Goal: Task Accomplishment & Management: Complete application form

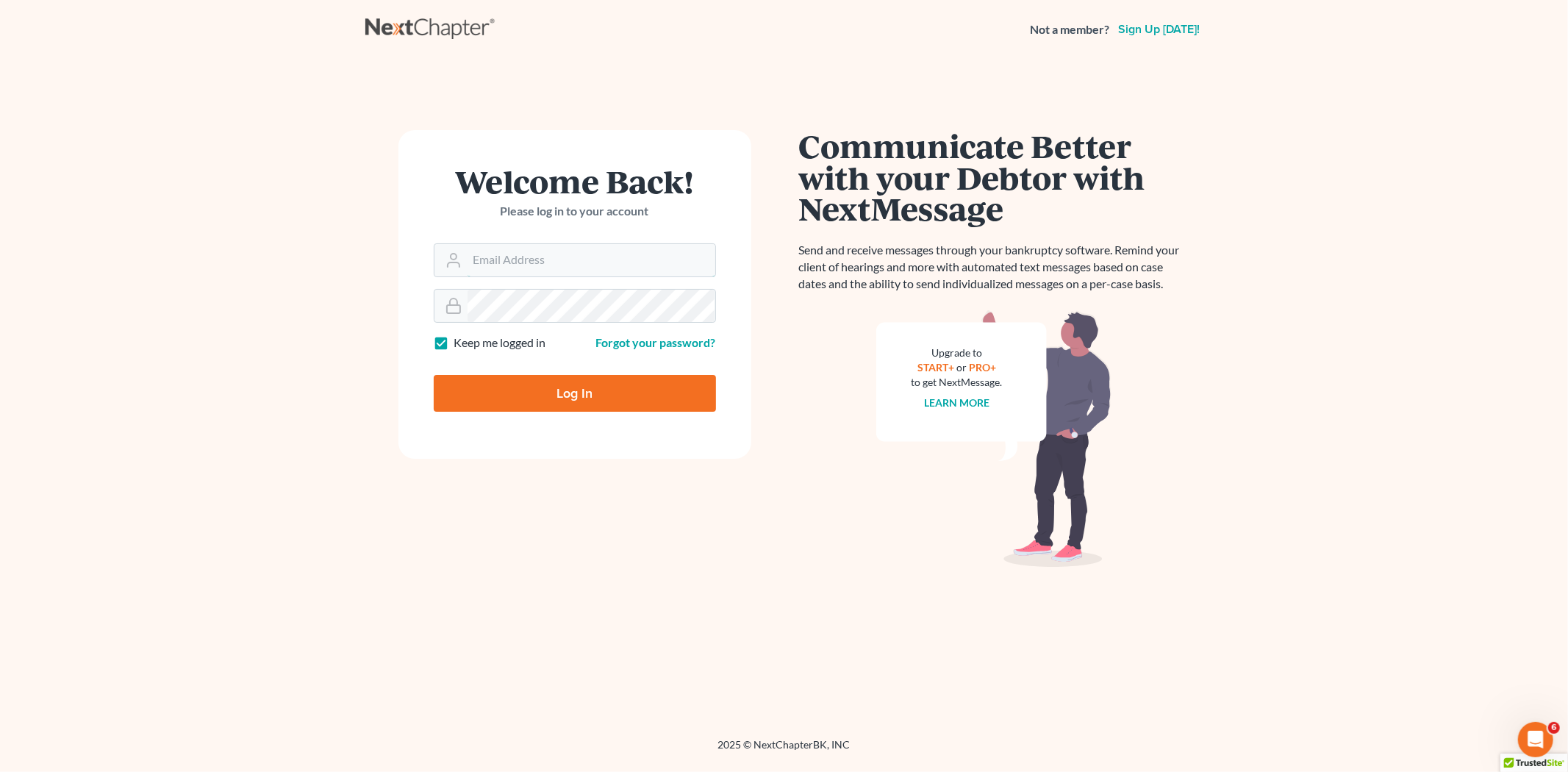
type input "[EMAIL_ADDRESS][DOMAIN_NAME]"
click at [631, 397] on input "Log In" at bounding box center [575, 393] width 282 height 37
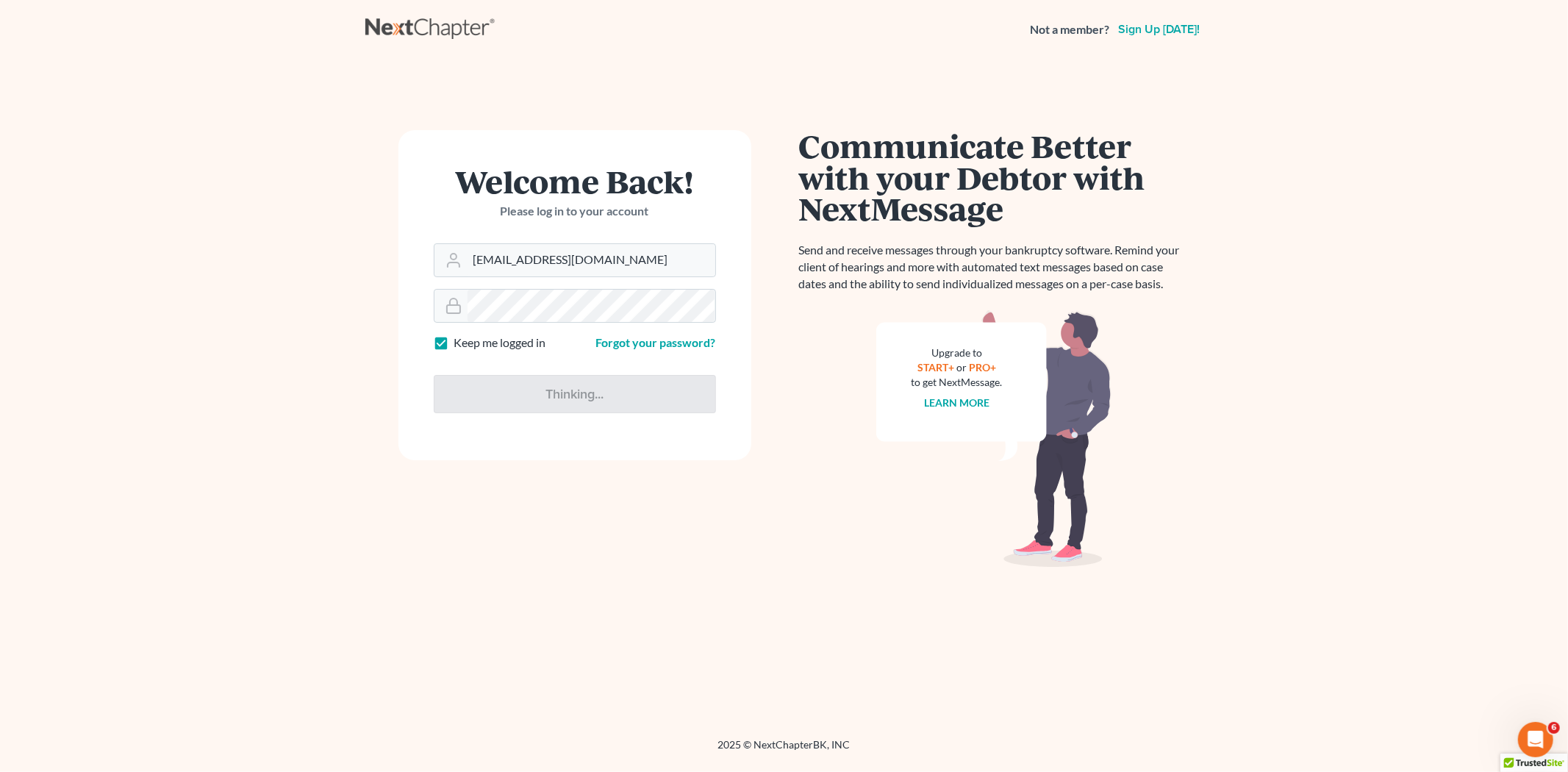
type input "Thinking..."
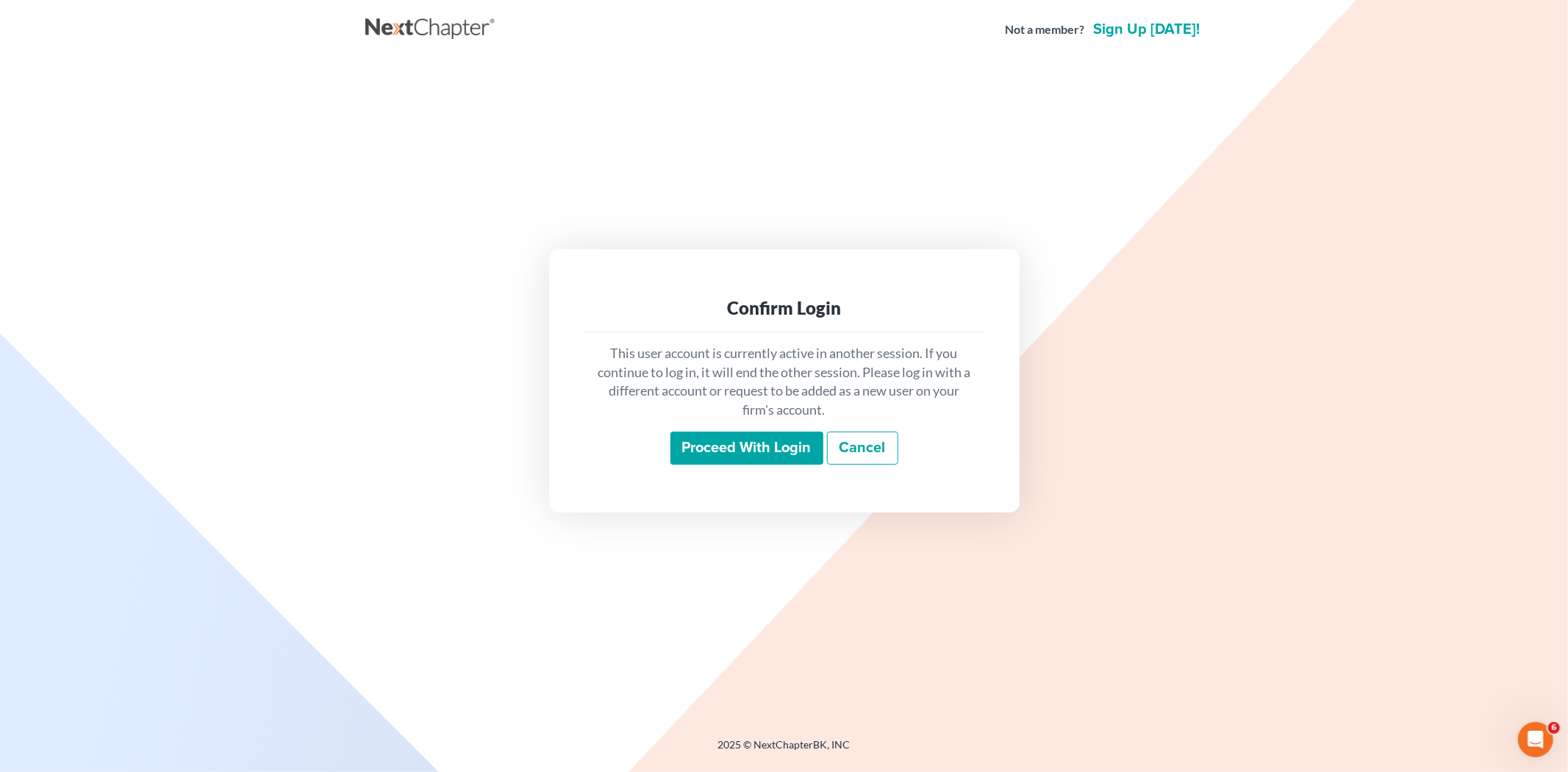
click at [740, 454] on input "Proceed with login" at bounding box center [747, 449] width 153 height 34
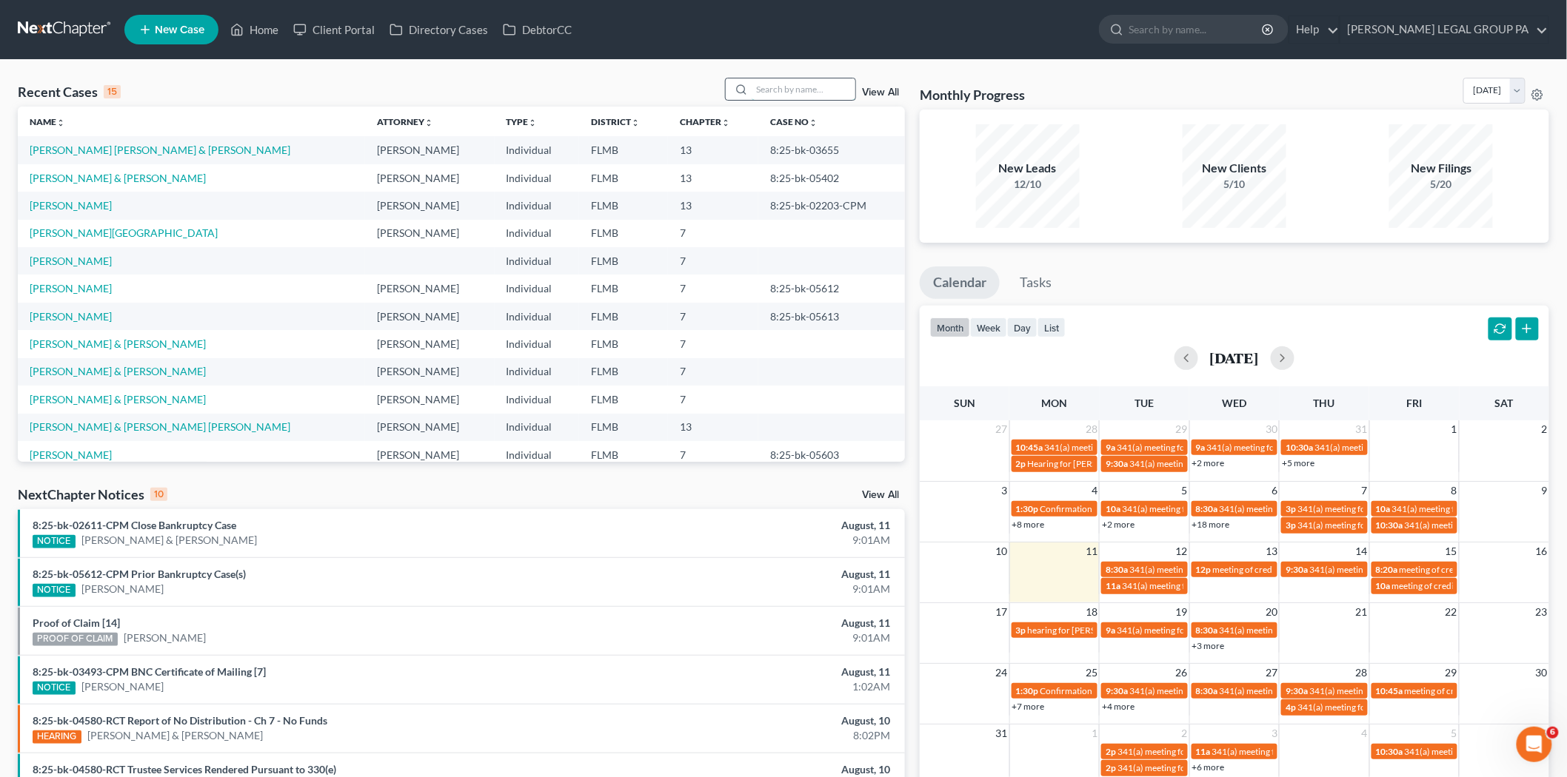
click at [791, 93] on input "search" at bounding box center [804, 88] width 104 height 21
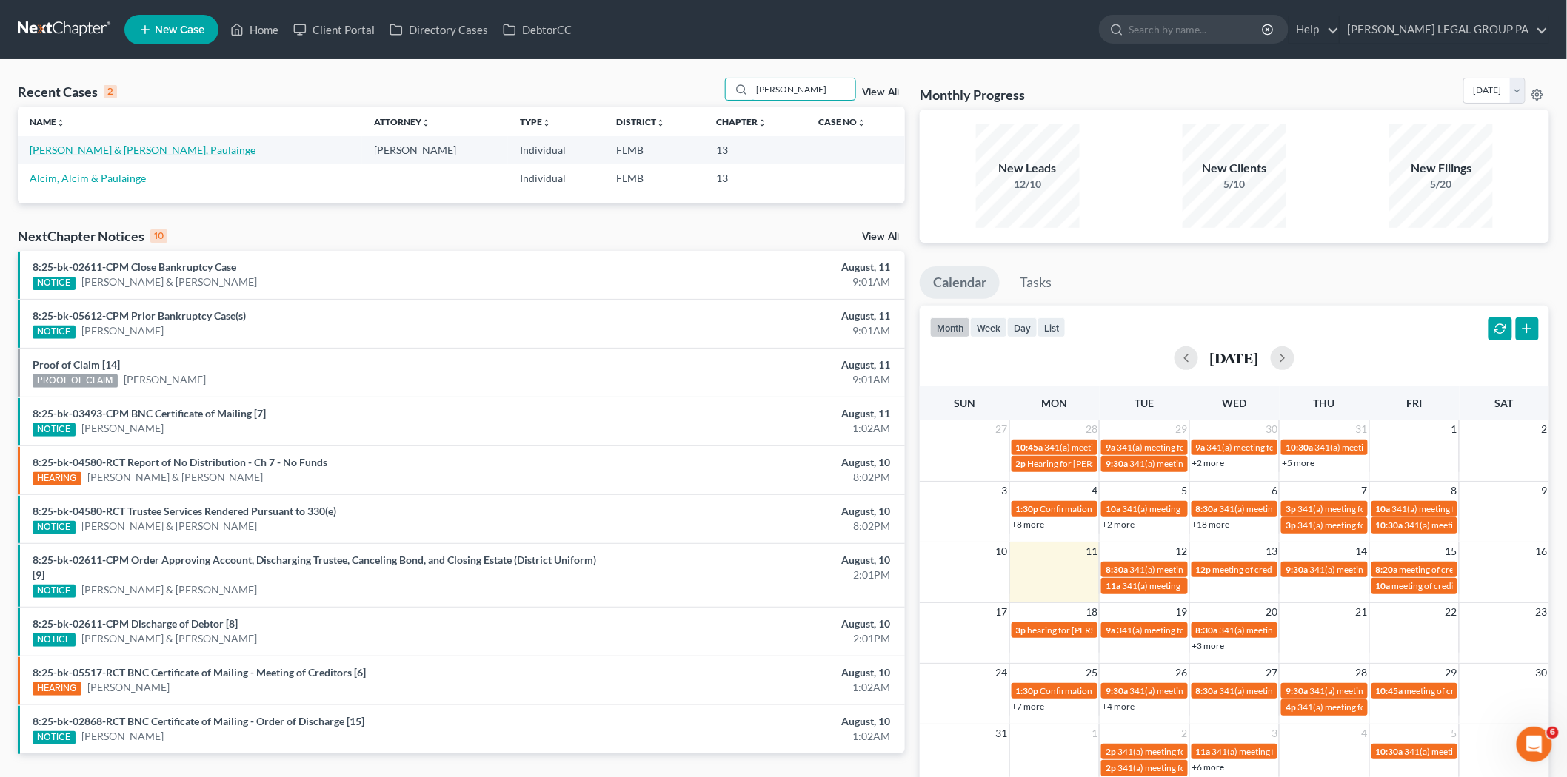
type input "alcime"
click at [130, 153] on link "[PERSON_NAME] & [PERSON_NAME], Paulainge" at bounding box center [143, 150] width 226 height 13
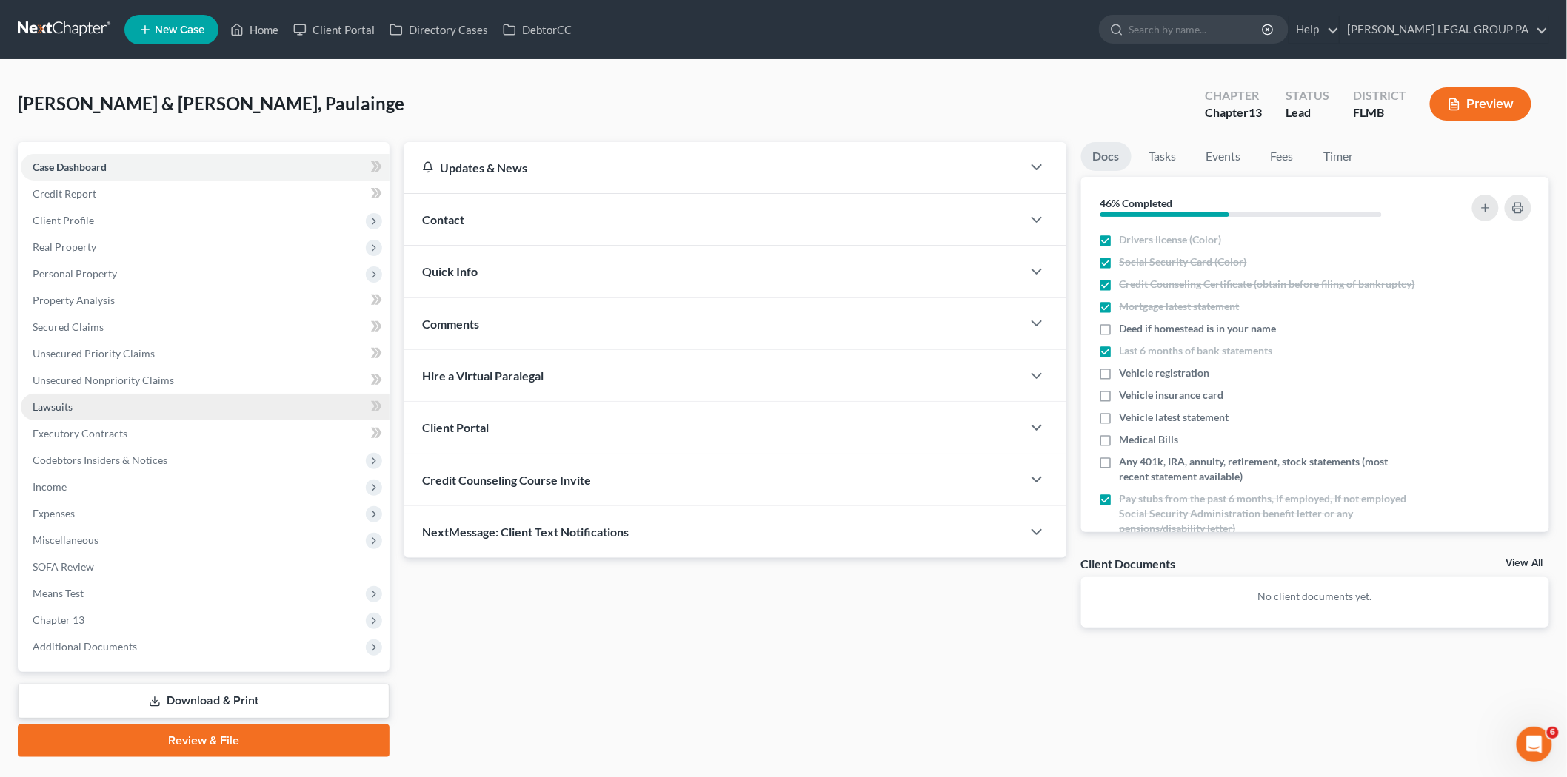
click at [93, 411] on link "Lawsuits" at bounding box center [205, 407] width 369 height 27
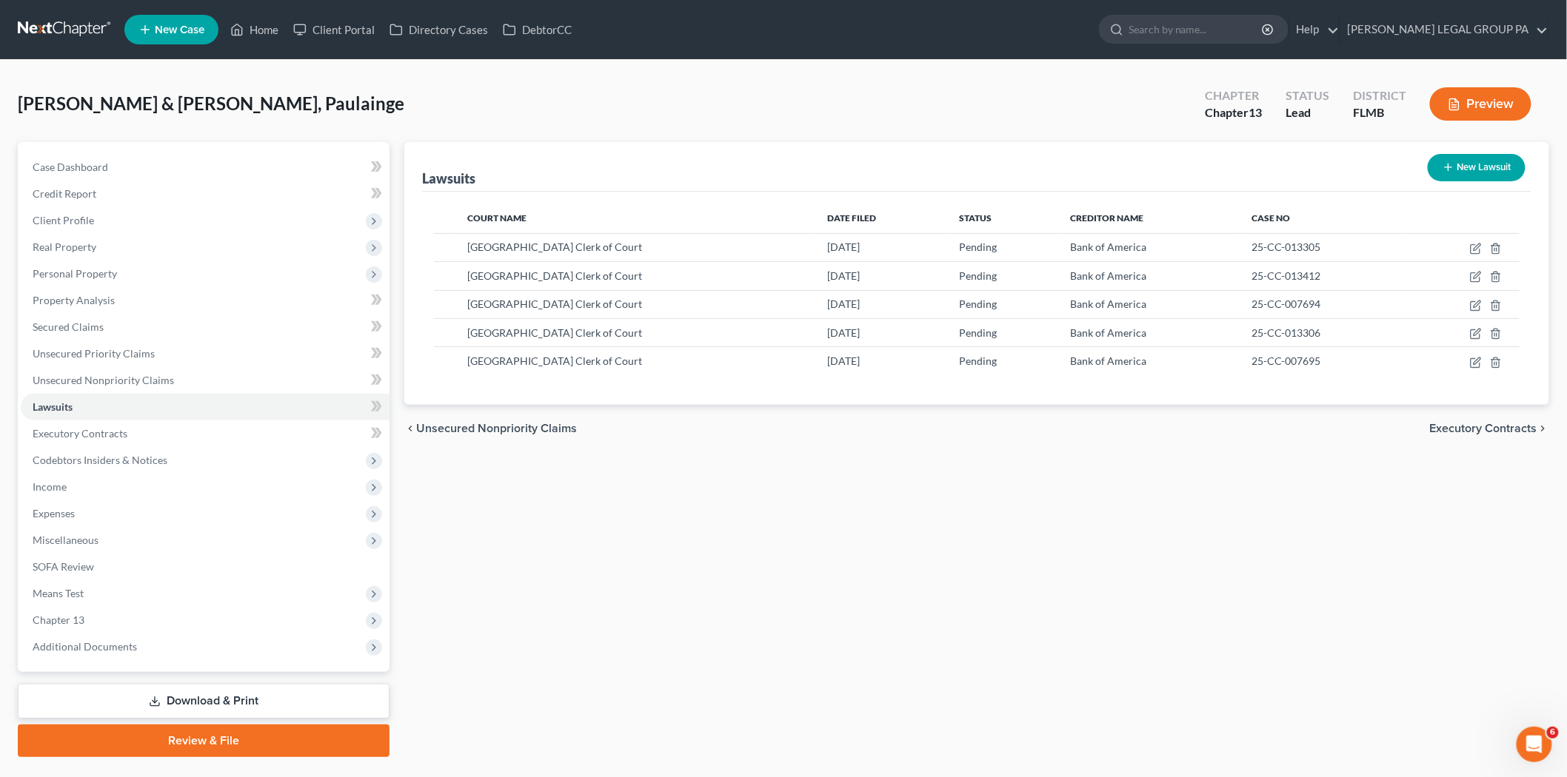
click at [75, 27] on link at bounding box center [65, 29] width 95 height 27
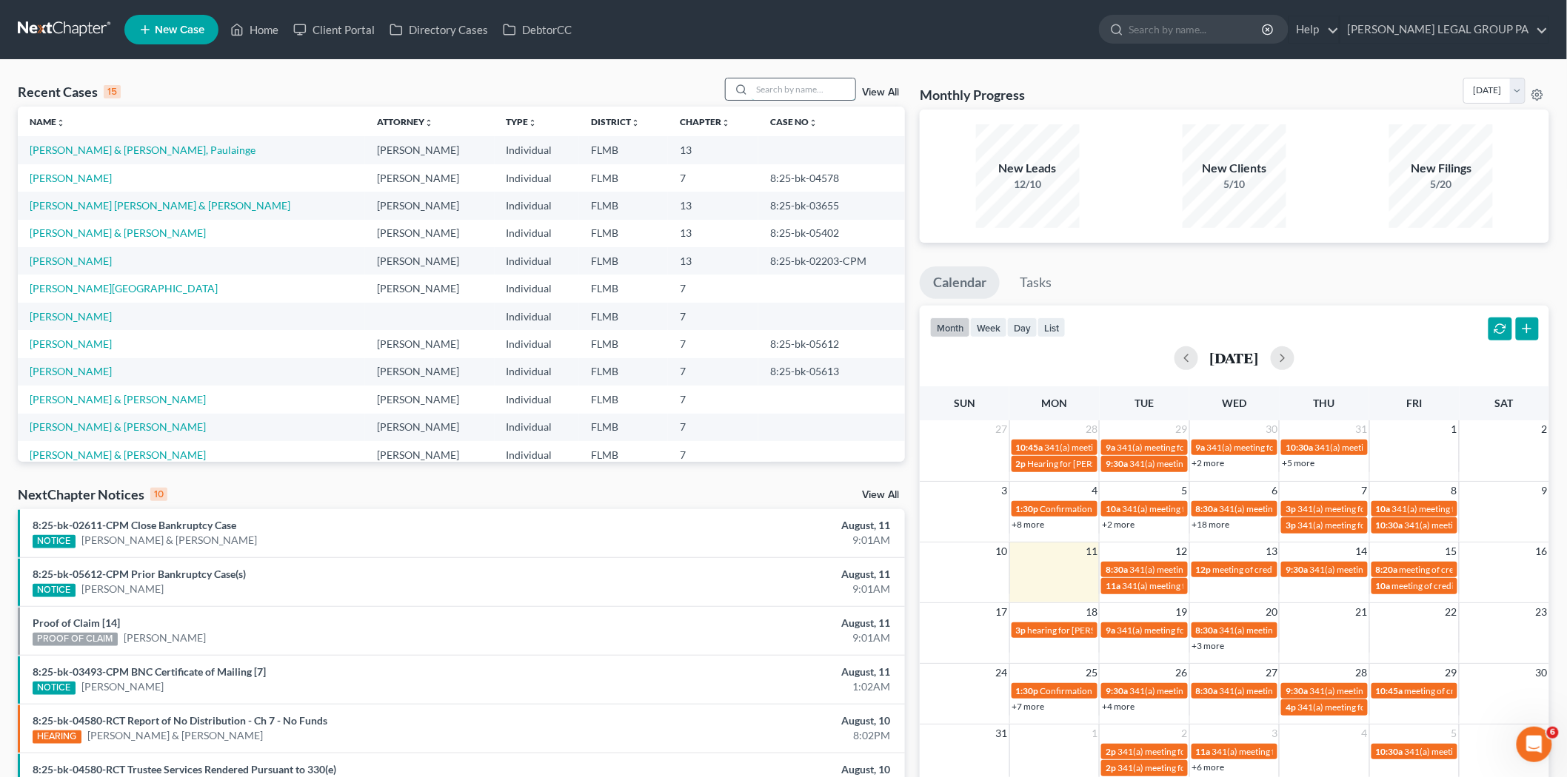
click at [826, 90] on input "search" at bounding box center [804, 88] width 104 height 21
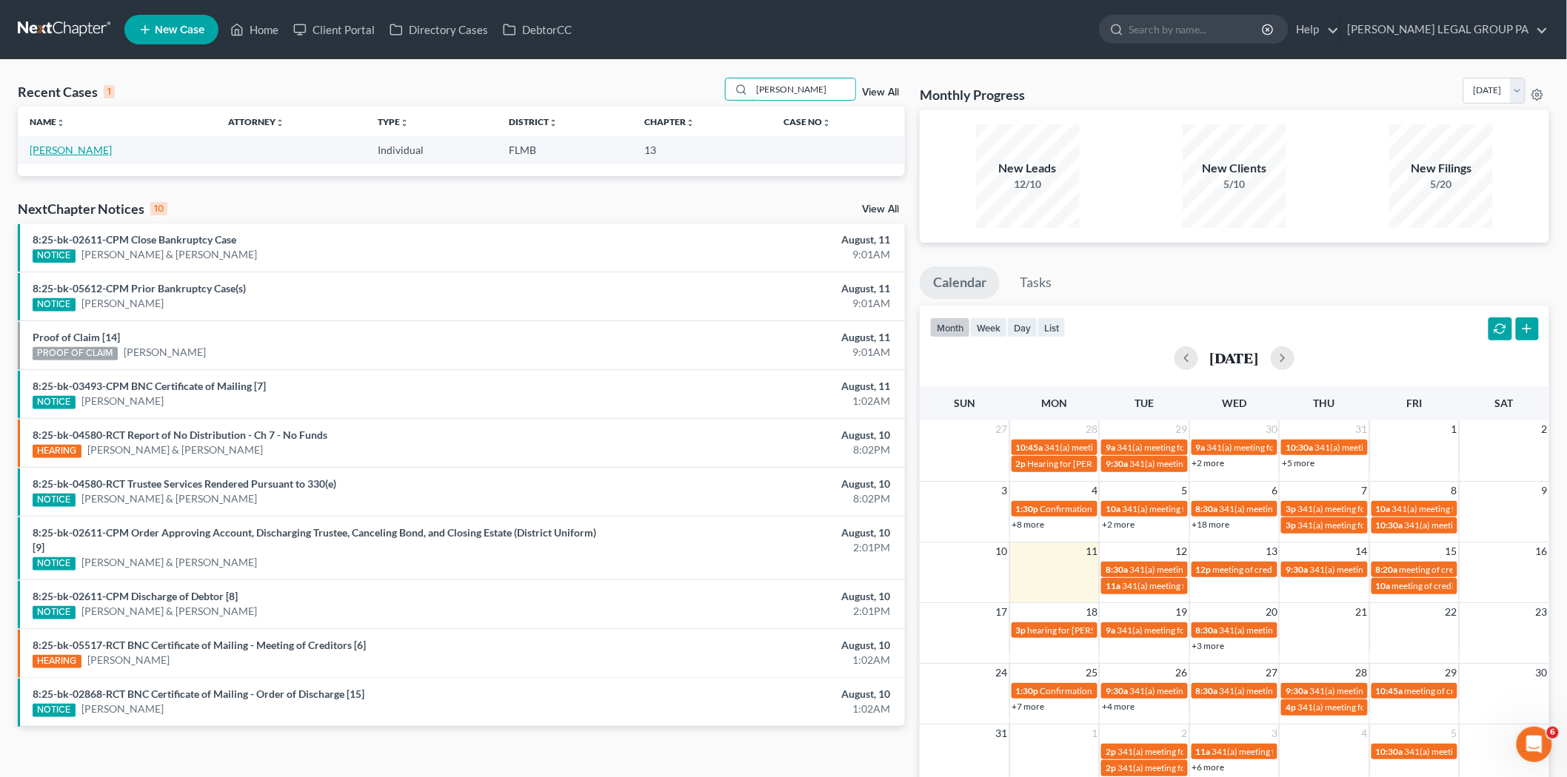
type input "reiter"
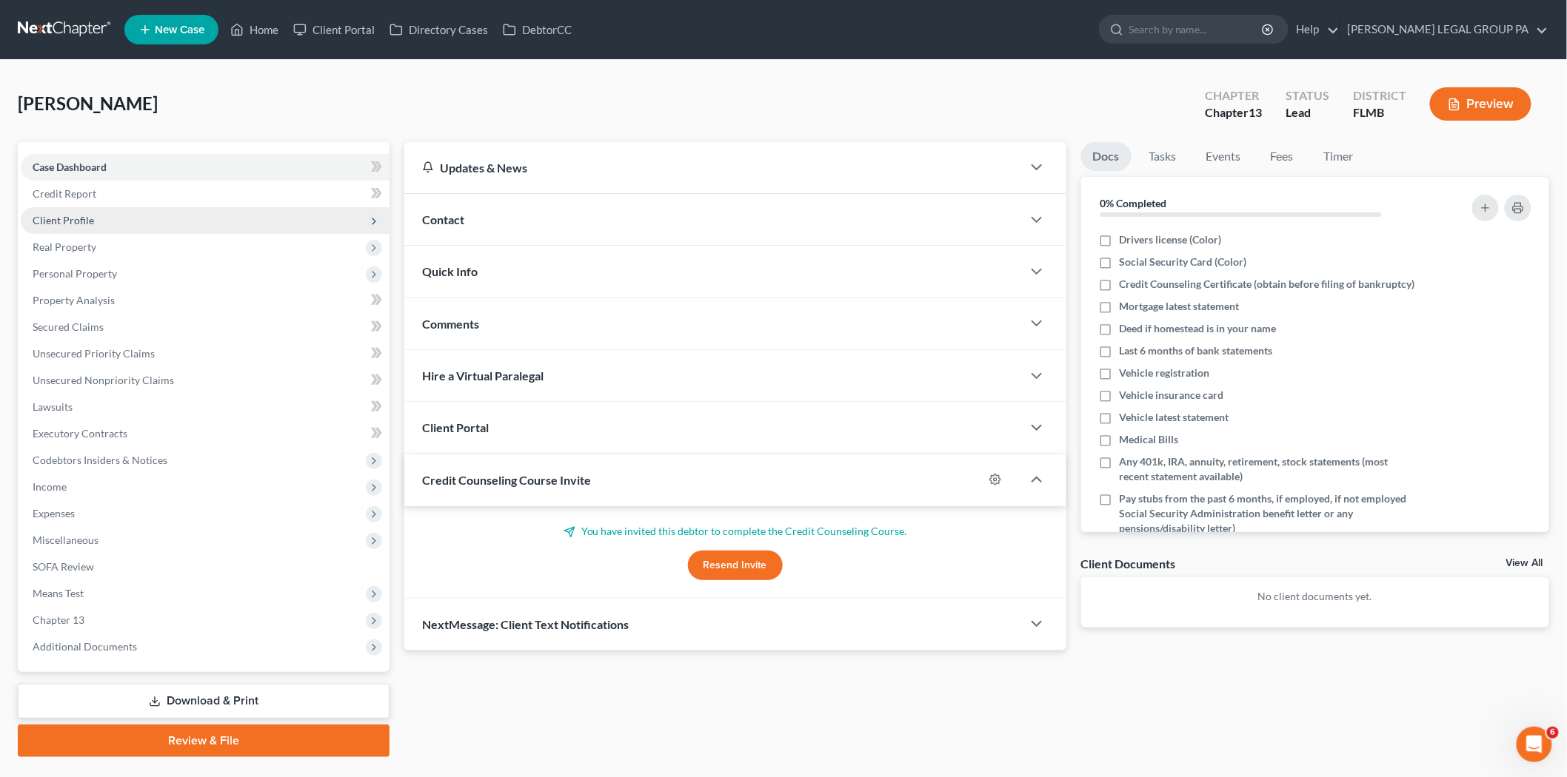
click at [124, 210] on span "Client Profile" at bounding box center [205, 220] width 369 height 27
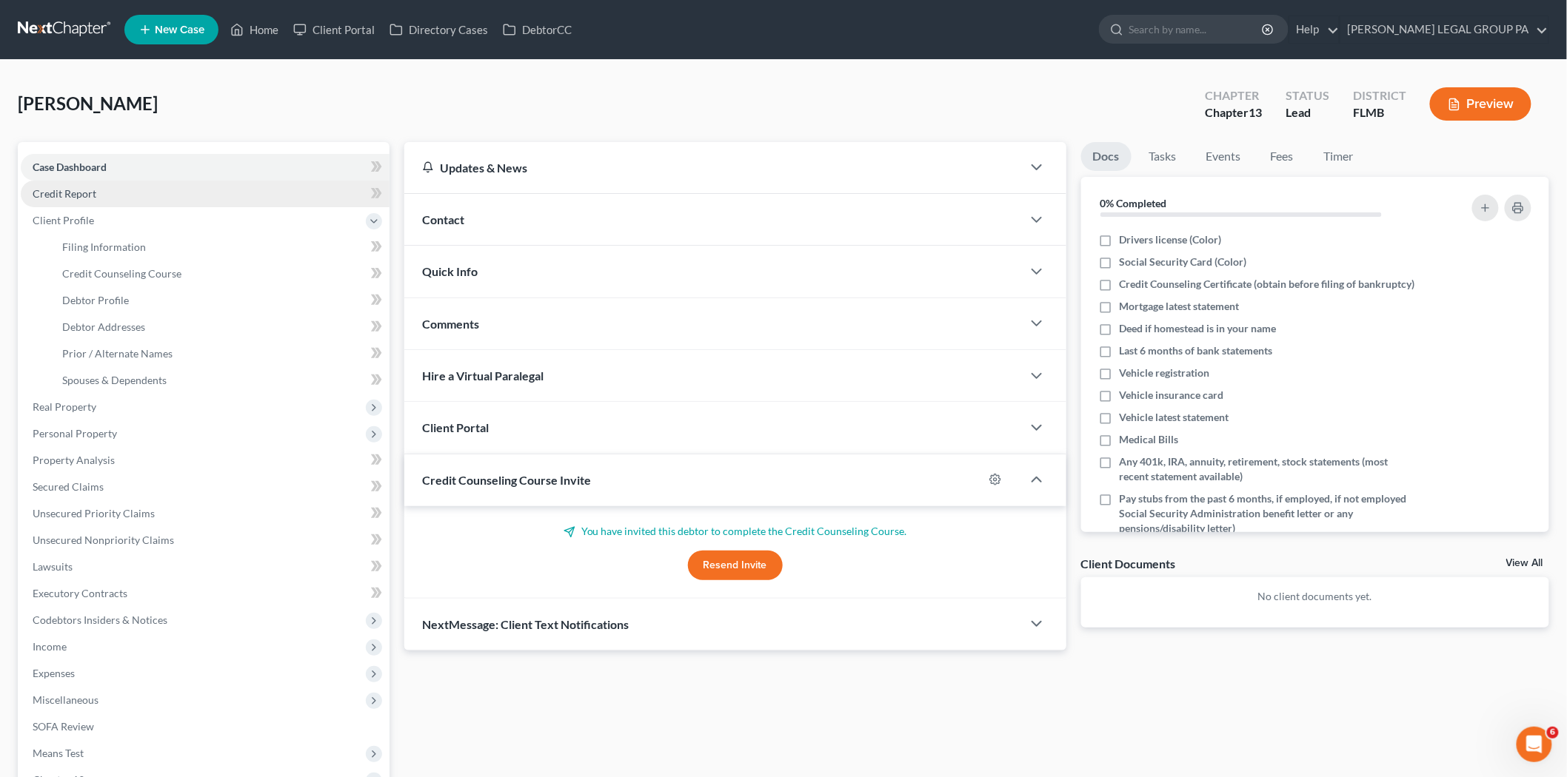
click at [128, 198] on link "Credit Report" at bounding box center [205, 194] width 369 height 27
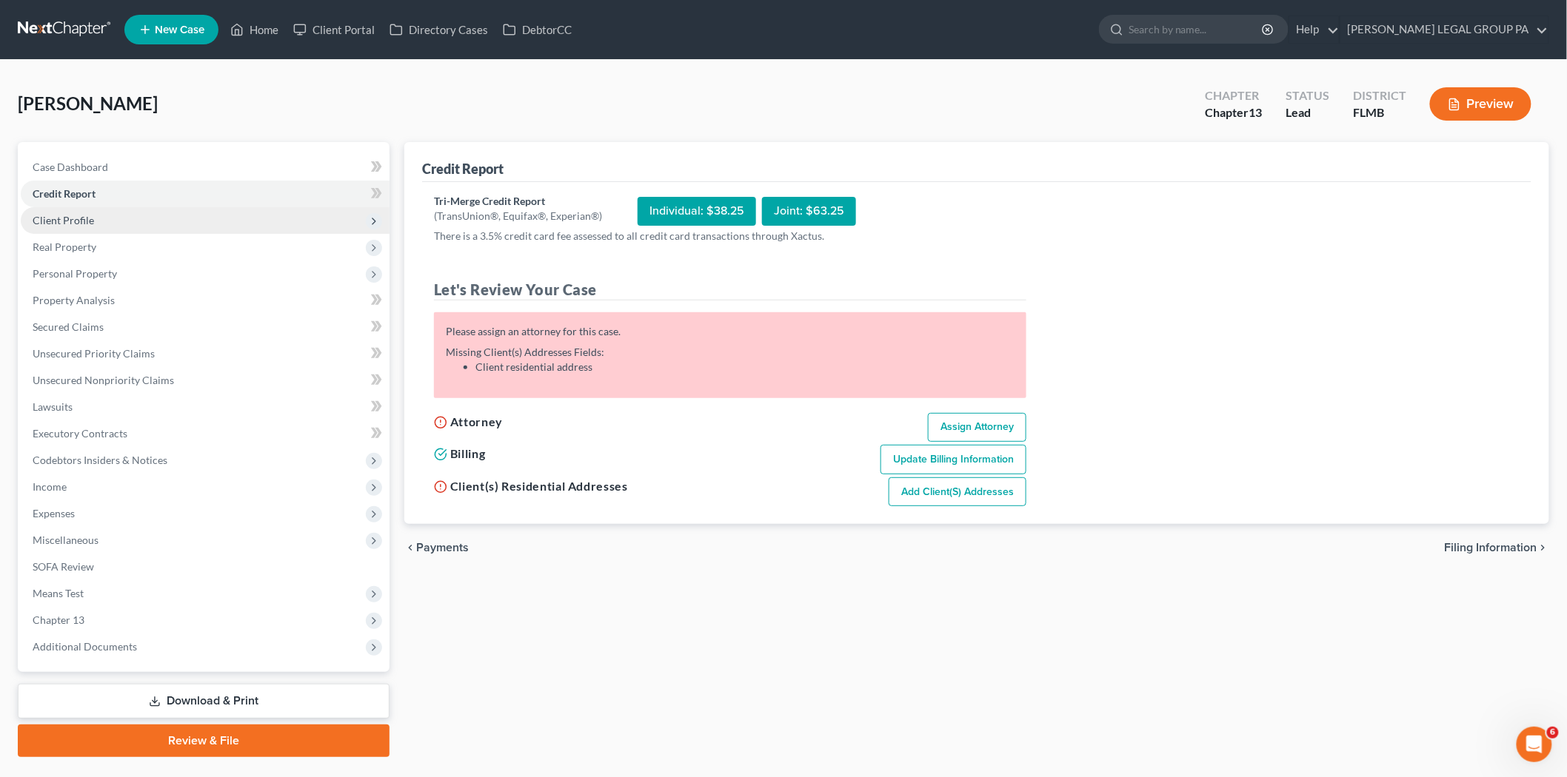
click at [141, 224] on span "Client Profile" at bounding box center [205, 220] width 369 height 27
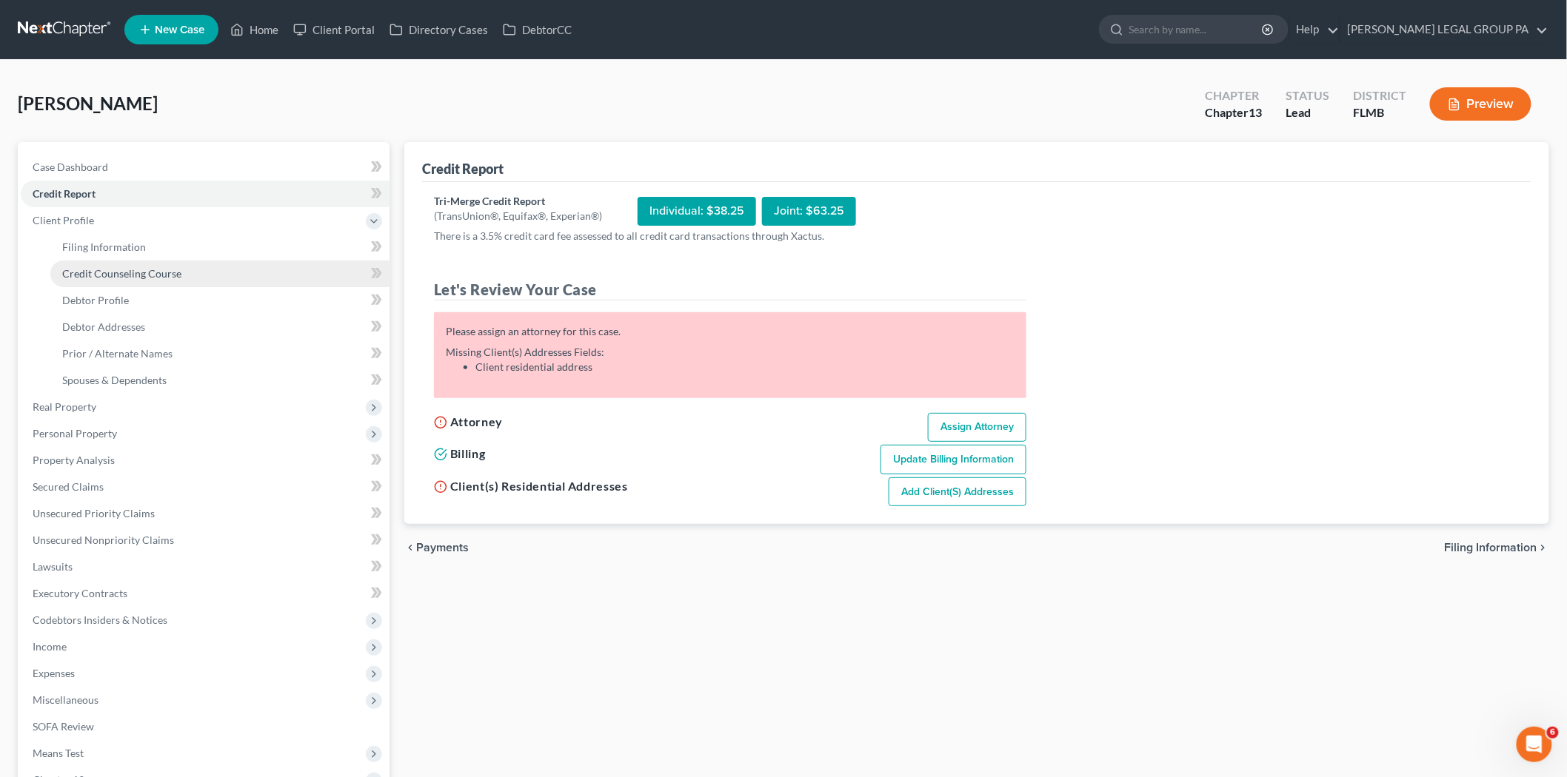
click at [196, 261] on link "Credit Counseling Course" at bounding box center [219, 274] width 339 height 27
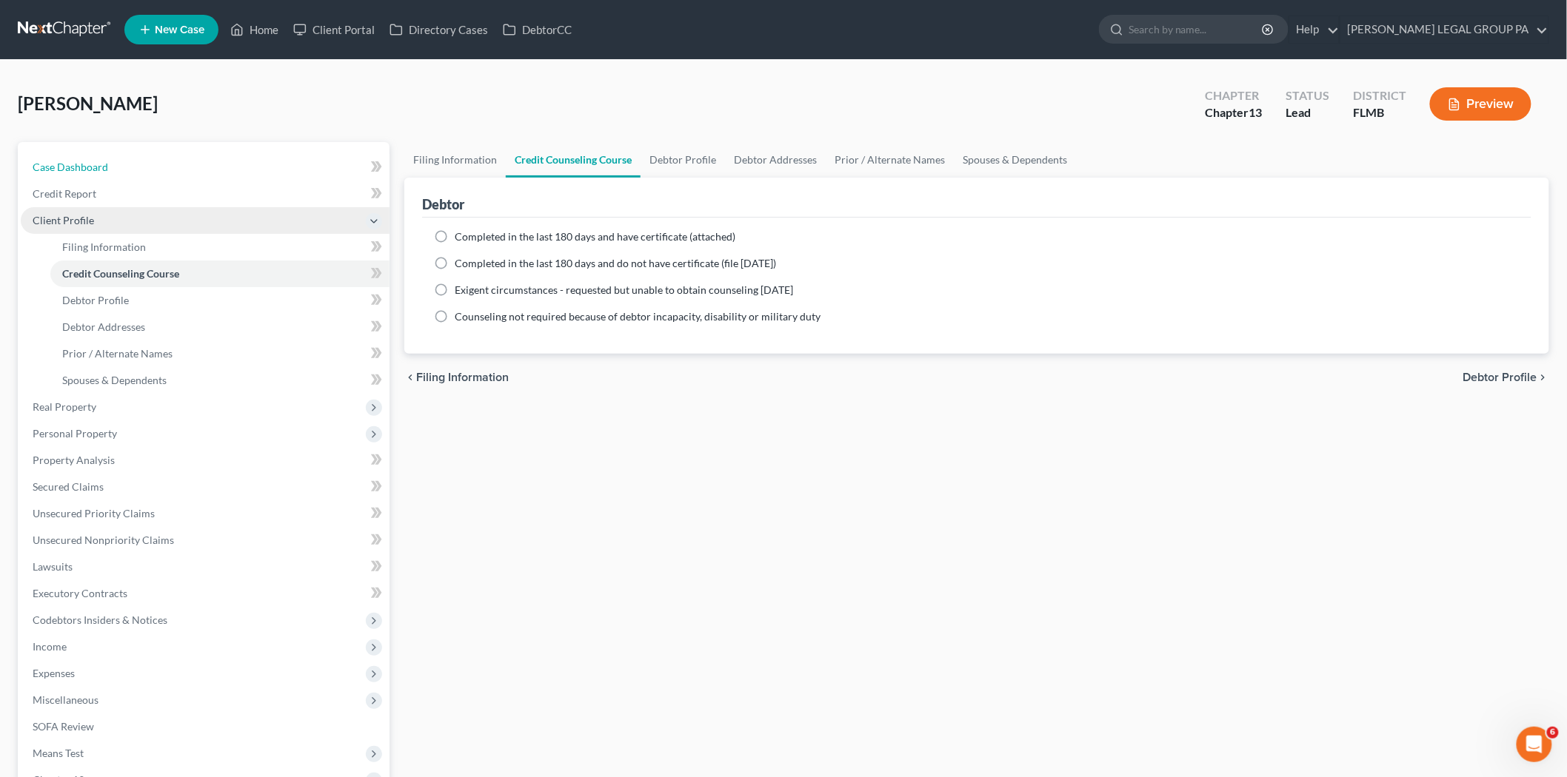
drag, startPoint x: 107, startPoint y: 165, endPoint x: 224, endPoint y: 210, distance: 125.1
click at [106, 165] on span "Case Dashboard" at bounding box center [71, 167] width 76 height 13
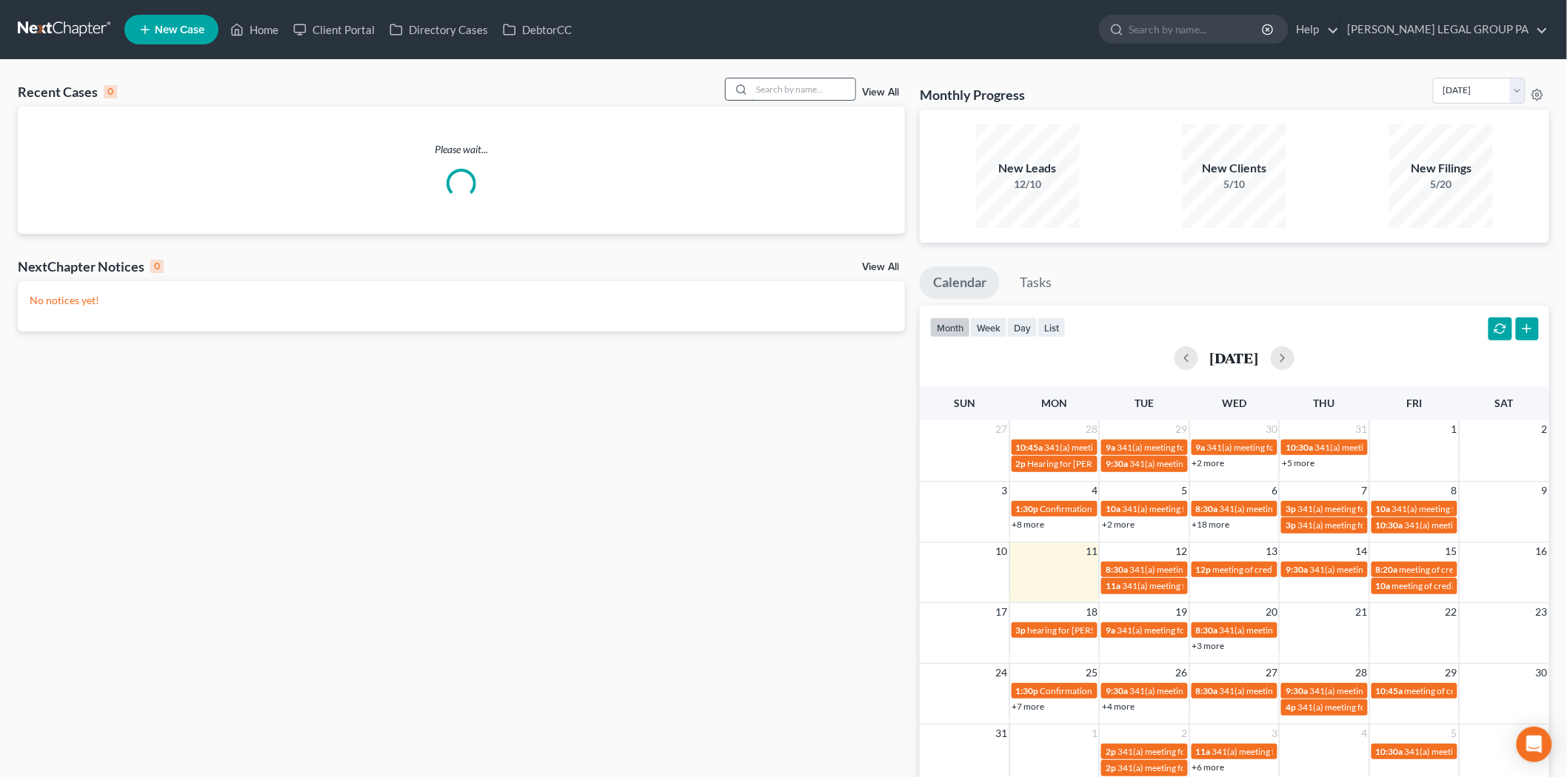
click at [830, 93] on input "search" at bounding box center [804, 88] width 104 height 21
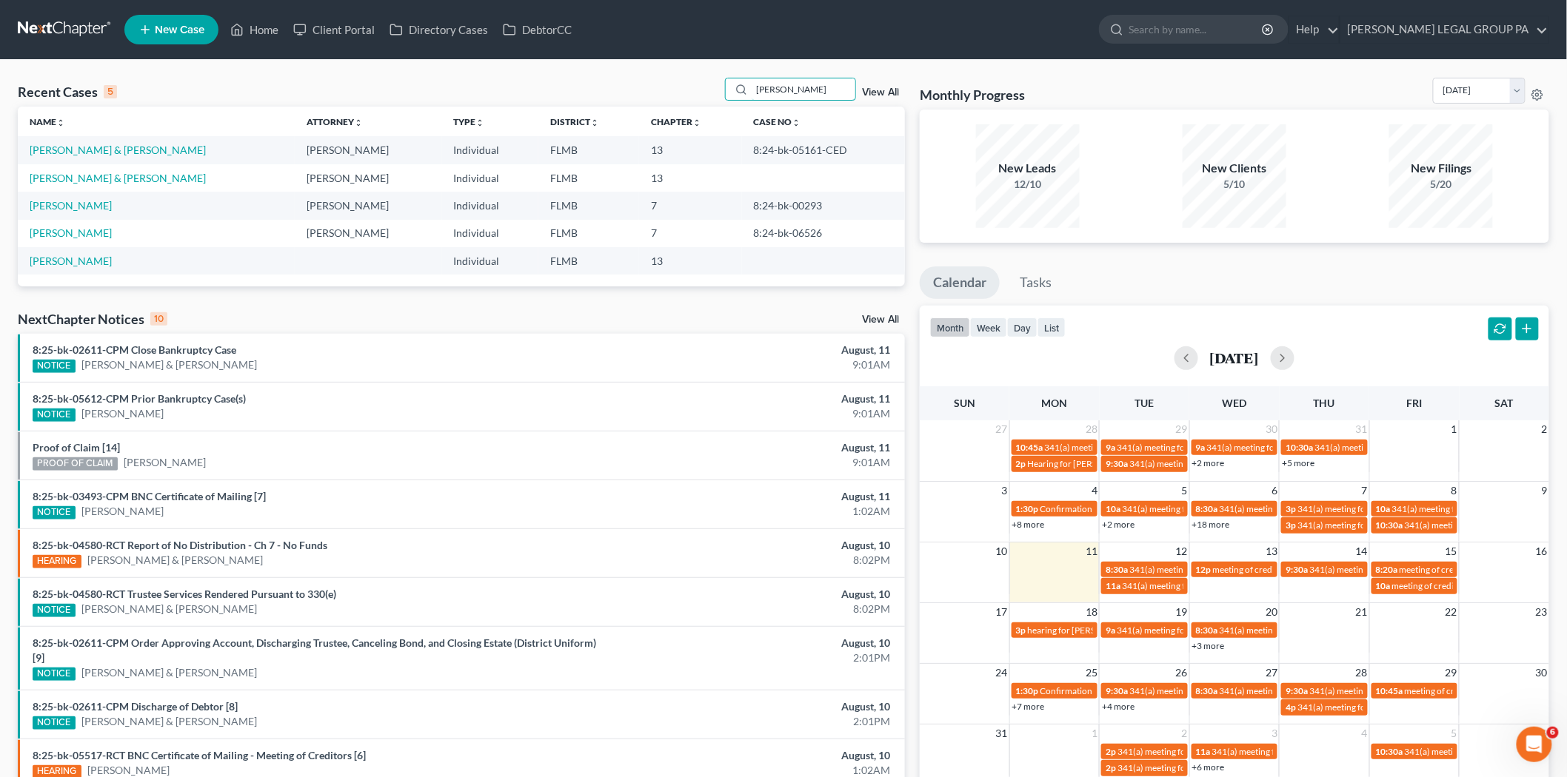
type input "youngs"
click at [114, 178] on link "[PERSON_NAME] & [PERSON_NAME]" at bounding box center [118, 178] width 176 height 13
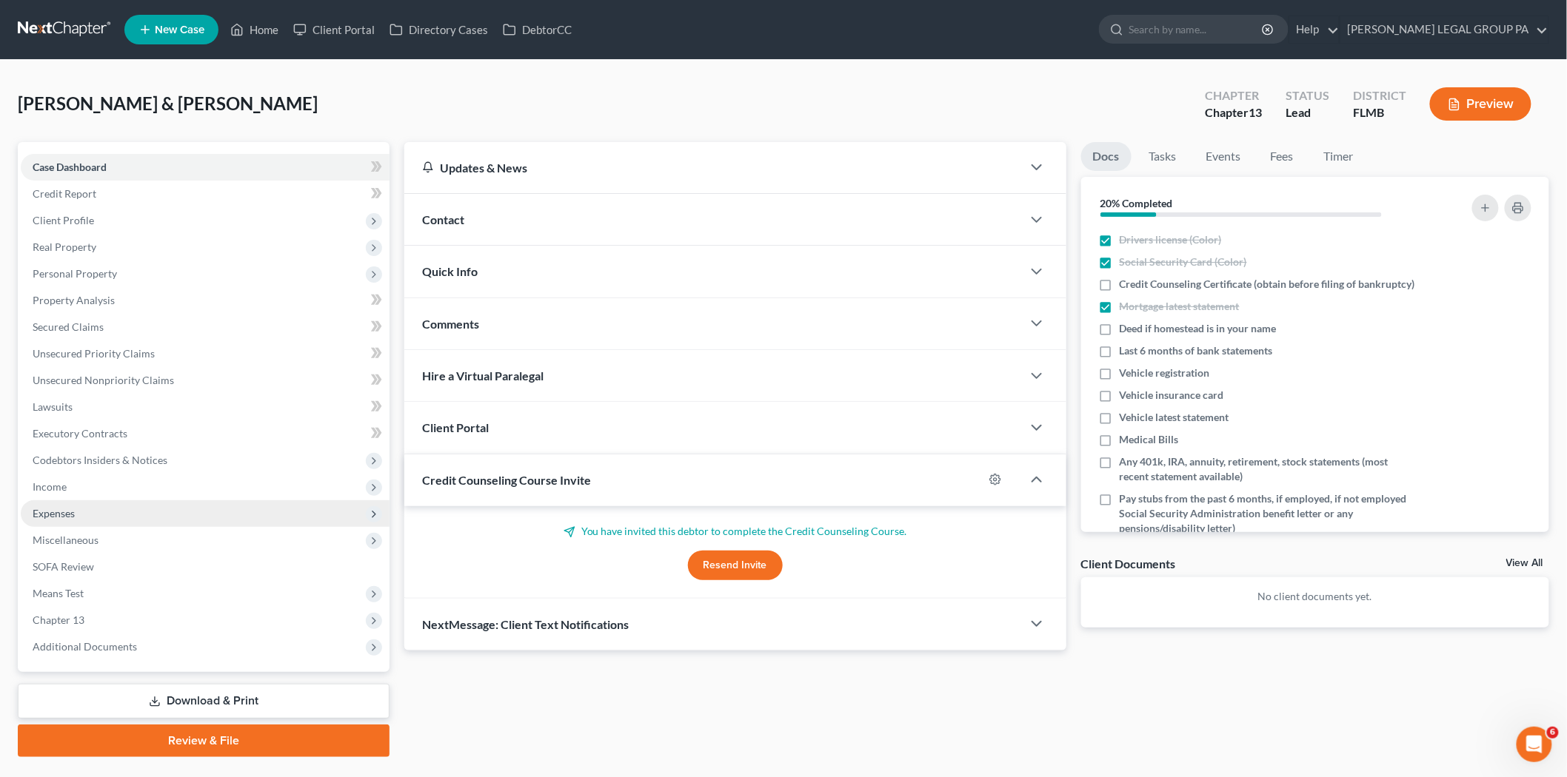
click at [121, 502] on span "Expenses" at bounding box center [205, 514] width 369 height 27
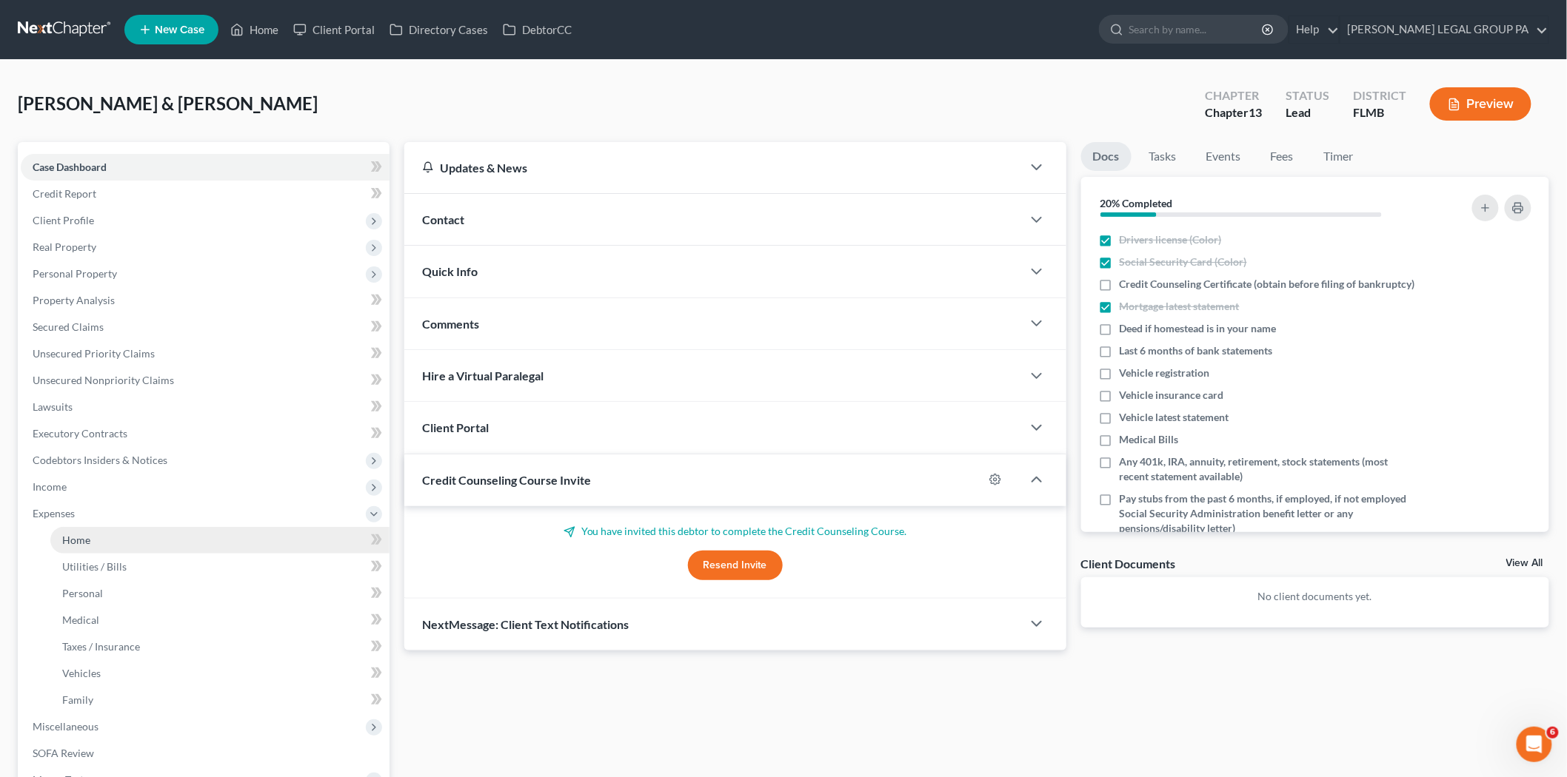
click at [123, 541] on link "Home" at bounding box center [219, 540] width 339 height 27
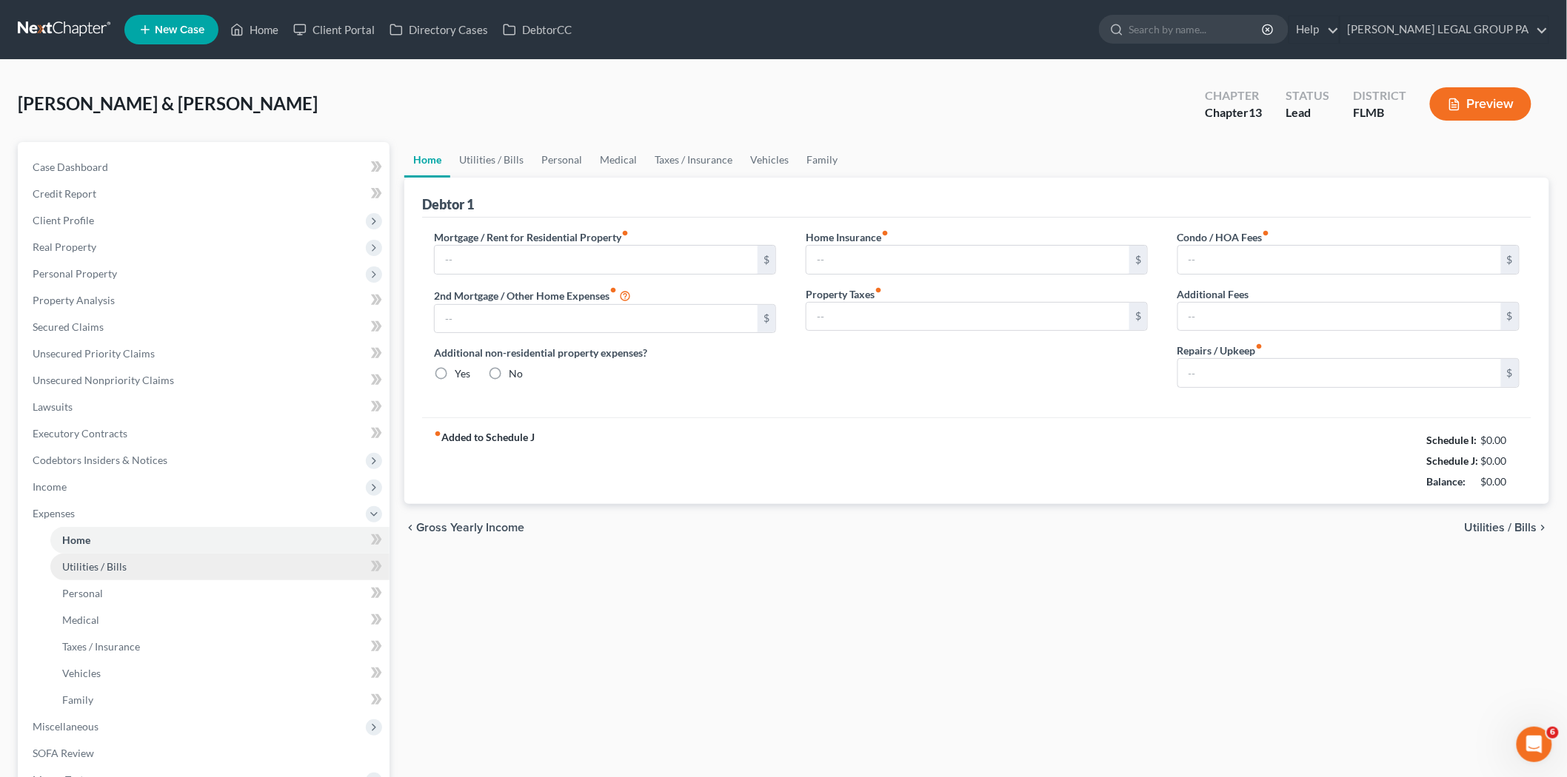
type input "0.00"
radio input "true"
type input "0.00"
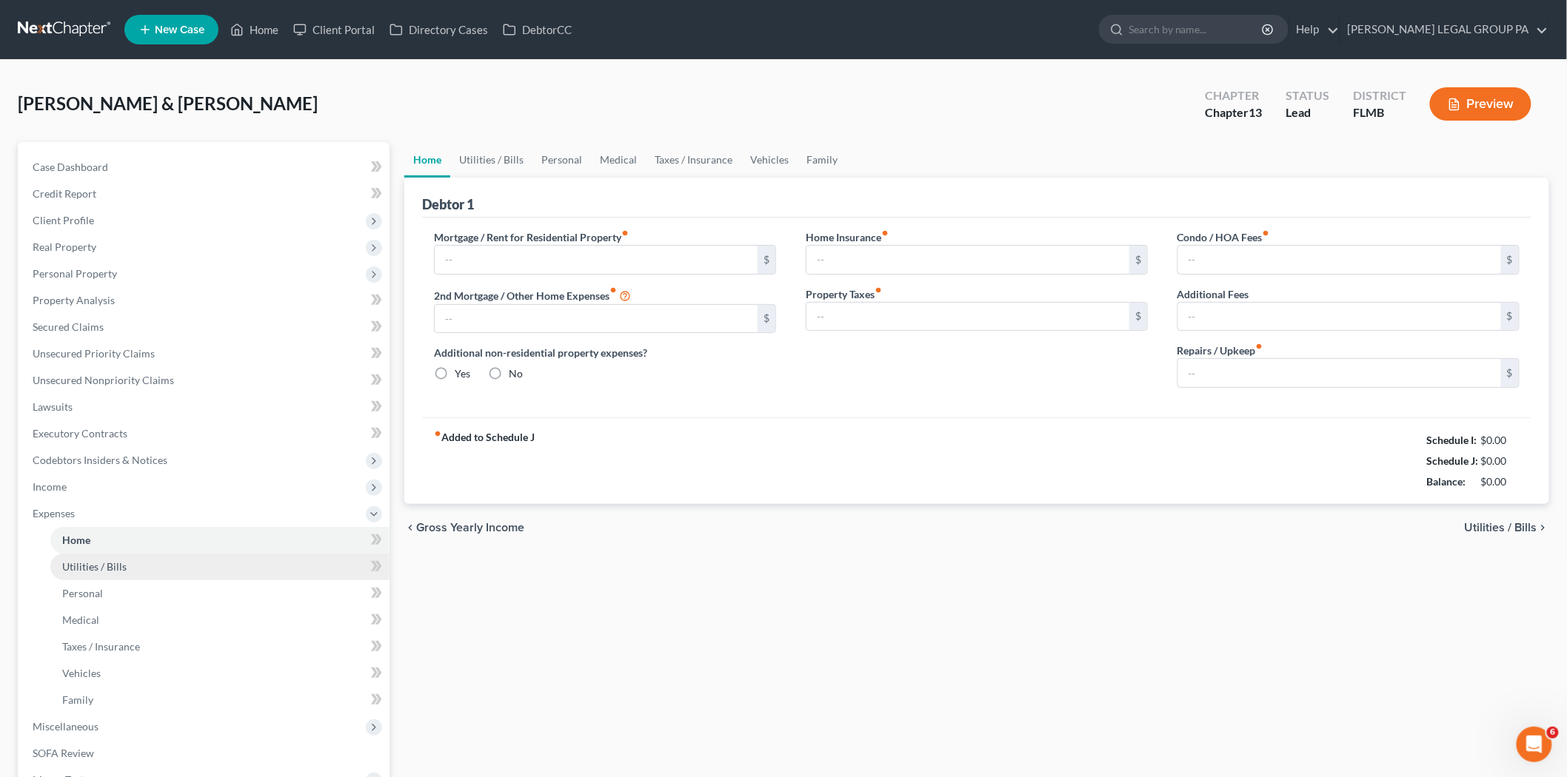
type input "0.00"
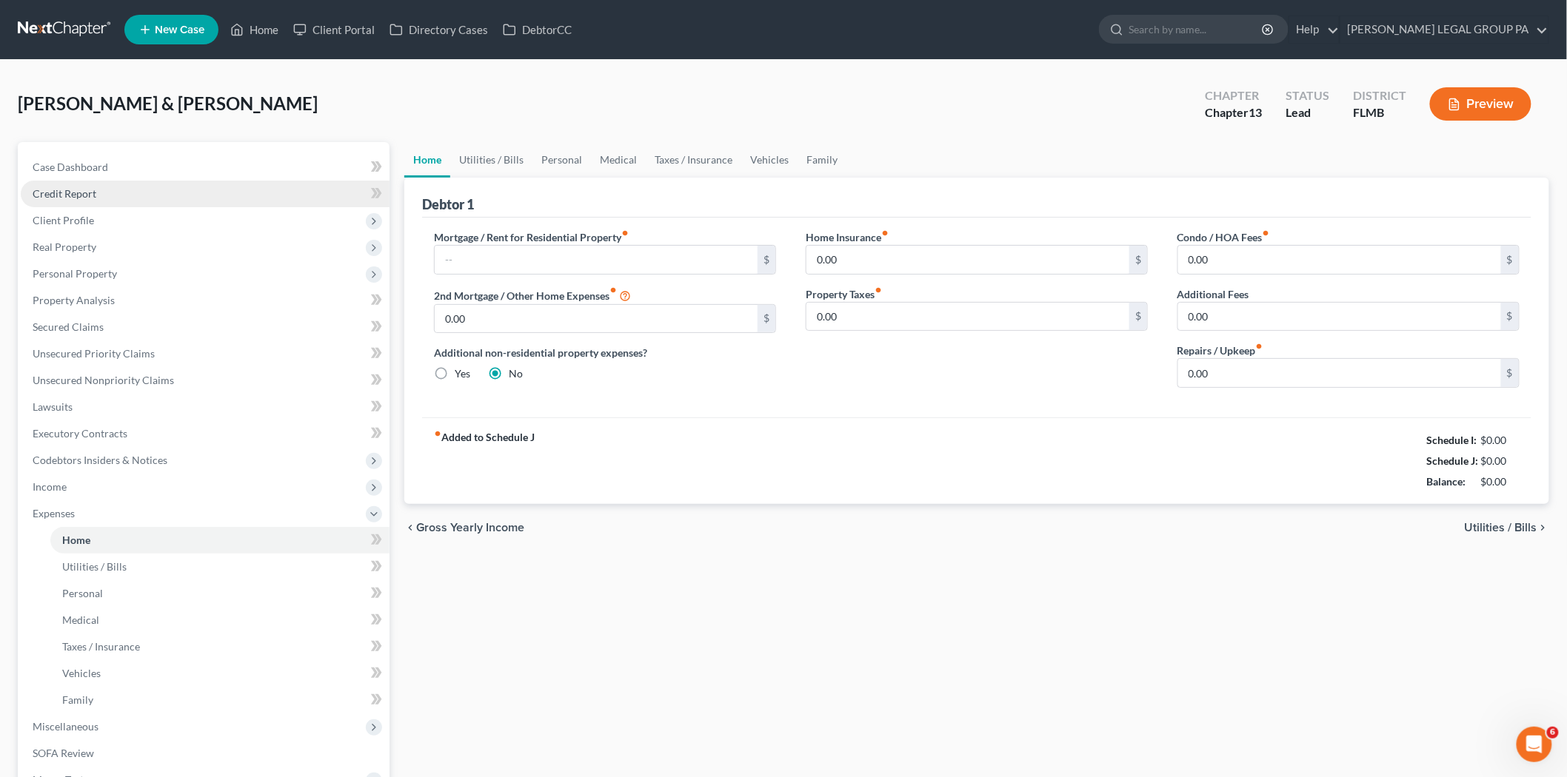
click at [128, 195] on link "Credit Report" at bounding box center [205, 194] width 369 height 27
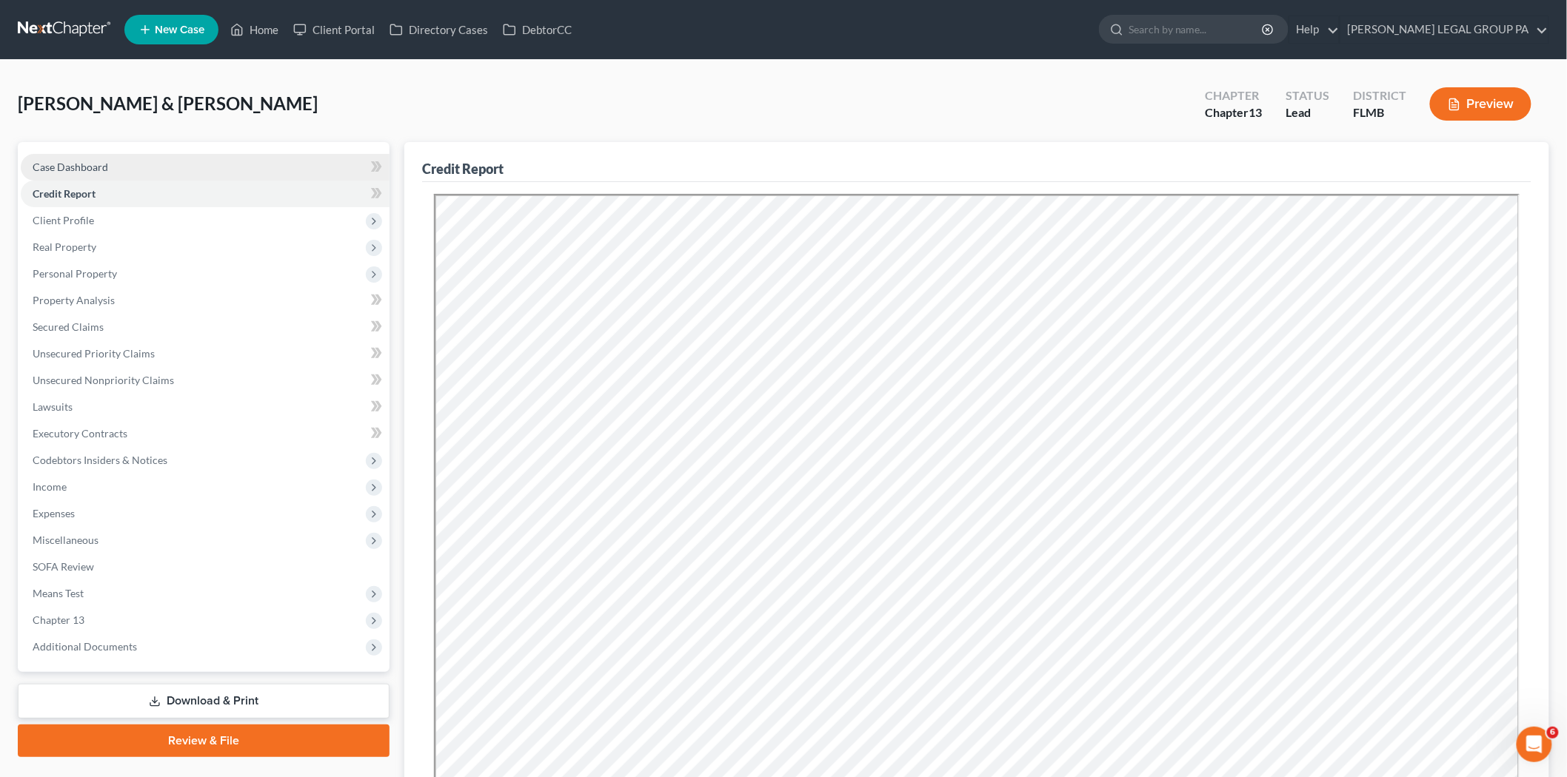
click at [108, 166] on link "Case Dashboard" at bounding box center [205, 167] width 369 height 27
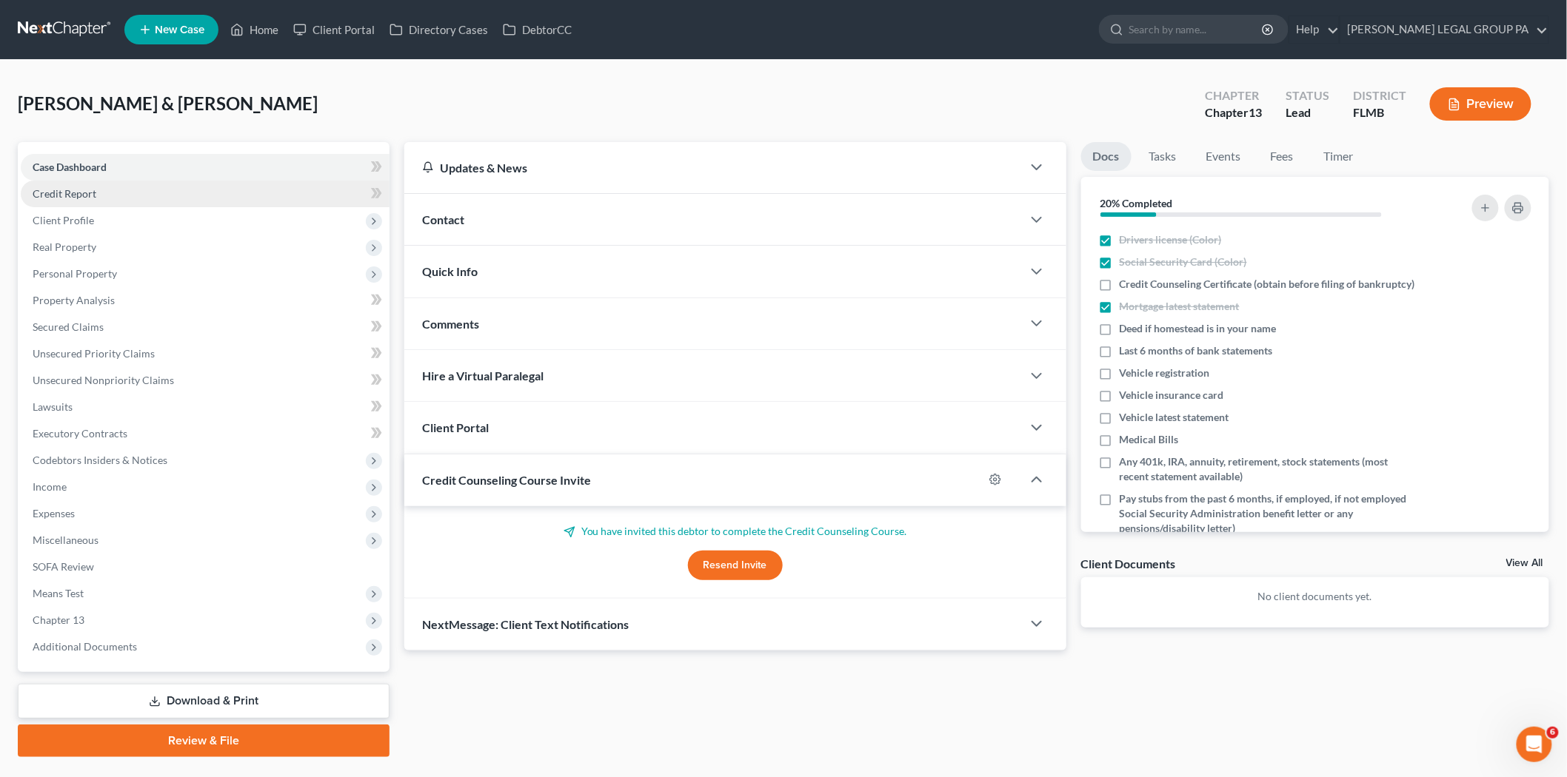
click at [154, 195] on link "Credit Report" at bounding box center [205, 194] width 369 height 27
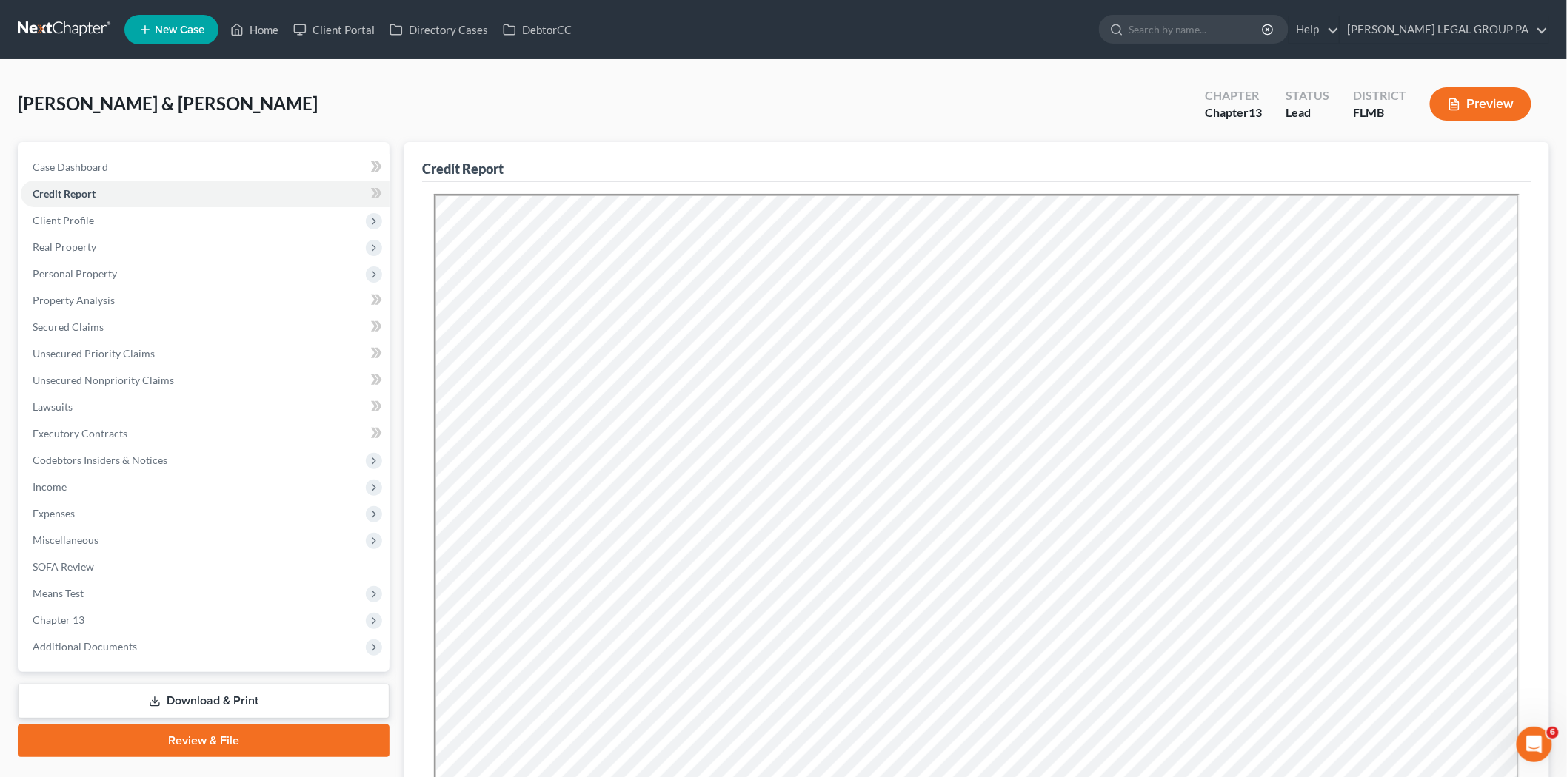
click at [53, 23] on link at bounding box center [65, 29] width 95 height 27
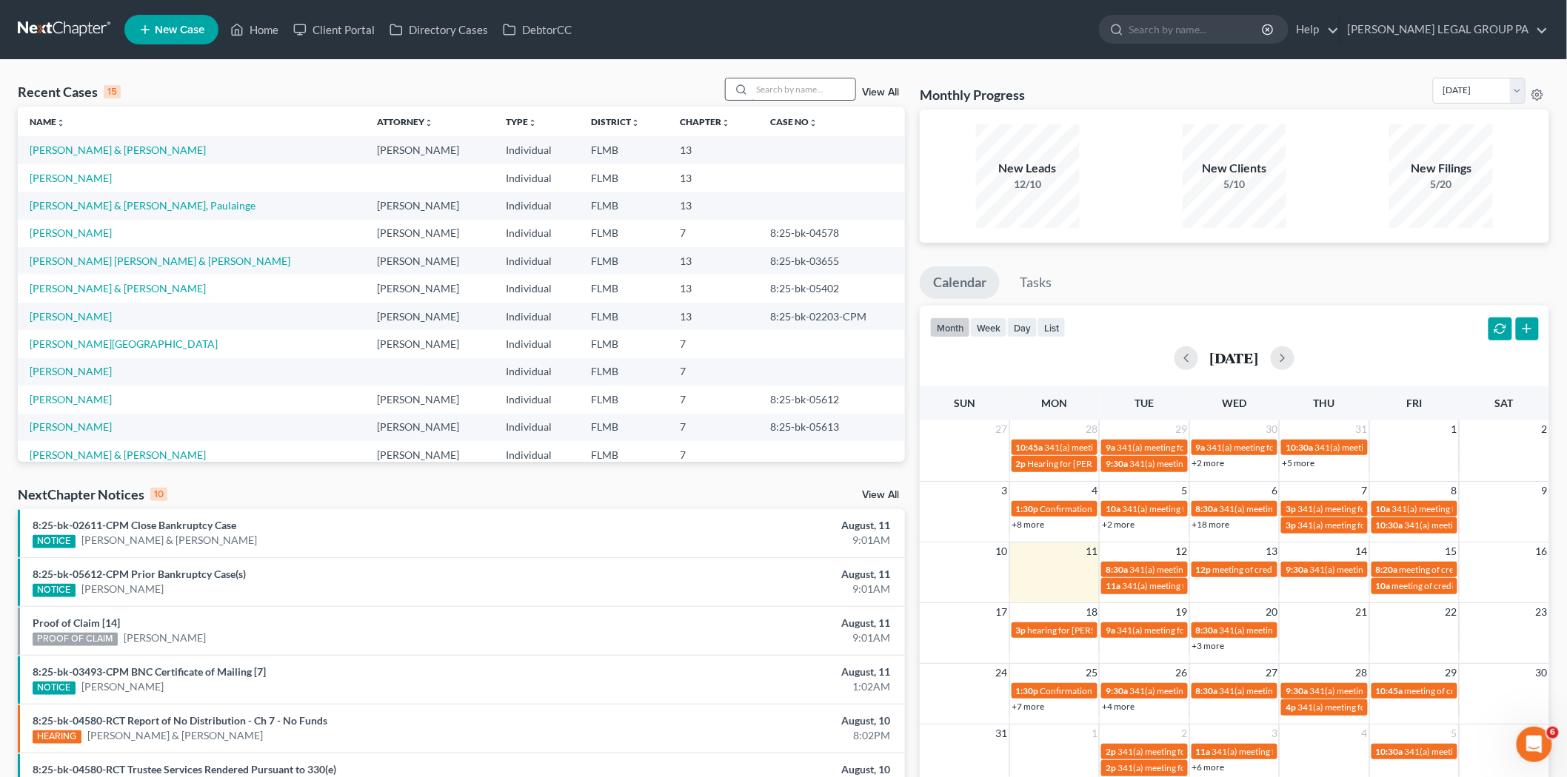
click at [807, 91] on input "search" at bounding box center [804, 88] width 104 height 21
click at [787, 90] on input "search" at bounding box center [804, 88] width 104 height 21
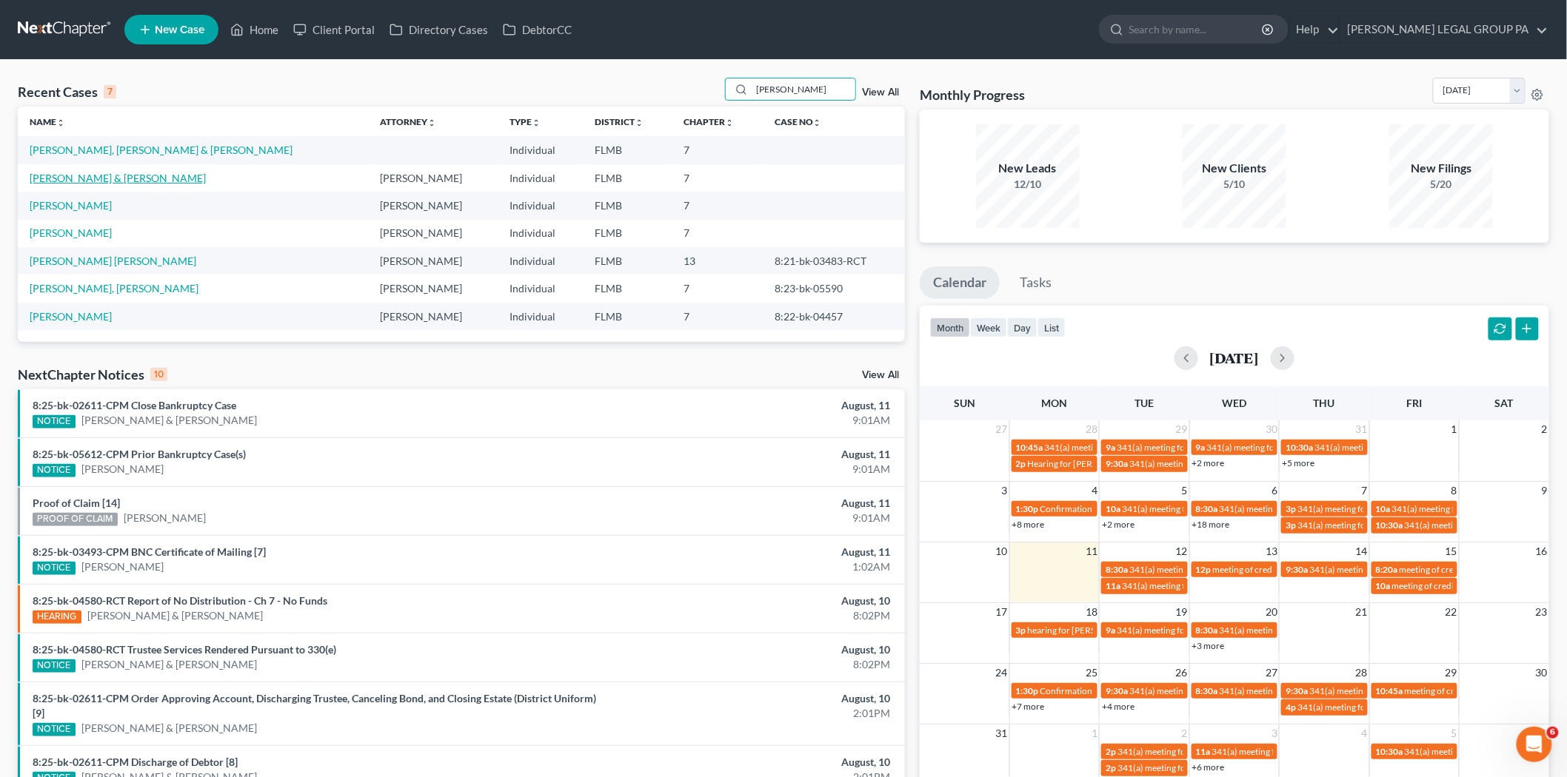
type input "[PERSON_NAME]"
click at [104, 180] on link "[PERSON_NAME] & [PERSON_NAME]" at bounding box center [118, 178] width 176 height 13
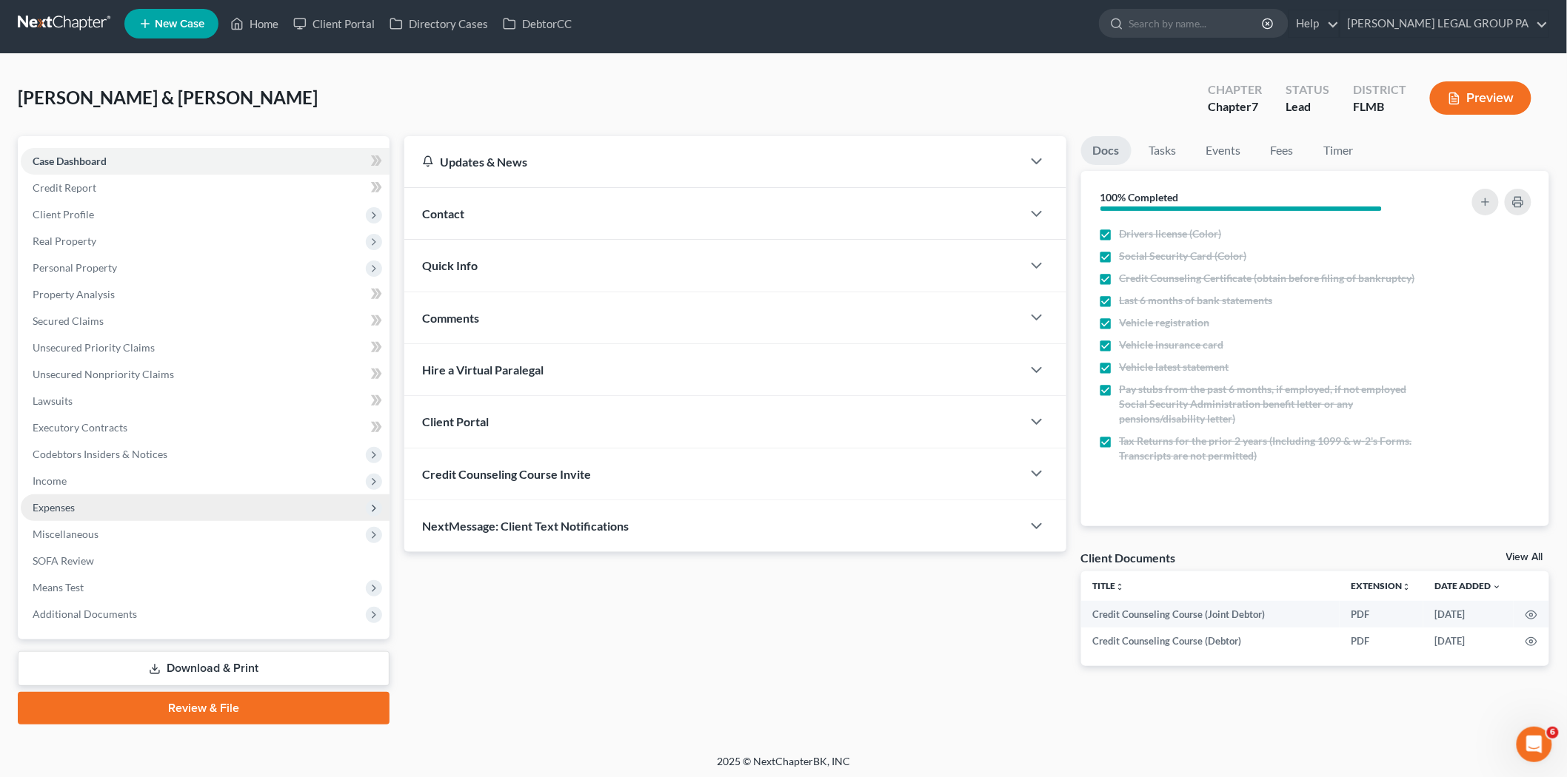
scroll to position [8, 0]
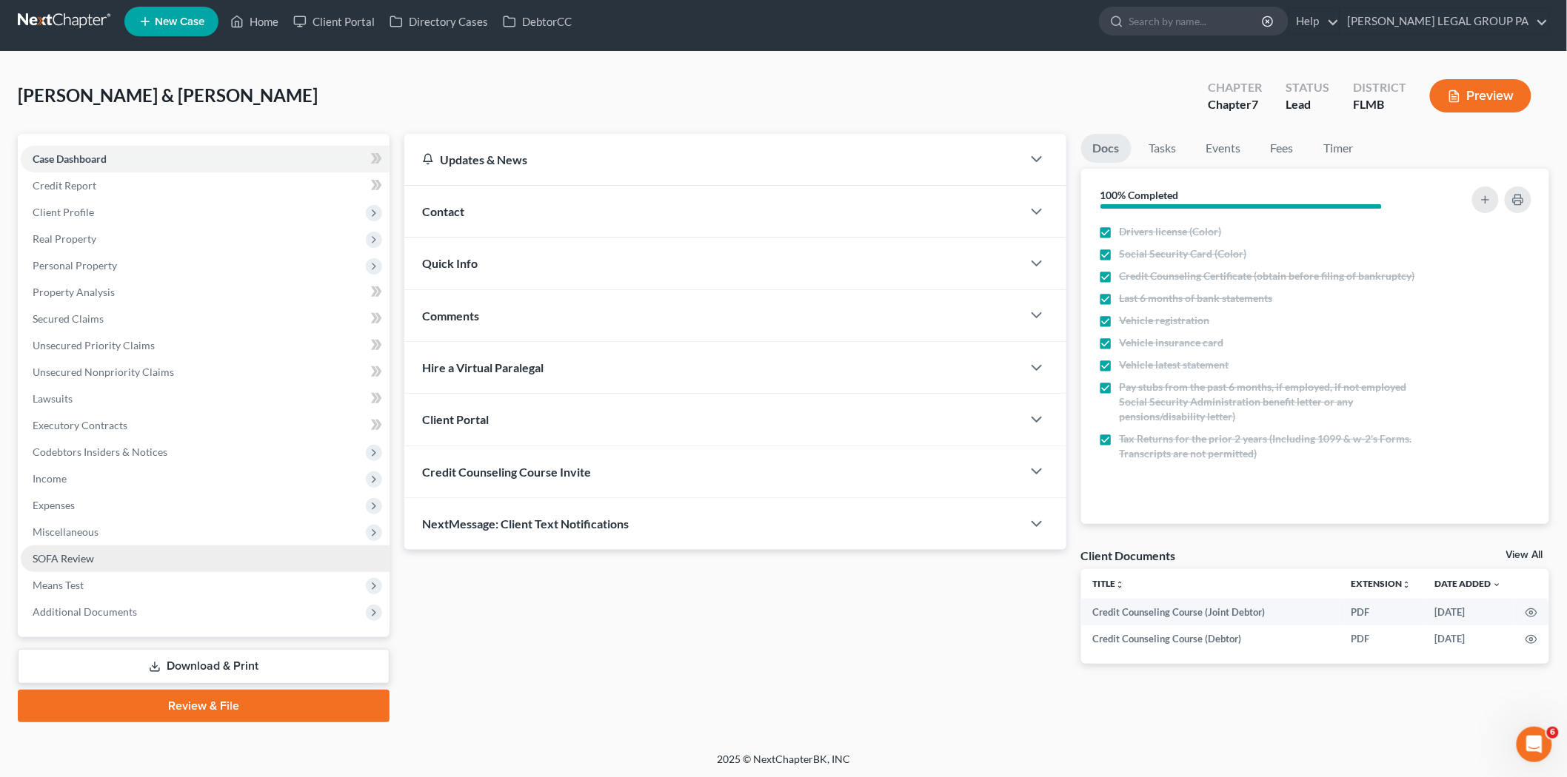
click at [94, 560] on link "SOFA Review" at bounding box center [205, 559] width 369 height 27
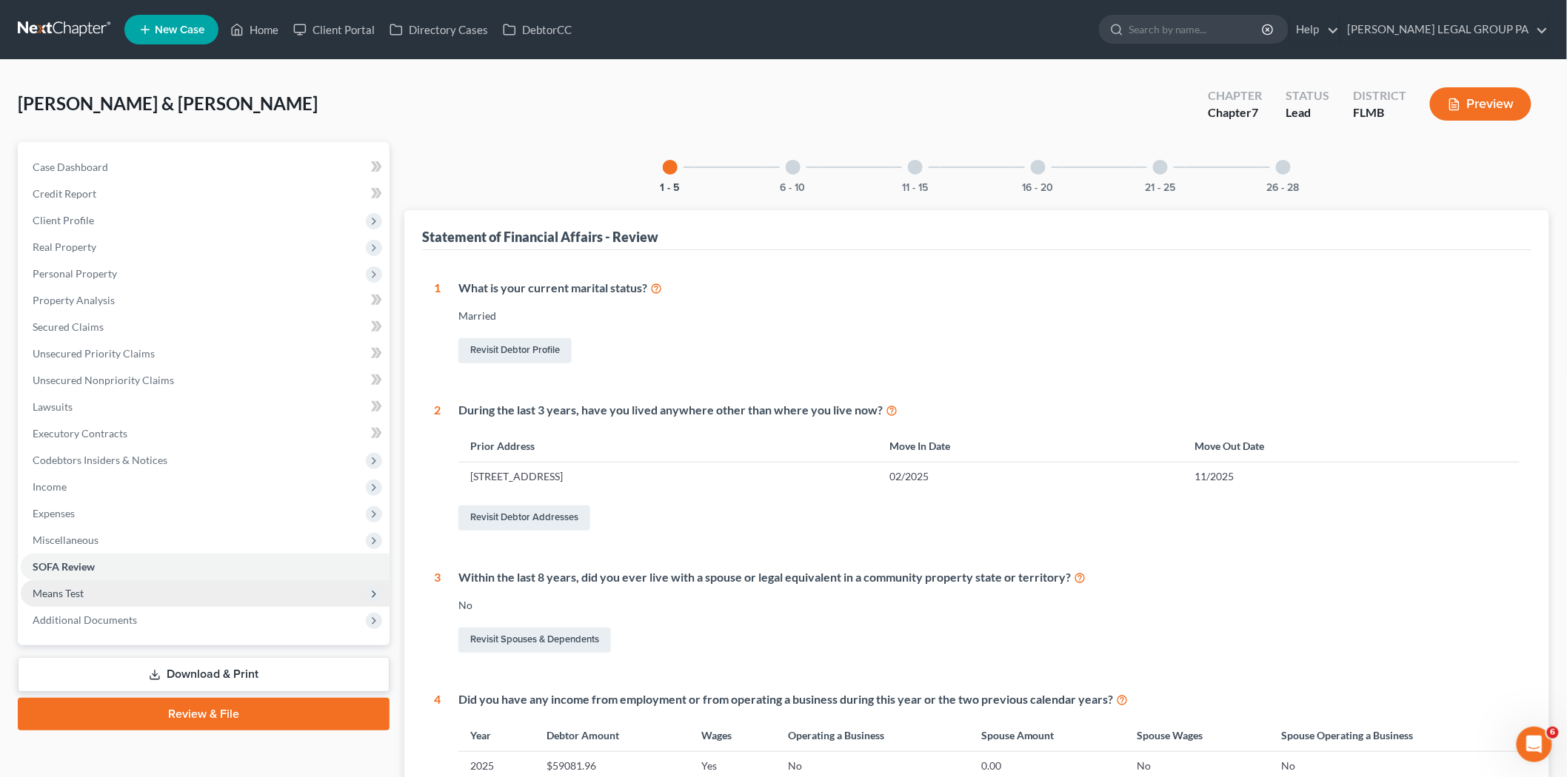
click at [113, 594] on span "Means Test" at bounding box center [205, 593] width 369 height 27
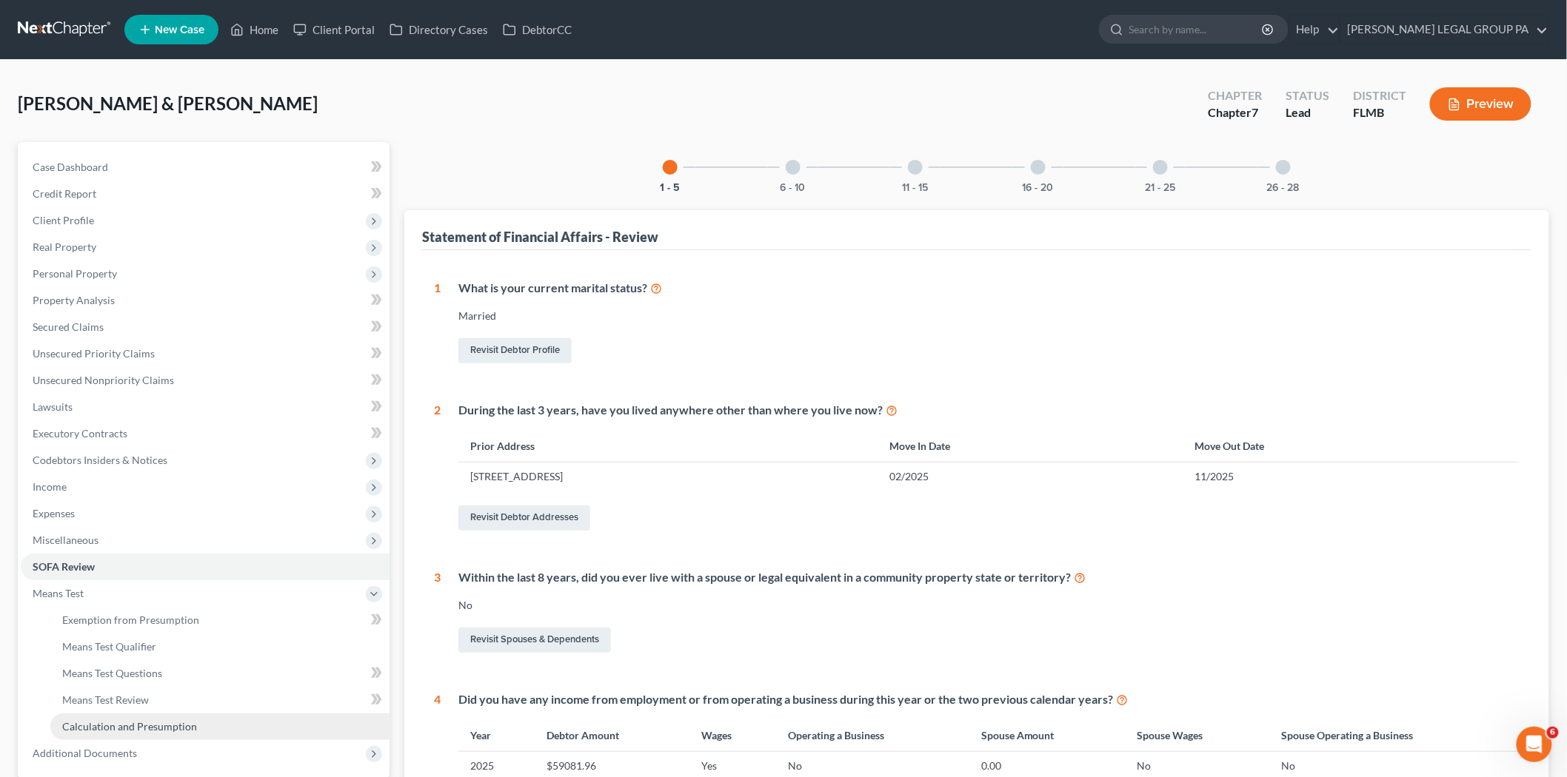
click at [145, 729] on span "Calculation and Presumption" at bounding box center [129, 726] width 135 height 13
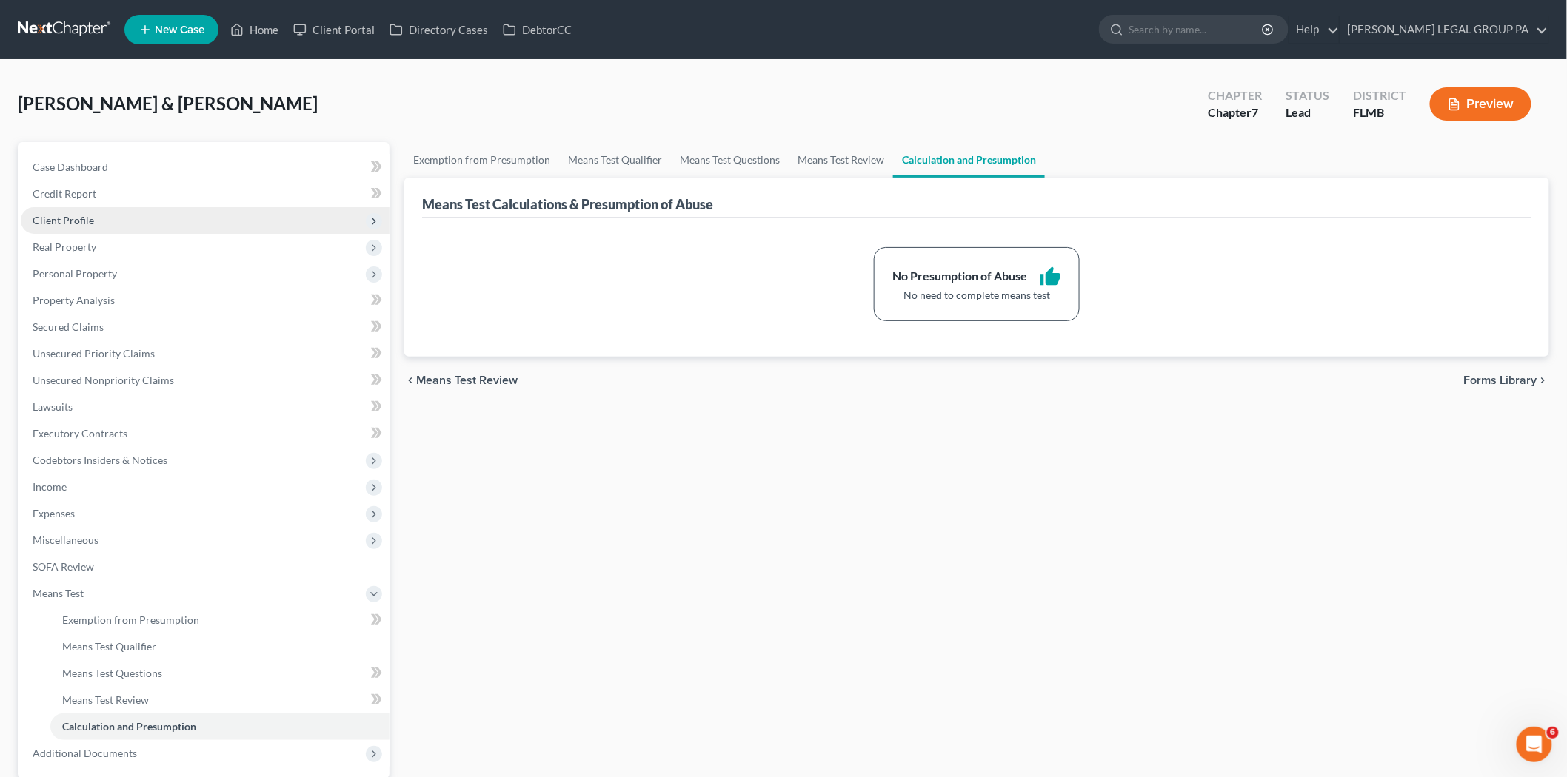
click at [138, 210] on span "Client Profile" at bounding box center [205, 220] width 369 height 27
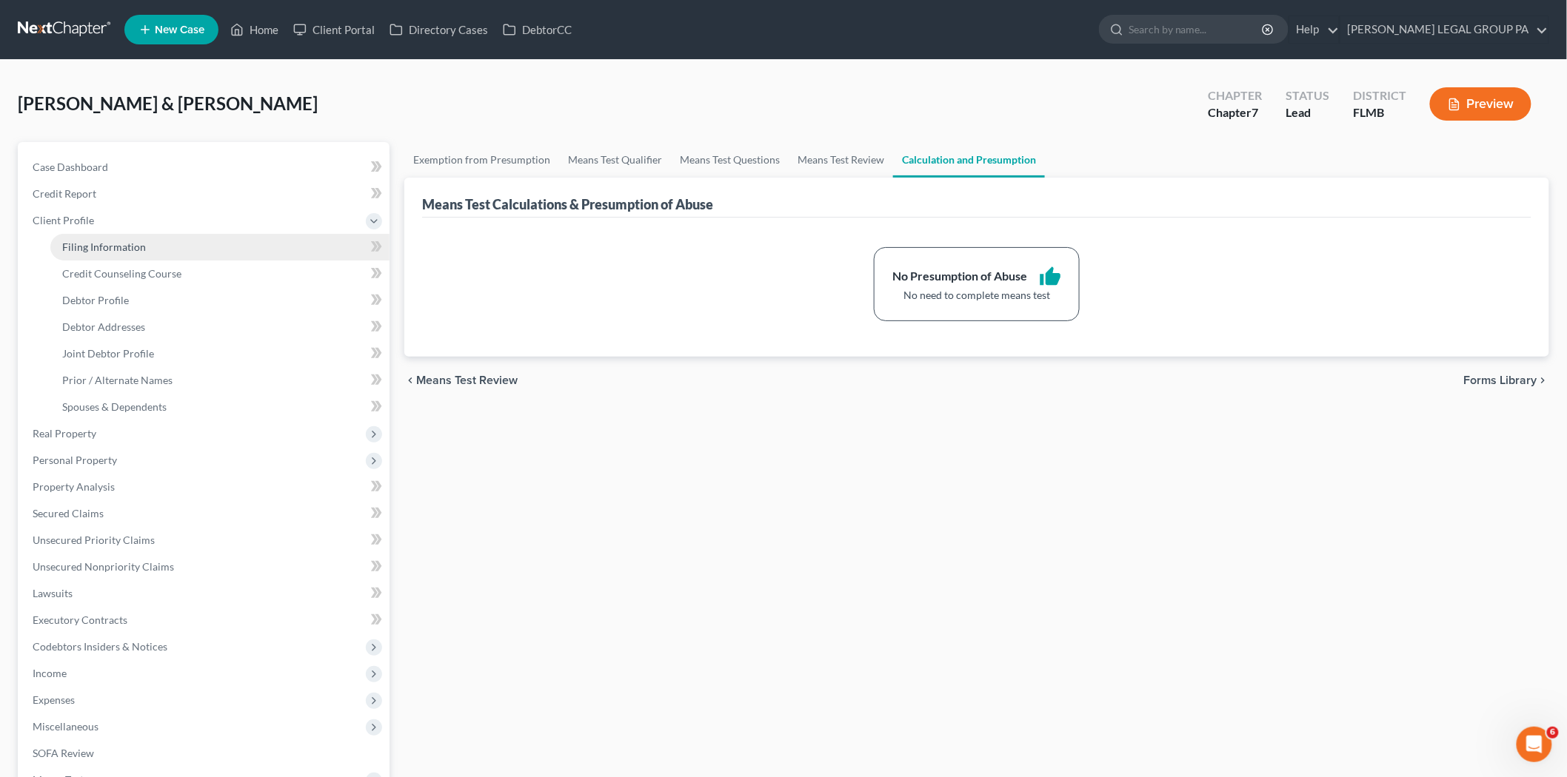
click at [221, 250] on link "Filing Information" at bounding box center [219, 247] width 339 height 27
select select "0"
select select "3"
select select "1"
select select "0"
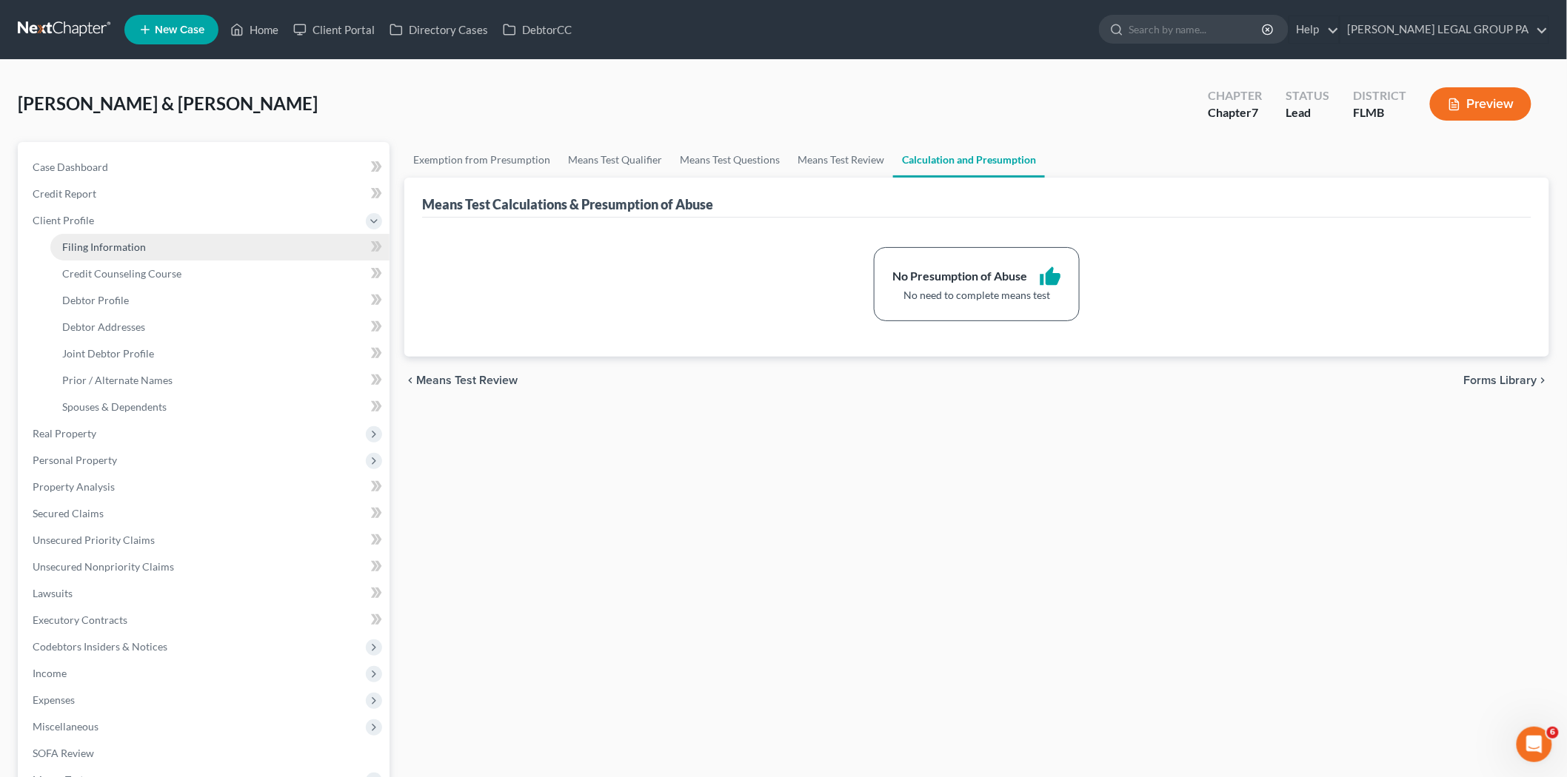
select select "0"
select select "9"
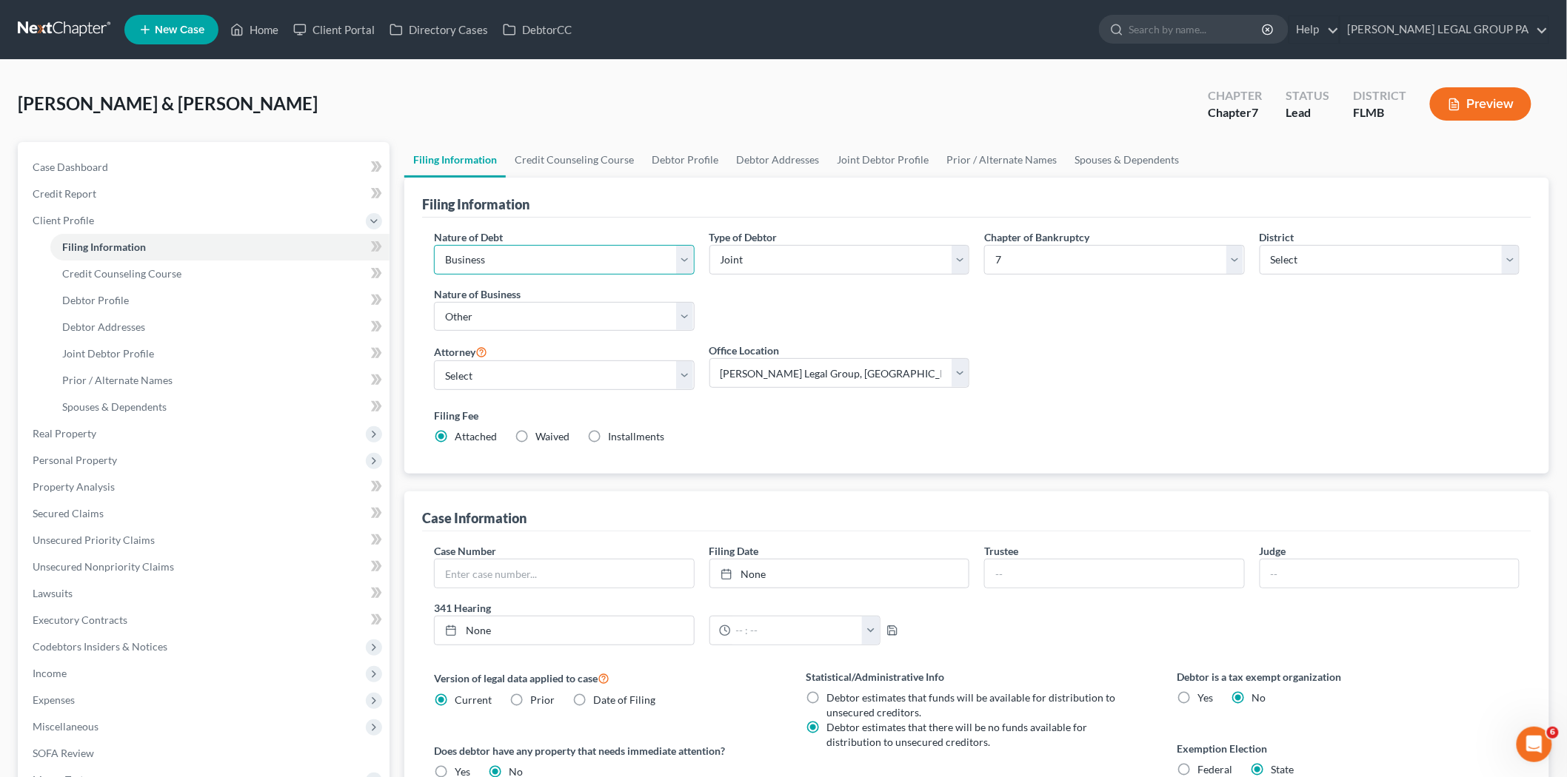
click at [509, 270] on select "Select Business Consumer Other" at bounding box center [564, 260] width 261 height 30
select select "1"
click at [434, 245] on select "Select Business Consumer Other" at bounding box center [564, 260] width 261 height 30
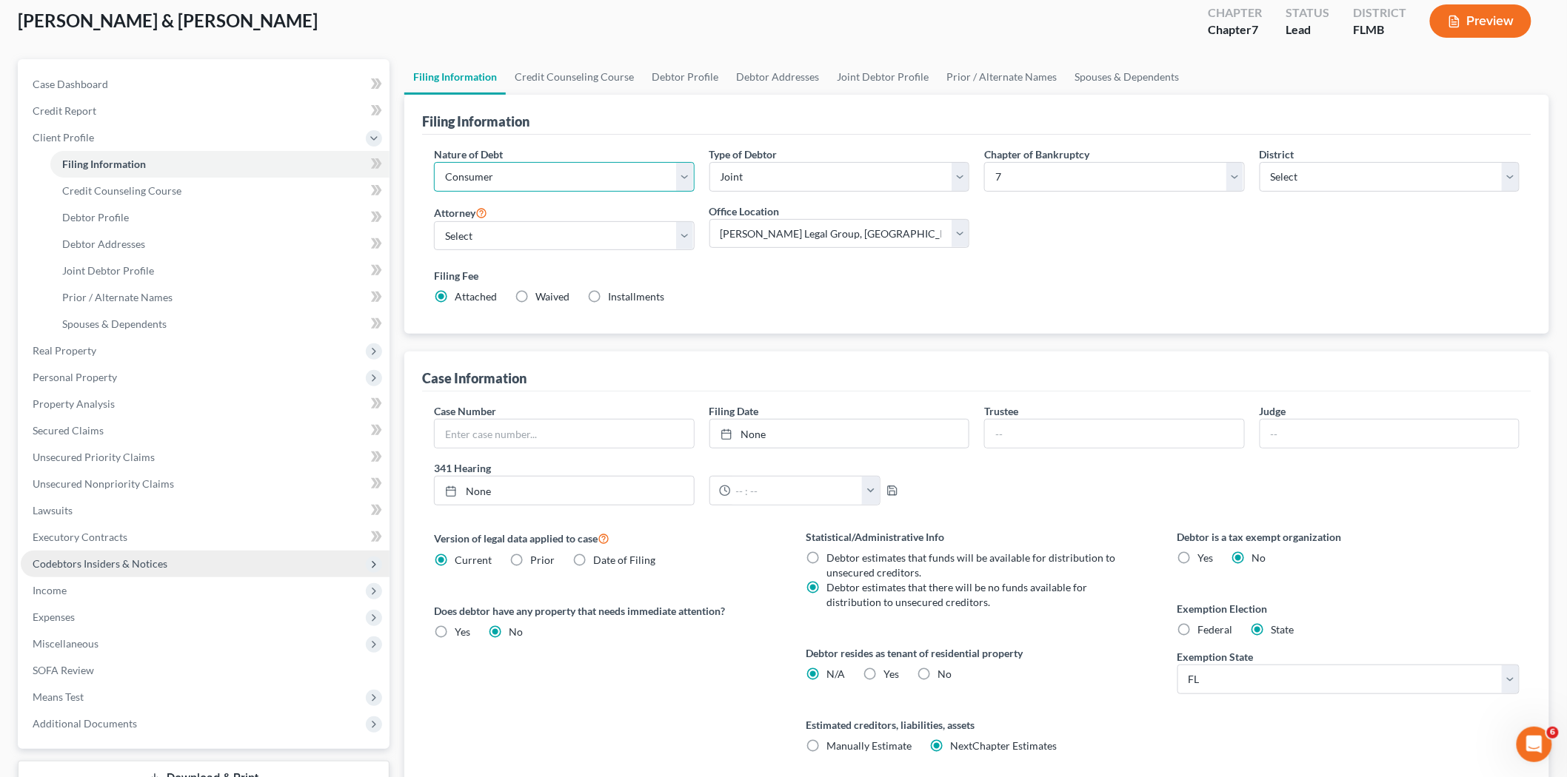
scroll to position [198, 0]
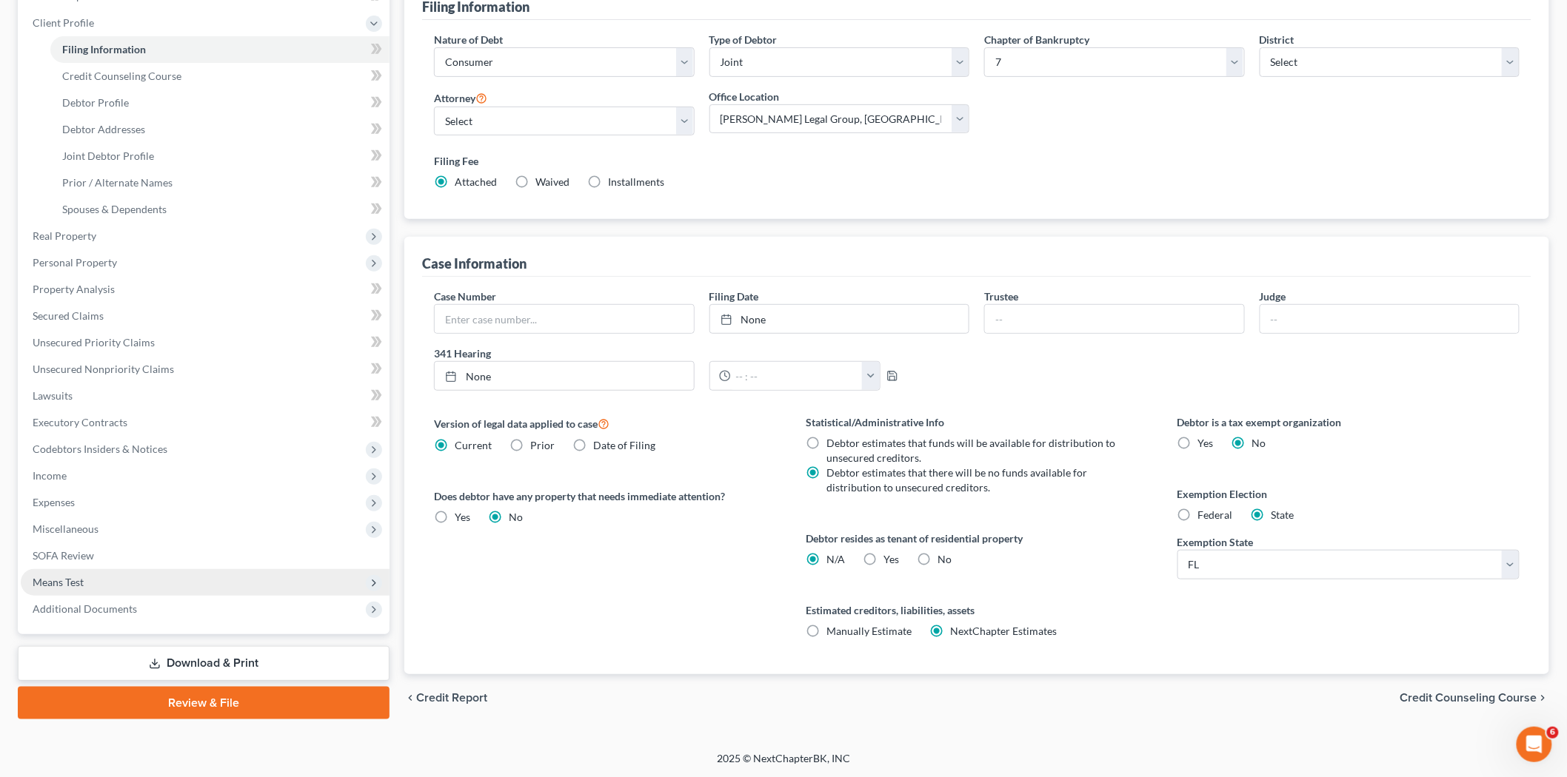
click at [98, 573] on span "Means Test" at bounding box center [205, 582] width 369 height 27
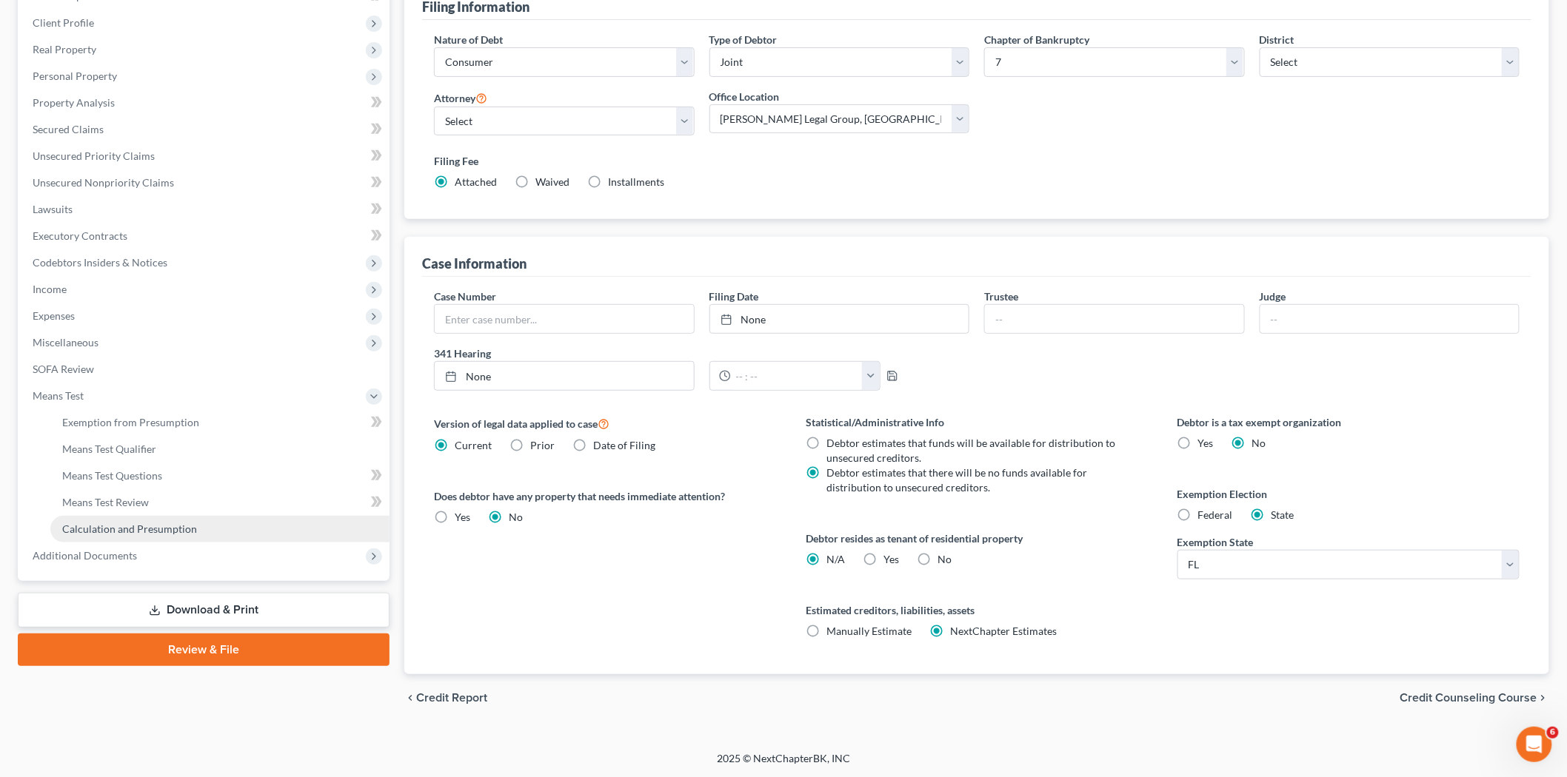
click at [188, 518] on link "Calculation and Presumption" at bounding box center [219, 529] width 339 height 27
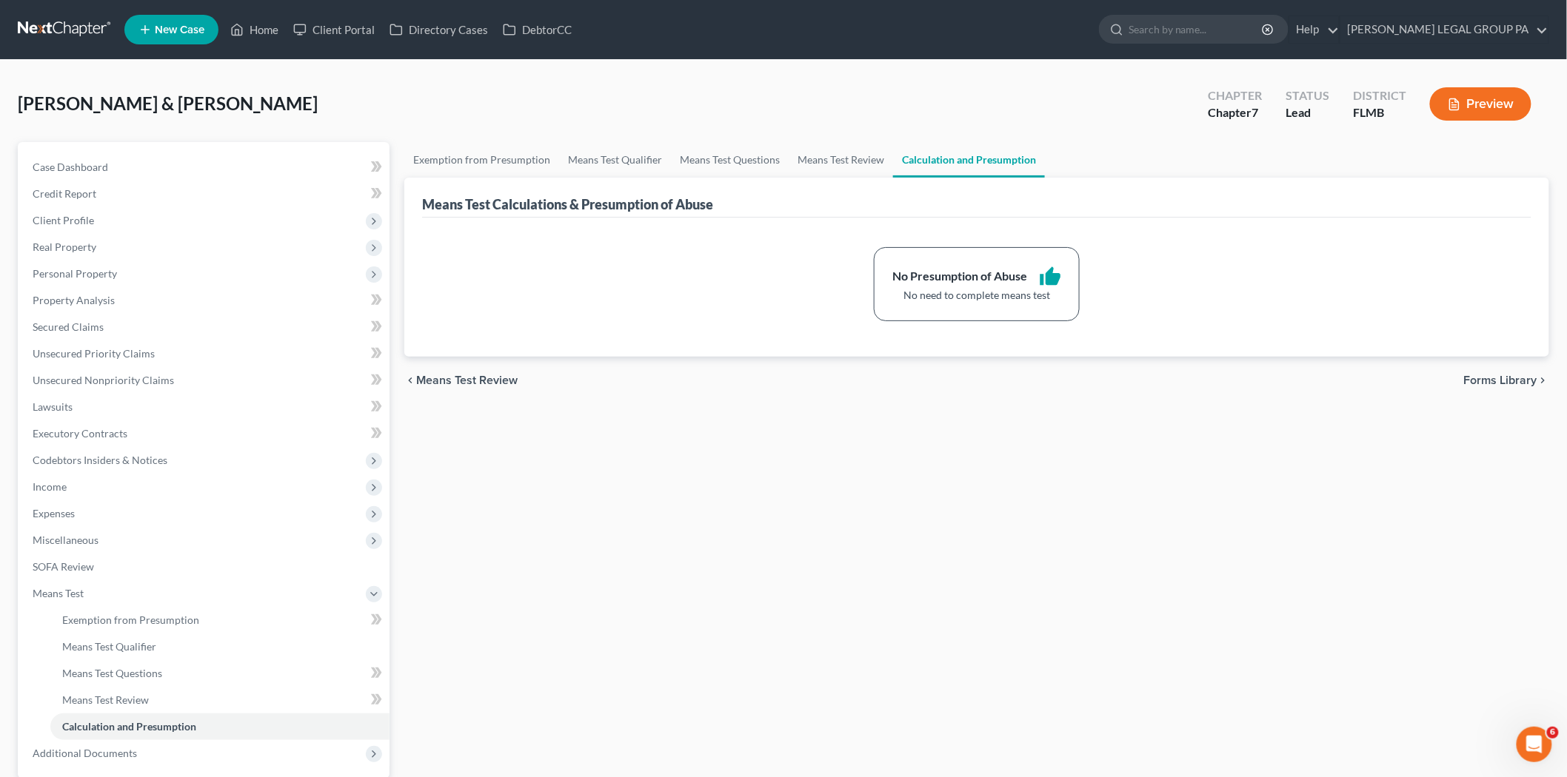
click at [675, 515] on div "Exemption from Presumption Means Test Qualifier Means Test Questions Means Test…" at bounding box center [976, 503] width 1159 height 722
click at [129, 527] on span "Miscellaneous" at bounding box center [205, 540] width 369 height 27
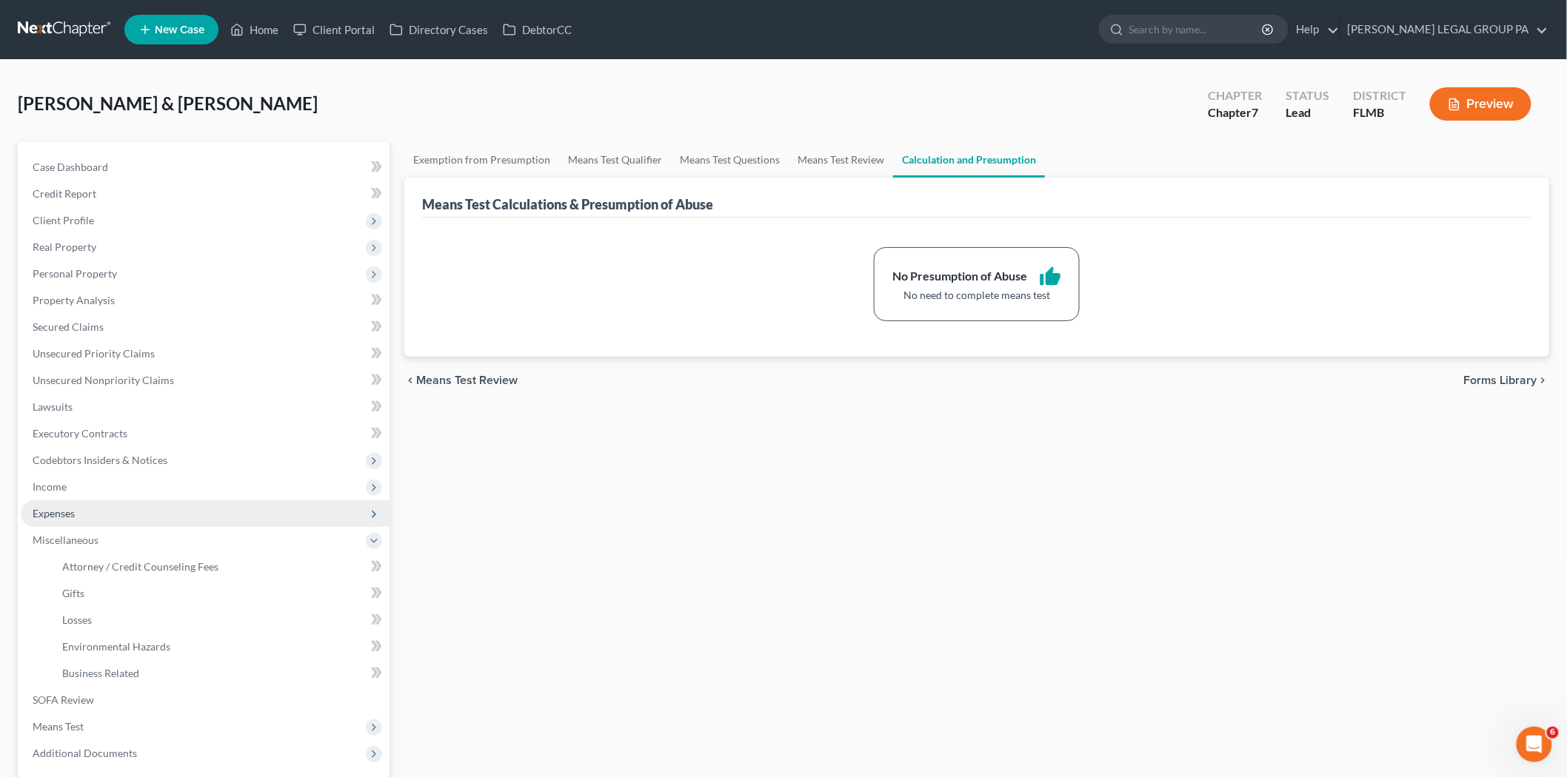
click at [131, 516] on span "Expenses" at bounding box center [205, 514] width 369 height 27
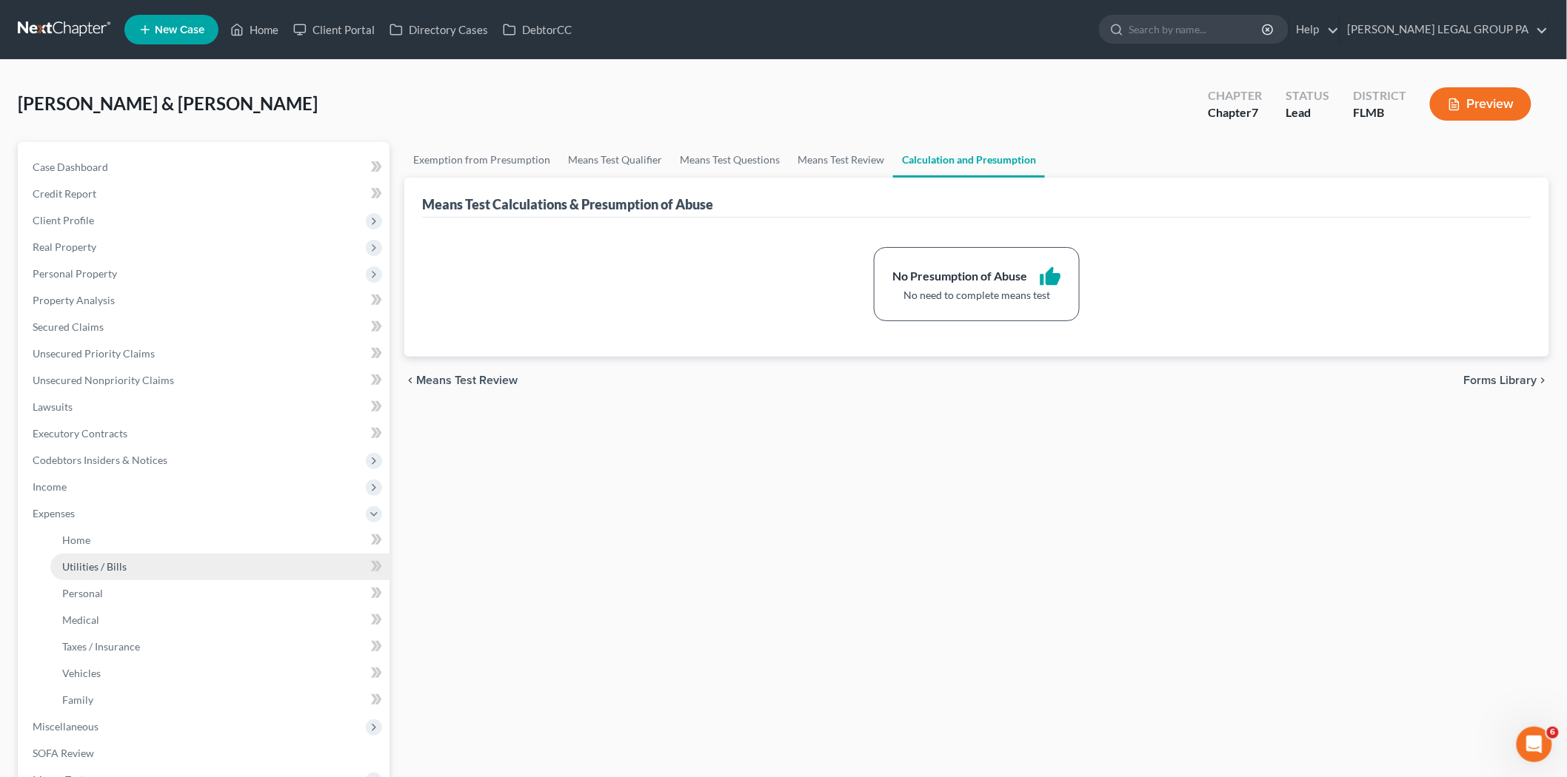
click at [136, 557] on link "Utilities / Bills" at bounding box center [219, 567] width 339 height 27
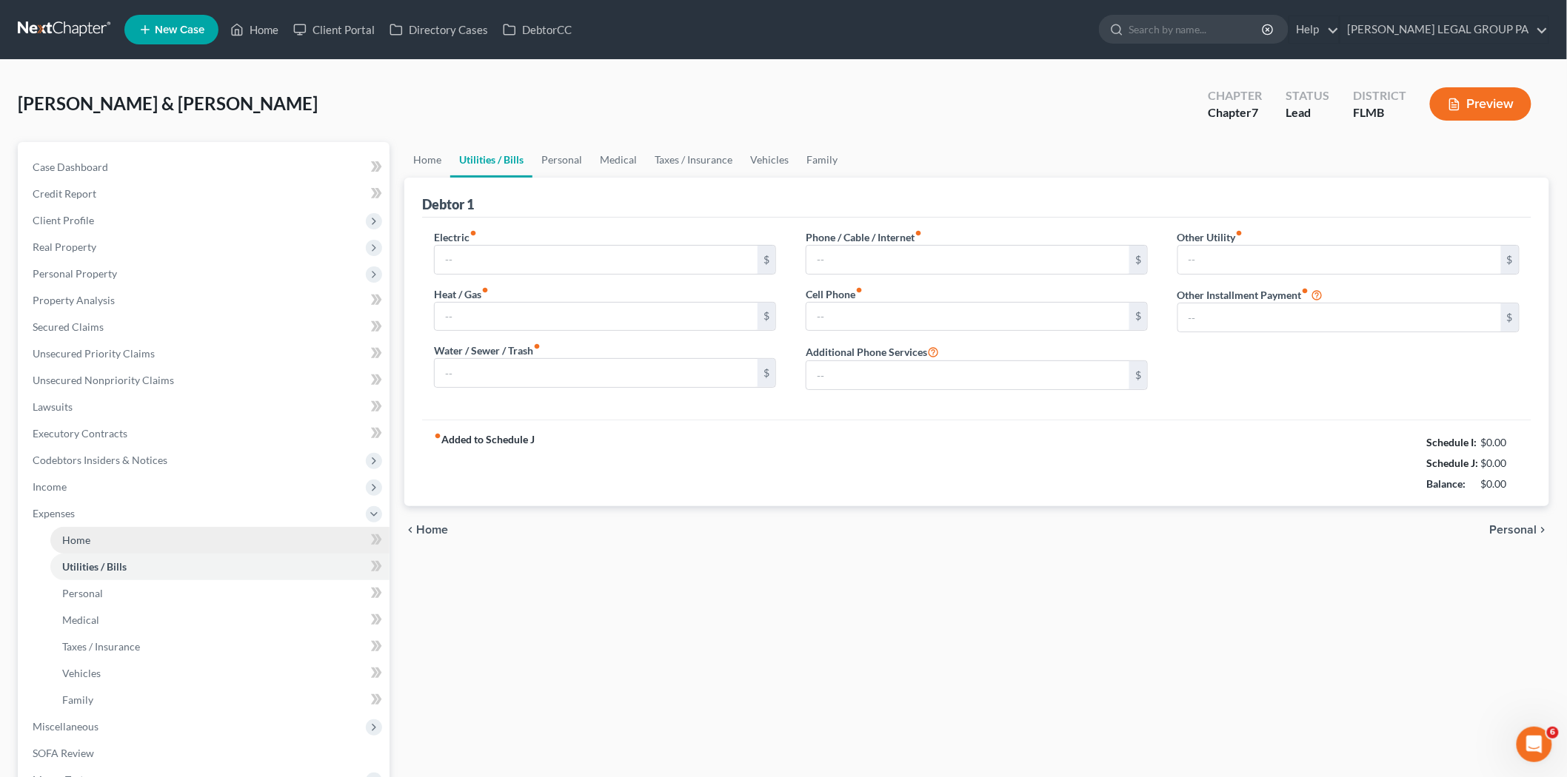
type input "275.00"
type input "0.00"
type input "400.00"
type input "160.00"
type input "500.00"
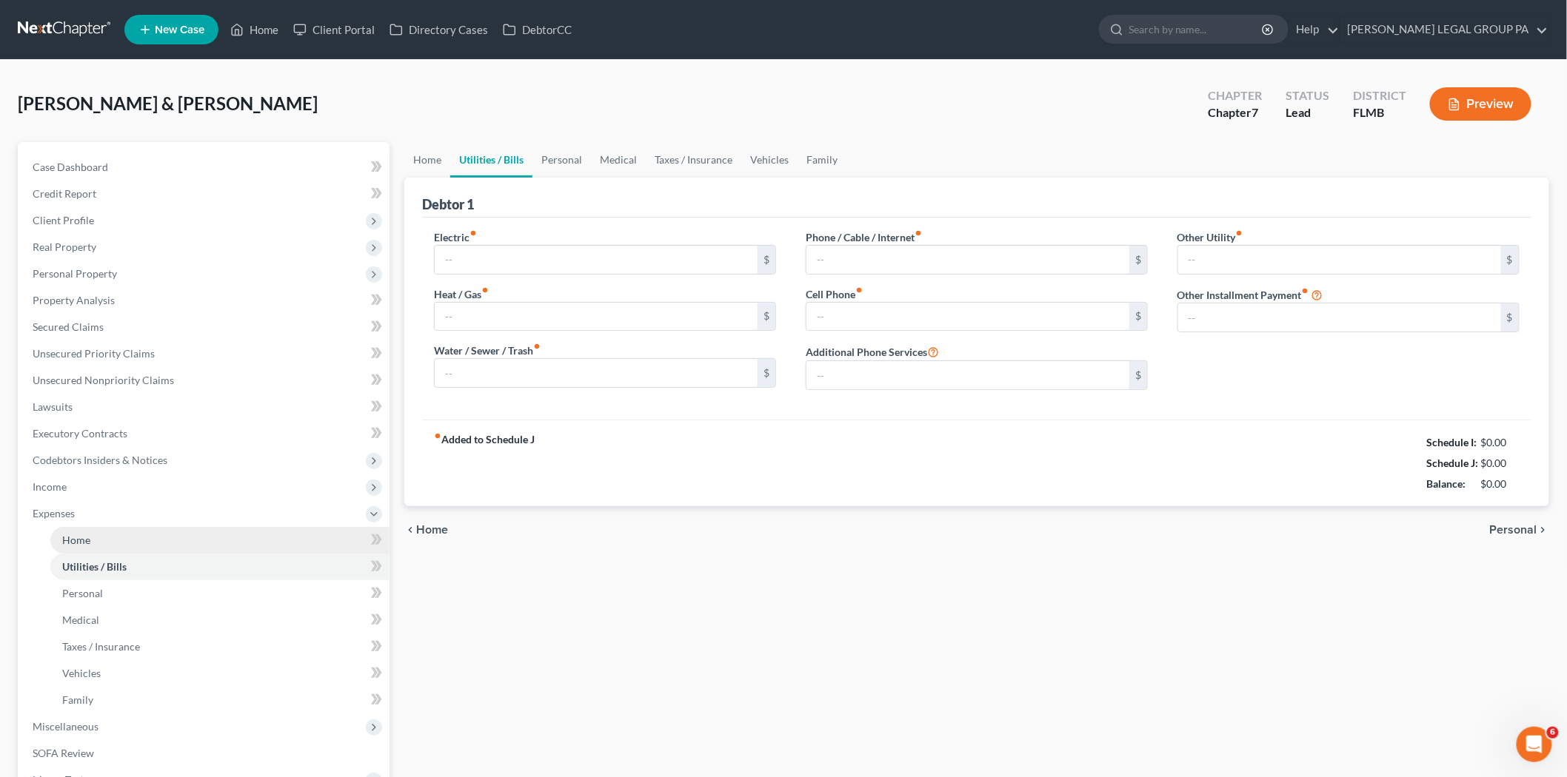
type input "0.00"
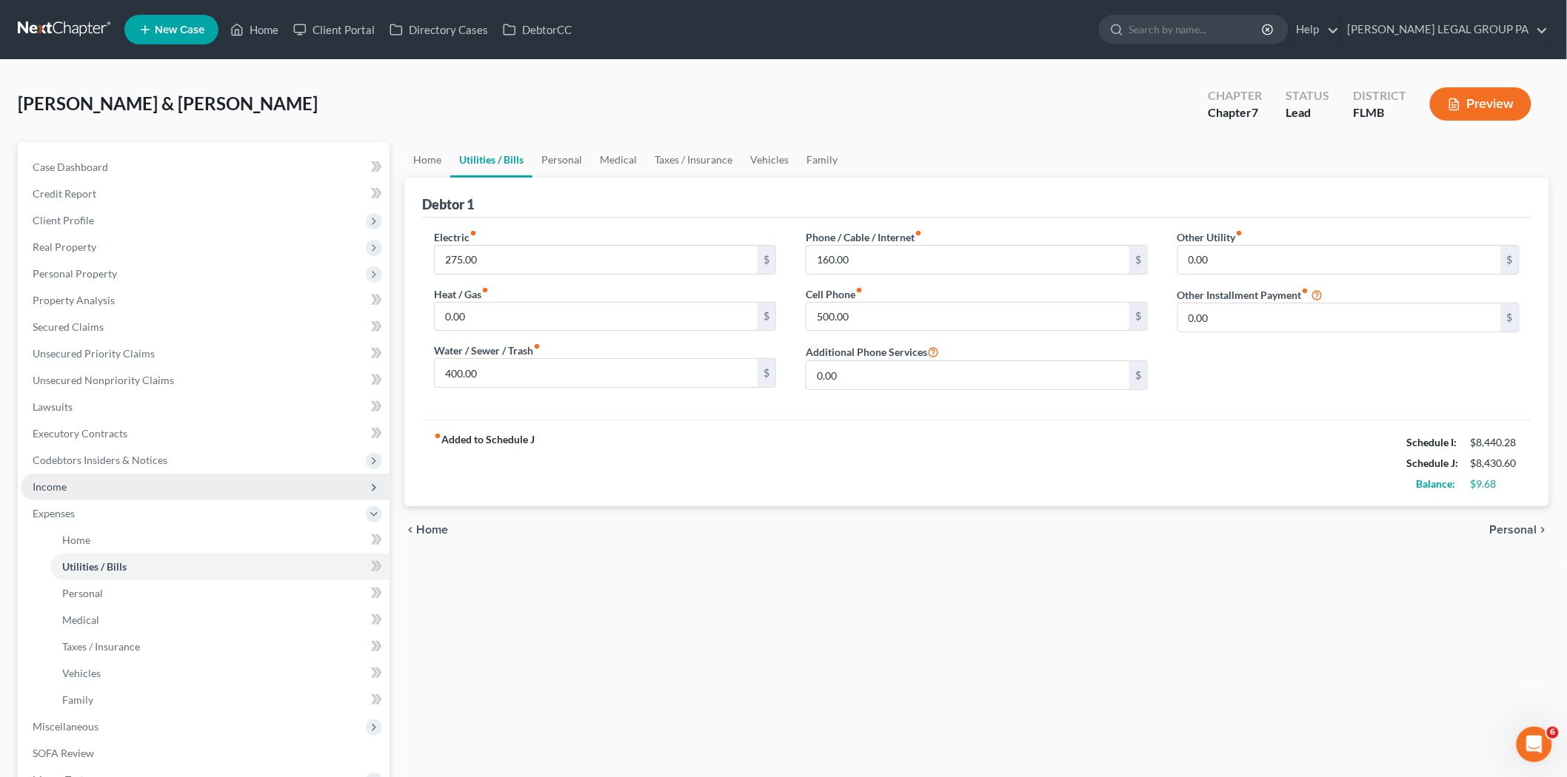
click at [98, 495] on span "Income" at bounding box center [205, 487] width 369 height 27
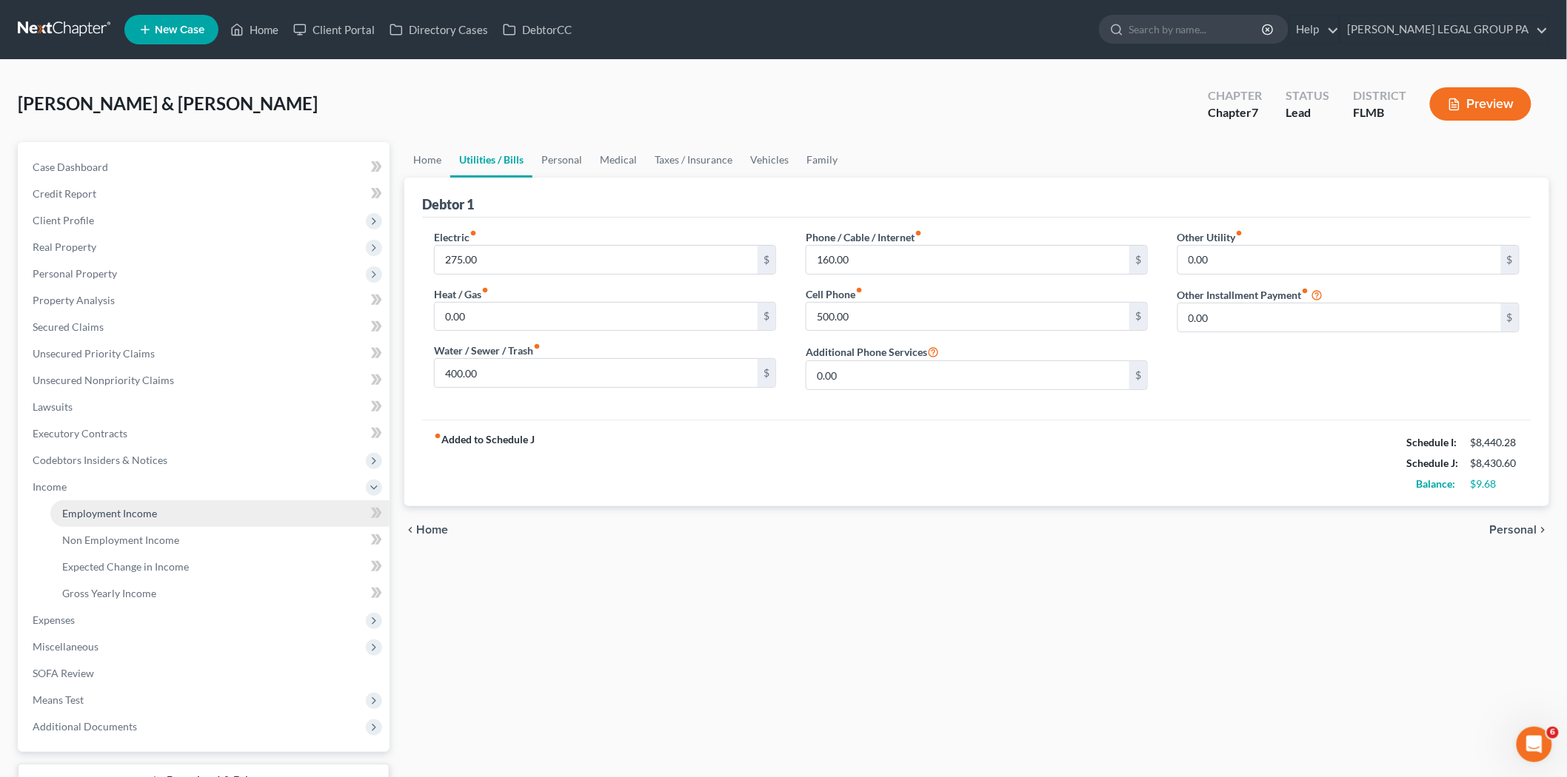
click at [119, 512] on span "Employment Income" at bounding box center [109, 513] width 95 height 13
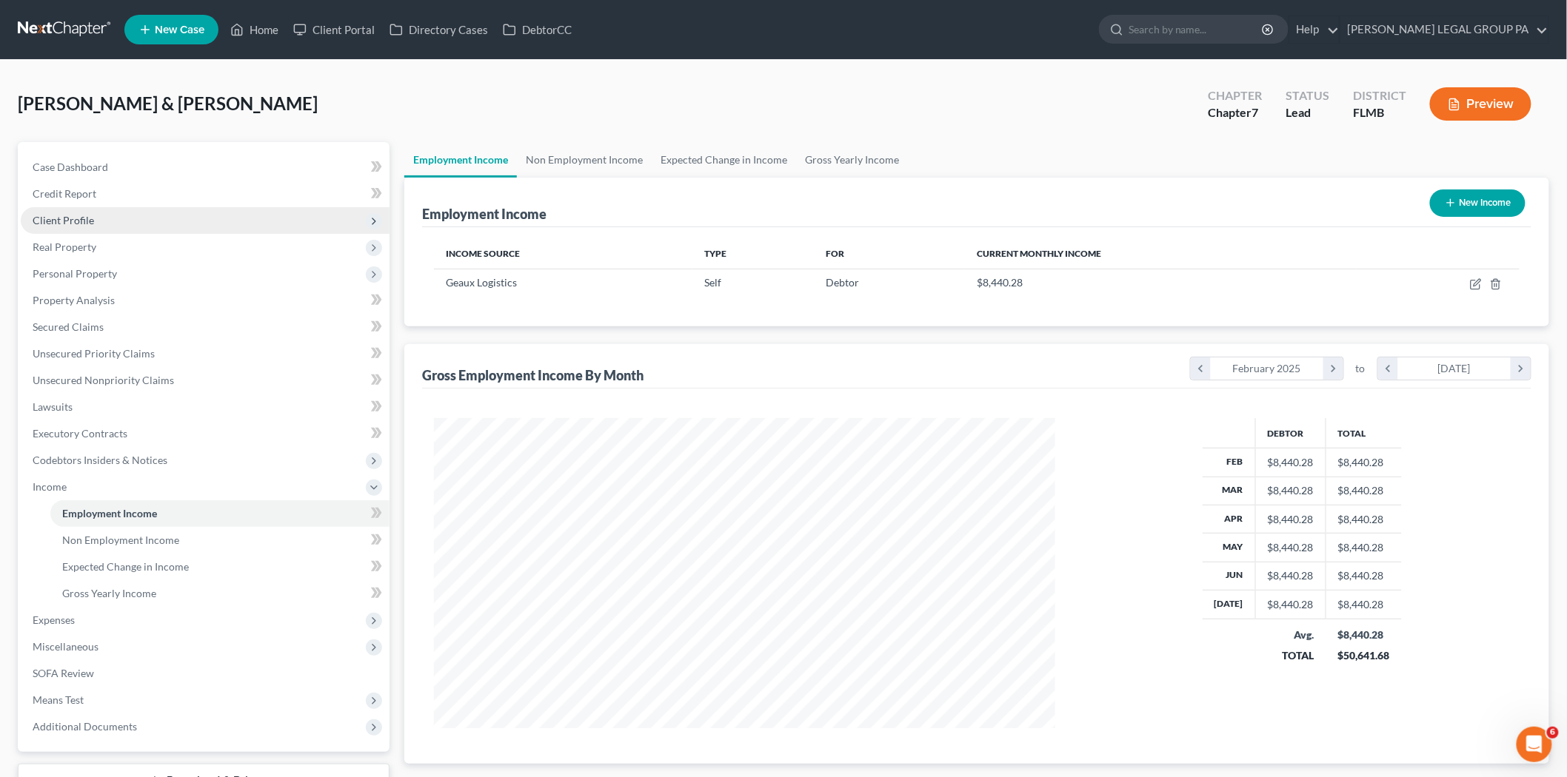
click at [113, 225] on span "Client Profile" at bounding box center [205, 220] width 369 height 27
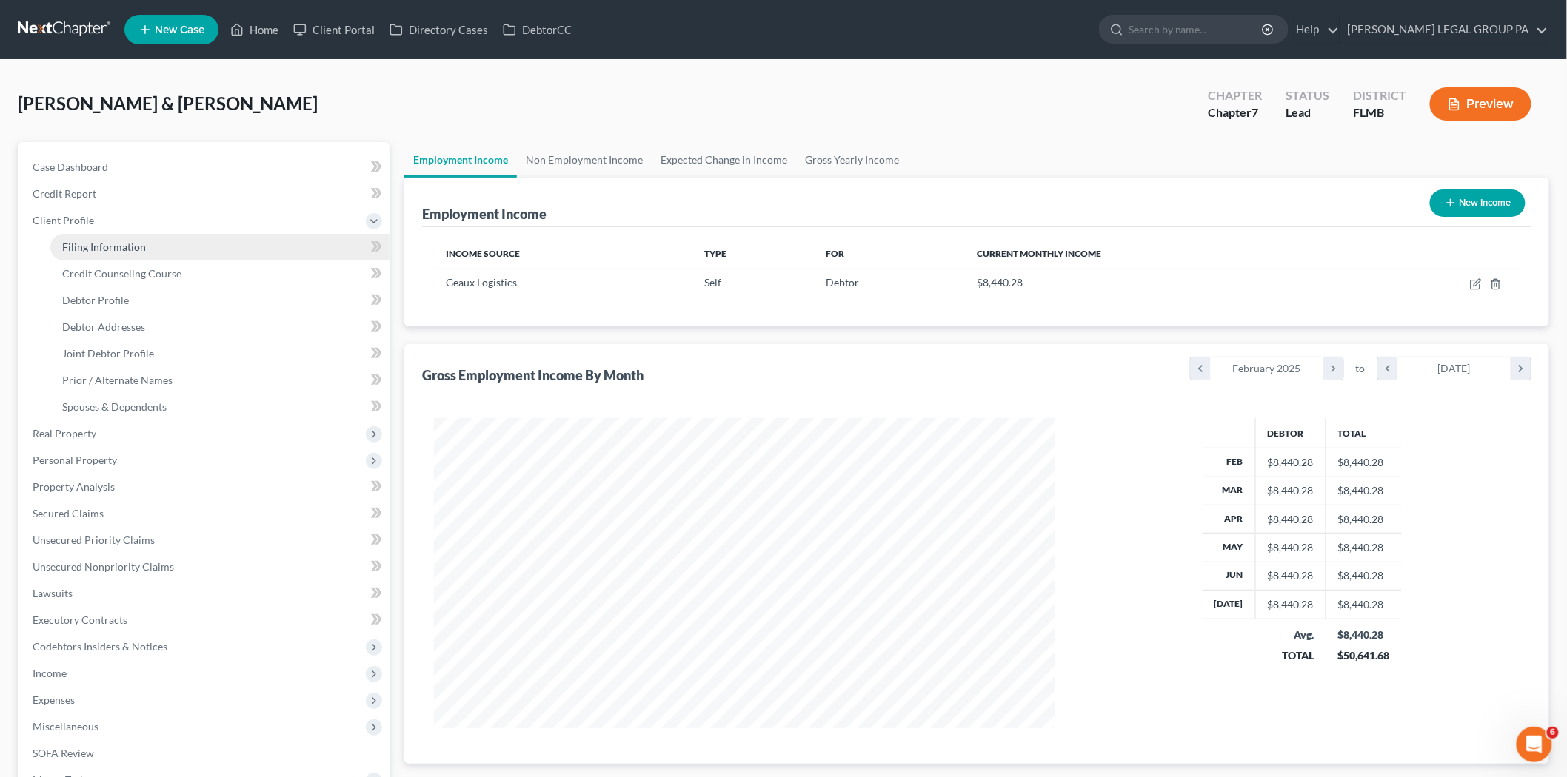
click at [123, 247] on span "Filing Information" at bounding box center [104, 247] width 84 height 13
select select "1"
select select "0"
select select "15"
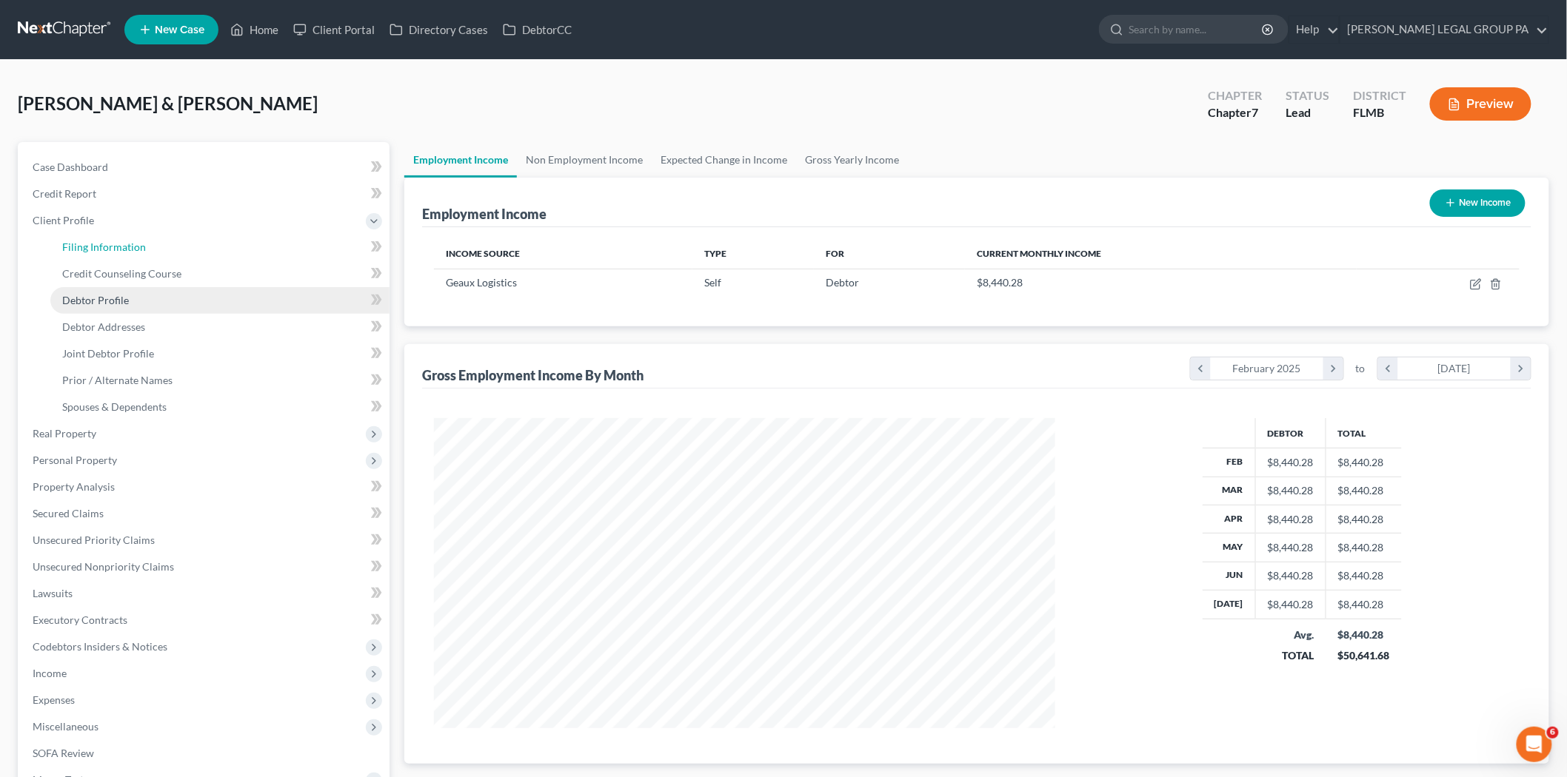
select select "0"
select select "9"
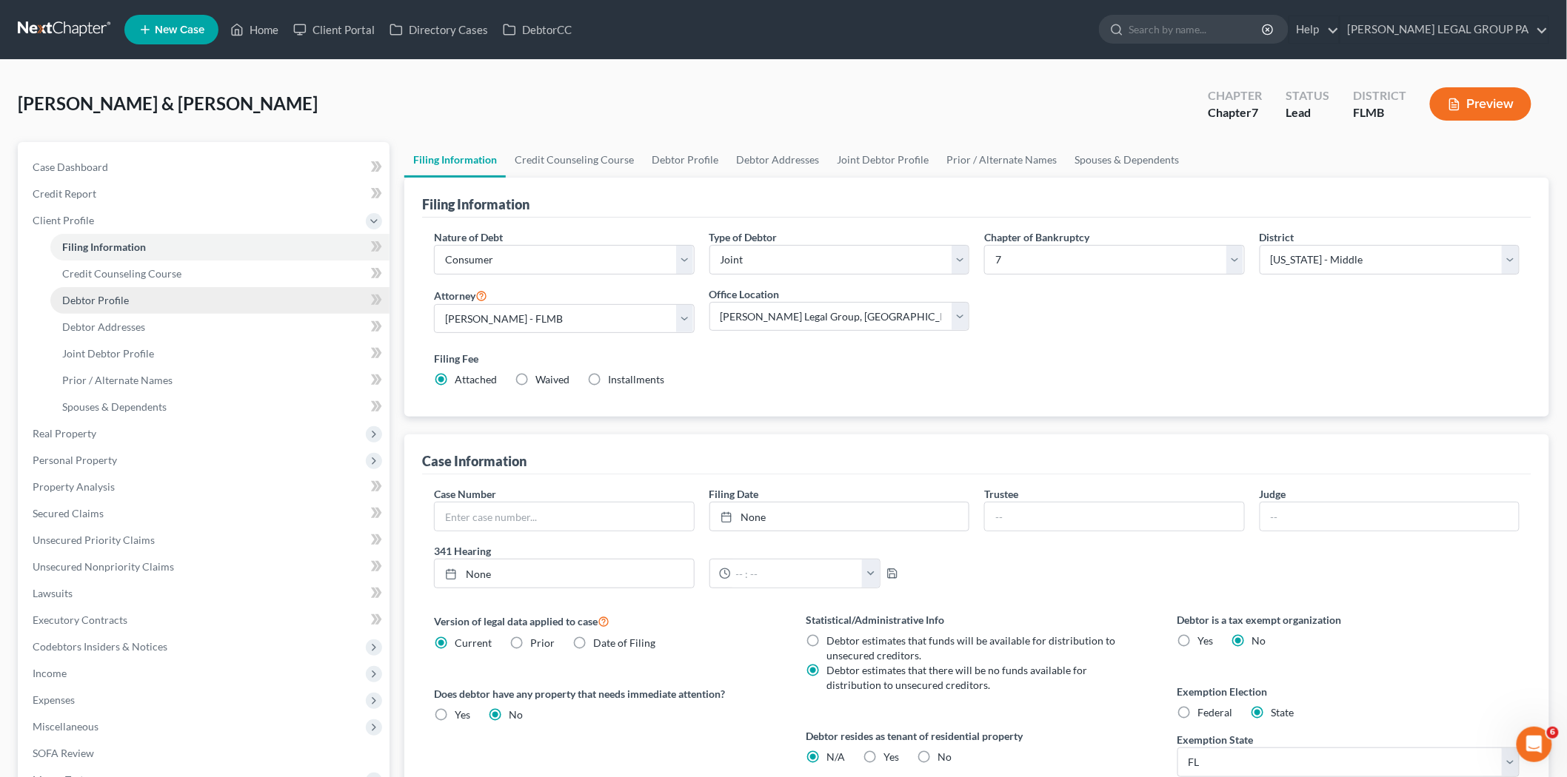
click at [153, 299] on link "Debtor Profile" at bounding box center [219, 300] width 339 height 27
select select "1"
select select "4"
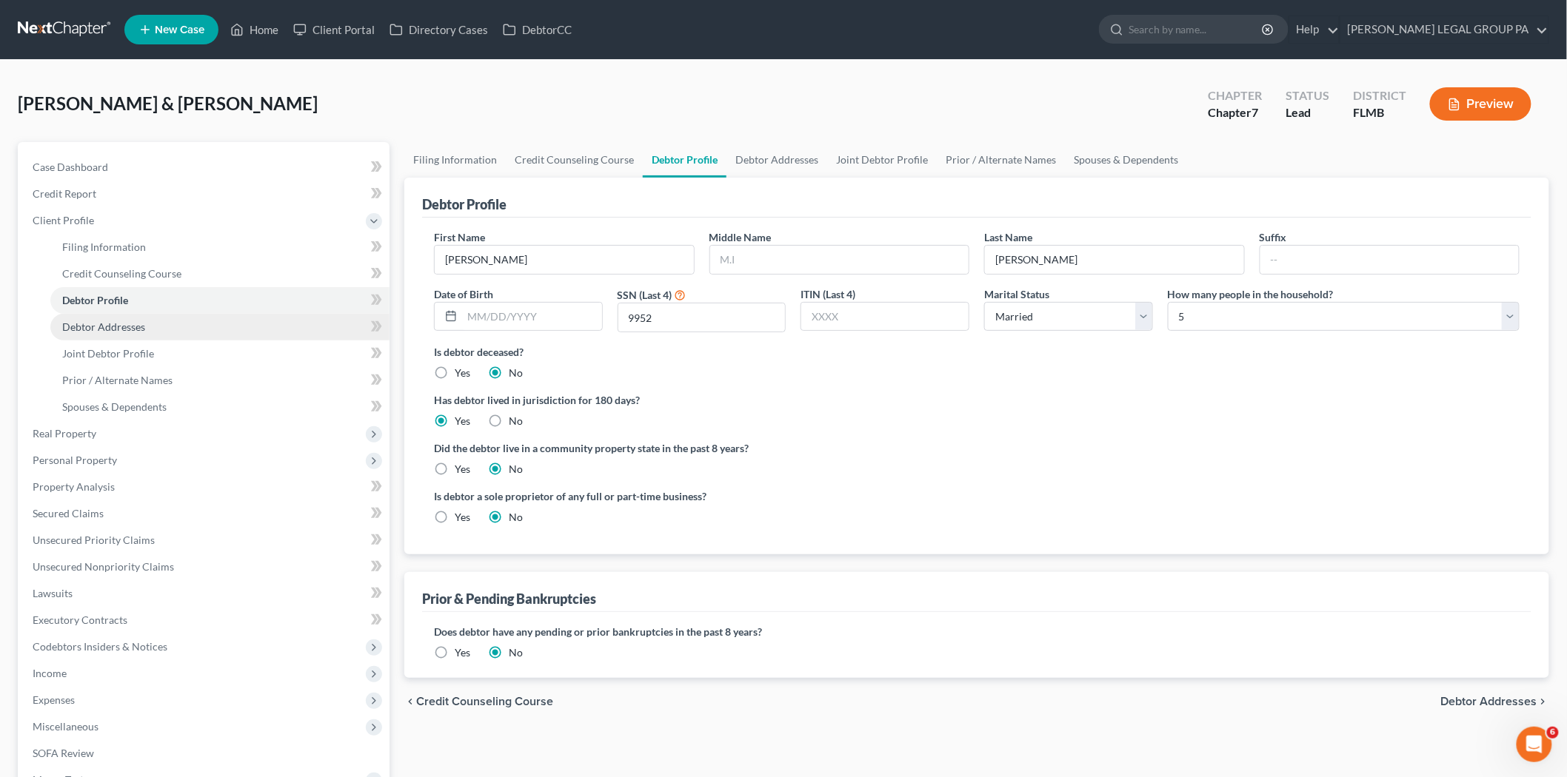
click at [181, 323] on link "Debtor Addresses" at bounding box center [219, 327] width 339 height 27
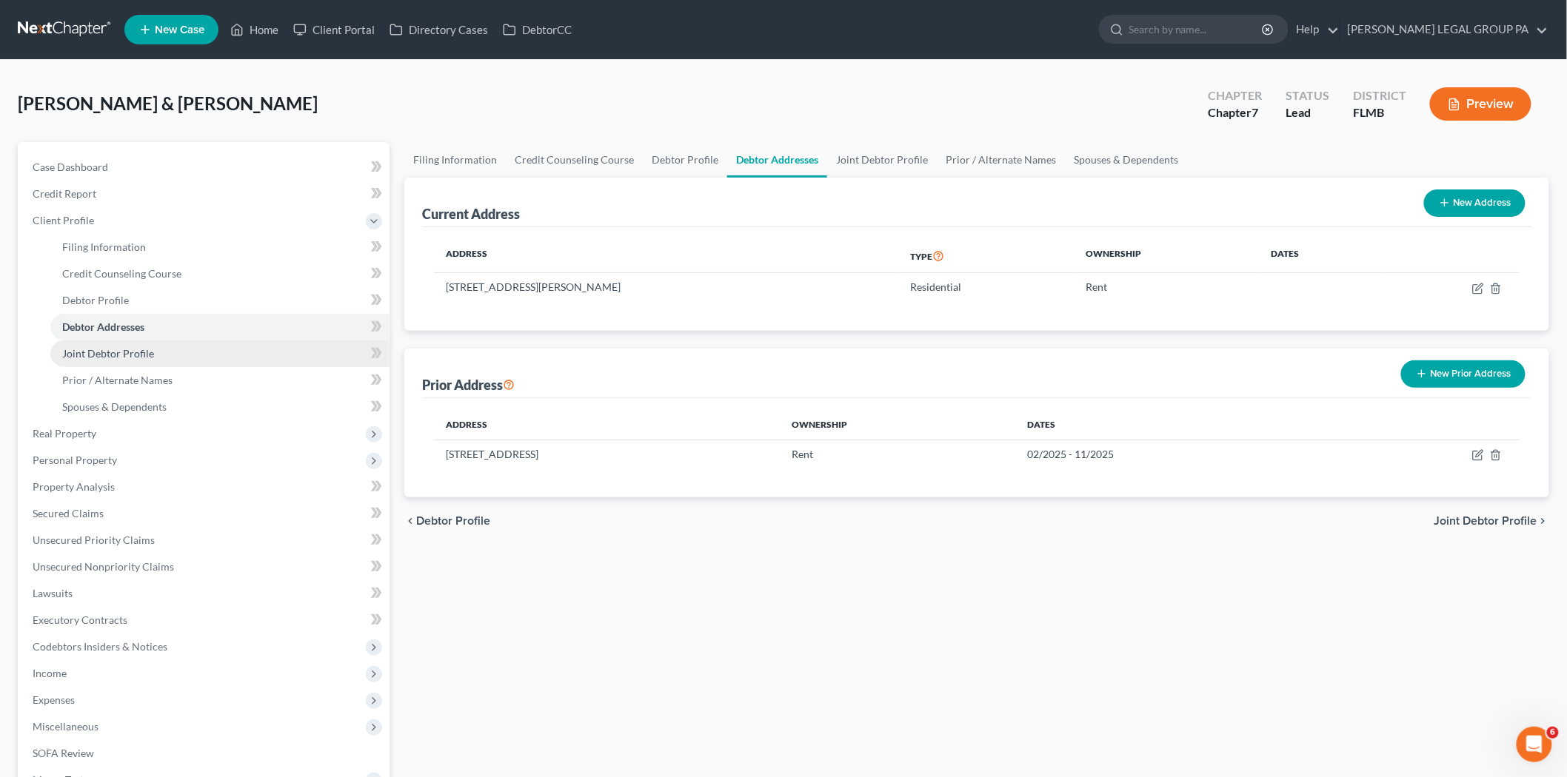
click at [151, 351] on span "Joint Debtor Profile" at bounding box center [108, 353] width 92 height 13
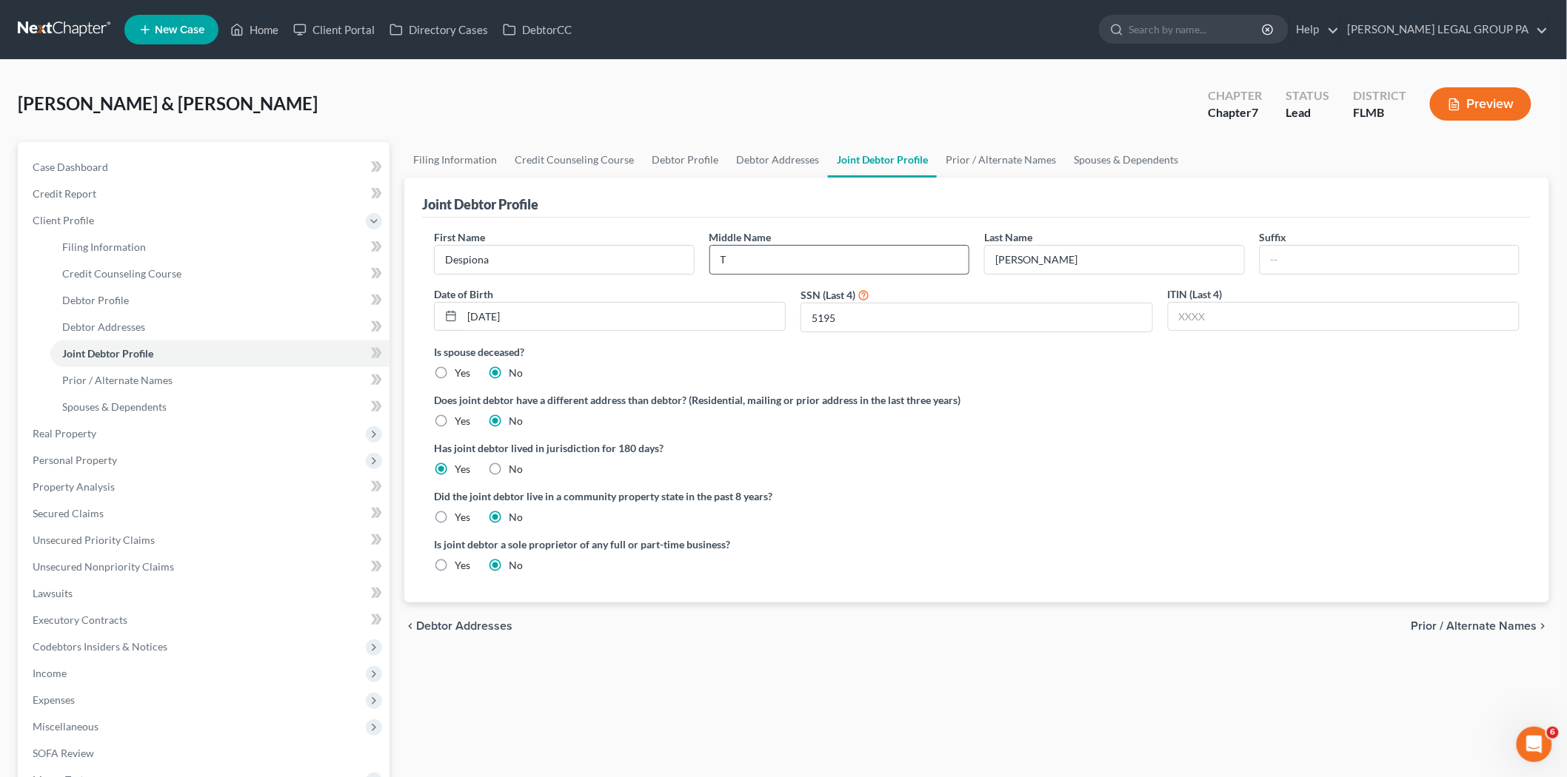
click at [743, 267] on input "T" at bounding box center [839, 260] width 259 height 28
type input "Tylynn"
click at [128, 247] on span "Filing Information" at bounding box center [104, 247] width 84 height 13
select select "1"
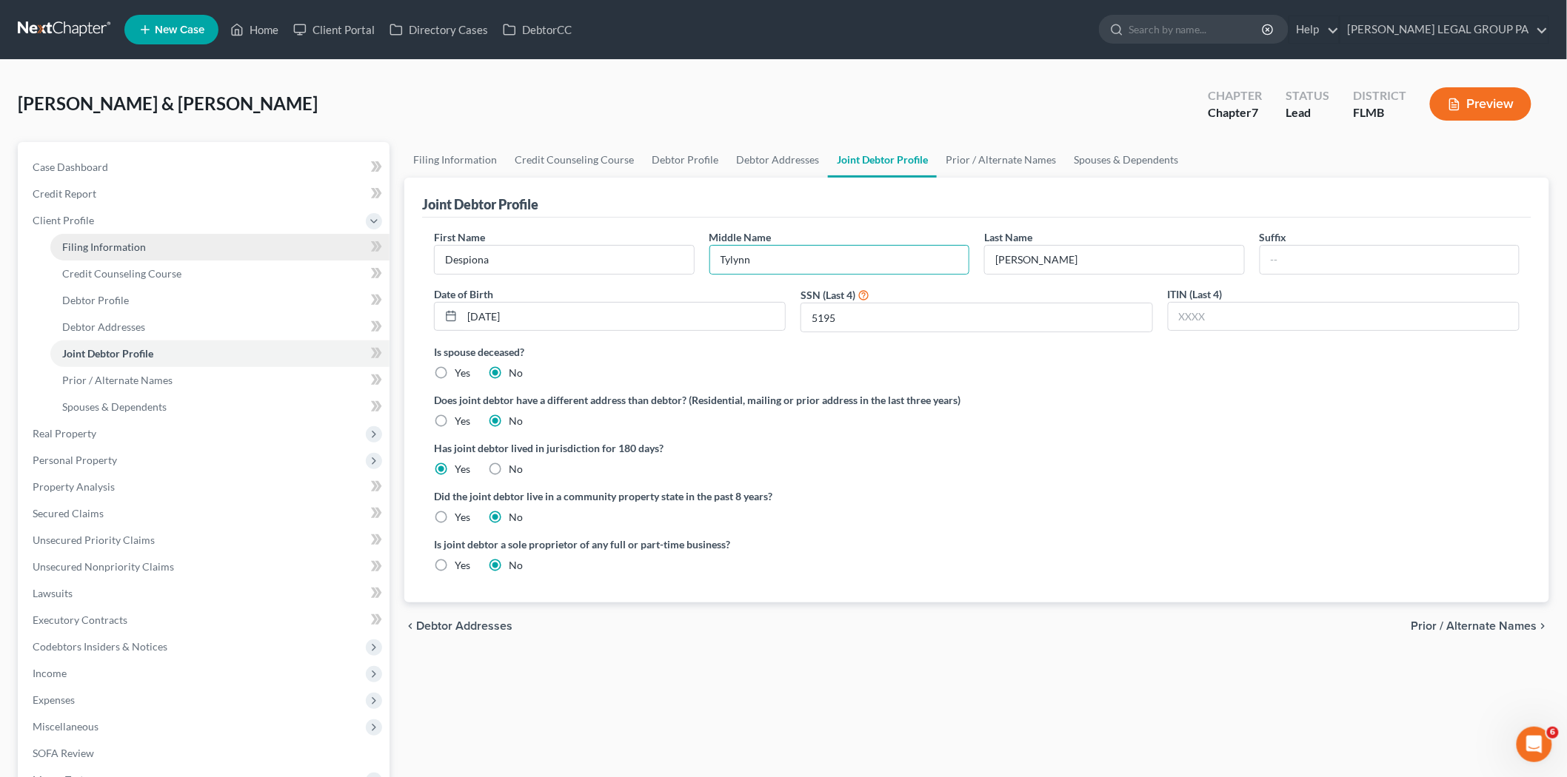
select select "0"
select select "15"
select select "0"
select select "9"
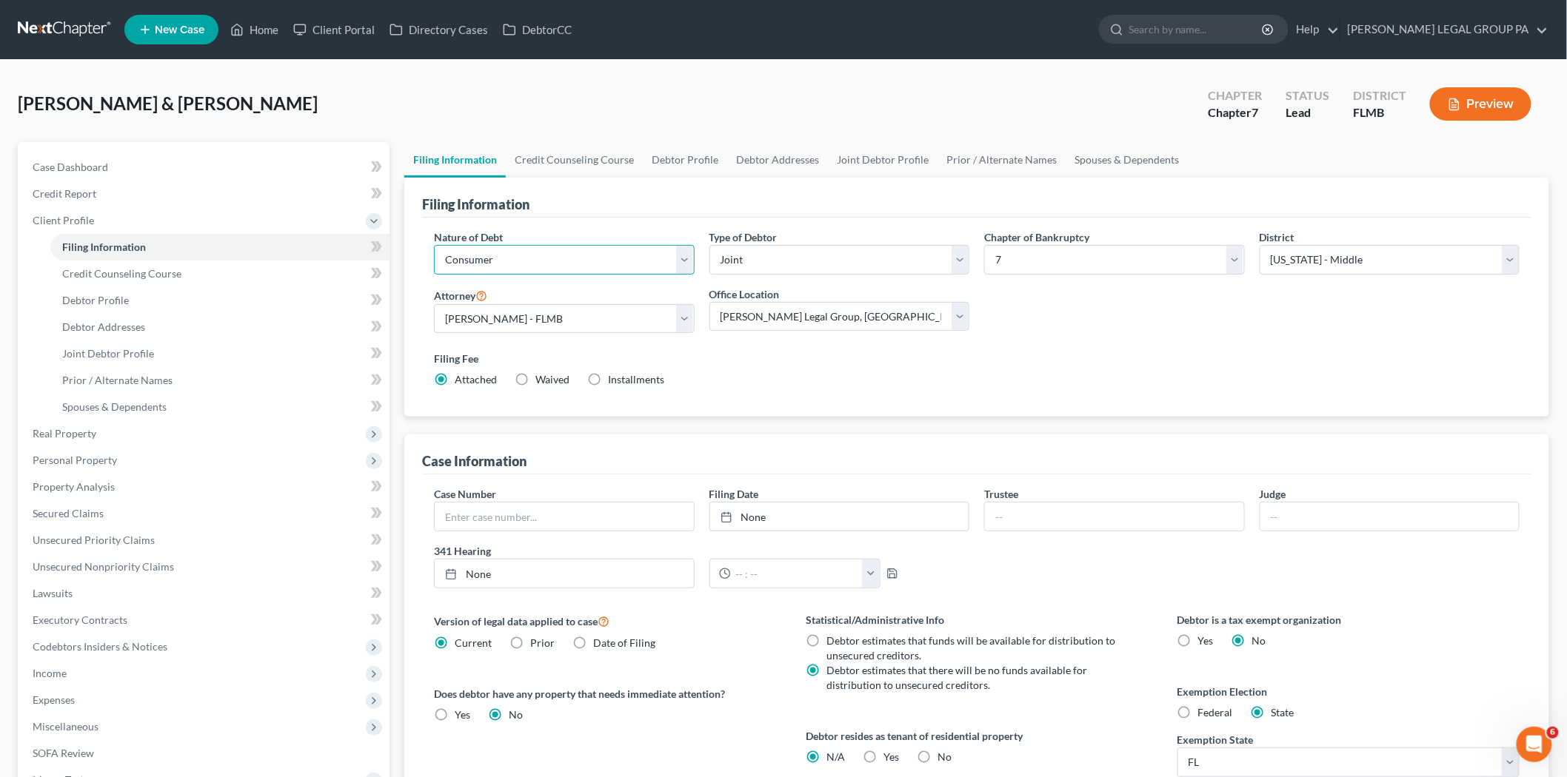
click at [535, 267] on select "Select Business Consumer Other" at bounding box center [564, 260] width 261 height 30
select select "2"
click at [434, 245] on select "Select Business Consumer Other" at bounding box center [564, 260] width 261 height 30
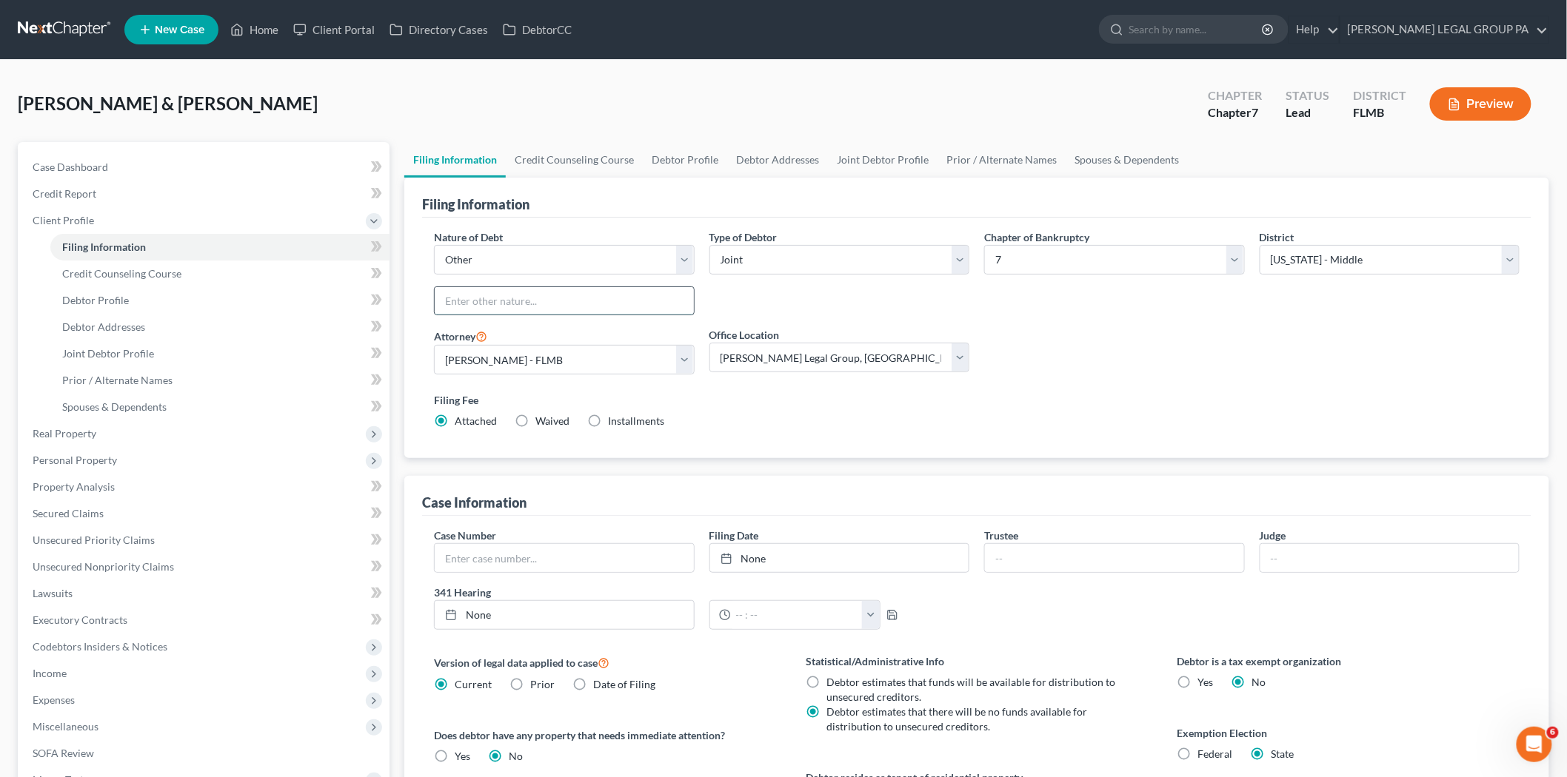
click at [512, 307] on input "text" at bounding box center [564, 301] width 259 height 28
type input "B"
type input "M"
type input "Non-consumer"
drag, startPoint x: 938, startPoint y: 312, endPoint x: 953, endPoint y: 309, distance: 15.0
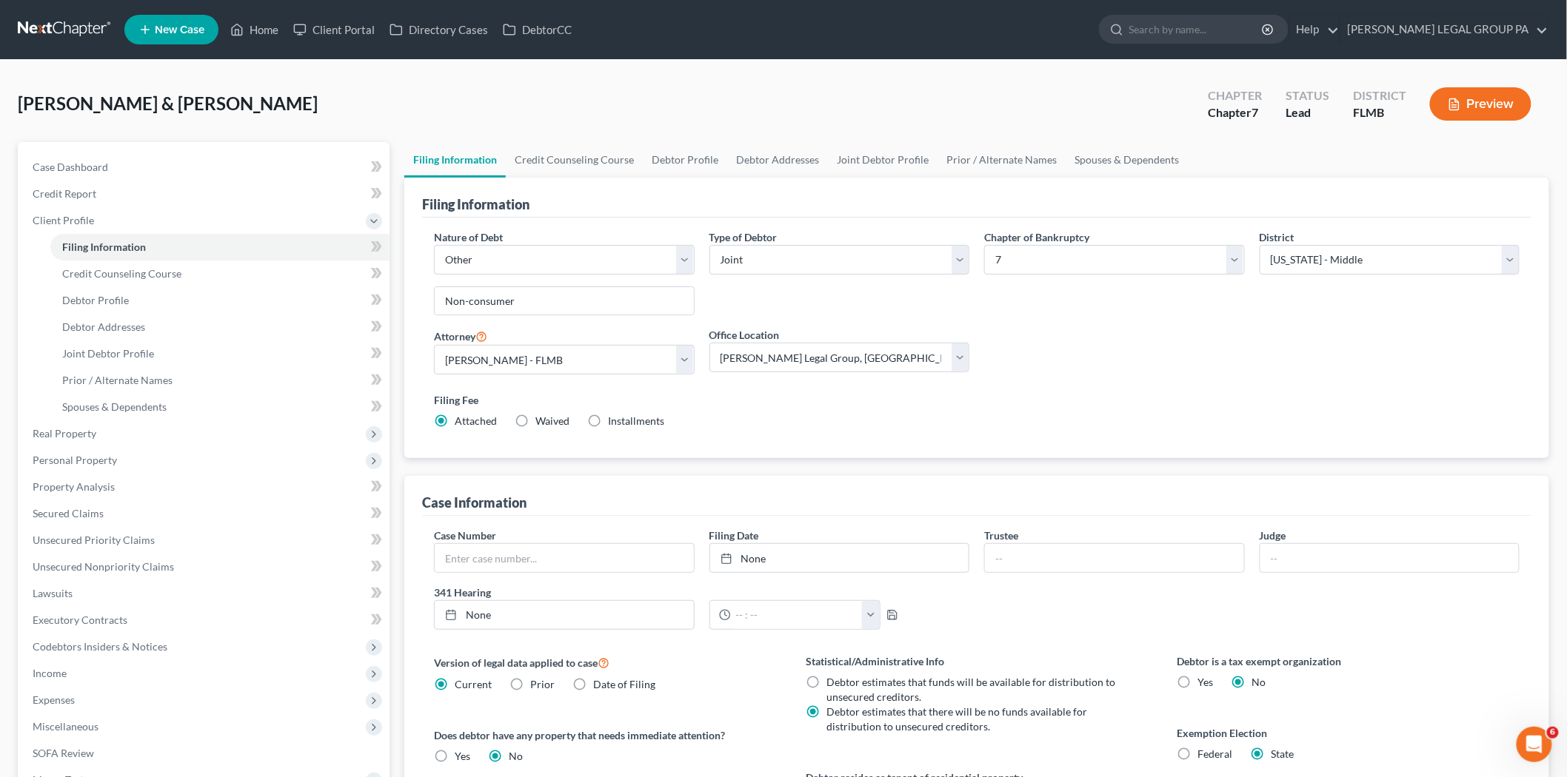
click at [940, 312] on div "Type of Debtor Select Individual Joint" at bounding box center [839, 279] width 275 height 98
click at [143, 321] on span "Debtor Addresses" at bounding box center [103, 327] width 83 height 13
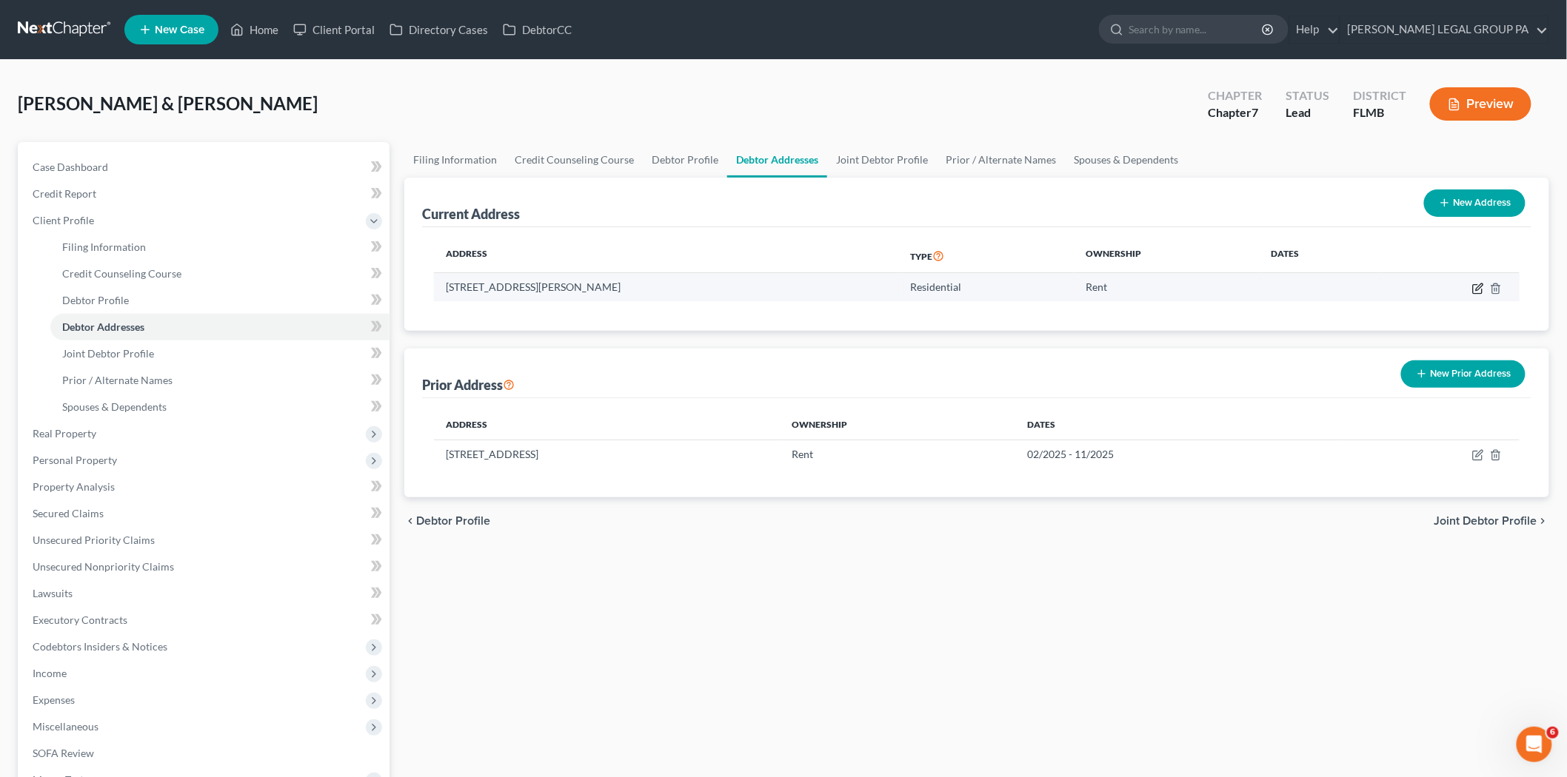
click at [1477, 287] on icon "button" at bounding box center [1479, 287] width 7 height 7
select select "9"
select select "0"
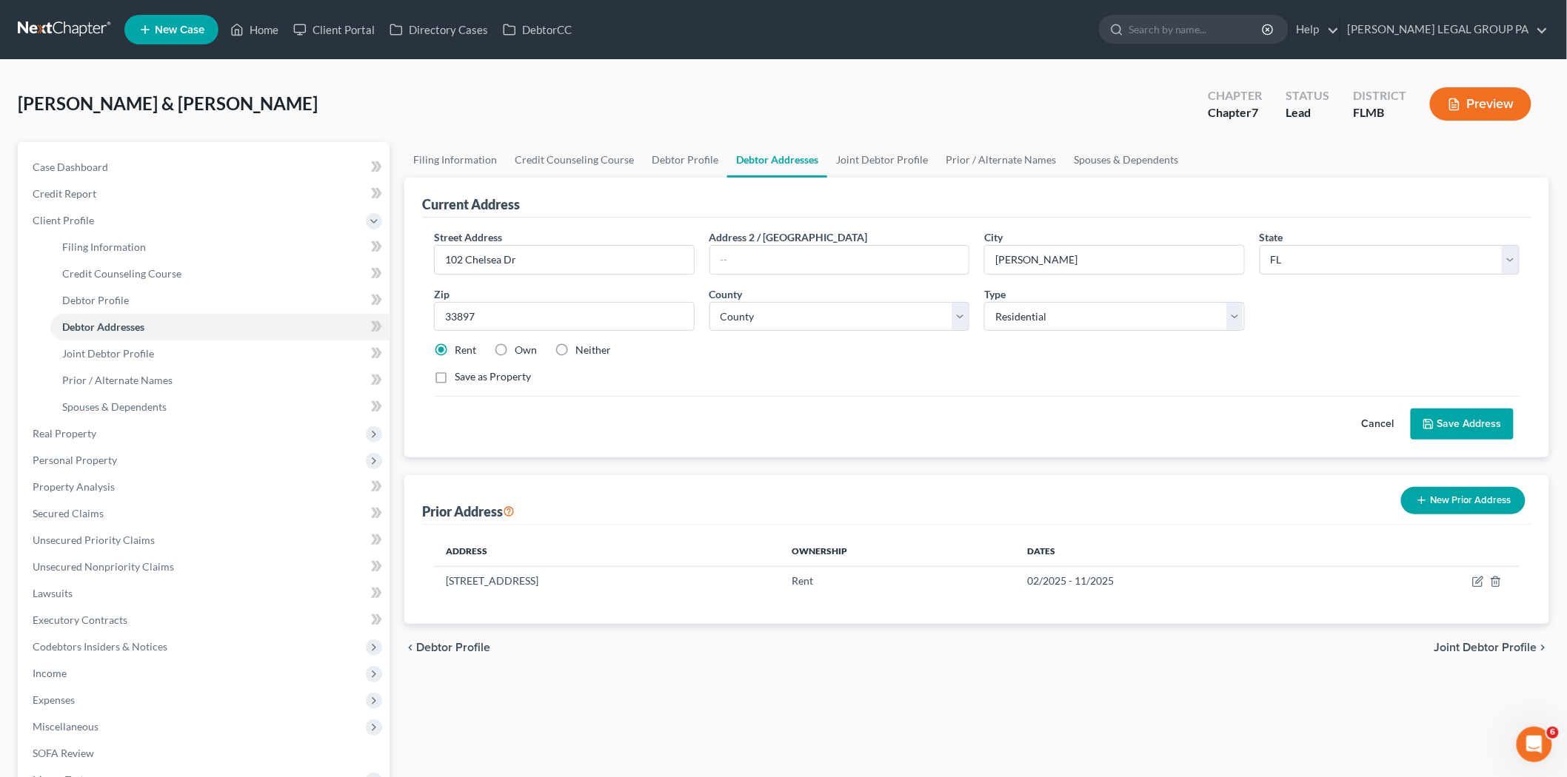
click at [1469, 431] on button "Save Address" at bounding box center [1461, 424] width 103 height 31
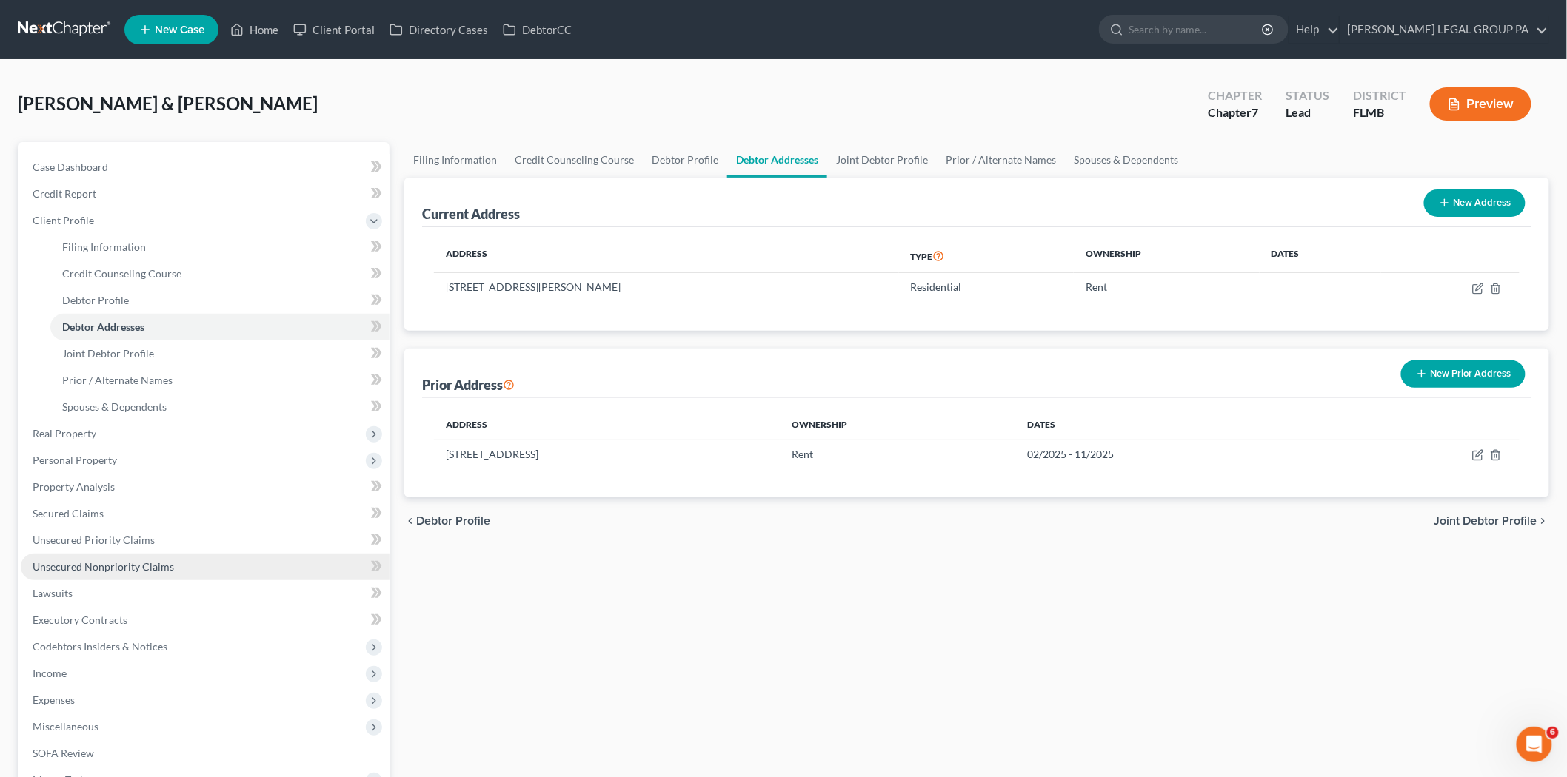
click at [150, 566] on span "Unsecured Nonpriority Claims" at bounding box center [103, 566] width 141 height 13
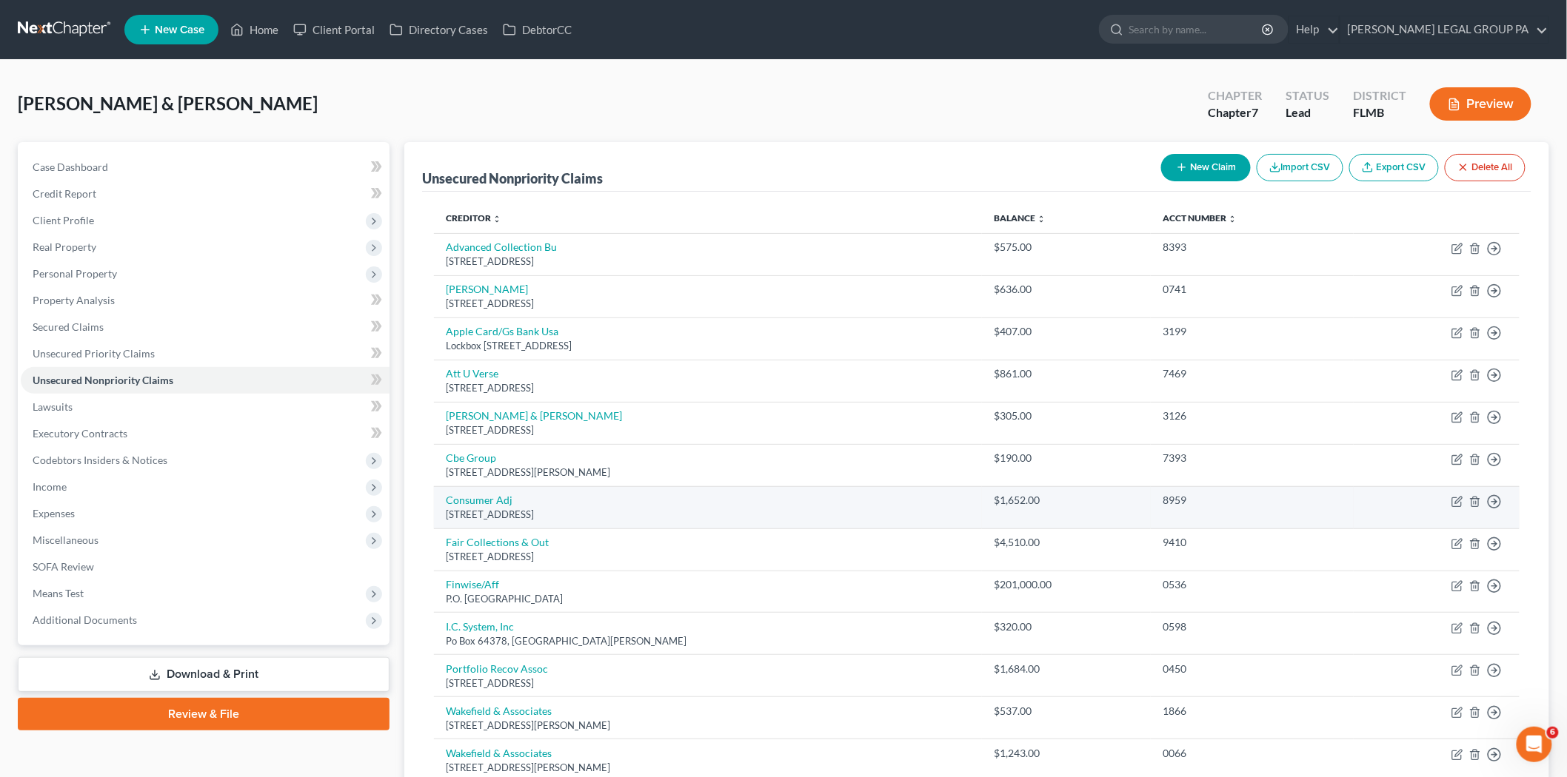
scroll to position [82, 0]
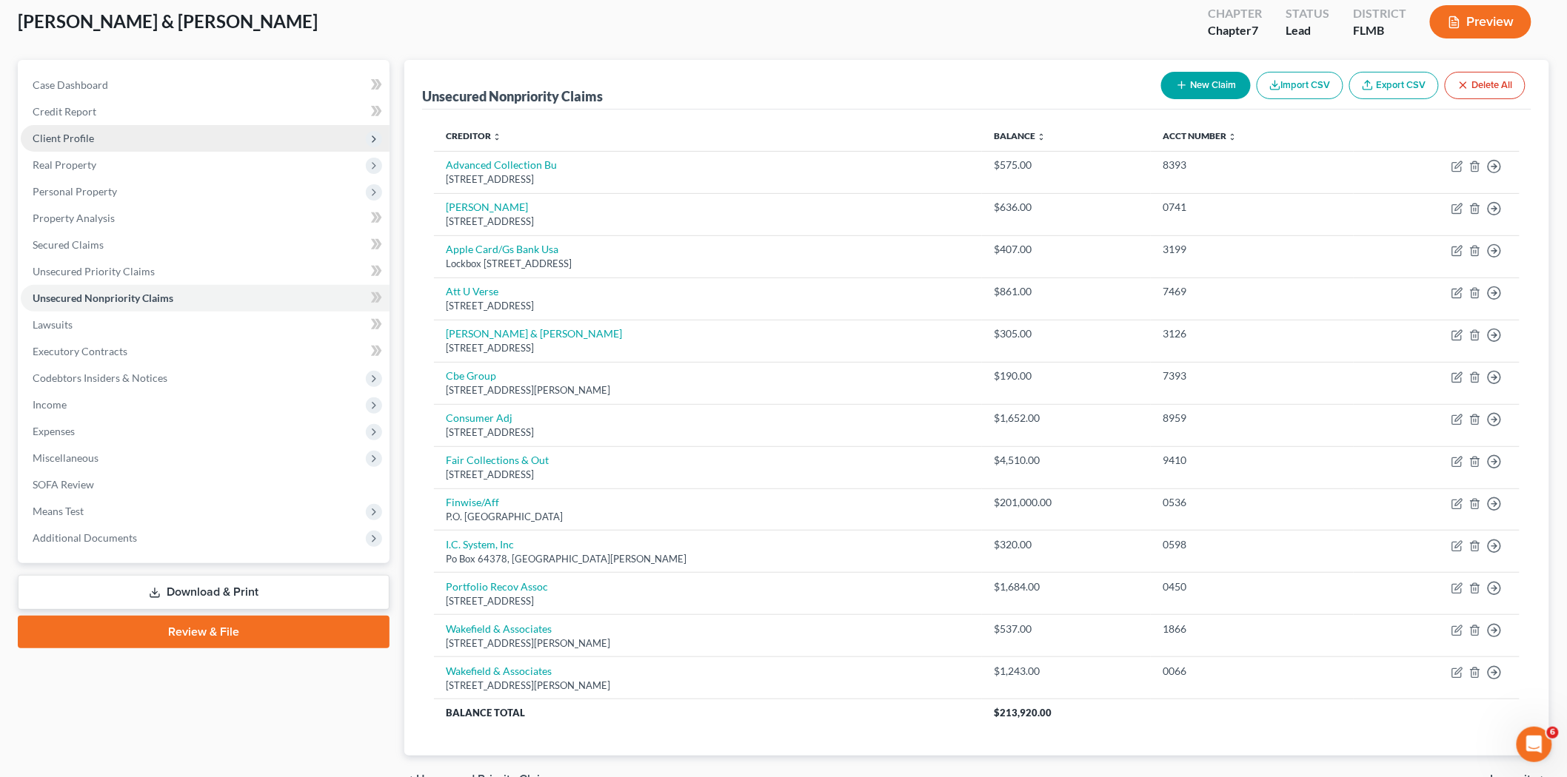
click at [109, 134] on span "Client Profile" at bounding box center [205, 138] width 369 height 27
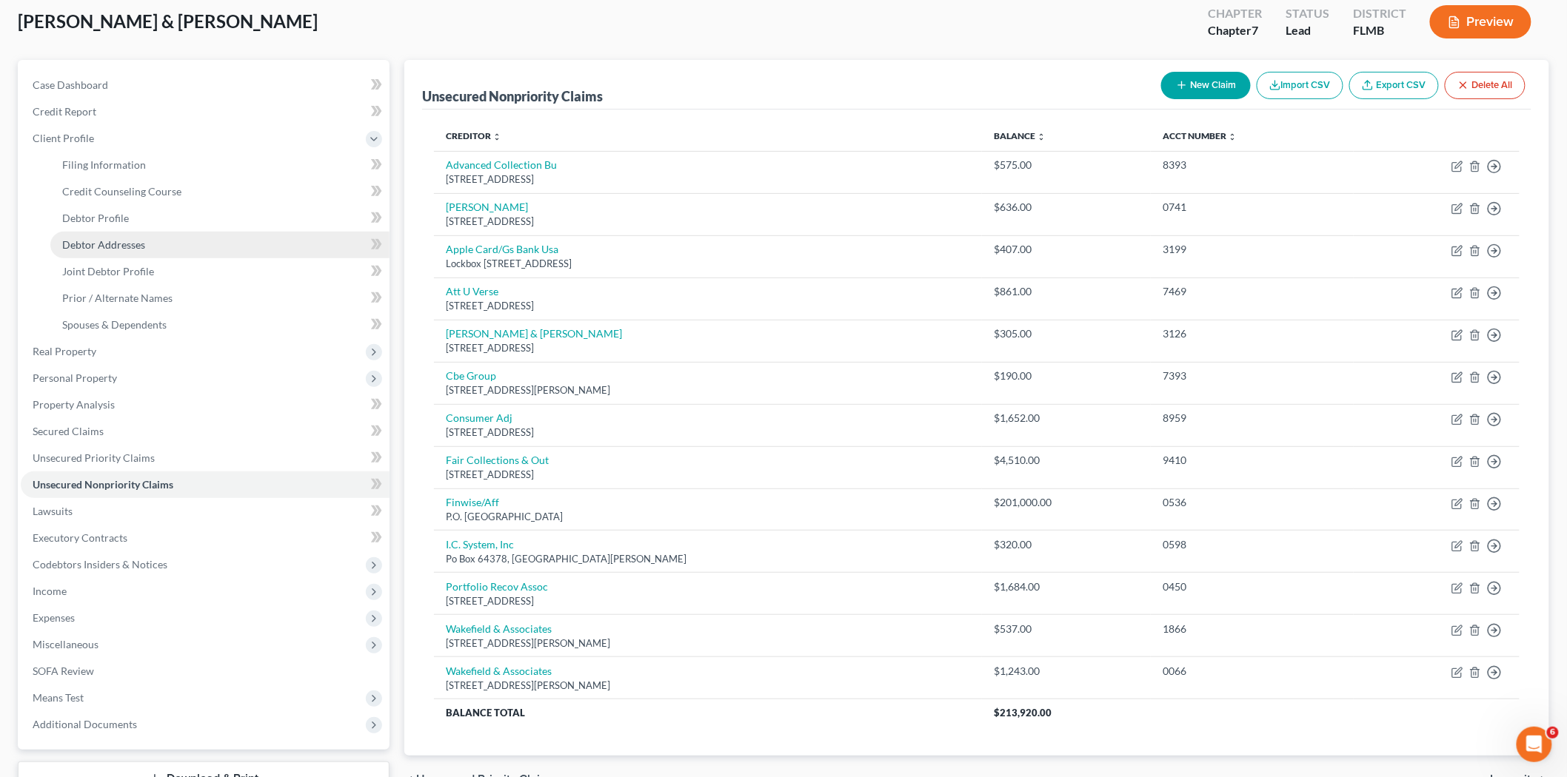
click at [132, 234] on link "Debtor Addresses" at bounding box center [219, 245] width 339 height 27
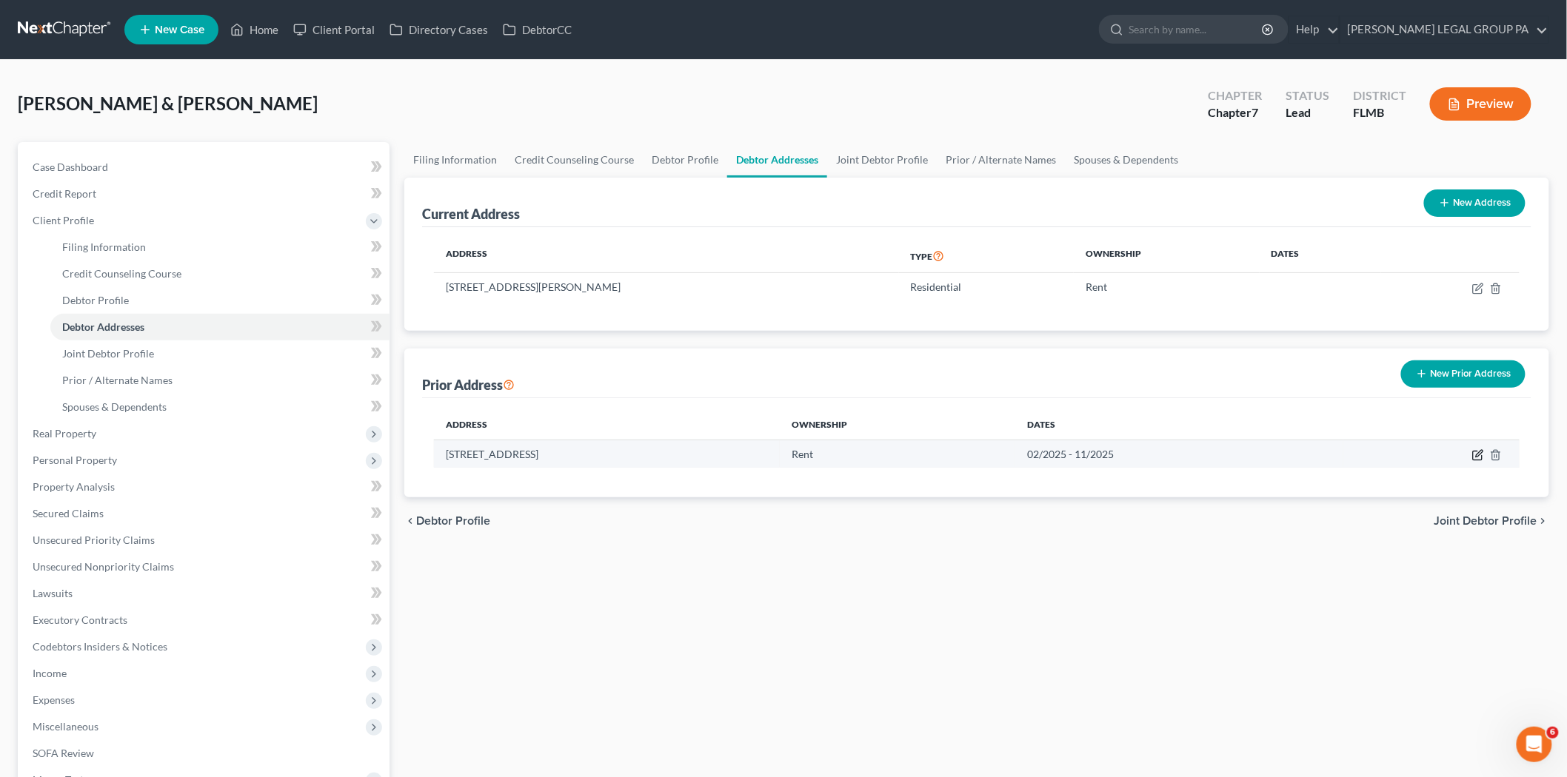
click at [1475, 455] on icon "button" at bounding box center [1478, 455] width 12 height 12
select select "9"
select select "56"
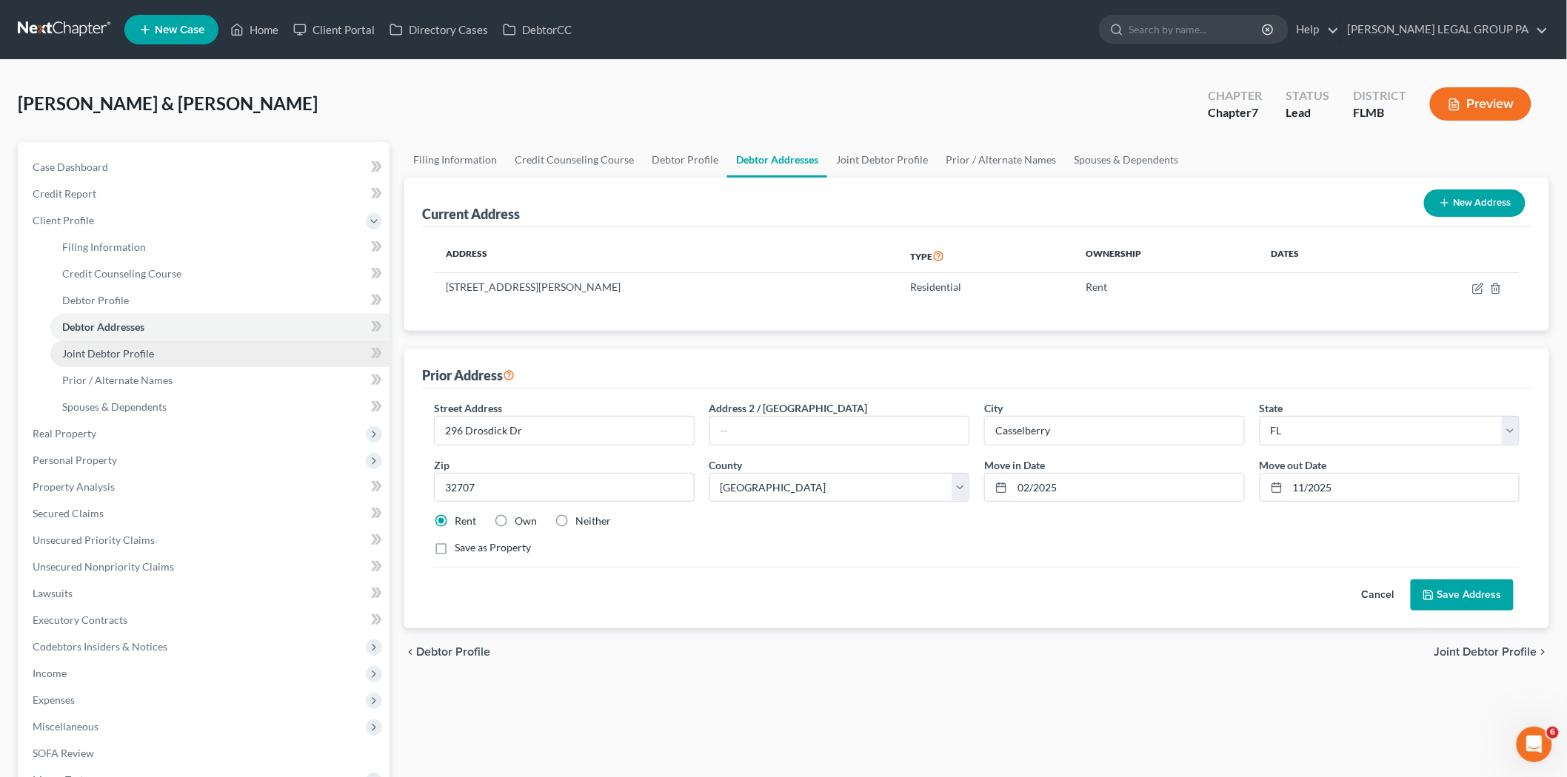
click at [197, 347] on link "Joint Debtor Profile" at bounding box center [219, 354] width 339 height 27
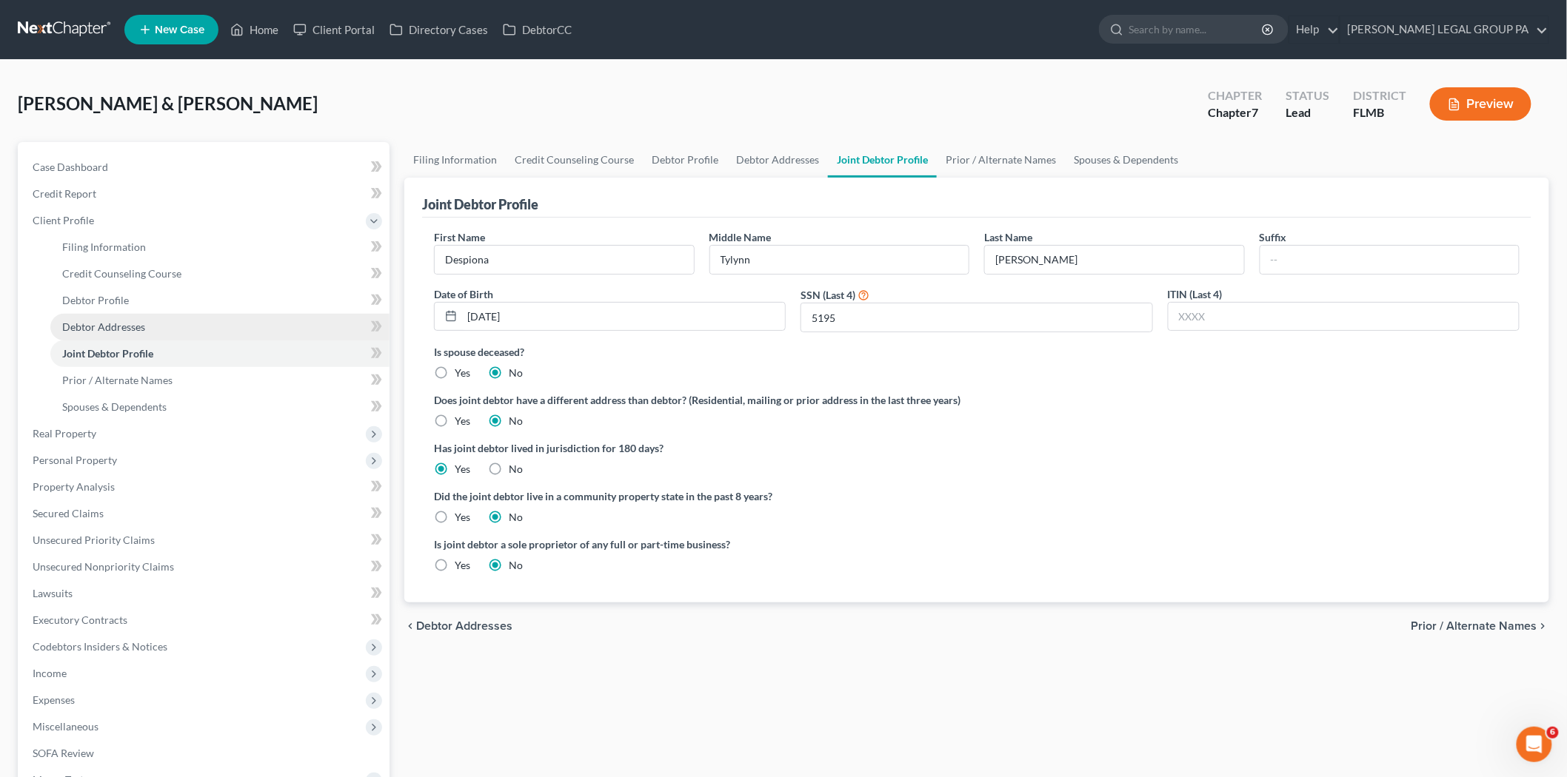
click at [175, 327] on link "Debtor Addresses" at bounding box center [219, 327] width 339 height 27
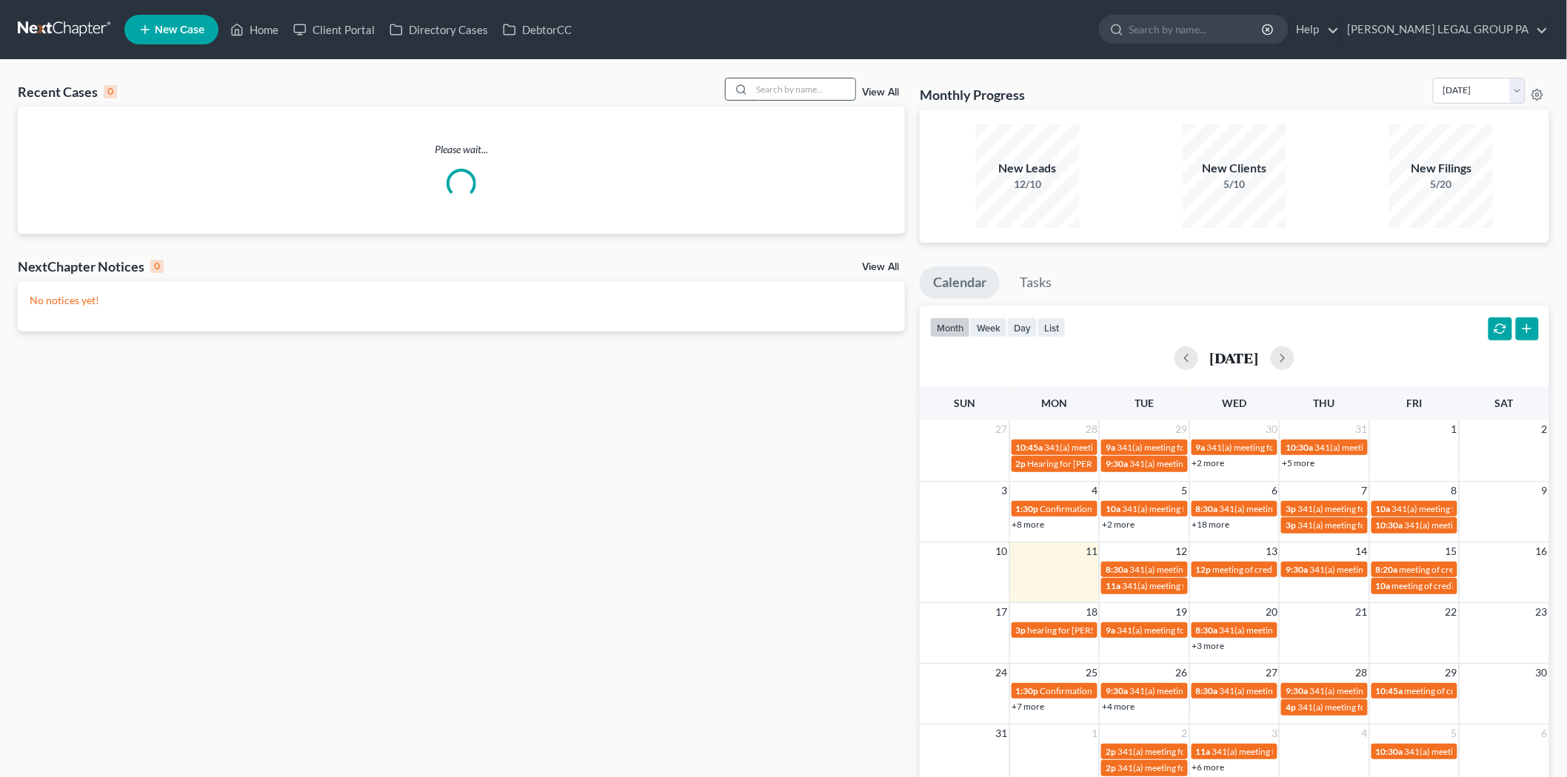
click at [815, 91] on input "search" at bounding box center [804, 88] width 104 height 21
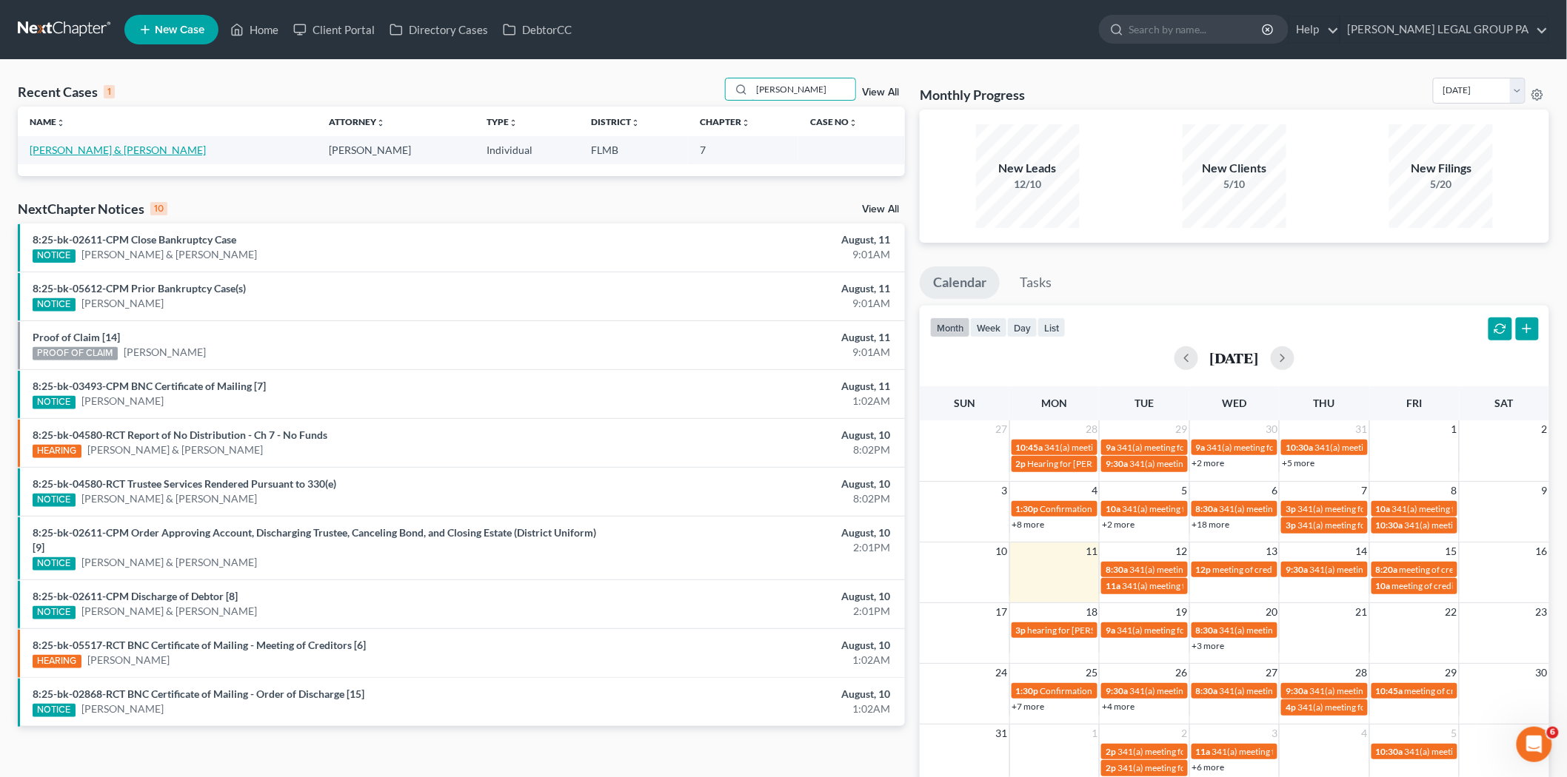
type input "[PERSON_NAME]"
click at [78, 152] on link "[PERSON_NAME] & [PERSON_NAME]" at bounding box center [118, 150] width 176 height 13
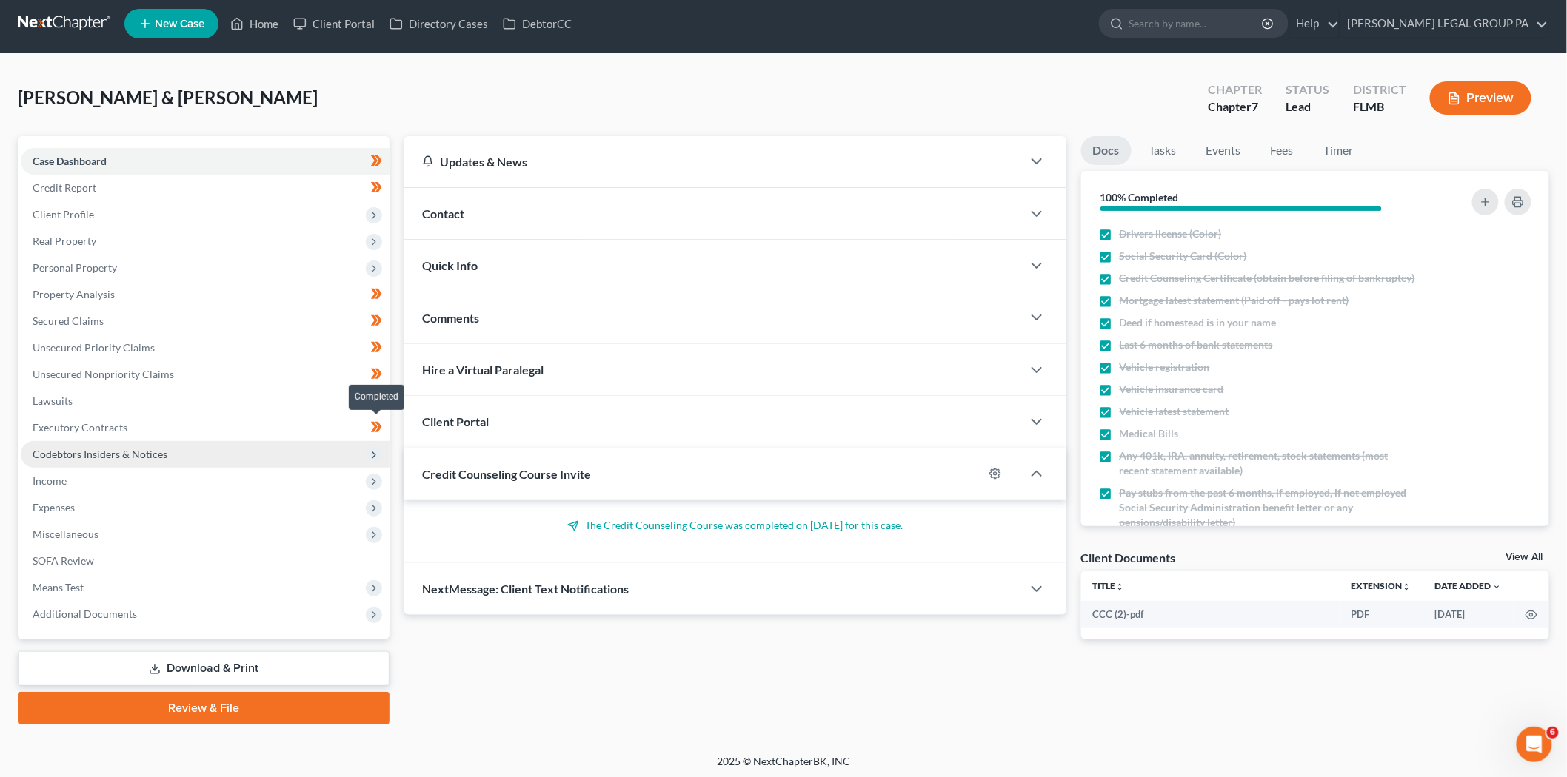
scroll to position [8, 0]
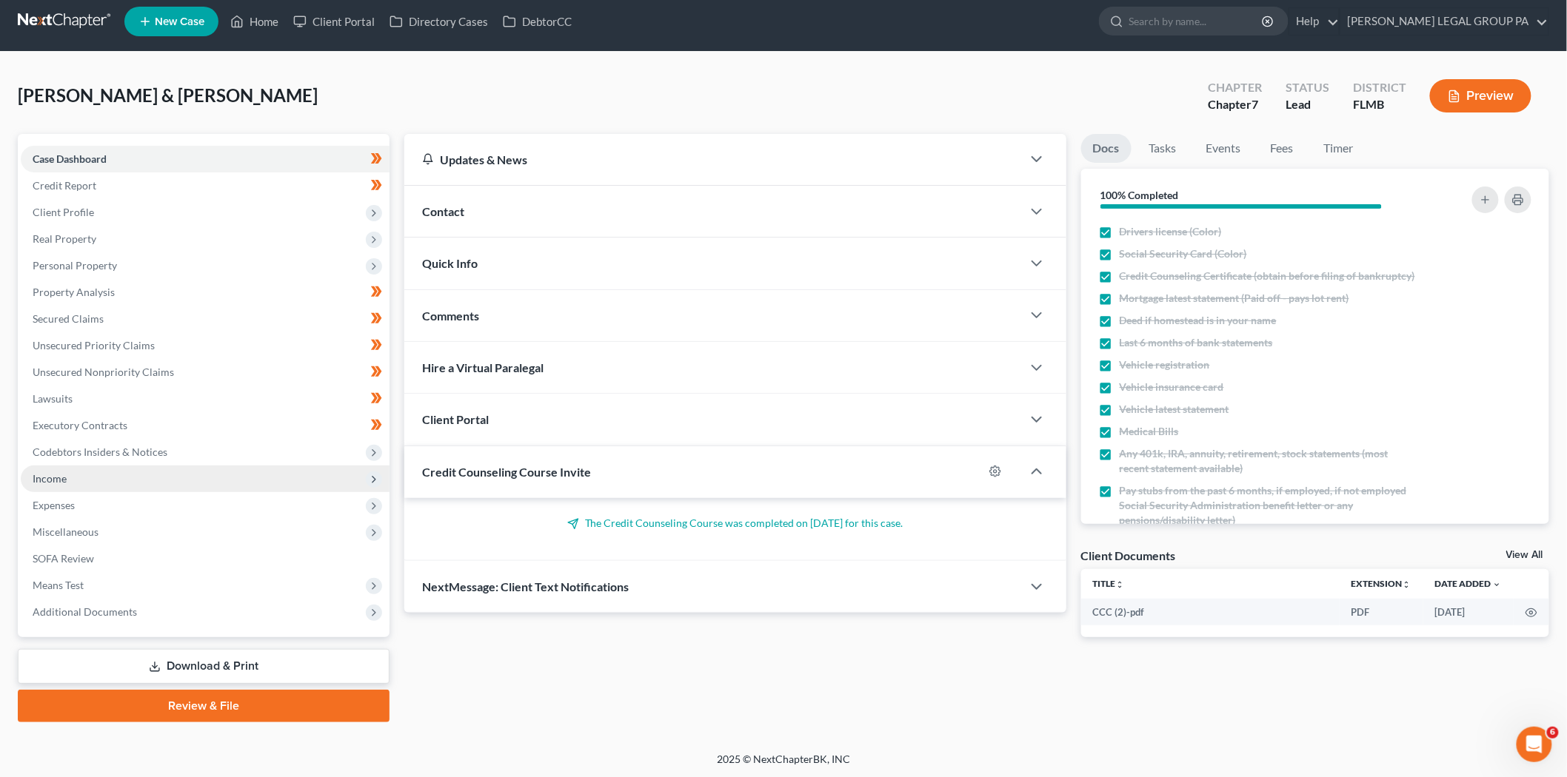
click at [110, 478] on span "Income" at bounding box center [205, 479] width 369 height 27
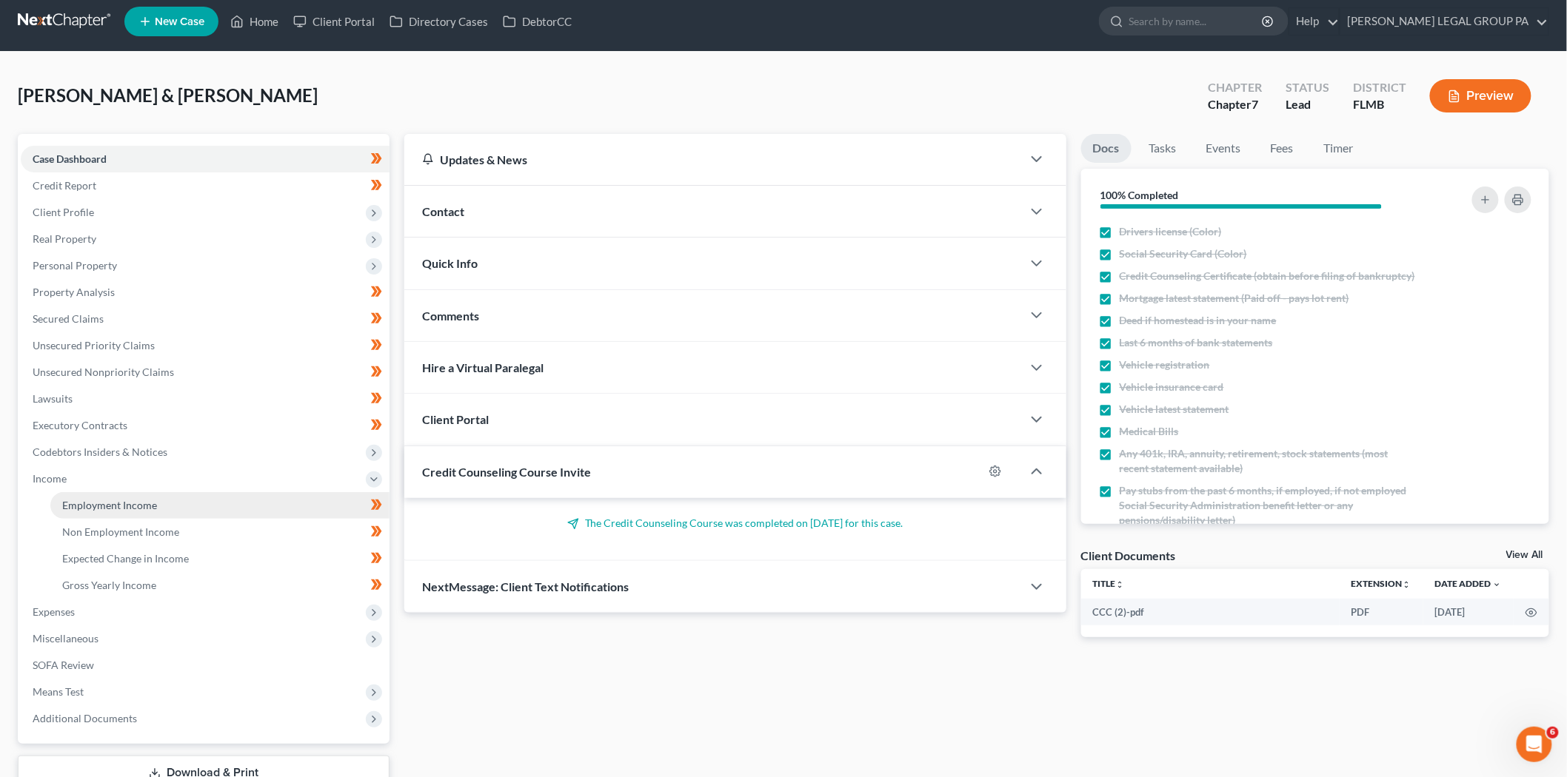
click at [128, 504] on span "Employment Income" at bounding box center [109, 505] width 95 height 13
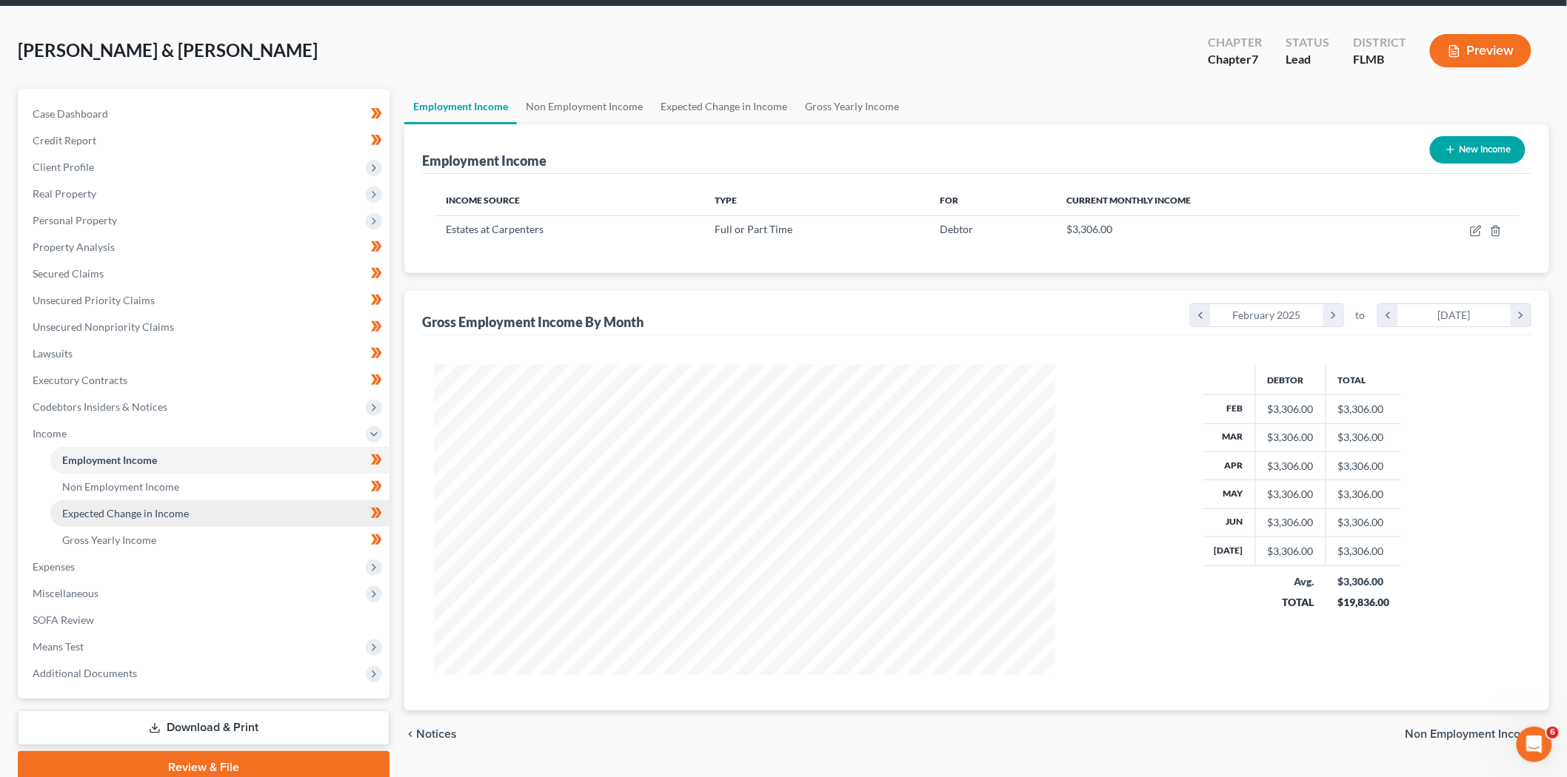
scroll to position [82, 0]
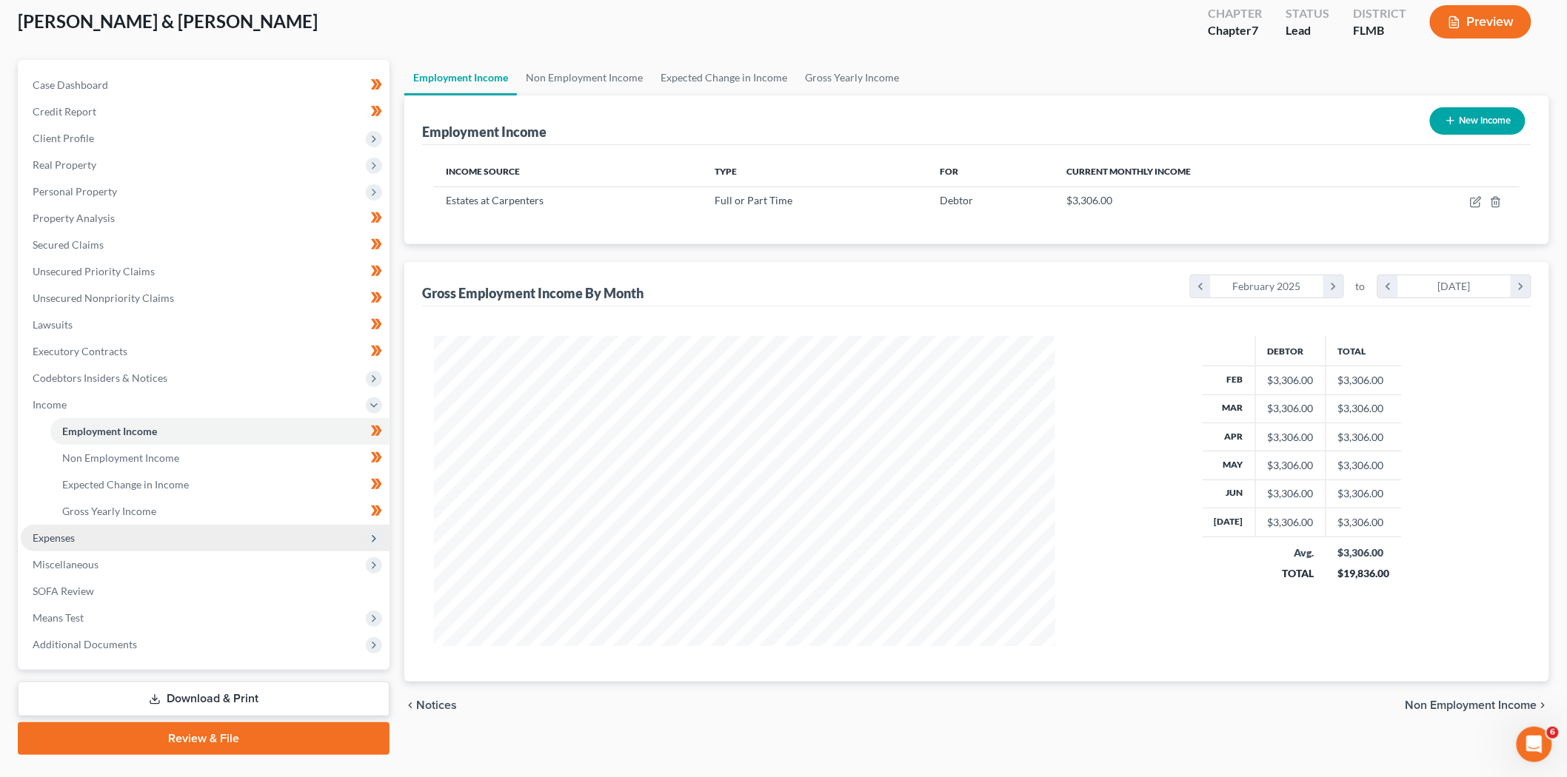
click at [135, 544] on span "Expenses" at bounding box center [205, 538] width 369 height 27
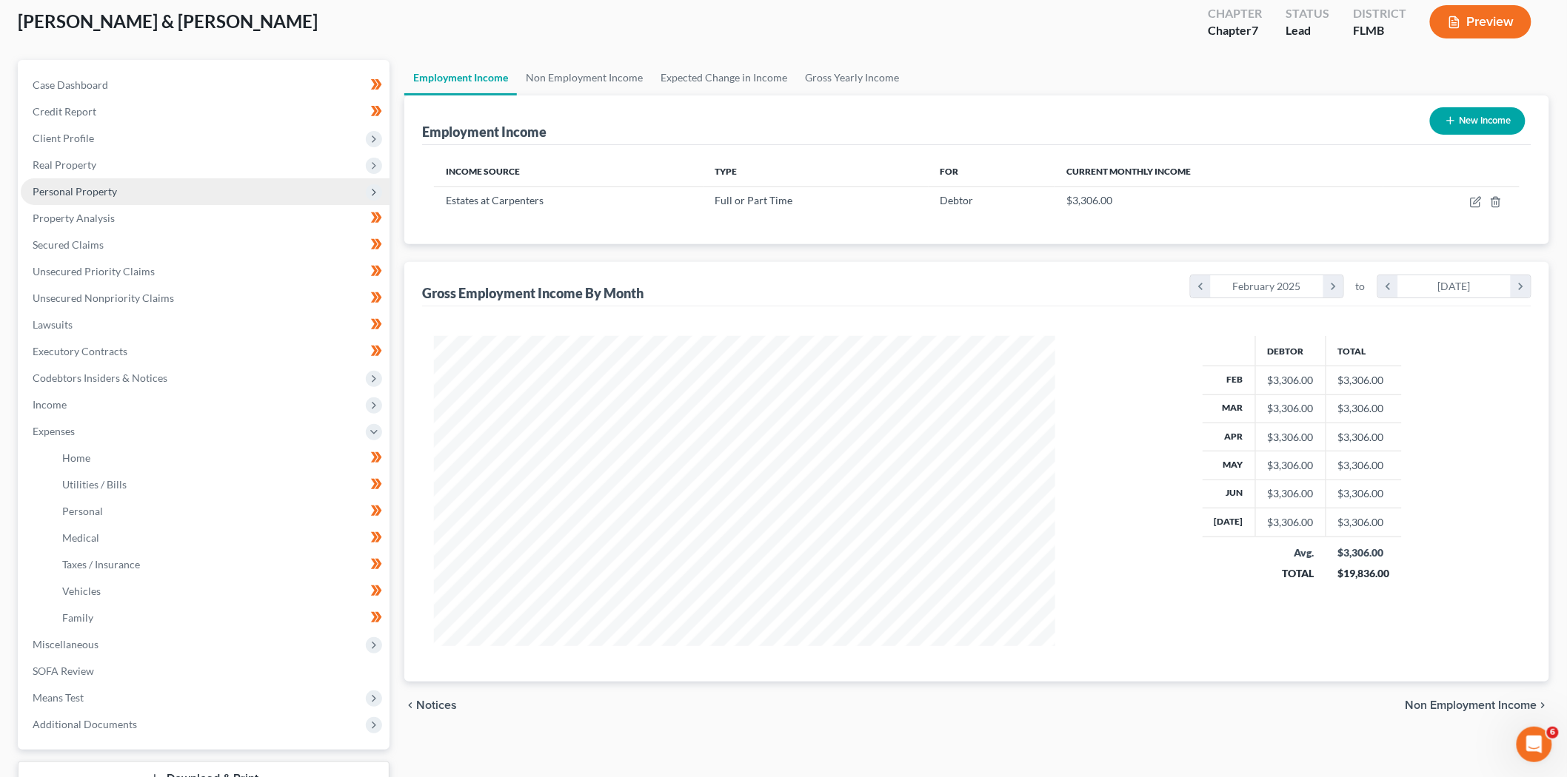
click at [96, 195] on span "Personal Property" at bounding box center [75, 191] width 84 height 13
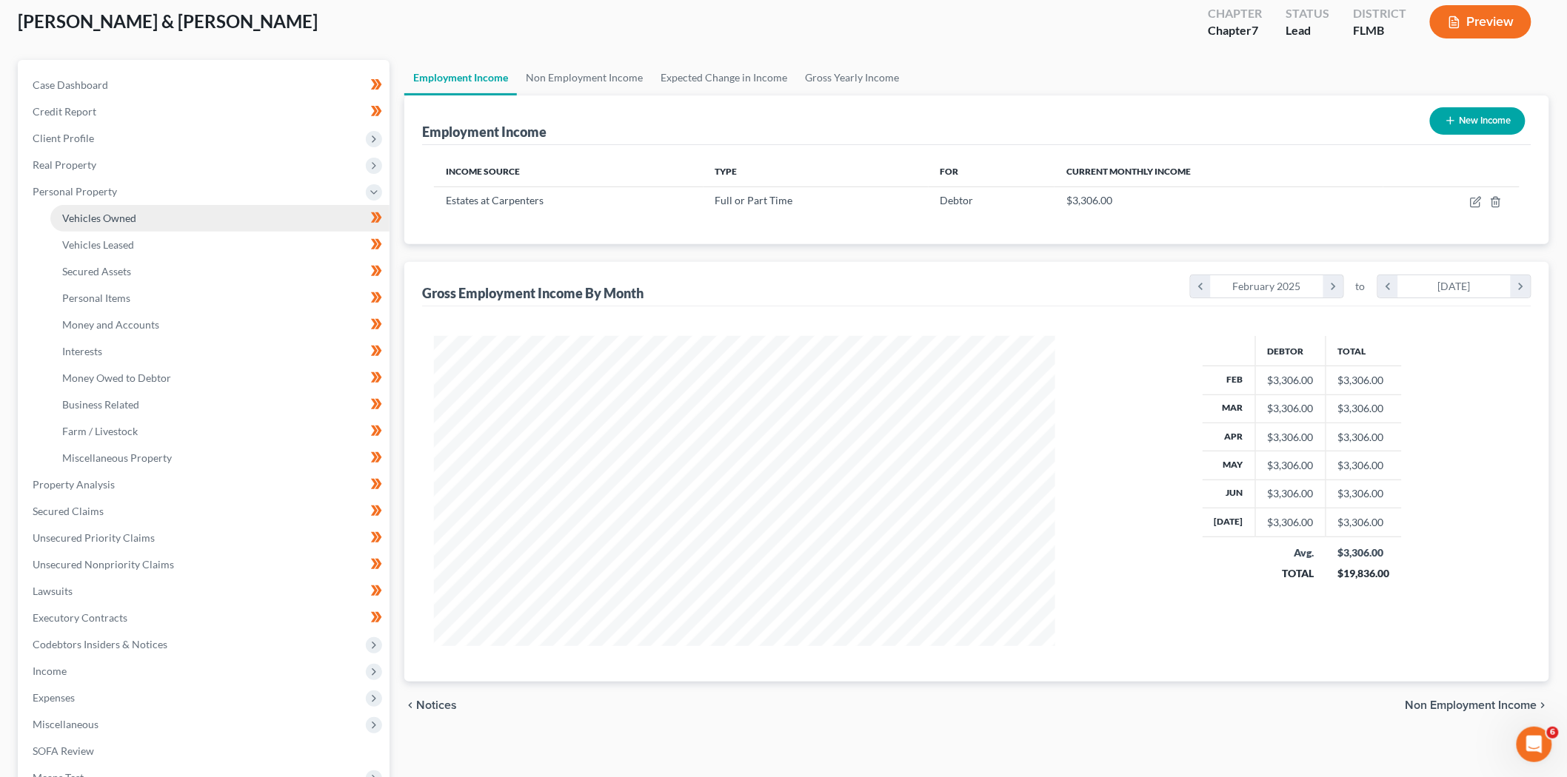
click at [106, 218] on span "Vehicles Owned" at bounding box center [99, 218] width 74 height 13
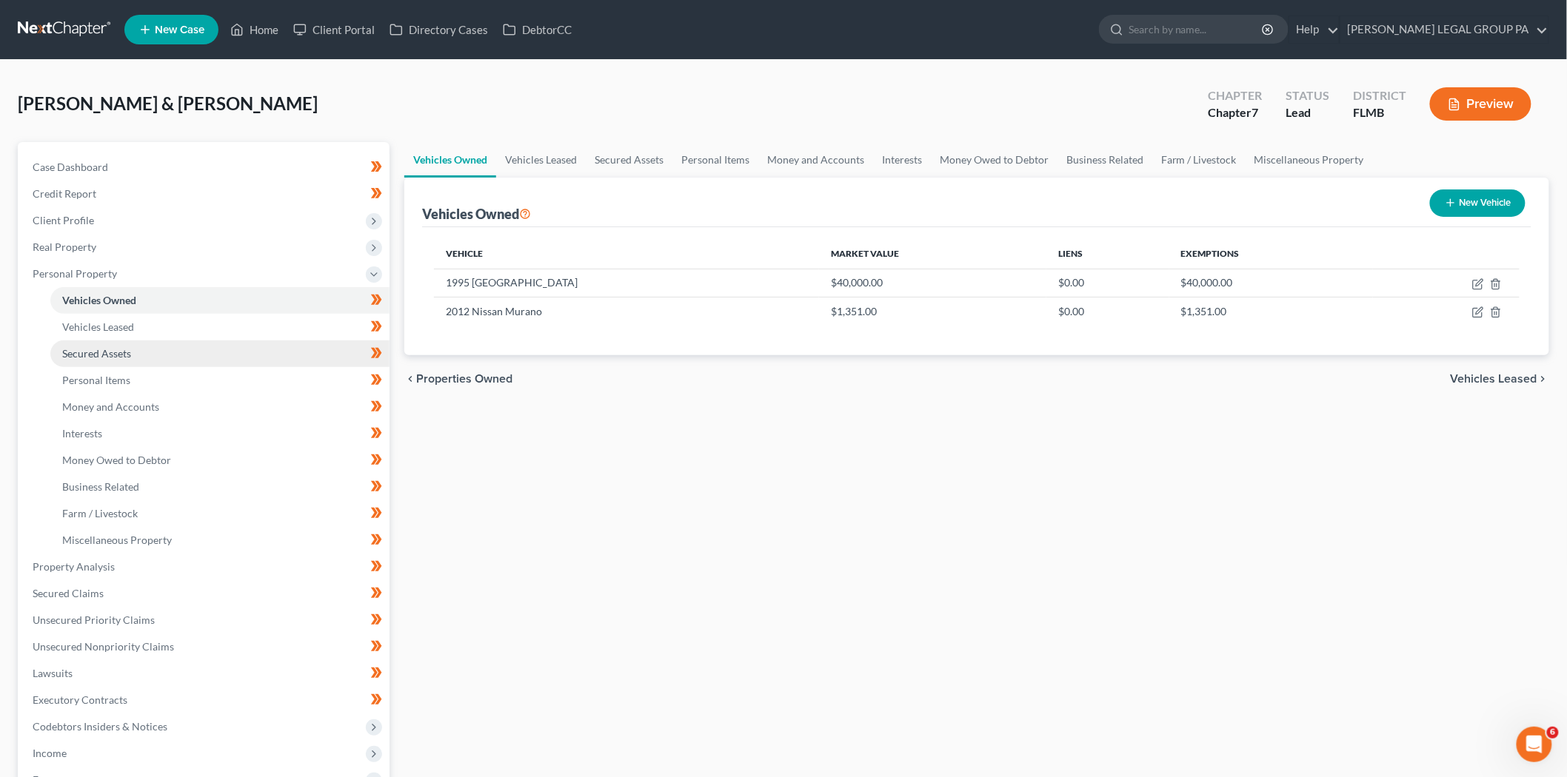
click at [117, 347] on span "Secured Assets" at bounding box center [96, 353] width 69 height 13
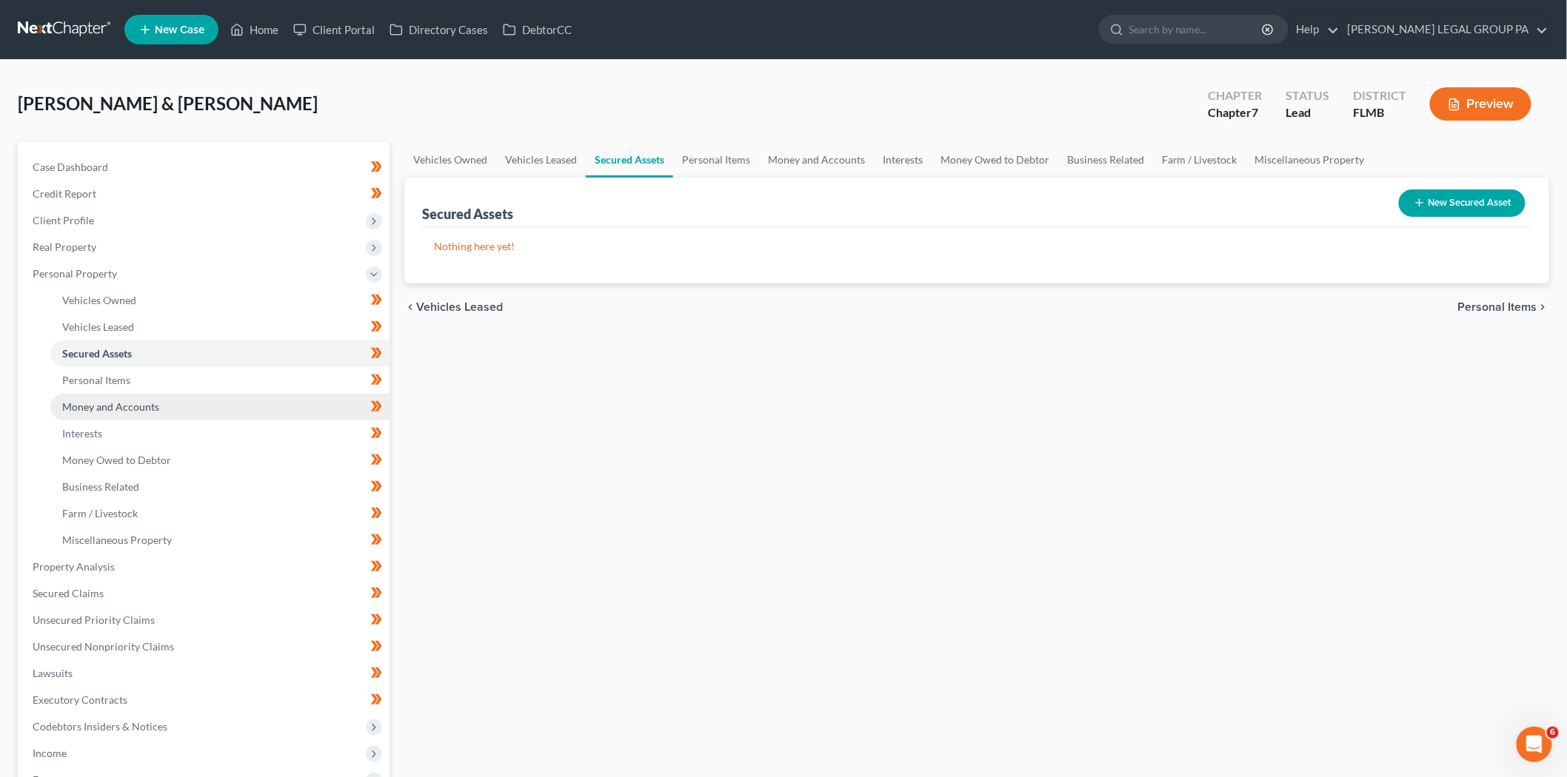
click at [128, 398] on link "Money and Accounts" at bounding box center [219, 407] width 339 height 27
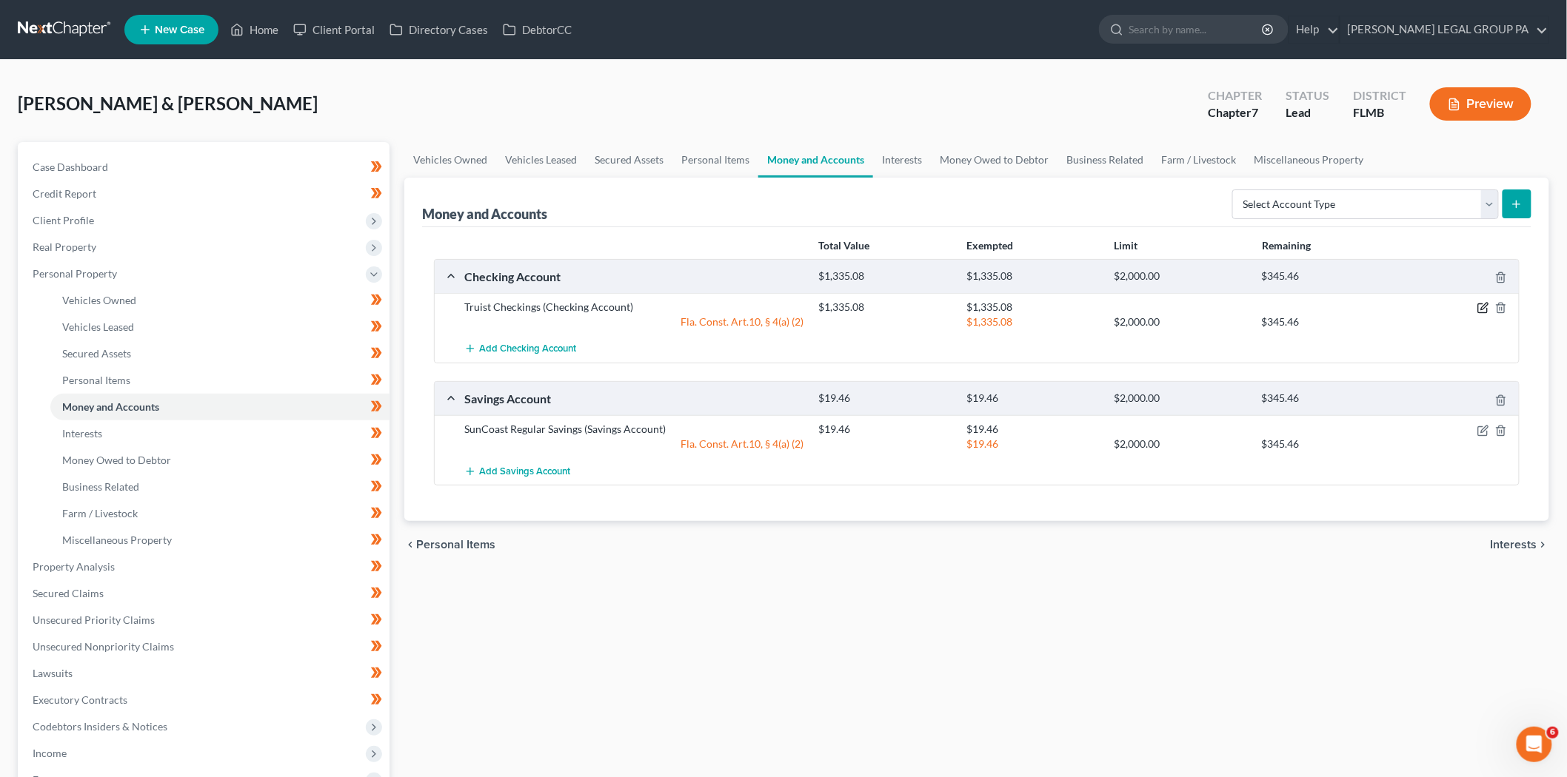
click at [1477, 308] on icon "button" at bounding box center [1483, 308] width 12 height 12
select select "2"
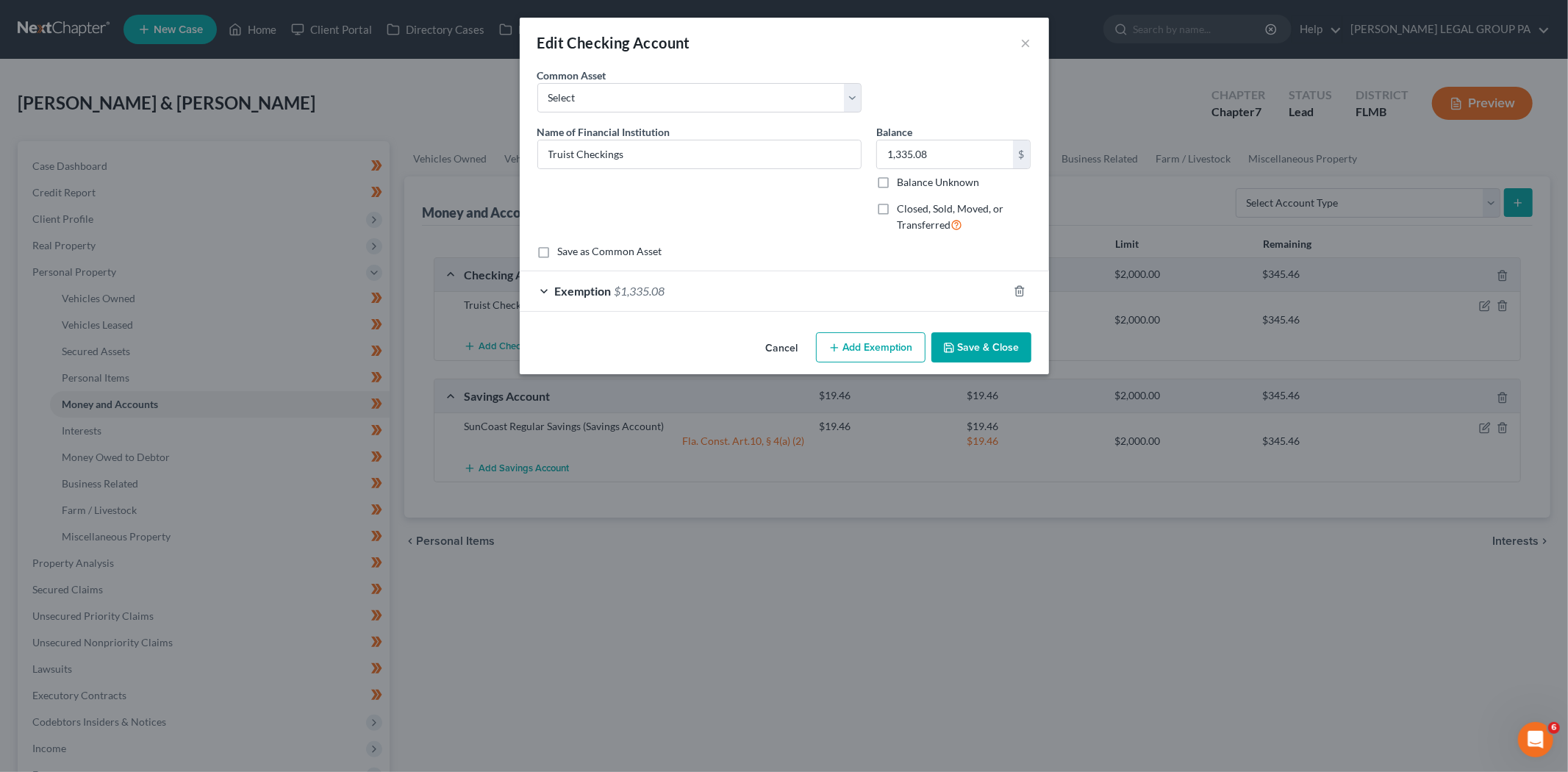
checkbox input "true"
click at [680, 287] on div "Exemption $1,335.08" at bounding box center [764, 290] width 489 height 39
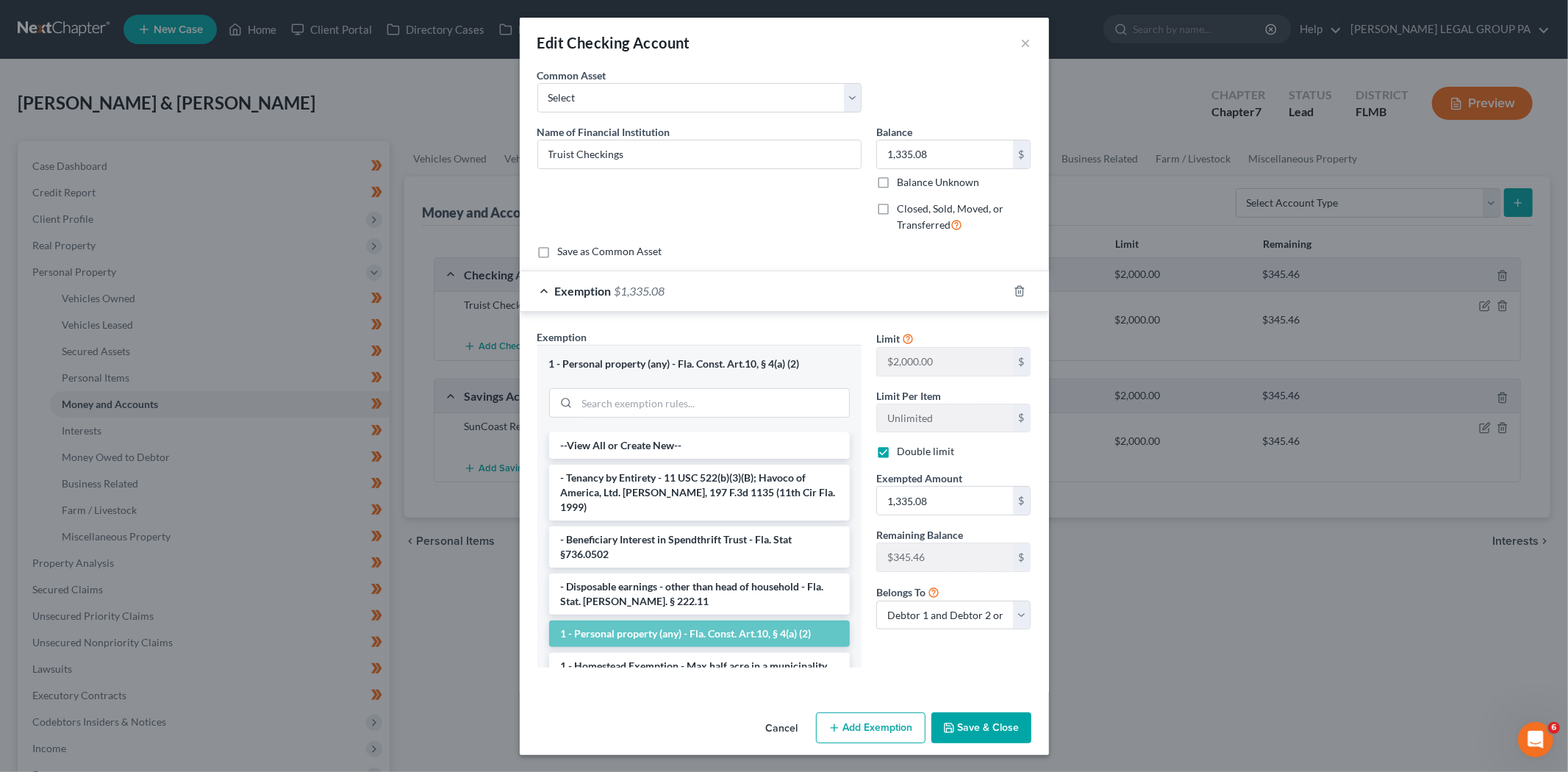
click at [954, 721] on button "Save & Close" at bounding box center [981, 727] width 100 height 31
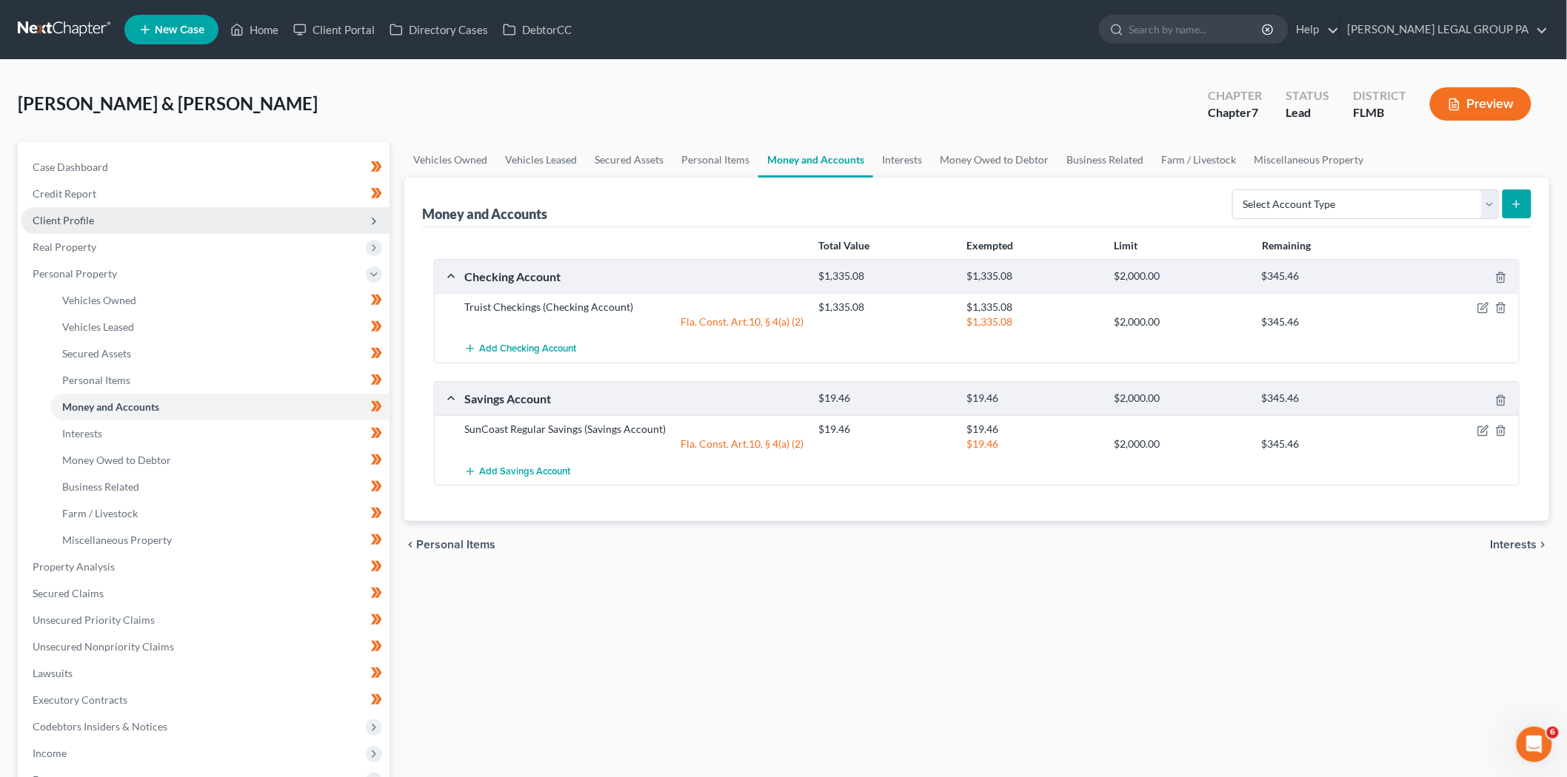
click at [148, 223] on span "Client Profile" at bounding box center [205, 220] width 369 height 27
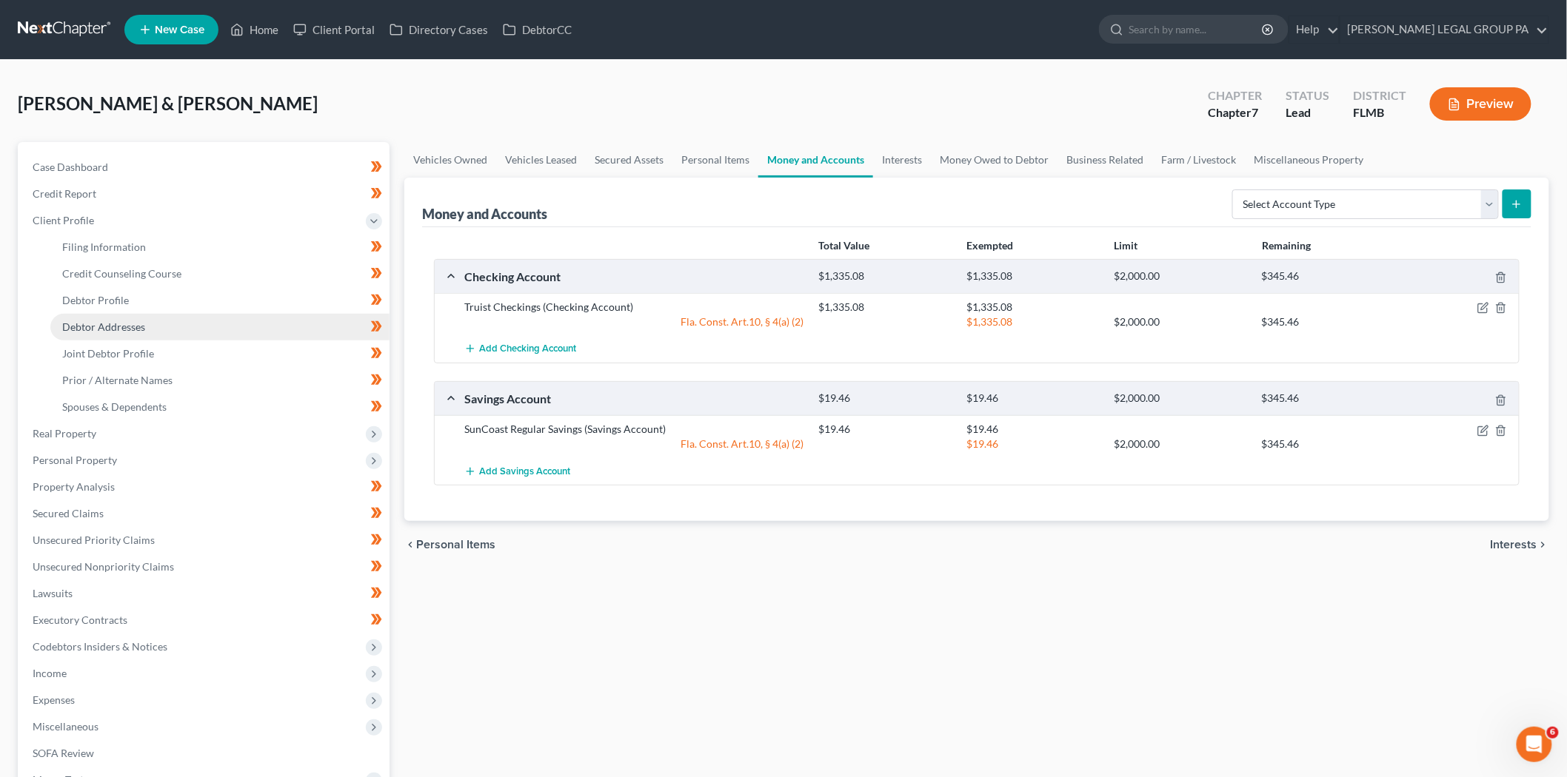
click at [155, 323] on link "Debtor Addresses" at bounding box center [219, 327] width 339 height 27
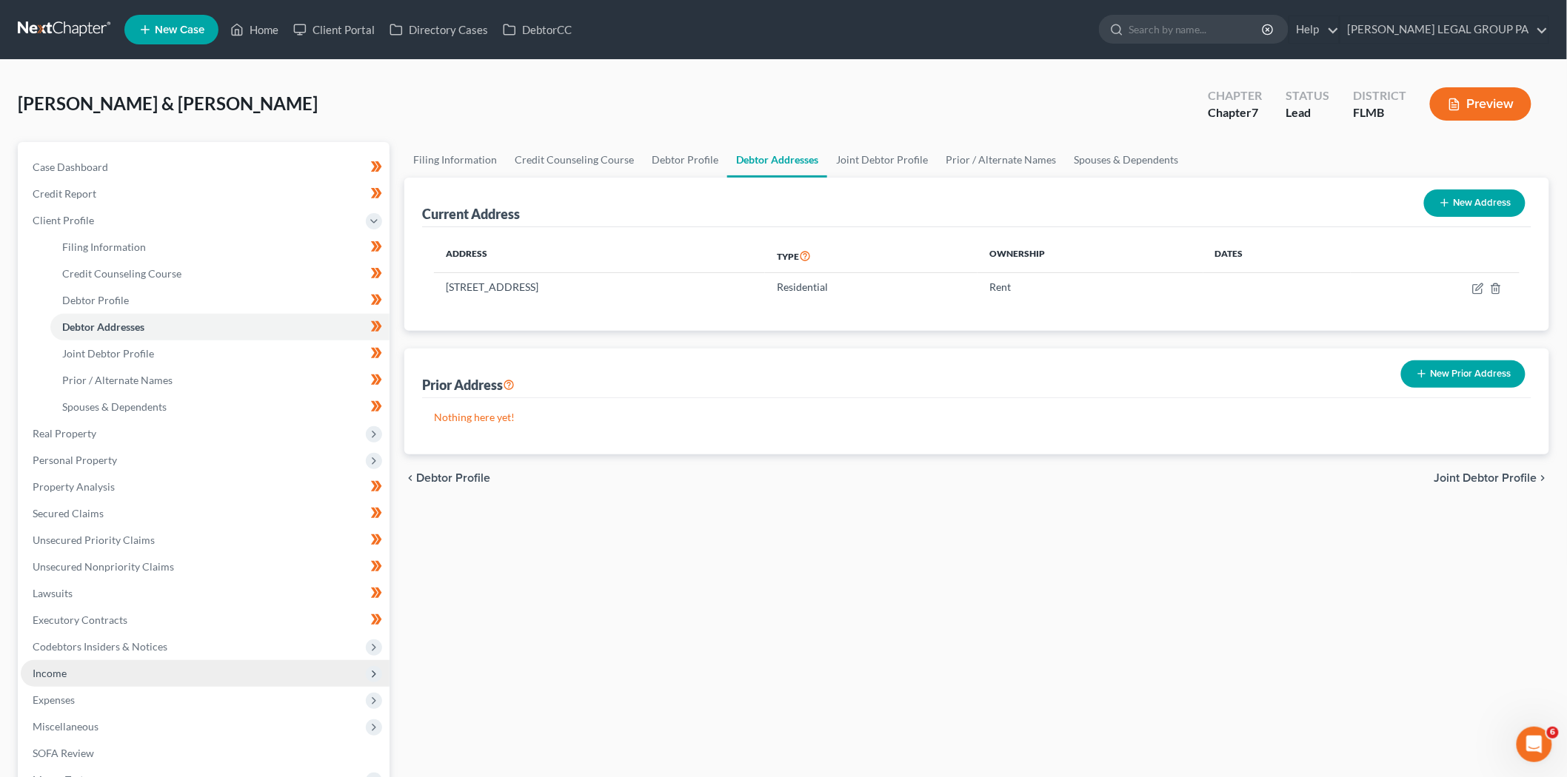
scroll to position [82, 0]
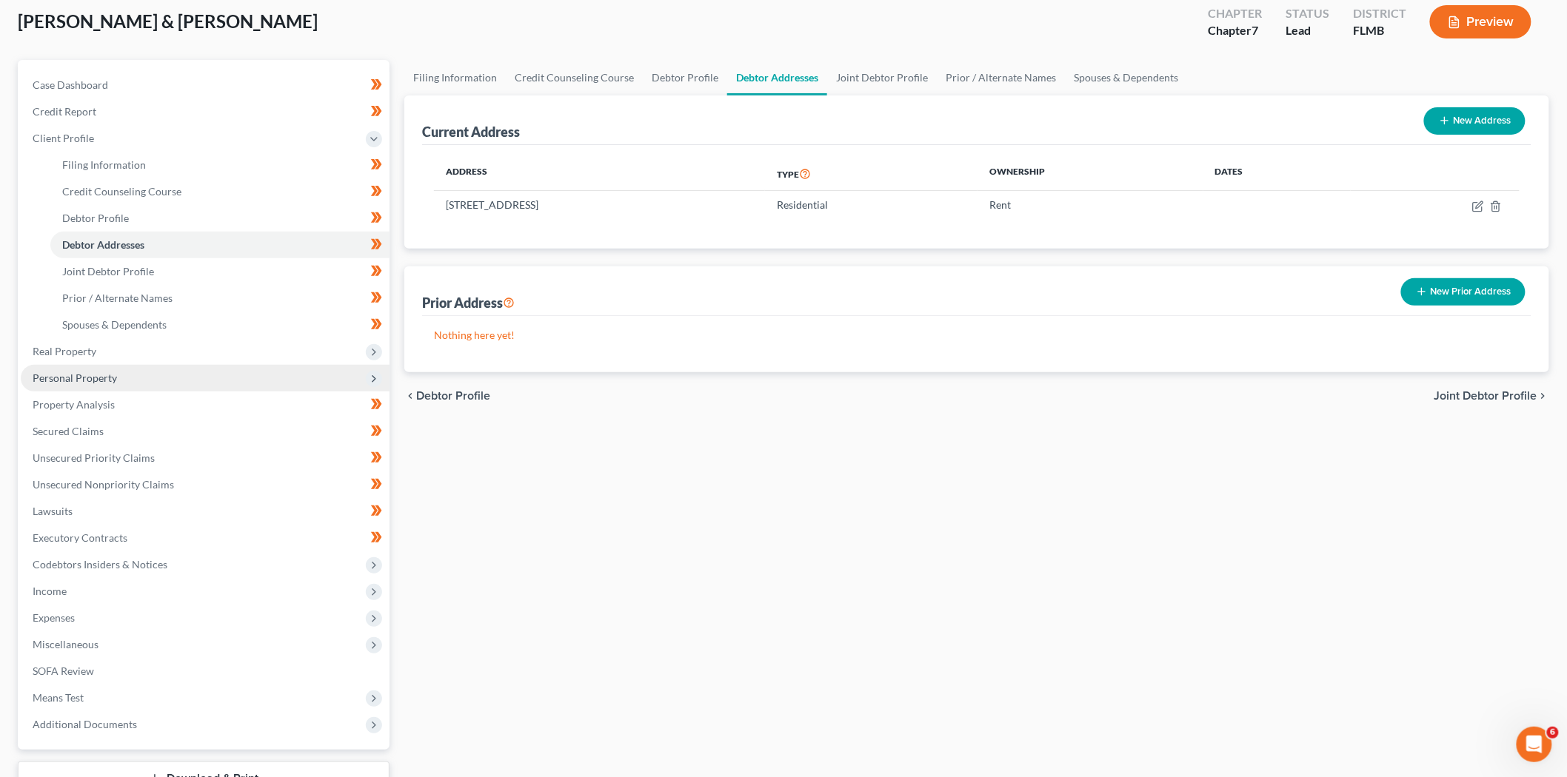
click at [85, 381] on span "Personal Property" at bounding box center [75, 378] width 84 height 13
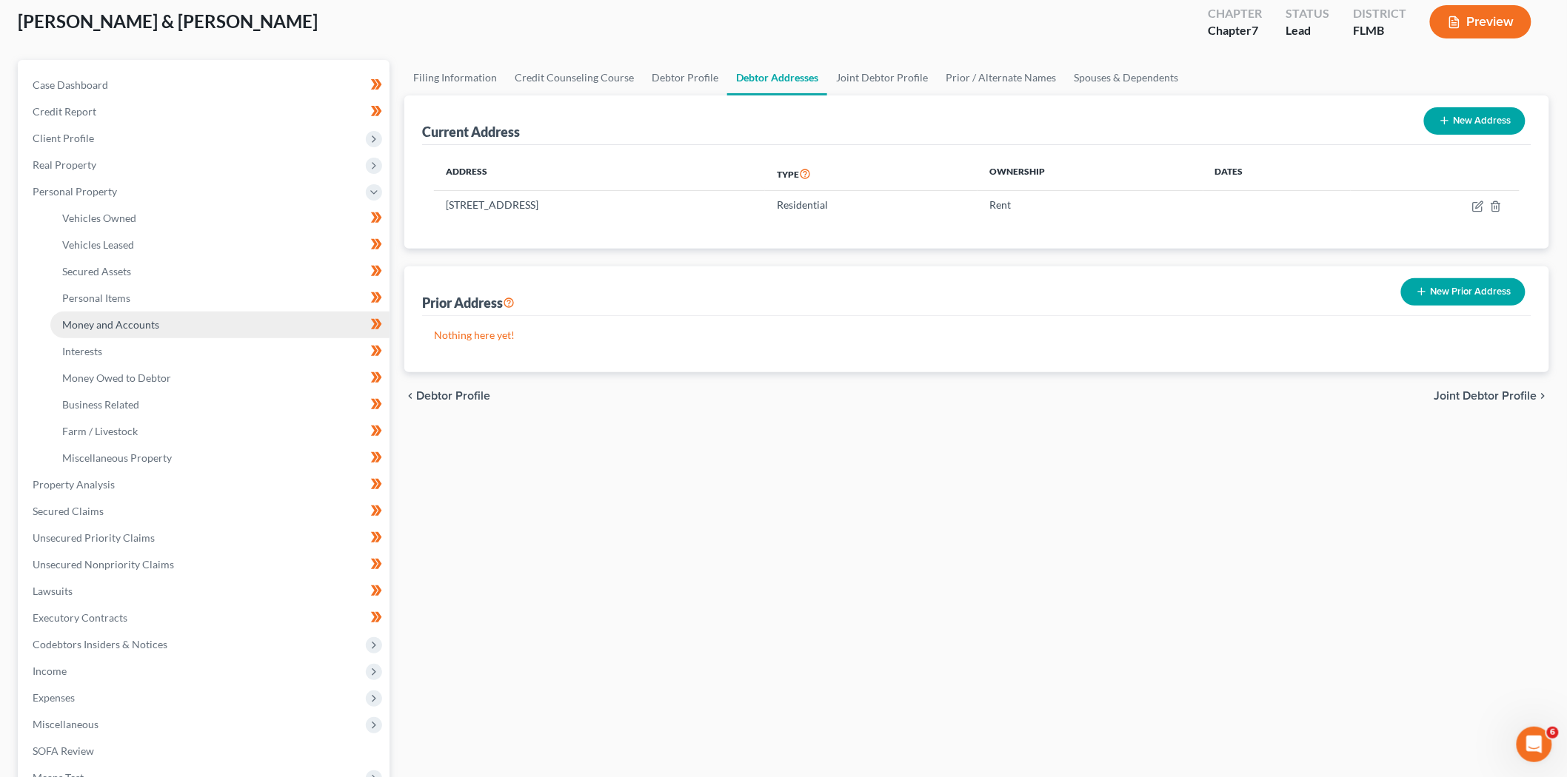
click at [111, 326] on span "Money and Accounts" at bounding box center [110, 324] width 97 height 13
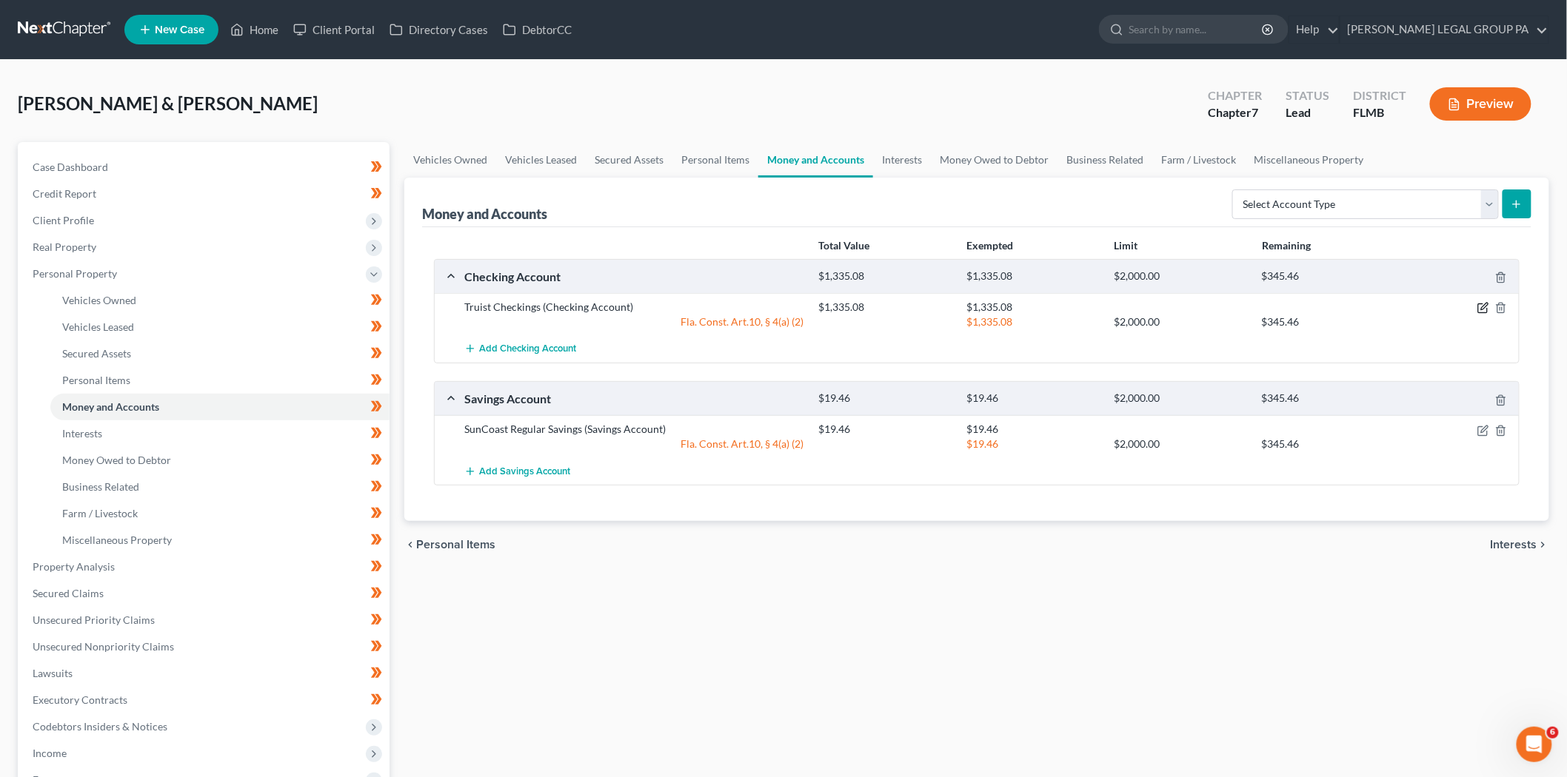
click at [1488, 309] on icon "button" at bounding box center [1483, 308] width 12 height 12
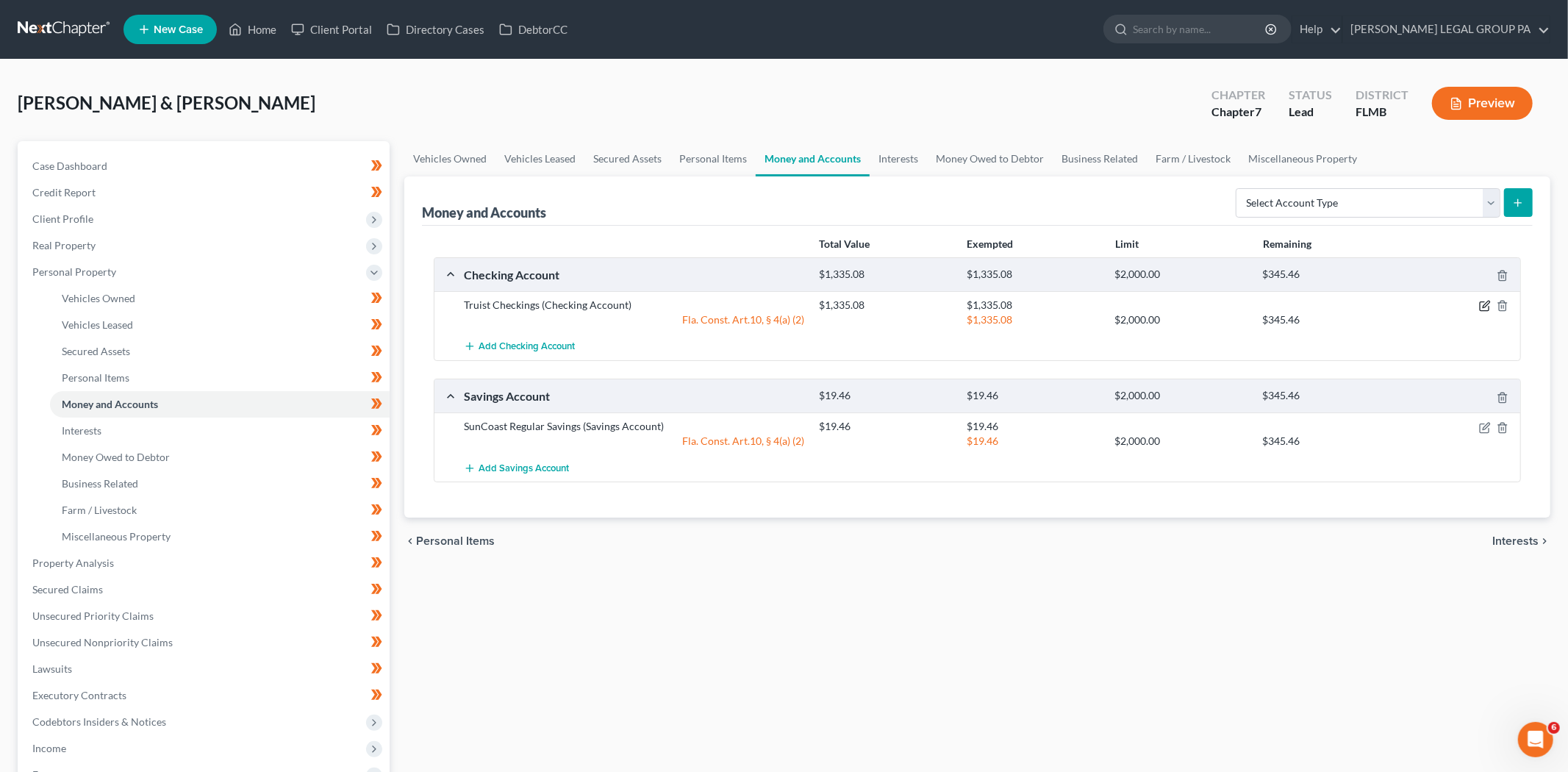
select select "2"
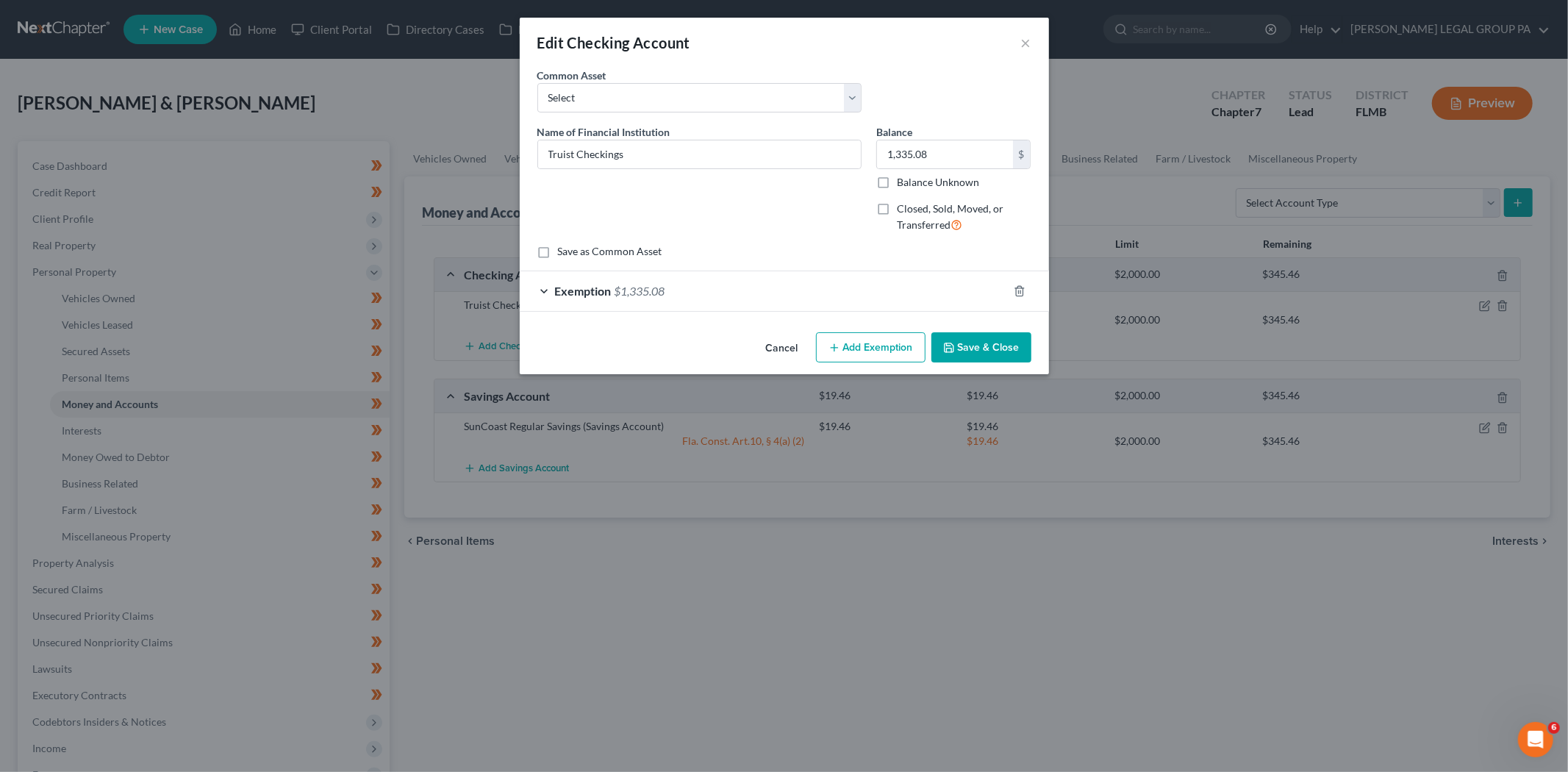
click at [662, 297] on span "$1,335.08" at bounding box center [640, 291] width 51 height 14
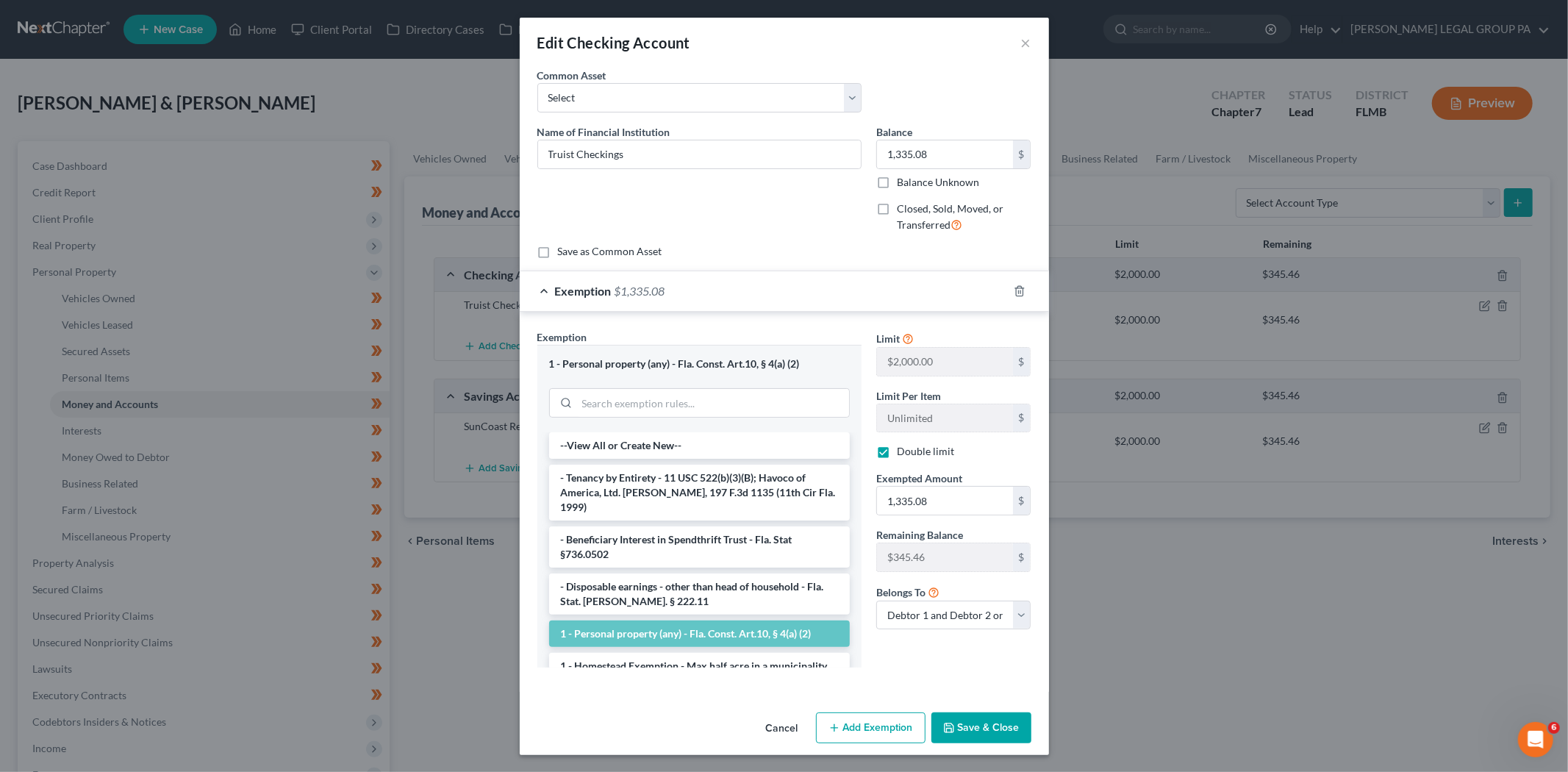
click at [958, 733] on button "Save & Close" at bounding box center [981, 727] width 100 height 31
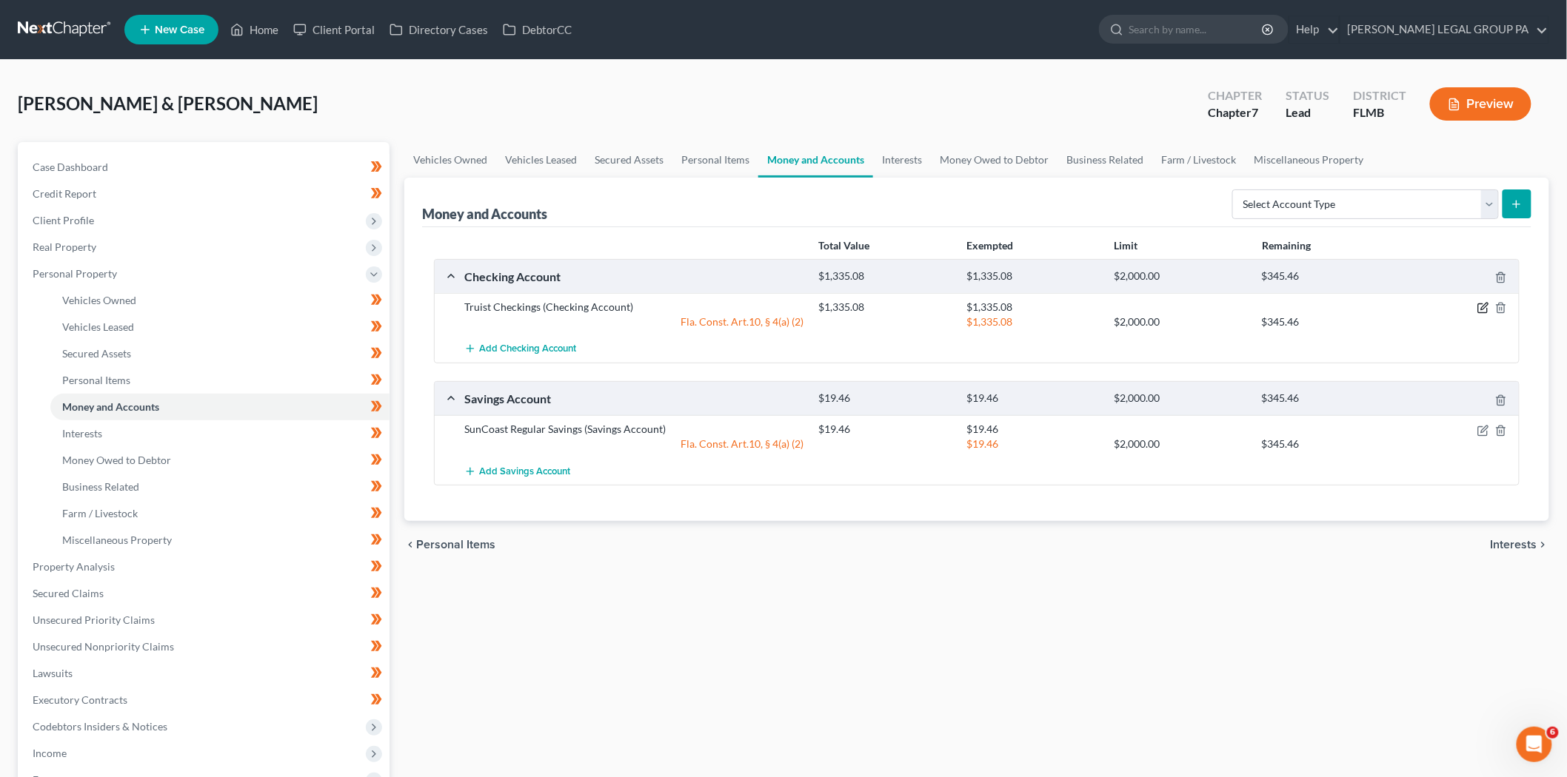
click at [1482, 309] on icon "button" at bounding box center [1484, 307] width 7 height 7
click at [1481, 309] on icon "button" at bounding box center [1483, 308] width 12 height 12
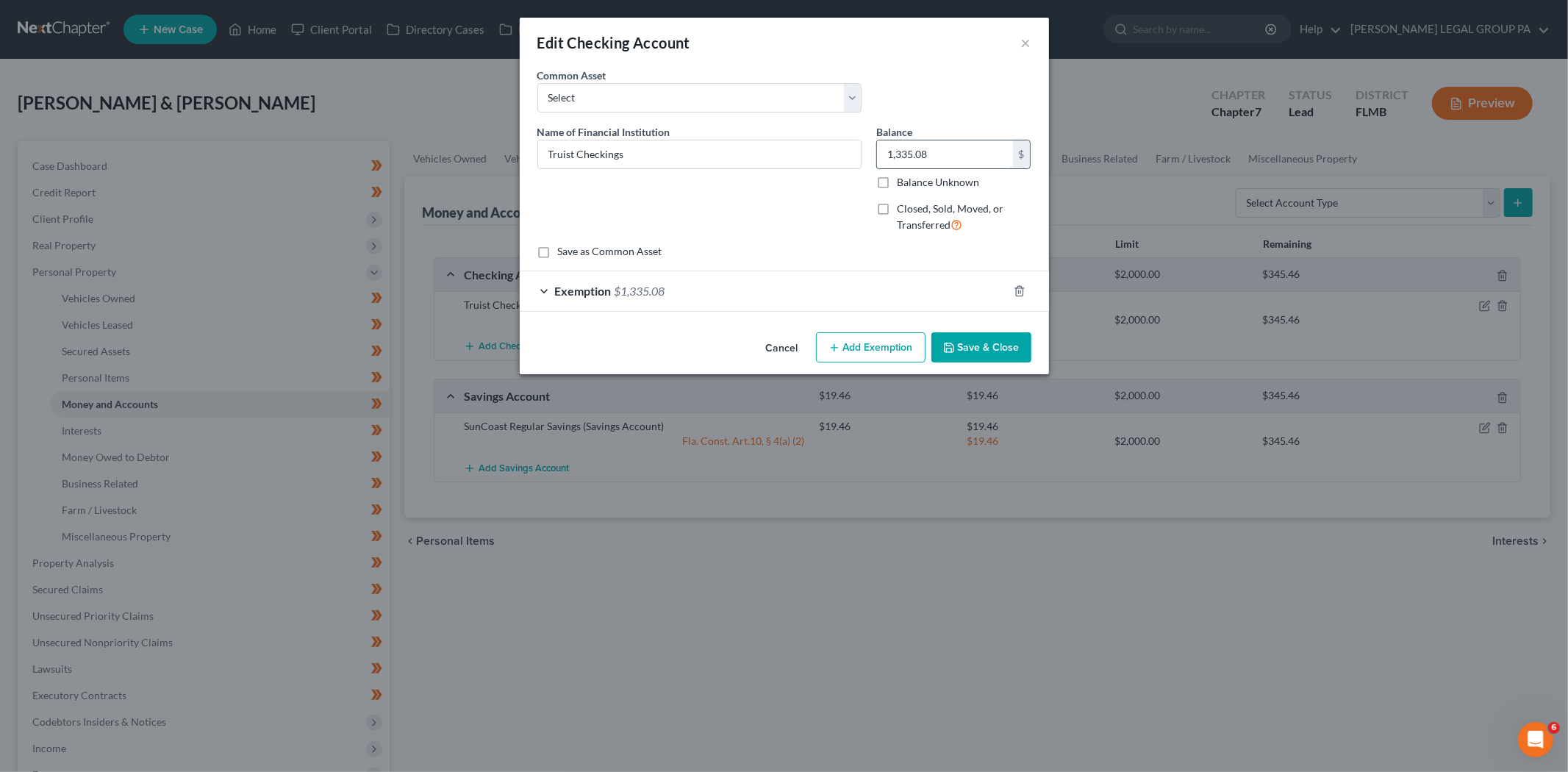
click at [924, 149] on input "1,335.08" at bounding box center [944, 154] width 136 height 28
drag, startPoint x: 902, startPoint y: 164, endPoint x: 928, endPoint y: 157, distance: 26.9
click at [902, 164] on input "1,335.08" at bounding box center [944, 154] width 136 height 28
click at [944, 151] on input "1,335.08" at bounding box center [944, 154] width 136 height 28
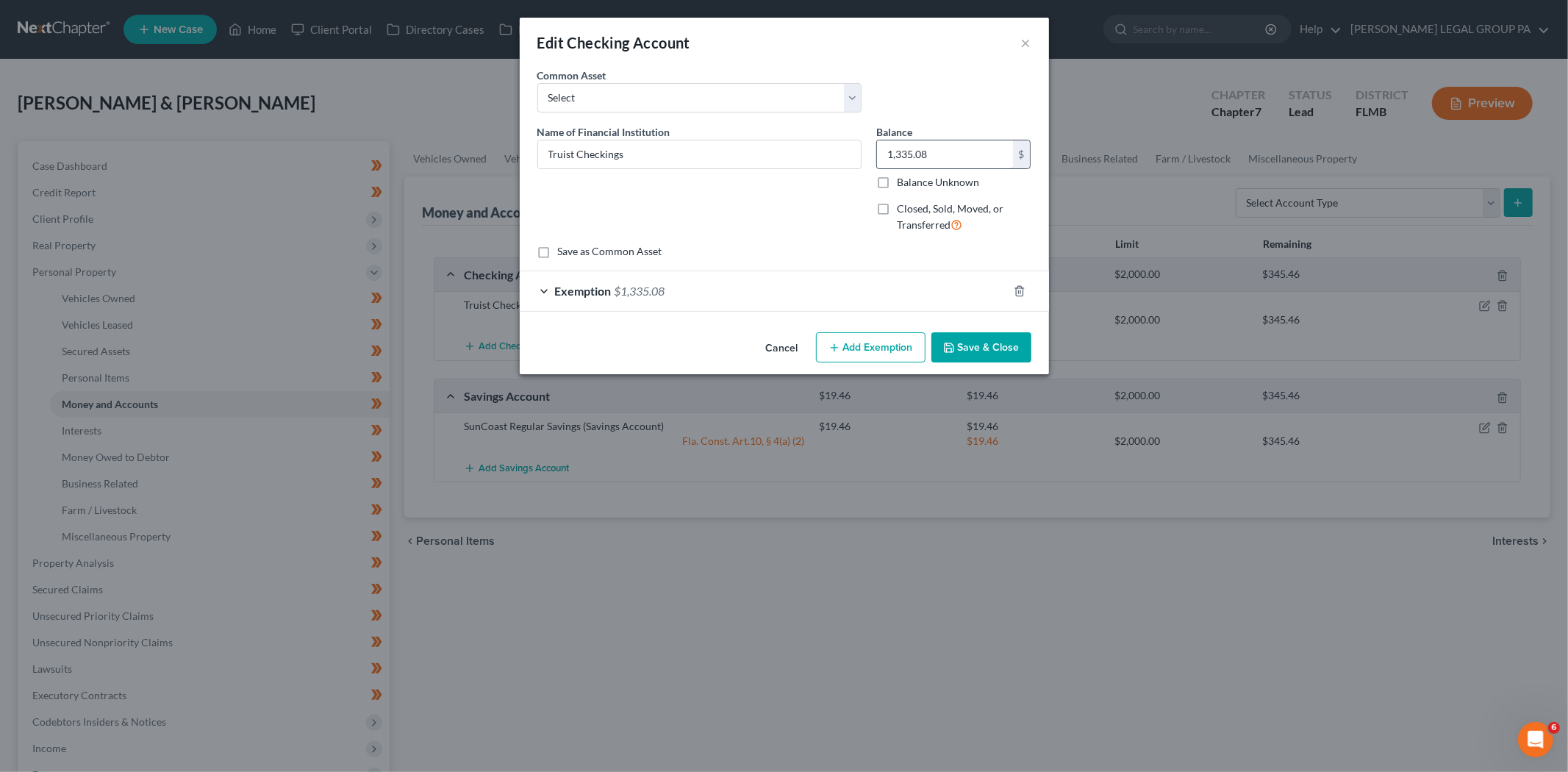
click at [944, 151] on input "1,335.08" at bounding box center [944, 154] width 136 height 28
type input "2.00"
type input "2"
type input "24.00"
type input "24"
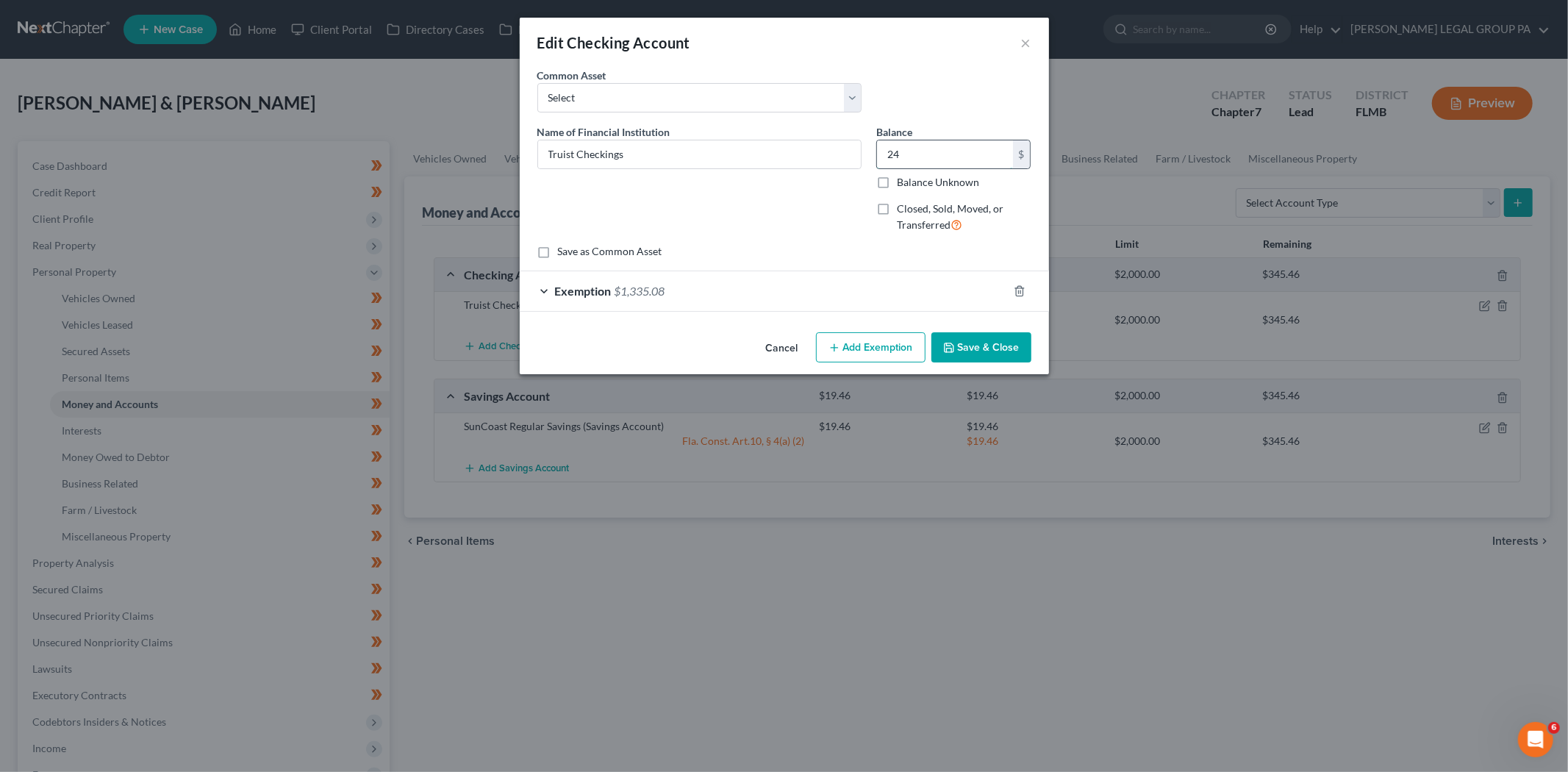
type input "240.00"
type input "240"
type input "2,401.00"
type input "2,401."
type input "2,401.90"
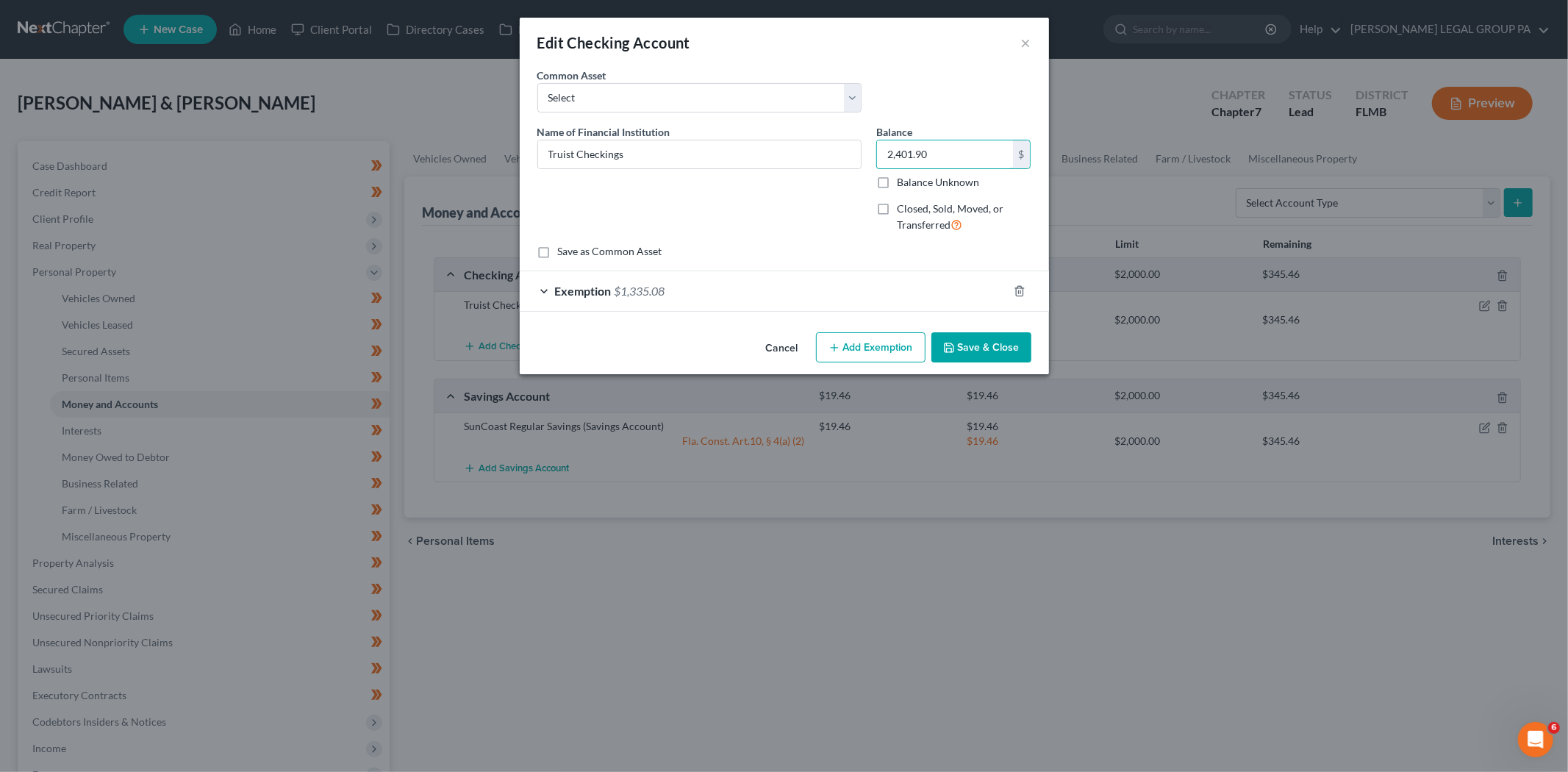
type input "2,401.90"
click at [709, 500] on div "Edit Checking Account × An exemption set must first be selected from the Filing…" at bounding box center [784, 386] width 1568 height 772
click at [667, 299] on div "Exemption $1,335.08" at bounding box center [764, 290] width 489 height 39
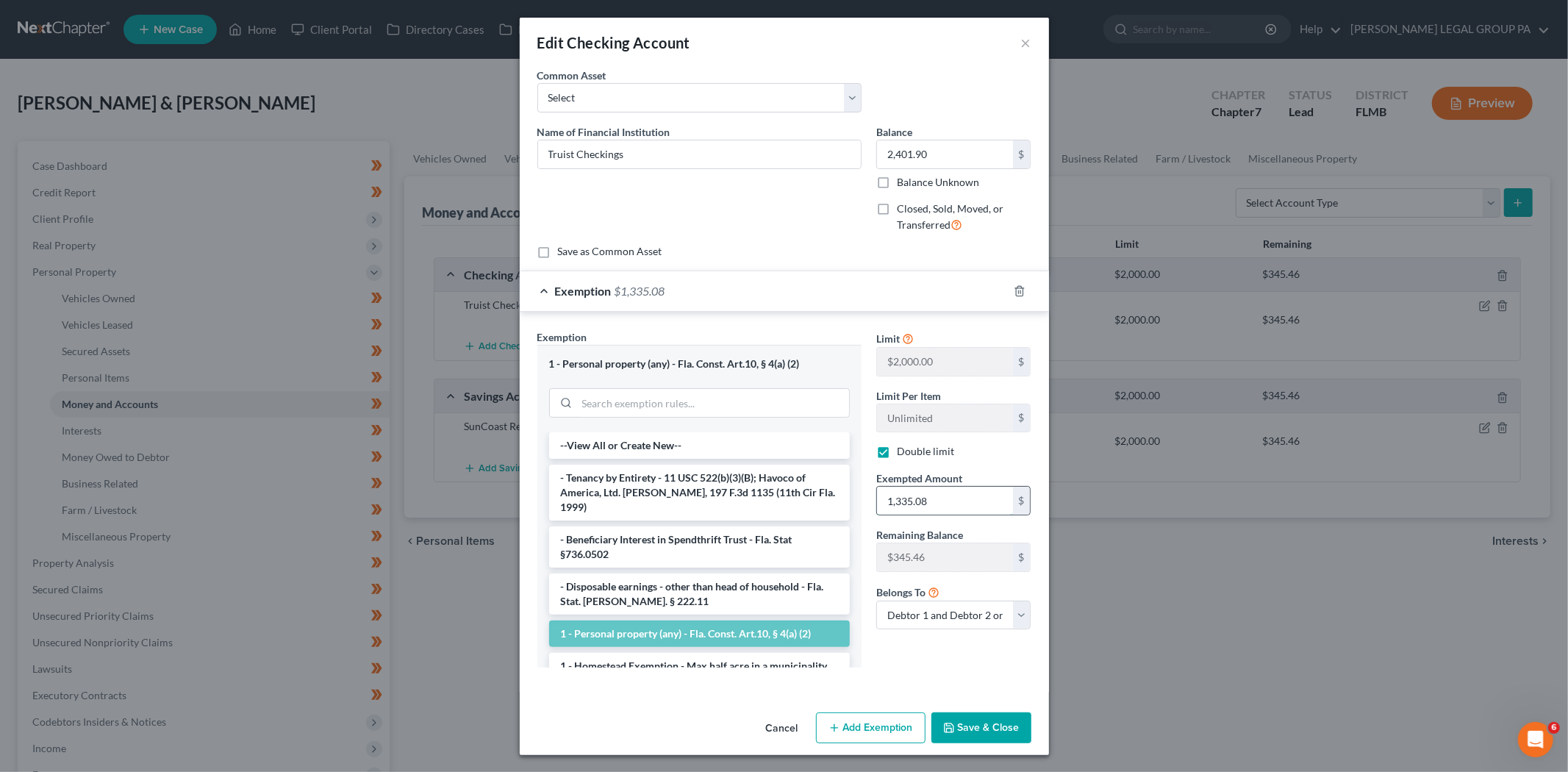
click at [900, 496] on input "1,335.08" at bounding box center [944, 501] width 136 height 28
type input "1"
type input "1.00"
type input "16"
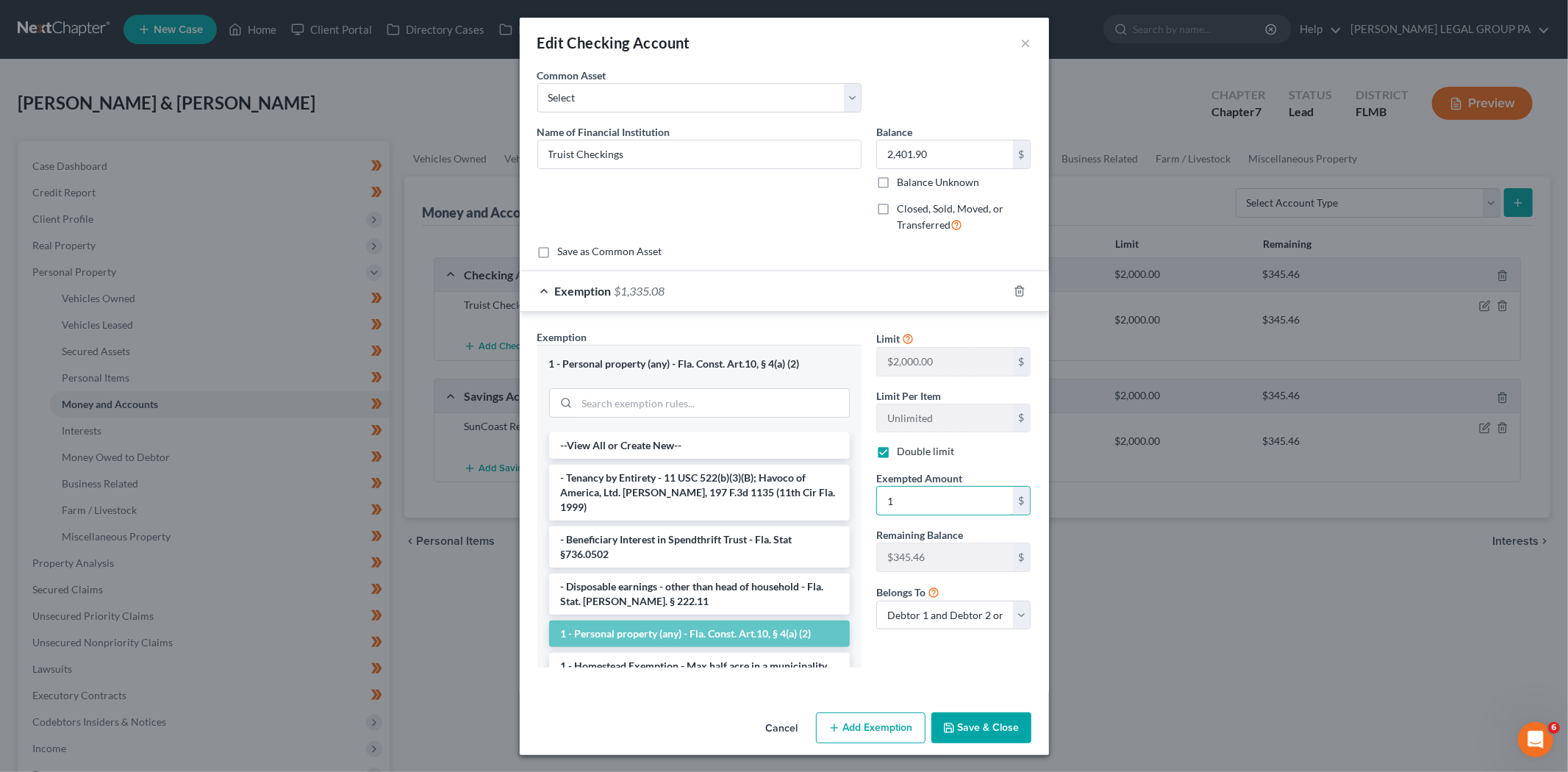
type input "16.00"
type input "168"
type input "168.00"
type input "1680"
type input "1,680.00"
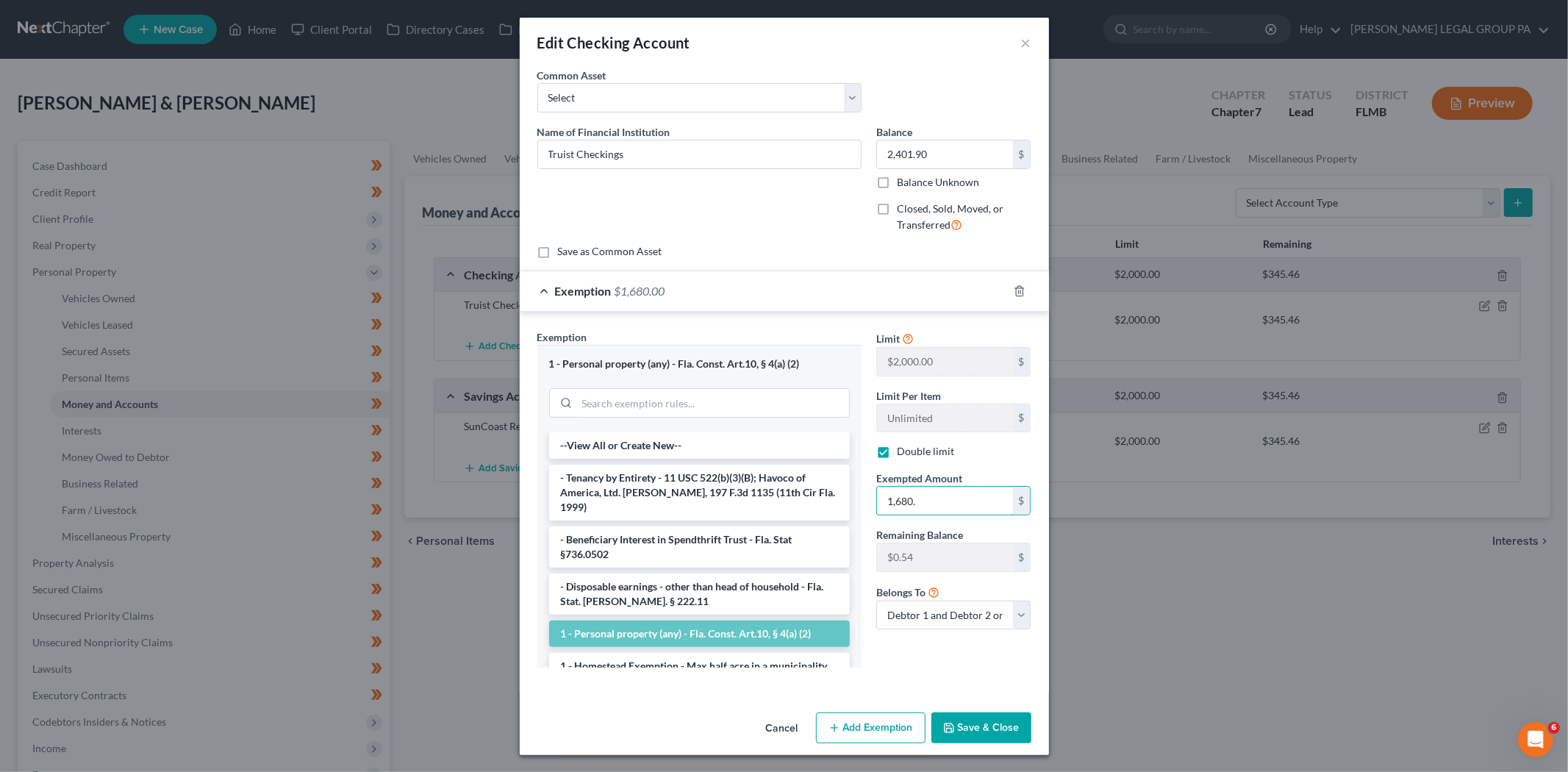
type input "1,680.5"
type input "1,680.50"
type input "1,680.54"
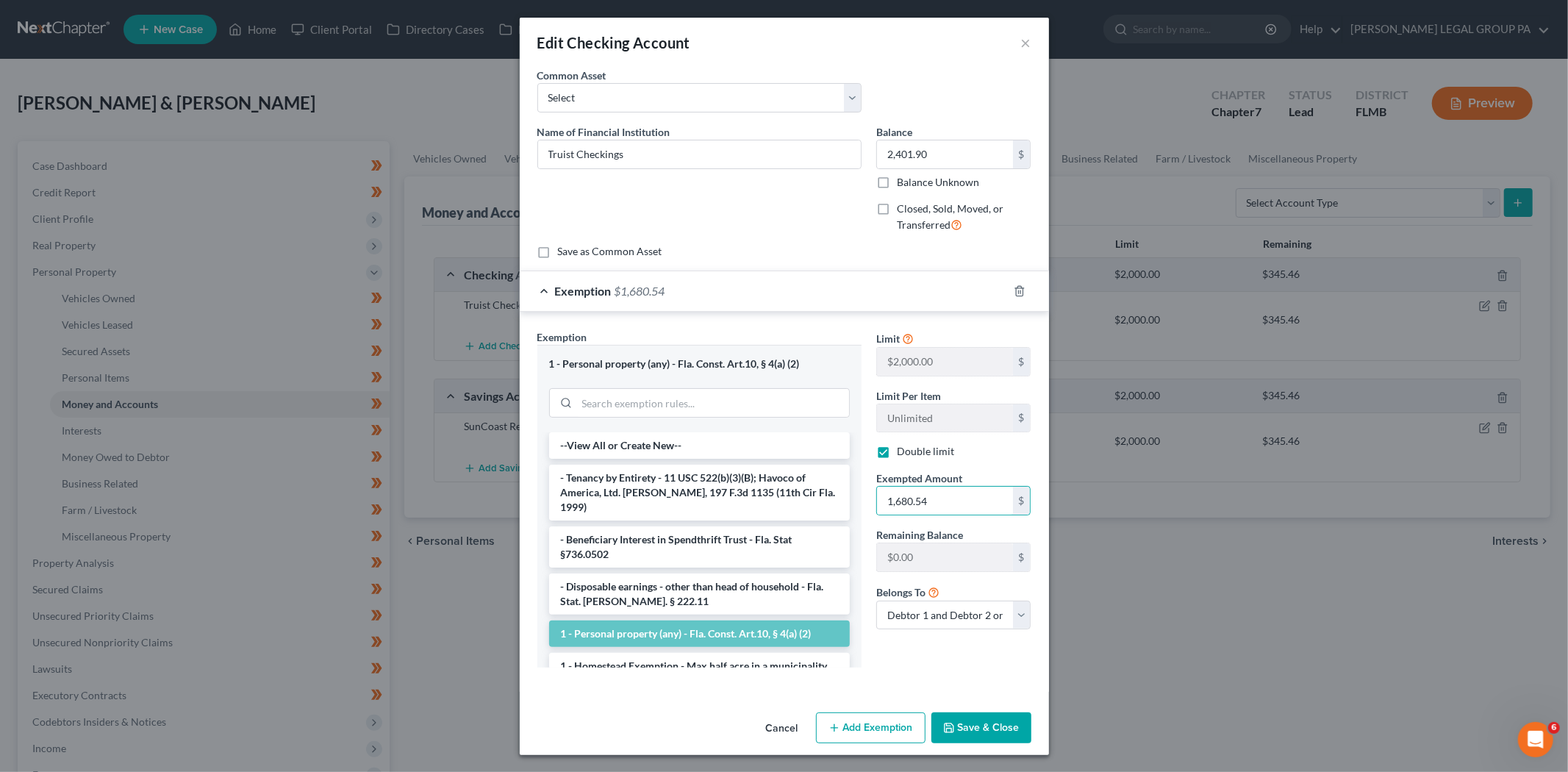
click at [989, 721] on button "Save & Close" at bounding box center [981, 727] width 100 height 31
click at [972, 729] on button "Save & Close" at bounding box center [981, 727] width 100 height 31
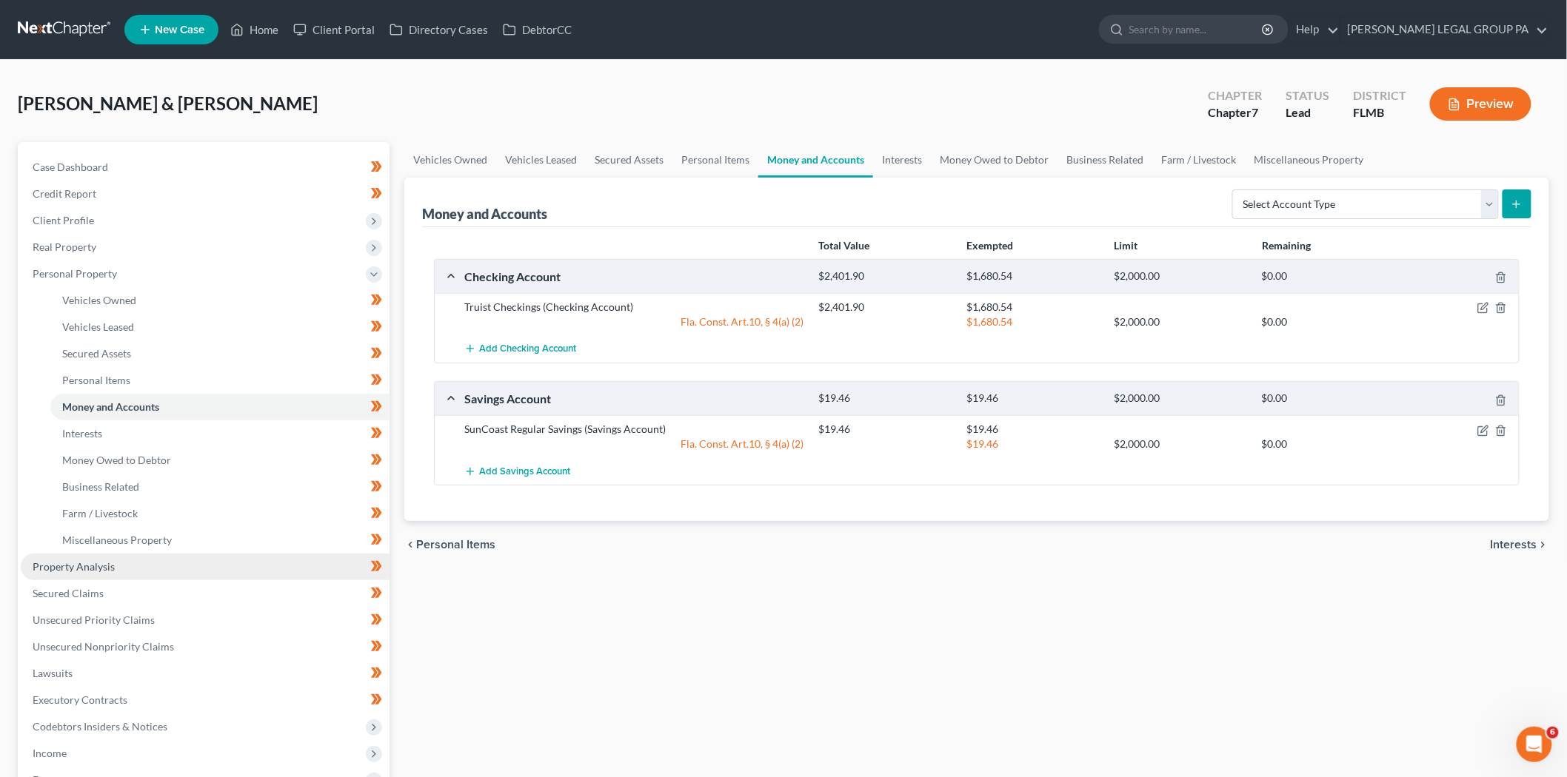
click at [147, 563] on link "Property Analysis" at bounding box center [205, 567] width 369 height 27
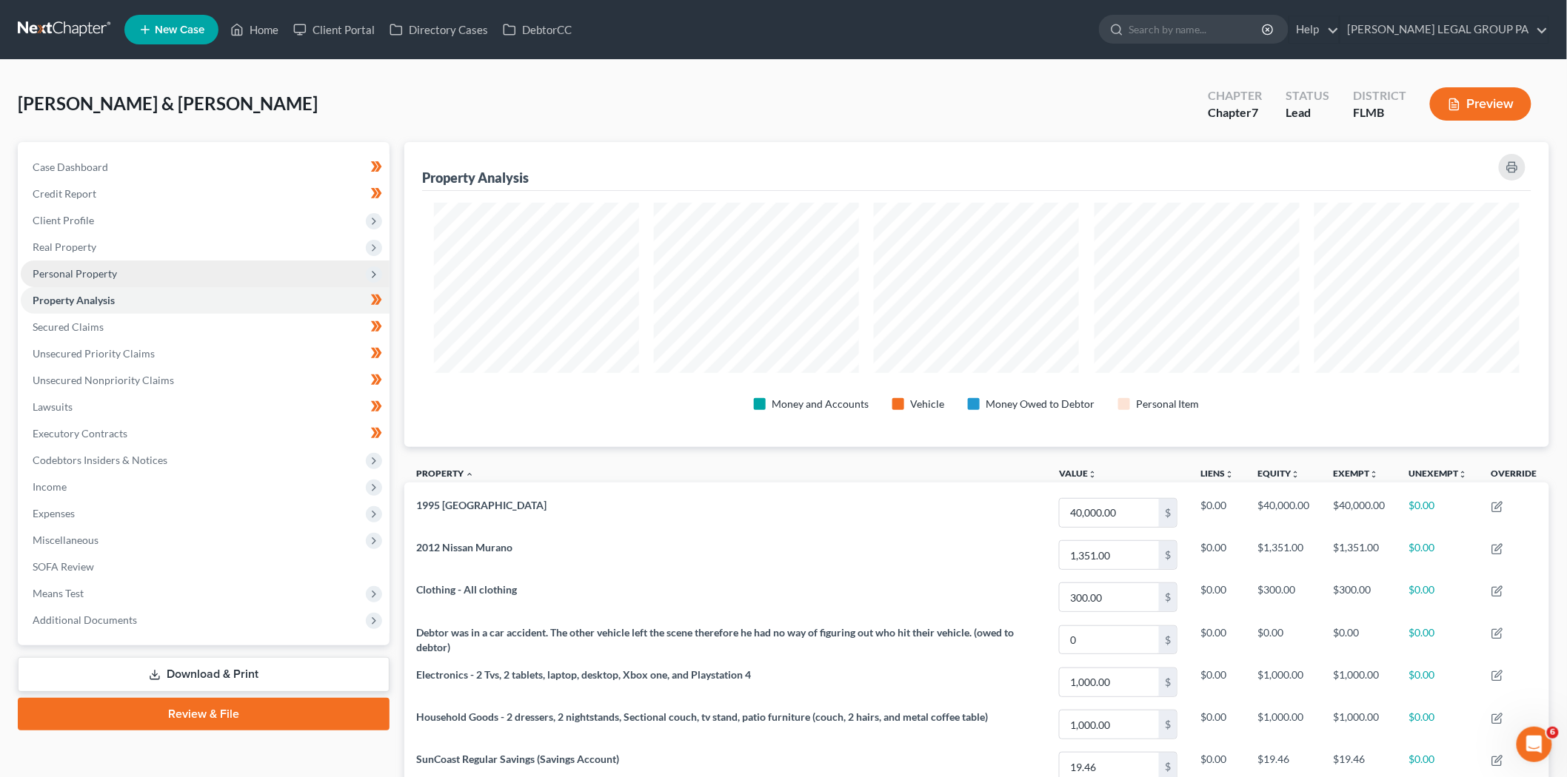
click at [87, 275] on span "Personal Property" at bounding box center [75, 273] width 84 height 13
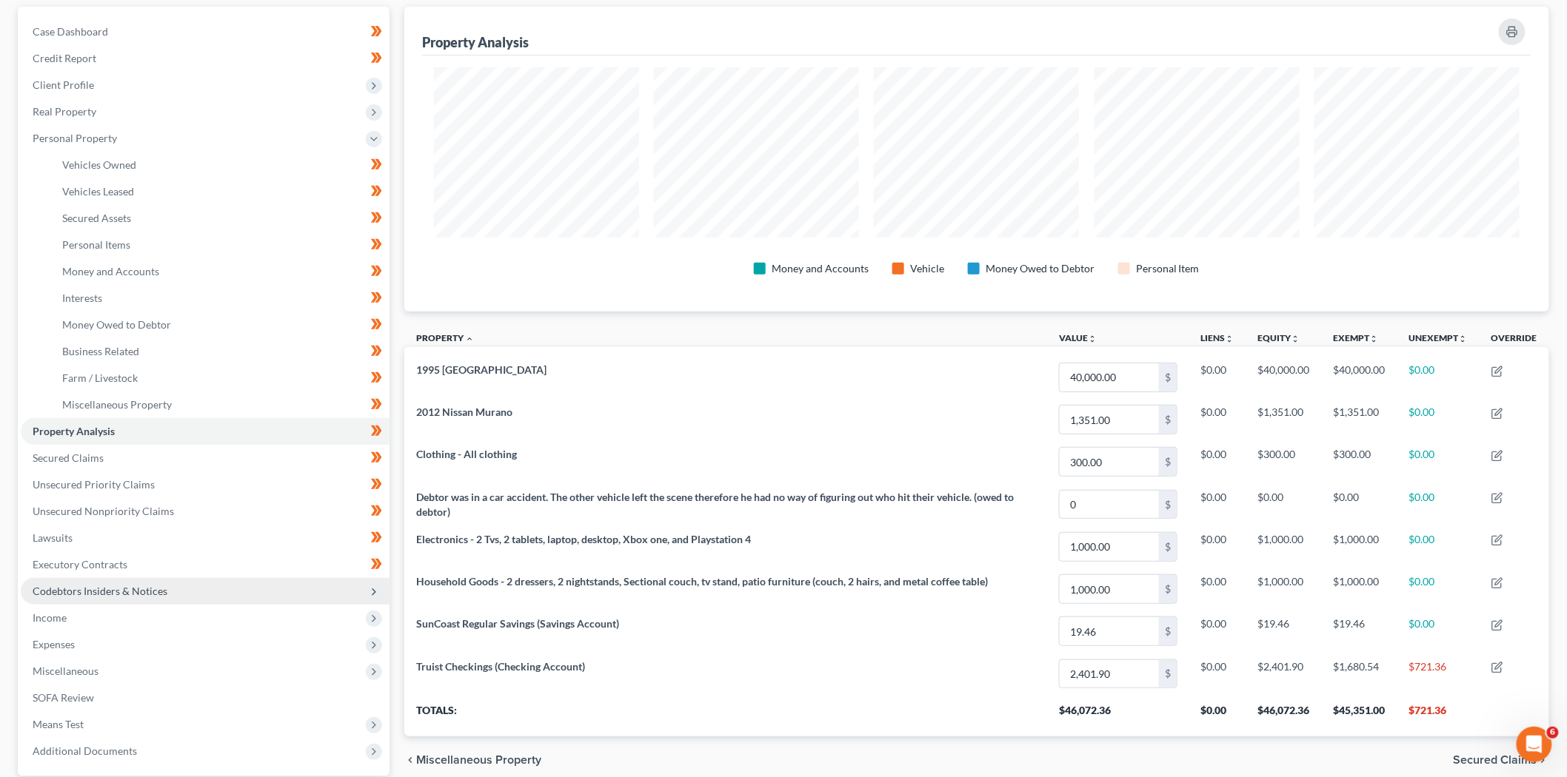
scroll to position [164, 0]
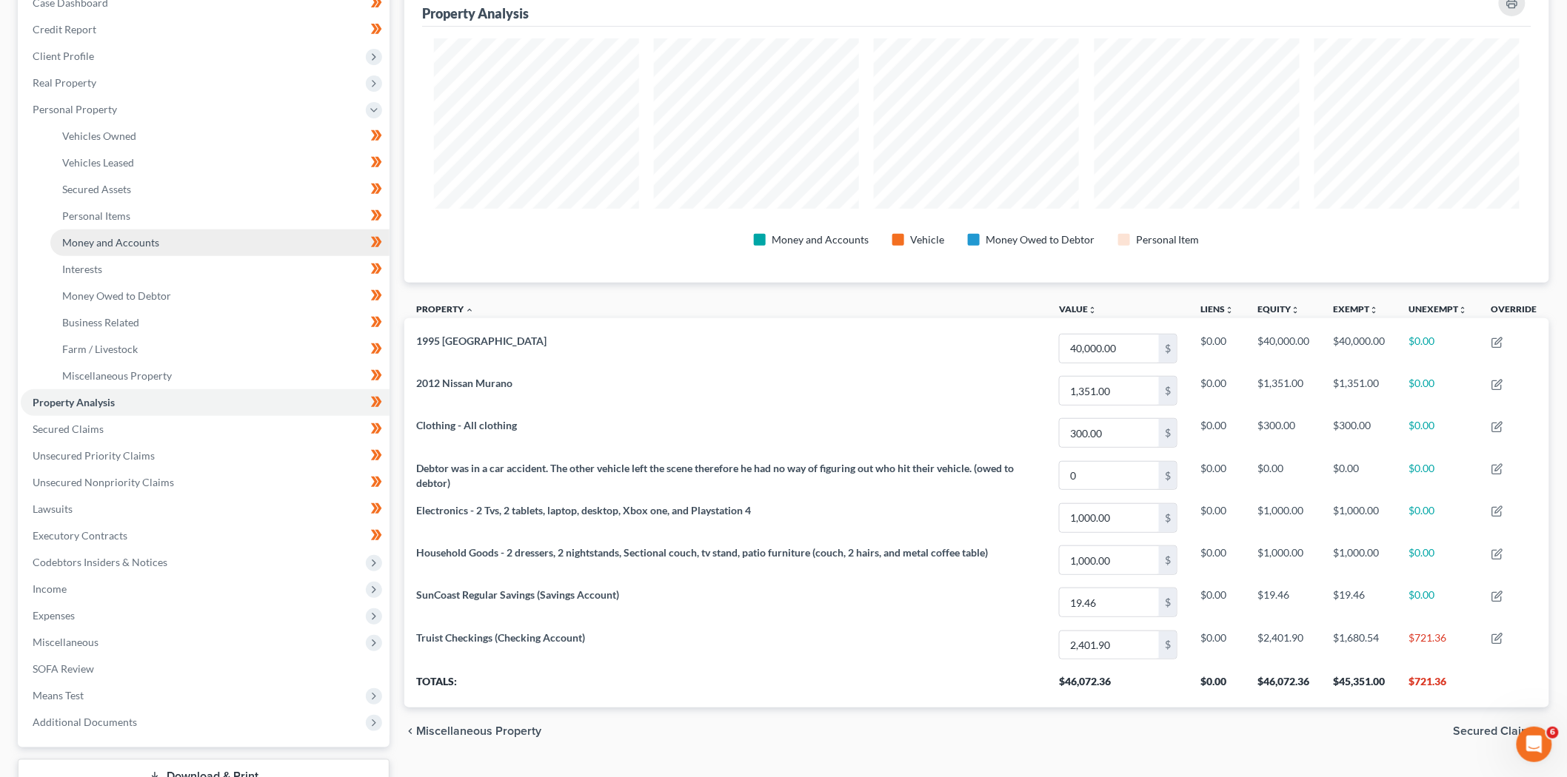
click at [116, 236] on span "Money and Accounts" at bounding box center [110, 242] width 97 height 13
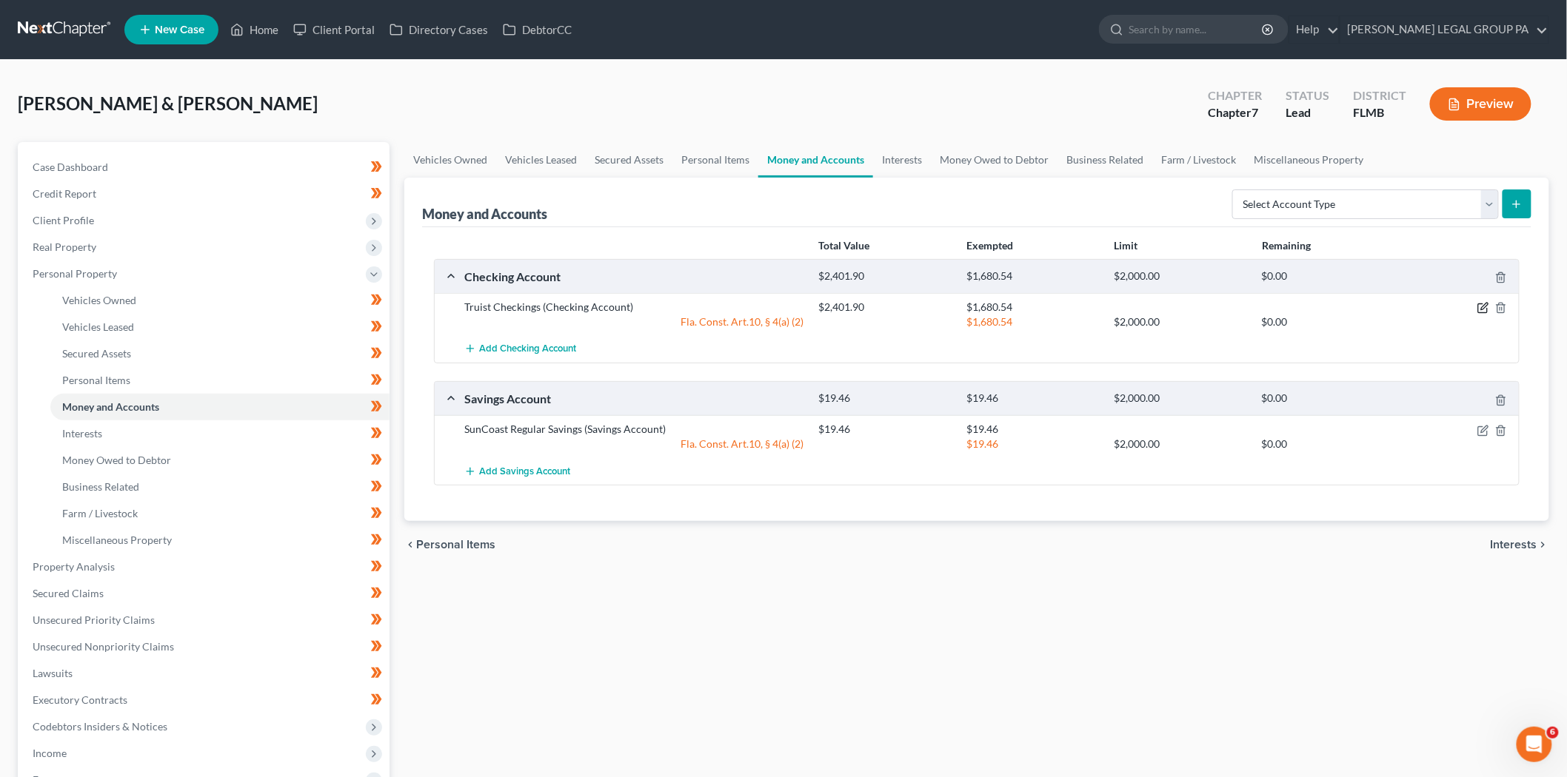
click at [1479, 307] on icon "button" at bounding box center [1483, 308] width 12 height 12
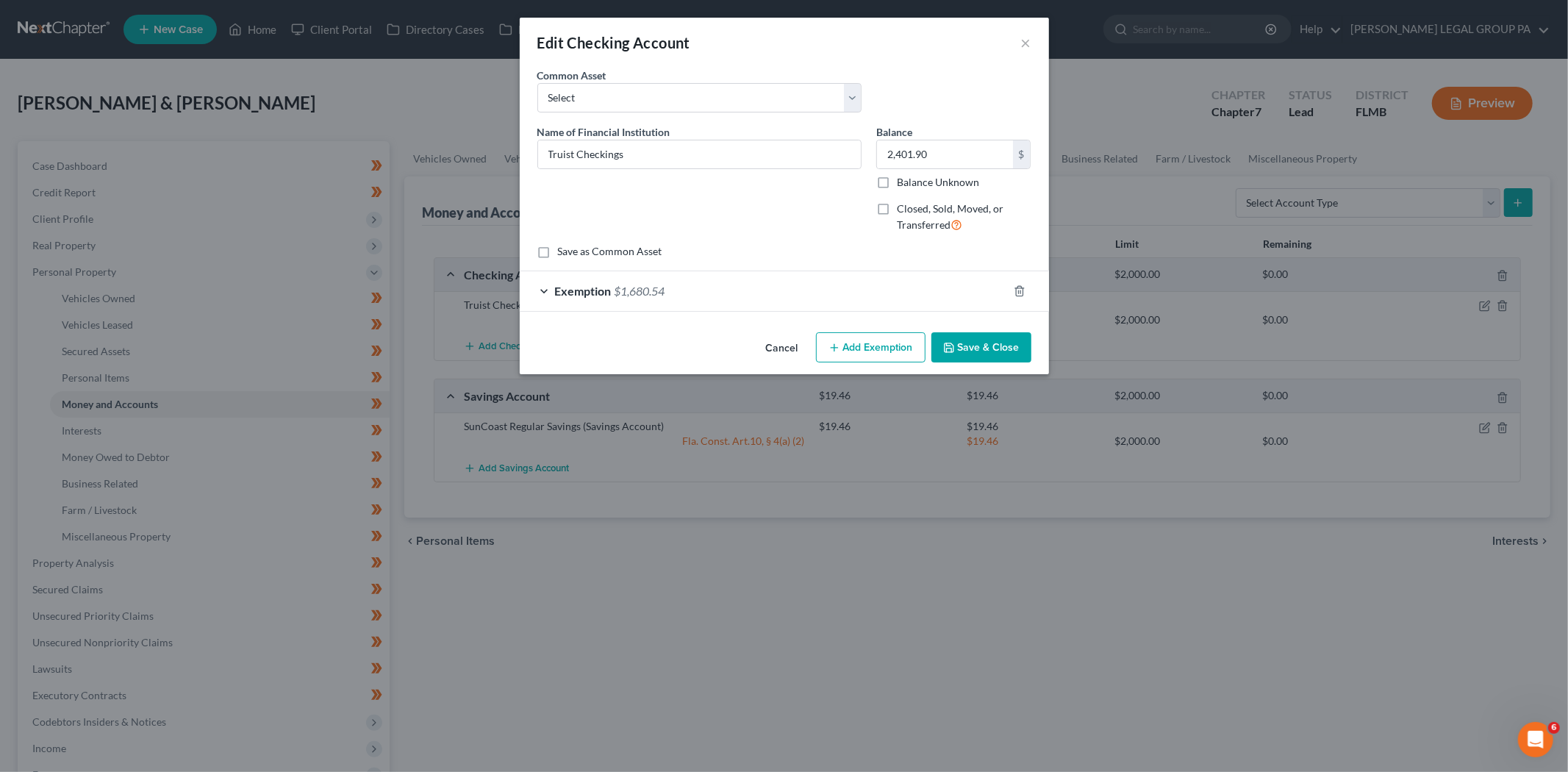
click at [707, 296] on div "Exemption $1,680.54" at bounding box center [764, 290] width 489 height 39
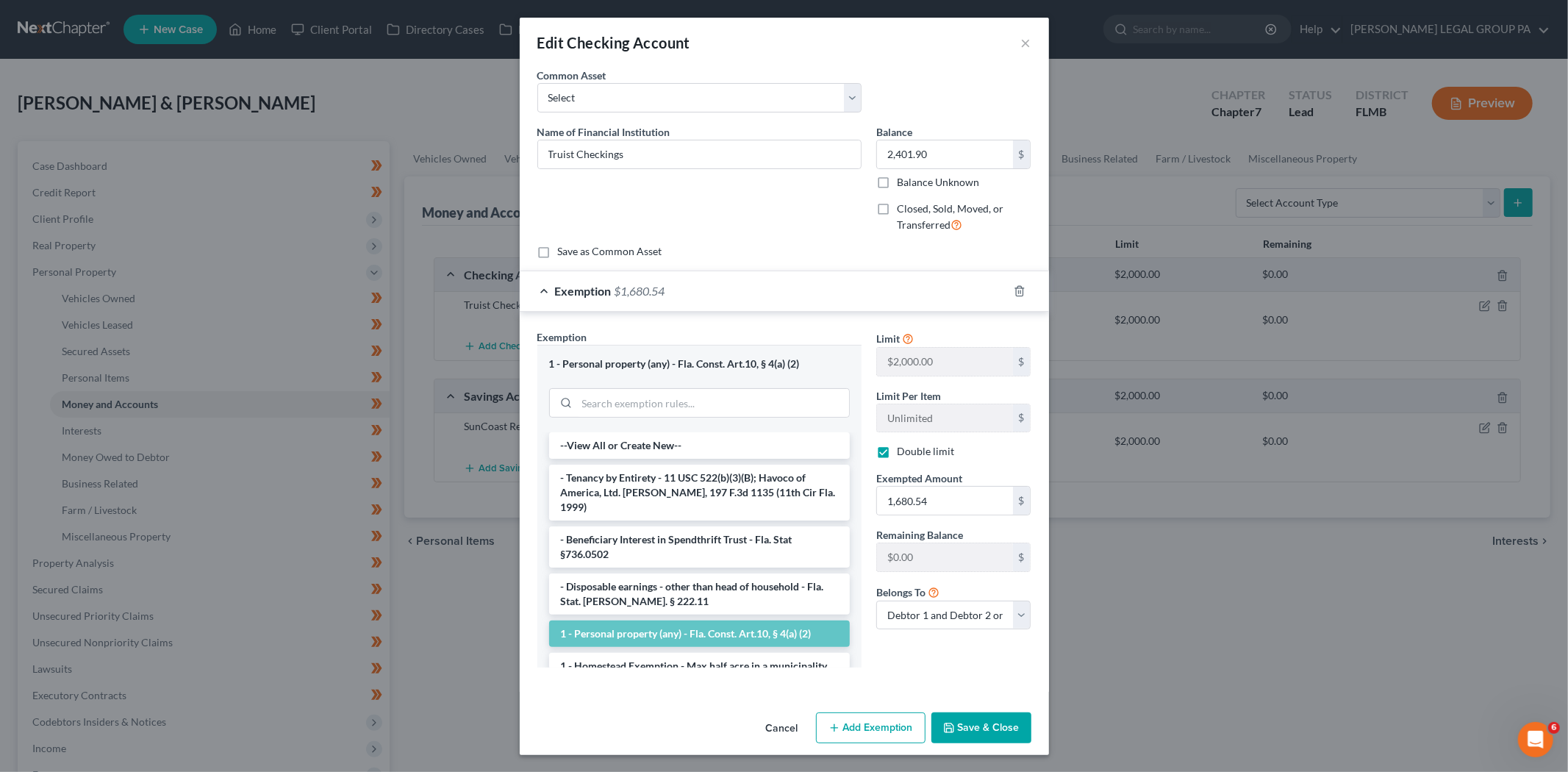
click at [707, 296] on div "Exemption $1,680.54" at bounding box center [764, 290] width 489 height 39
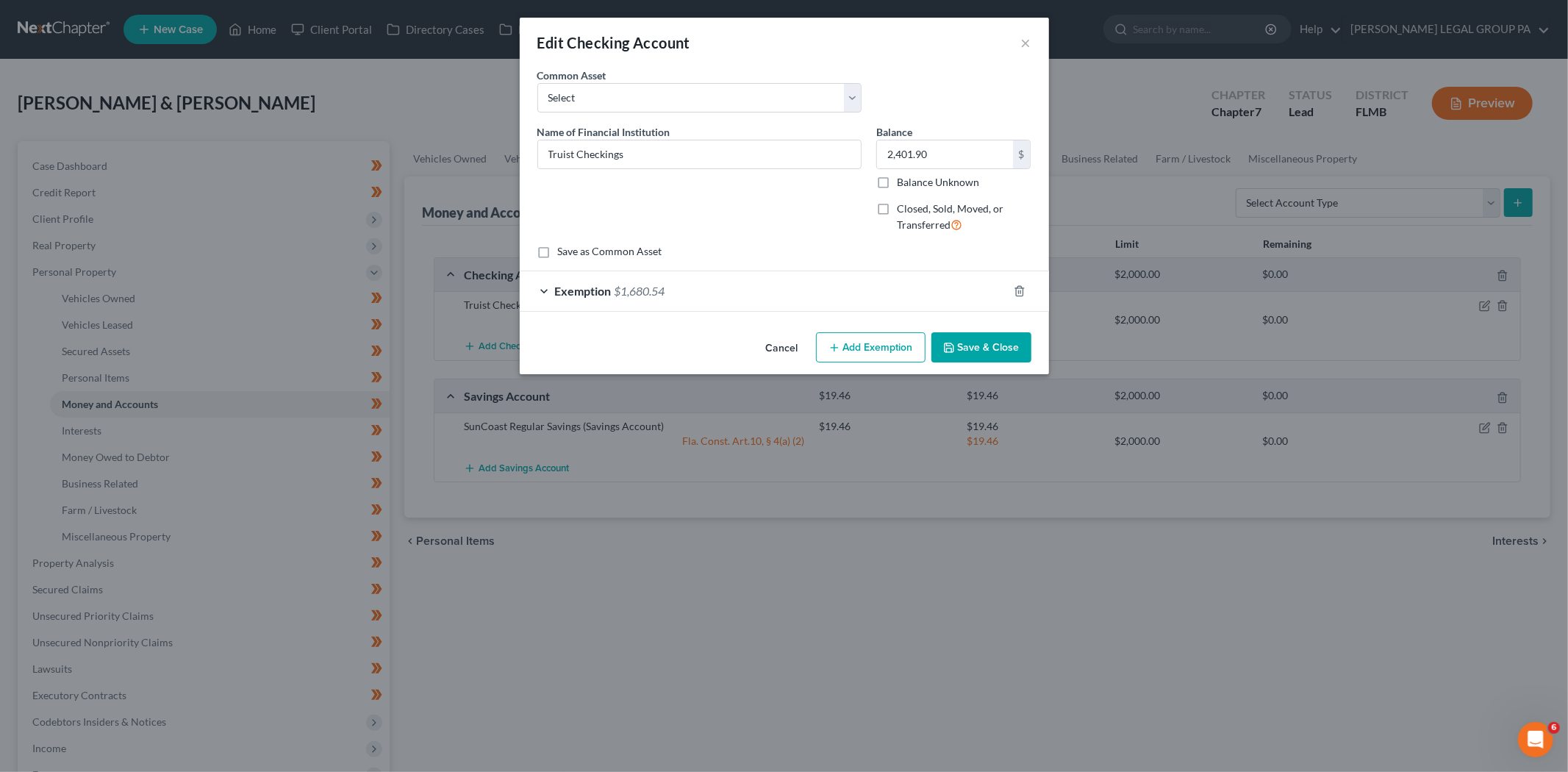
click at [870, 347] on button "Add Exemption" at bounding box center [871, 348] width 109 height 31
select select "2"
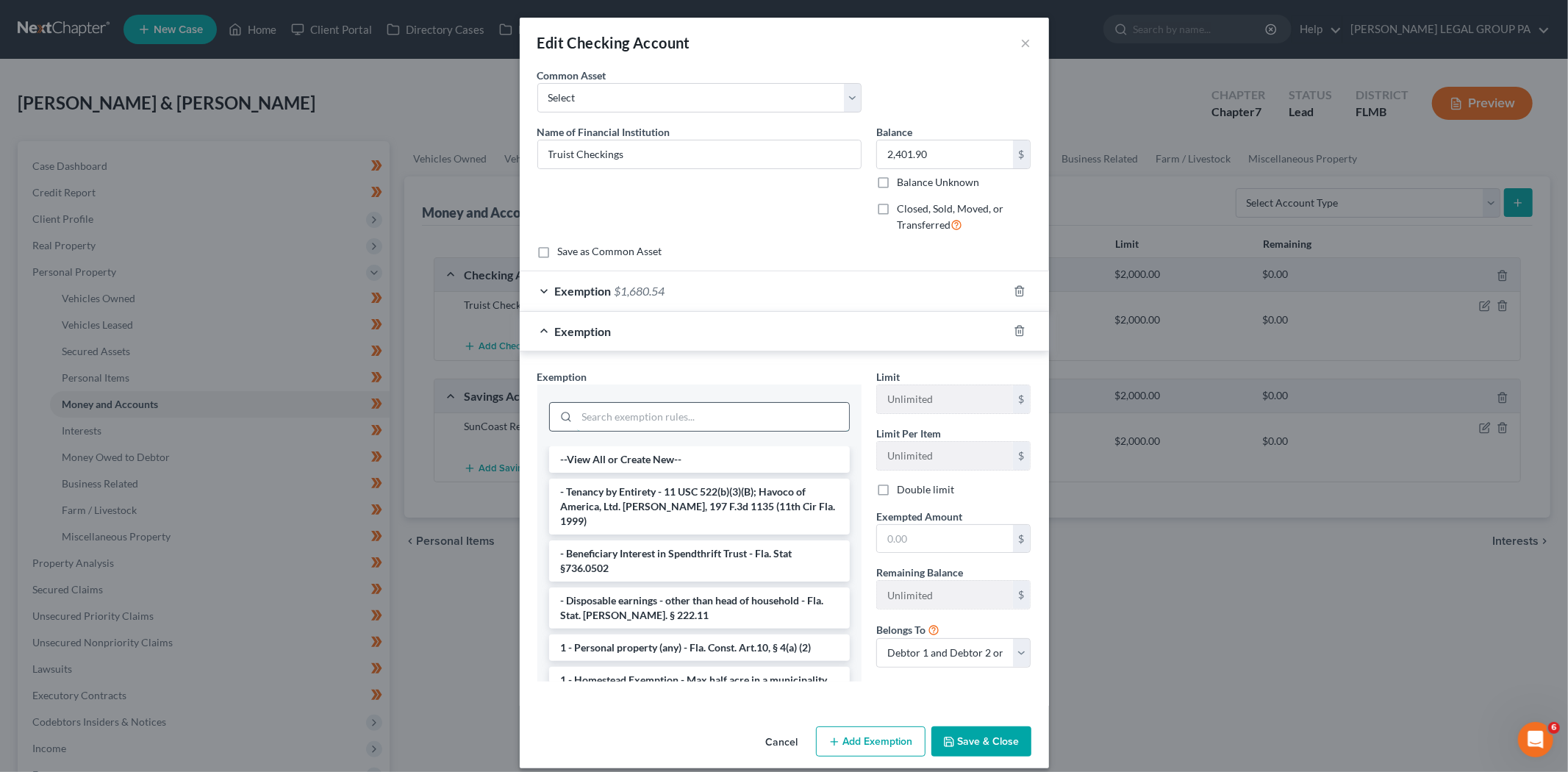
click at [666, 429] on input "search" at bounding box center [713, 417] width 272 height 28
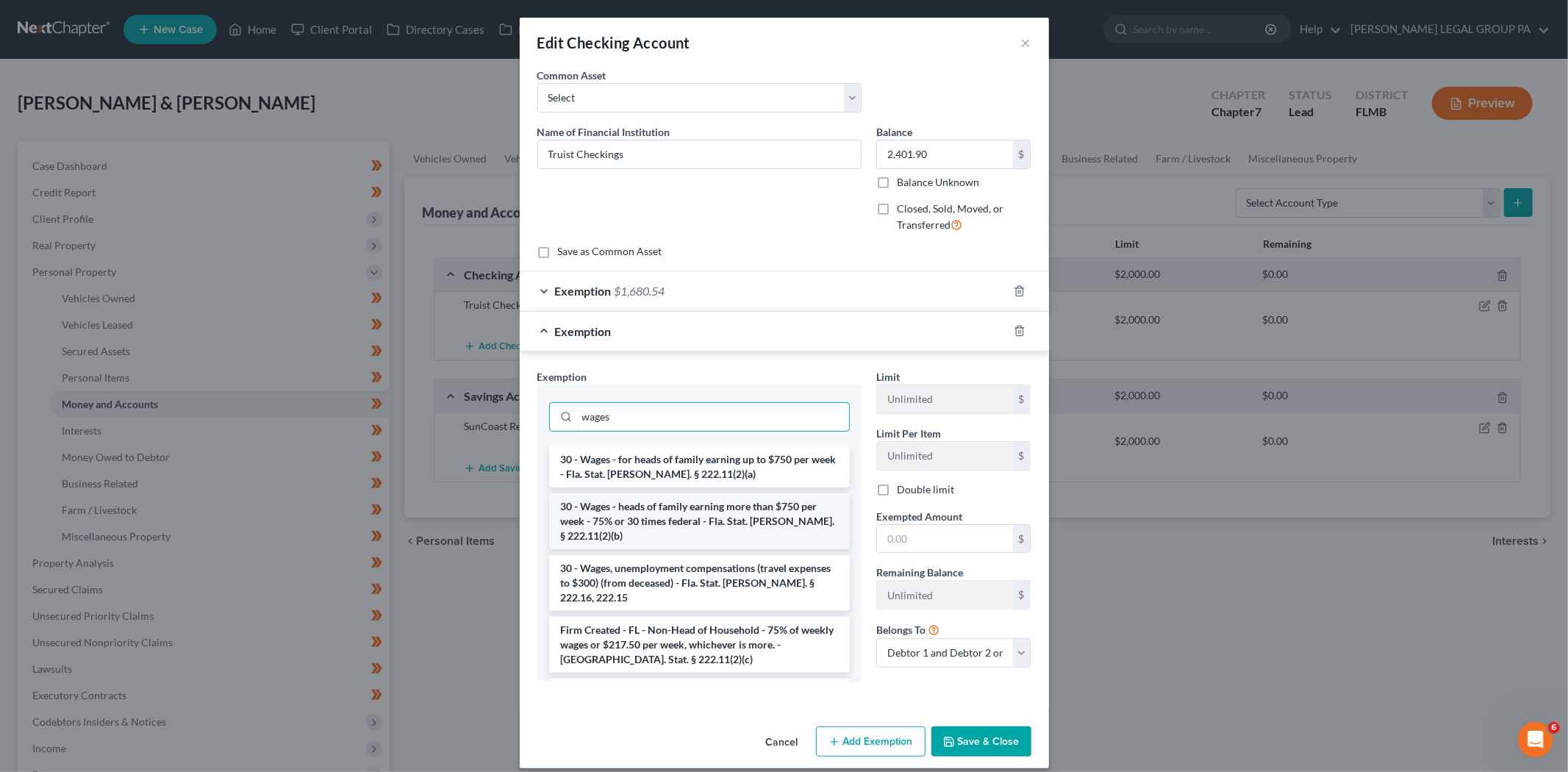
type input "wages"
click at [677, 530] on li "30 - Wages - heads of family earning more than $750 per week - 75% or 30 times …" at bounding box center [699, 522] width 301 height 56
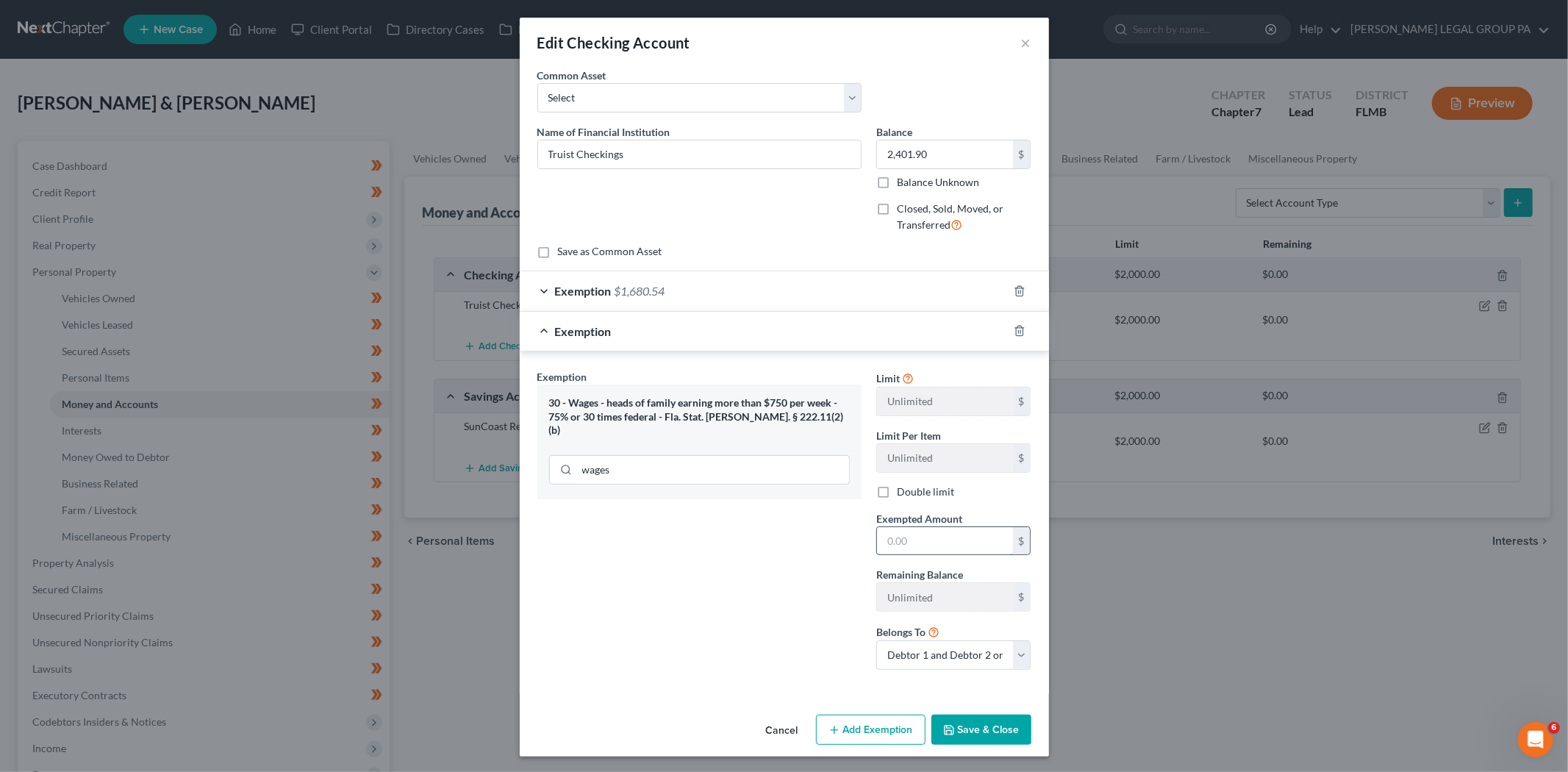
click at [918, 542] on input "text" at bounding box center [944, 541] width 136 height 28
click at [794, 727] on button "Cancel" at bounding box center [783, 731] width 56 height 30
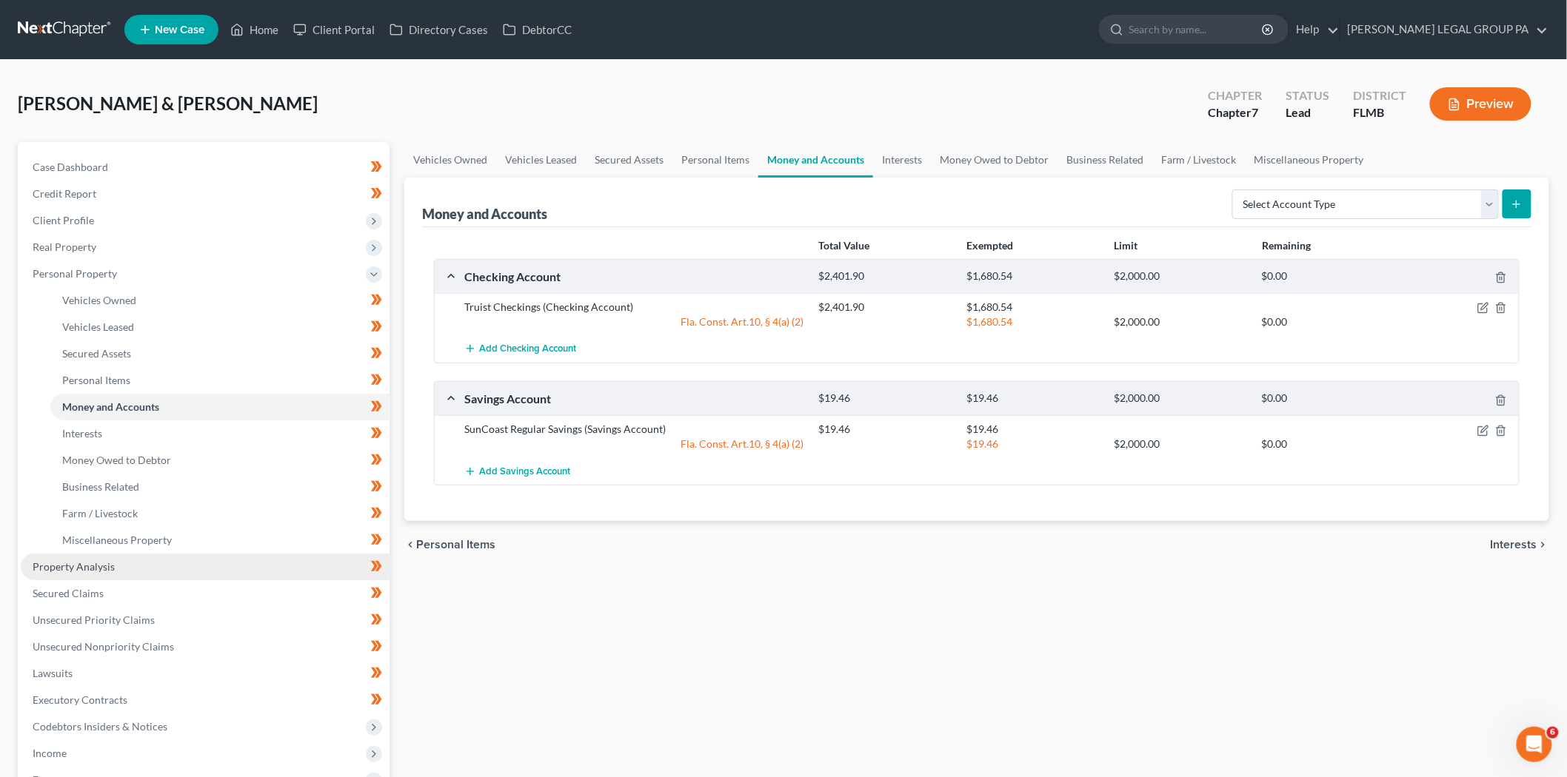
click at [121, 567] on link "Property Analysis" at bounding box center [205, 567] width 369 height 27
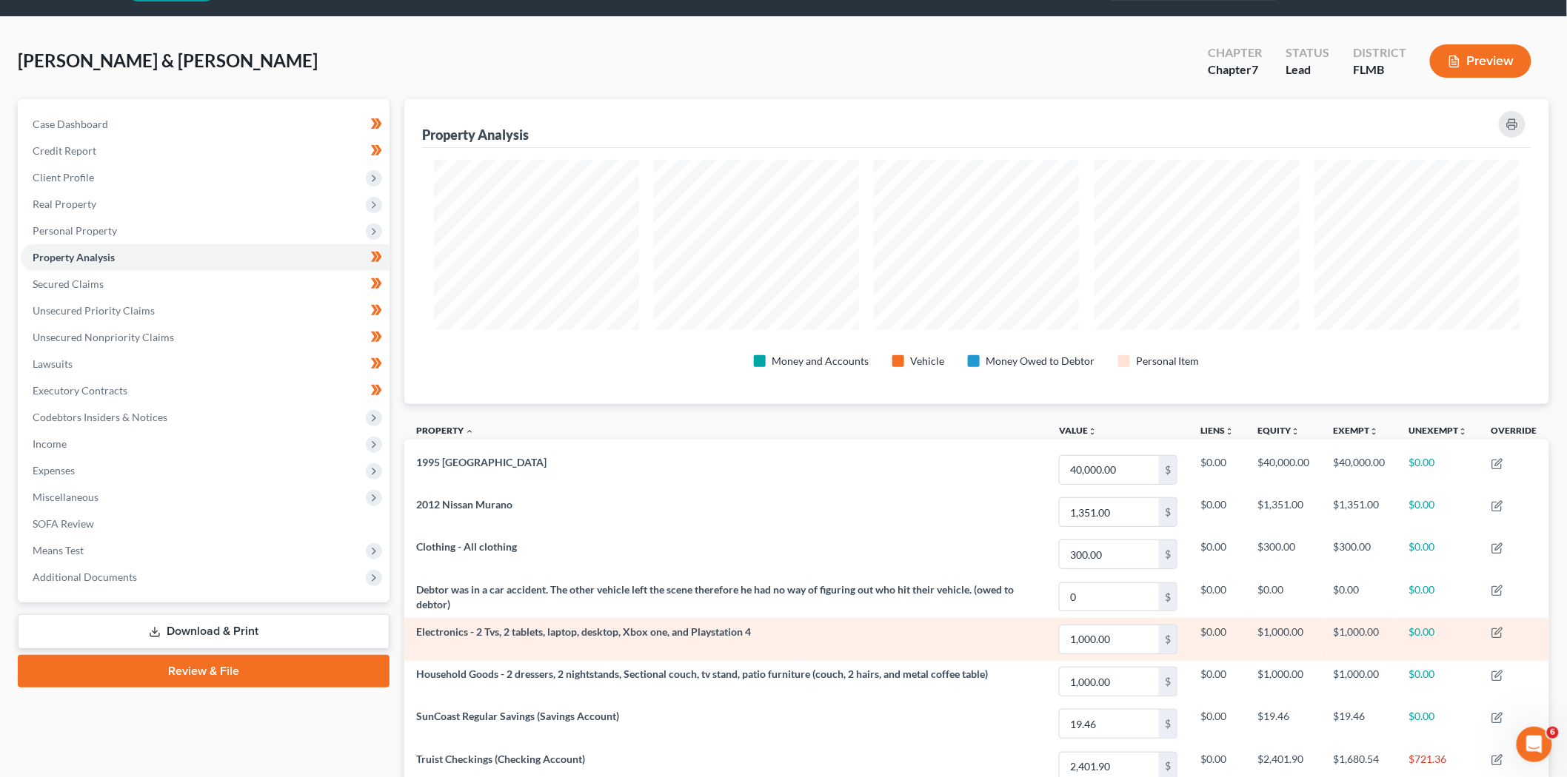
scroll to position [740110, 739270]
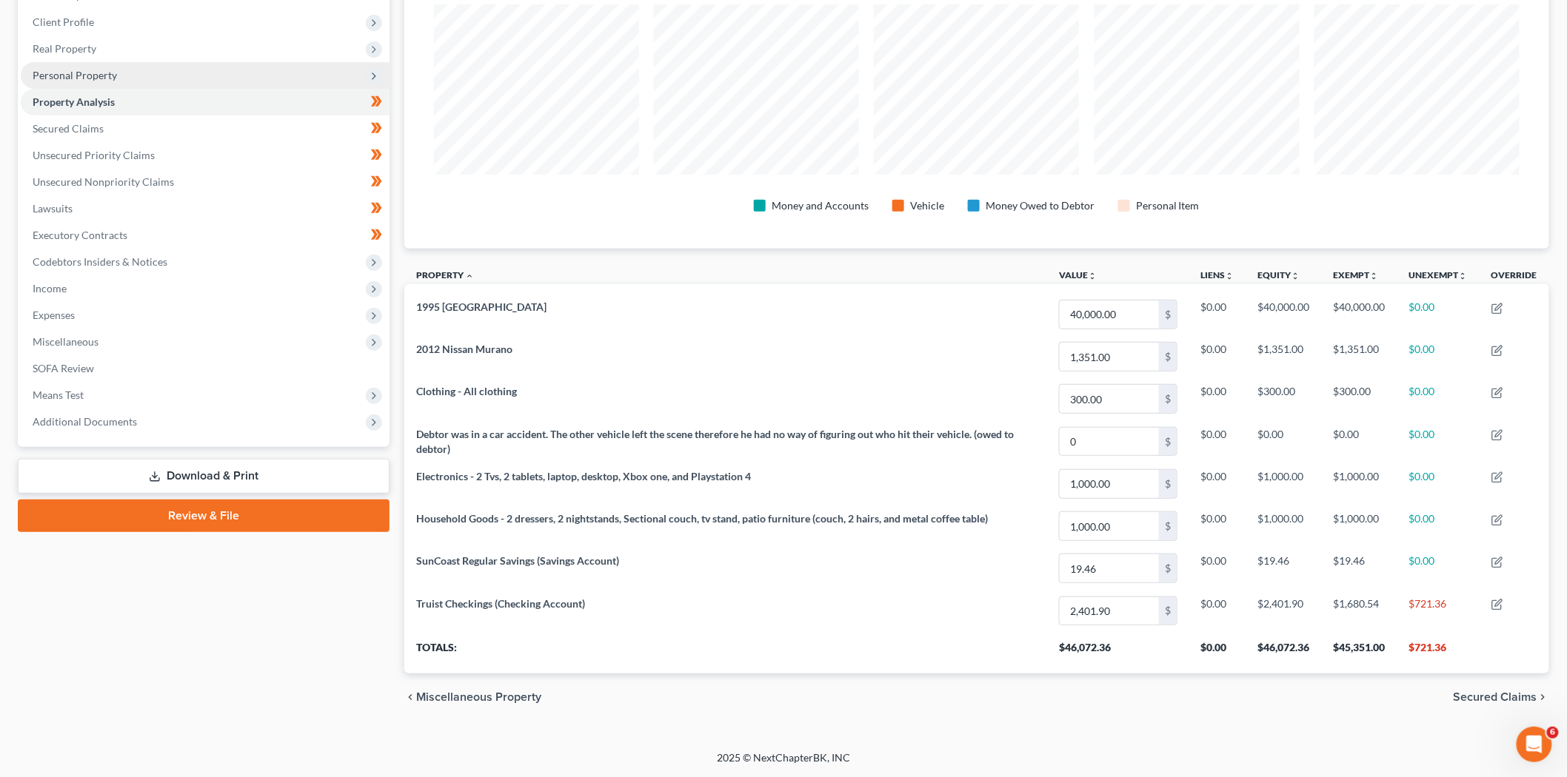
click at [121, 77] on span "Personal Property" at bounding box center [205, 75] width 369 height 27
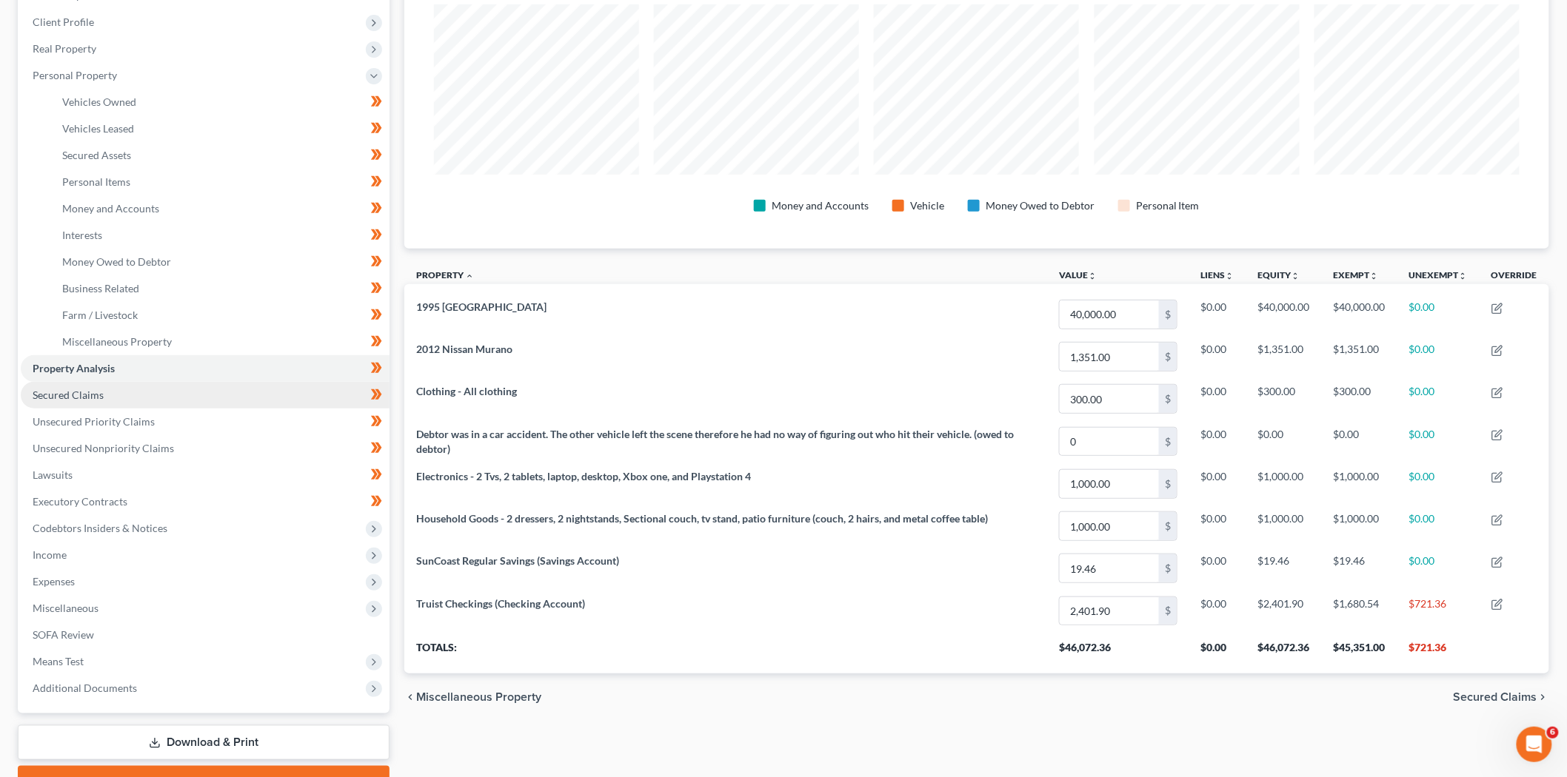
click at [168, 395] on link "Secured Claims" at bounding box center [205, 395] width 369 height 27
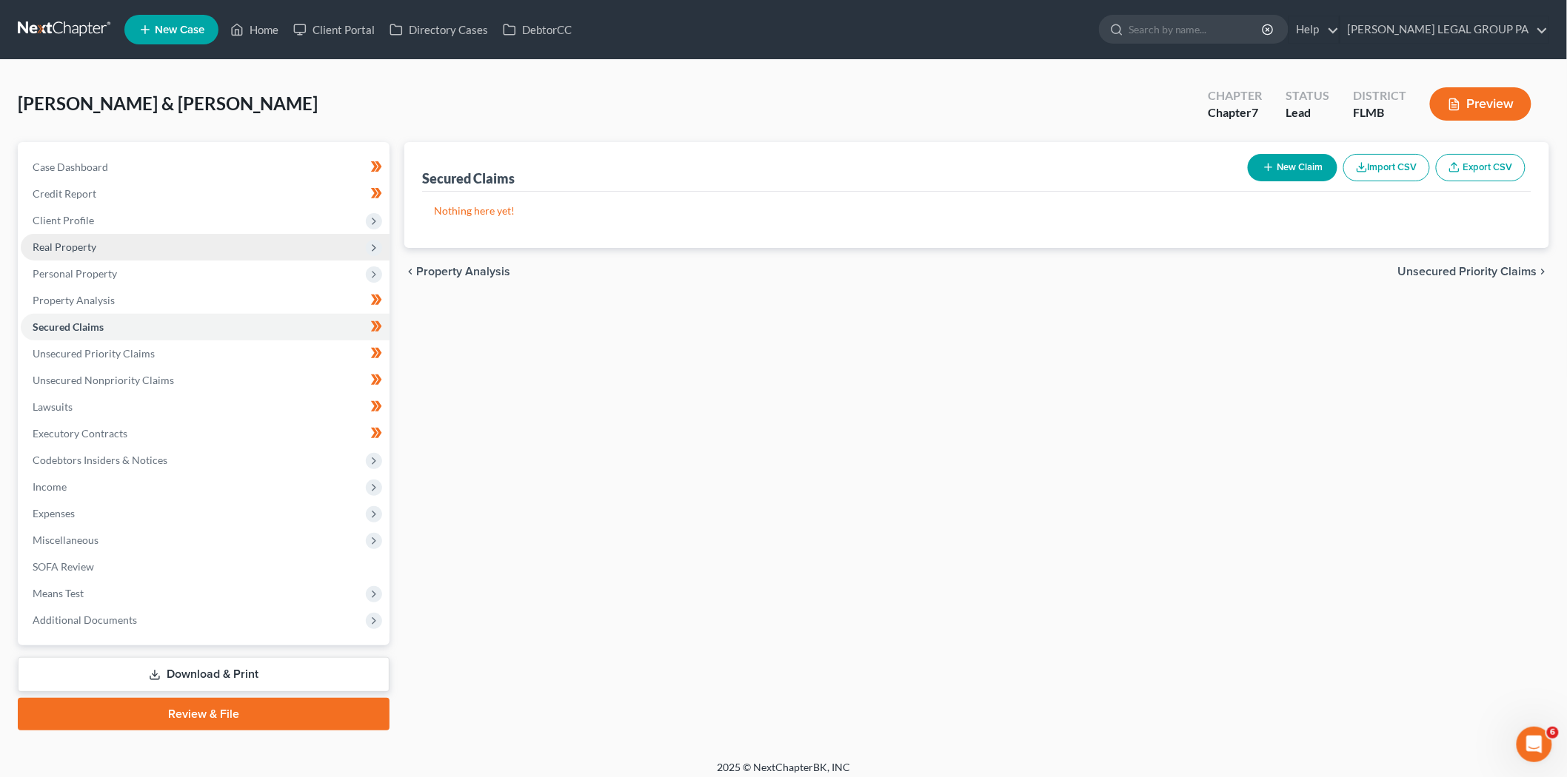
click at [118, 247] on span "Real Property" at bounding box center [205, 247] width 369 height 27
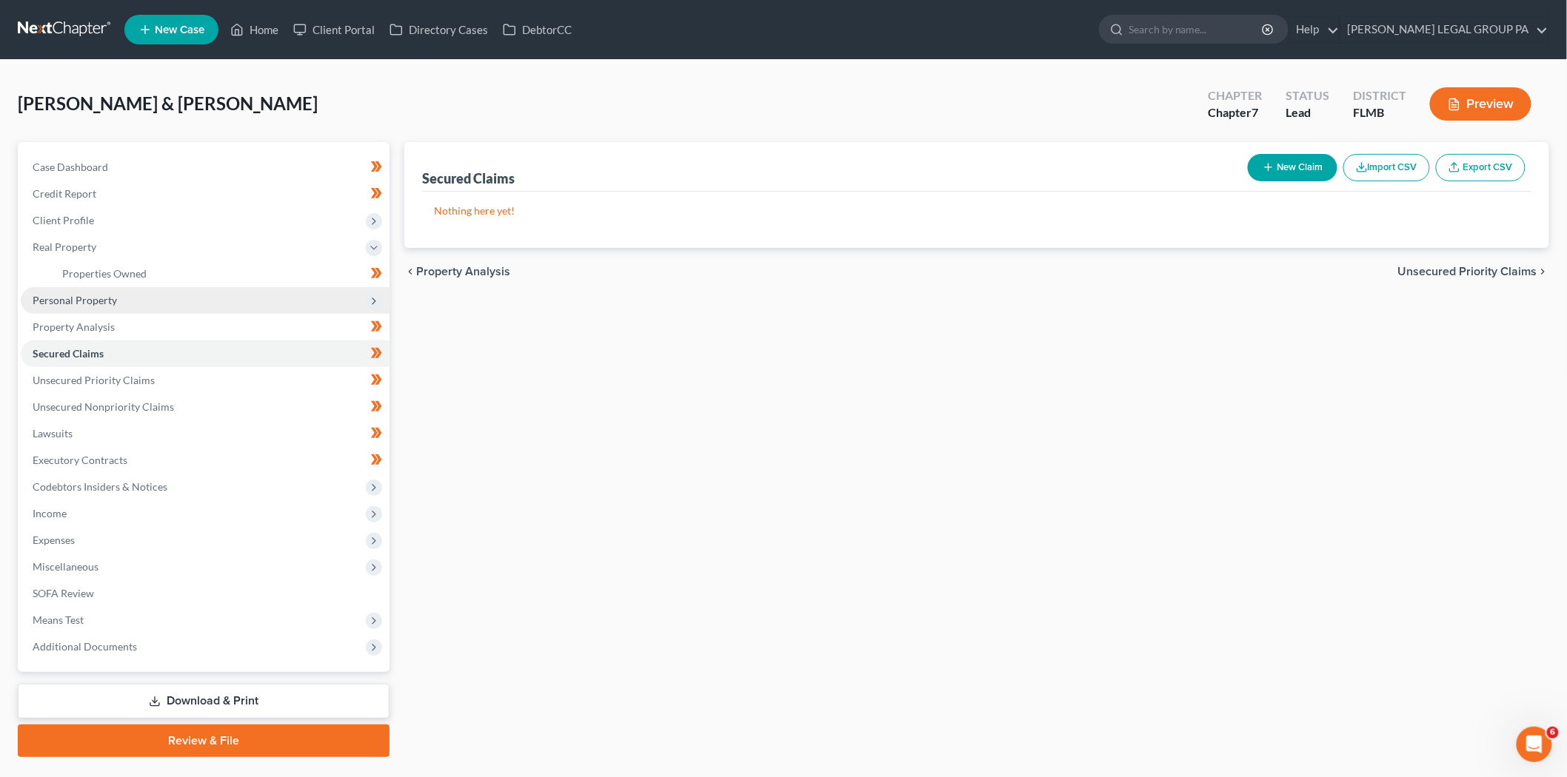
click at [108, 298] on span "Personal Property" at bounding box center [75, 300] width 84 height 13
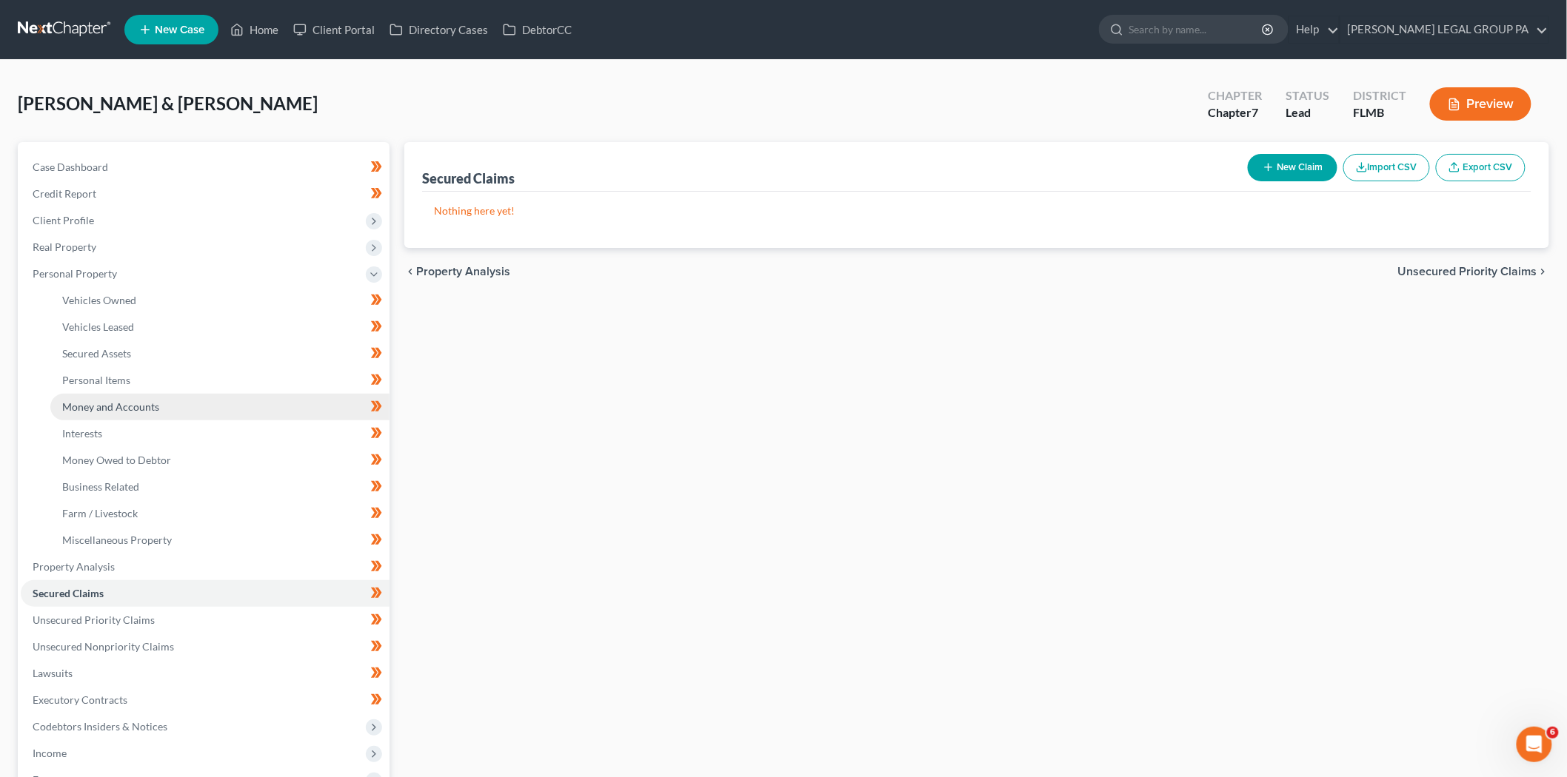
click at [163, 394] on link "Money and Accounts" at bounding box center [219, 407] width 339 height 27
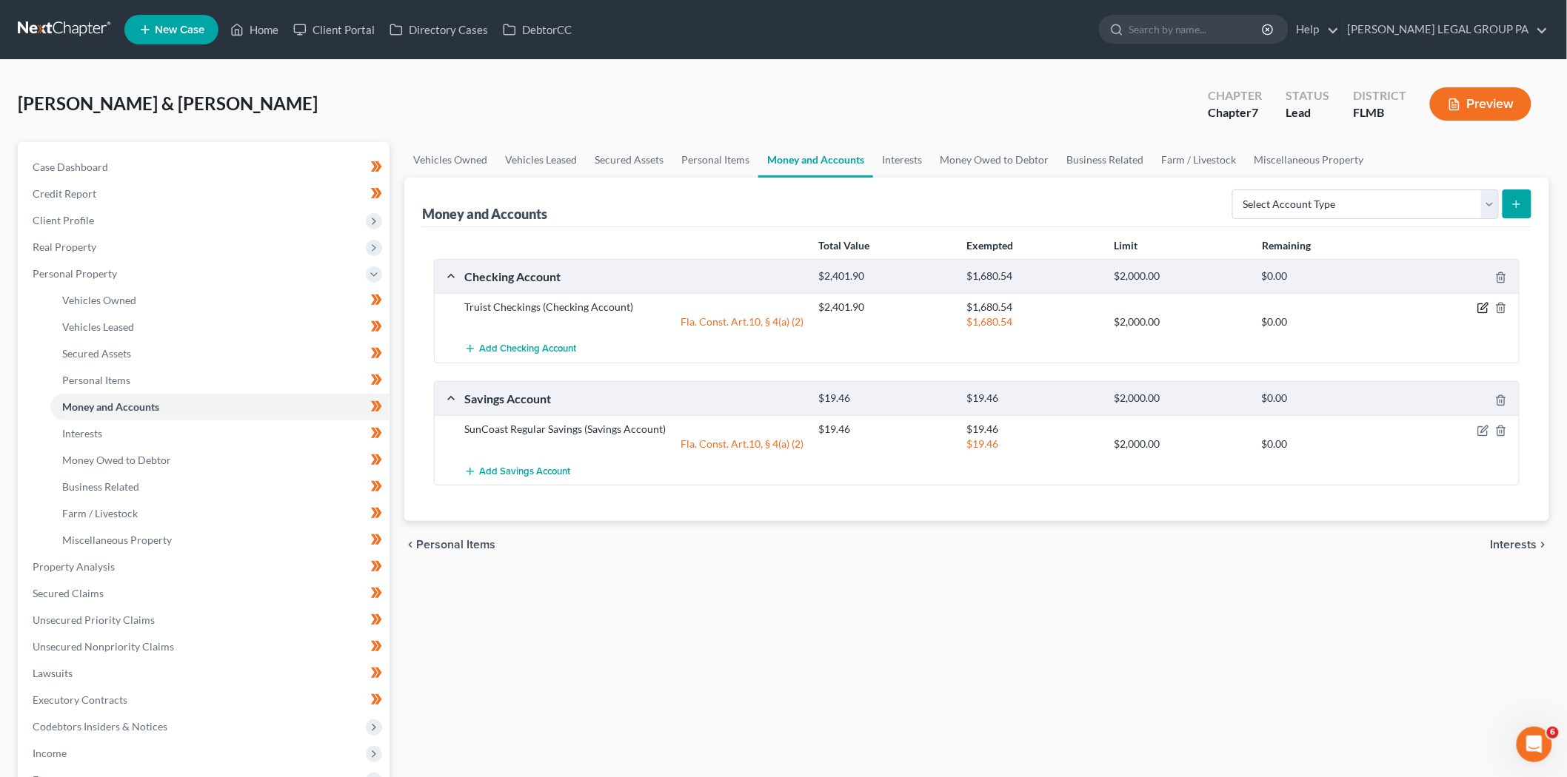
click at [1488, 308] on icon "button" at bounding box center [1483, 308] width 12 height 12
select select "2"
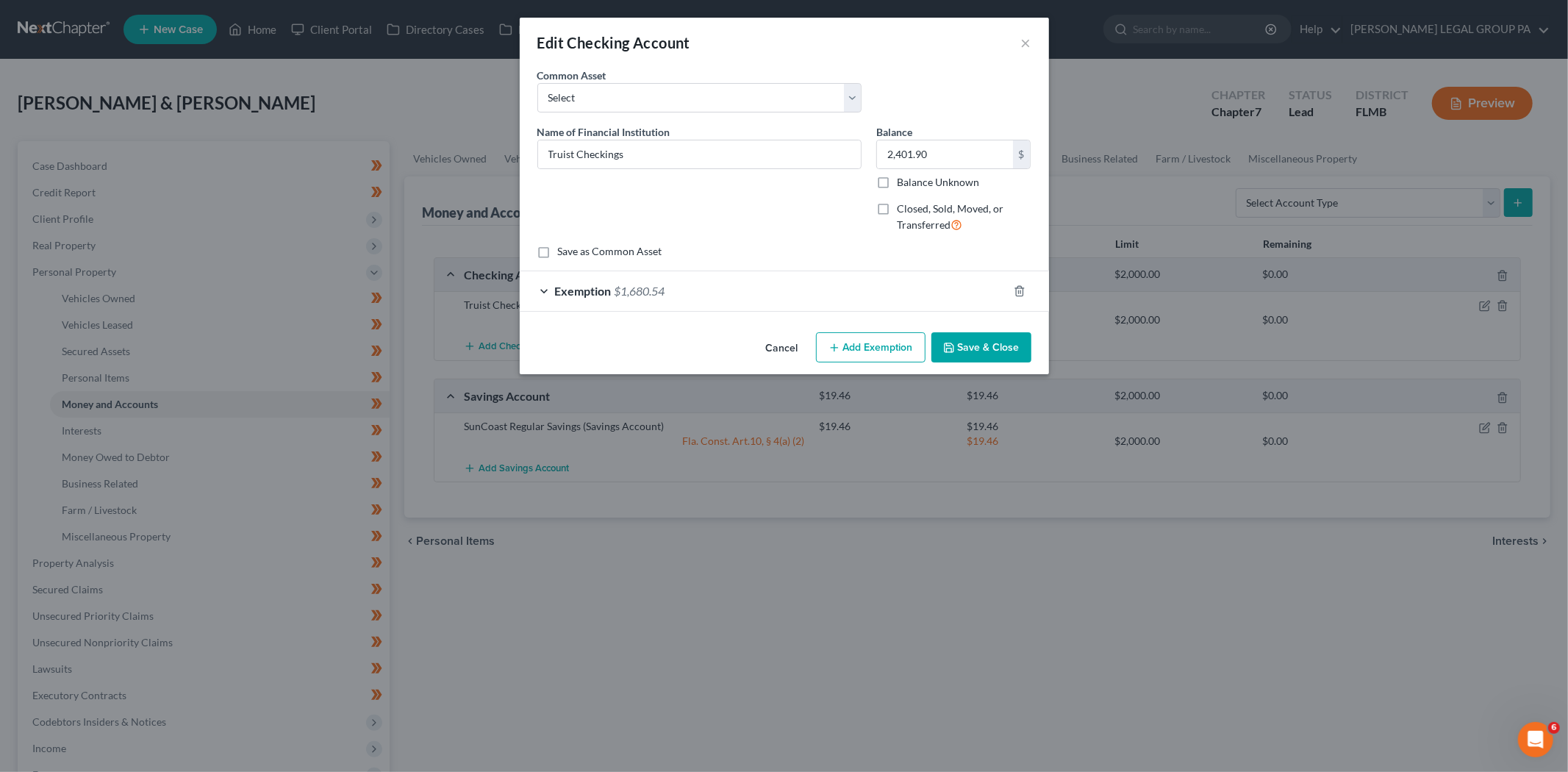
click at [725, 292] on div "Exemption $1,680.54" at bounding box center [764, 290] width 489 height 39
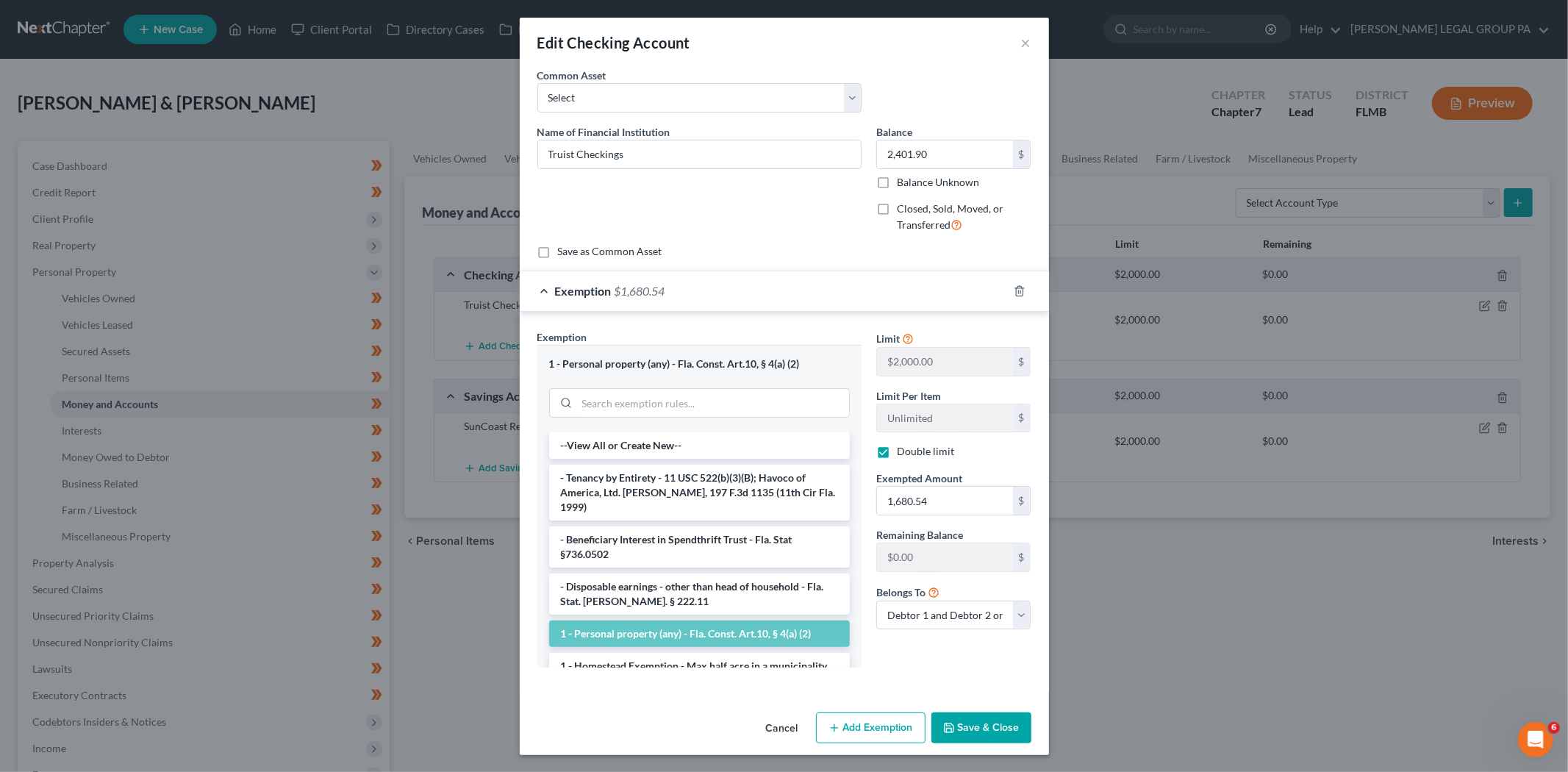
click at [773, 725] on button "Cancel" at bounding box center [783, 729] width 56 height 30
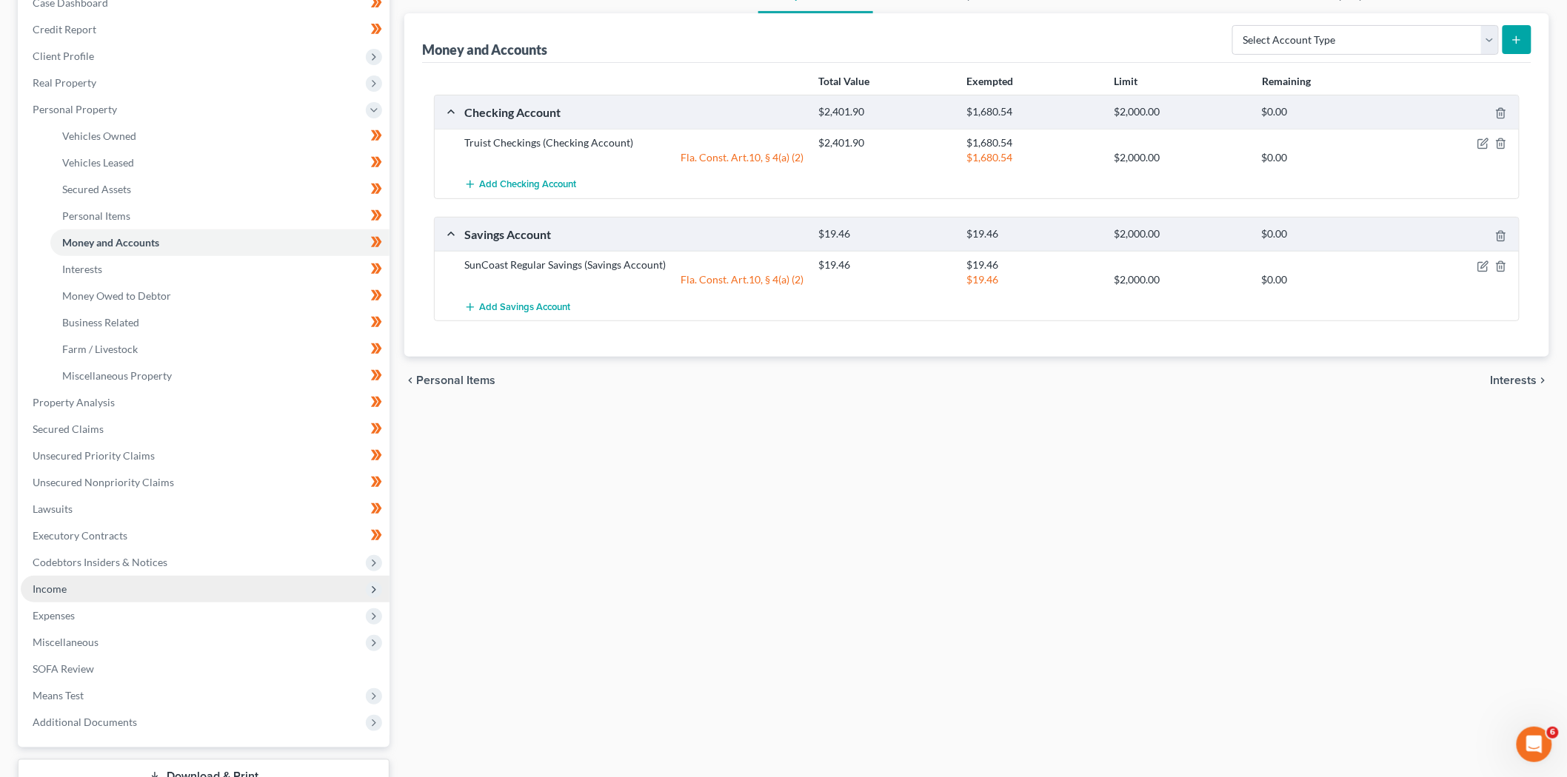
click at [94, 596] on span "Income" at bounding box center [205, 589] width 369 height 27
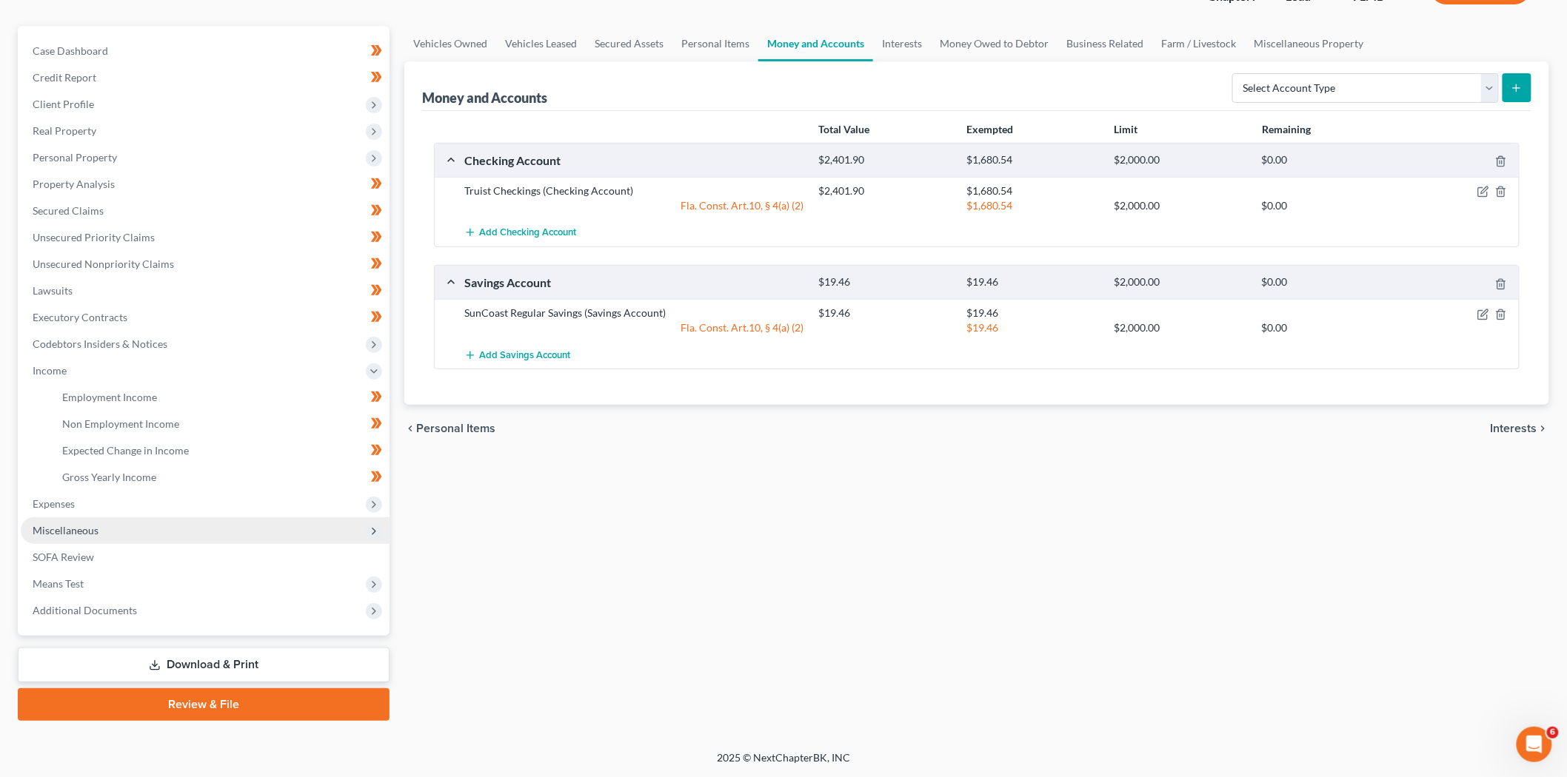
scroll to position [114, 0]
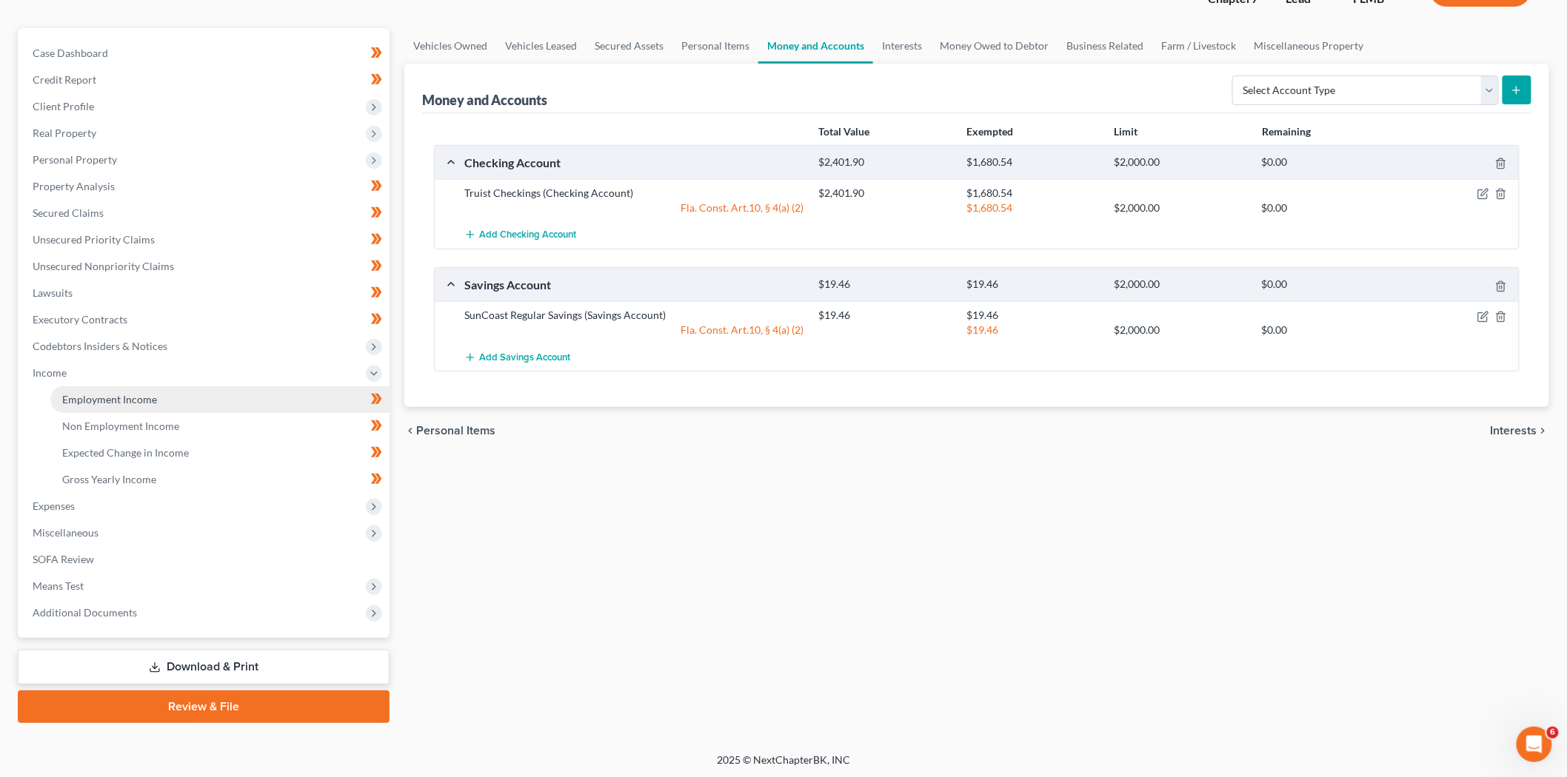
click at [129, 401] on span "Employment Income" at bounding box center [109, 399] width 95 height 13
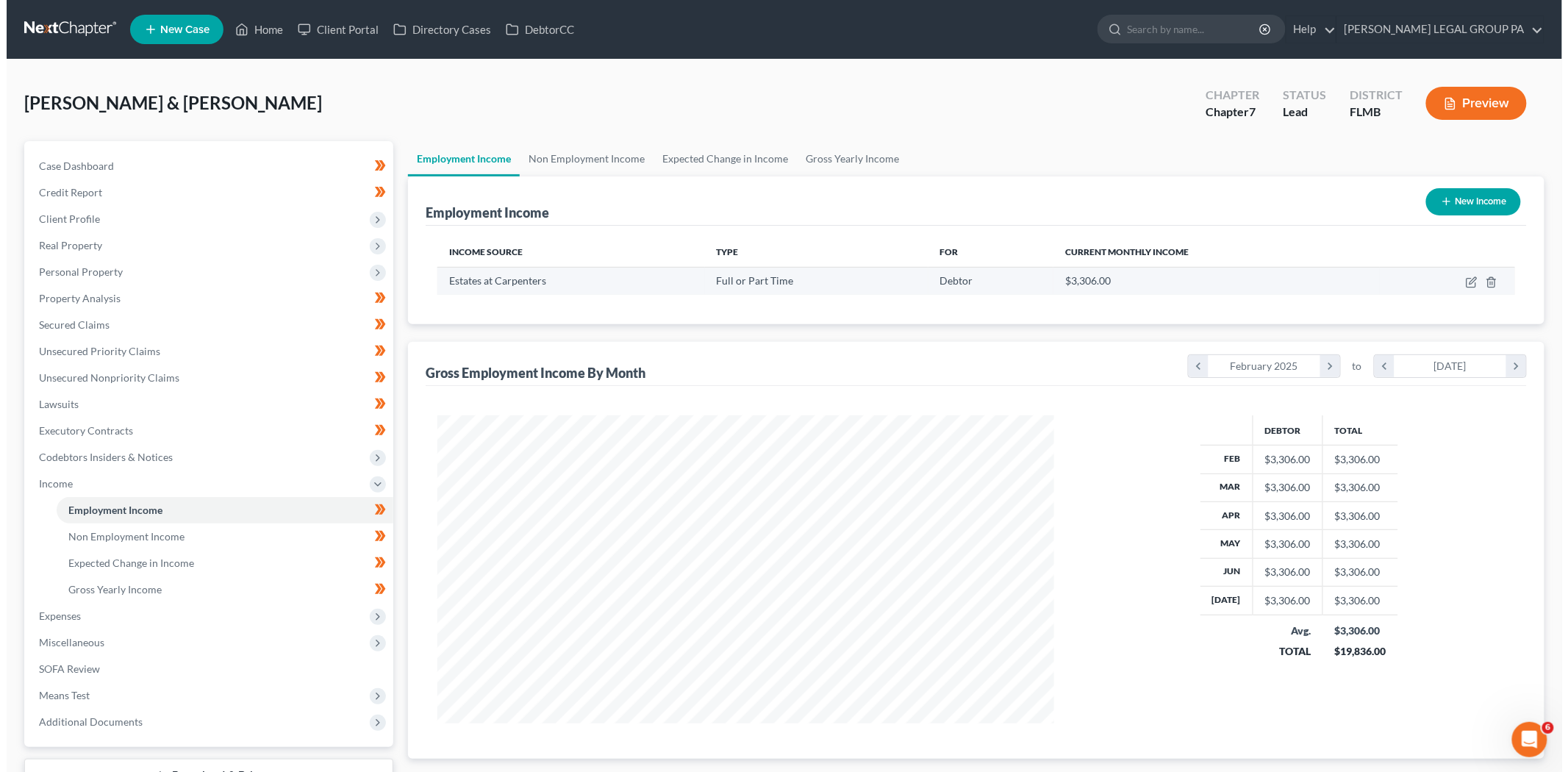
scroll to position [307, 645]
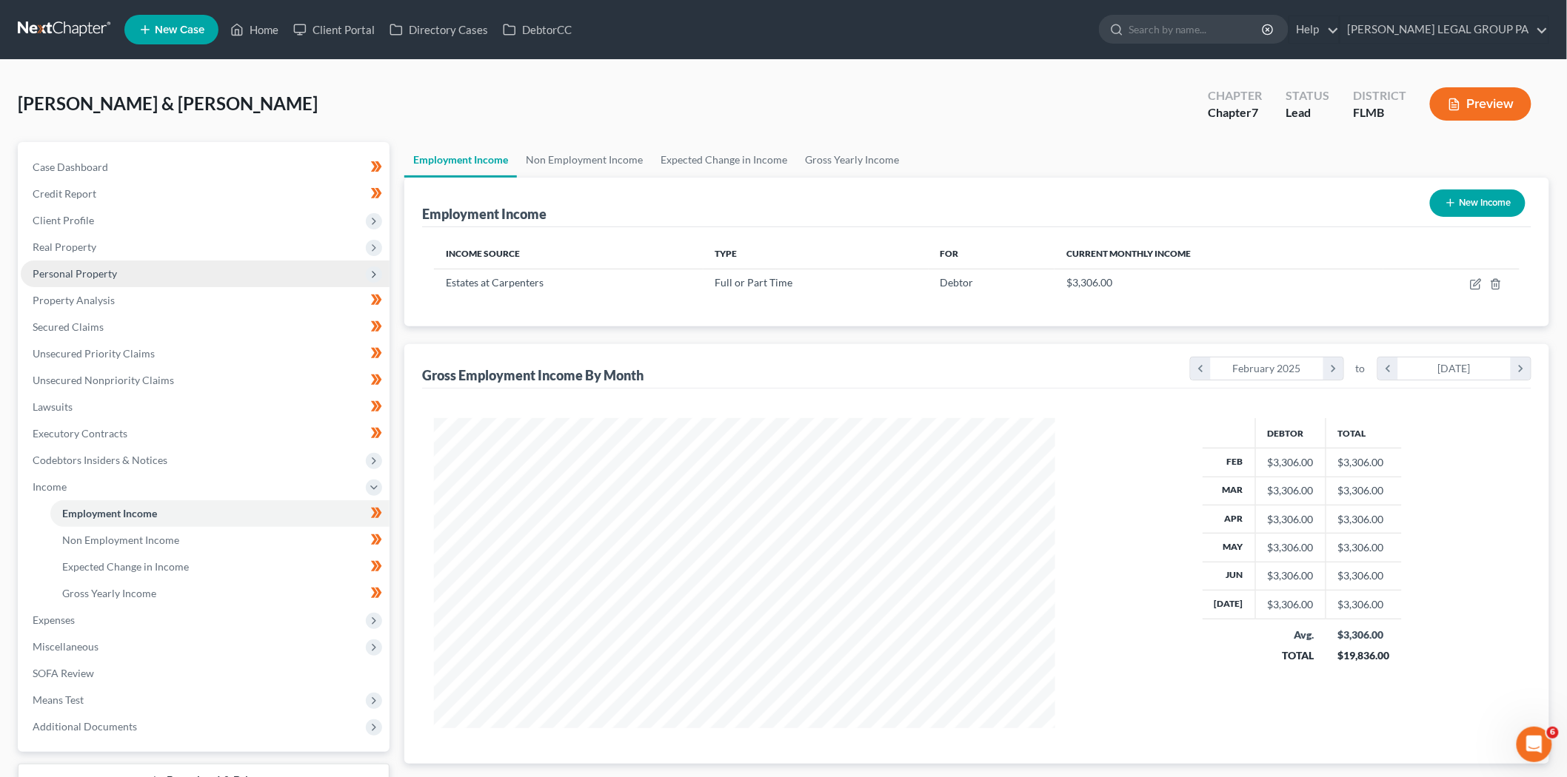
click at [112, 269] on span "Personal Property" at bounding box center [75, 273] width 84 height 13
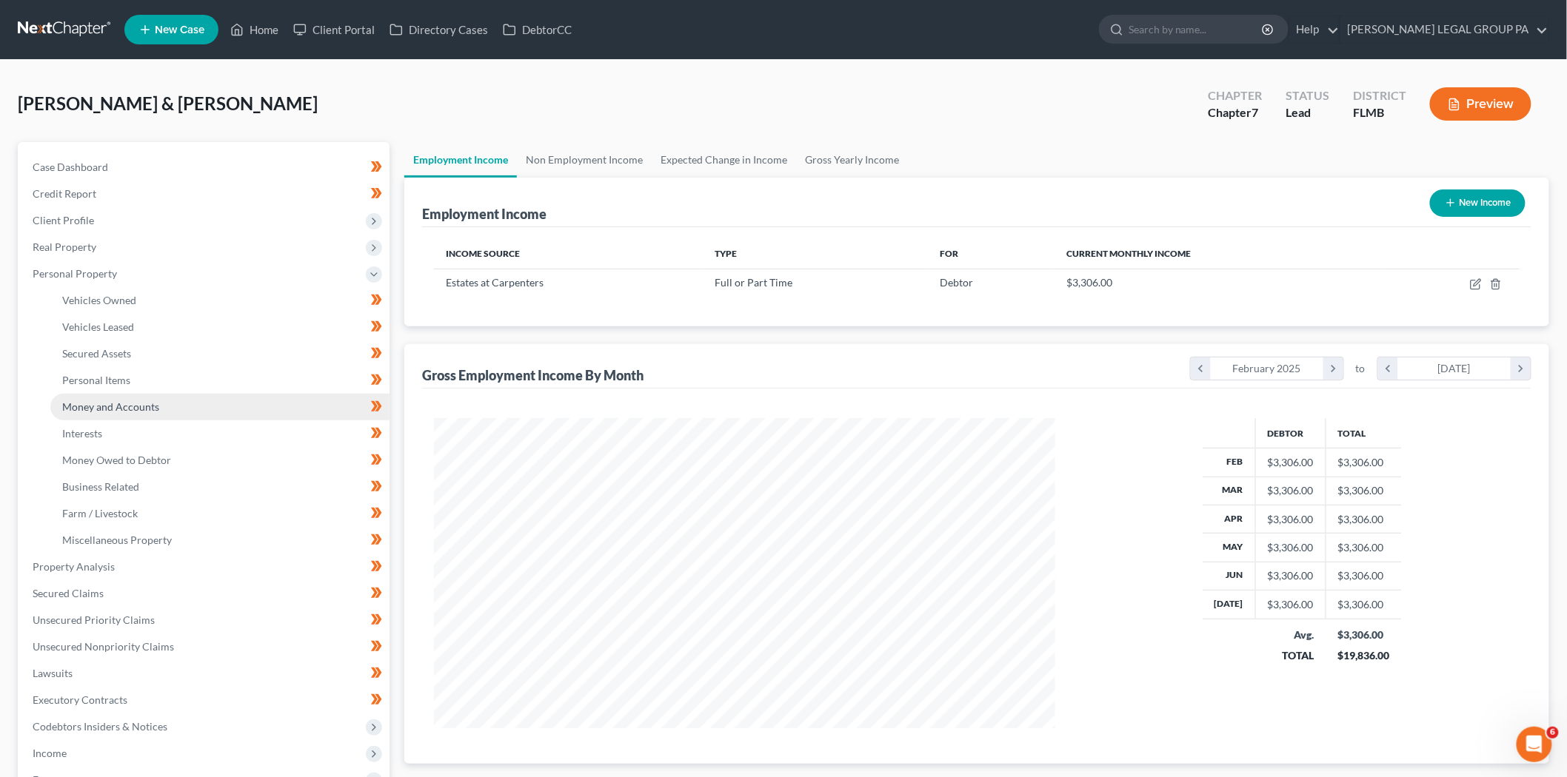
click at [124, 404] on span "Money and Accounts" at bounding box center [110, 407] width 97 height 13
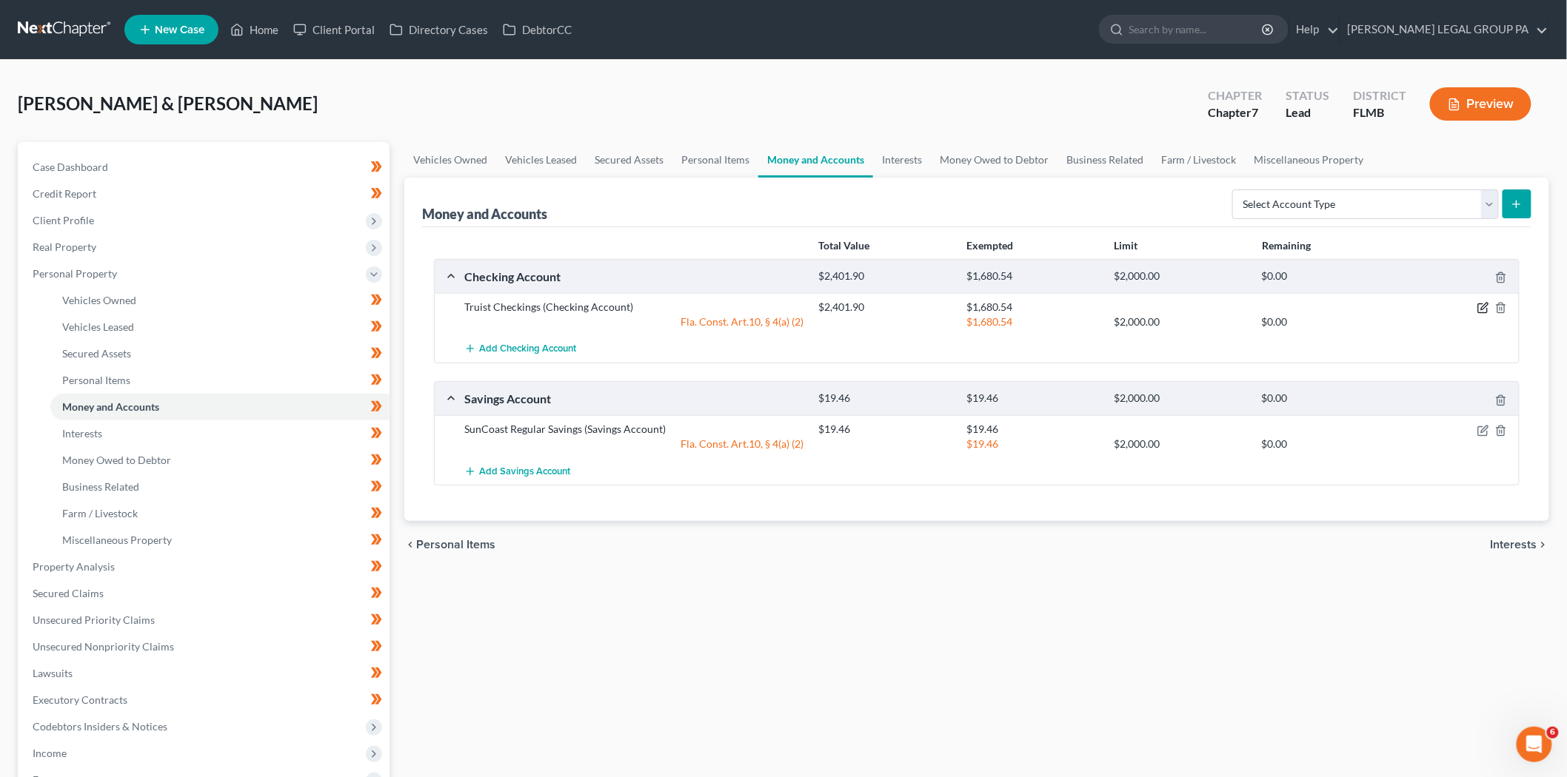
click at [1486, 309] on icon "button" at bounding box center [1483, 308] width 12 height 12
select select "2"
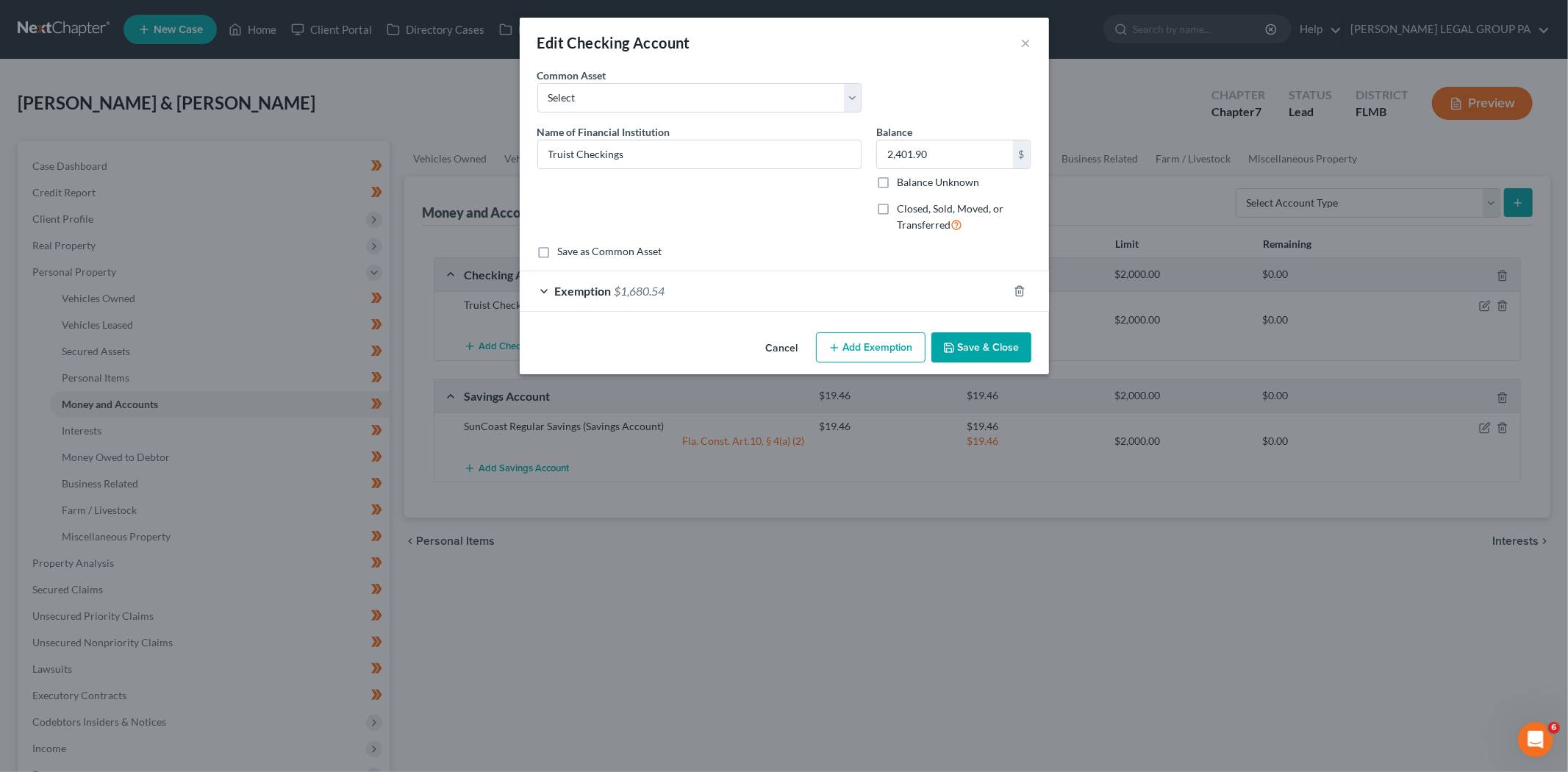
click at [663, 289] on span "$1,680.54" at bounding box center [640, 291] width 51 height 14
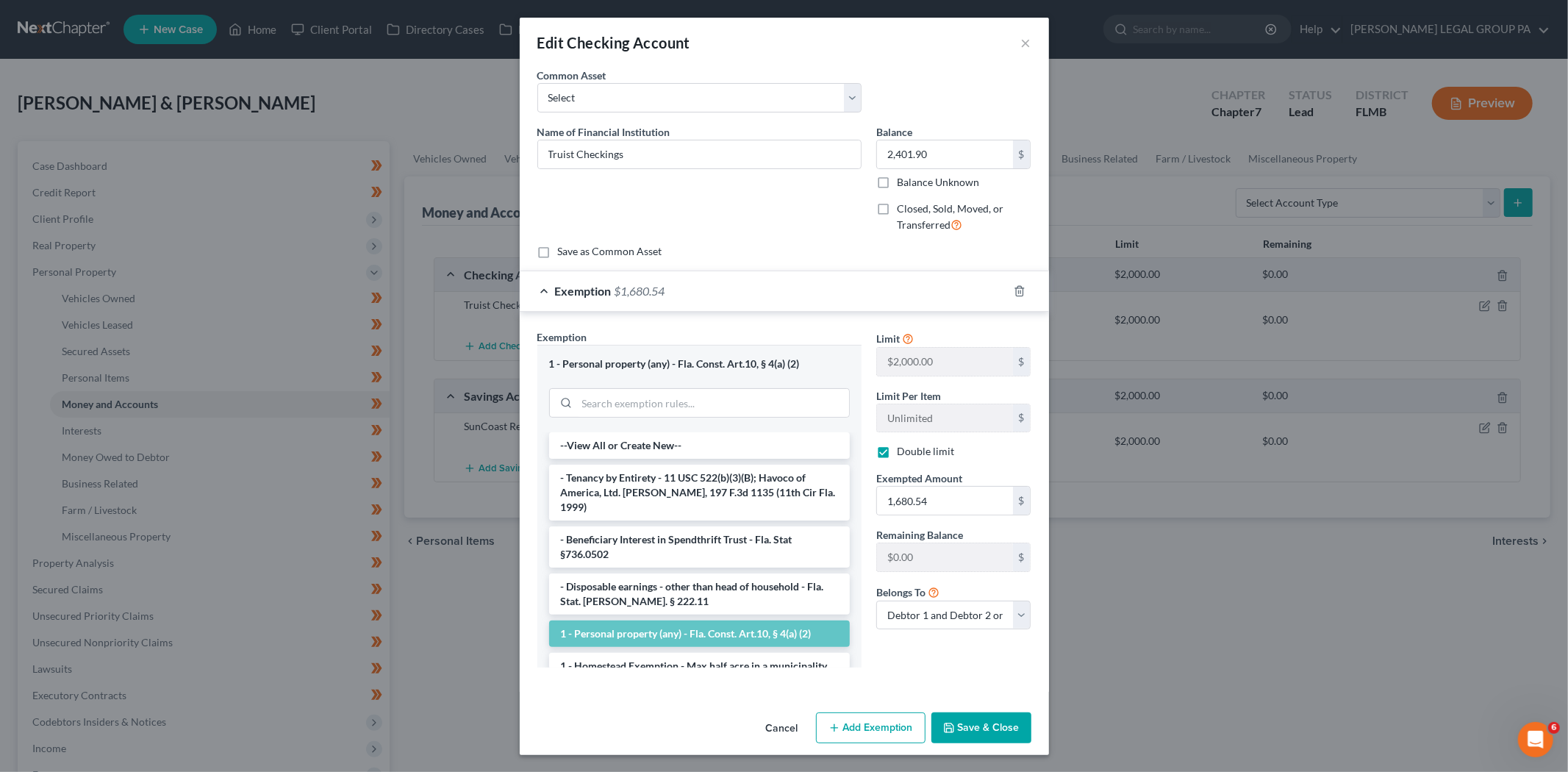
click at [847, 729] on button "Add Exemption" at bounding box center [871, 727] width 109 height 31
select select "2"
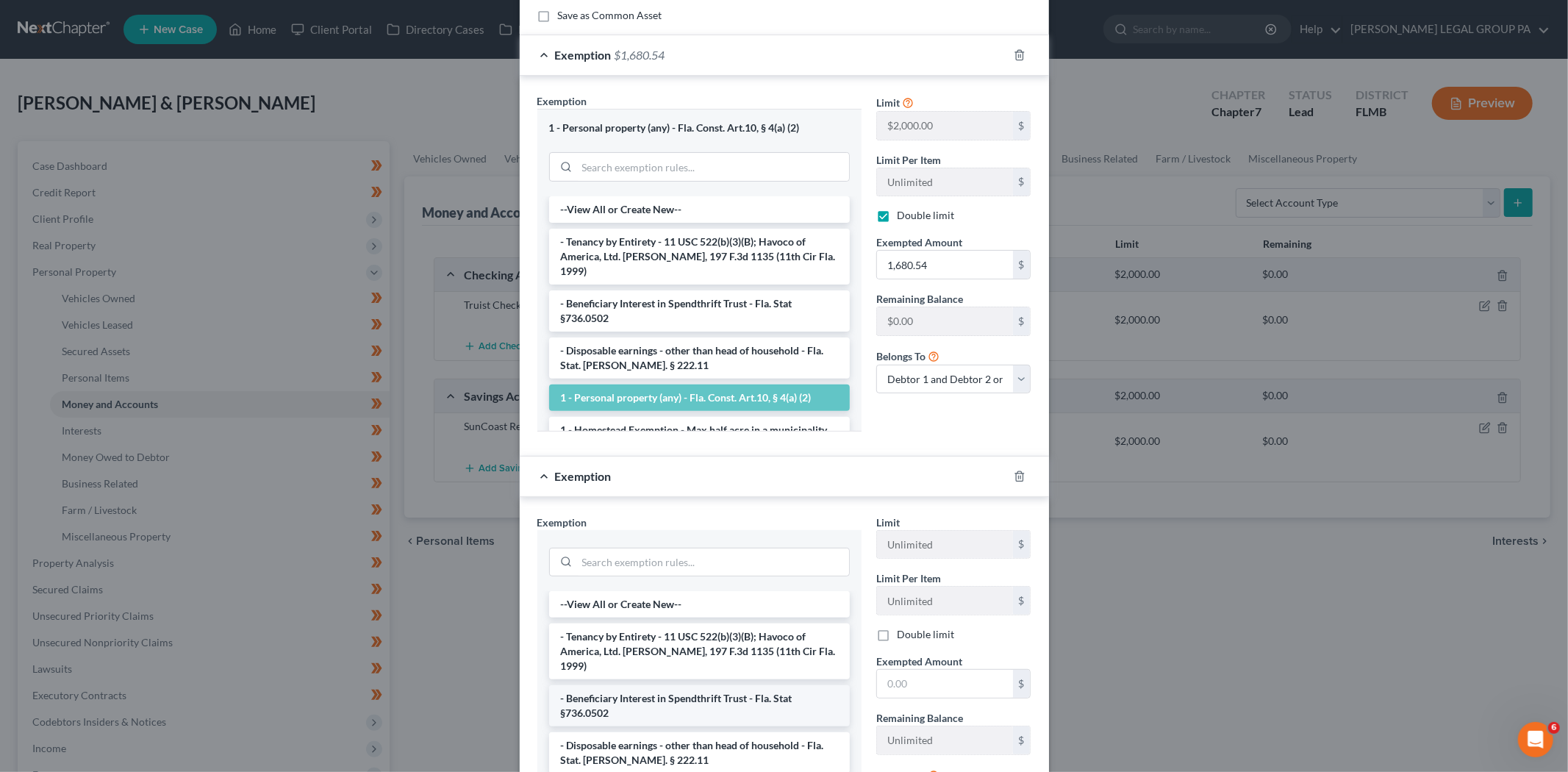
scroll to position [245, 0]
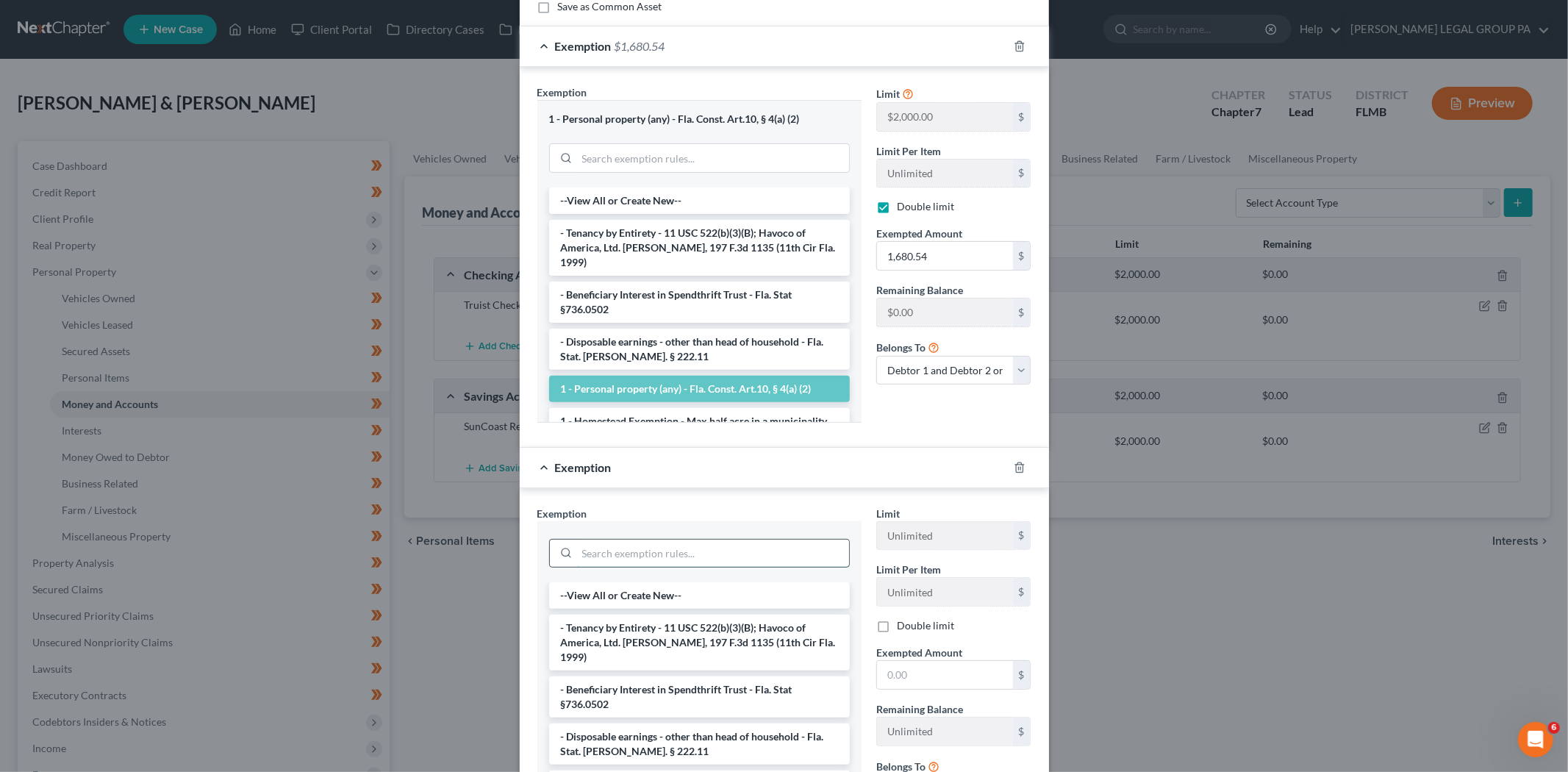
click at [641, 559] on input "search" at bounding box center [713, 553] width 272 height 28
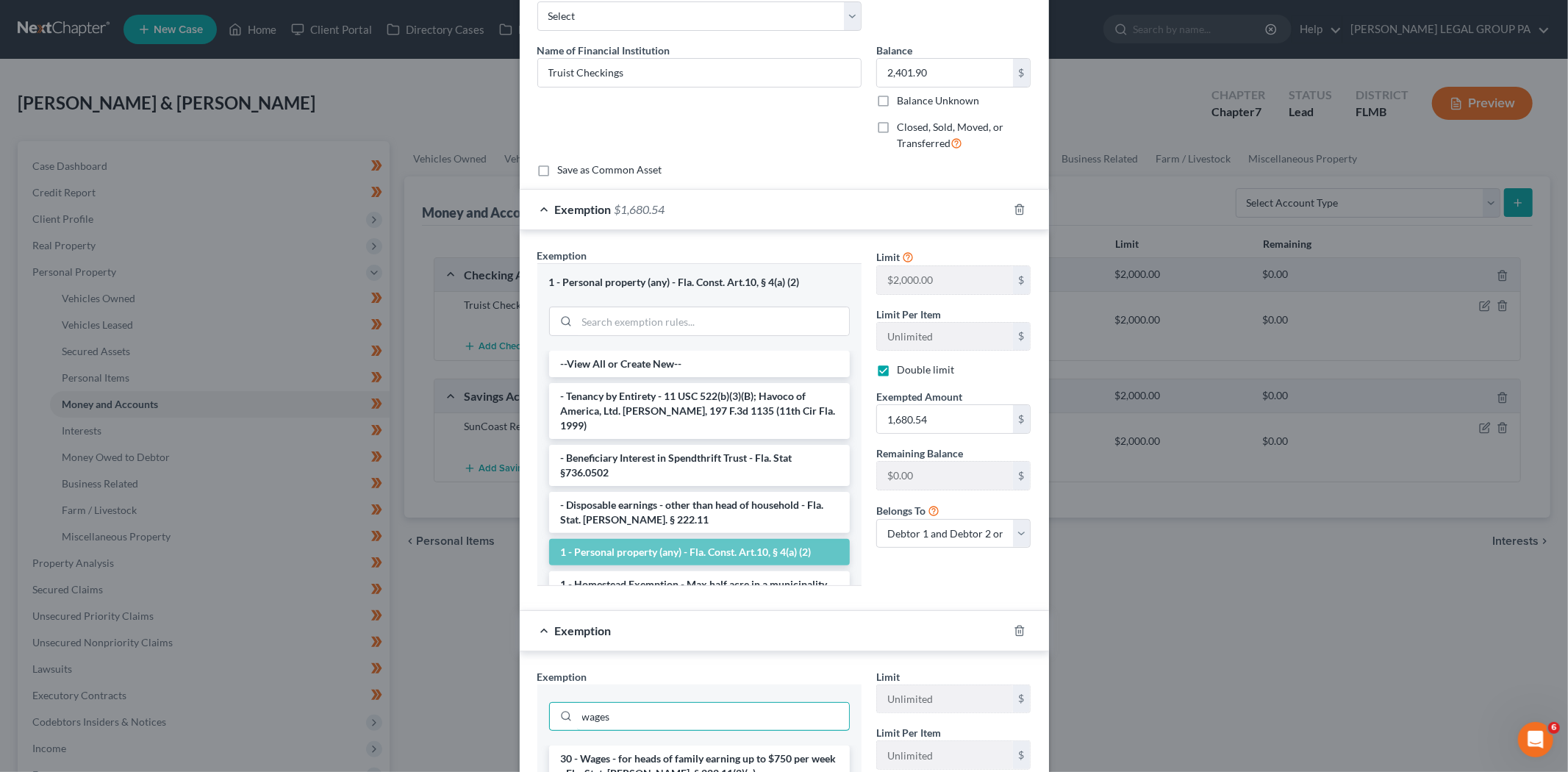
type input "wages"
click at [598, 216] on span "Exemption" at bounding box center [583, 210] width 57 height 14
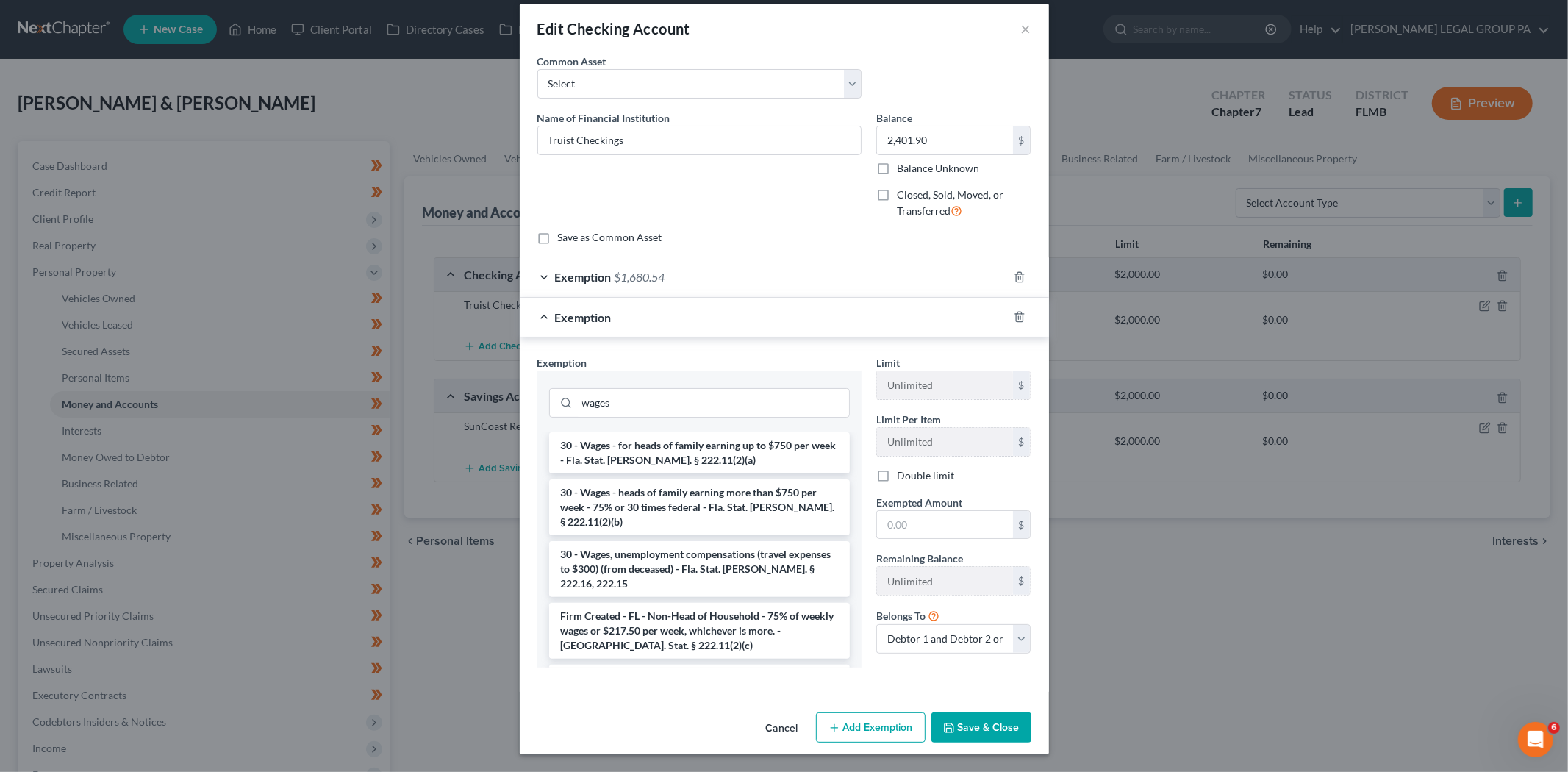
scroll to position [15, 0]
click at [707, 524] on li "30 - Wages - heads of family earning more than $750 per week - 75% or 30 times …" at bounding box center [699, 508] width 301 height 56
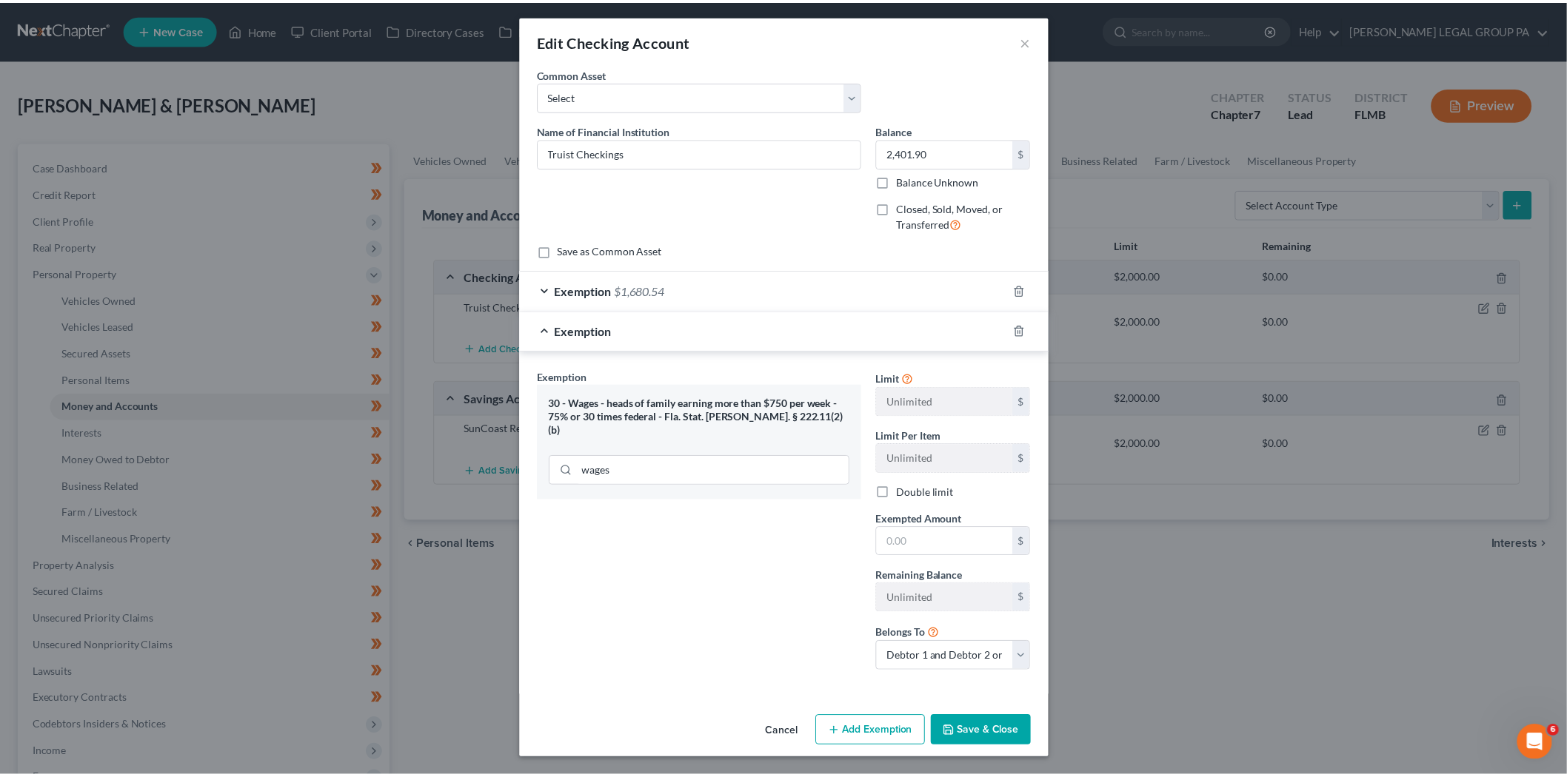
scroll to position [4, 0]
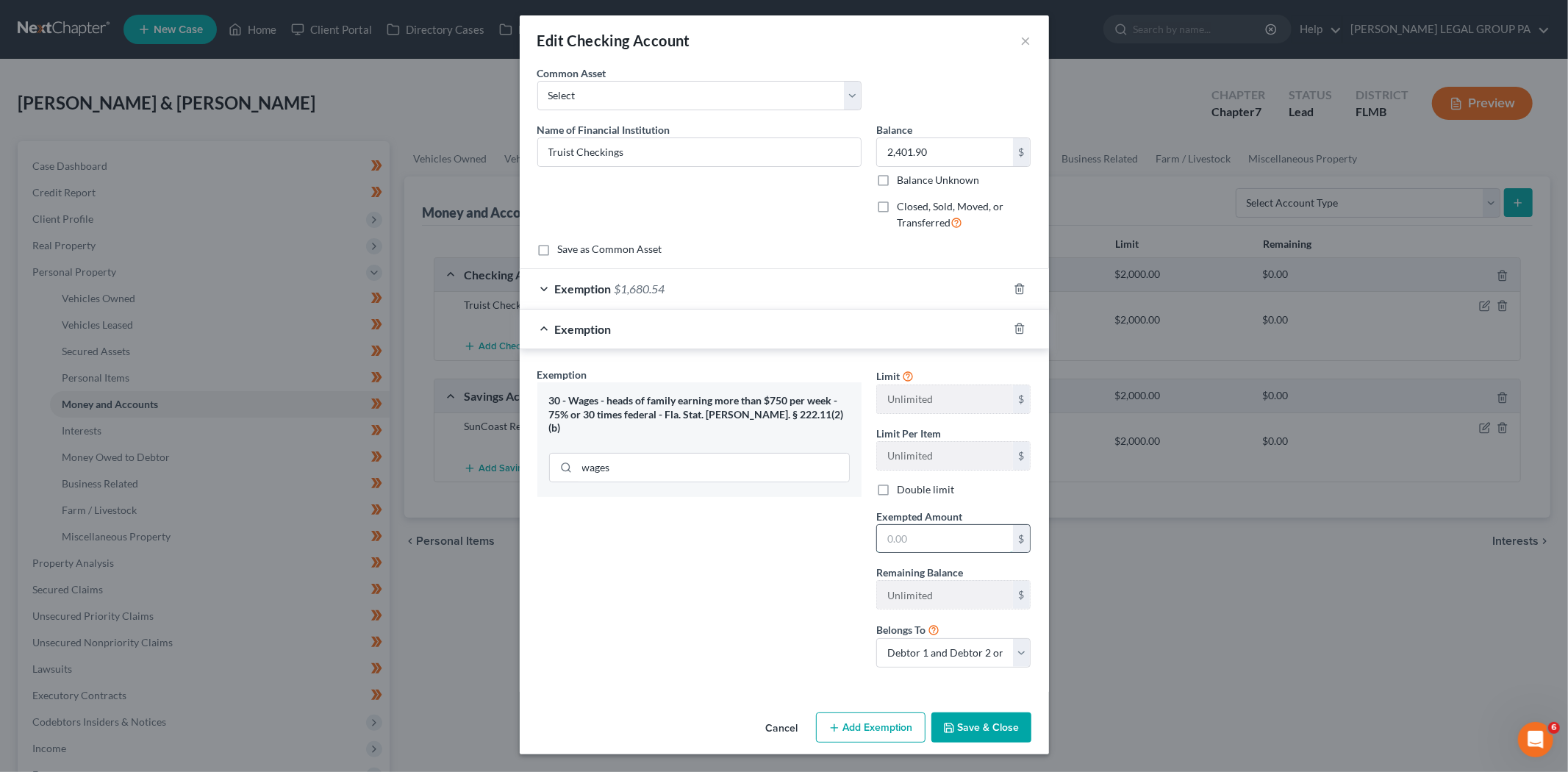
click at [922, 528] on input "text" at bounding box center [944, 540] width 136 height 28
type input "721.36"
click at [954, 721] on button "Save & Close" at bounding box center [981, 727] width 100 height 31
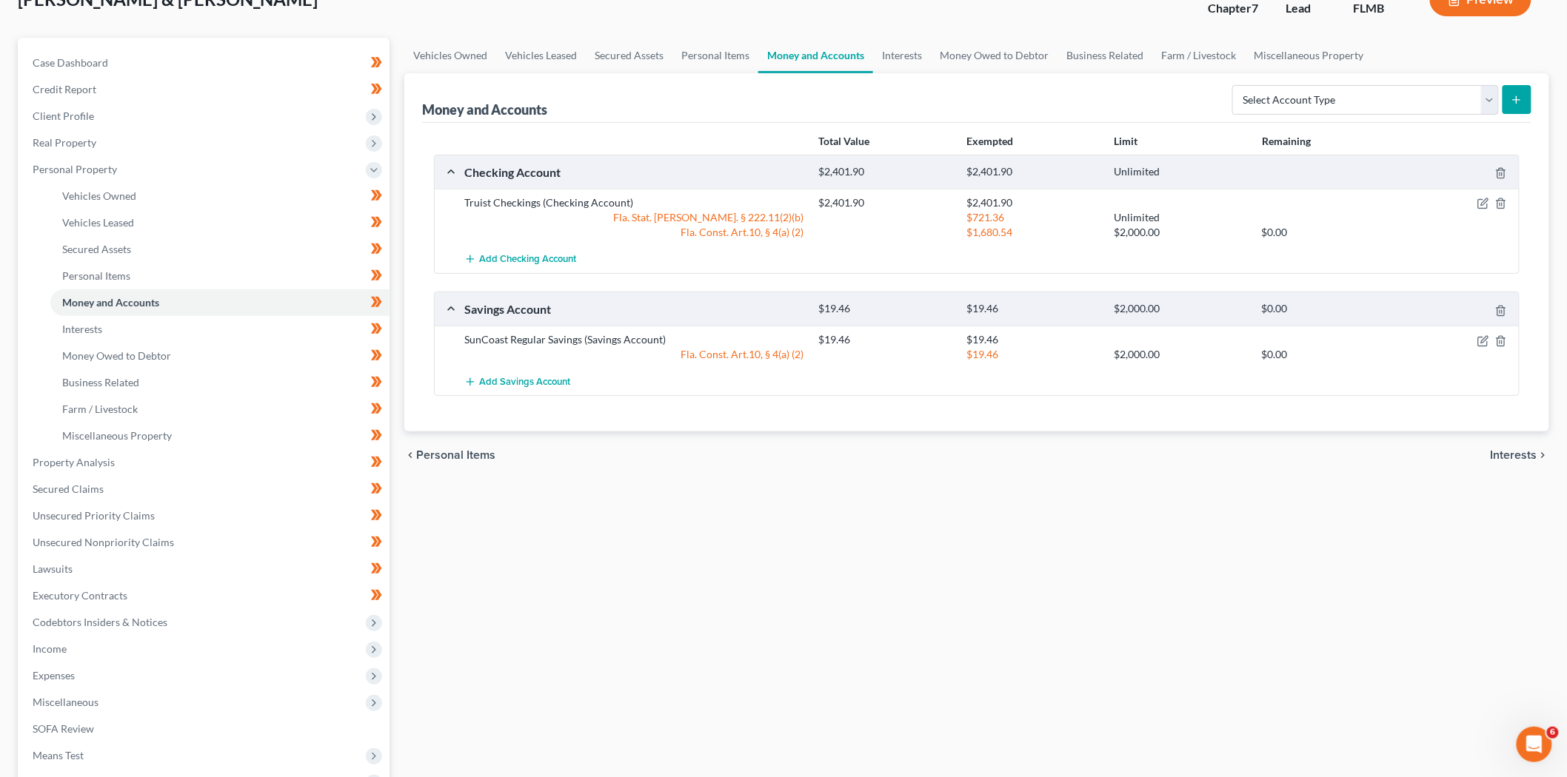
scroll to position [247, 0]
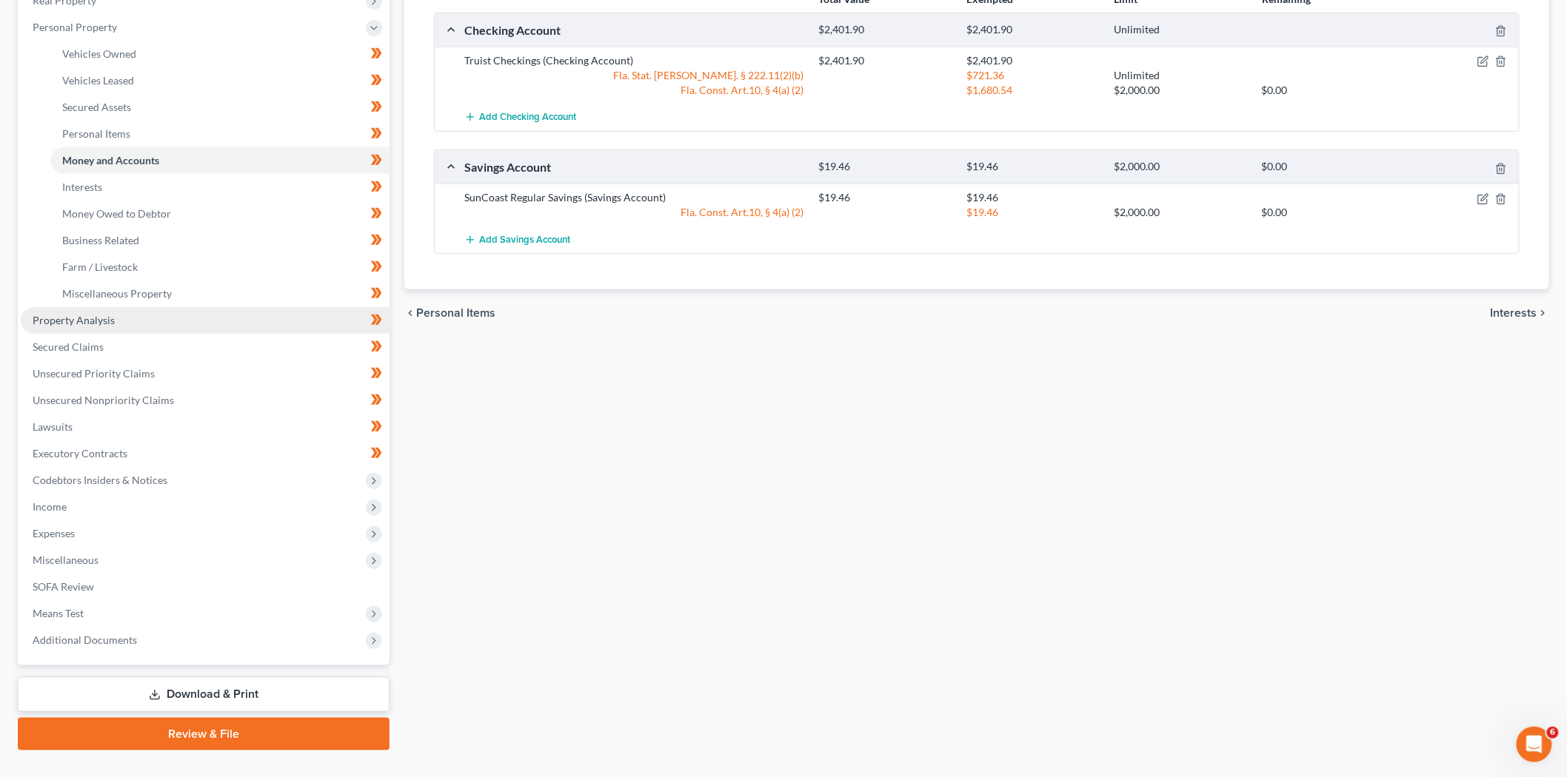
click at [117, 322] on link "Property Analysis" at bounding box center [205, 320] width 369 height 27
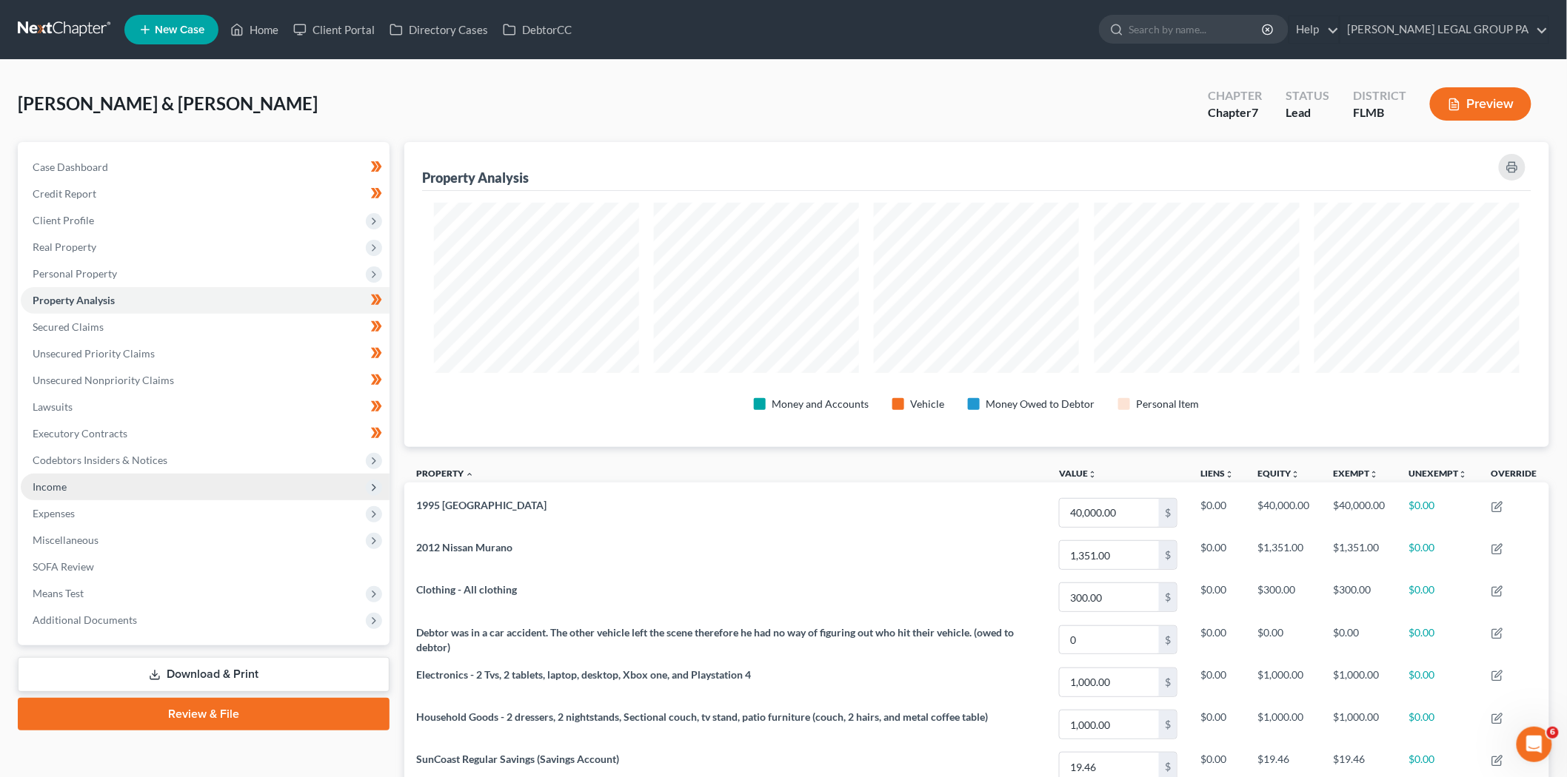
click at [94, 493] on span "Income" at bounding box center [205, 487] width 369 height 27
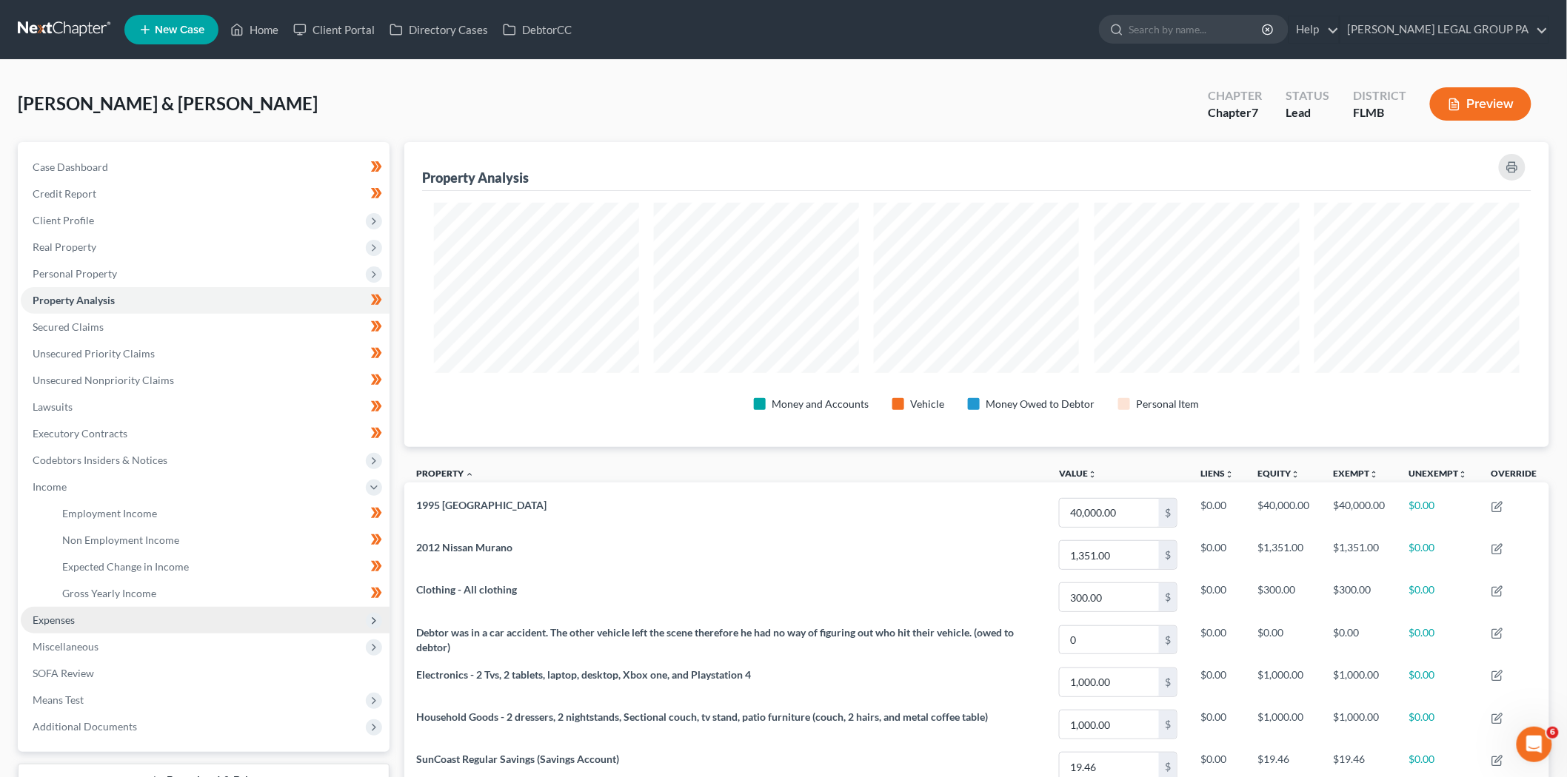
click at [83, 617] on span "Expenses" at bounding box center [205, 620] width 369 height 27
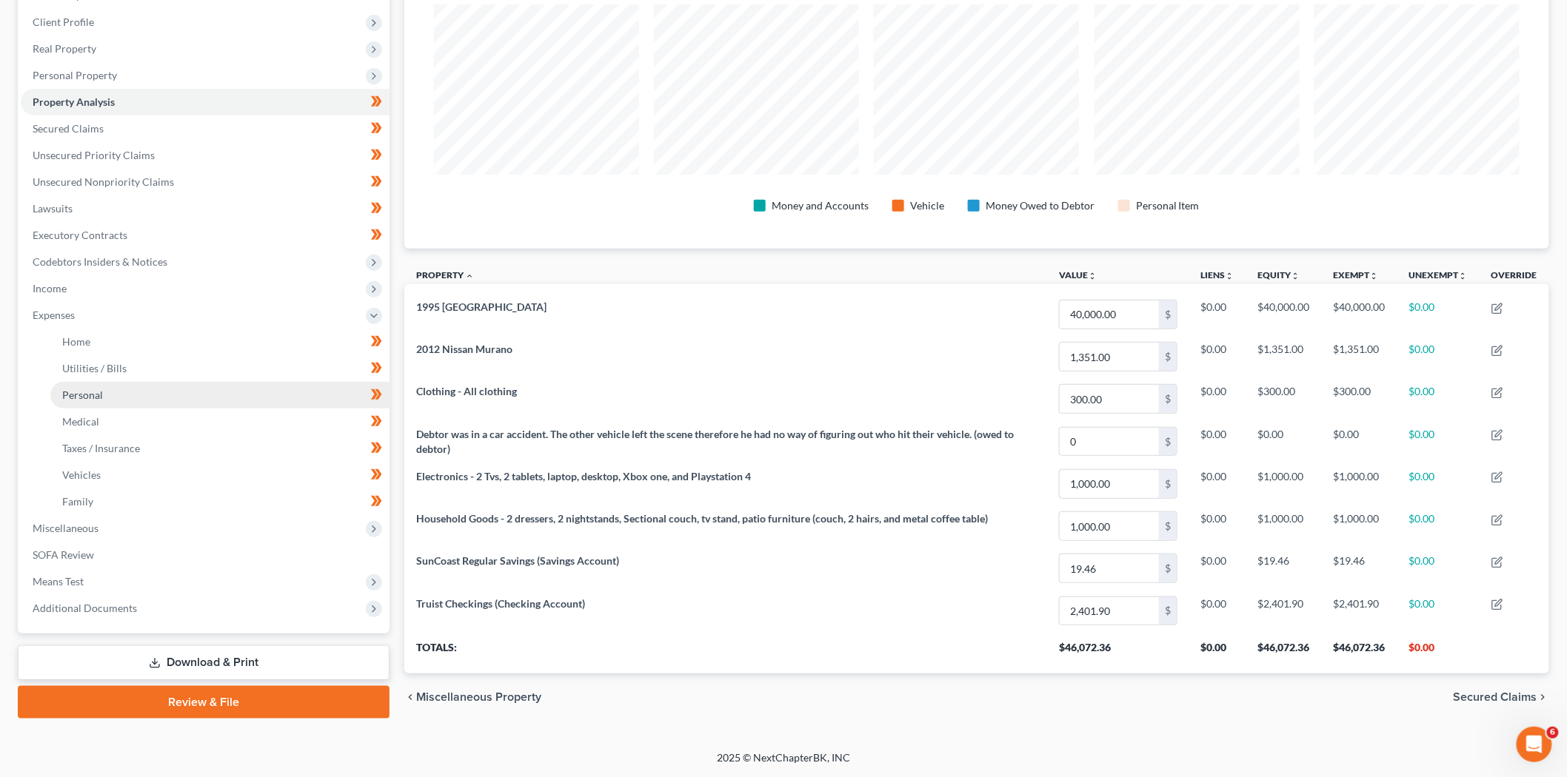
click at [217, 403] on link "Personal" at bounding box center [219, 395] width 339 height 27
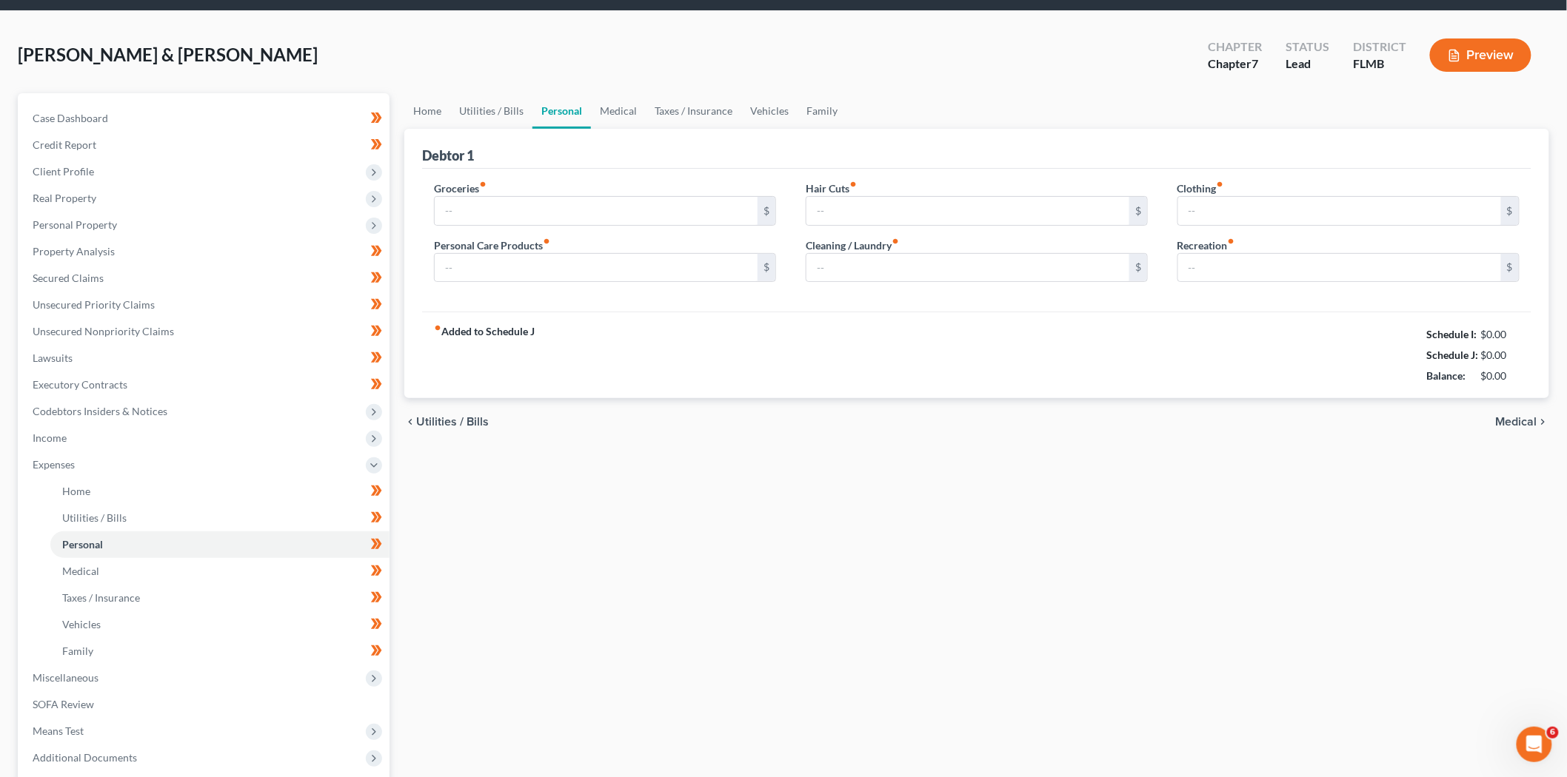
scroll to position [1, 0]
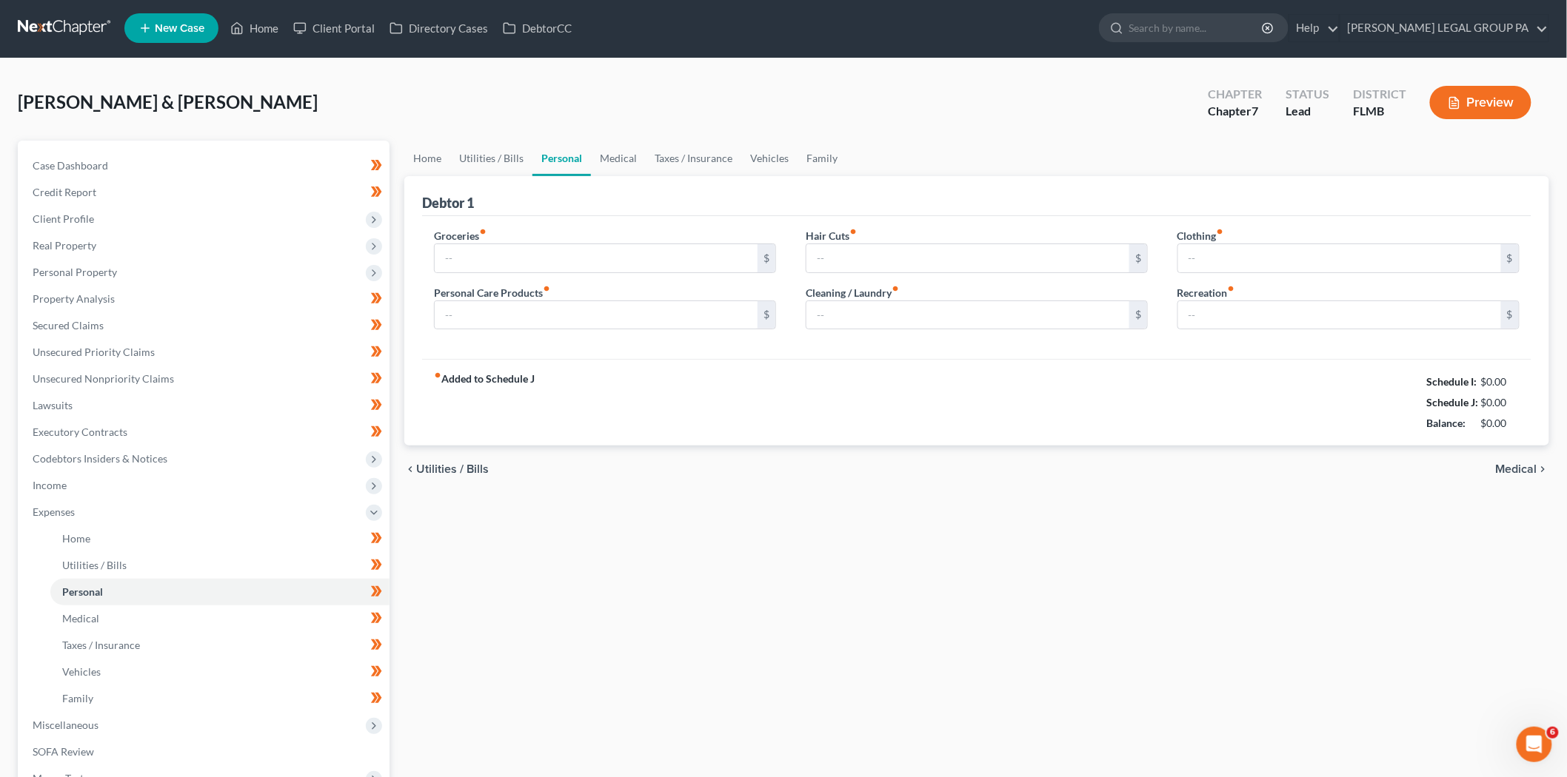
type input "900.00"
type input "150.00"
type input "50.00"
type input "75.00"
type input "200.00"
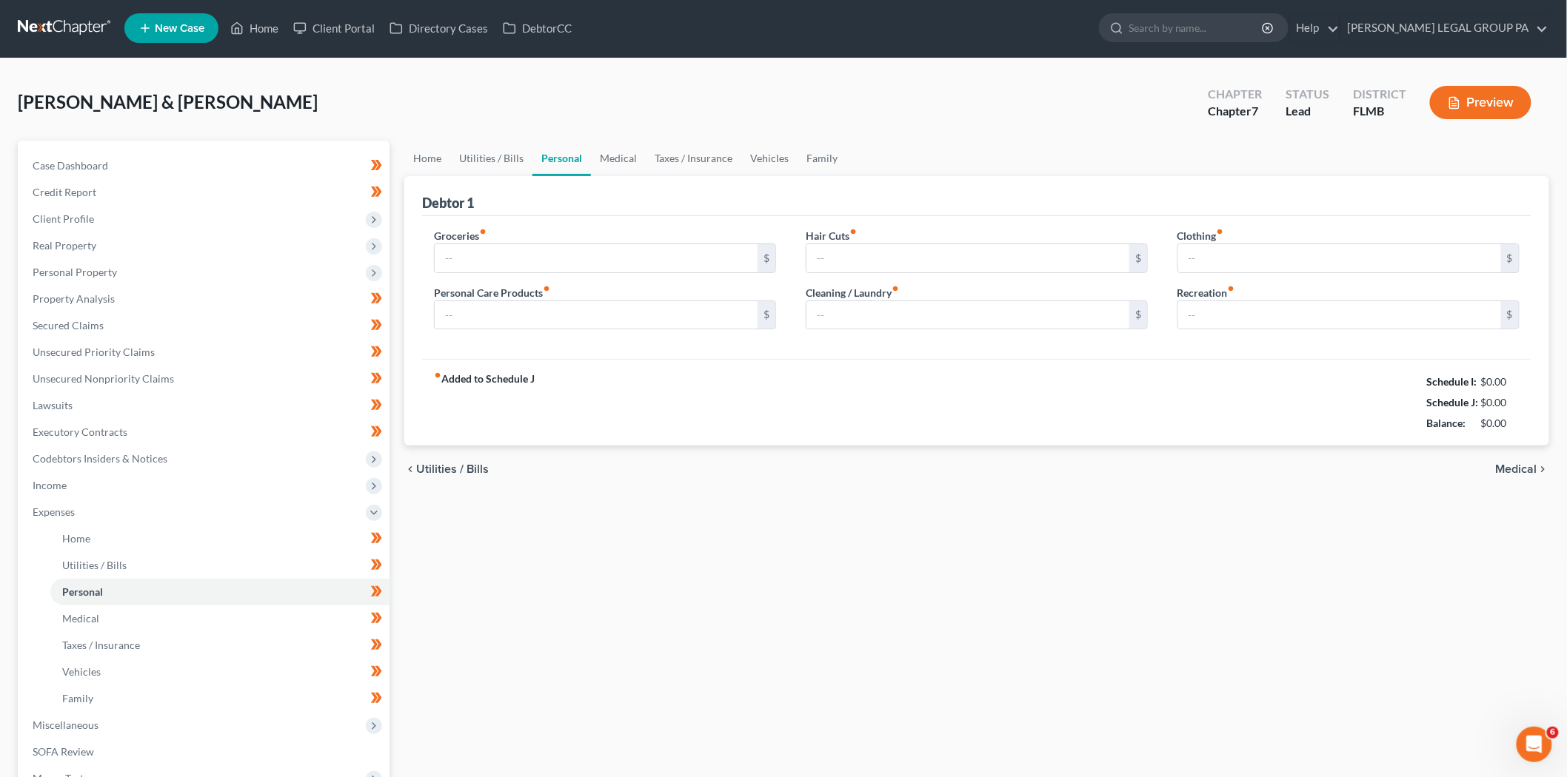
type input "250.00"
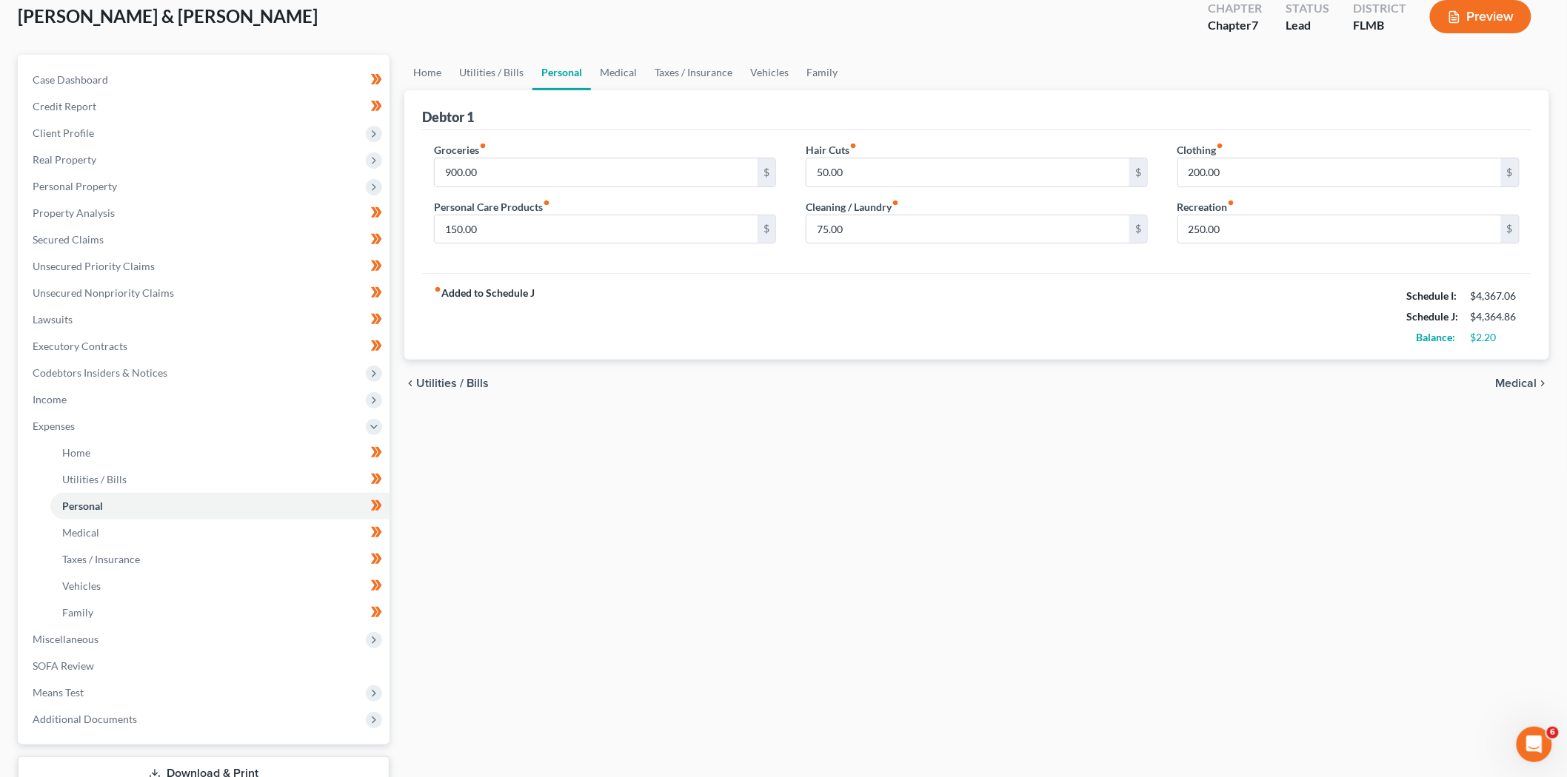
scroll to position [195, 0]
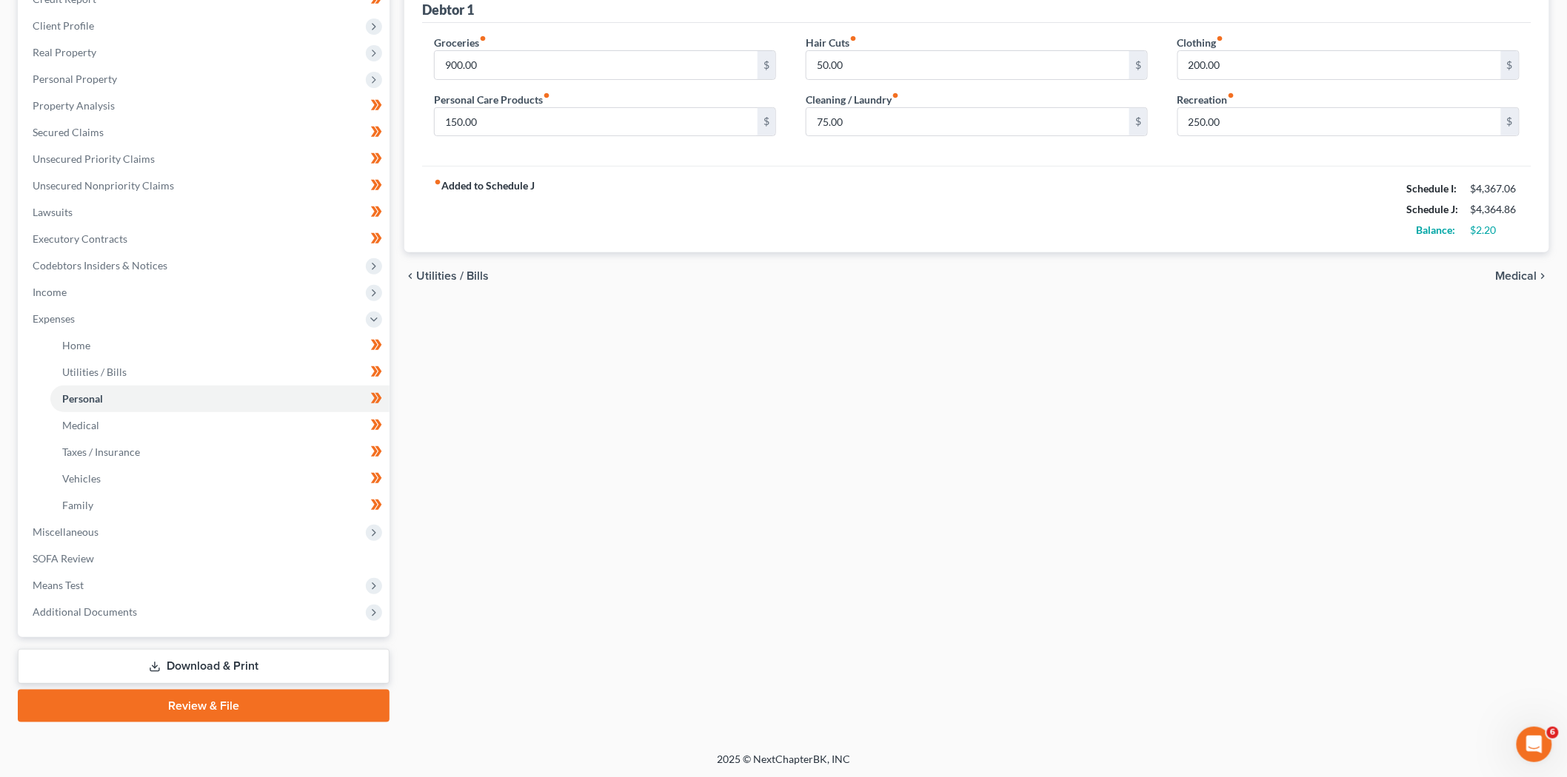
click at [183, 664] on link "Download & Print" at bounding box center [204, 666] width 372 height 35
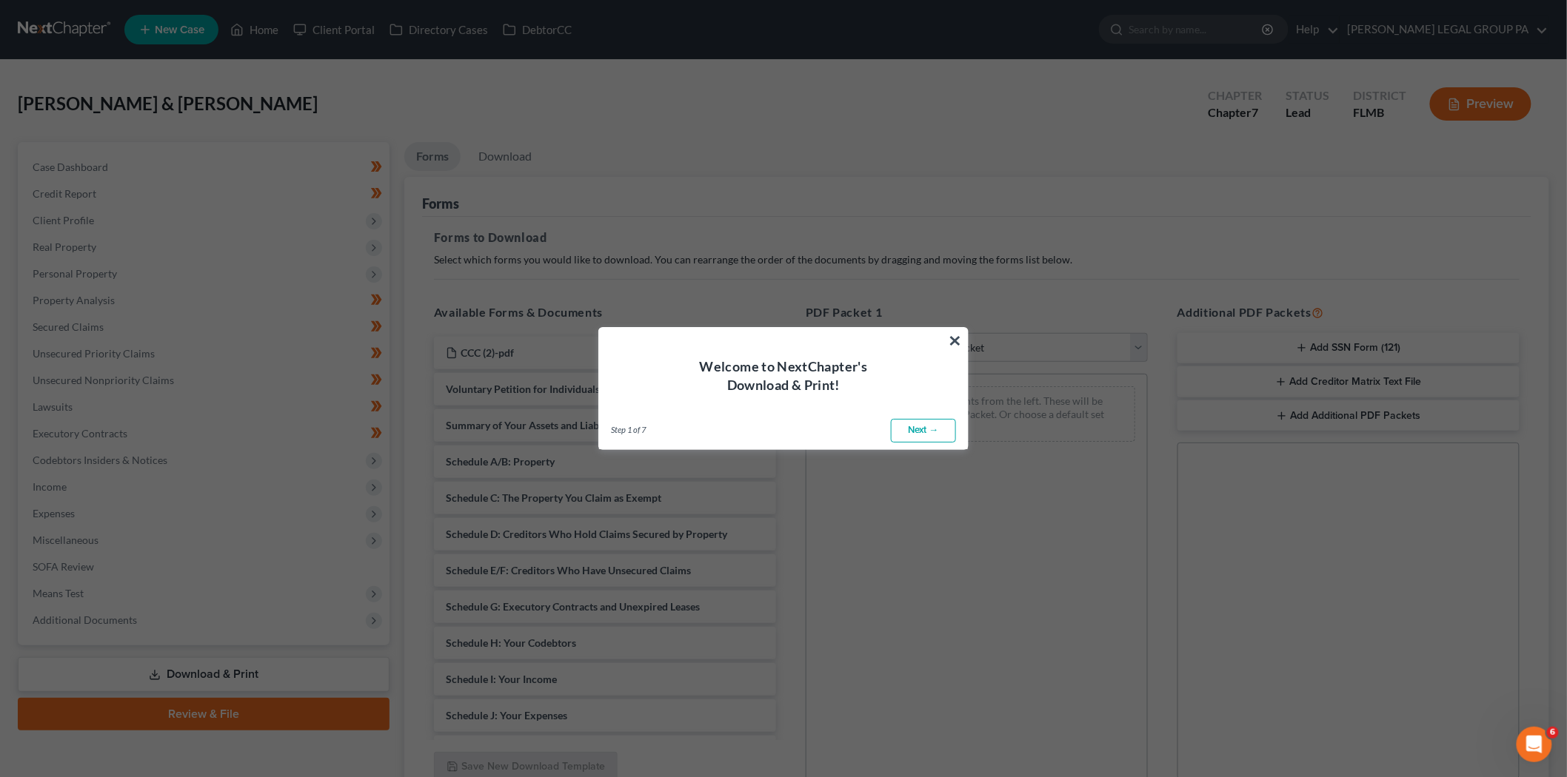
click at [924, 428] on link "Next →" at bounding box center [923, 431] width 65 height 24
select select "0"
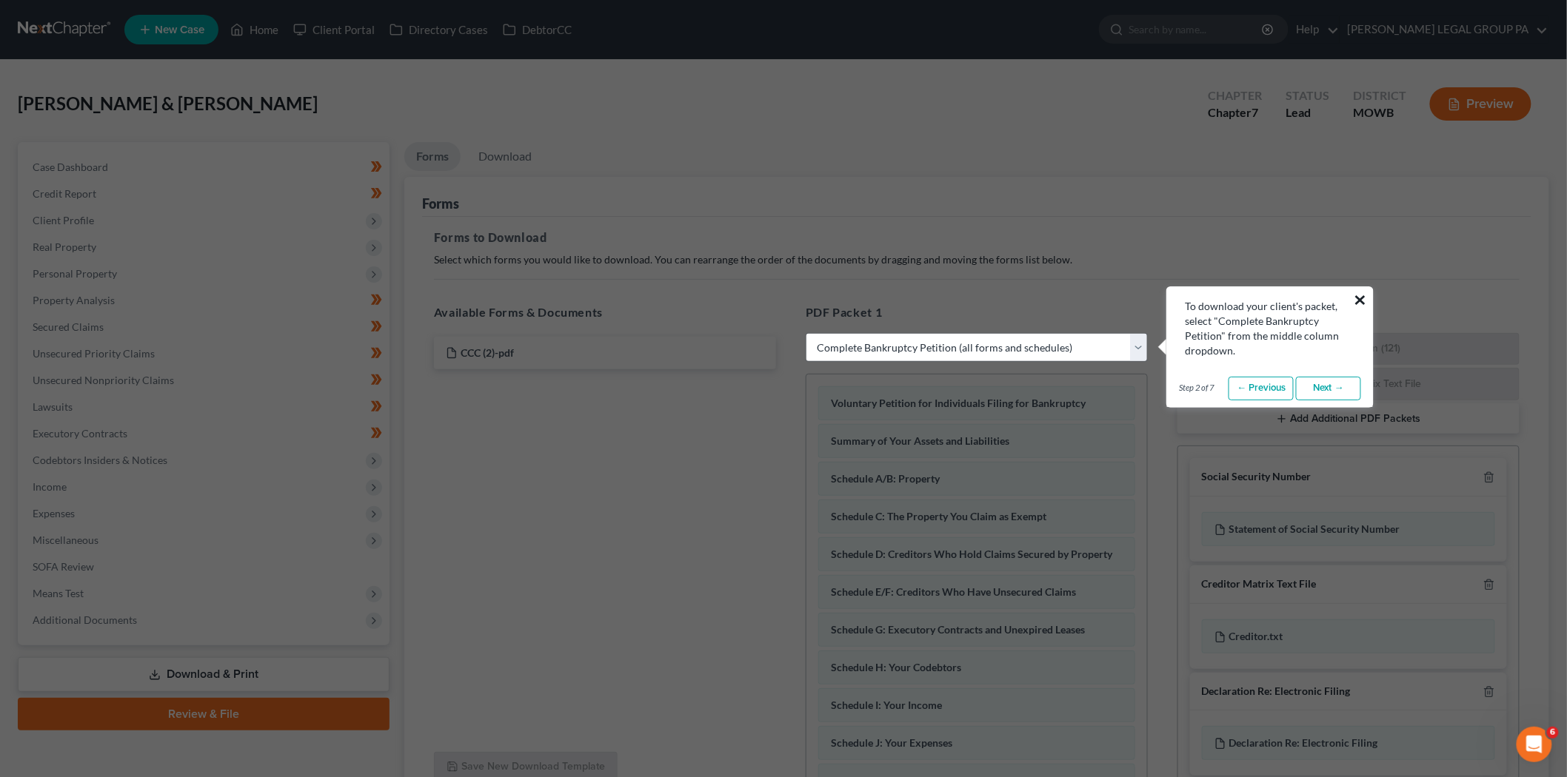
click at [1356, 292] on button "×" at bounding box center [1360, 300] width 14 height 24
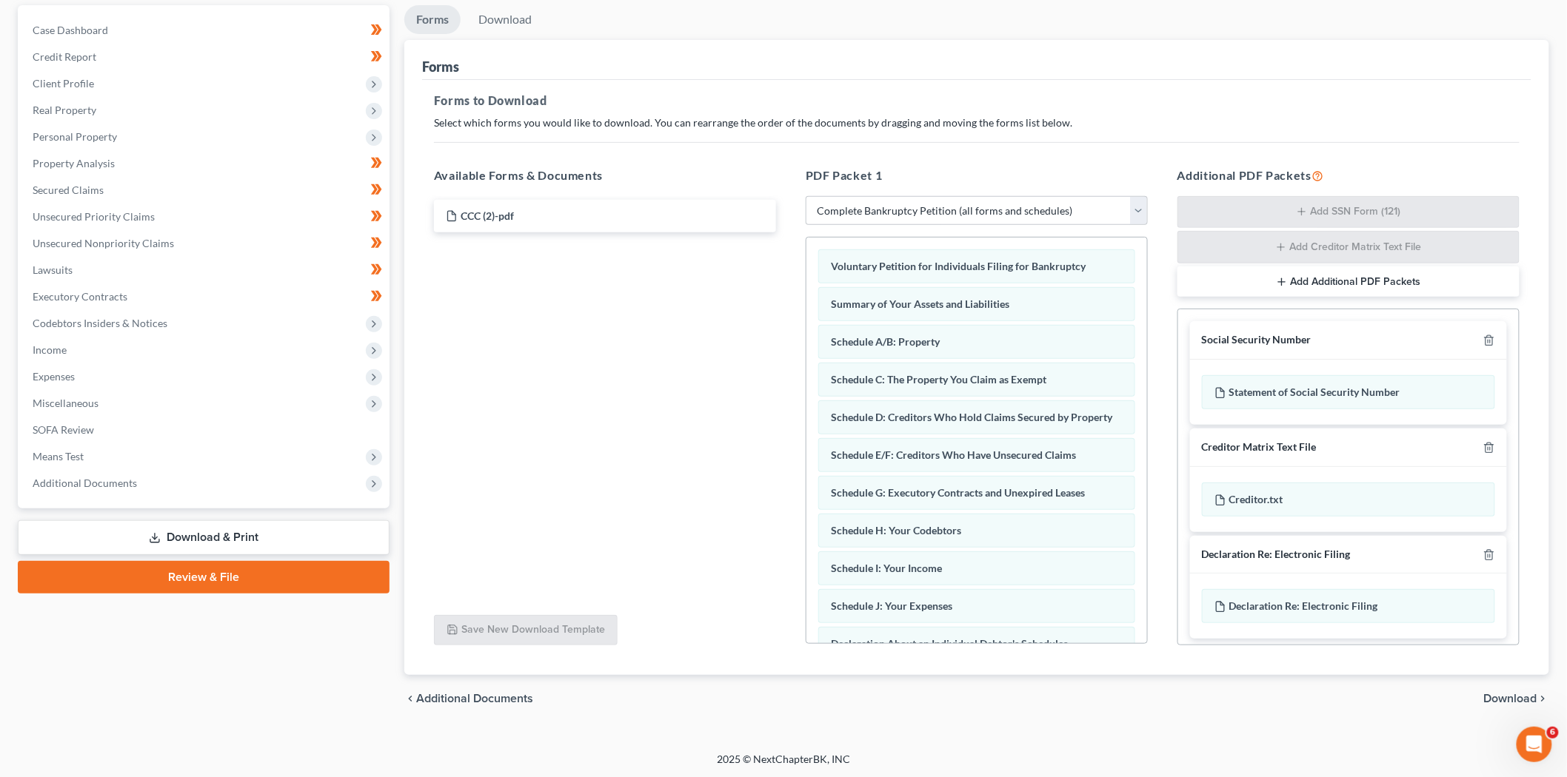
scroll to position [138, 0]
click at [200, 529] on link "Download & Print" at bounding box center [204, 536] width 372 height 35
click at [1088, 210] on select "Choose Default Petition PDF Packet Complete Bankruptcy Petition (all forms and …" at bounding box center [977, 210] width 342 height 30
click at [715, 367] on div "CCC (2)-pdf" at bounding box center [605, 398] width 366 height 407
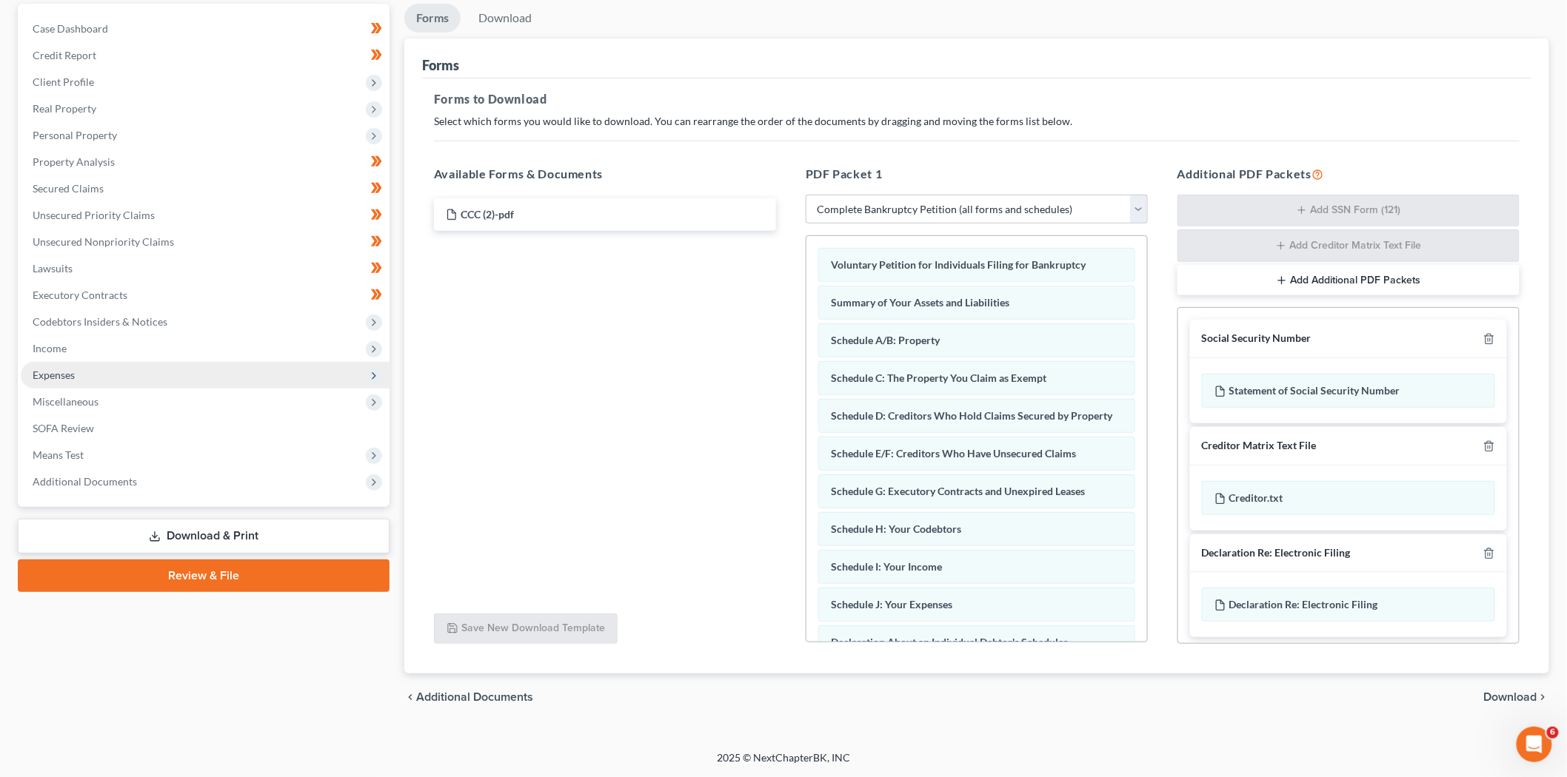
click at [146, 381] on span "Expenses" at bounding box center [205, 375] width 369 height 27
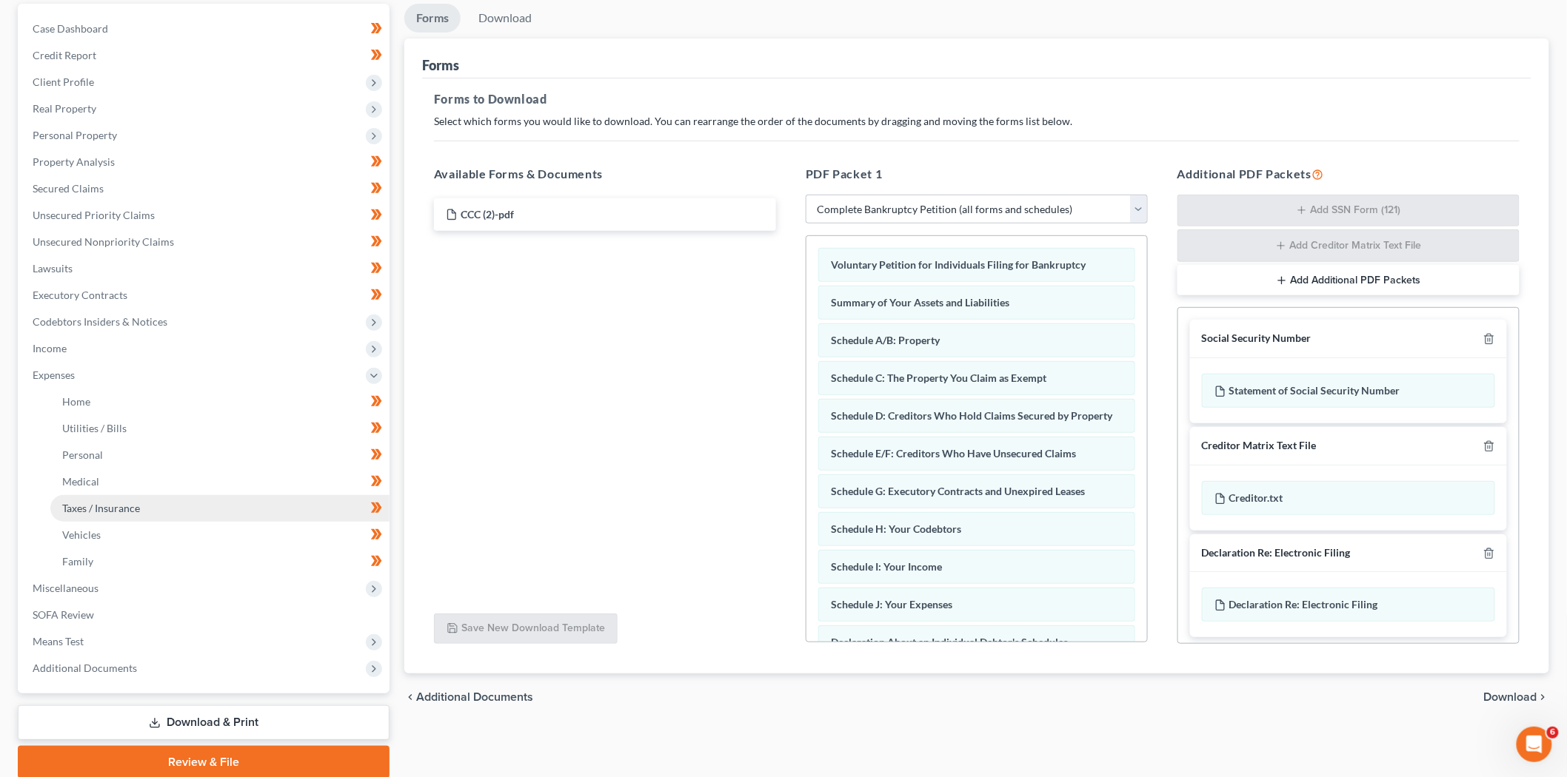
click at [118, 516] on link "Taxes / Insurance" at bounding box center [219, 508] width 339 height 27
click at [204, 498] on link "Taxes / Insurance" at bounding box center [219, 508] width 339 height 27
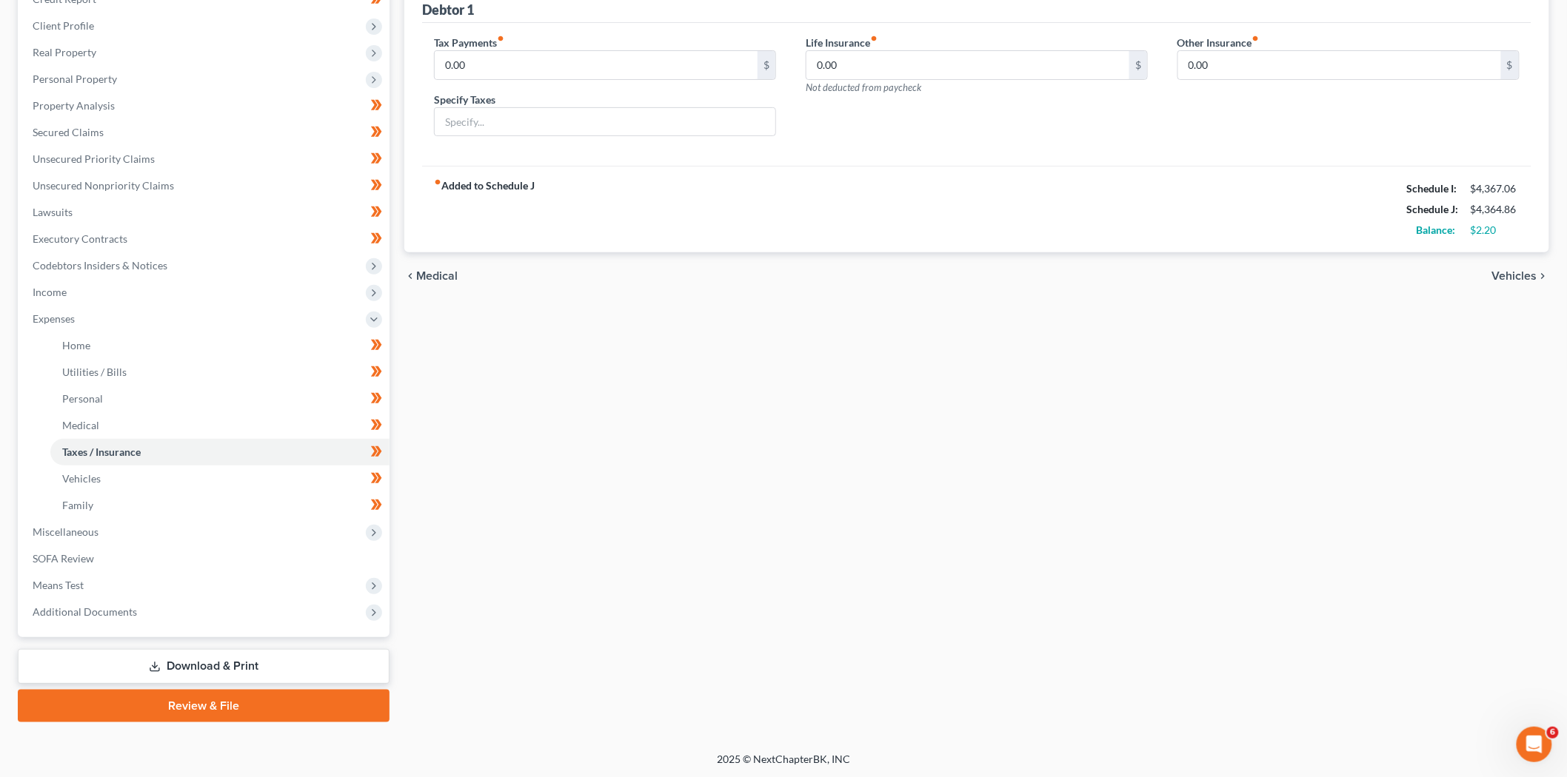
click at [305, 664] on link "Download & Print" at bounding box center [204, 666] width 372 height 35
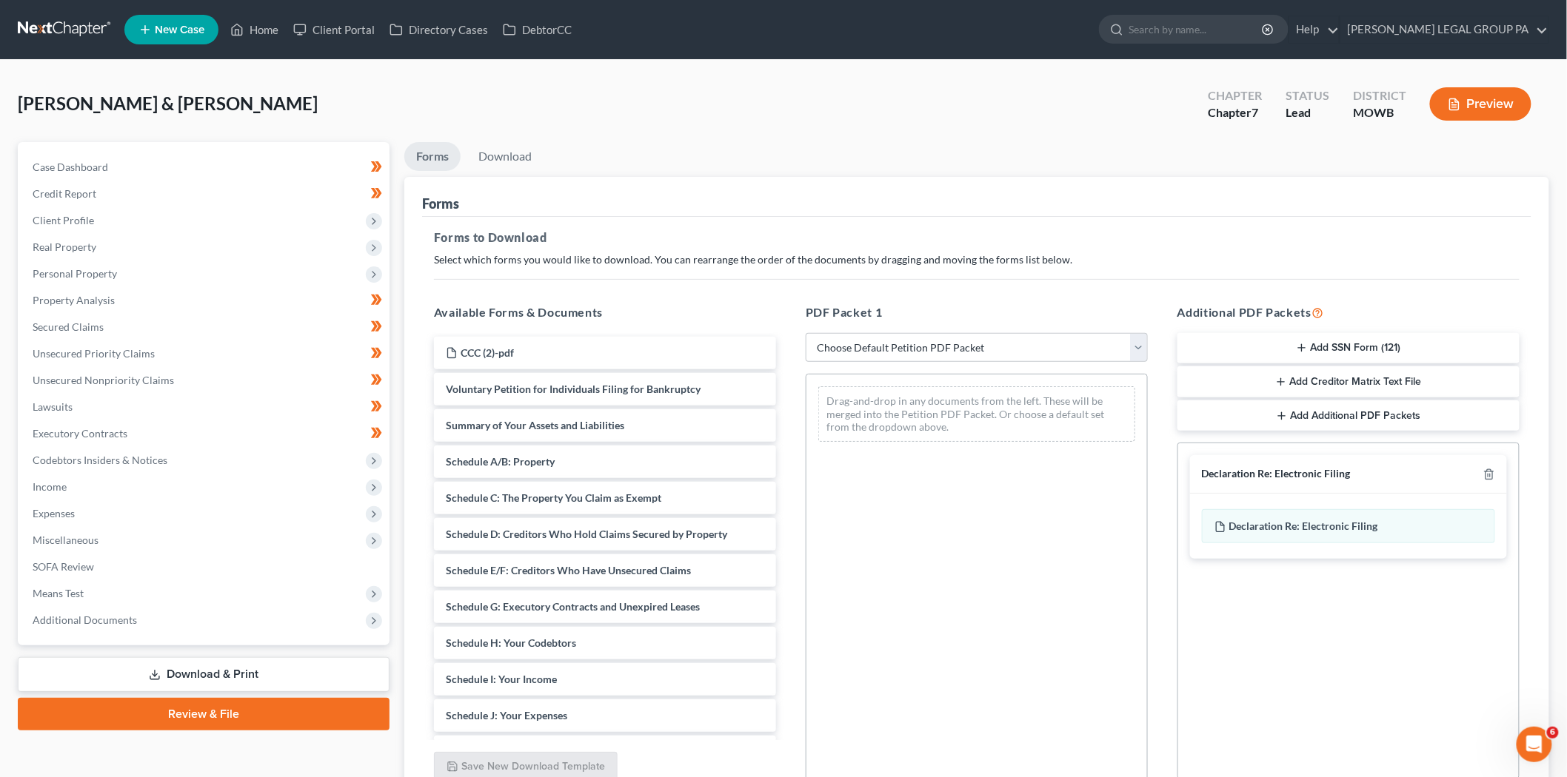
click at [1351, 347] on button "Add SSN Form (121)" at bounding box center [1348, 348] width 342 height 31
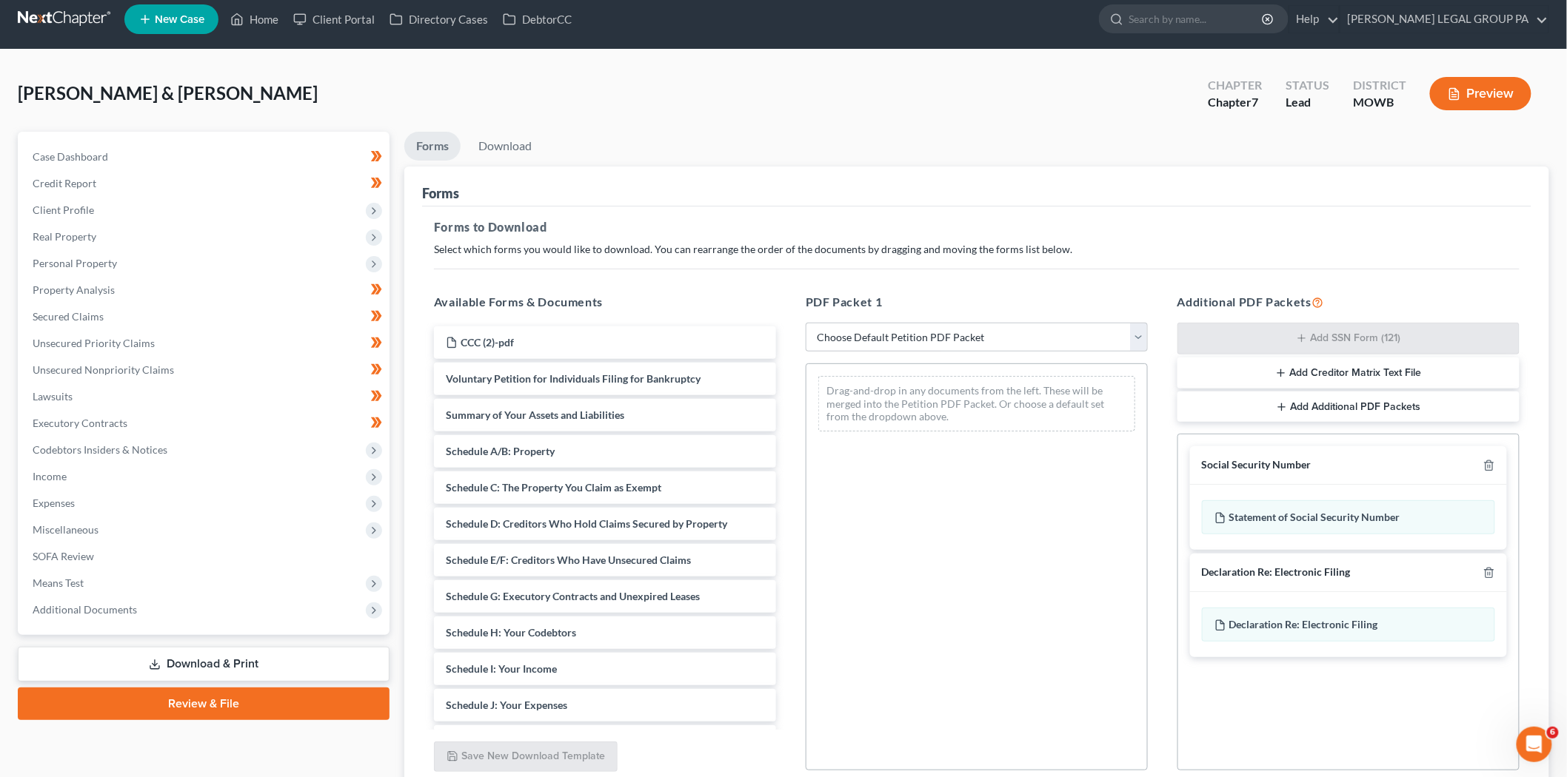
scroll to position [137, 0]
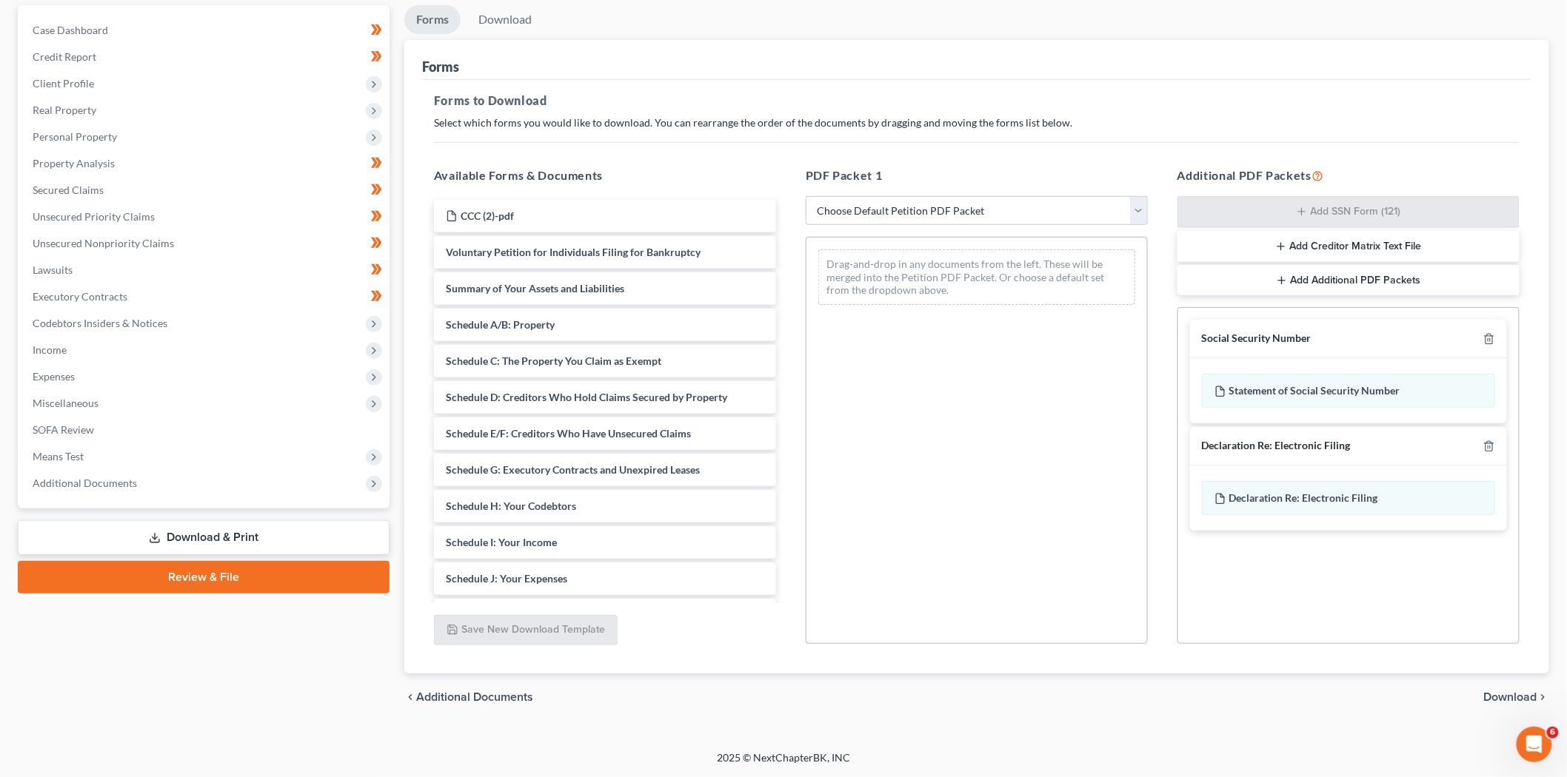
click at [1526, 698] on span "Download" at bounding box center [1510, 698] width 53 height 12
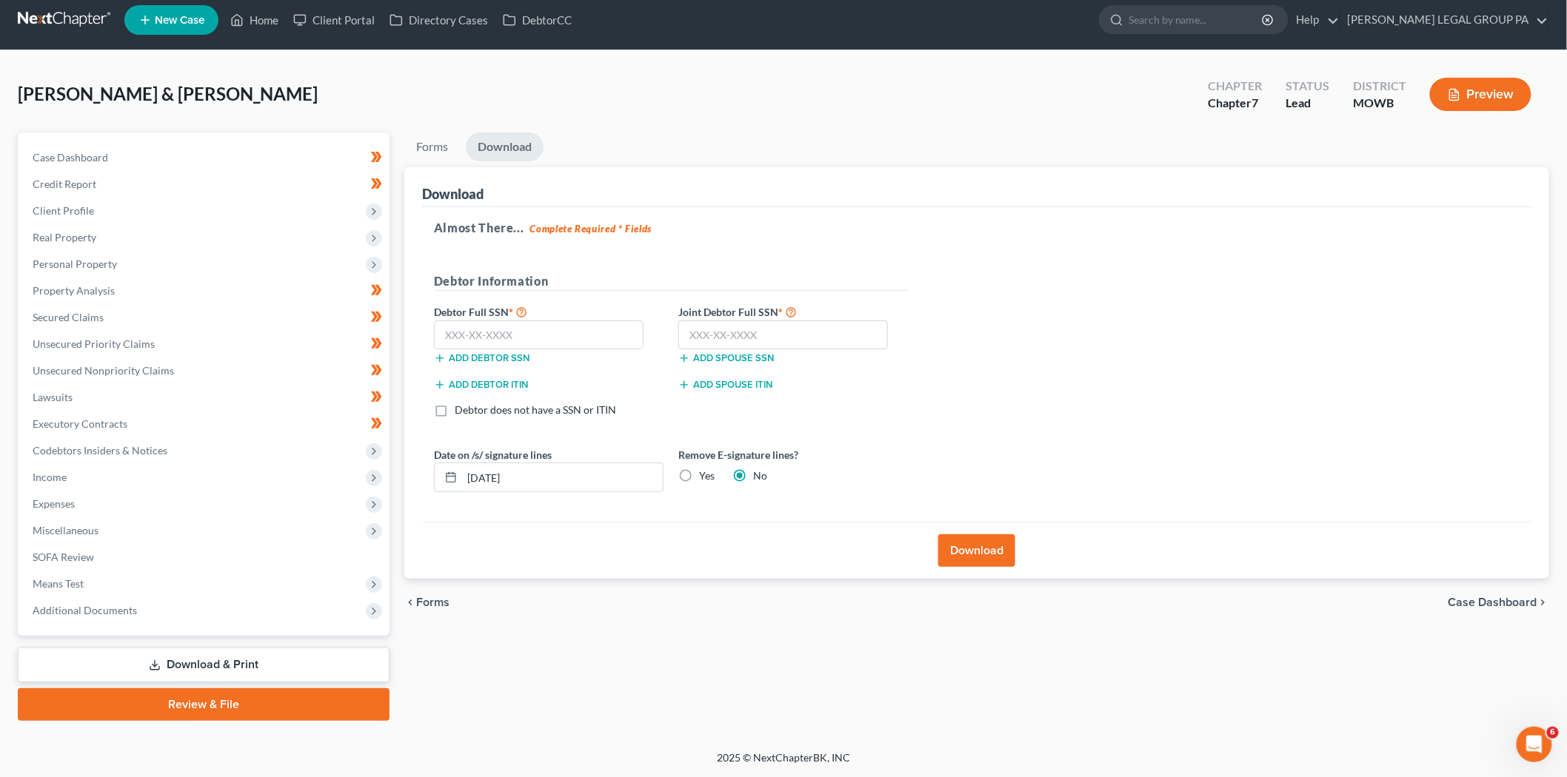
scroll to position [8, 0]
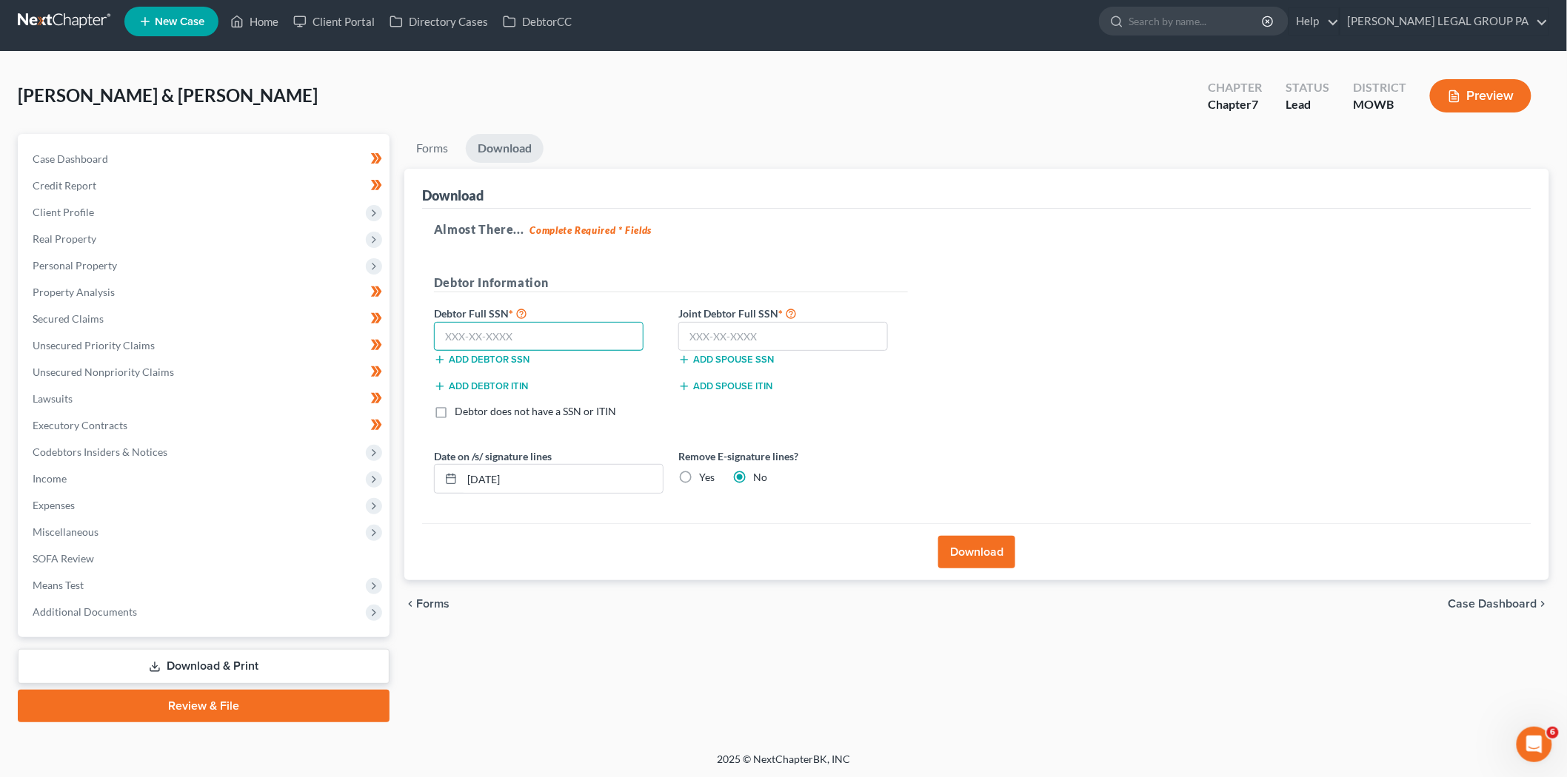
click at [532, 332] on input "text" at bounding box center [539, 337] width 210 height 30
type input "296-66-5307"
click at [757, 335] on input "text" at bounding box center [783, 337] width 210 height 30
type input "376-84-9281"
click at [968, 550] on button "Download" at bounding box center [976, 552] width 77 height 33
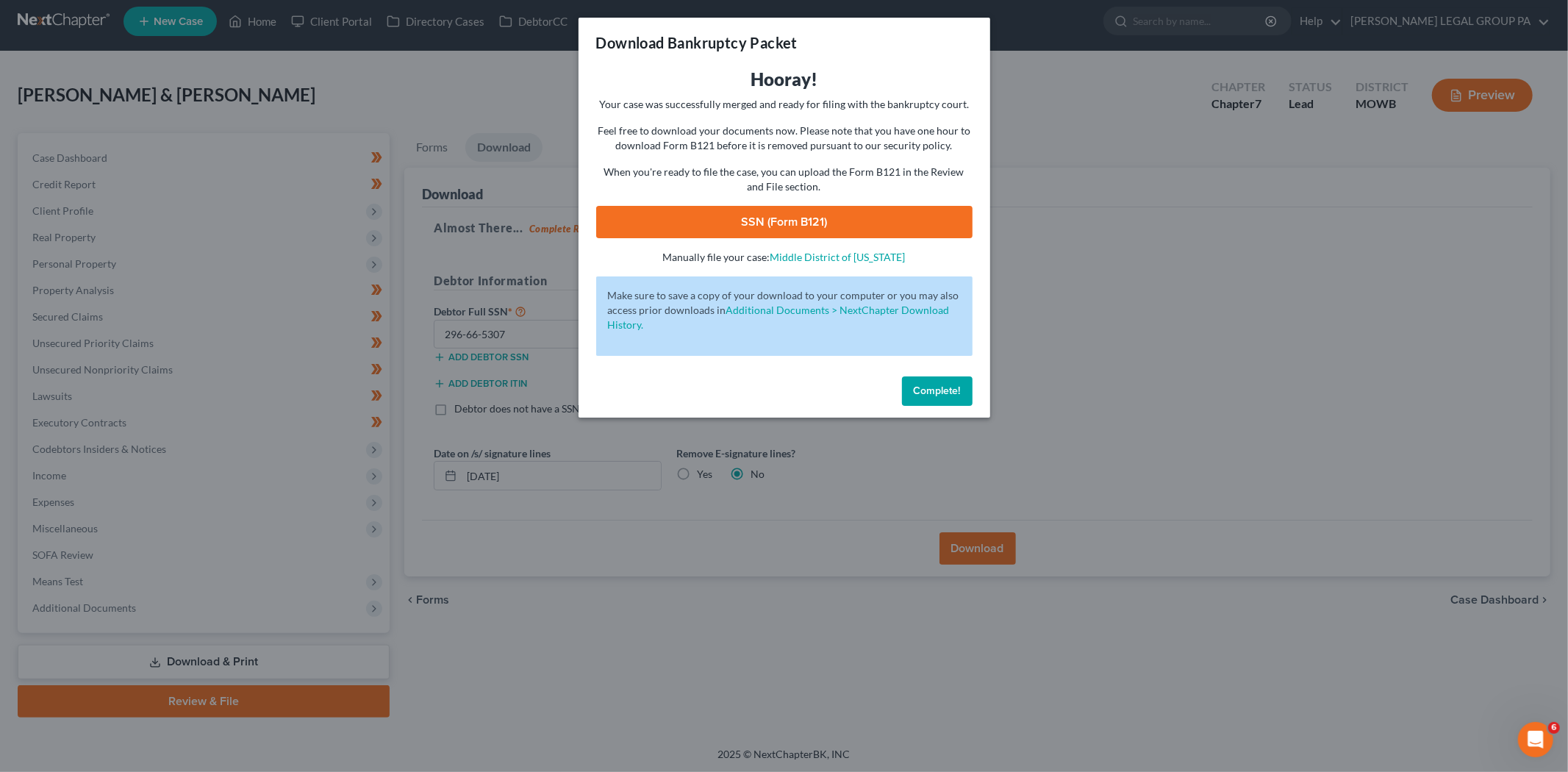
click at [825, 226] on link "SSN (Form B121)" at bounding box center [784, 222] width 376 height 33
click at [897, 386] on div "Complete!" at bounding box center [784, 393] width 412 height 47
click at [920, 388] on span "Complete!" at bounding box center [936, 390] width 47 height 13
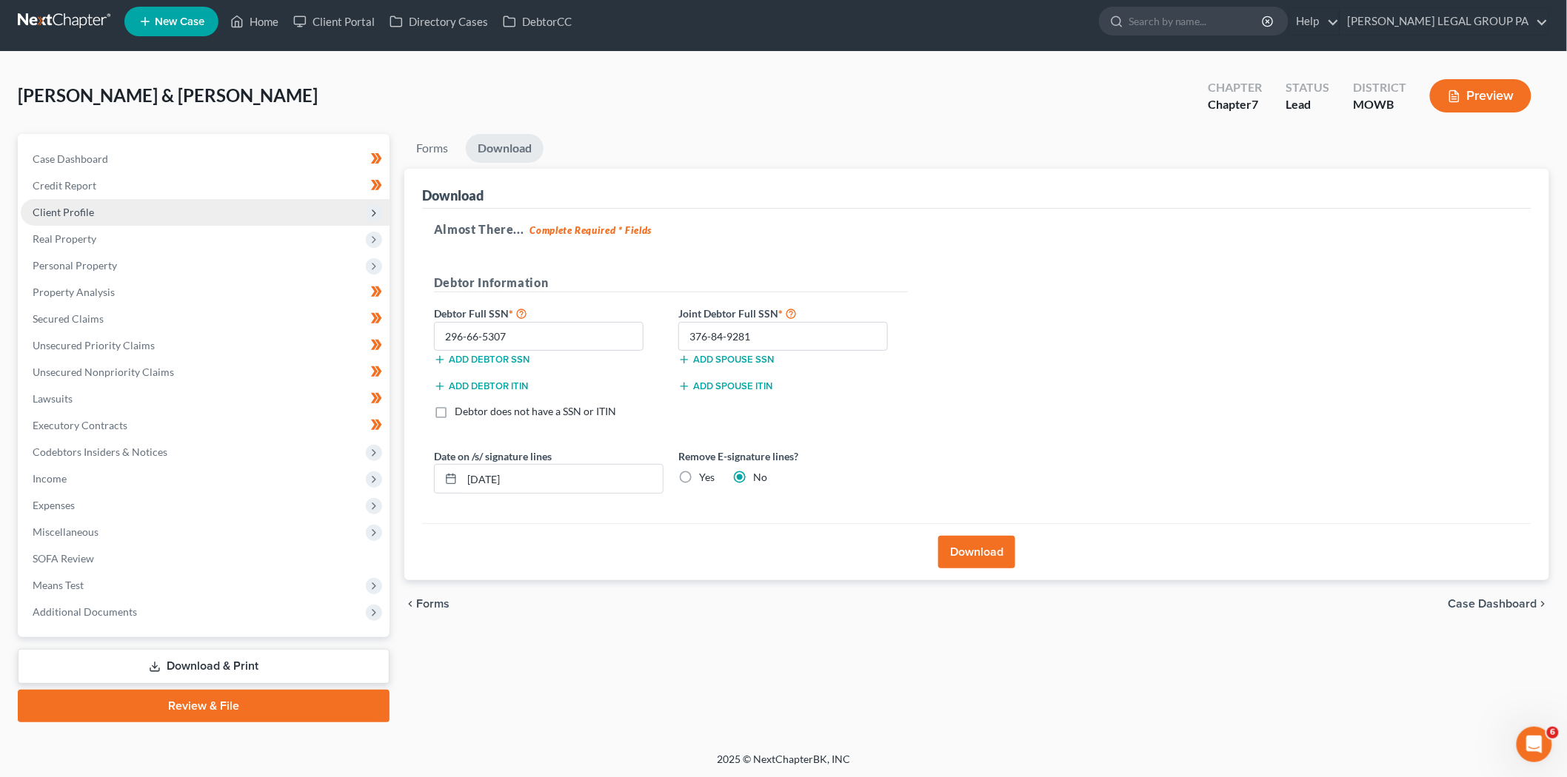
click at [81, 211] on span "Client Profile" at bounding box center [63, 212] width 61 height 13
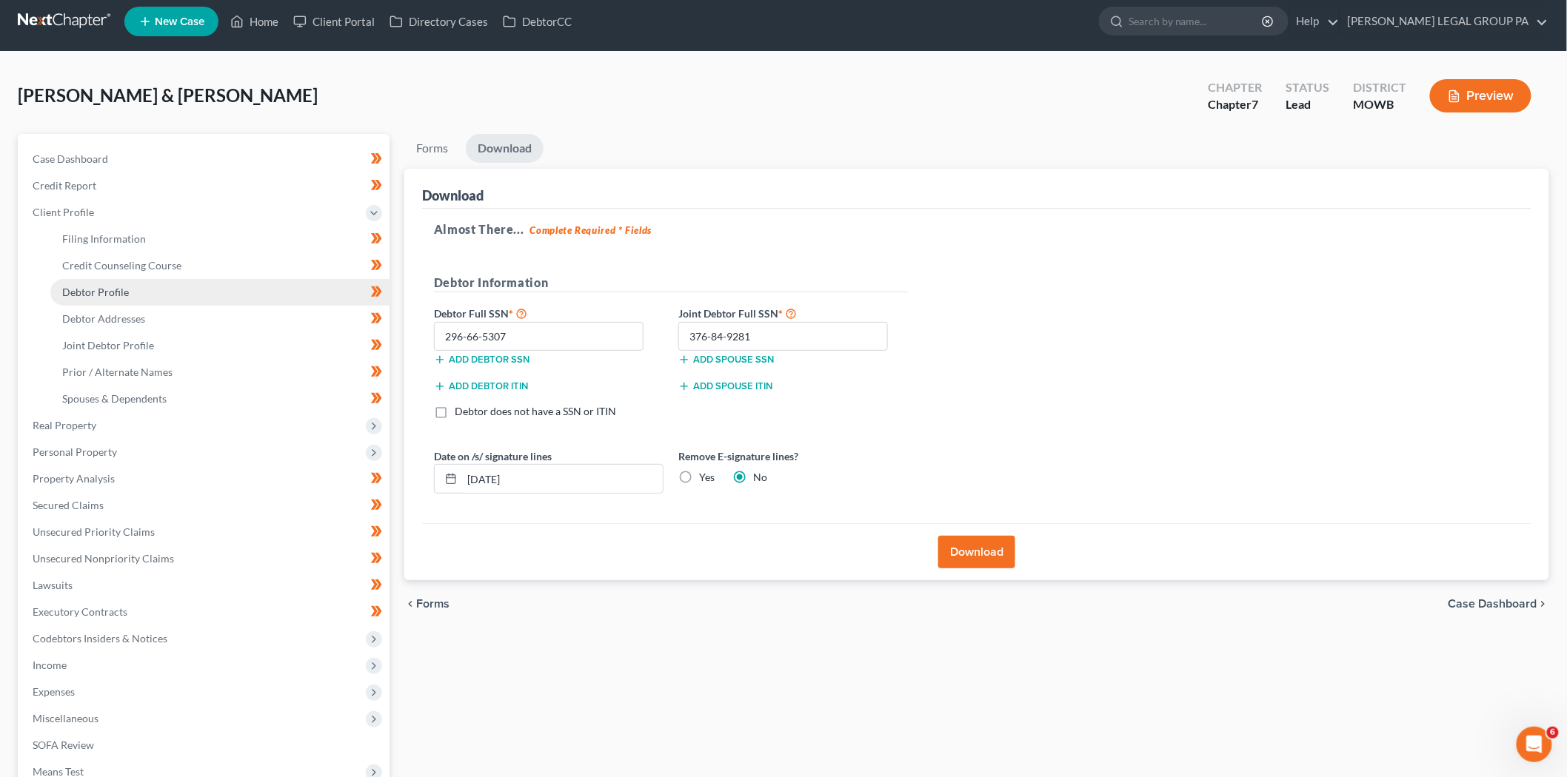
click at [123, 295] on span "Debtor Profile" at bounding box center [95, 292] width 67 height 13
select select "1"
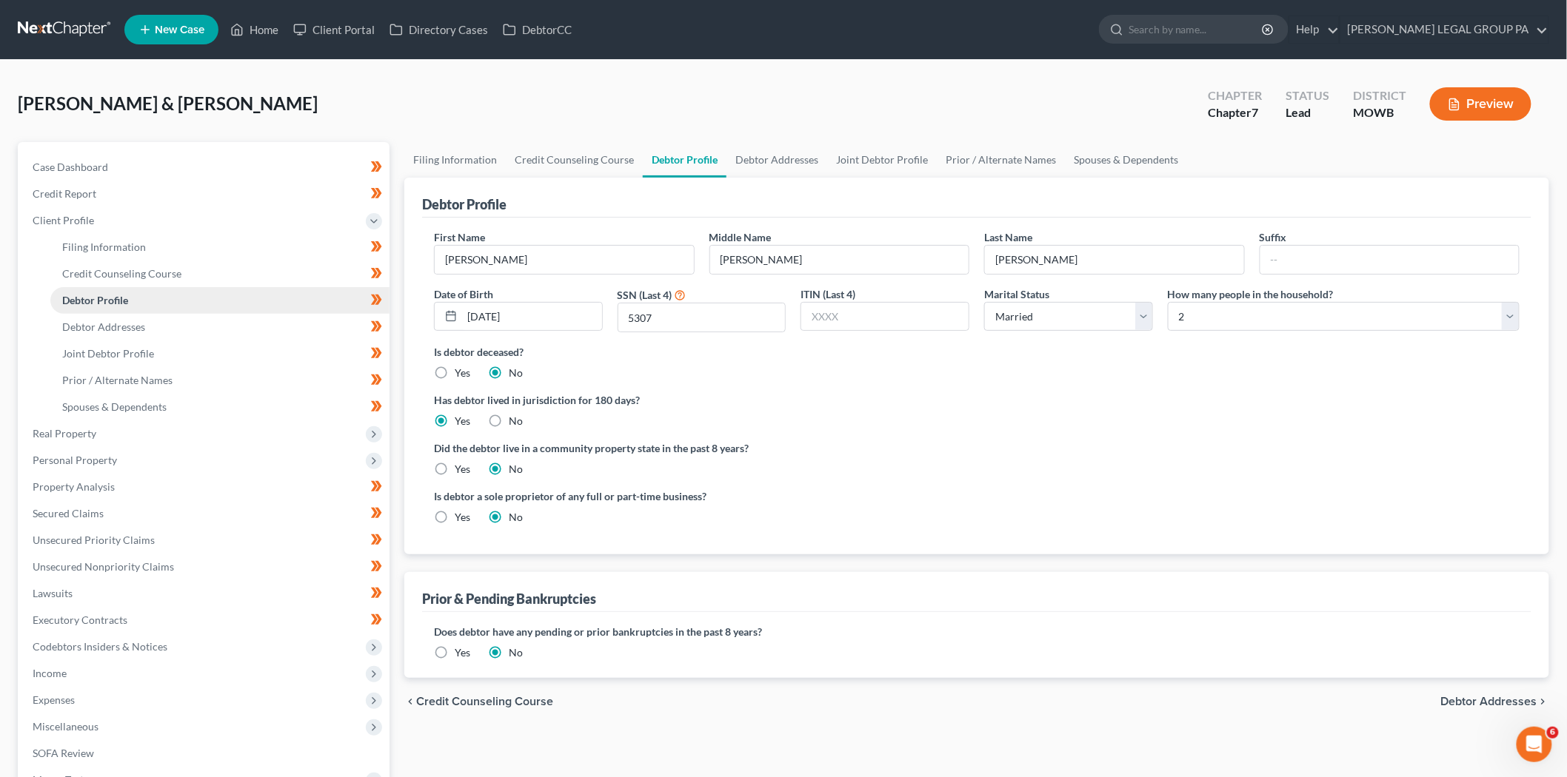
radio input "true"
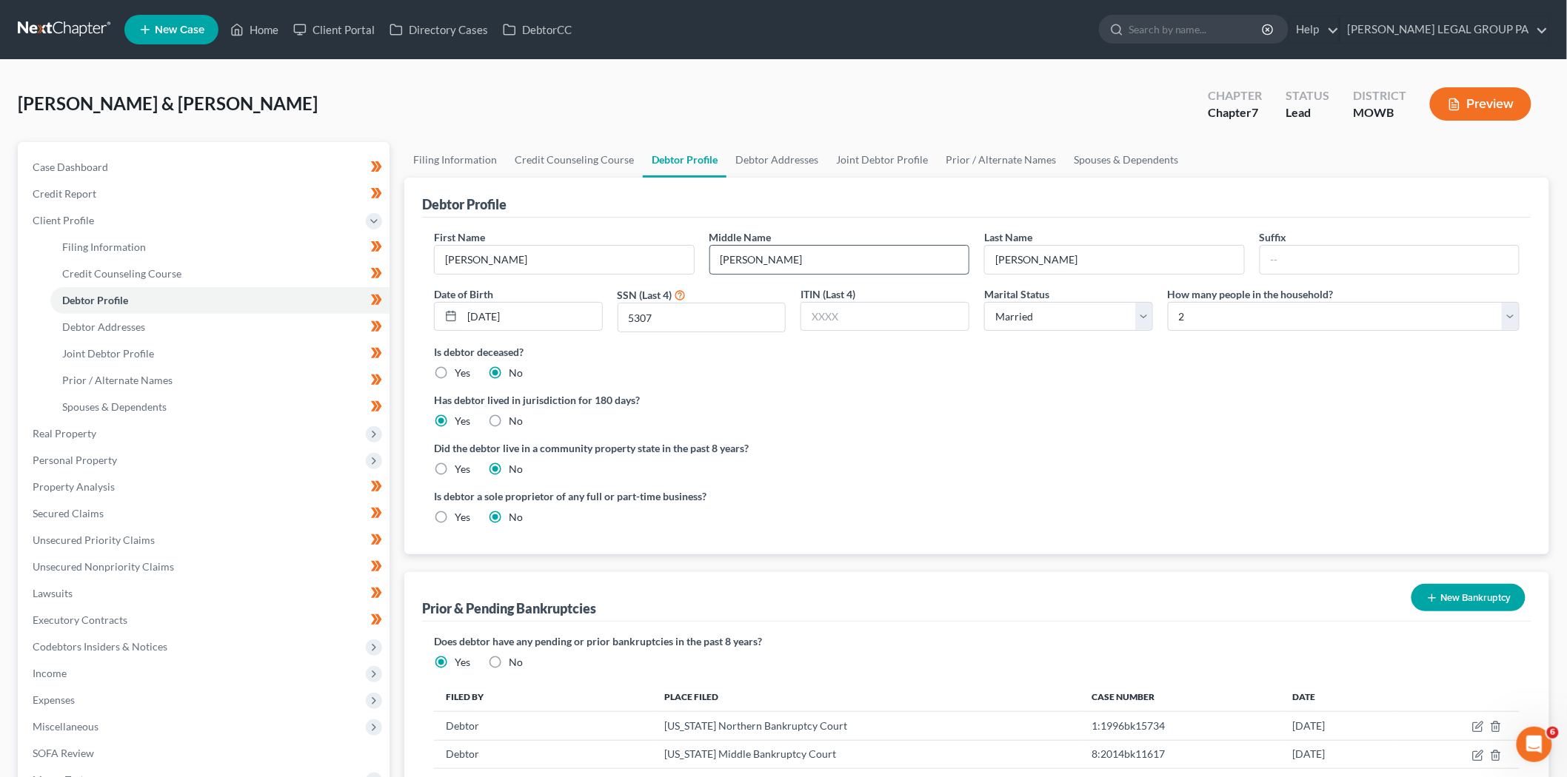
click at [819, 264] on input "Brent" at bounding box center [839, 260] width 259 height 28
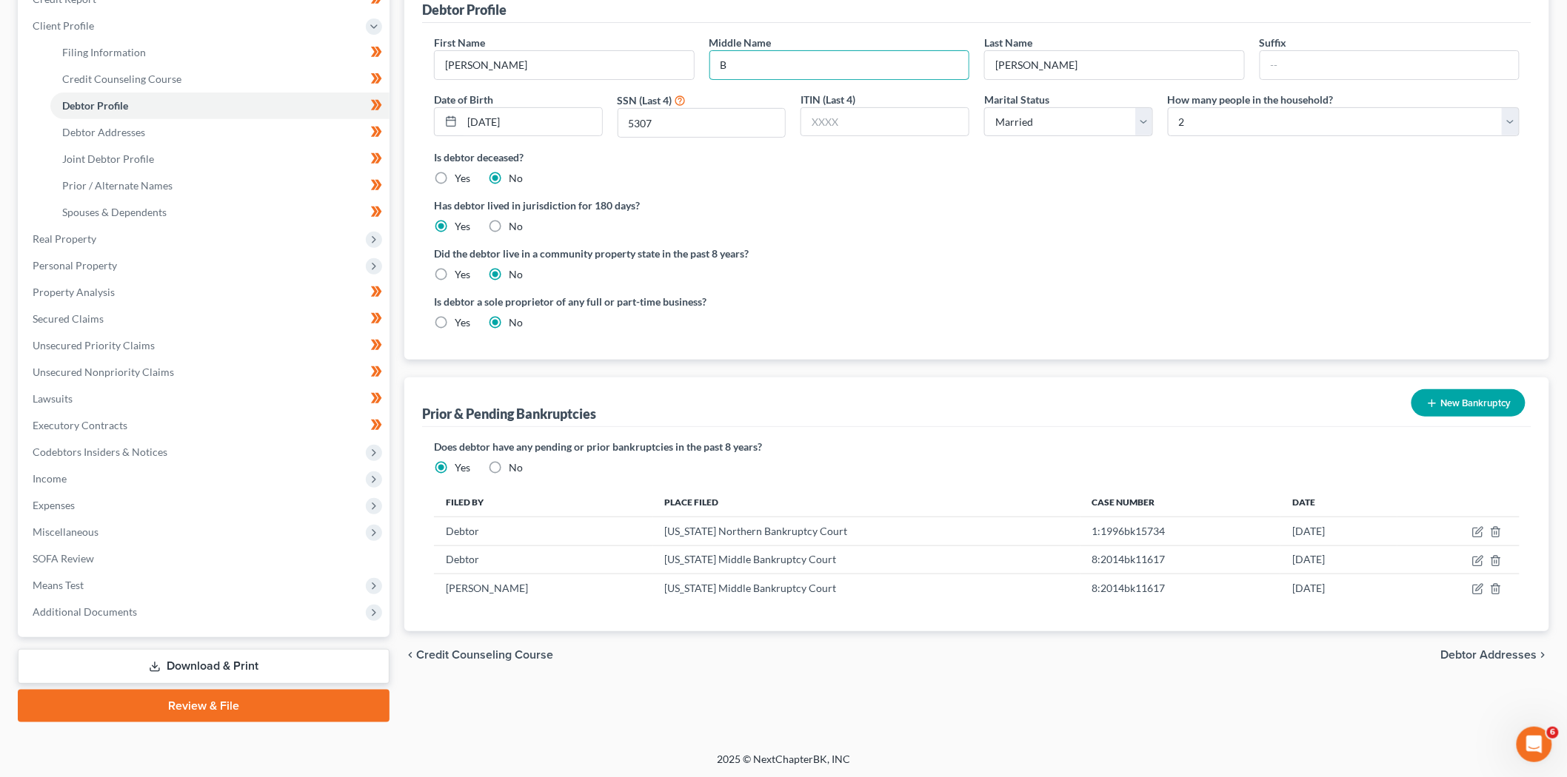
type input "B"
click at [185, 664] on link "Download & Print" at bounding box center [204, 666] width 372 height 35
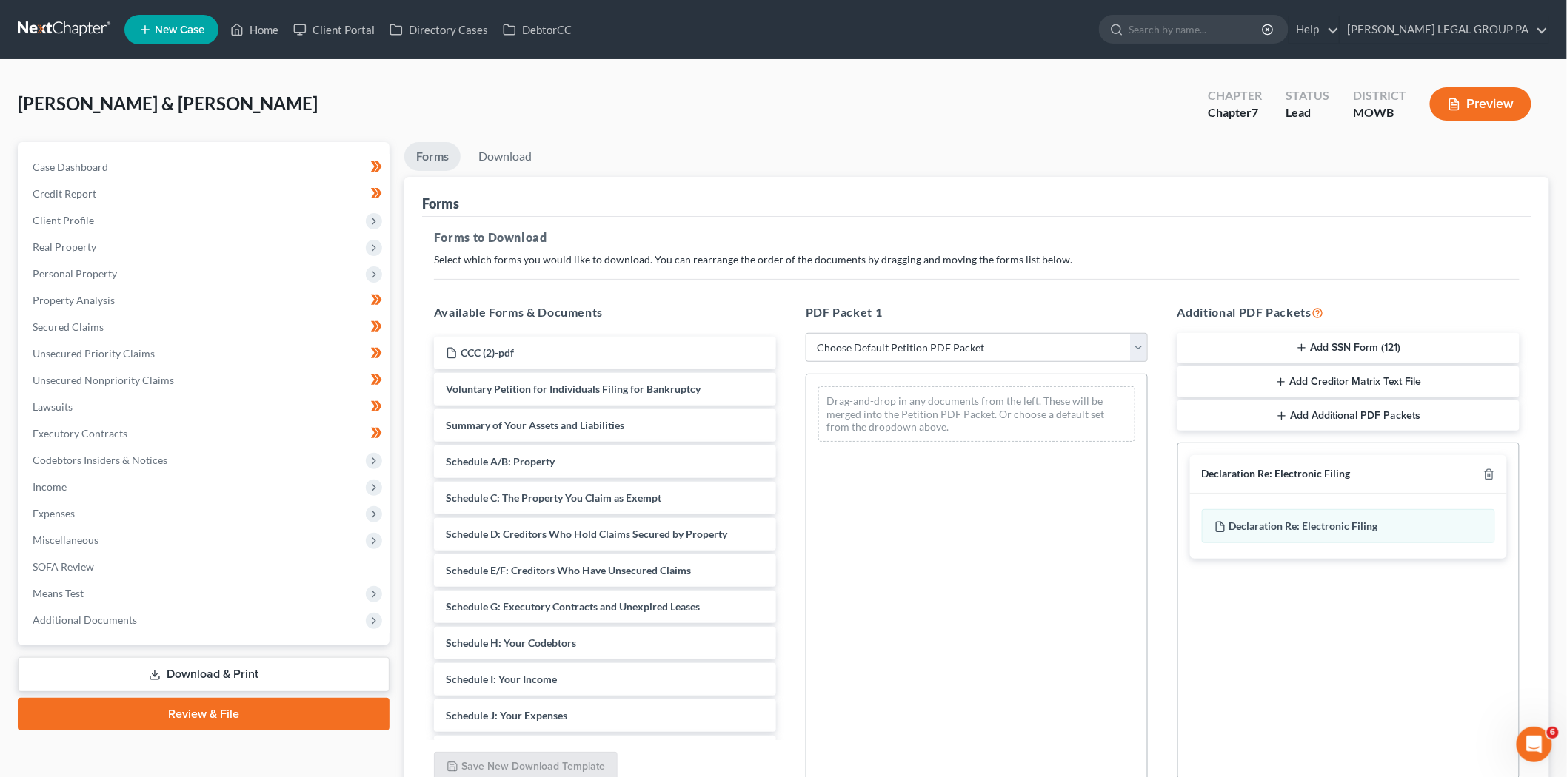
click at [1385, 349] on button "Add SSN Form (121)" at bounding box center [1348, 348] width 342 height 31
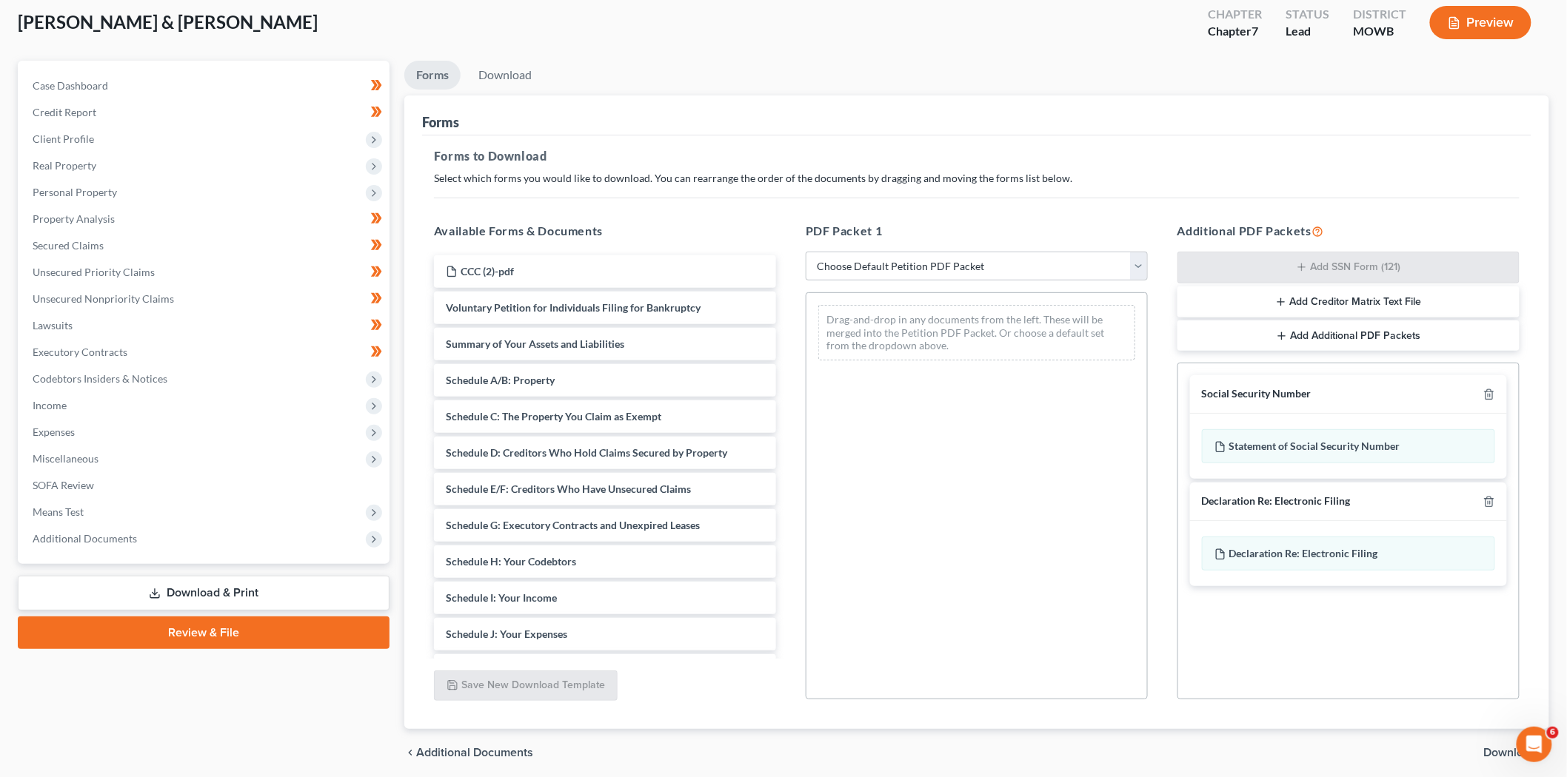
scroll to position [137, 0]
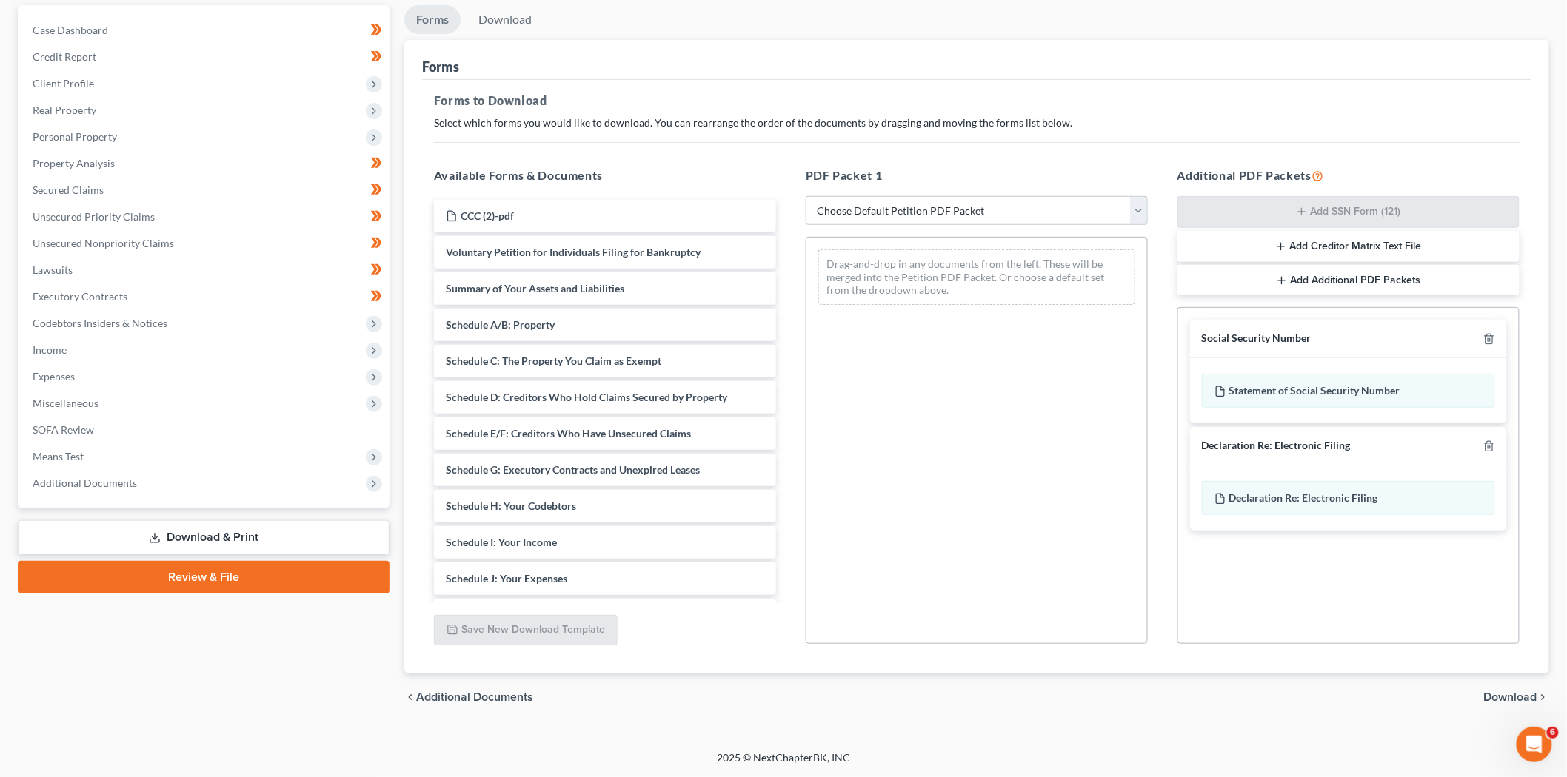
click at [1525, 686] on div "chevron_left Additional Documents Download chevron_right" at bounding box center [976, 697] width 1145 height 47
click at [1522, 694] on span "Download" at bounding box center [1510, 698] width 53 height 12
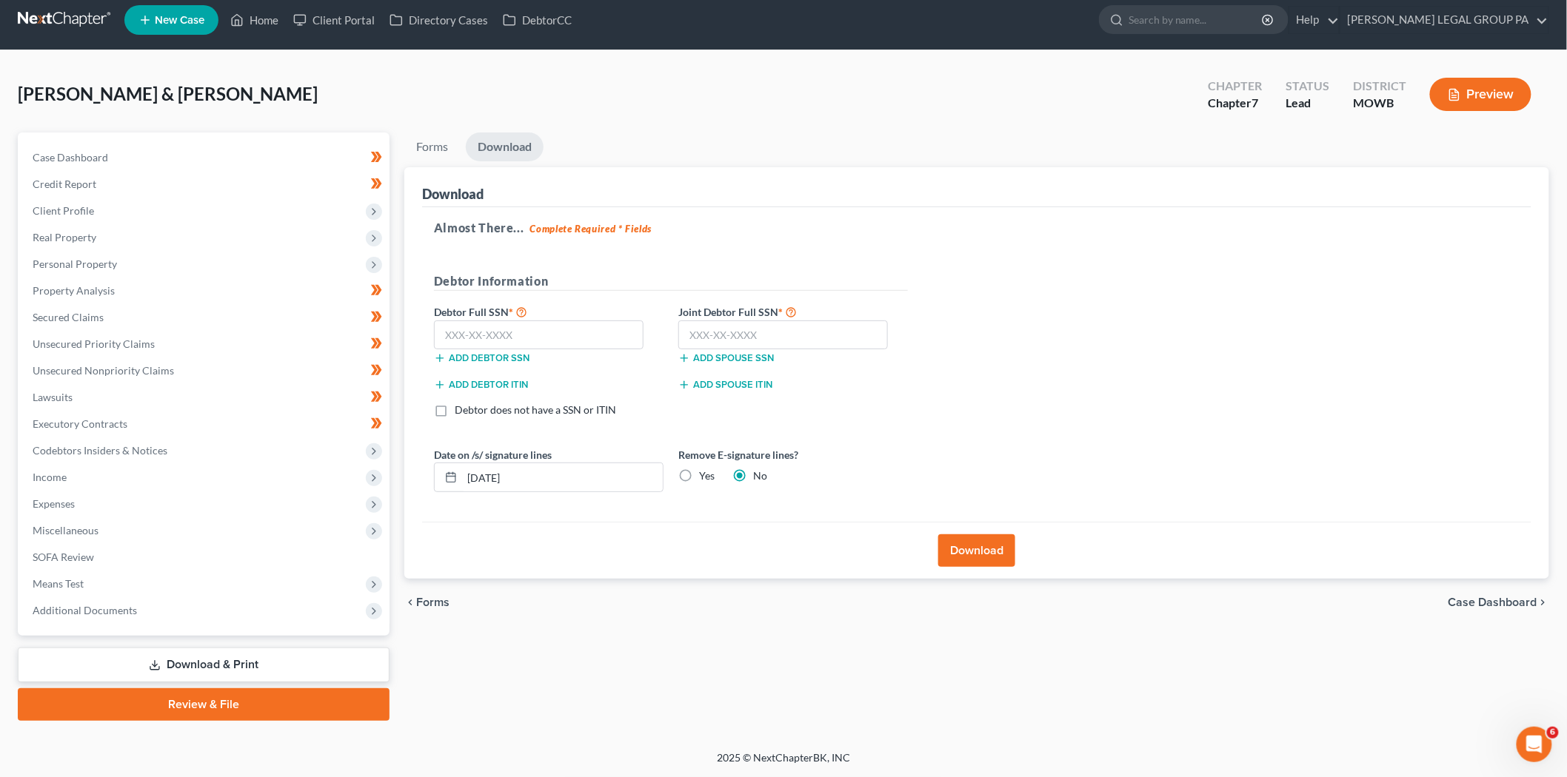
scroll to position [8, 0]
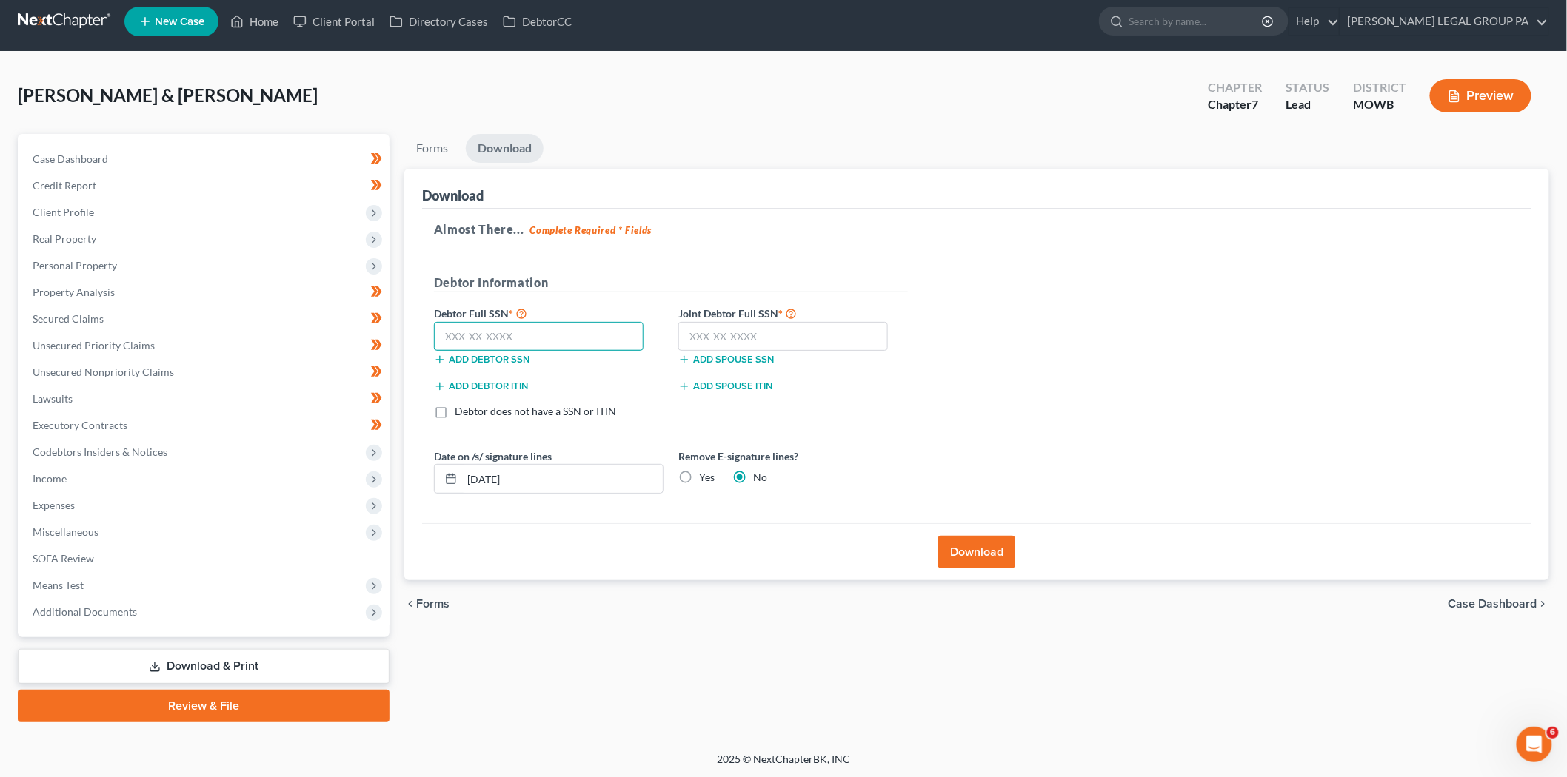
click at [544, 344] on input "text" at bounding box center [539, 337] width 210 height 30
type input "296-66-5307"
click at [775, 336] on input "text" at bounding box center [783, 337] width 210 height 30
type input "376-84-9281"
click at [968, 548] on button "Download" at bounding box center [976, 552] width 77 height 33
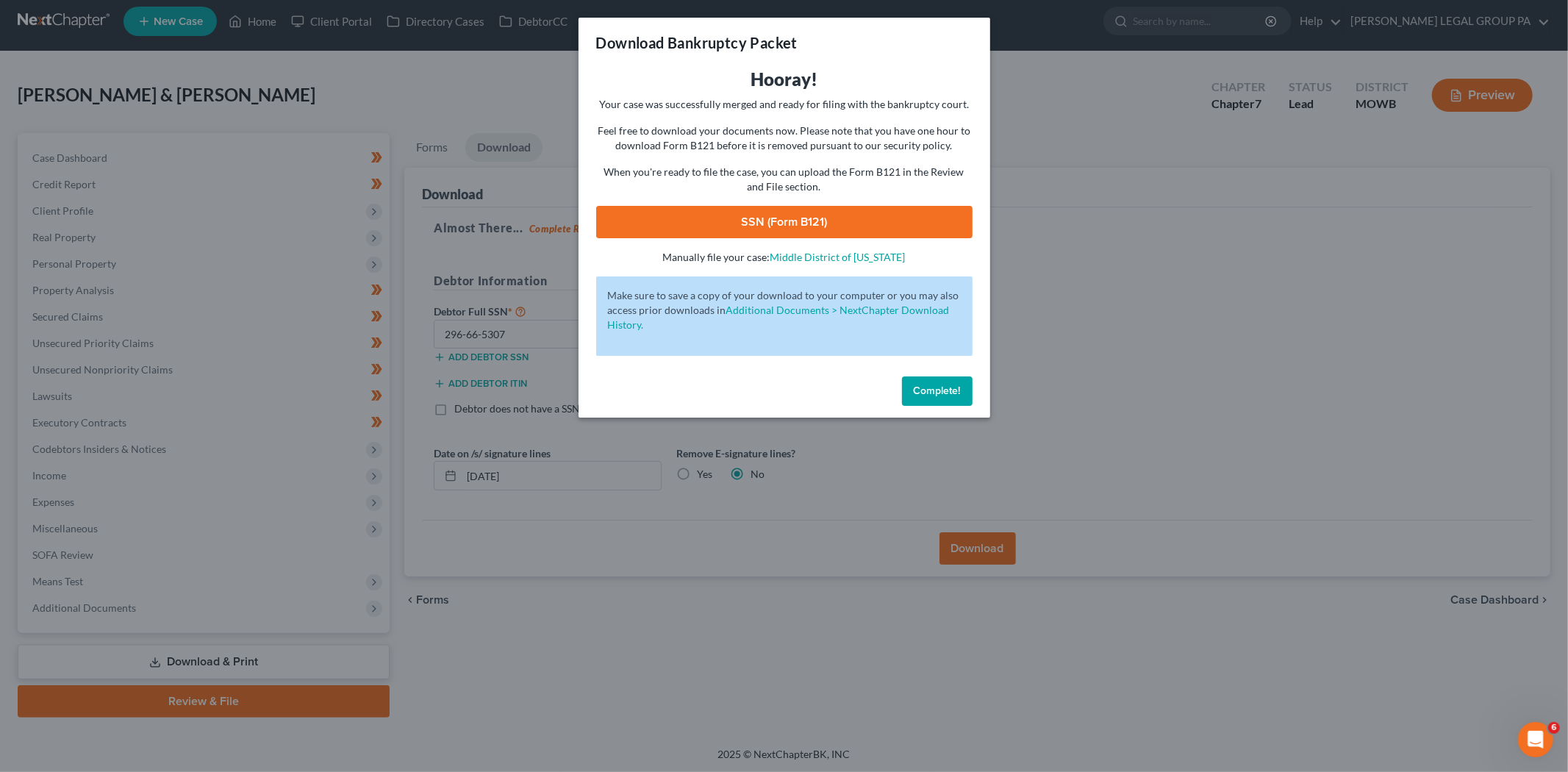
click at [822, 227] on link "SSN (Form B121)" at bounding box center [784, 222] width 376 height 33
click at [941, 385] on span "Complete!" at bounding box center [936, 390] width 47 height 13
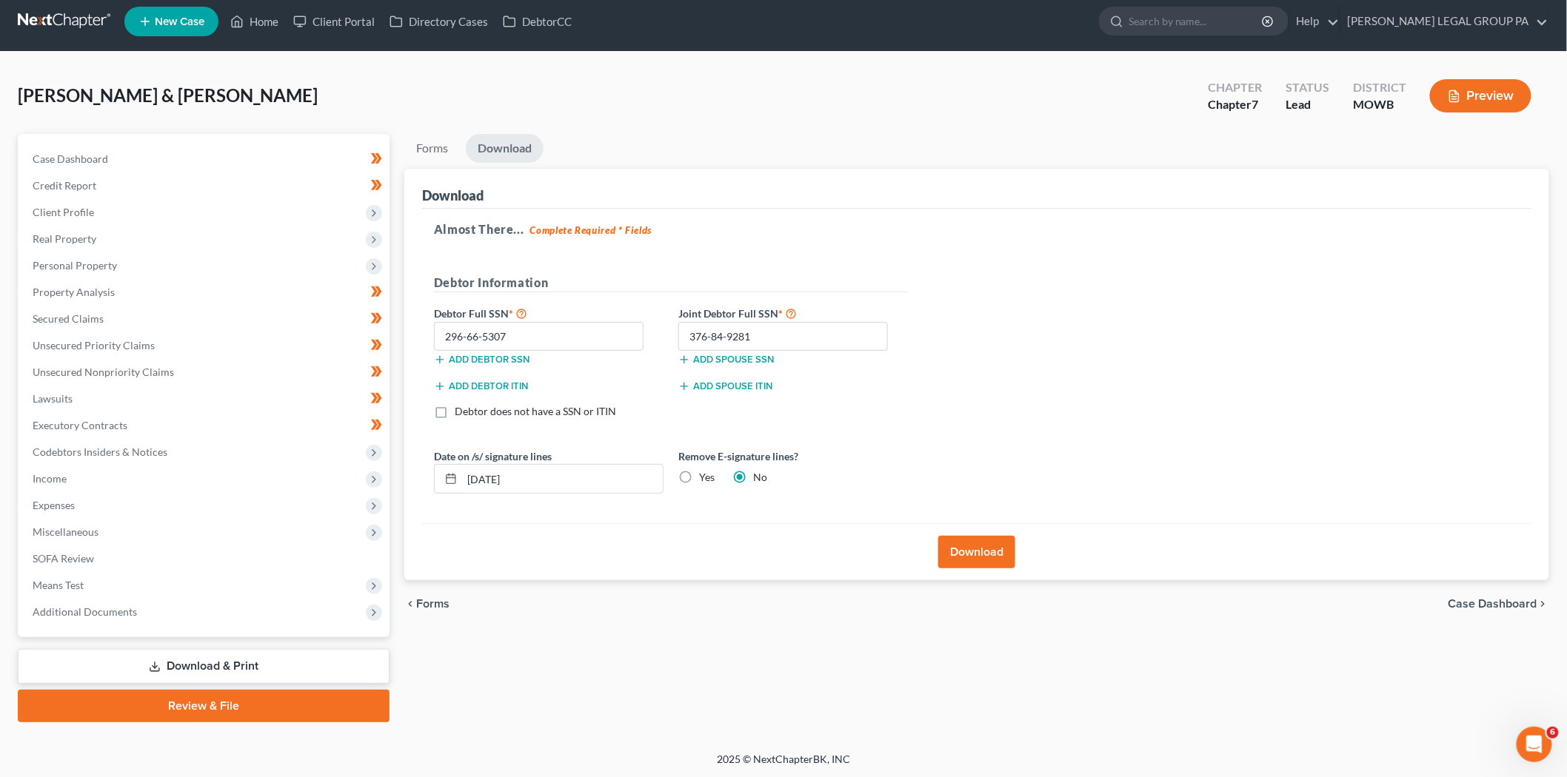
click at [164, 698] on link "Review & File" at bounding box center [204, 706] width 372 height 33
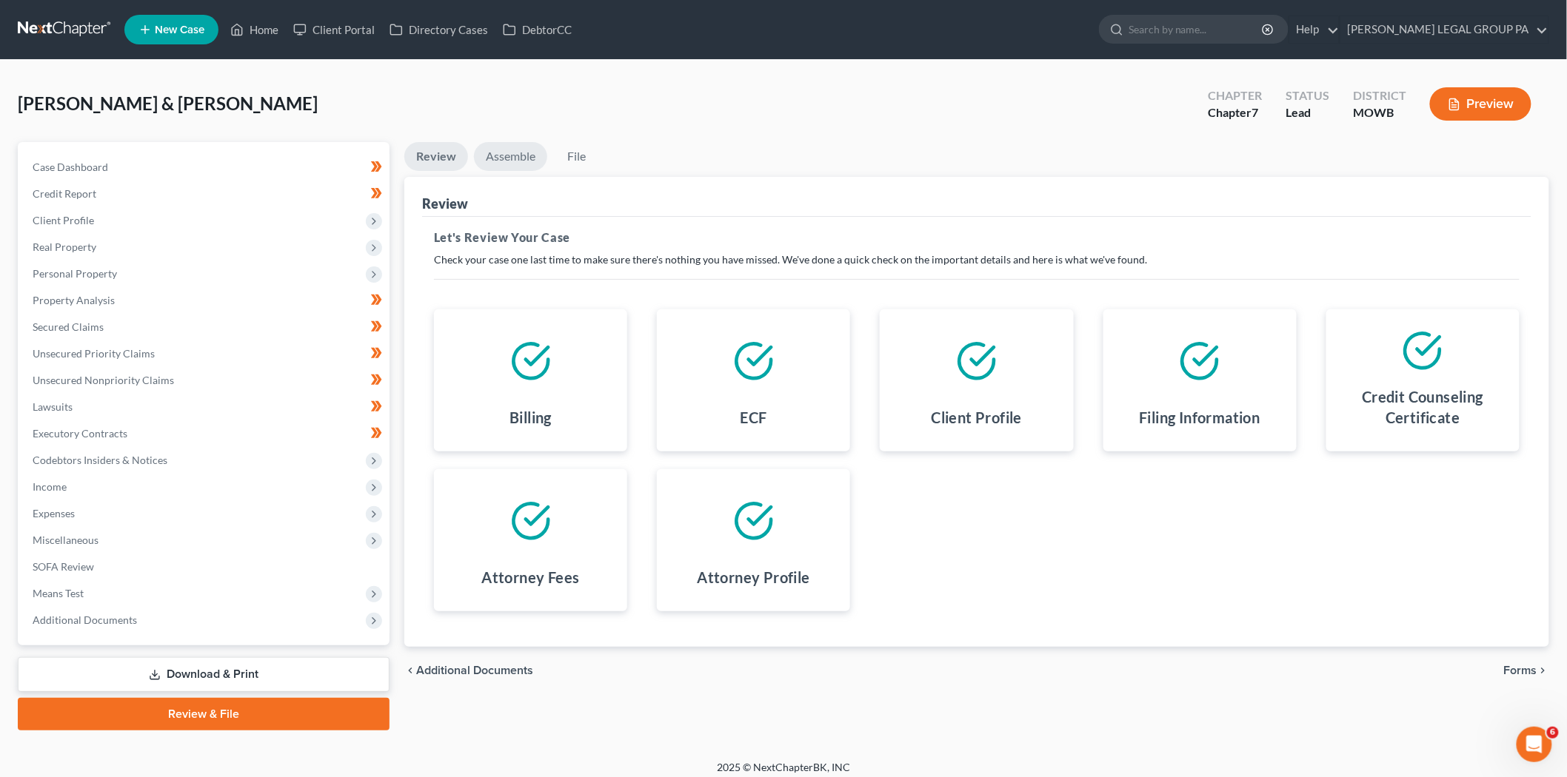
click at [512, 147] on link "Assemble" at bounding box center [510, 156] width 73 height 29
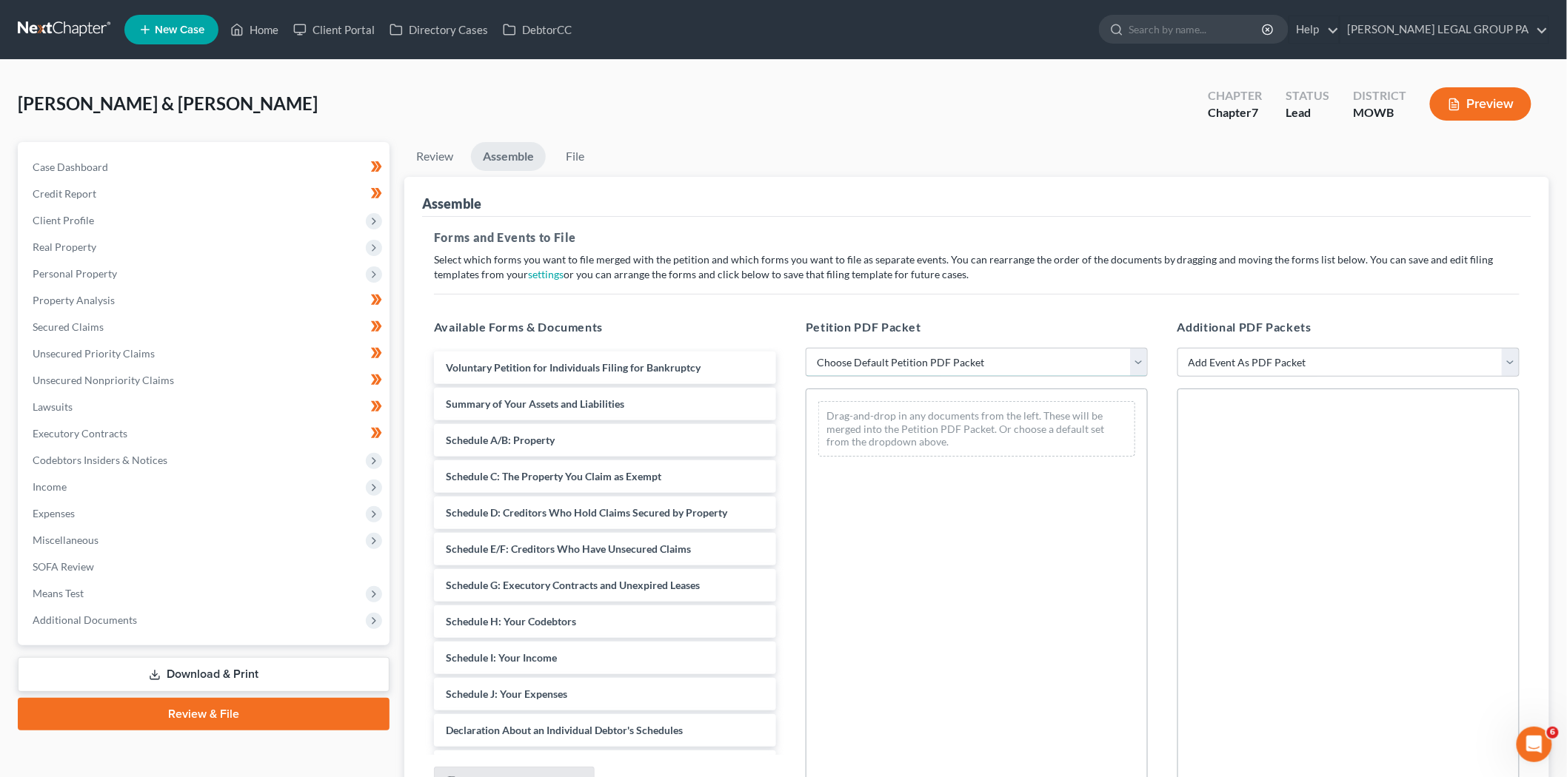
click at [854, 361] on select "Choose Default Petition PDF Packet Complete Bankruptcy Petition (all forms and …" at bounding box center [977, 363] width 342 height 30
select select "0"
click at [806, 348] on select "Choose Default Petition PDF Packet Complete Bankruptcy Petition (all forms and …" at bounding box center [977, 363] width 342 height 30
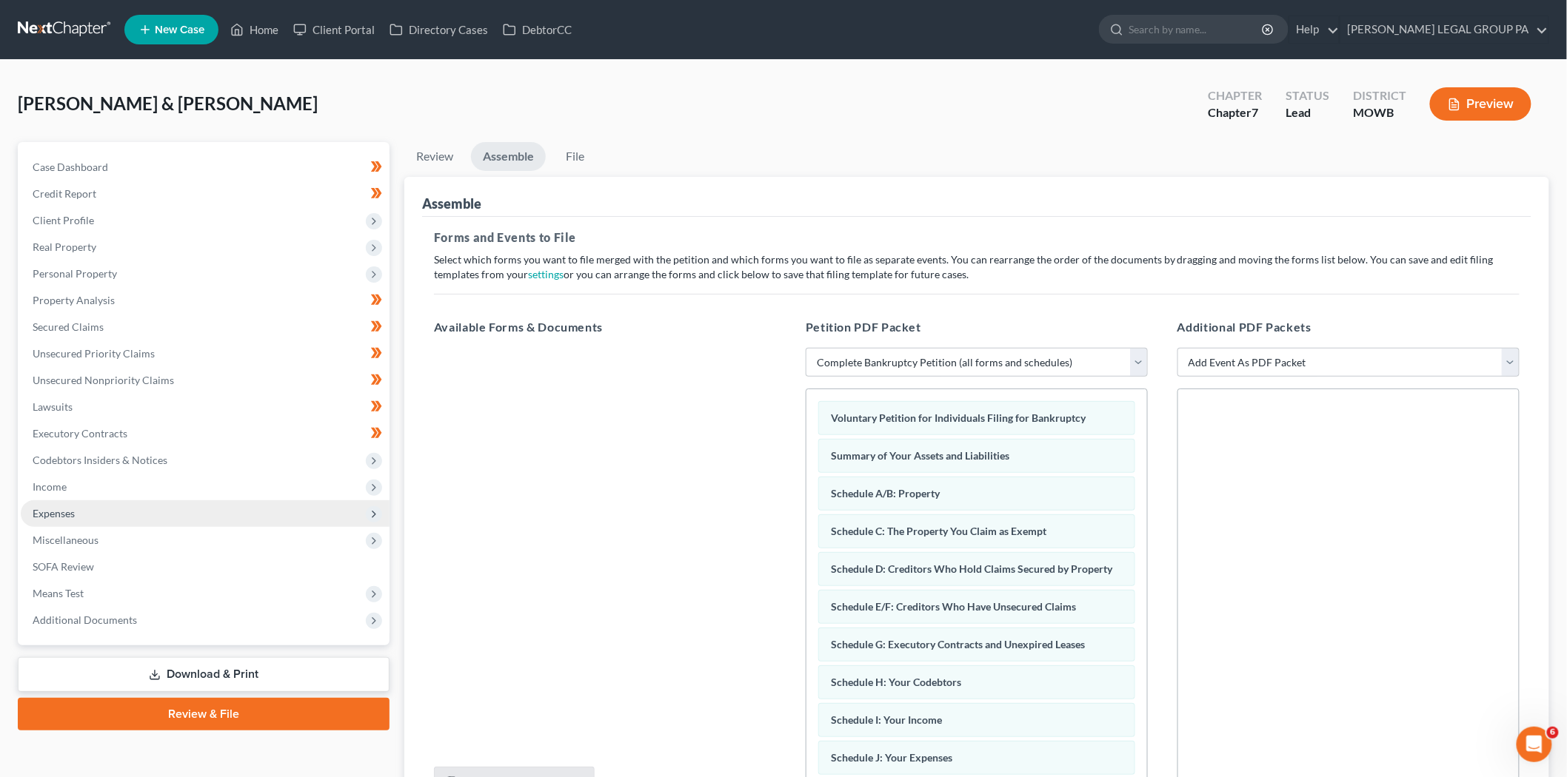
drag, startPoint x: 285, startPoint y: 506, endPoint x: 268, endPoint y: 522, distance: 23.6
click at [284, 506] on span "Expenses" at bounding box center [205, 514] width 369 height 27
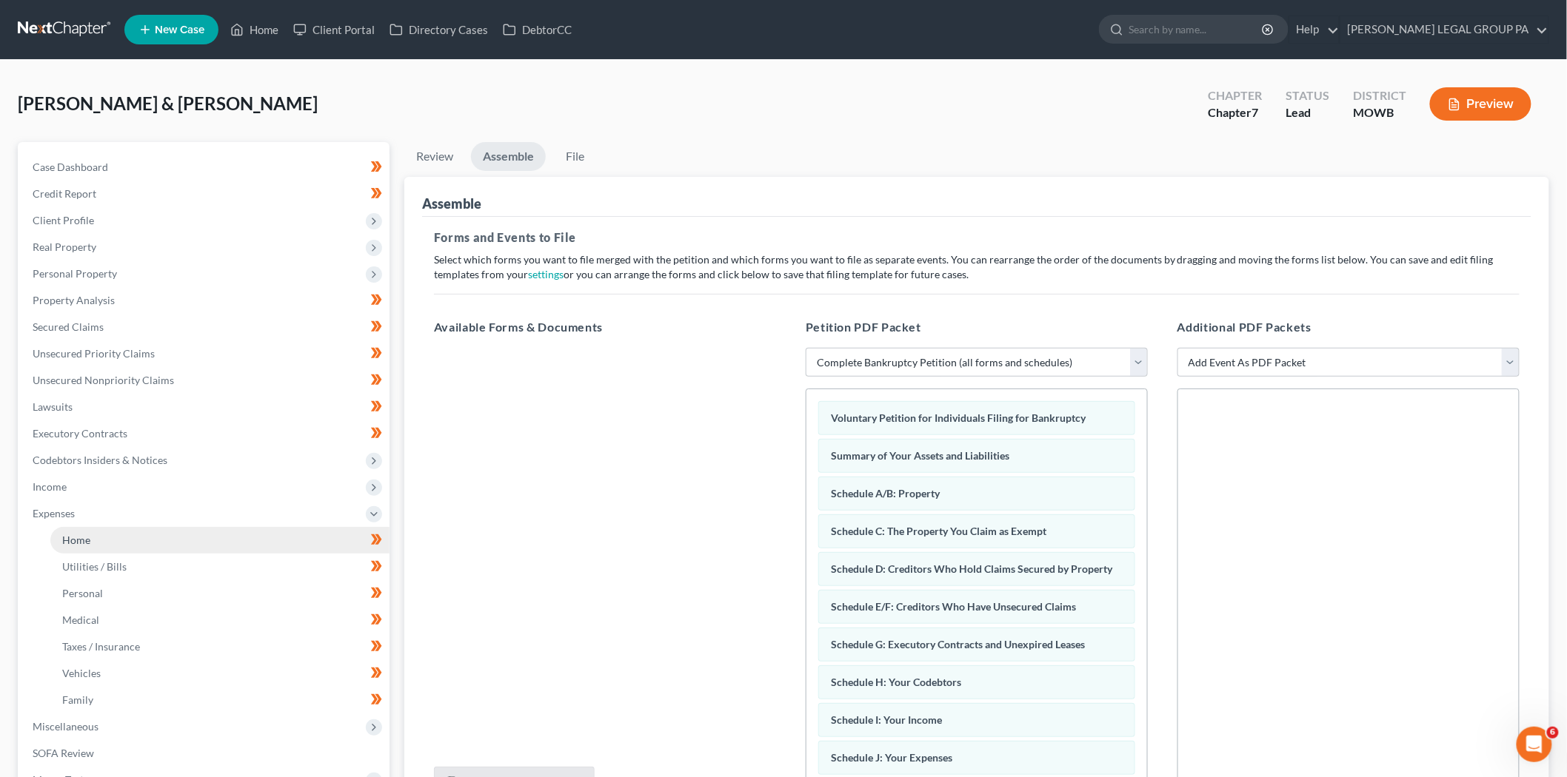
click at [239, 546] on link "Home" at bounding box center [219, 540] width 339 height 27
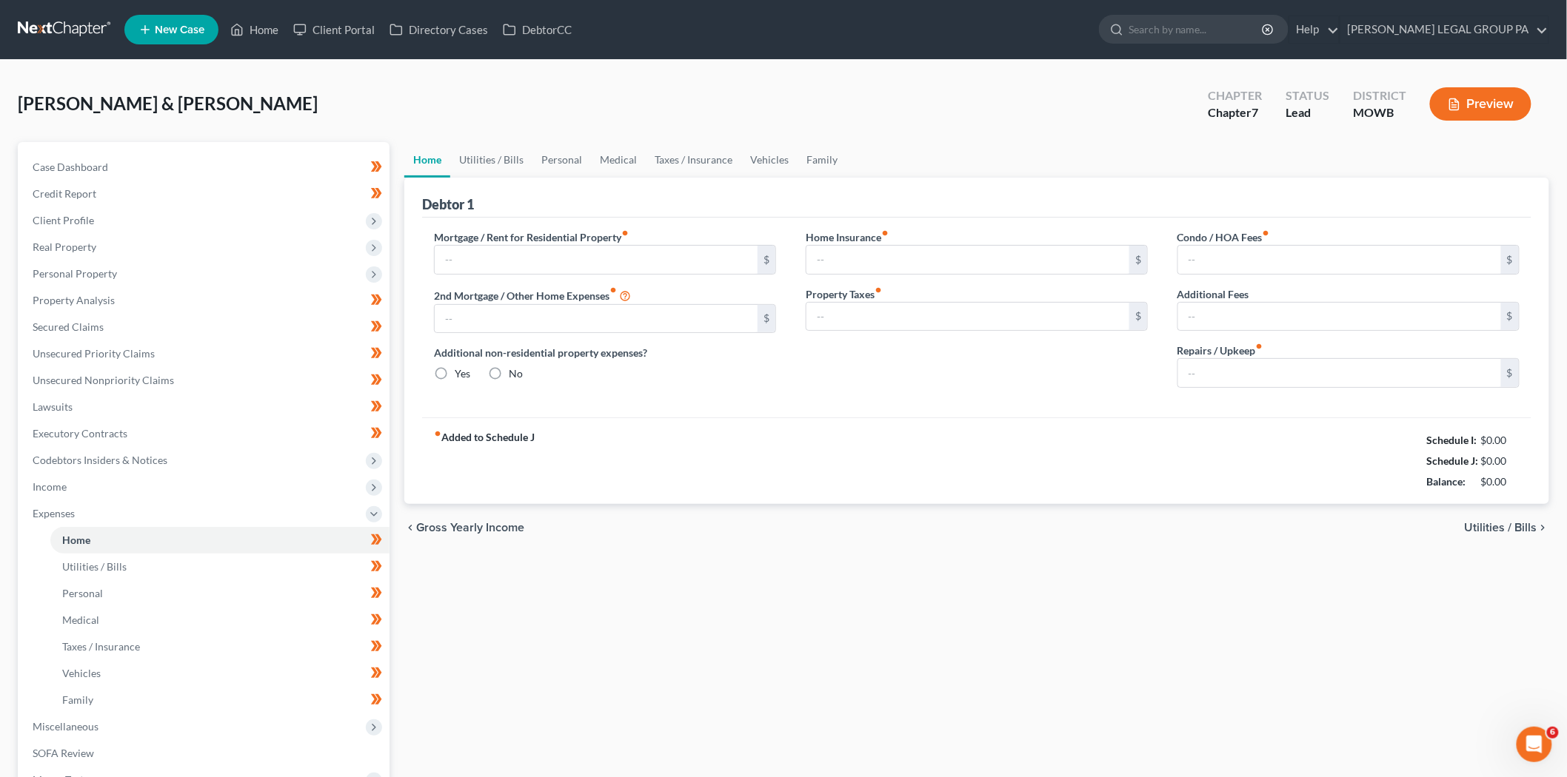
type input "605.00"
type input "0.00"
radio input "true"
type input "0.00"
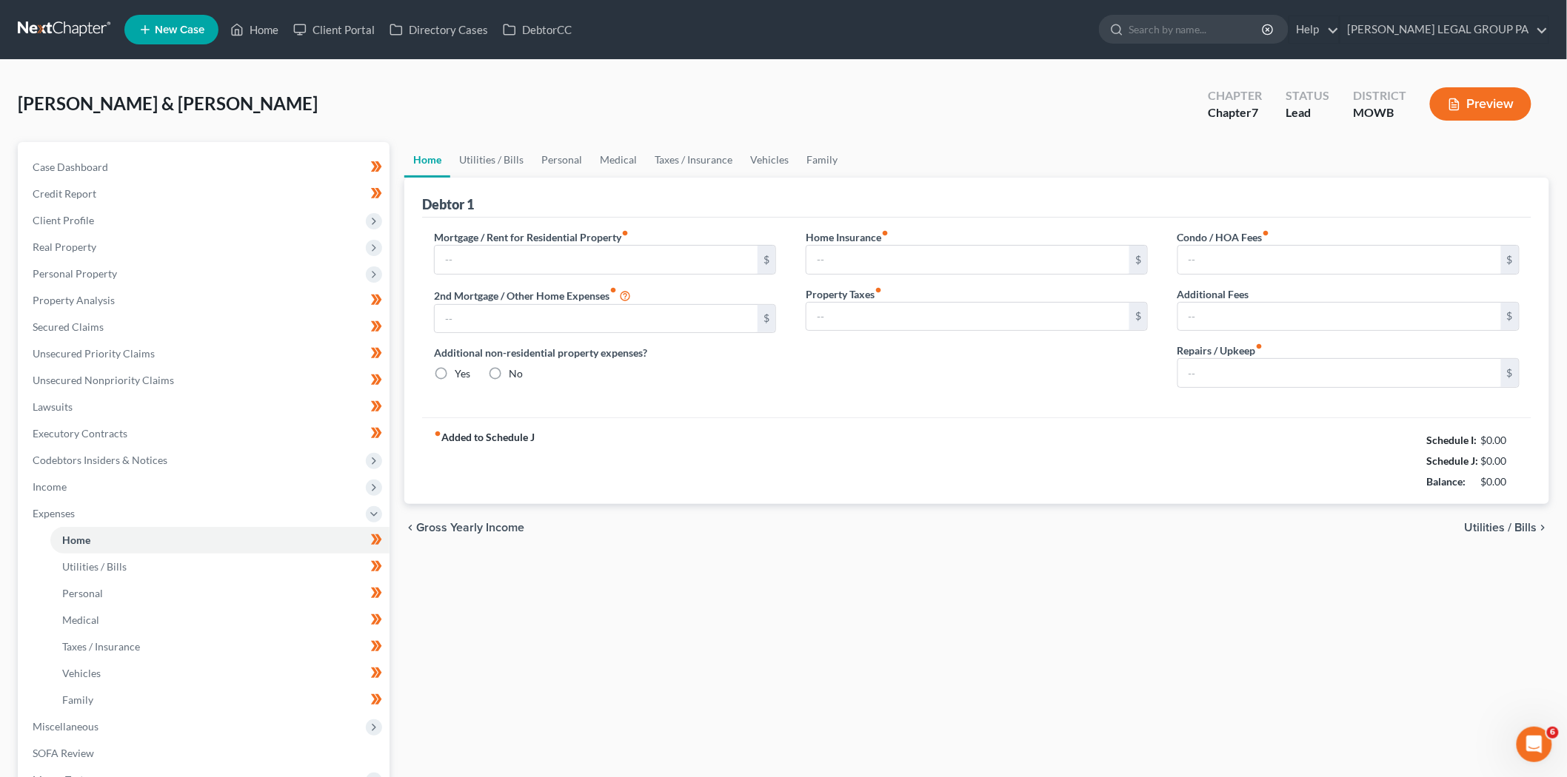
type input "0.00"
type input "150.00"
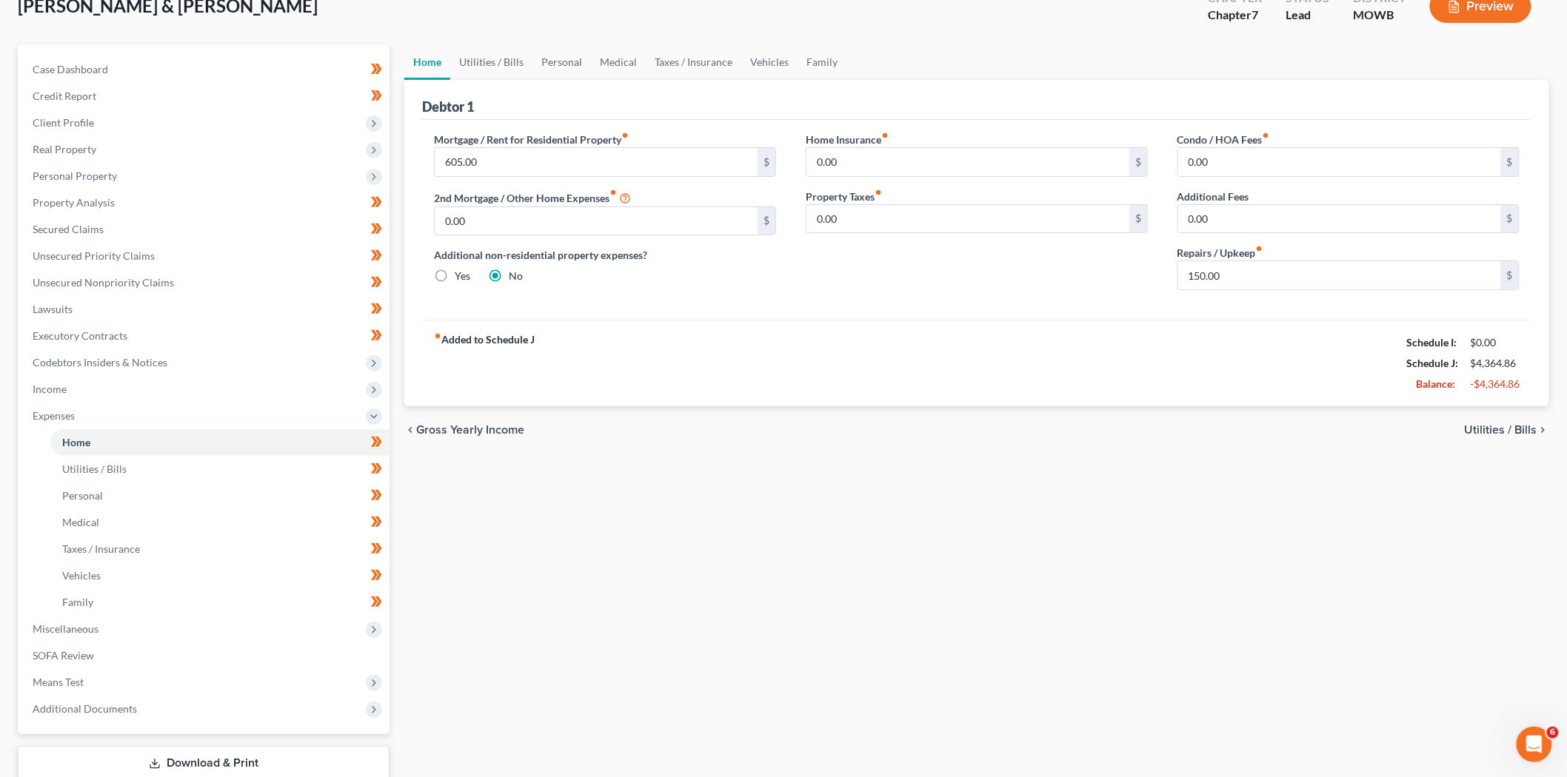
scroll to position [195, 0]
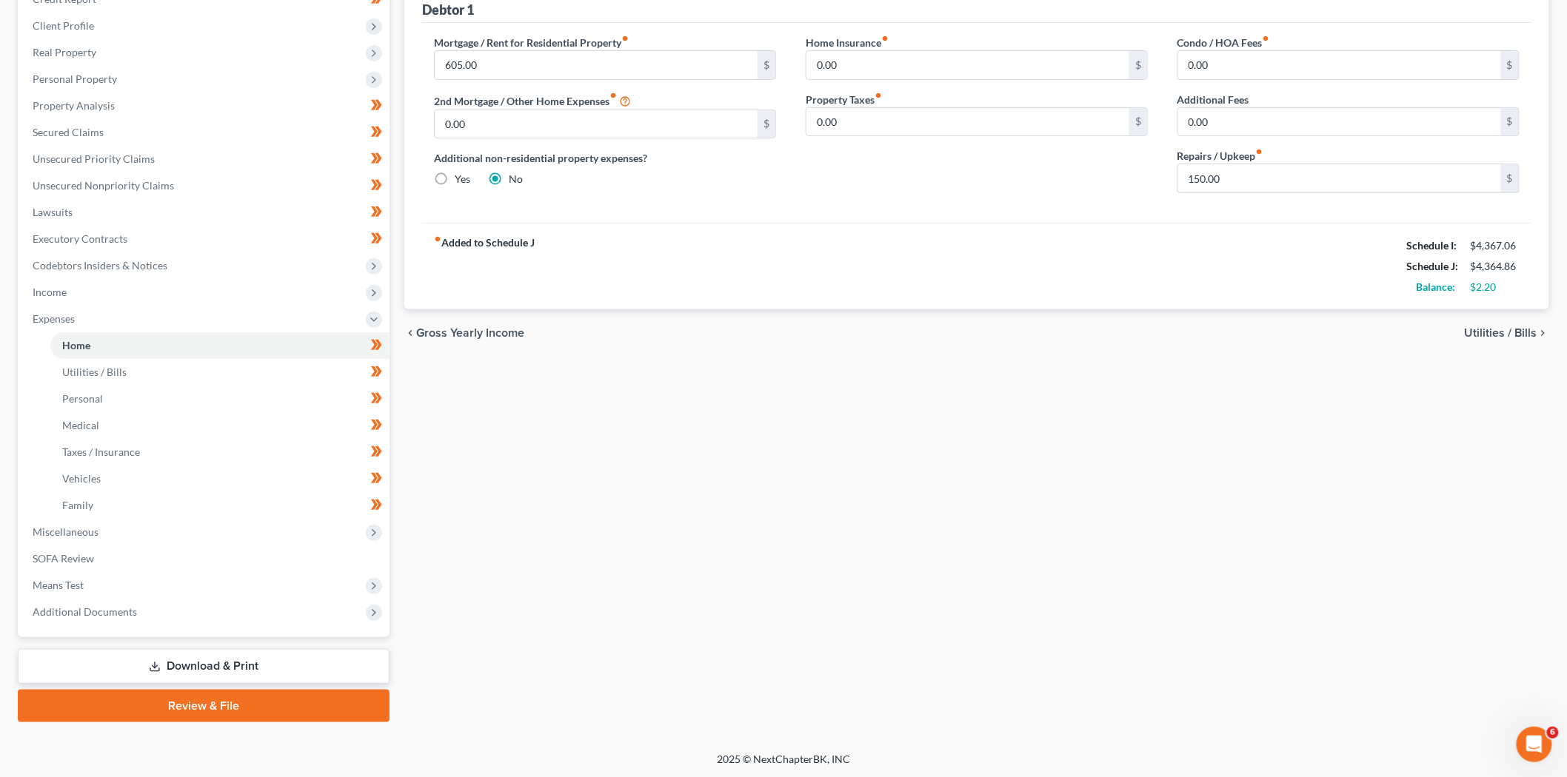
click at [169, 700] on link "Review & File" at bounding box center [204, 706] width 372 height 33
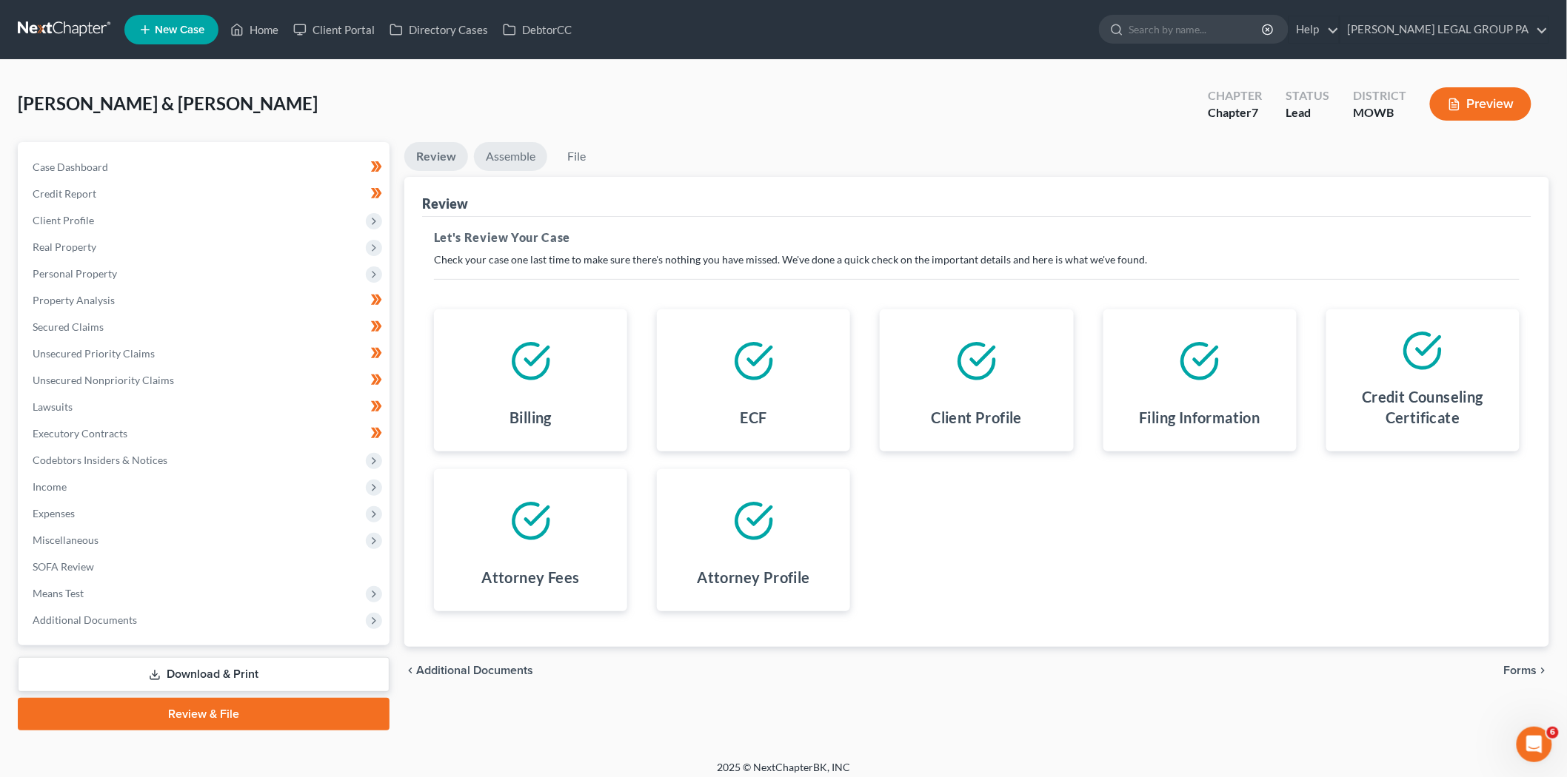
click at [486, 159] on link "Assemble" at bounding box center [510, 156] width 73 height 29
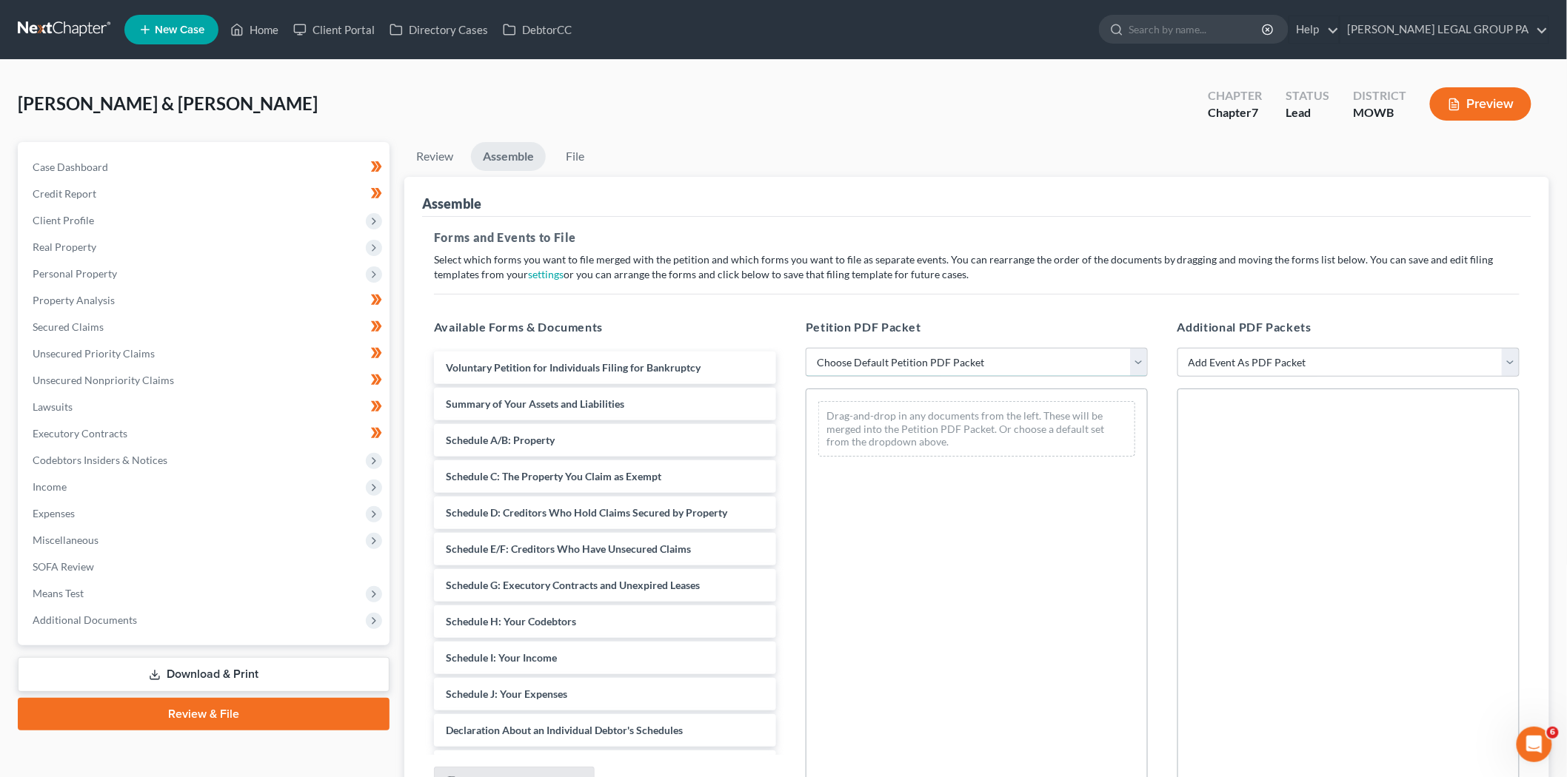
click at [924, 361] on select "Choose Default Petition PDF Packet Complete Bankruptcy Petition (all forms and …" at bounding box center [977, 363] width 342 height 30
select select "0"
click at [806, 348] on select "Choose Default Petition PDF Packet Complete Bankruptcy Petition (all forms and …" at bounding box center [977, 363] width 342 height 30
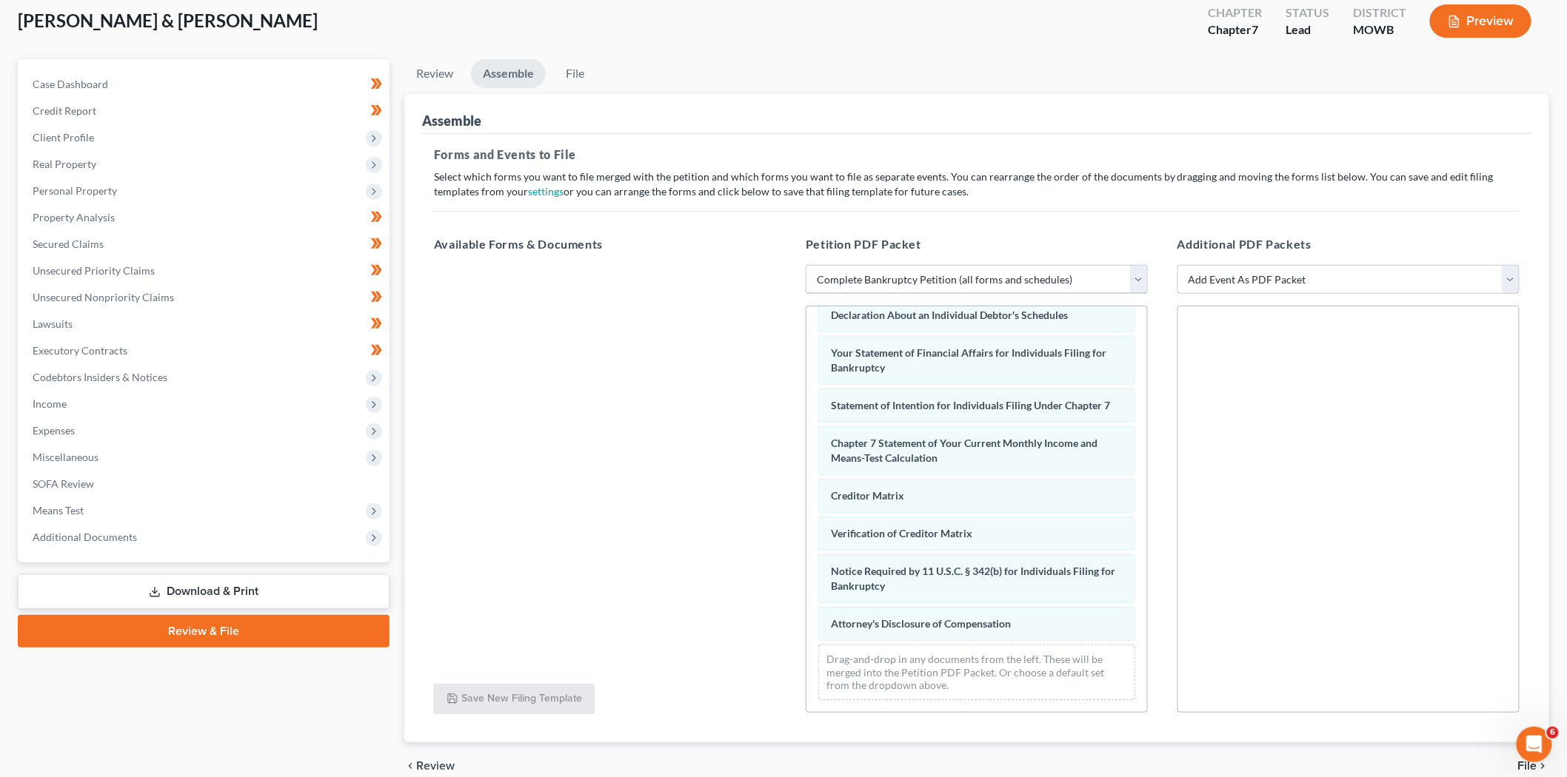
scroll to position [152, 0]
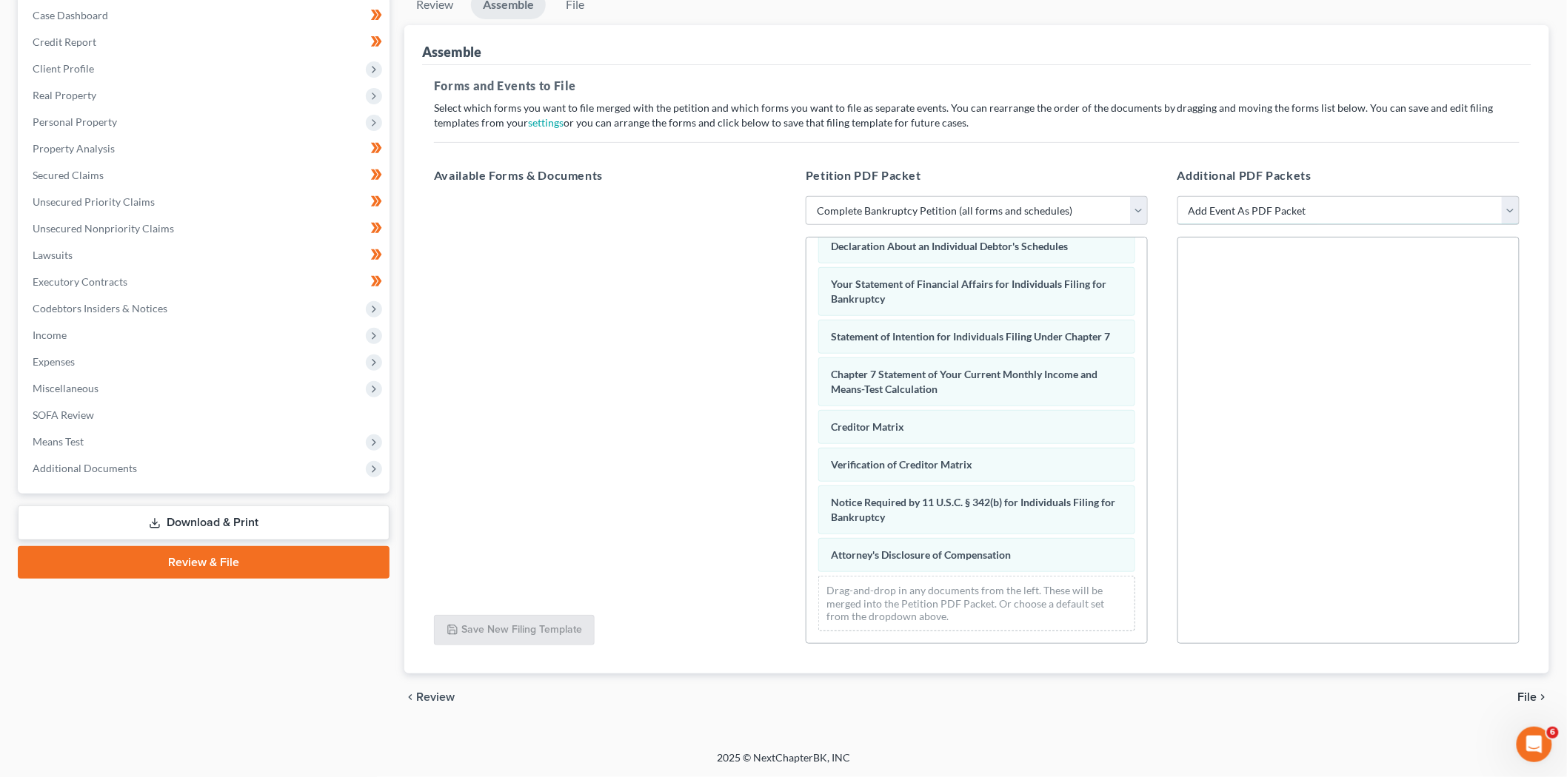
click at [1328, 212] on select "Add Event As PDF Packet Affidavit re: NO Tax Returns Amended Matrix Adding Cred…" at bounding box center [1348, 211] width 342 height 30
click at [578, 323] on div at bounding box center [605, 399] width 366 height 407
click at [165, 480] on div "Case Dashboard Payments Invoices Payments Payments Credit Report Client Profile…" at bounding box center [204, 241] width 372 height 503
click at [174, 461] on span "Additional Documents" at bounding box center [205, 468] width 369 height 27
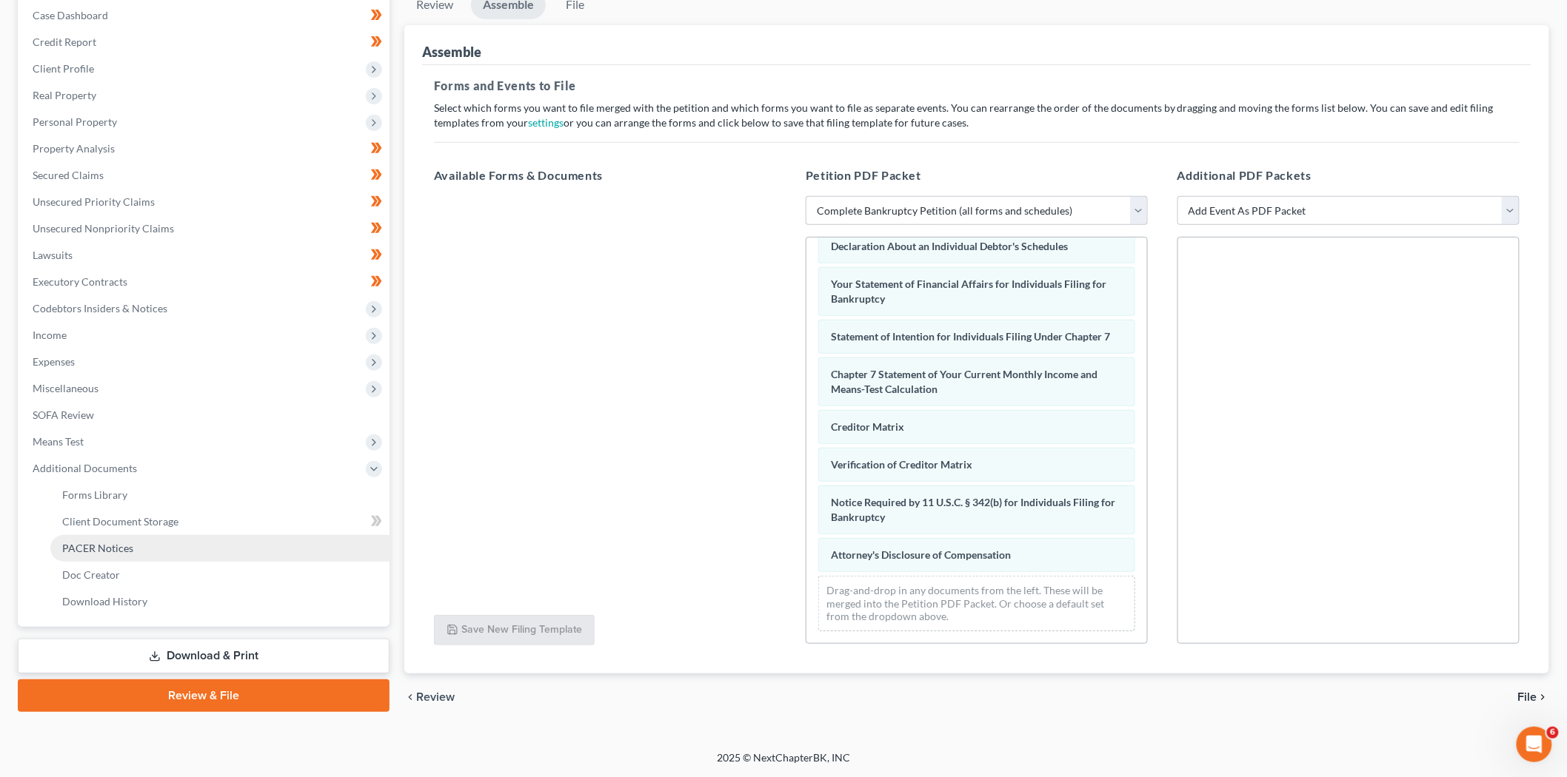
click at [121, 542] on span "PACER Notices" at bounding box center [97, 548] width 71 height 13
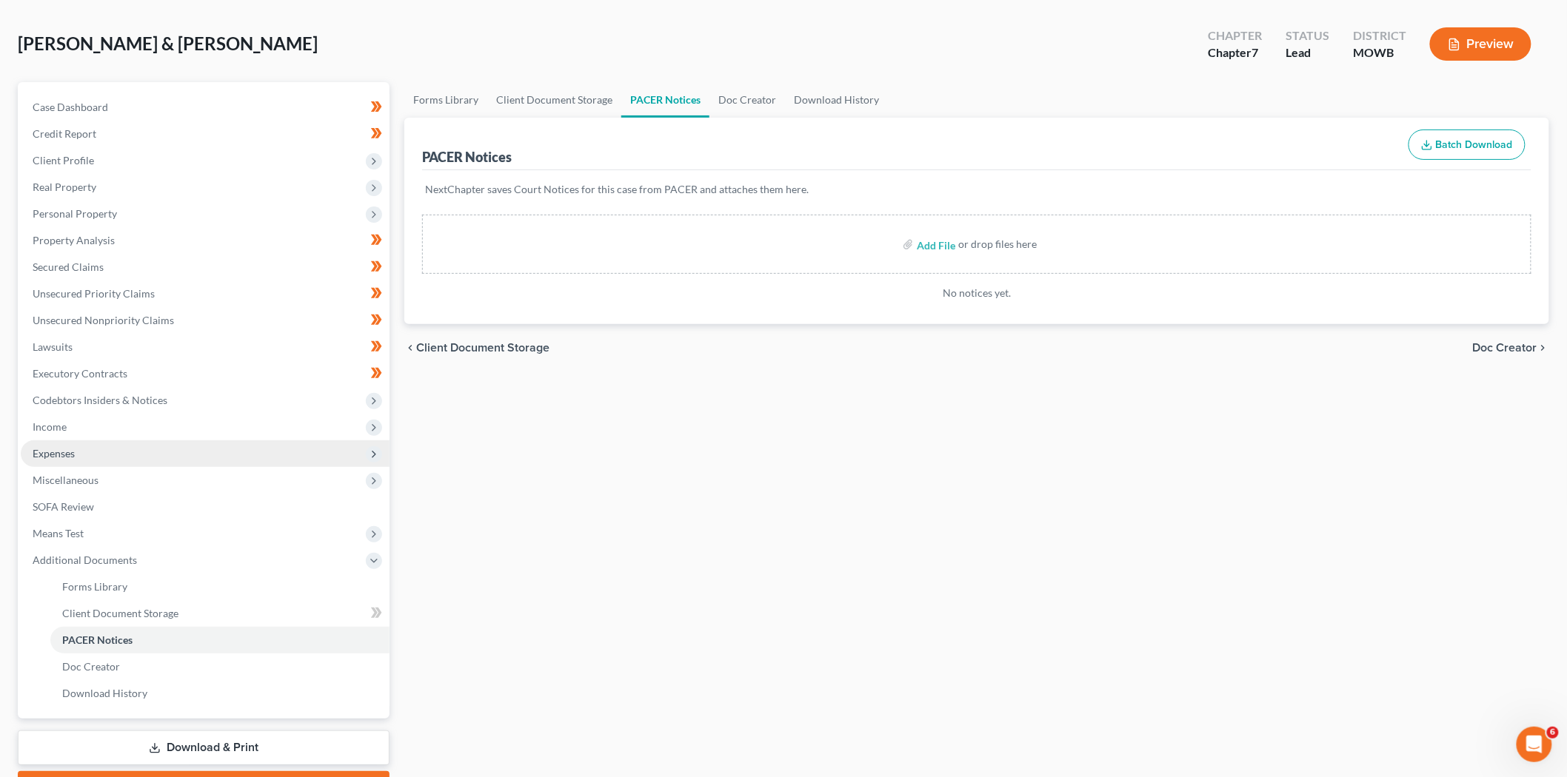
scroll to position [141, 0]
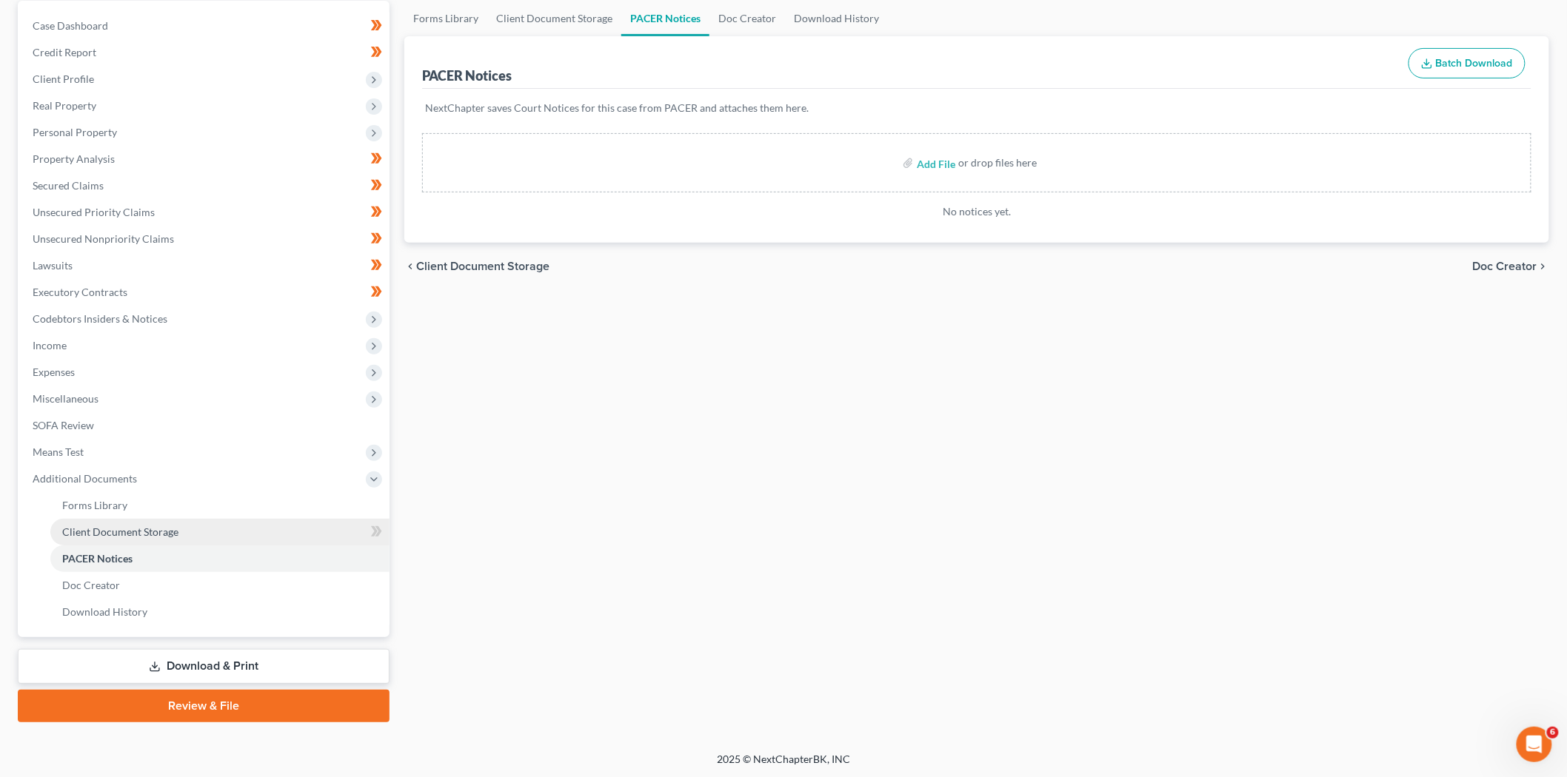
click at [138, 529] on span "Client Document Storage" at bounding box center [120, 532] width 116 height 13
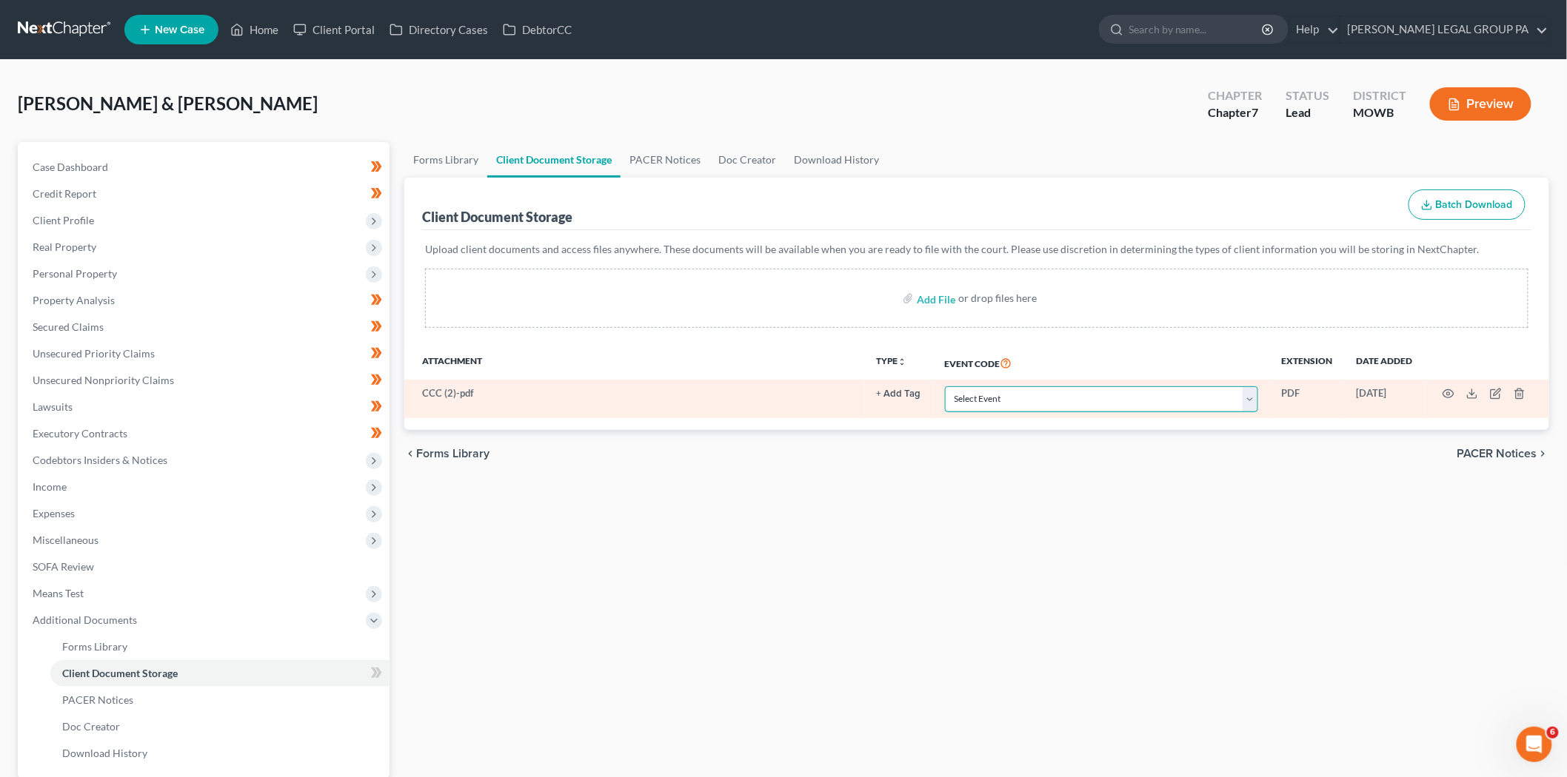
click at [1141, 404] on select "Select Event 20 Largest Unsecured Creditors Affidavit re: NO Tax Returns Amende…" at bounding box center [1101, 399] width 313 height 26
select select "5"
click at [945, 386] on select "Select Event 20 Largest Unsecured Creditors Affidavit re: NO Tax Returns Amende…" at bounding box center [1101, 399] width 313 height 26
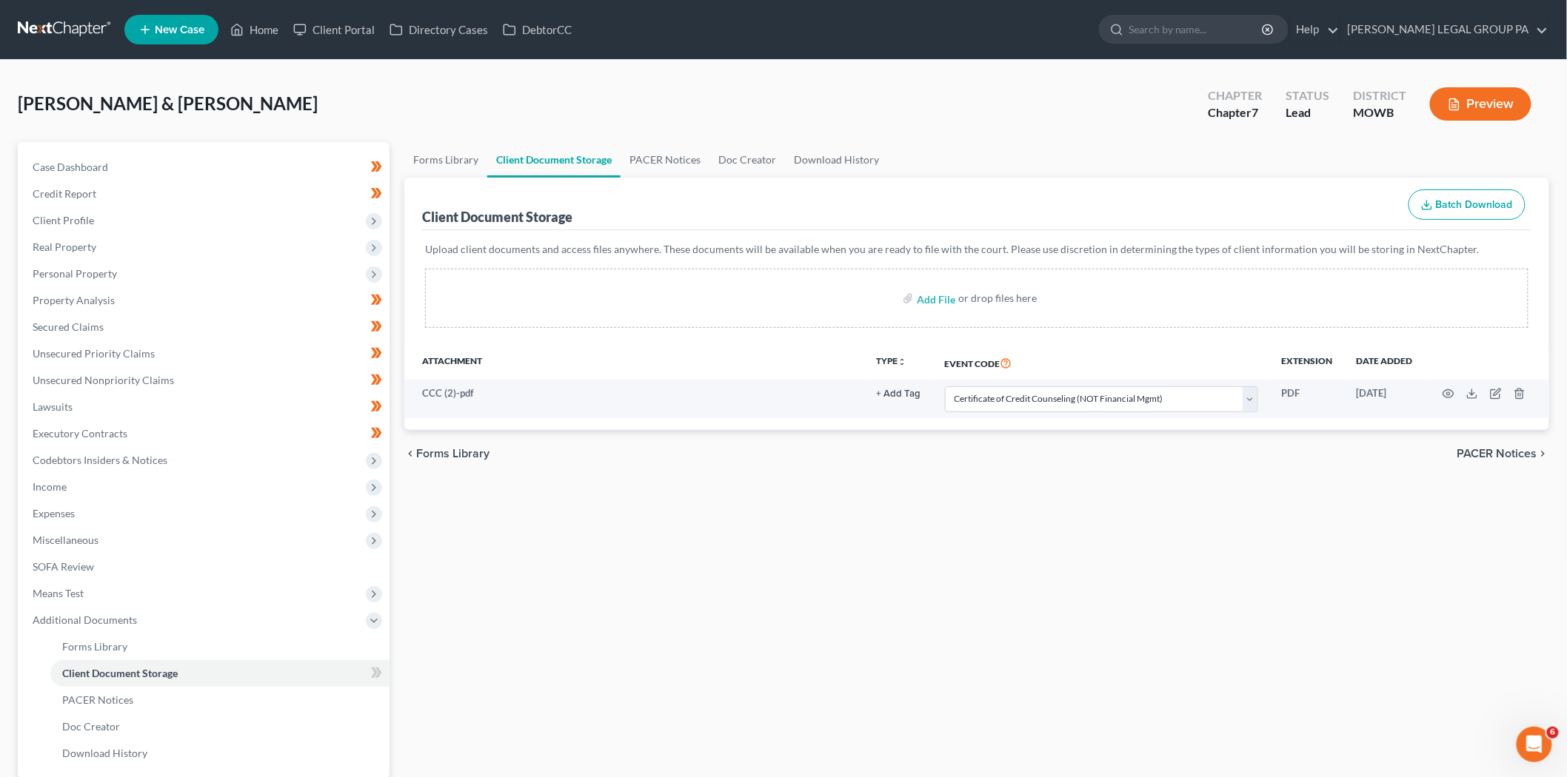
click at [884, 541] on div "Forms Library Client Document Storage PACER Notices Doc Creator Download Histor…" at bounding box center [976, 503] width 1159 height 722
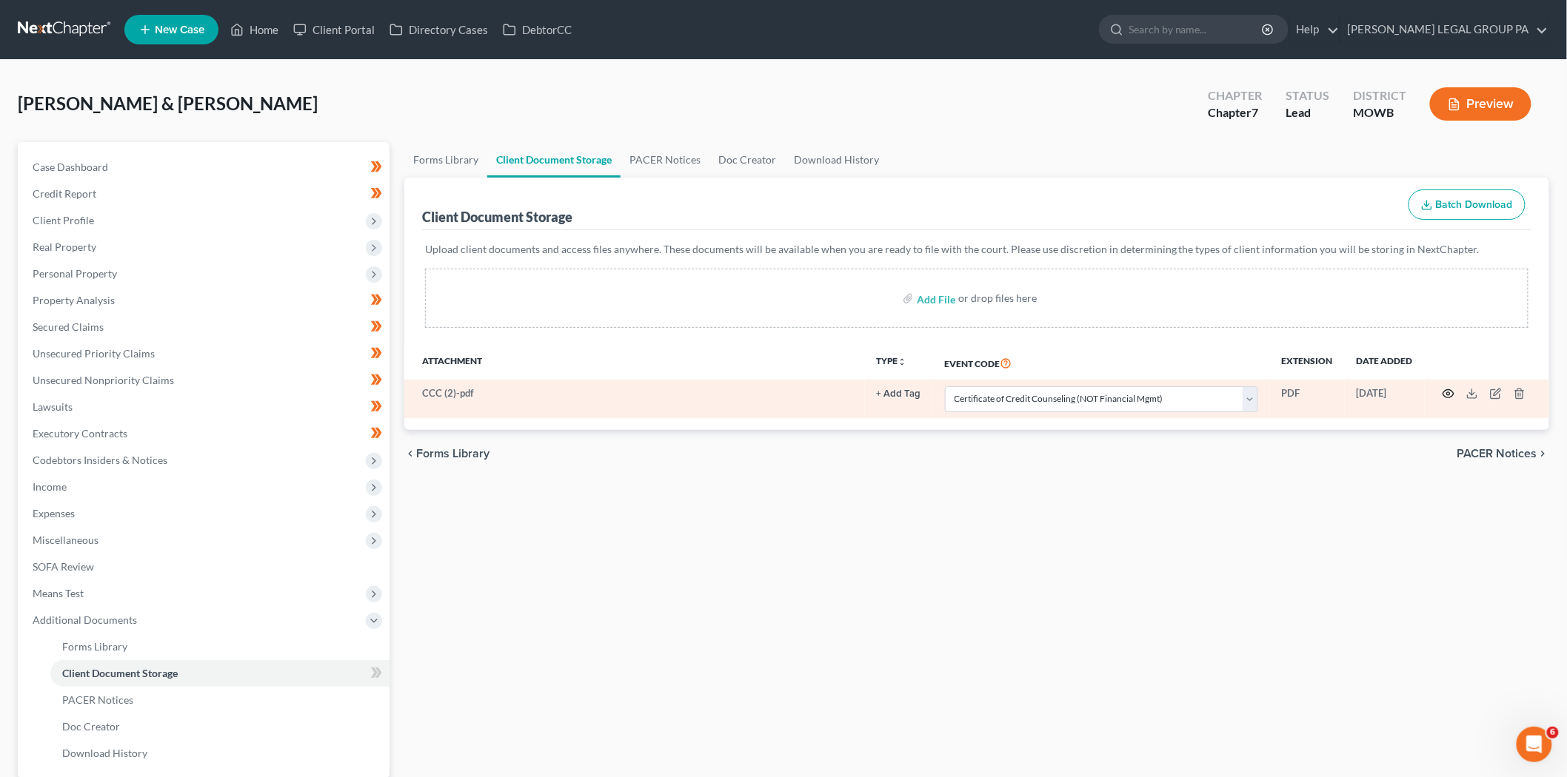
click at [1449, 395] on icon "button" at bounding box center [1448, 394] width 12 height 12
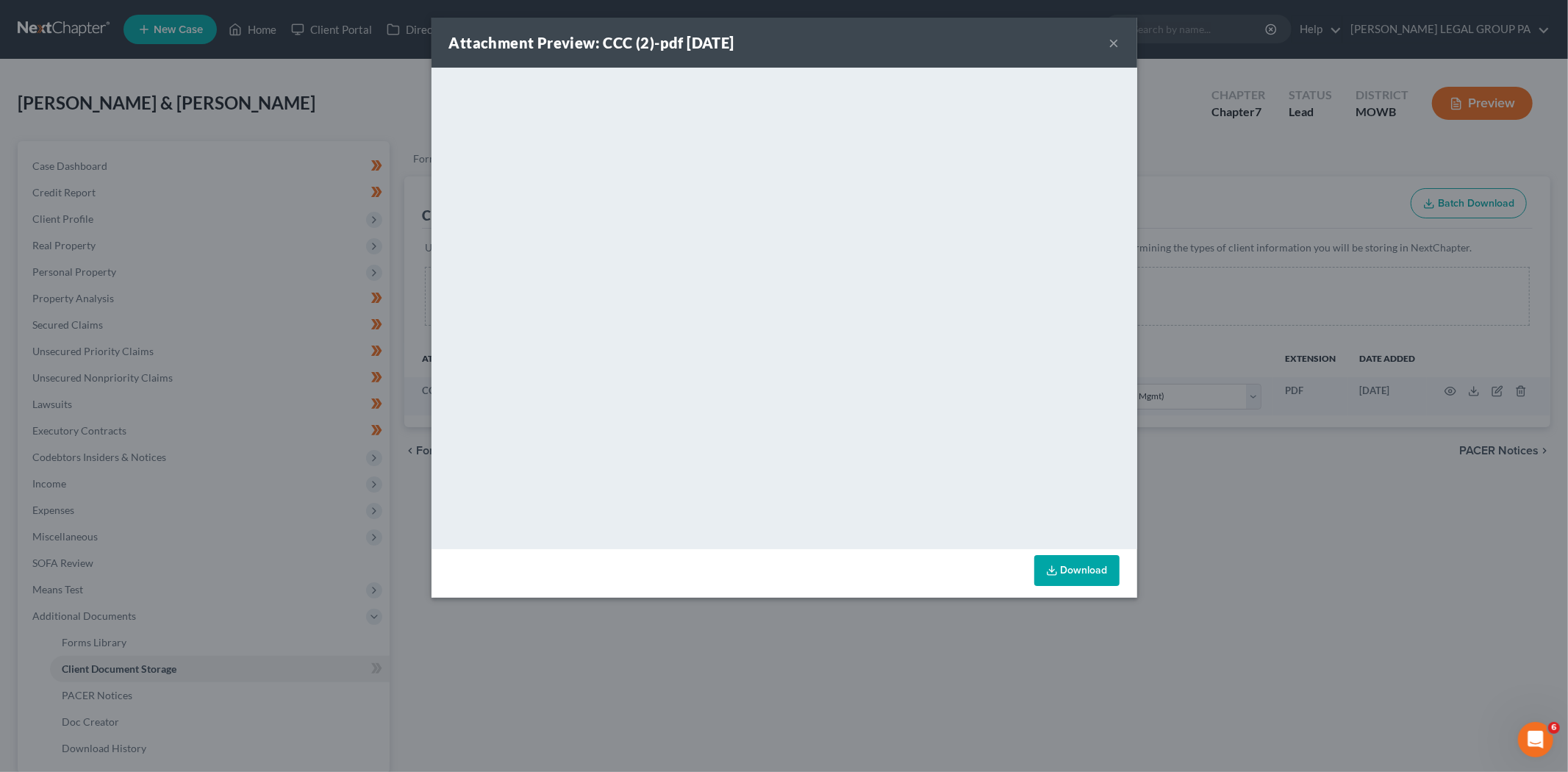
click at [1112, 45] on button "×" at bounding box center [1114, 43] width 10 height 18
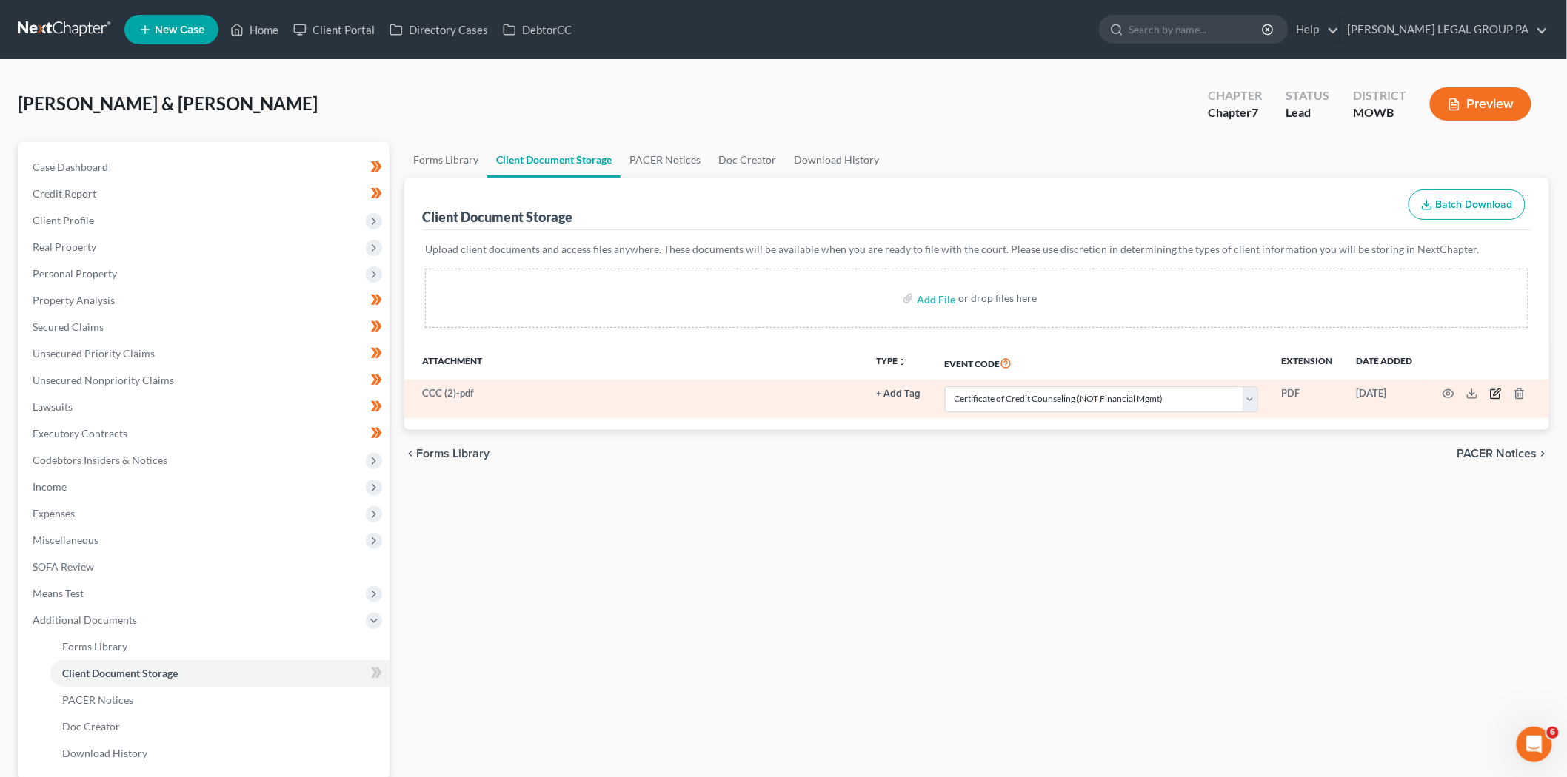
click at [1498, 393] on icon "button" at bounding box center [1496, 392] width 7 height 7
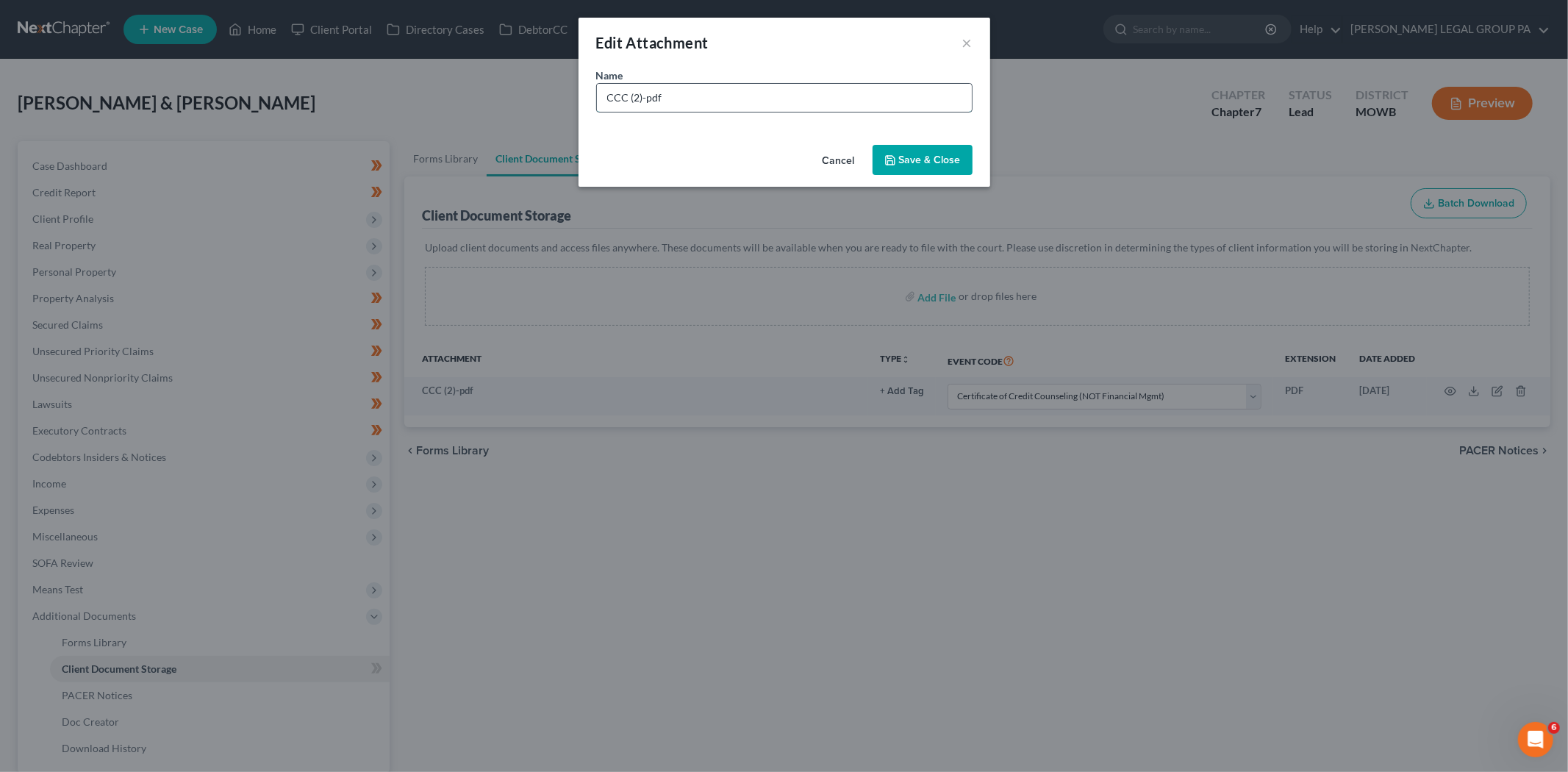
click at [687, 91] on input "CCC (2)-pdf" at bounding box center [784, 97] width 375 height 28
click at [640, 96] on input "CCC (2)-pdf" at bounding box center [784, 97] width 375 height 28
type input "CCC [DATE]-pdf"
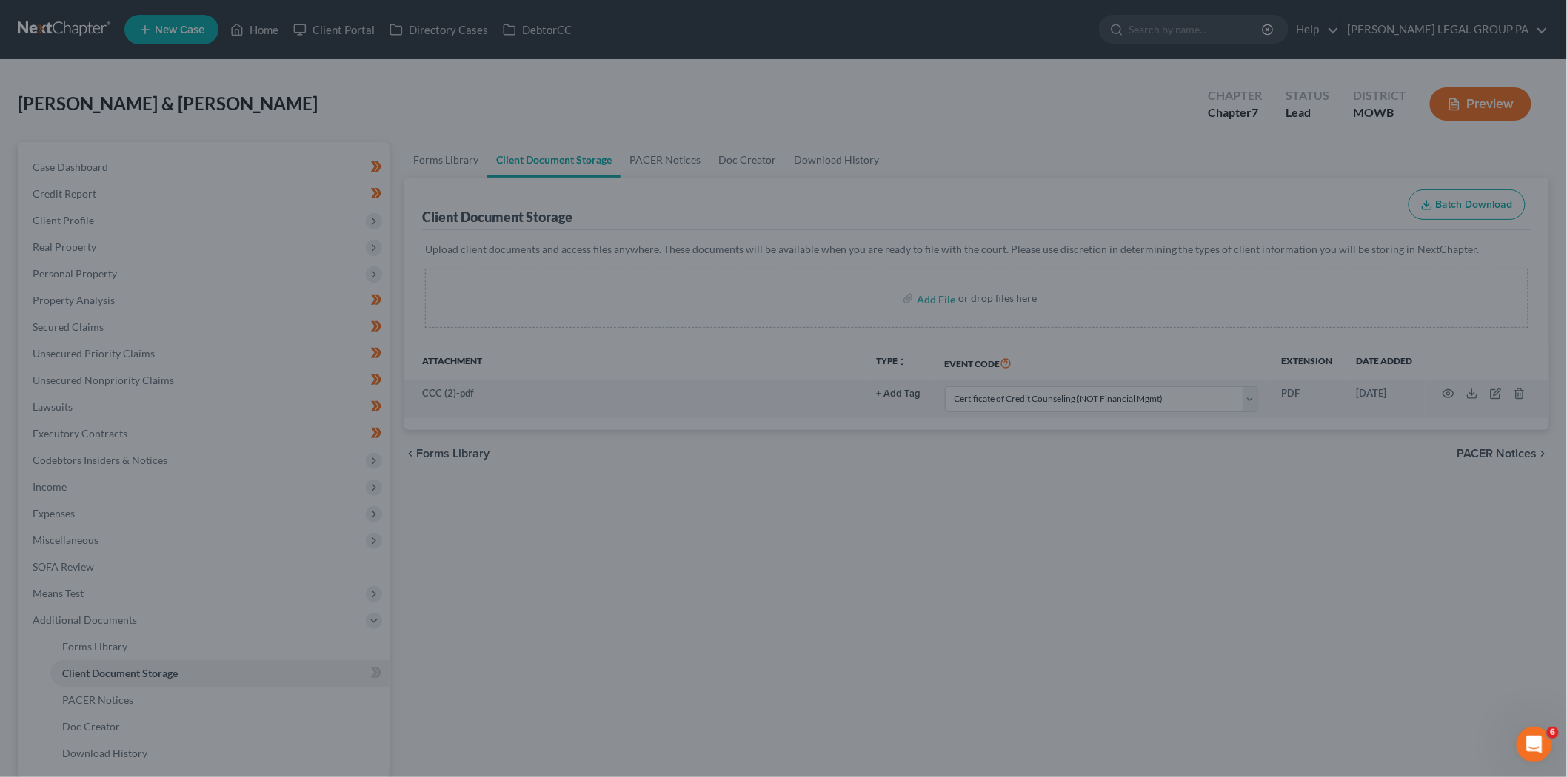
select select "5"
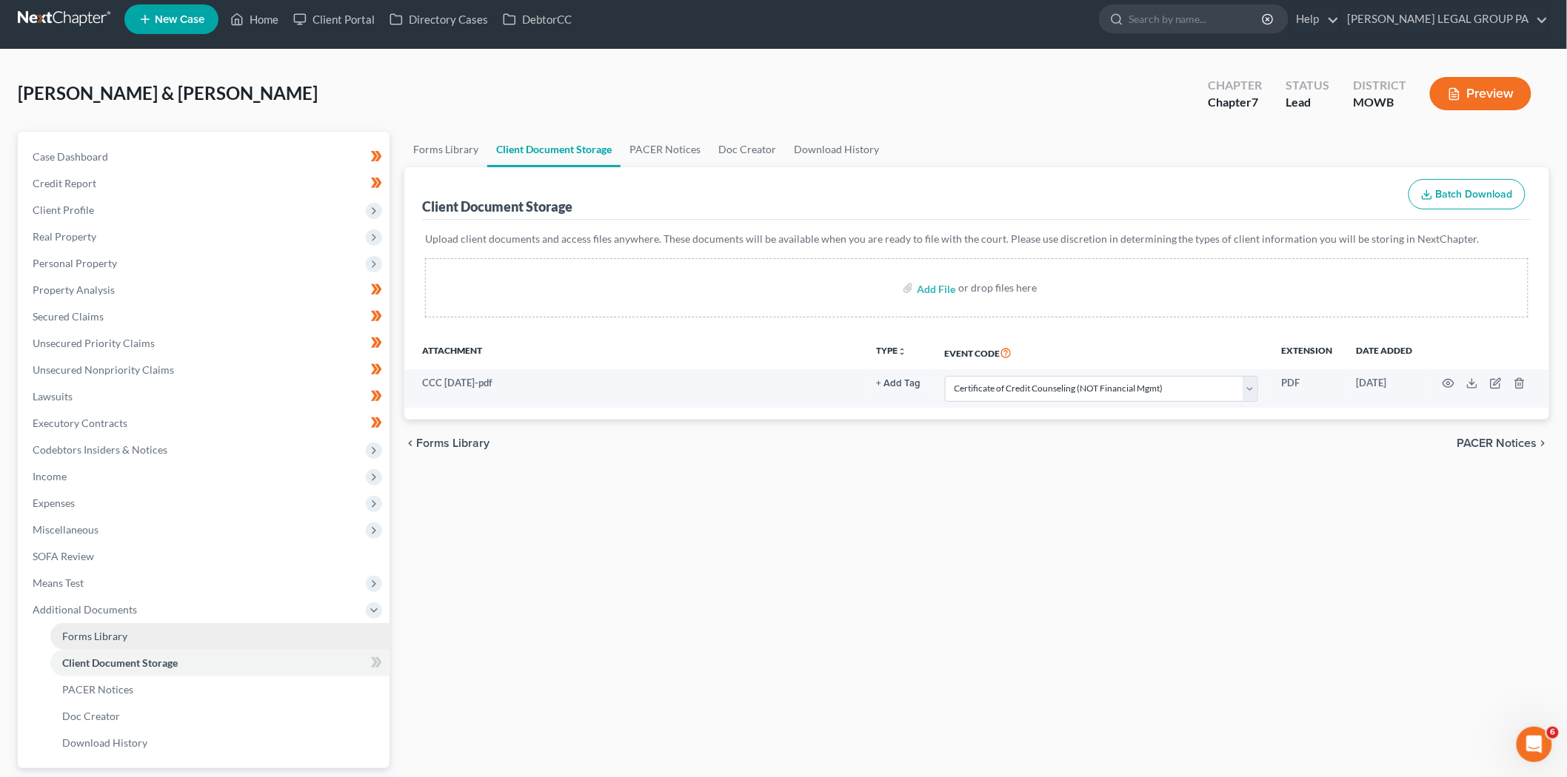
scroll to position [141, 0]
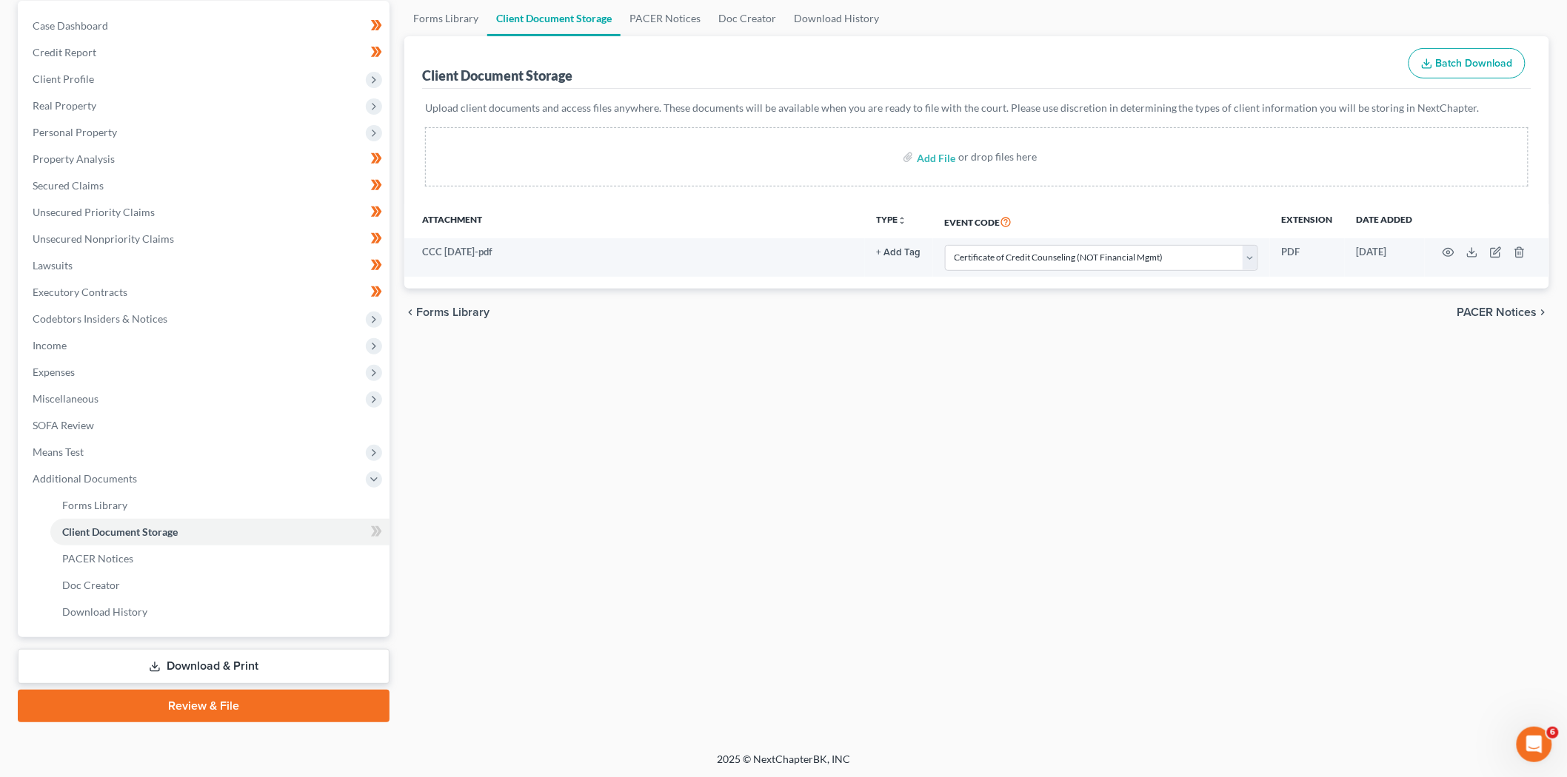
click at [240, 708] on link "Review & File" at bounding box center [204, 706] width 372 height 33
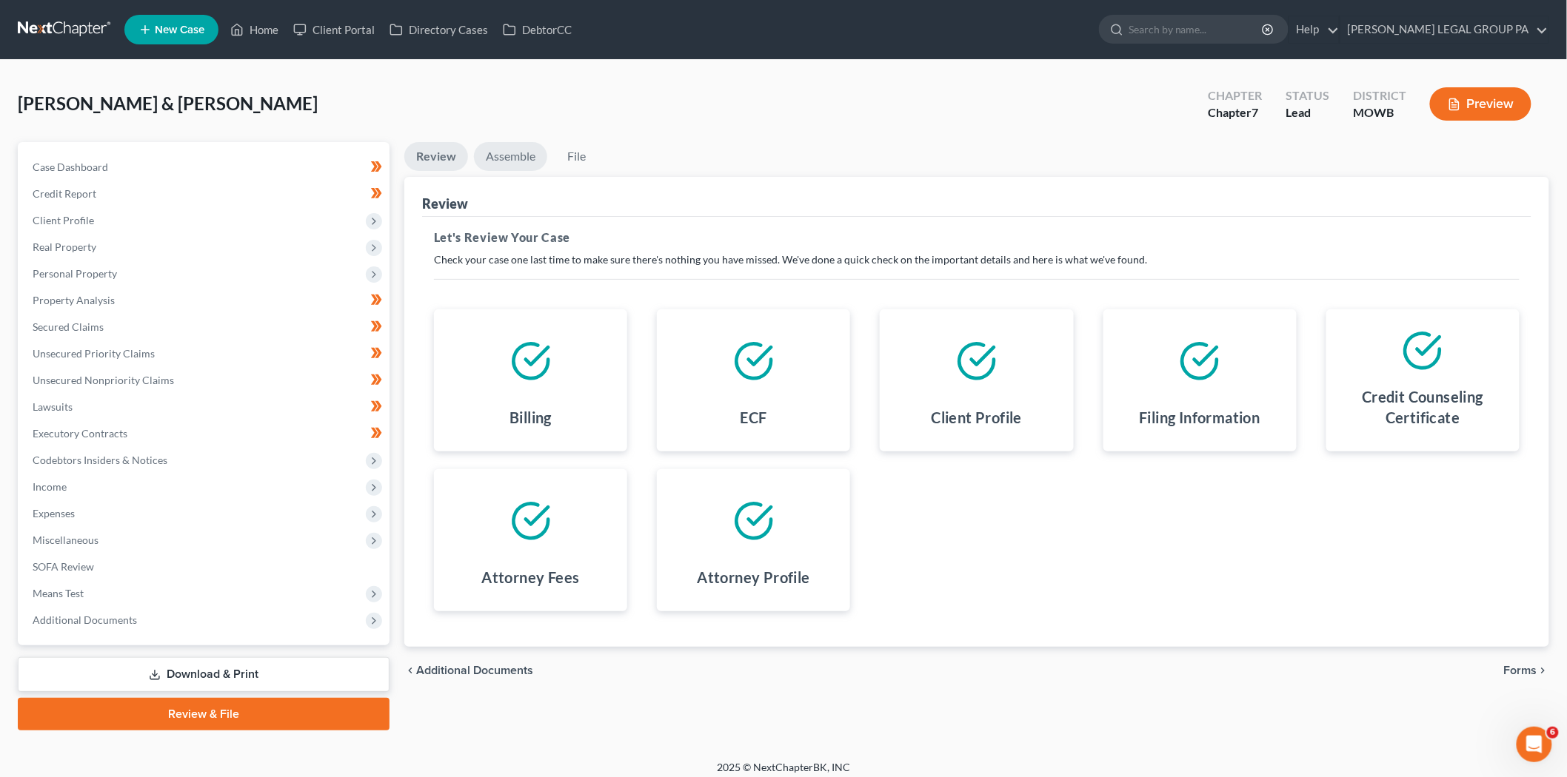
click at [513, 166] on link "Assemble" at bounding box center [510, 156] width 73 height 29
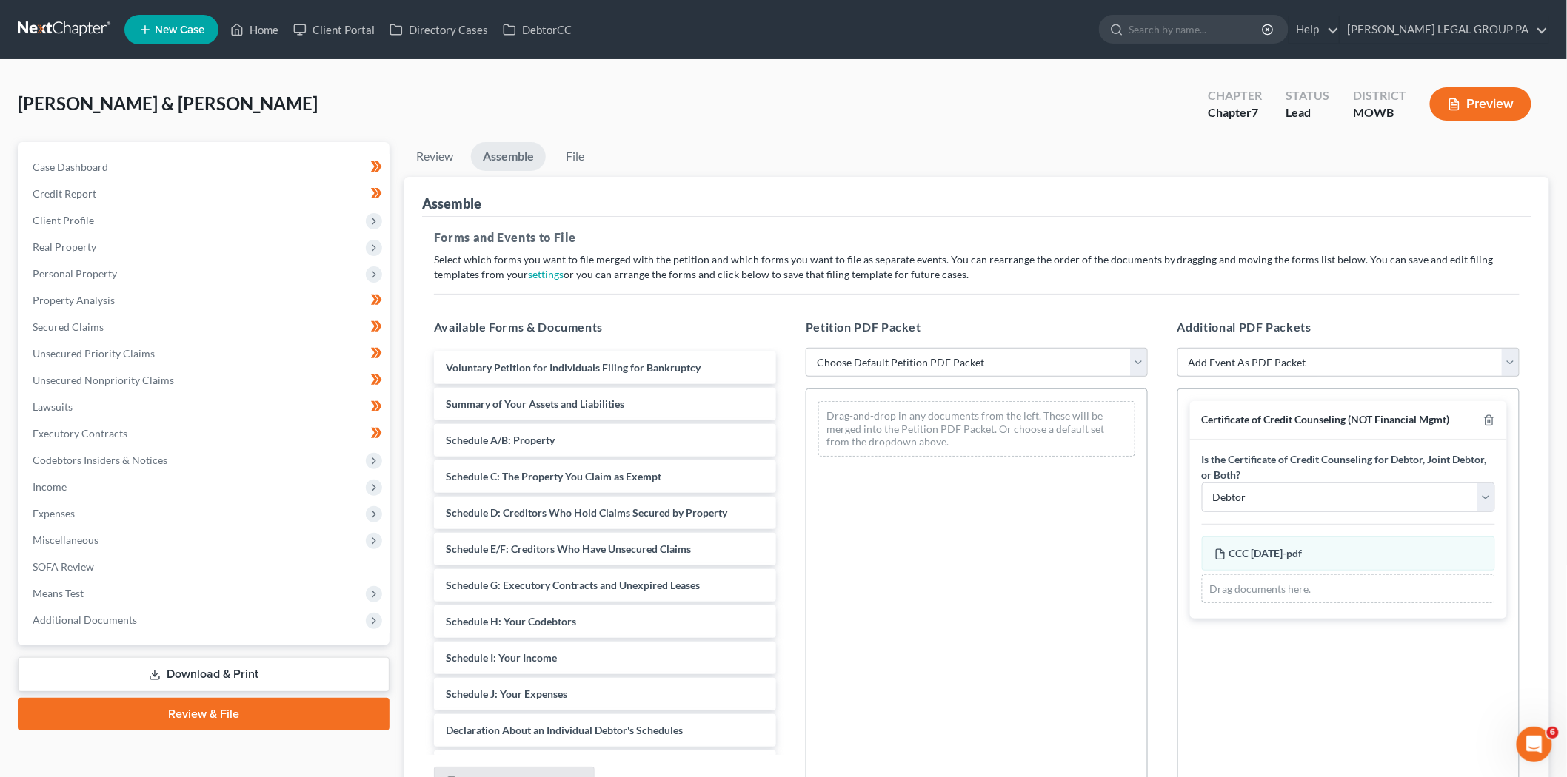
click at [959, 343] on div "Petition PDF Packet Choose Default Petition PDF Packet Complete Bankruptcy Peti…" at bounding box center [977, 558] width 372 height 502
drag, startPoint x: 954, startPoint y: 359, endPoint x: 955, endPoint y: 374, distance: 14.9
click at [954, 359] on select "Choose Default Petition PDF Packet Complete Bankruptcy Petition (all forms and …" at bounding box center [977, 363] width 342 height 30
select select "0"
click at [806, 348] on select "Choose Default Petition PDF Packet Complete Bankruptcy Petition (all forms and …" at bounding box center [977, 363] width 342 height 30
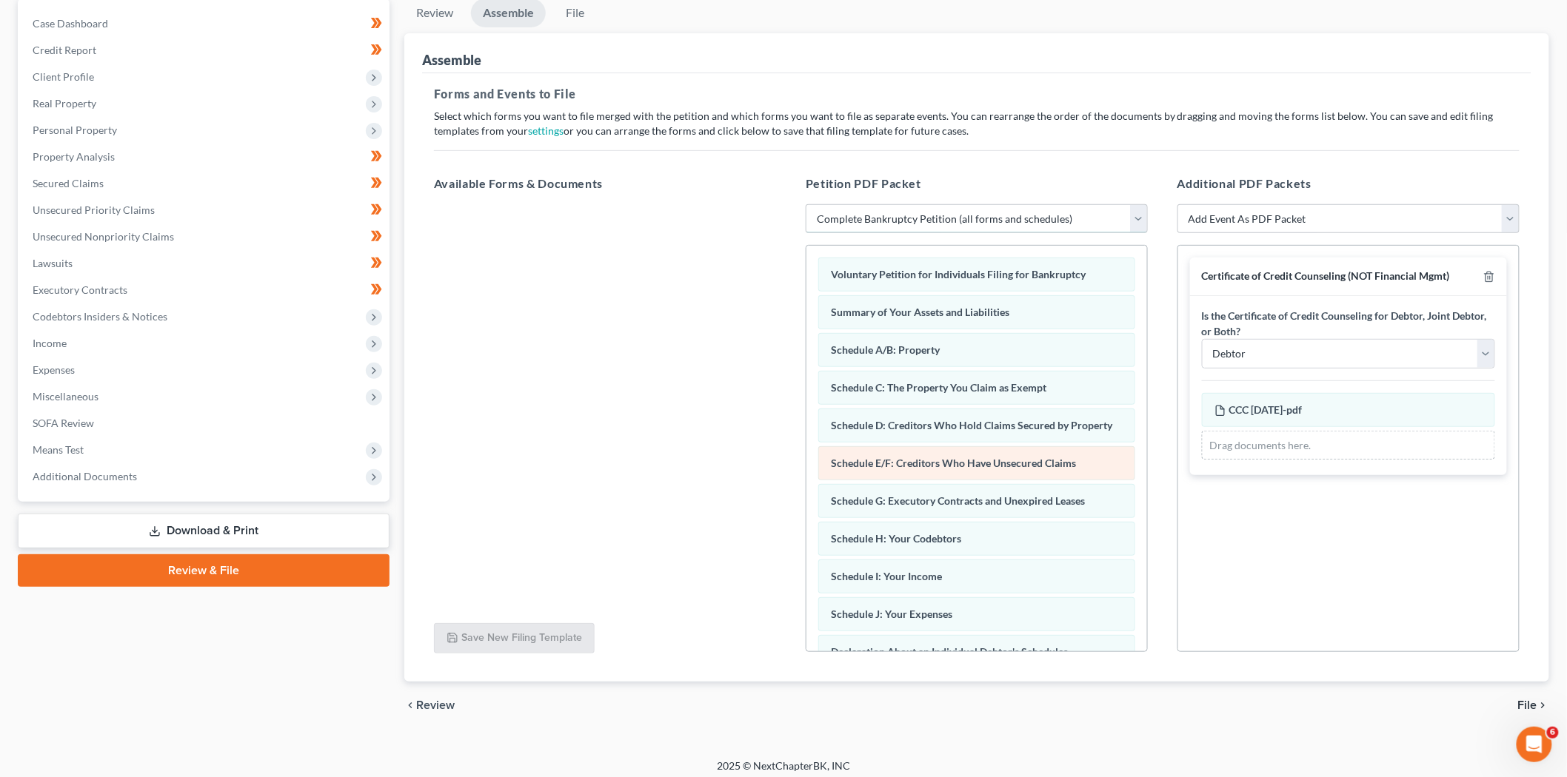
scroll to position [152, 0]
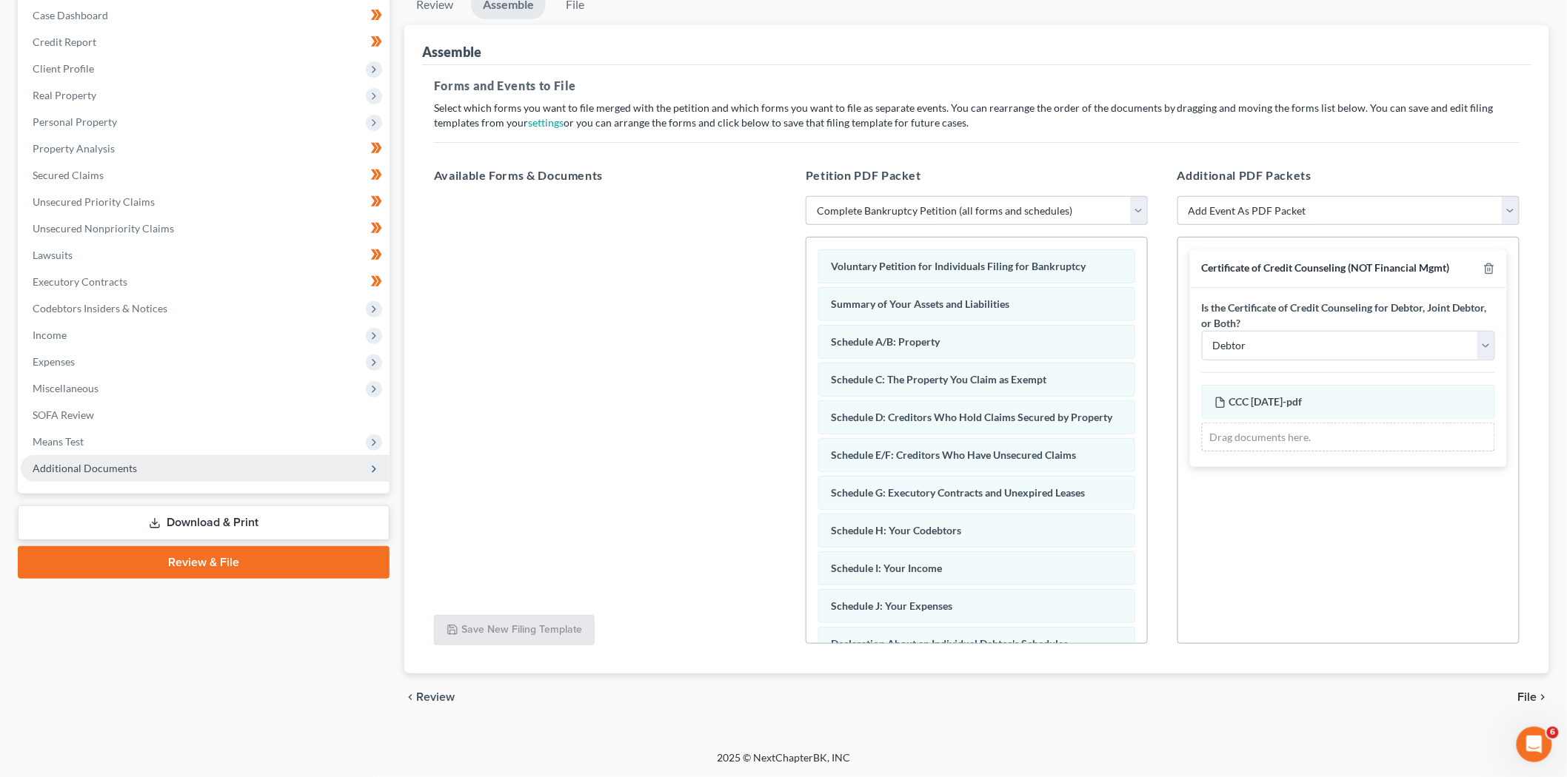
click at [223, 468] on span "Additional Documents" at bounding box center [205, 468] width 369 height 27
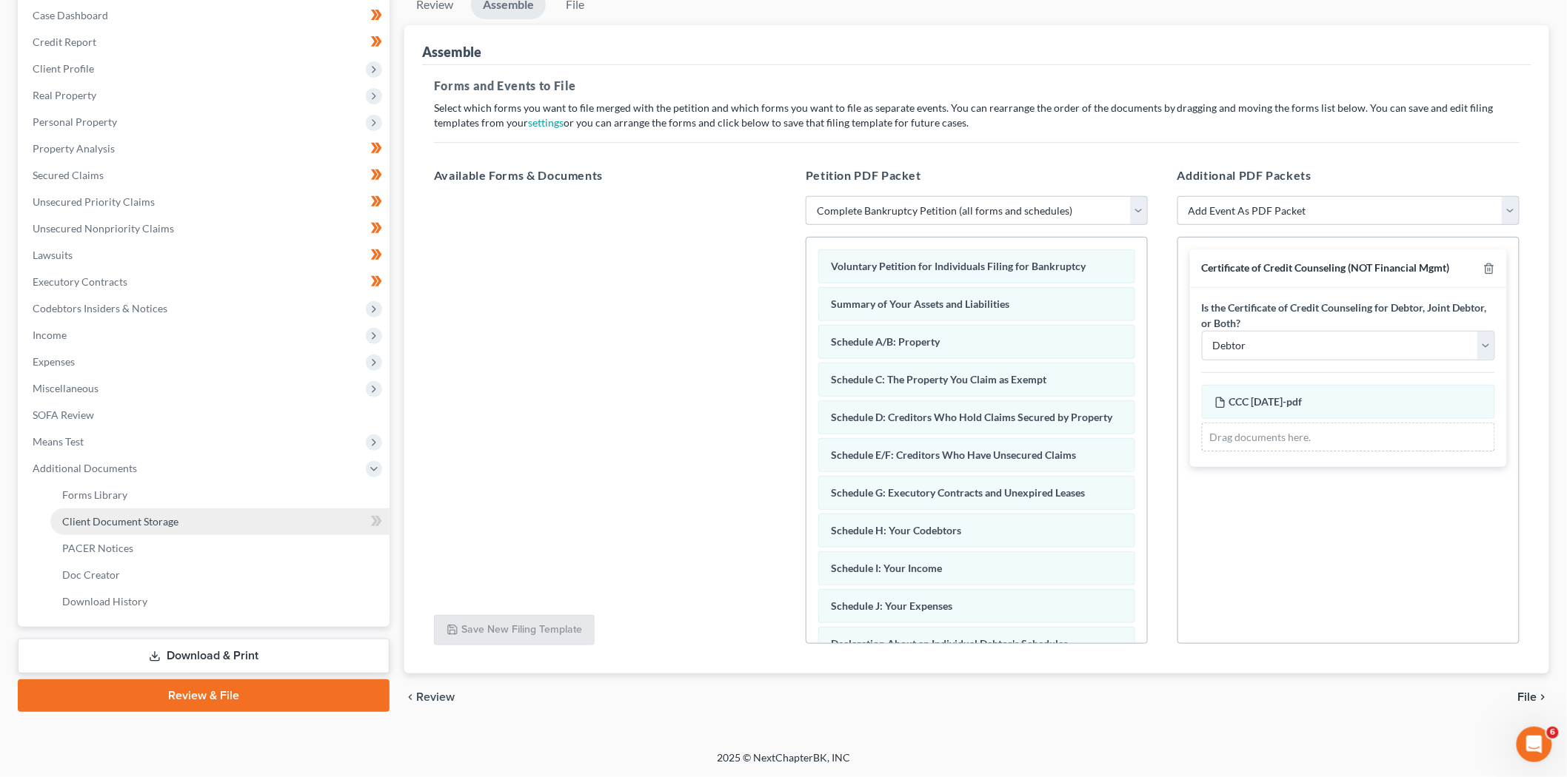
click at [181, 524] on link "Client Document Storage" at bounding box center [219, 522] width 339 height 27
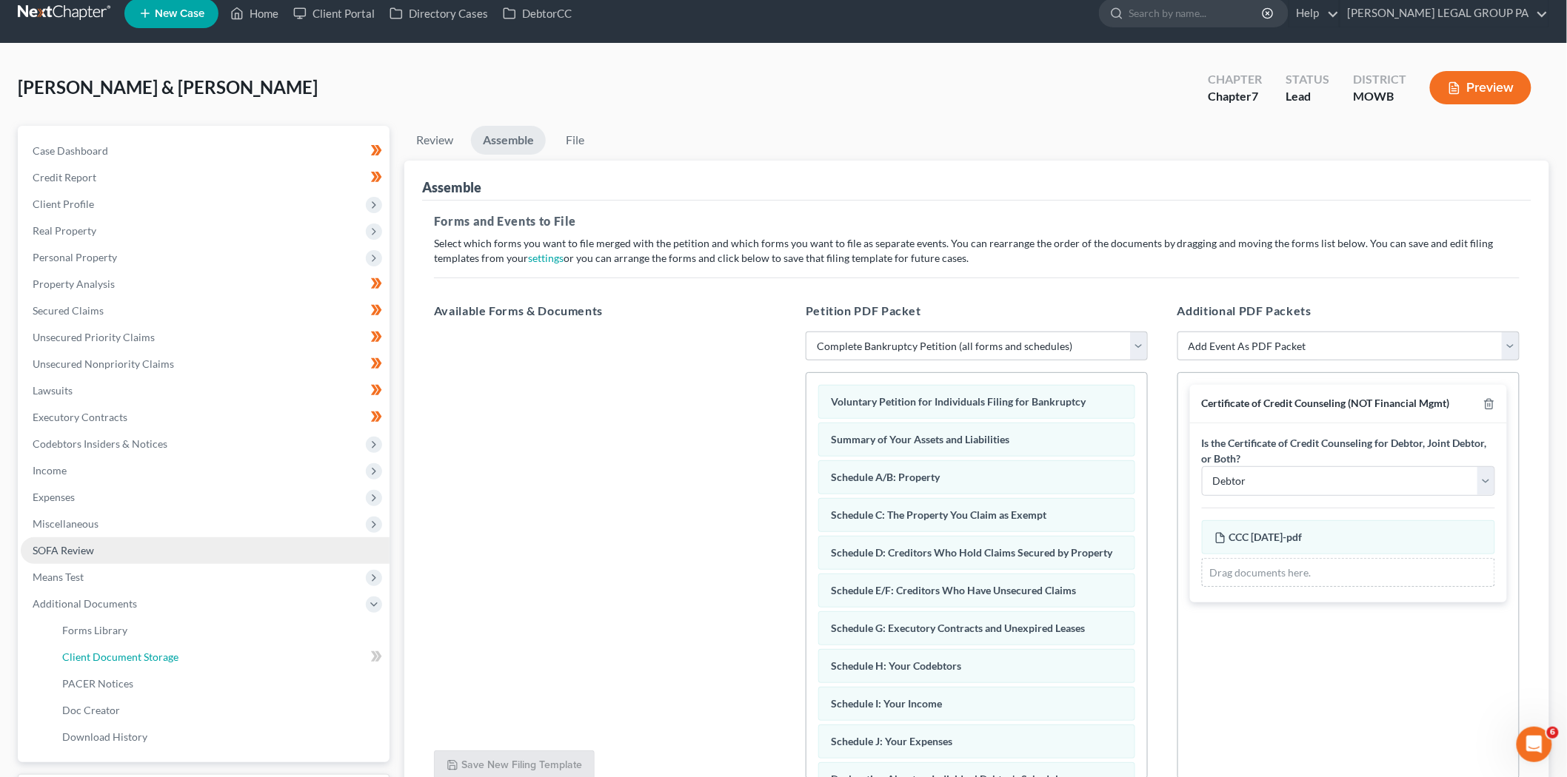
select select "5"
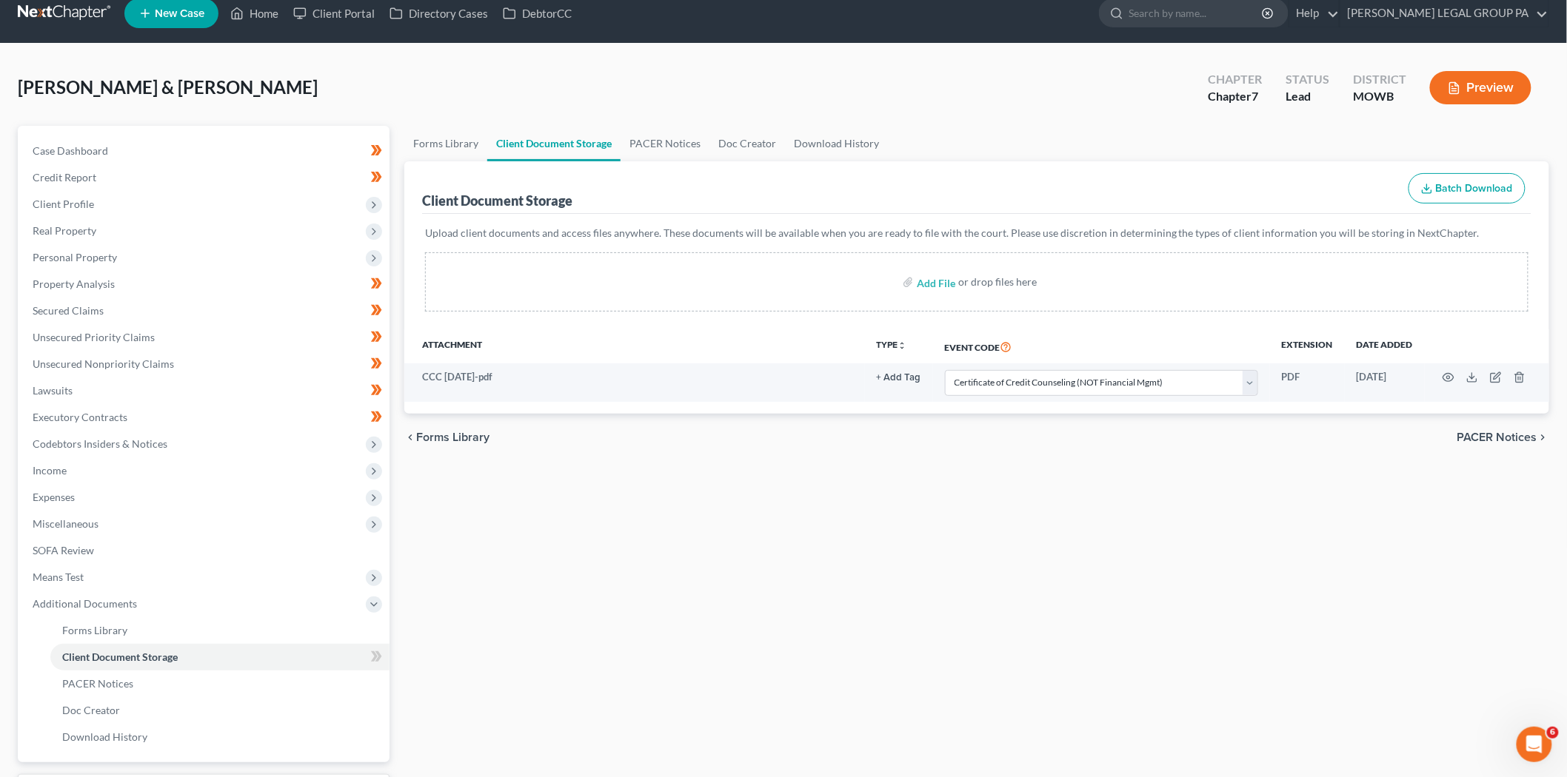
scroll to position [0, 0]
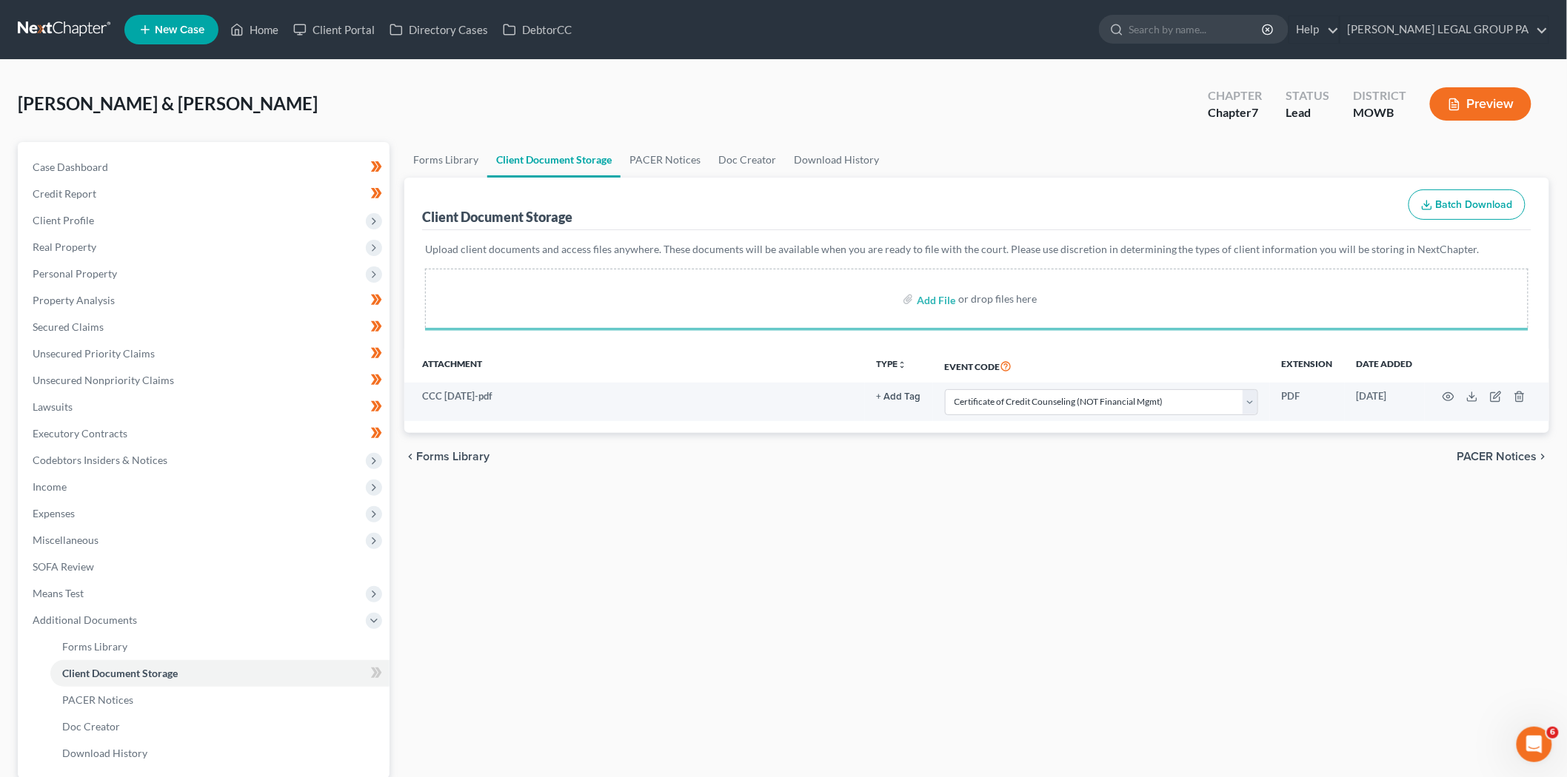
select select "5"
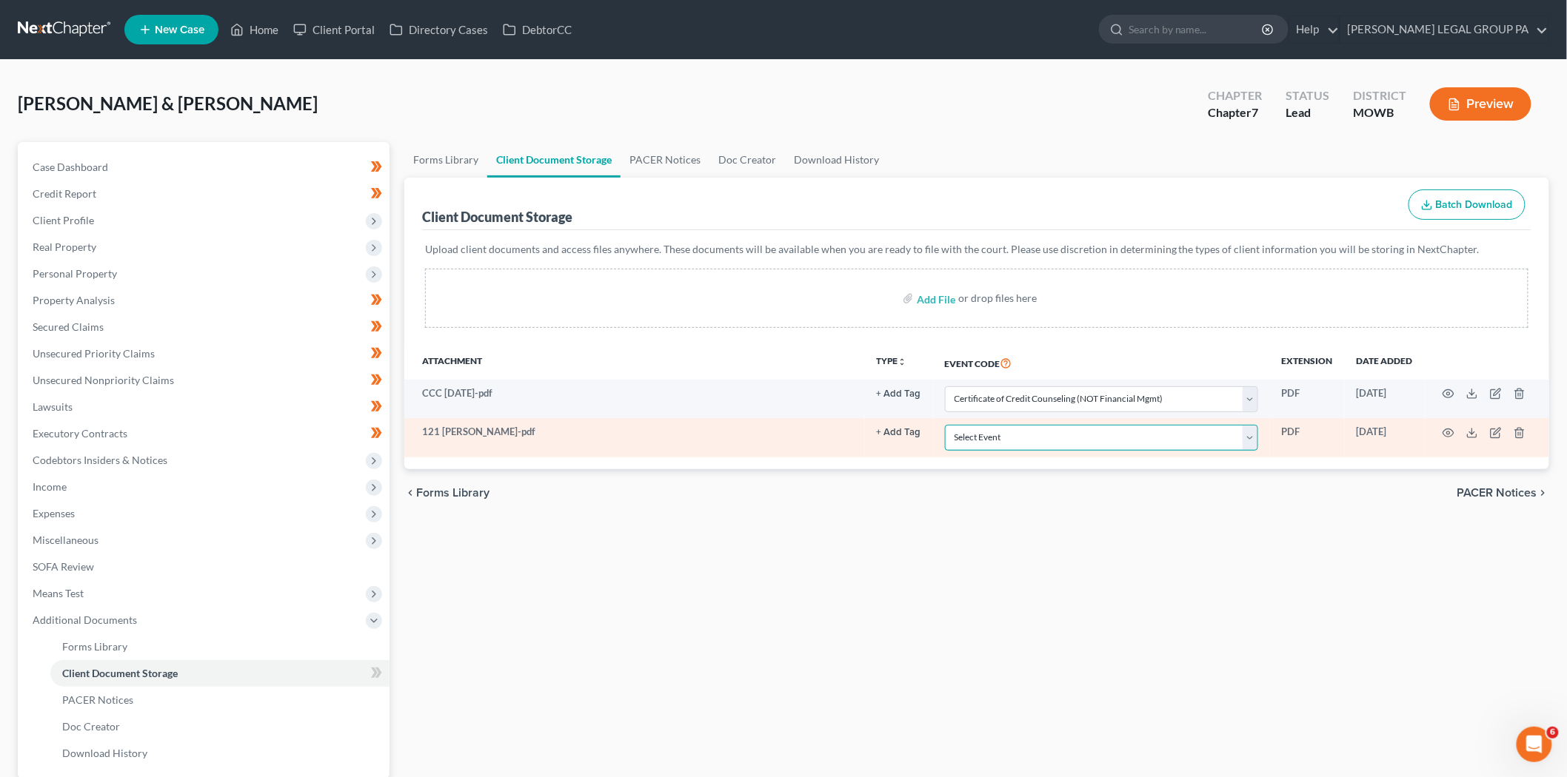
click at [1214, 442] on select "Select Event 20 Largest Unsecured Creditors Affidavit re: NO Tax Returns Amende…" at bounding box center [1101, 438] width 313 height 26
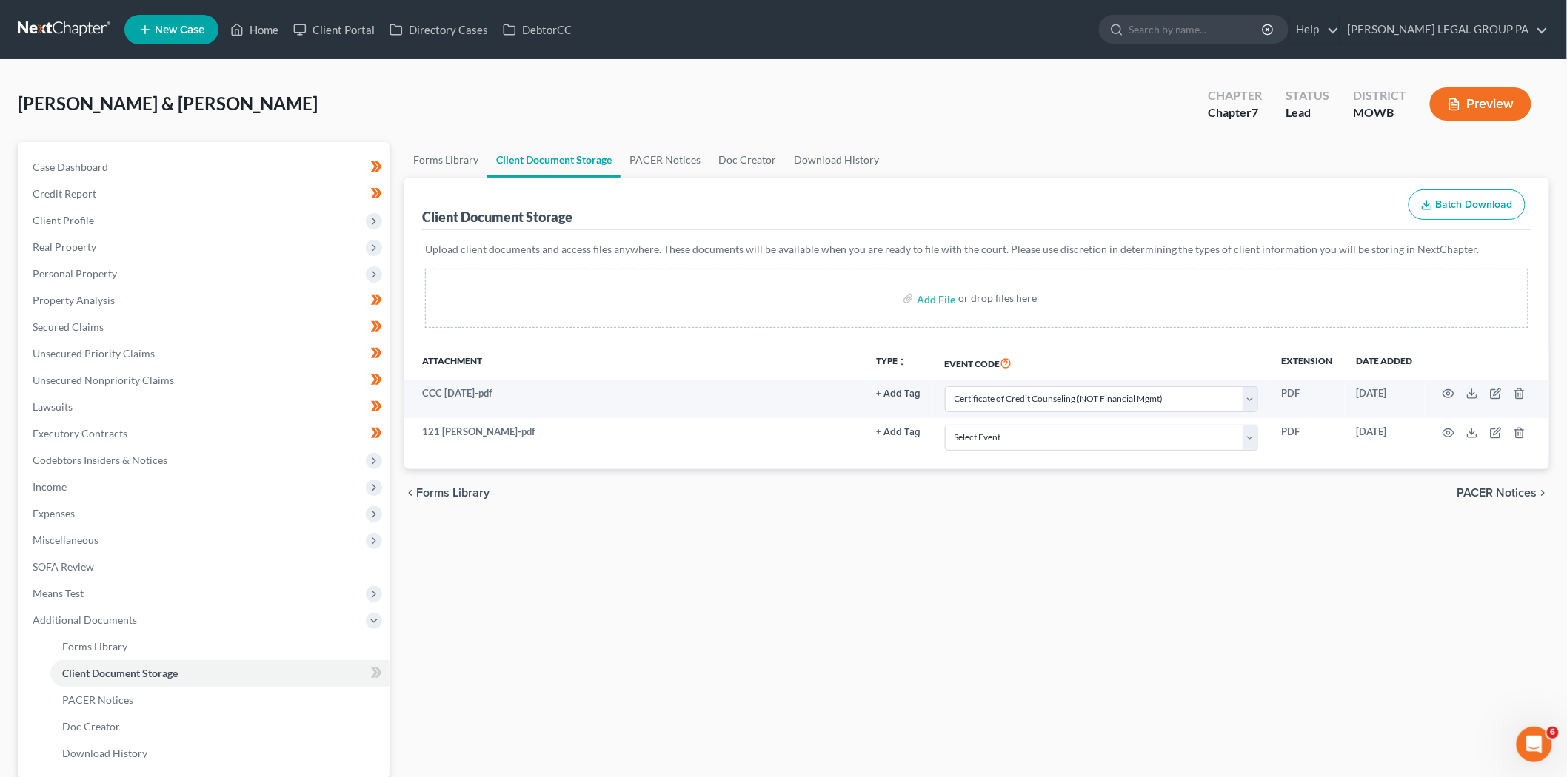
click at [871, 552] on div "Forms Library Client Document Storage PACER Notices Doc Creator Download Histor…" at bounding box center [976, 503] width 1159 height 722
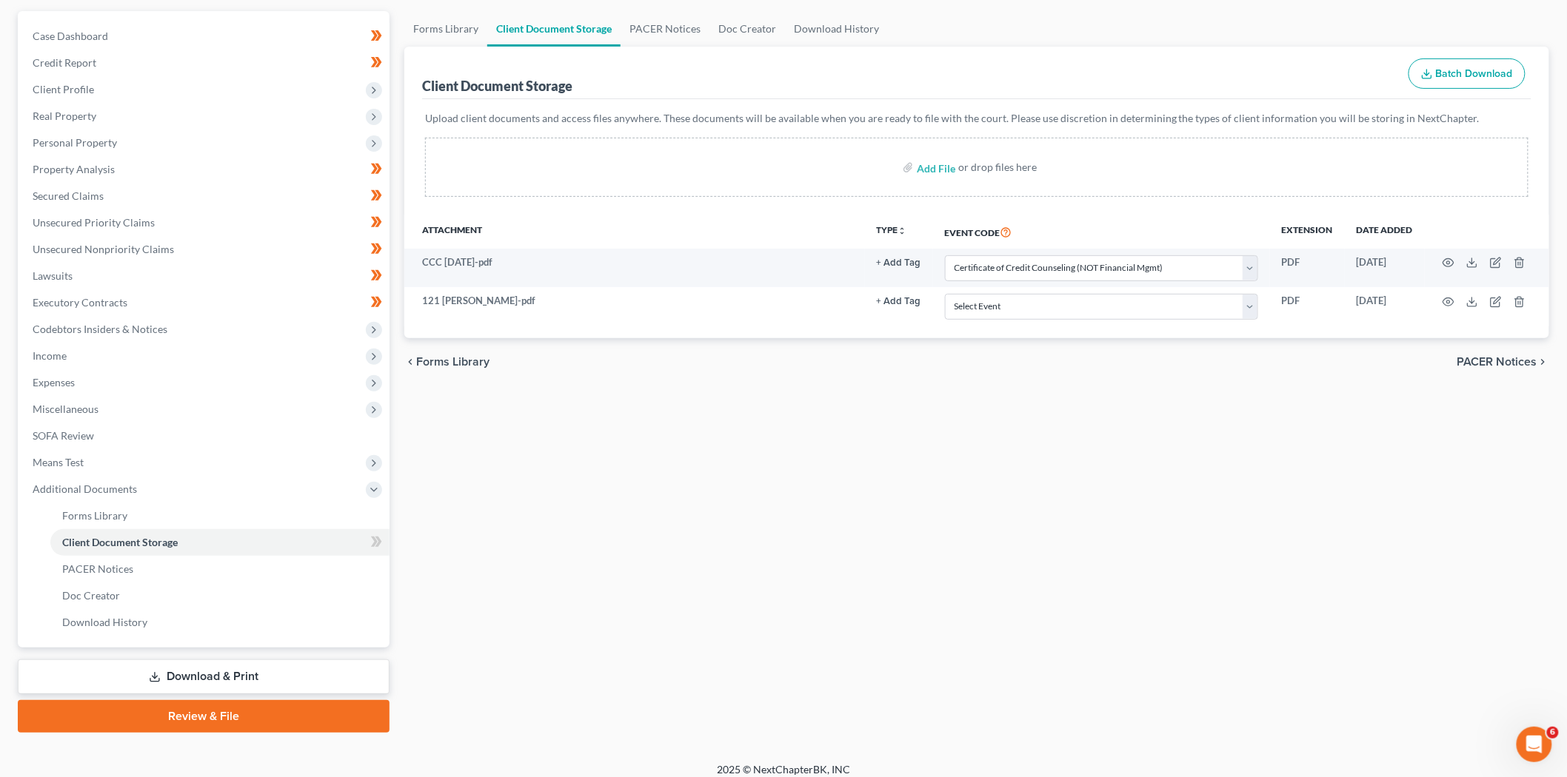
scroll to position [141, 0]
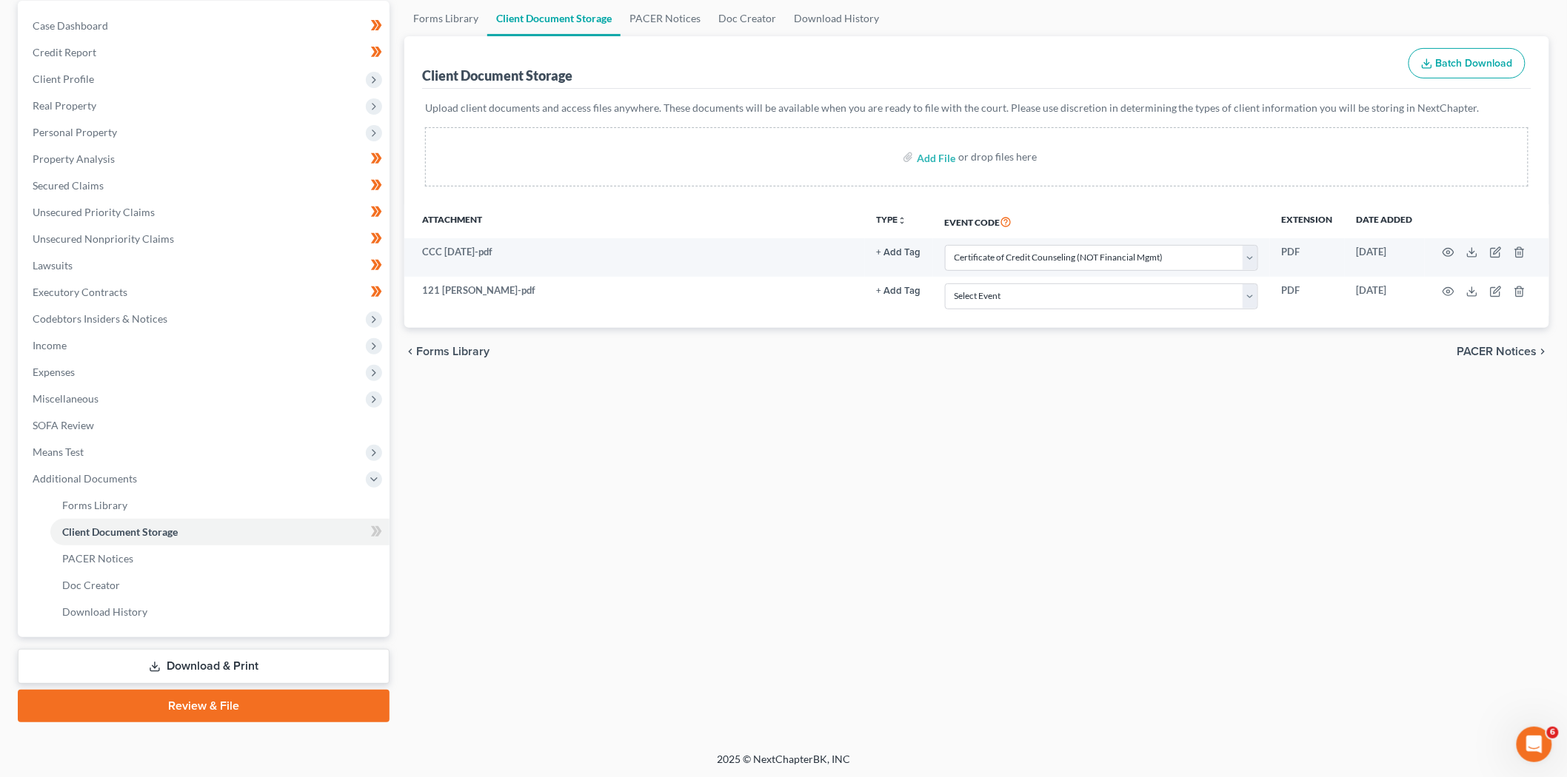
drag, startPoint x: 187, startPoint y: 708, endPoint x: 301, endPoint y: 660, distance: 123.8
click at [188, 707] on link "Review & File" at bounding box center [204, 706] width 372 height 33
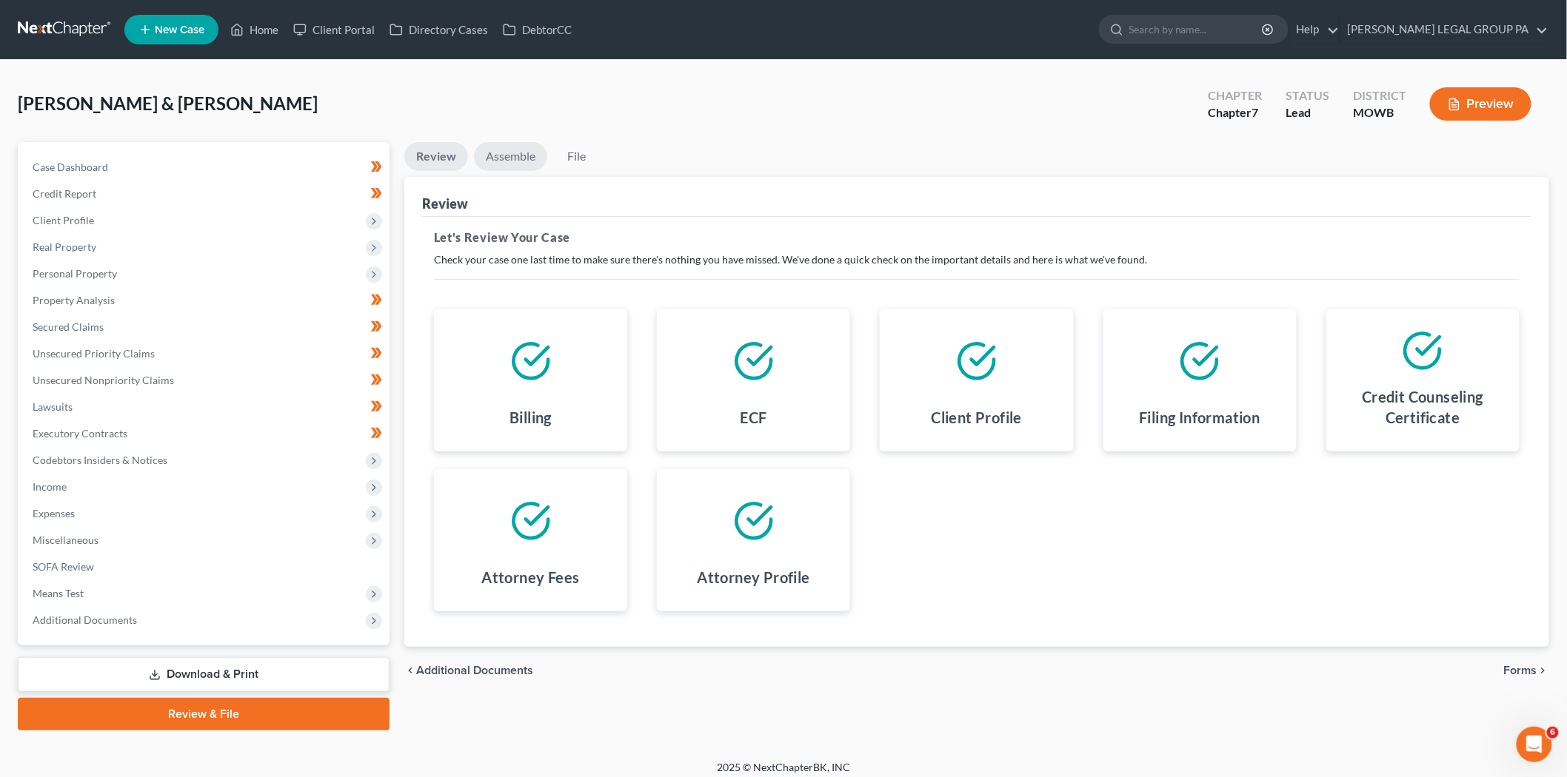
click at [509, 161] on link "Assemble" at bounding box center [510, 156] width 73 height 29
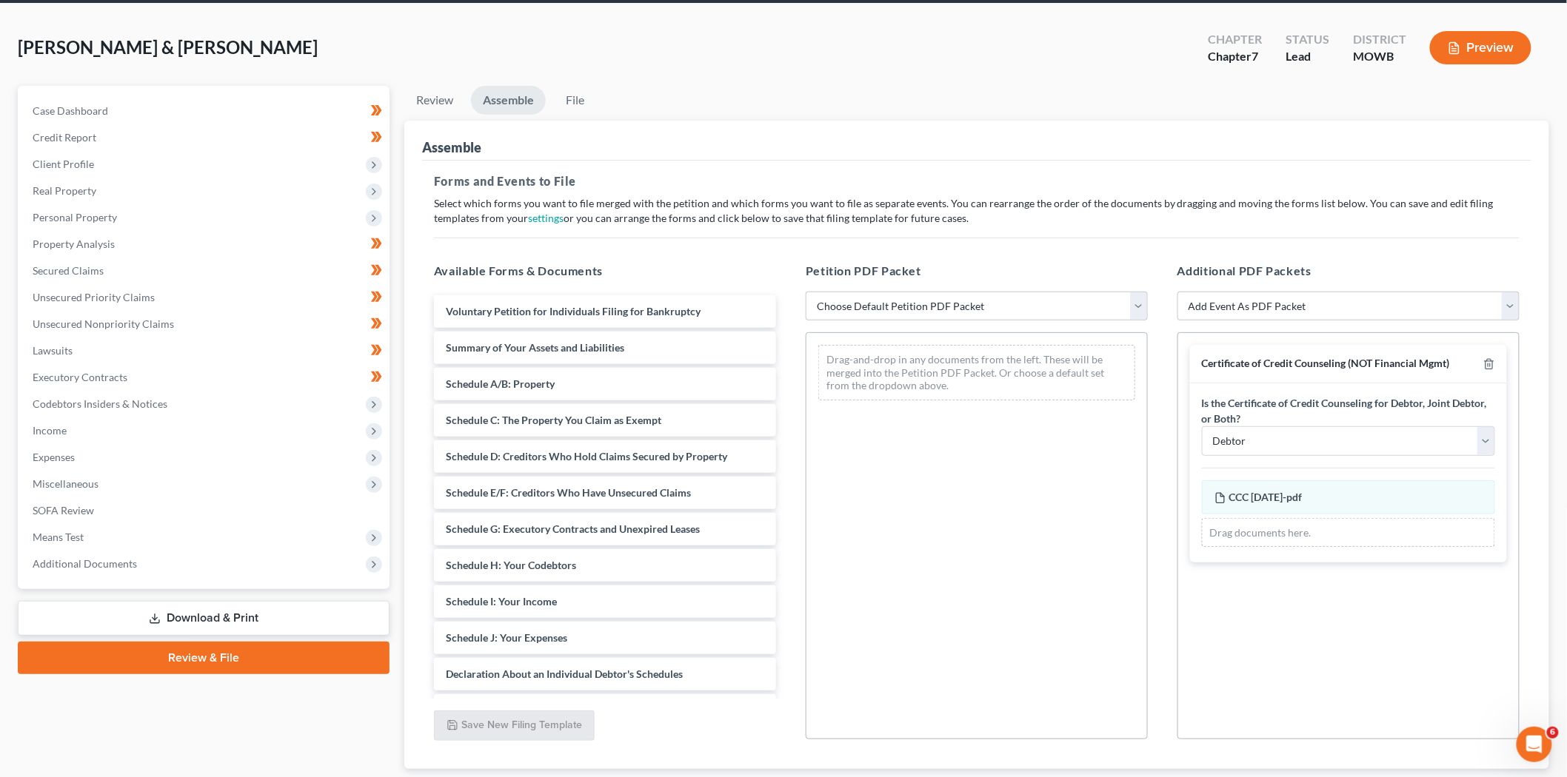
scroll to position [152, 0]
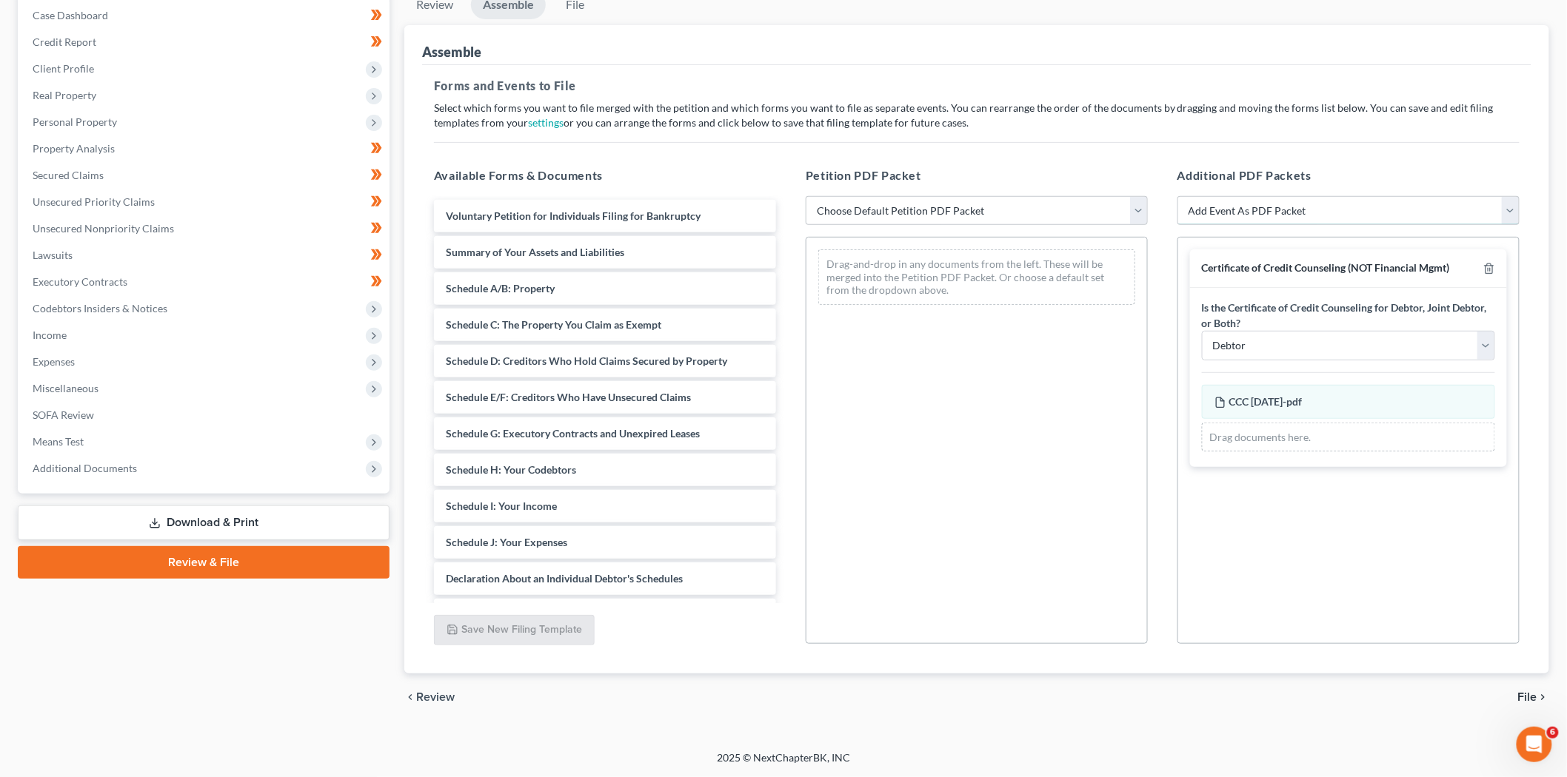
click at [1292, 208] on select "Add Event As PDF Packet Affidavit re: NO Tax Returns Amended Matrix Adding Cred…" at bounding box center [1348, 211] width 342 height 30
click at [887, 467] on div "Drag-and-drop in any documents from the left. These will be merged into the Pet…" at bounding box center [977, 440] width 342 height 407
click at [903, 210] on select "Choose Default Petition PDF Packet Complete Bankruptcy Petition (all forms and …" at bounding box center [977, 211] width 342 height 30
select select "0"
click at [806, 196] on select "Choose Default Petition PDF Packet Complete Bankruptcy Petition (all forms and …" at bounding box center [977, 211] width 342 height 30
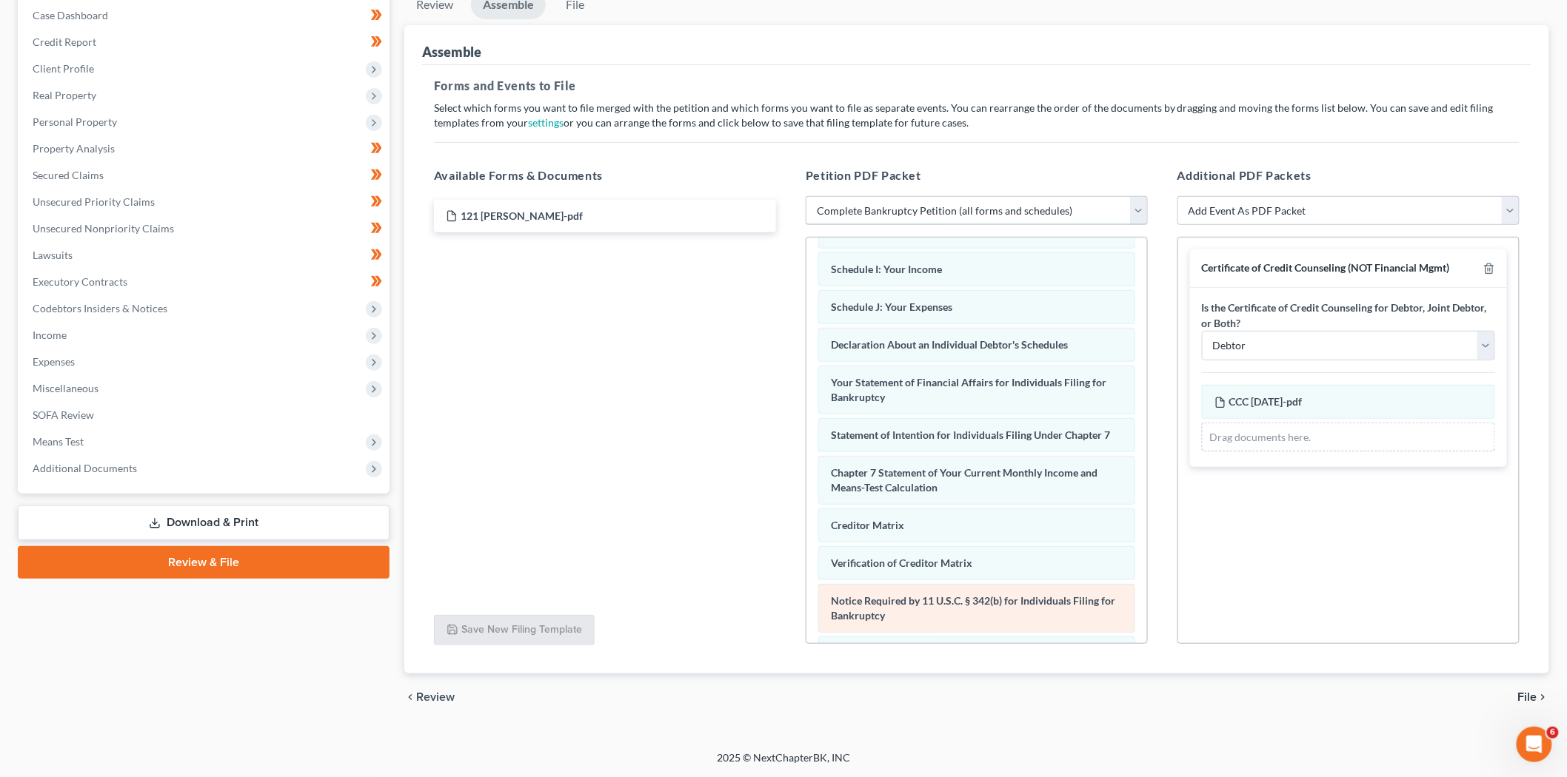
scroll to position [429, 0]
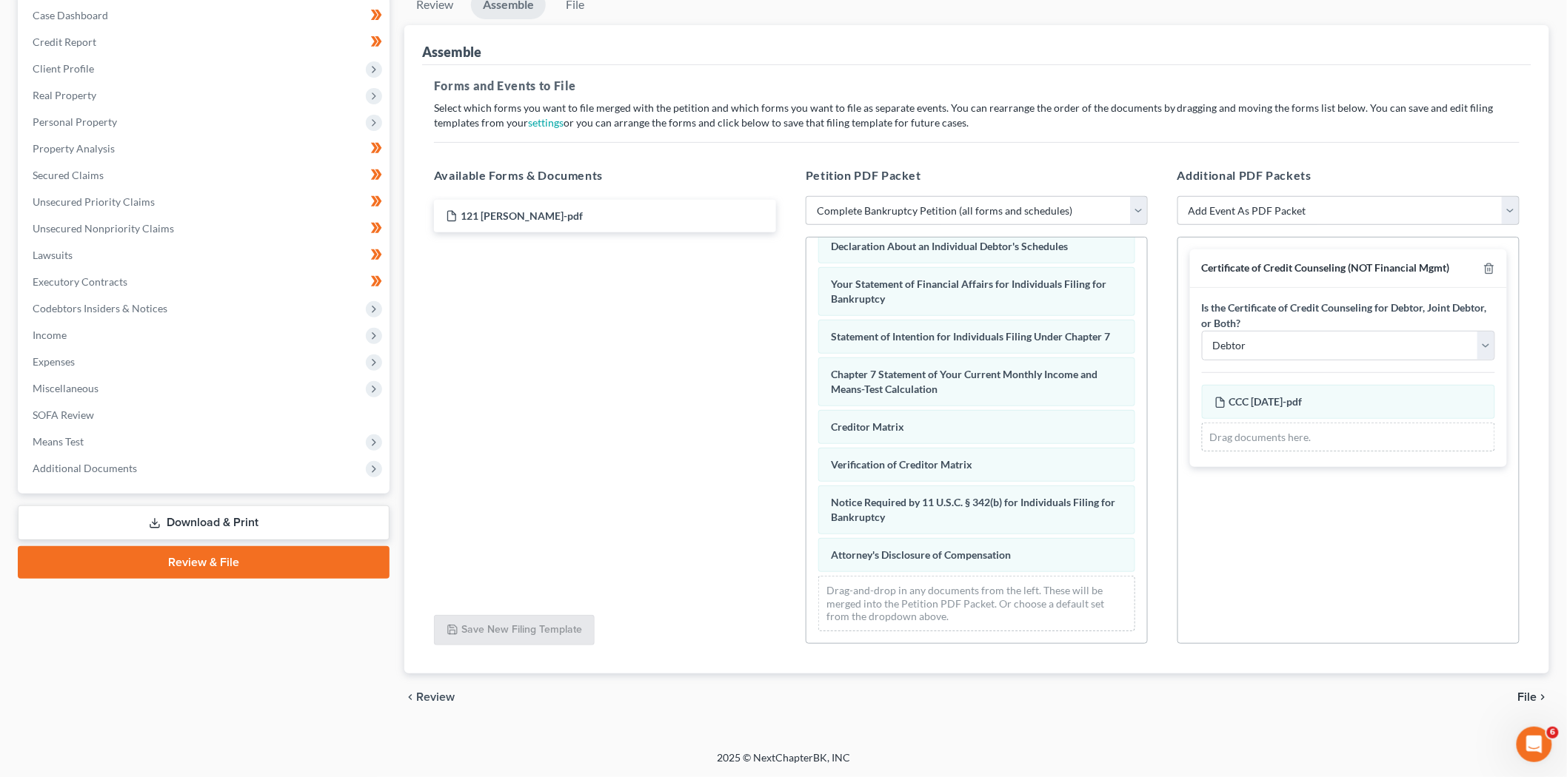
click at [1254, 444] on div "Drag documents here." at bounding box center [1348, 438] width 293 height 30
click at [1268, 438] on div "Drag documents here." at bounding box center [1348, 438] width 293 height 30
click at [1282, 343] on select "Debtor Joint Debtor Debtor and Joint Debtor" at bounding box center [1348, 346] width 293 height 30
select select "2"
click at [1202, 331] on select "Debtor Joint Debtor Debtor and Joint Debtor" at bounding box center [1348, 346] width 293 height 30
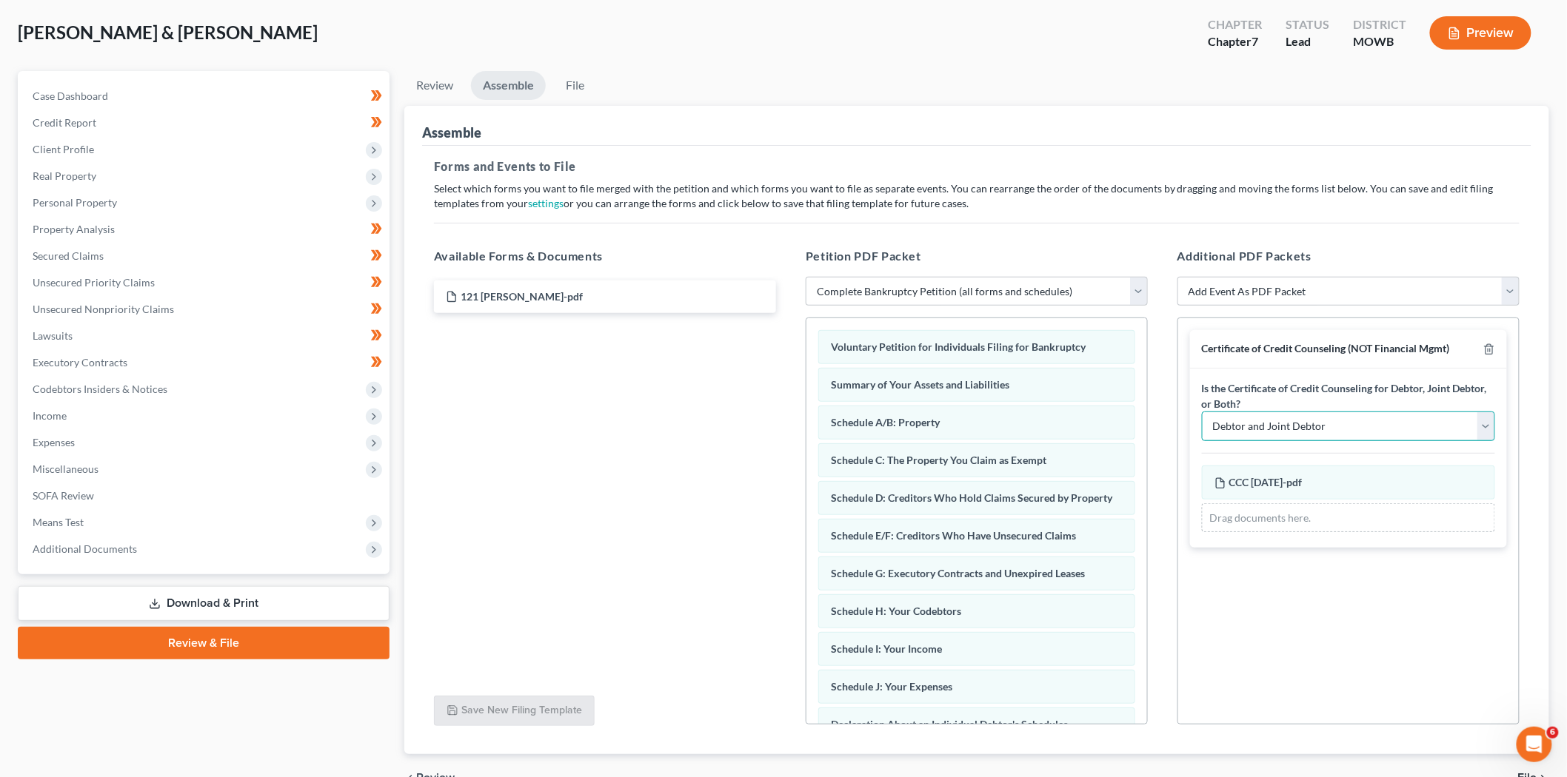
scroll to position [0, 0]
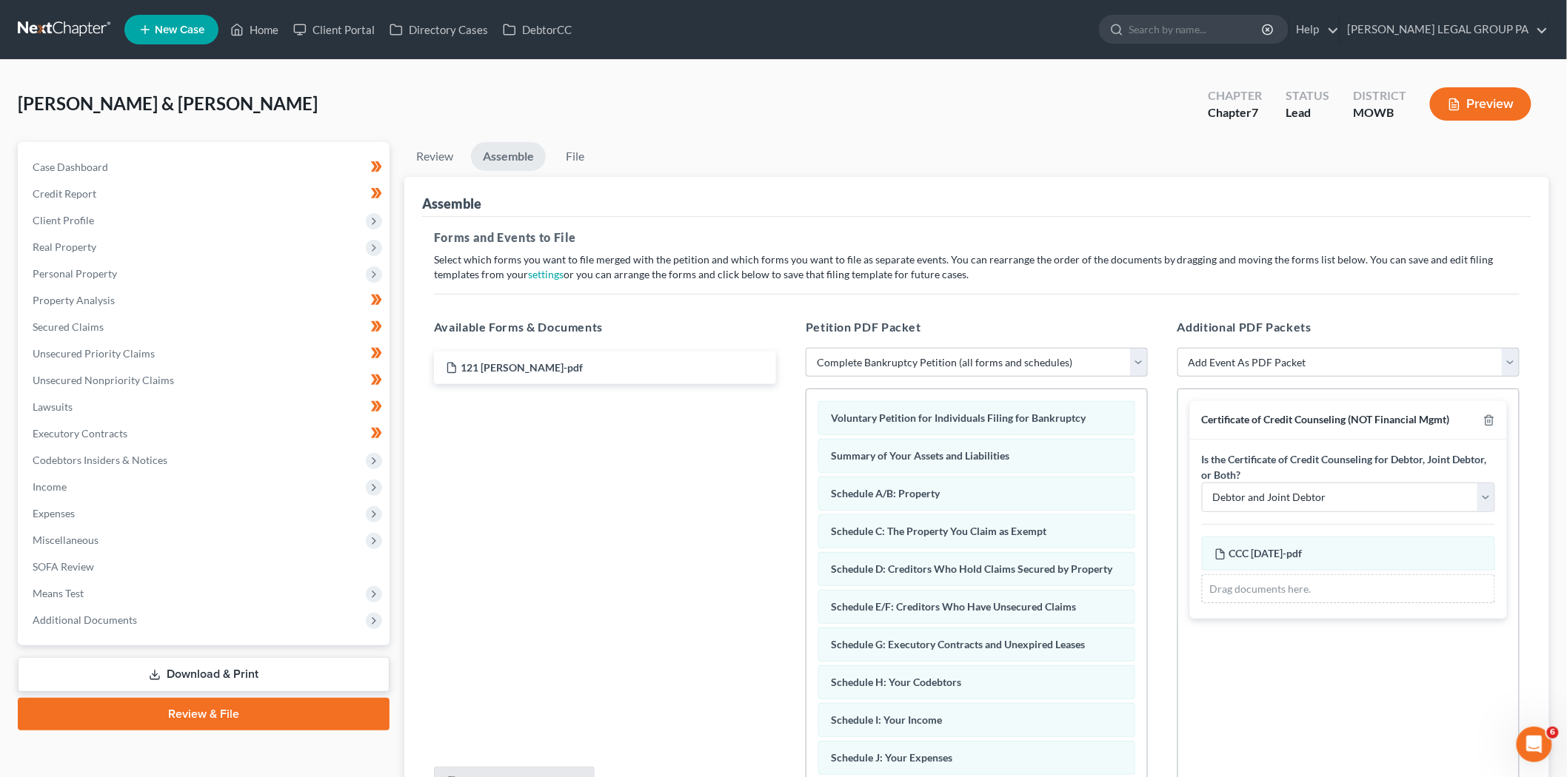
click at [61, 27] on link at bounding box center [65, 29] width 95 height 27
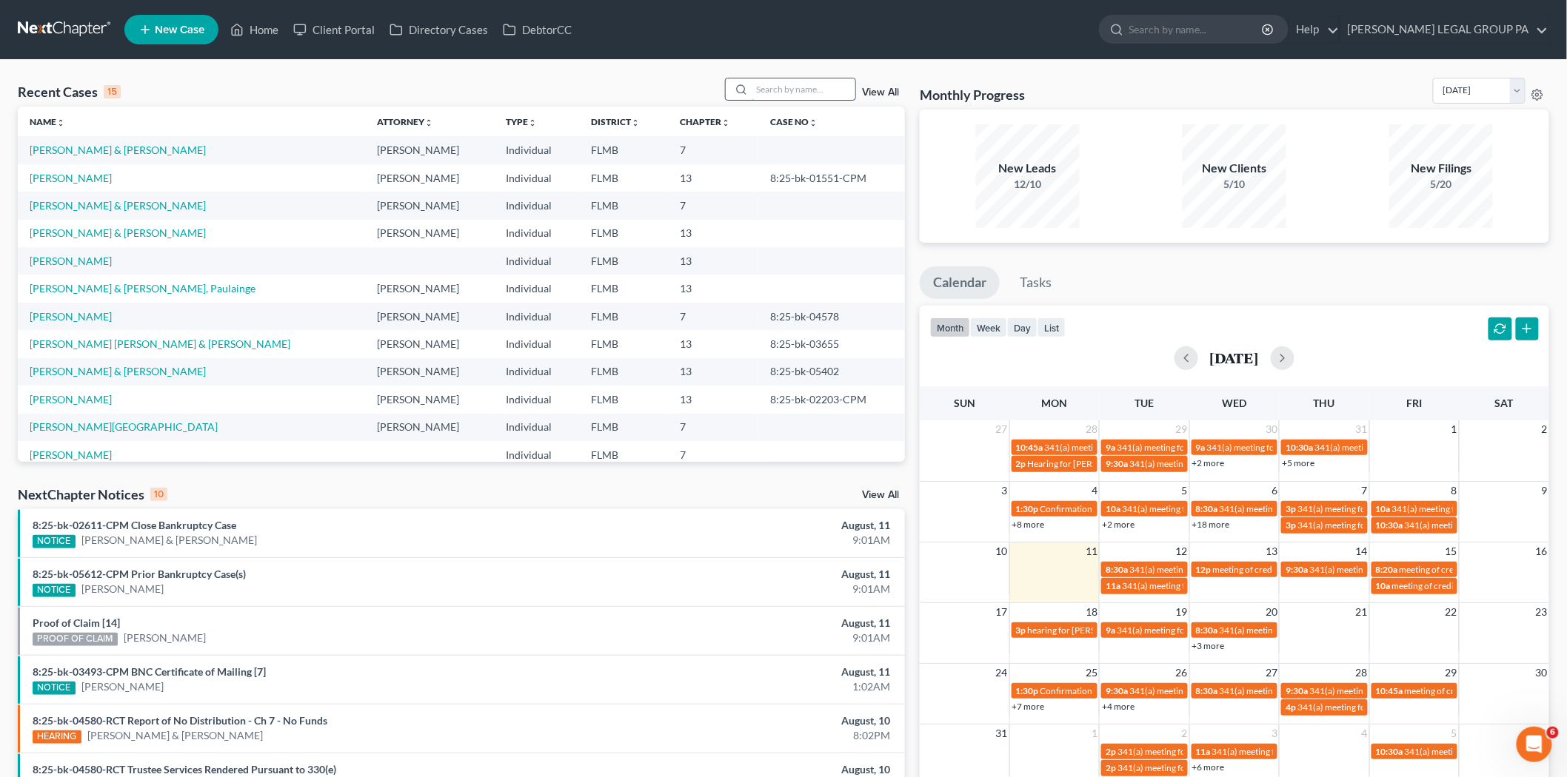
click at [794, 86] on input "search" at bounding box center [804, 88] width 104 height 21
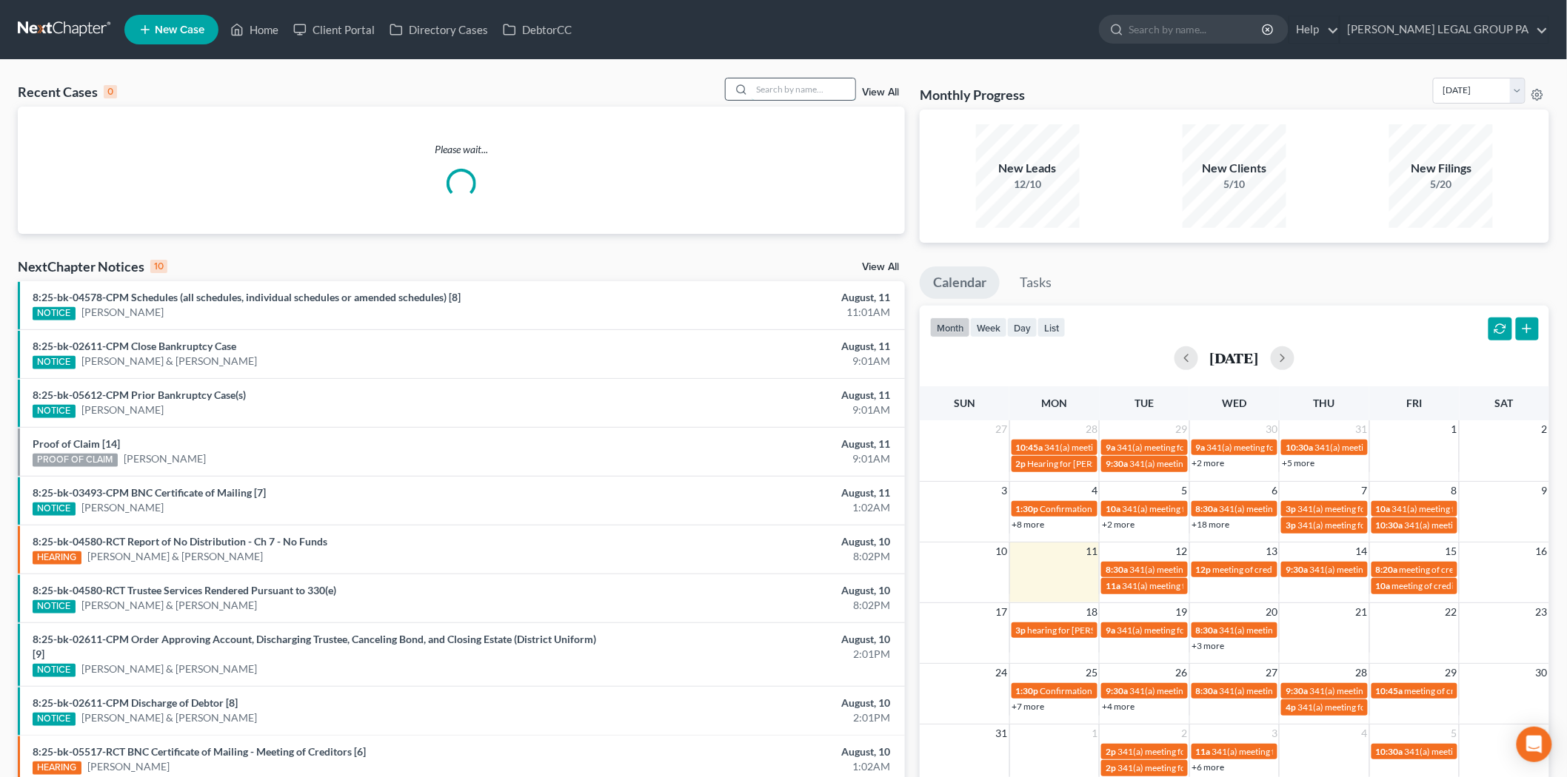
click at [849, 90] on input "search" at bounding box center [804, 88] width 104 height 21
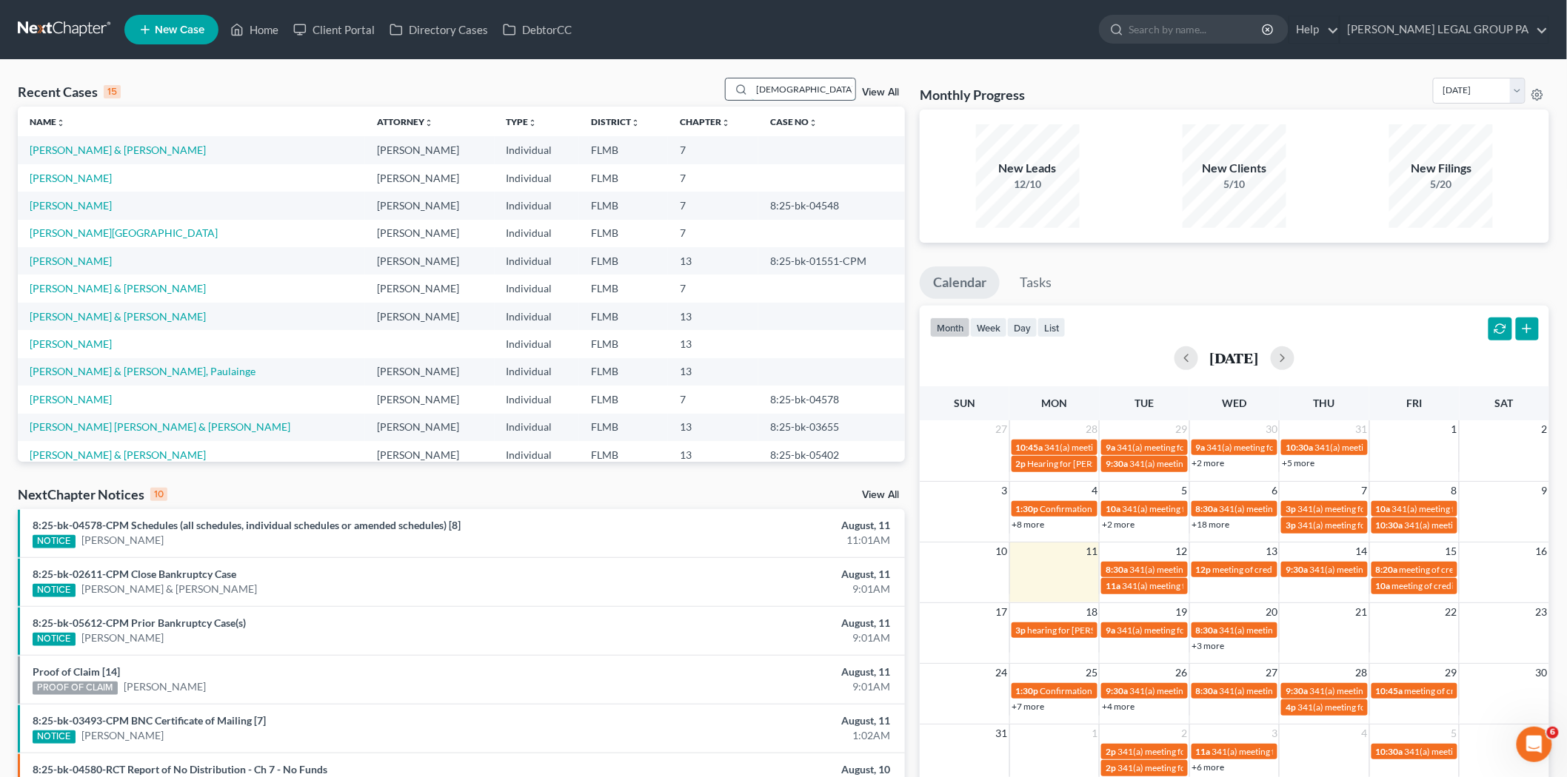
type input "[PERSON_NAME]"
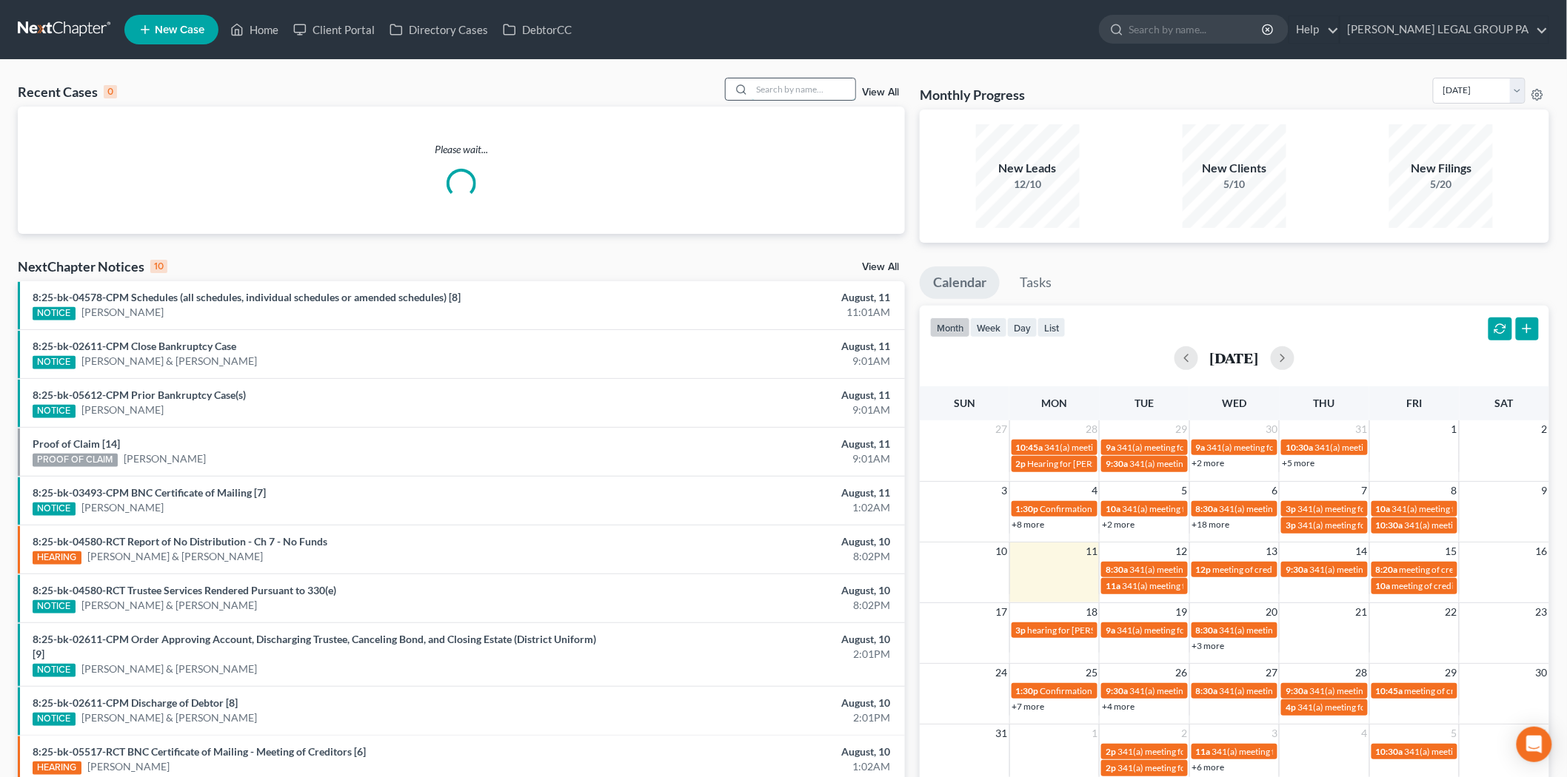
click at [804, 87] on input "search" at bounding box center [804, 88] width 104 height 21
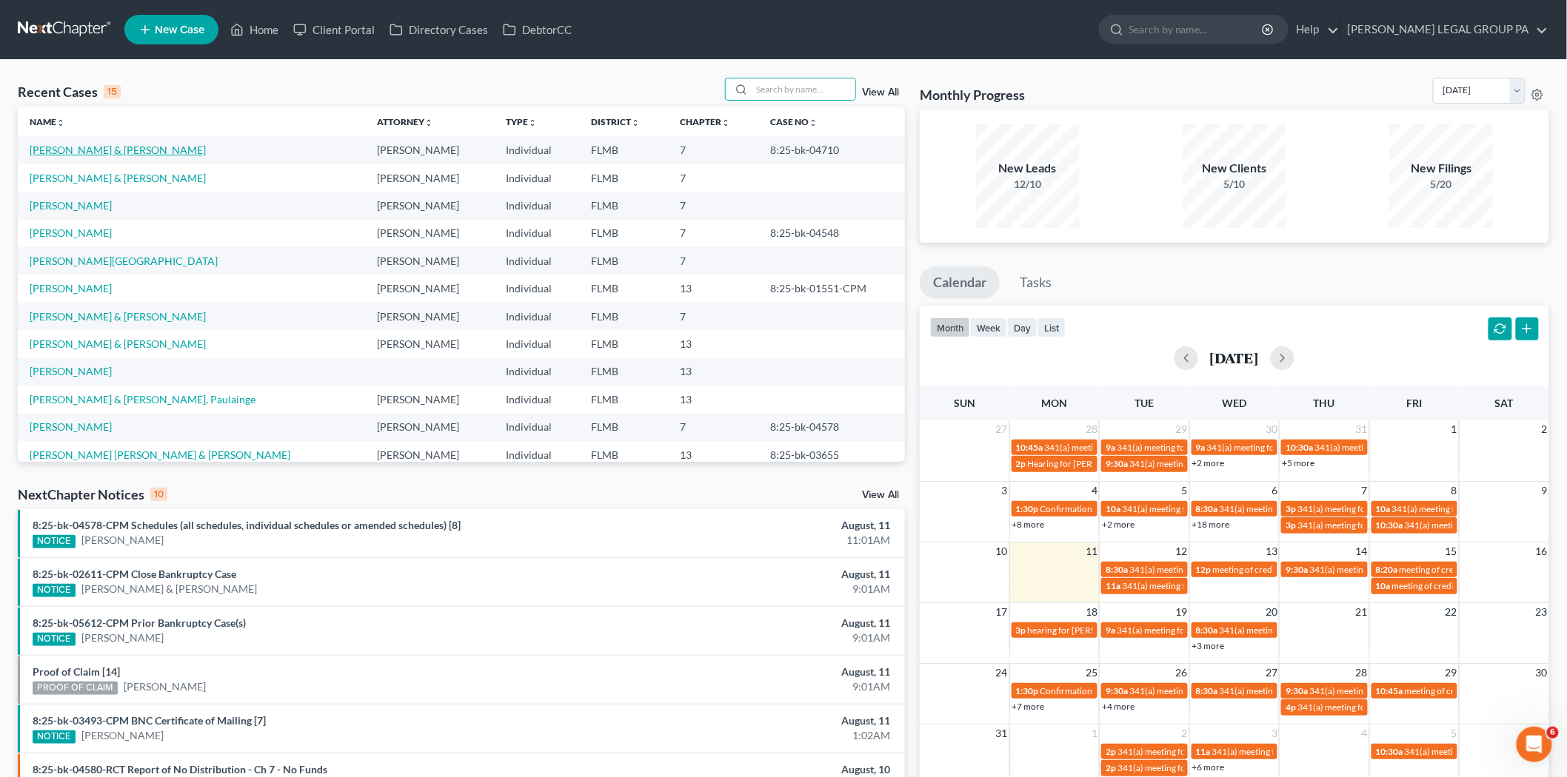
click at [113, 145] on link "[PERSON_NAME] & [PERSON_NAME]" at bounding box center [118, 150] width 176 height 13
click at [105, 180] on link "[PERSON_NAME] & [PERSON_NAME]" at bounding box center [118, 178] width 176 height 13
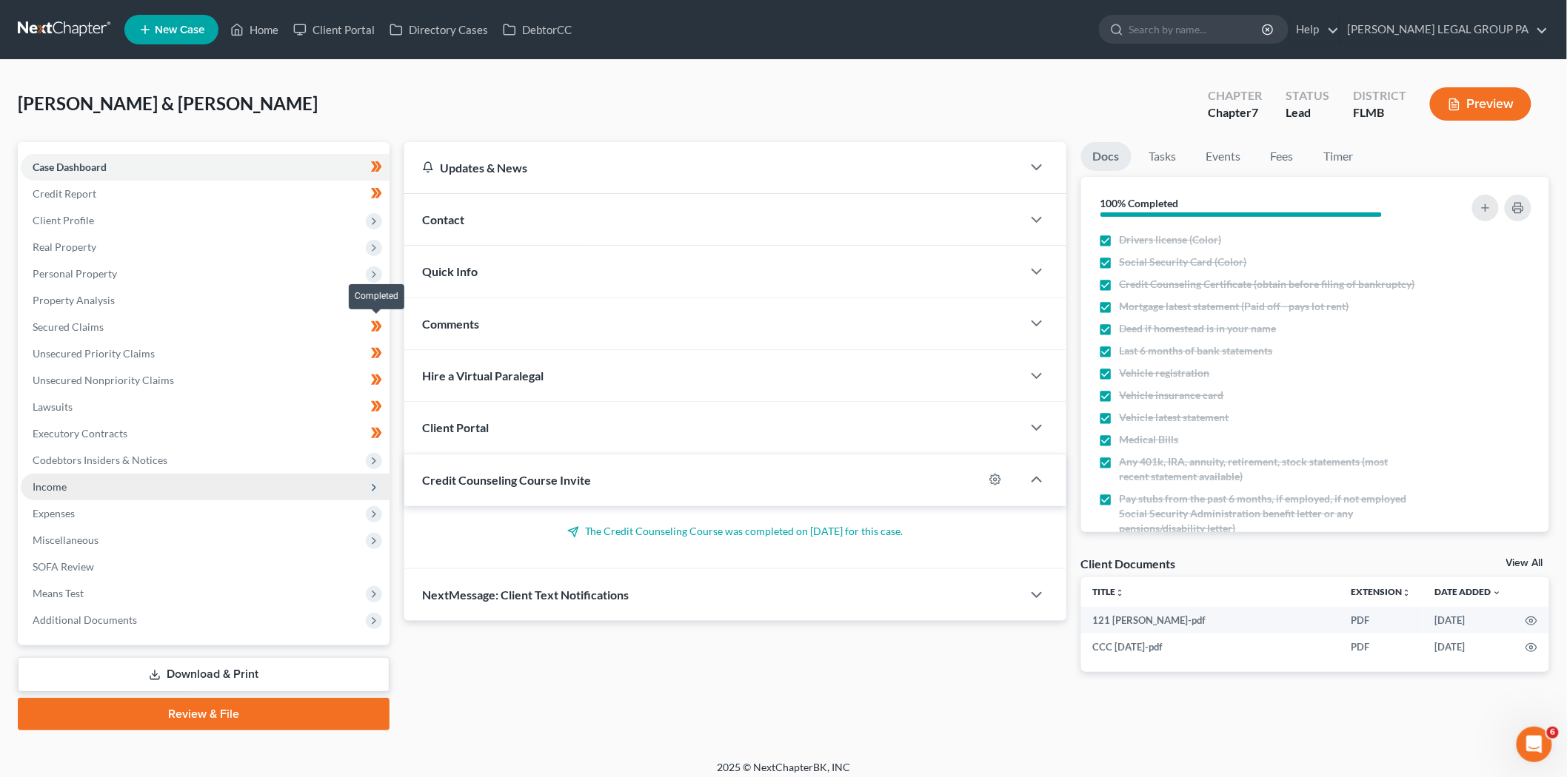
scroll to position [8, 0]
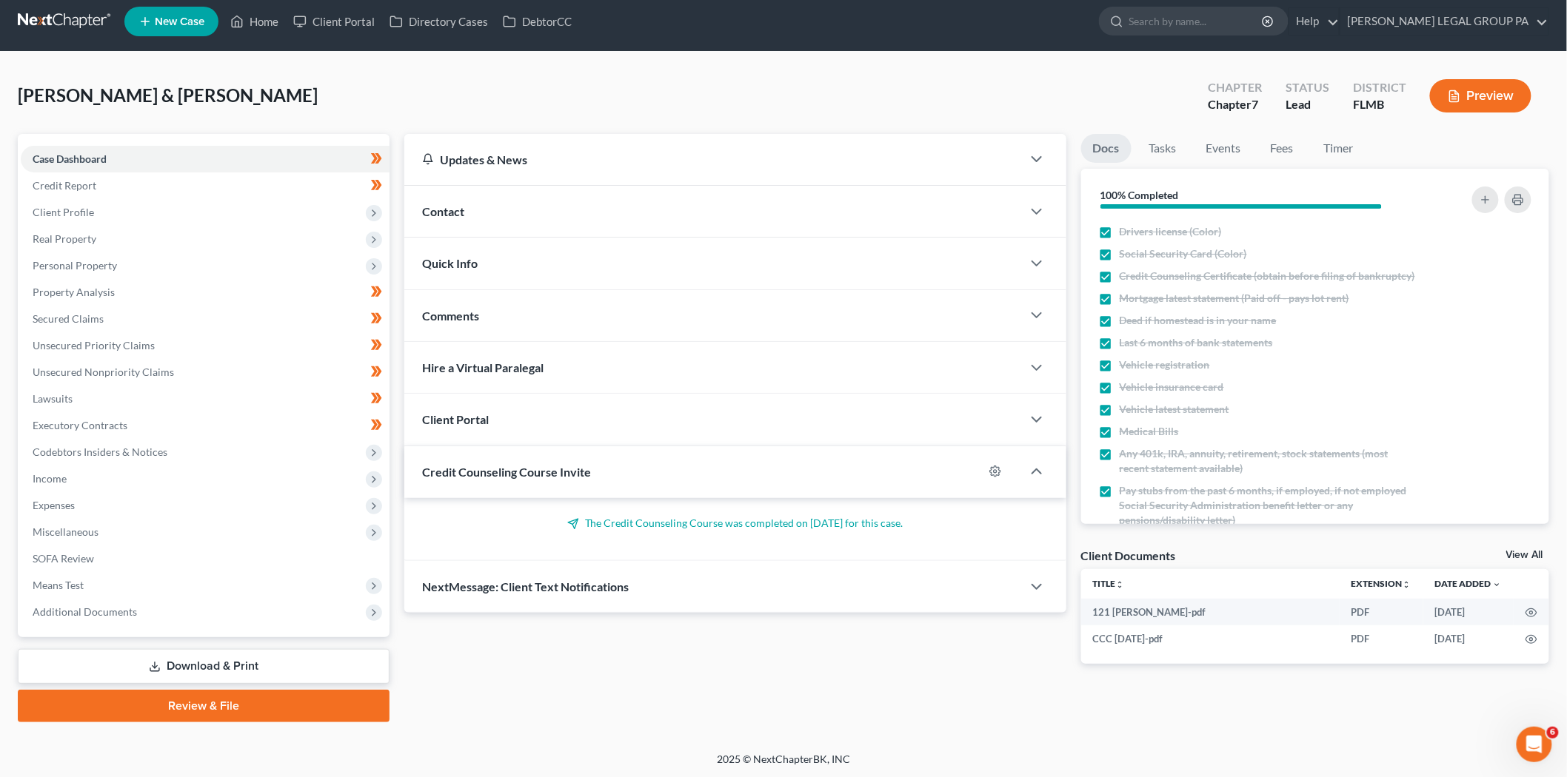
click at [228, 671] on link "Download & Print" at bounding box center [204, 666] width 372 height 35
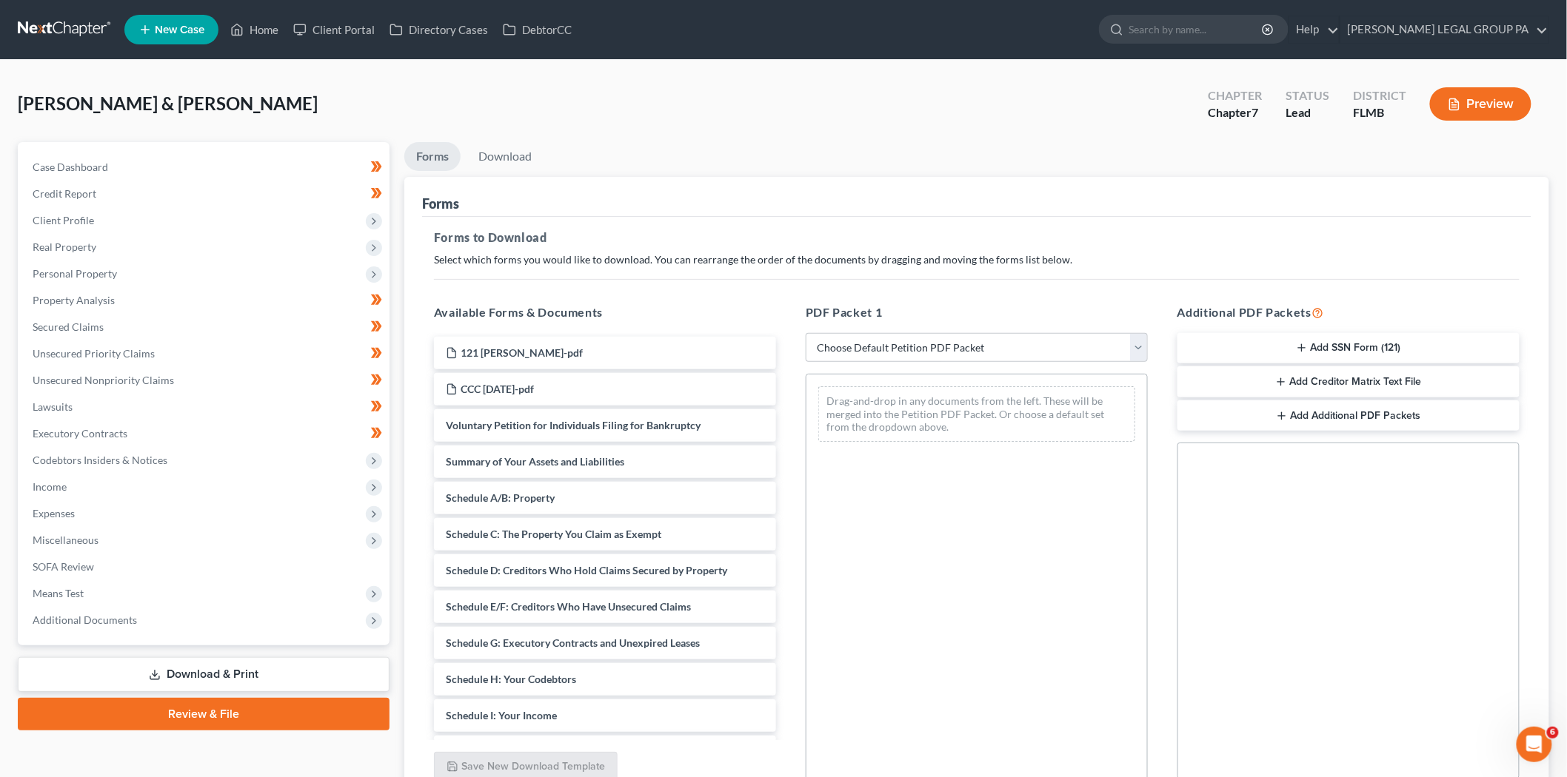
click at [1368, 341] on button "Add SSN Form (121)" at bounding box center [1348, 348] width 342 height 31
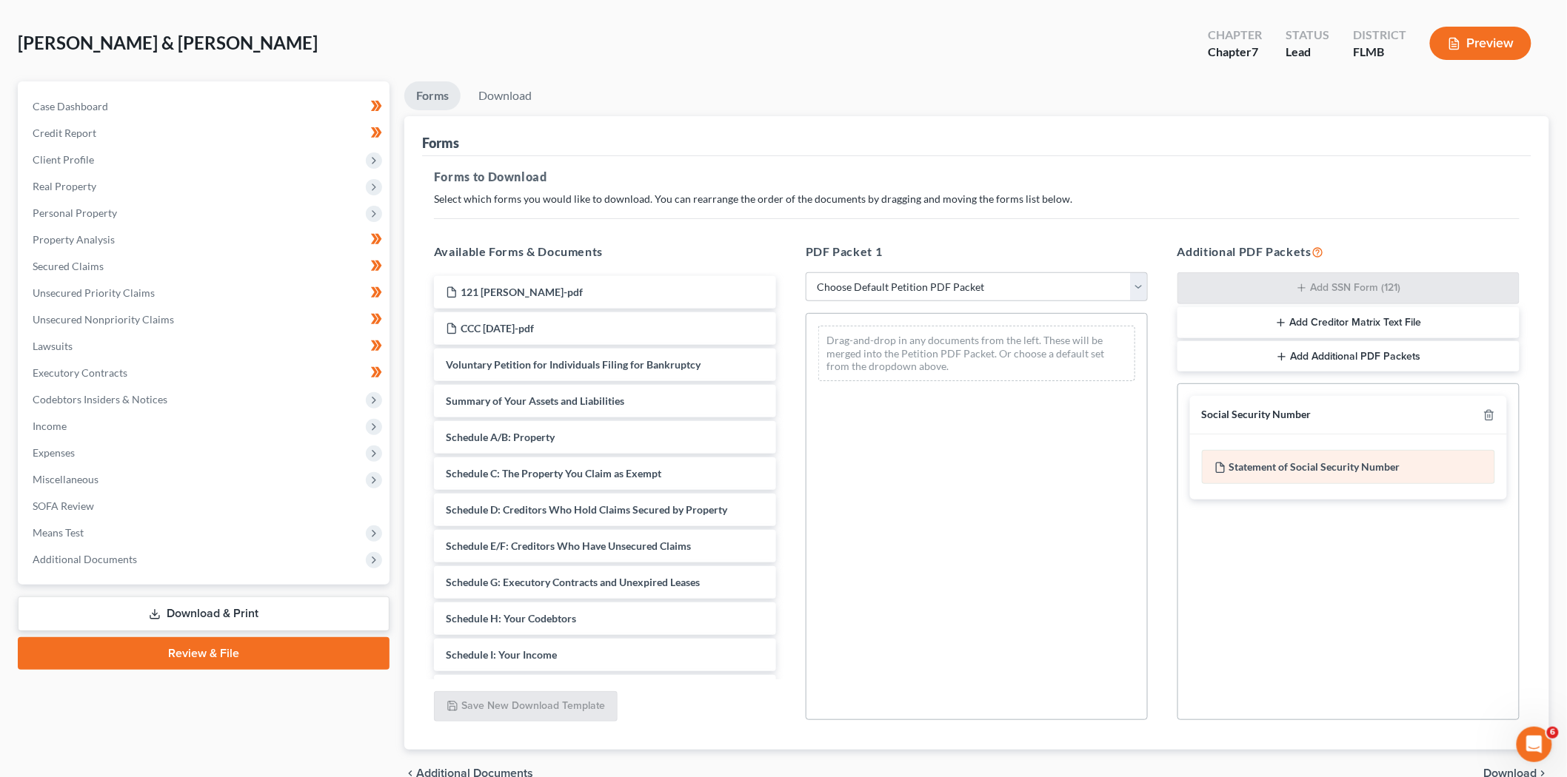
scroll to position [137, 0]
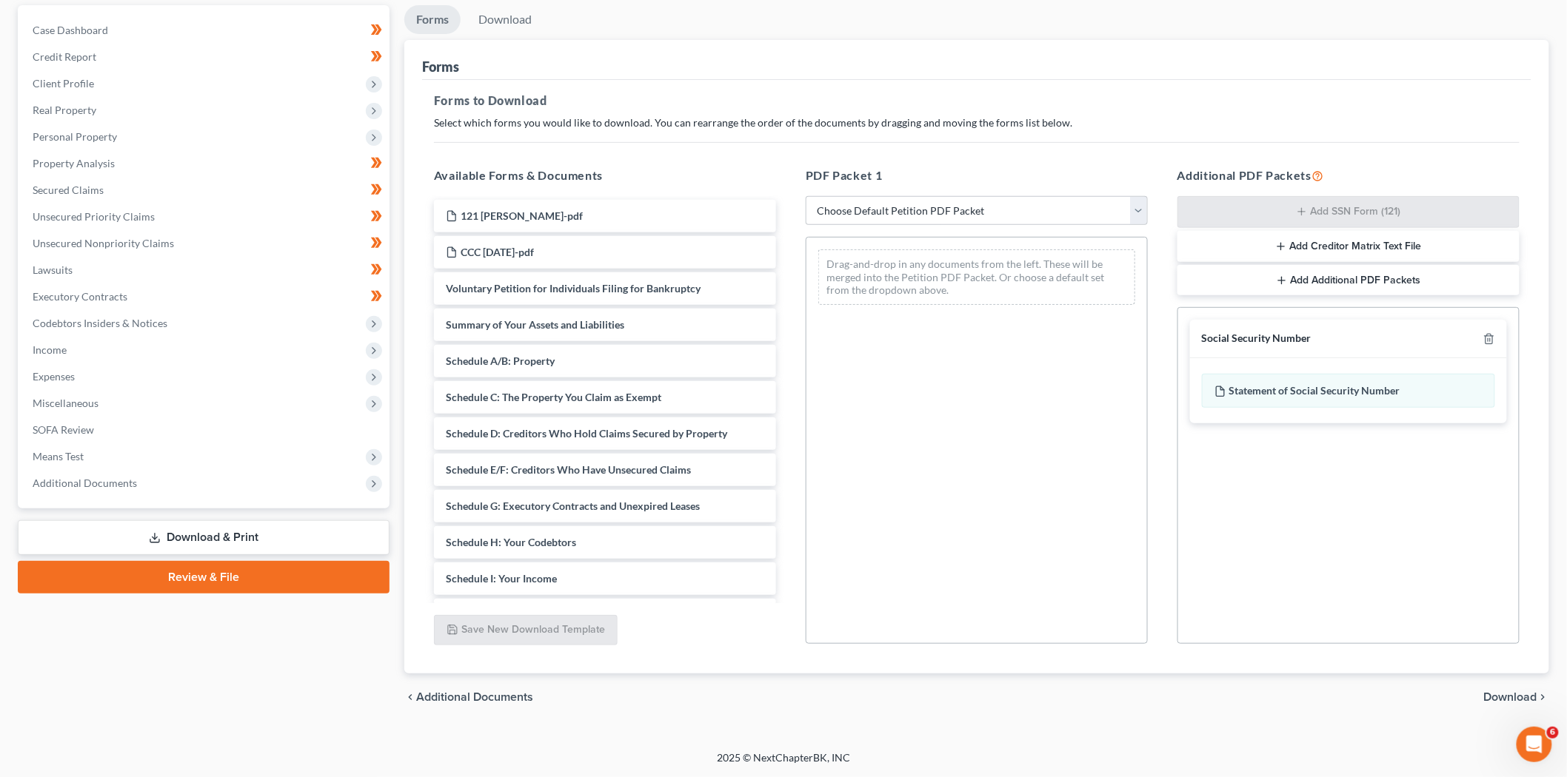
click at [284, 582] on link "Review & File" at bounding box center [204, 577] width 372 height 33
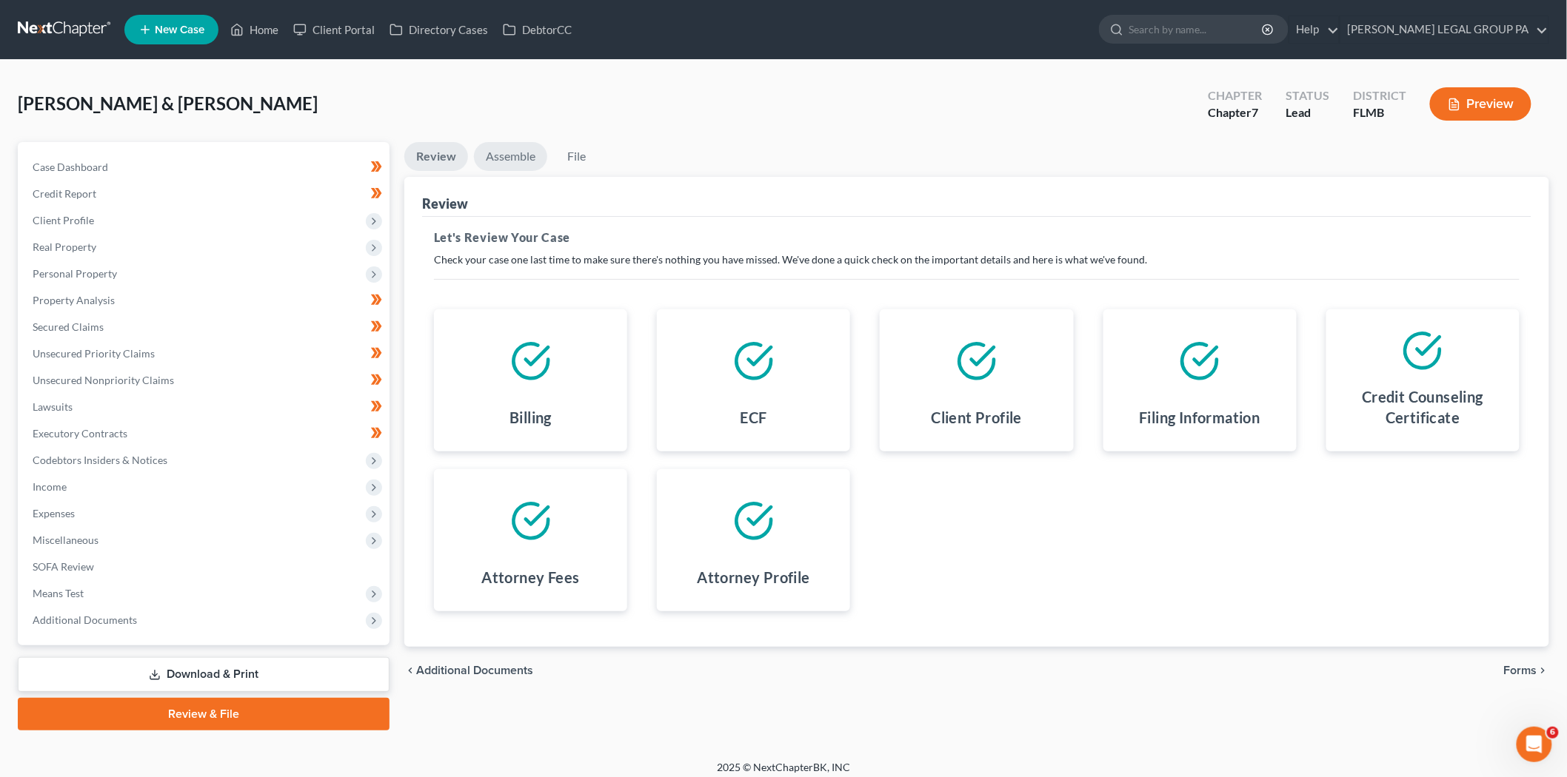
click at [527, 157] on link "Assemble" at bounding box center [510, 156] width 73 height 29
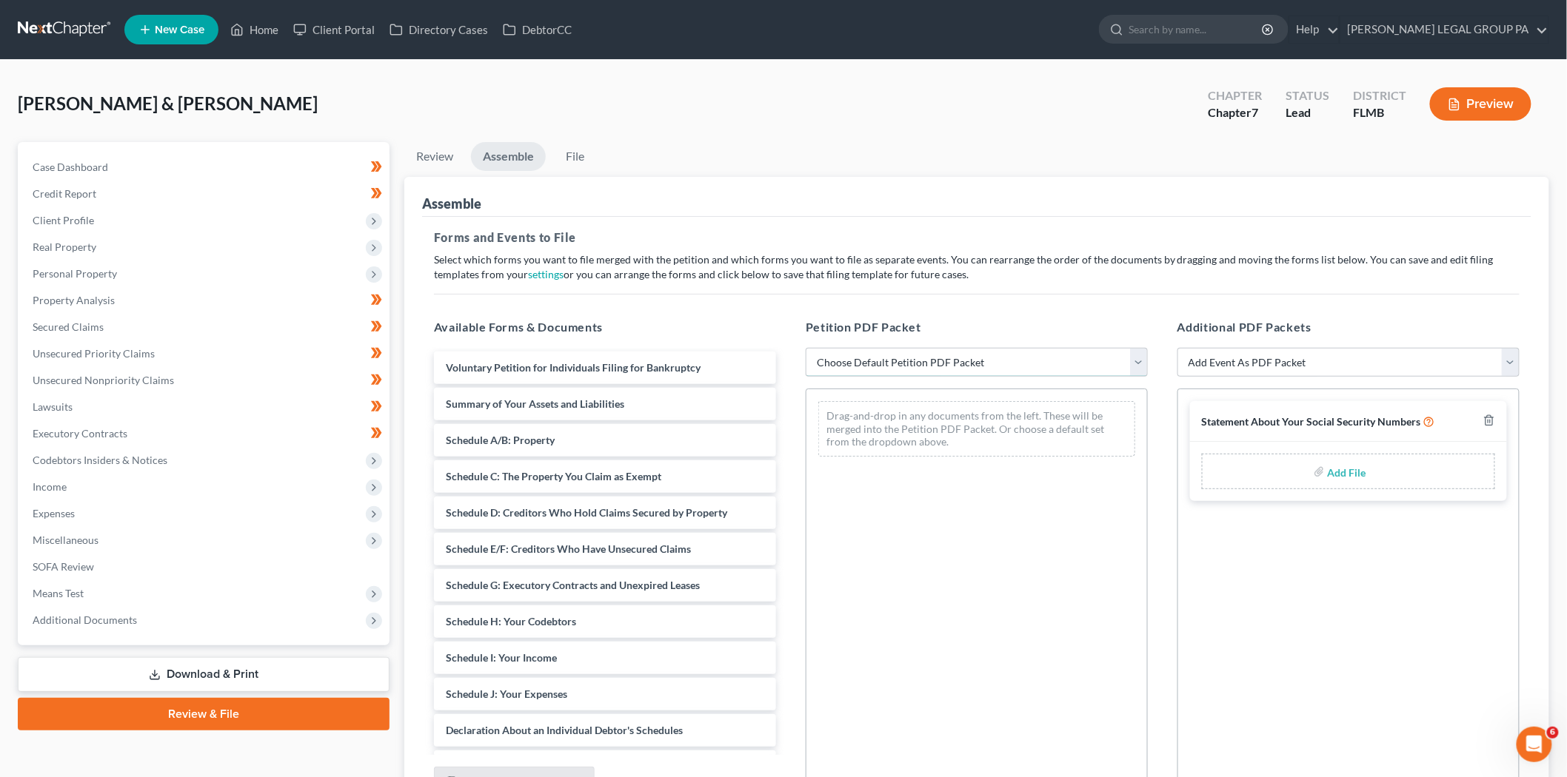
click at [1022, 366] on select "Choose Default Petition PDF Packet Complete Bankruptcy Petition (all forms and …" at bounding box center [977, 363] width 342 height 30
select select "0"
click at [806, 348] on select "Choose Default Petition PDF Packet Complete Bankruptcy Petition (all forms and …" at bounding box center [977, 363] width 342 height 30
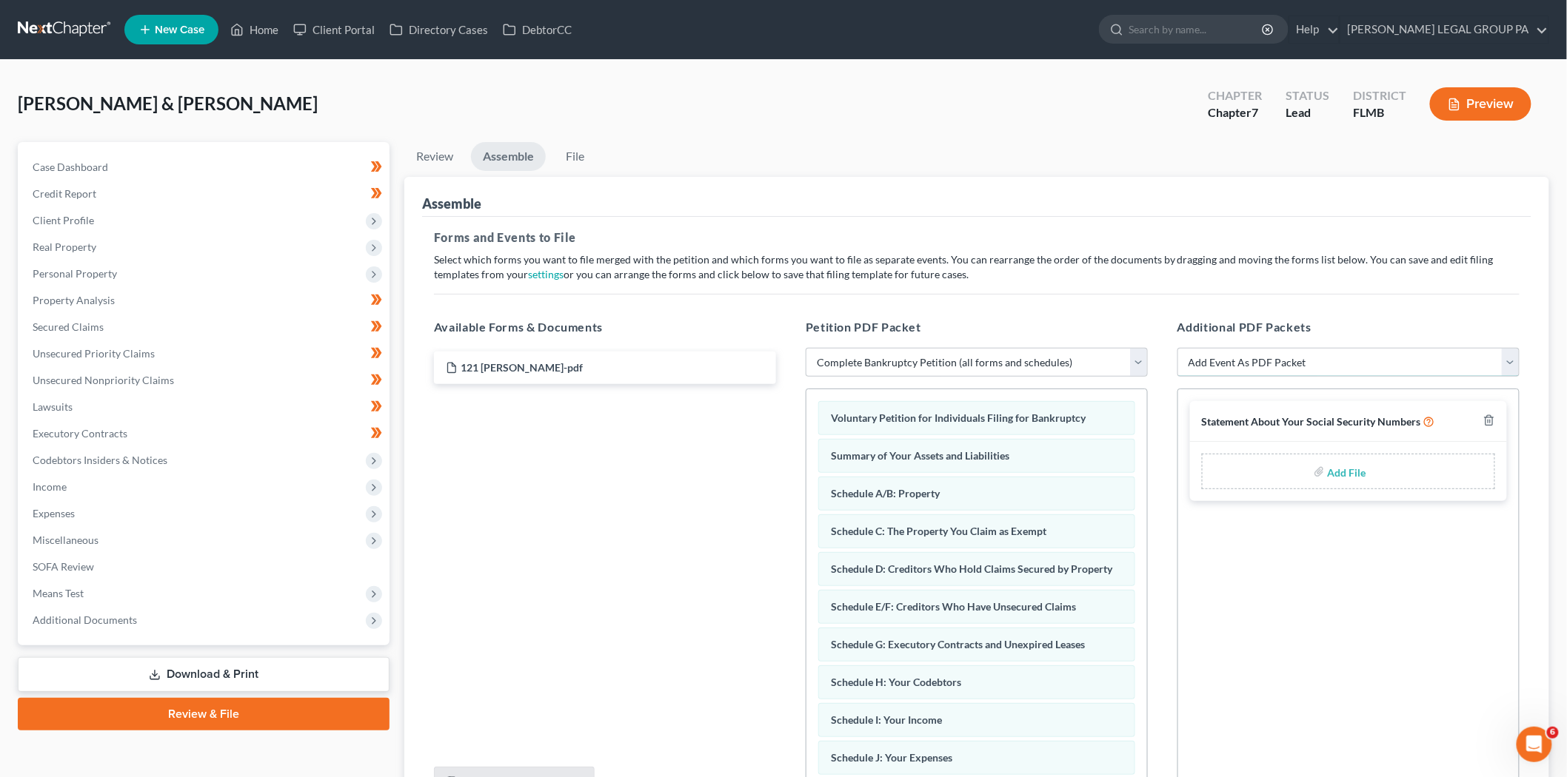
click at [1315, 372] on select "Add Event As PDF Packet Amended Creditor Matrix (Fee)- Only use when no separat…" at bounding box center [1348, 363] width 342 height 30
click at [1177, 348] on select "Add Event As PDF Packet Amended Creditor Matrix (Fee)- Only use when no separat…" at bounding box center [1348, 363] width 342 height 30
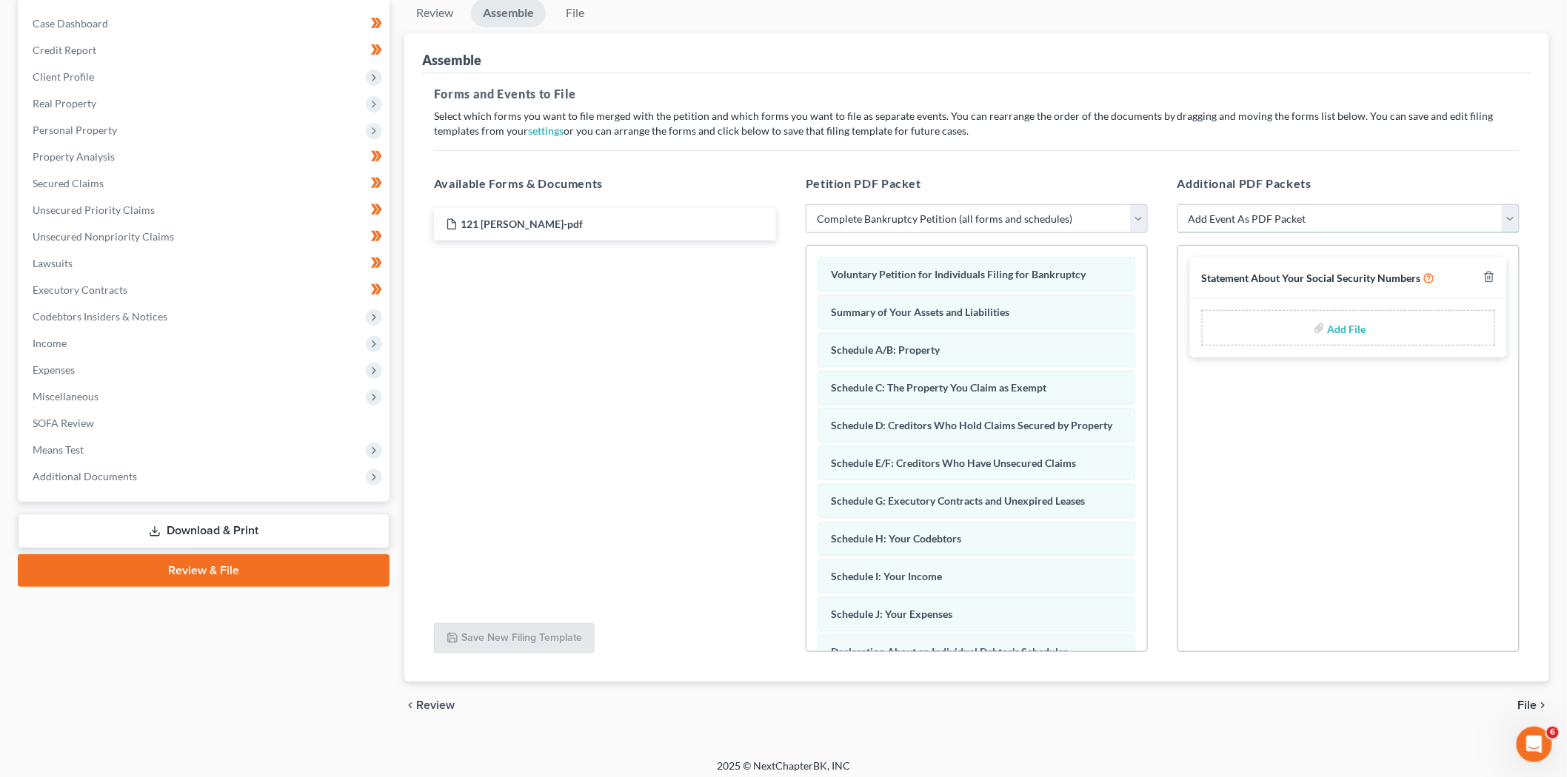
scroll to position [152, 0]
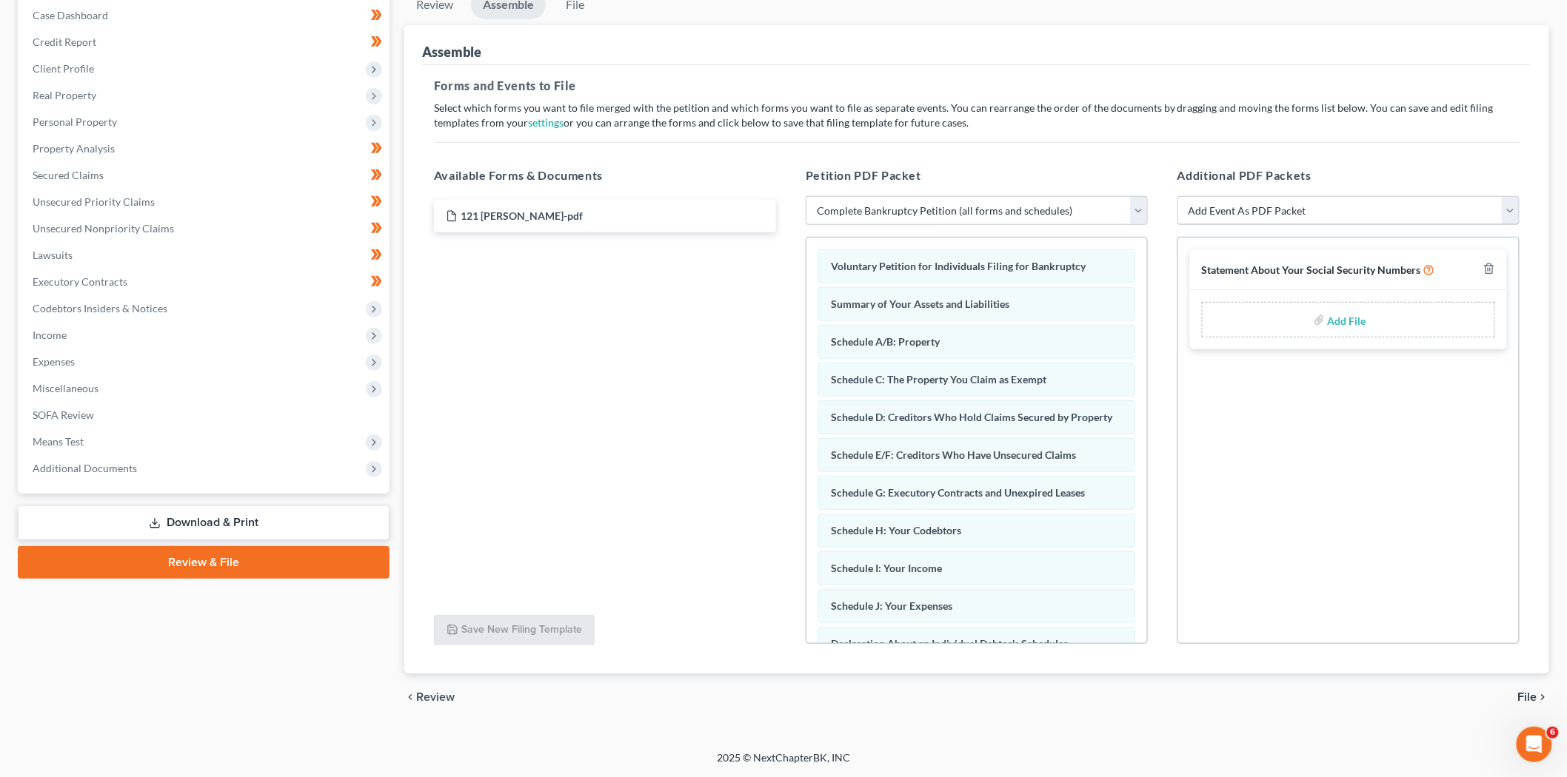
click at [1323, 219] on select "Add Event As PDF Packet Amended Creditor Matrix (Fee)- Only use when no separat…" at bounding box center [1348, 211] width 342 height 30
select select "4"
click at [1177, 196] on select "Add Event As PDF Packet Amended Creditor Matrix (Fee)- Only use when no separat…" at bounding box center [1348, 211] width 342 height 30
select select
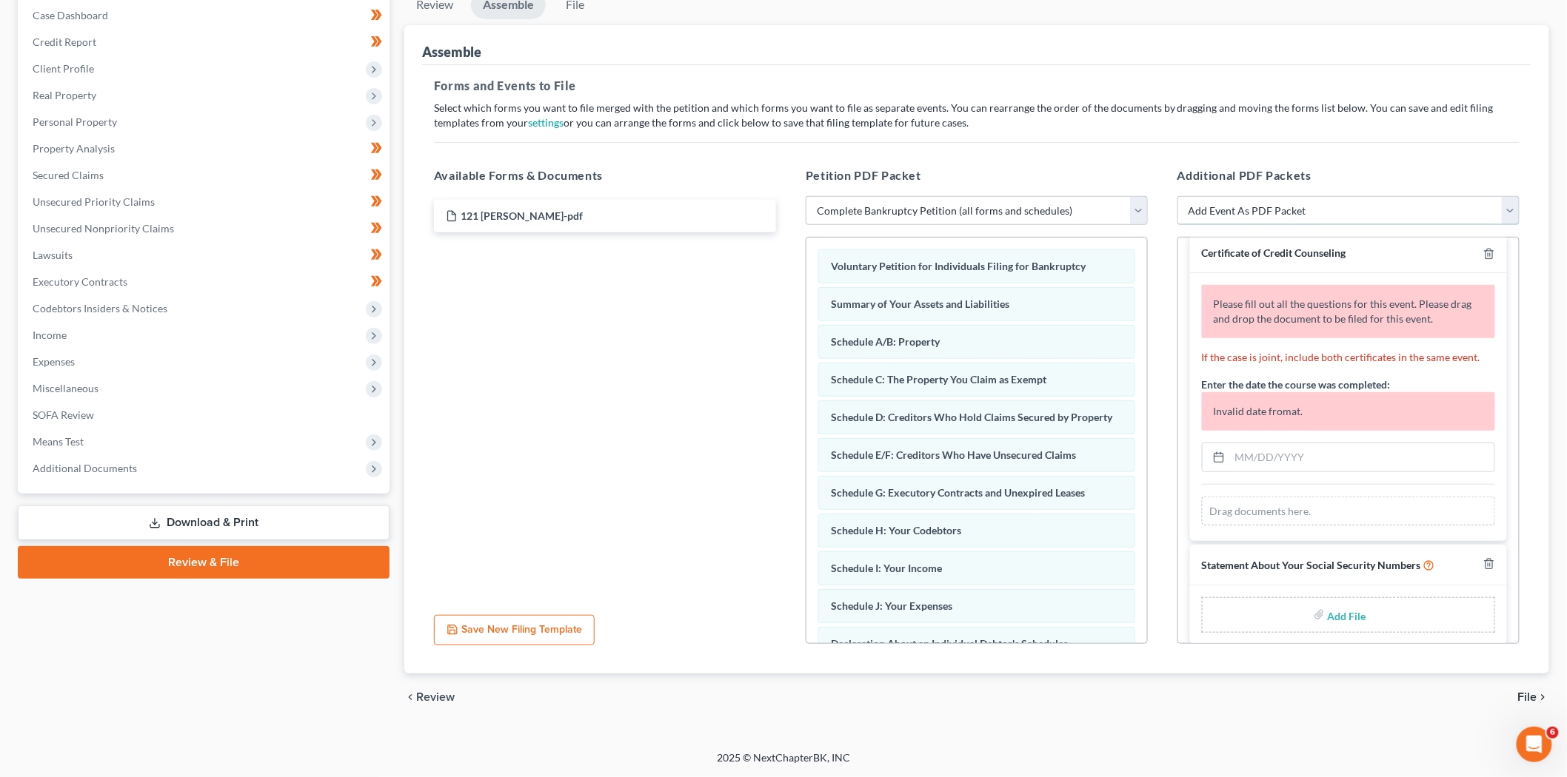
scroll to position [27, 0]
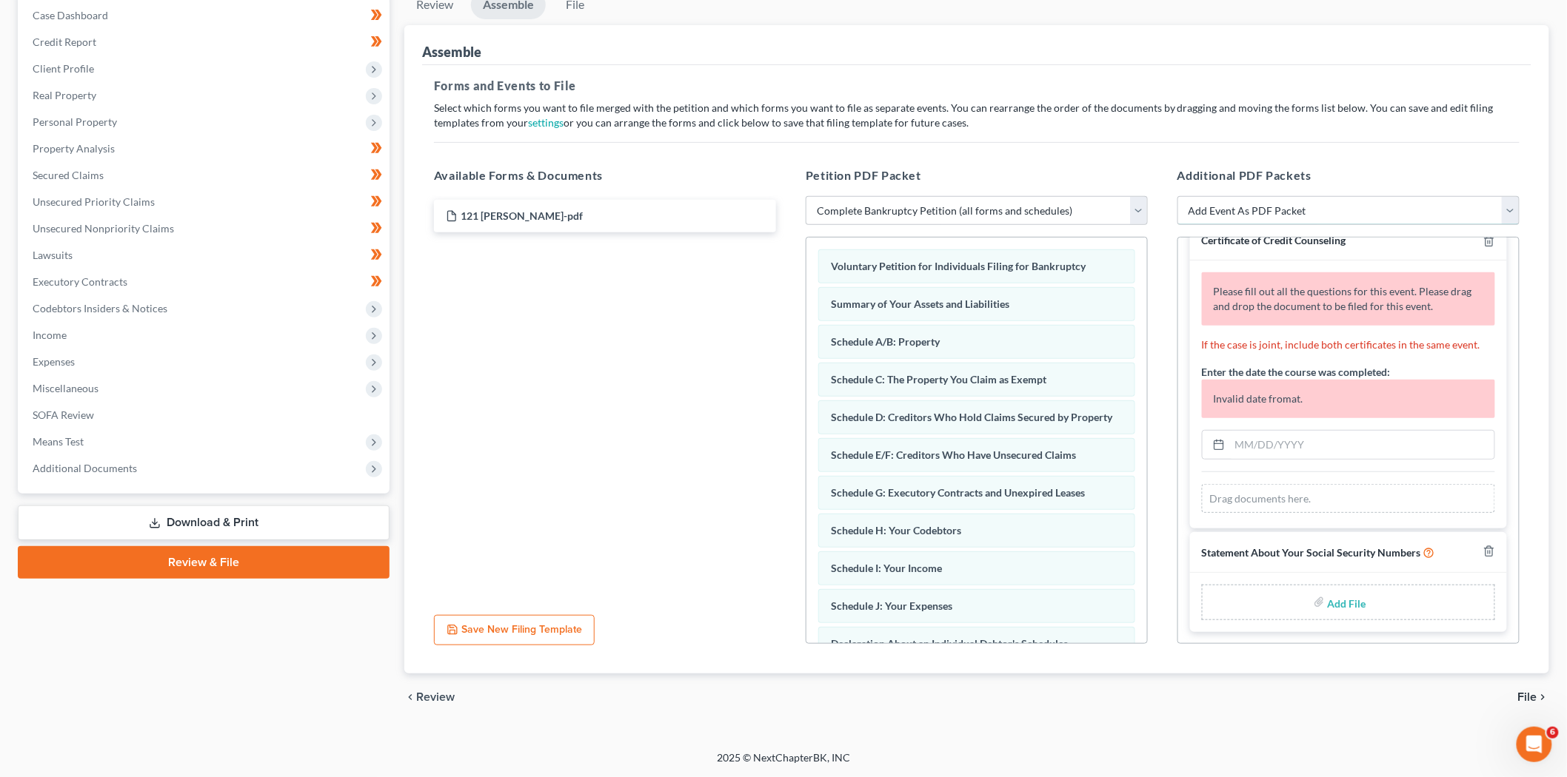
type input "C:\fakepath\121 [PERSON_NAME].pdf"
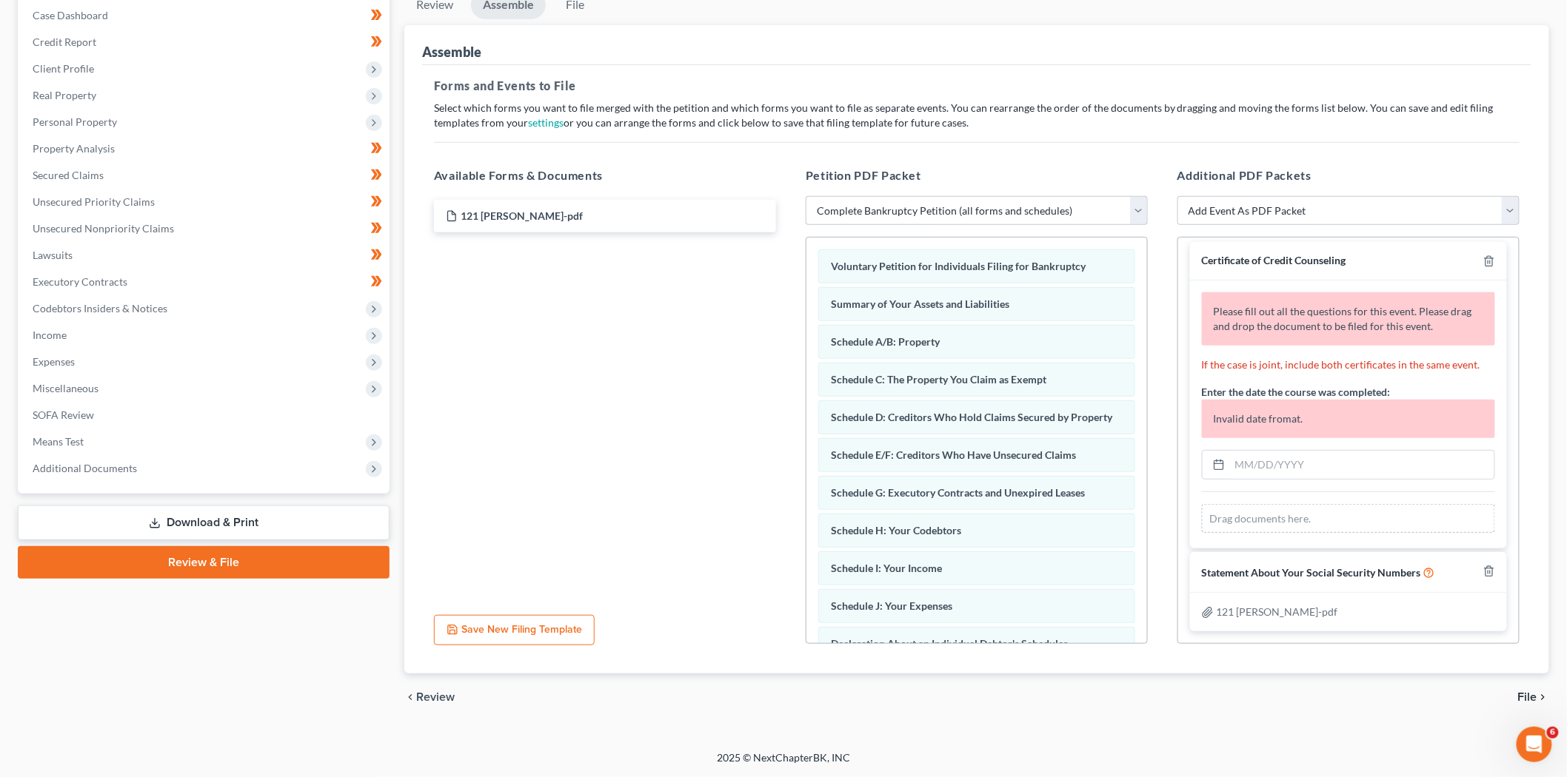
scroll to position [8, 0]
click at [1277, 477] on input "text" at bounding box center [1362, 465] width 264 height 28
drag, startPoint x: 90, startPoint y: 467, endPoint x: 117, endPoint y: 616, distance: 151.2
click at [67, 730] on div "Petition Navigation Case Dashboard Payments Invoices Payments Payments Credit R…" at bounding box center [783, 361] width 1531 height 743
drag, startPoint x: 81, startPoint y: 438, endPoint x: 159, endPoint y: 677, distance: 252.2
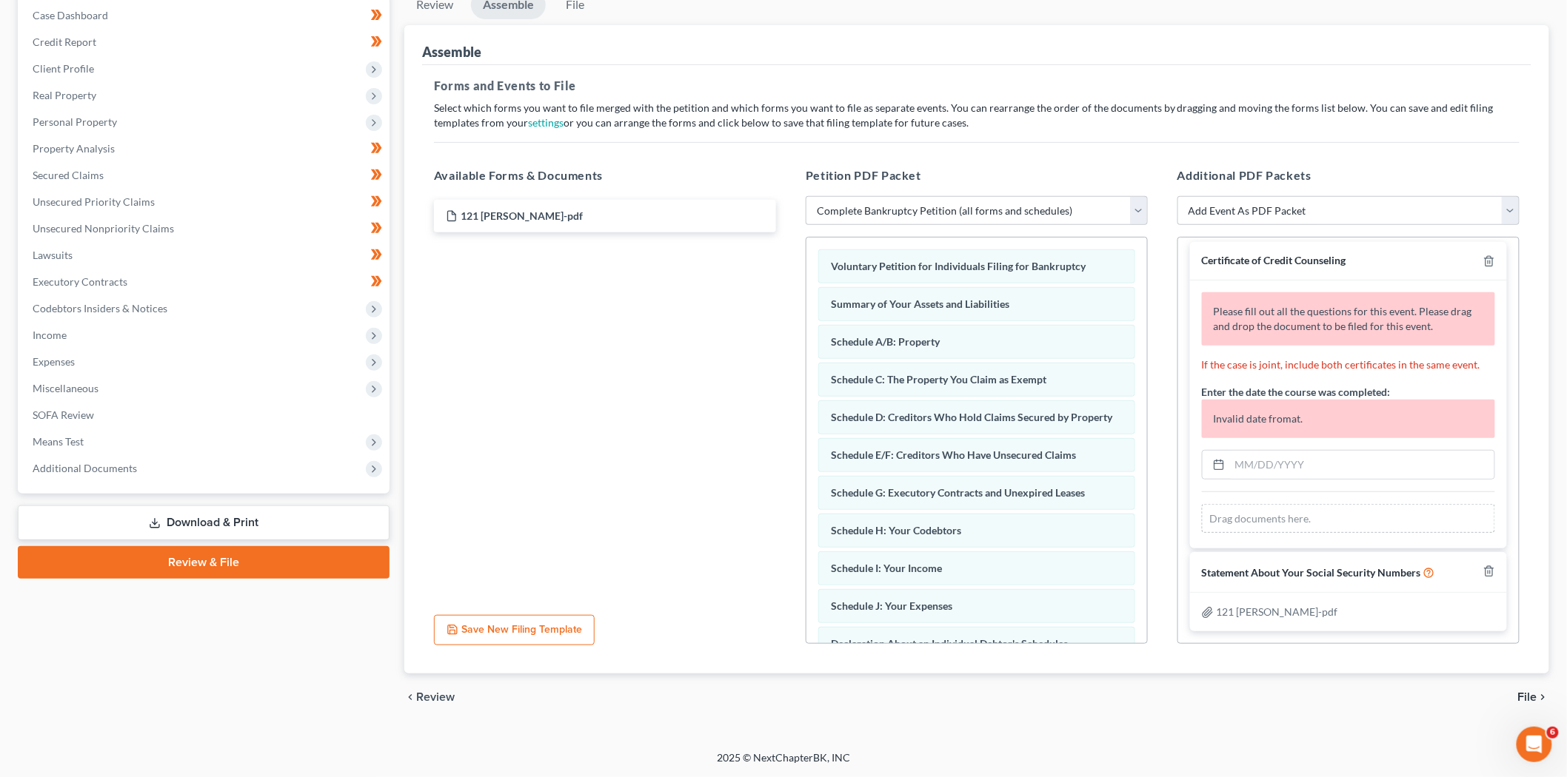
click at [149, 698] on div "Case Dashboard Payments Invoices Payments Payments Credit Report Client Profile" at bounding box center [203, 356] width 386 height 732
click at [1282, 516] on div "Drag documents here." at bounding box center [1348, 519] width 293 height 30
click at [1296, 520] on div "Drag documents here." at bounding box center [1348, 519] width 293 height 30
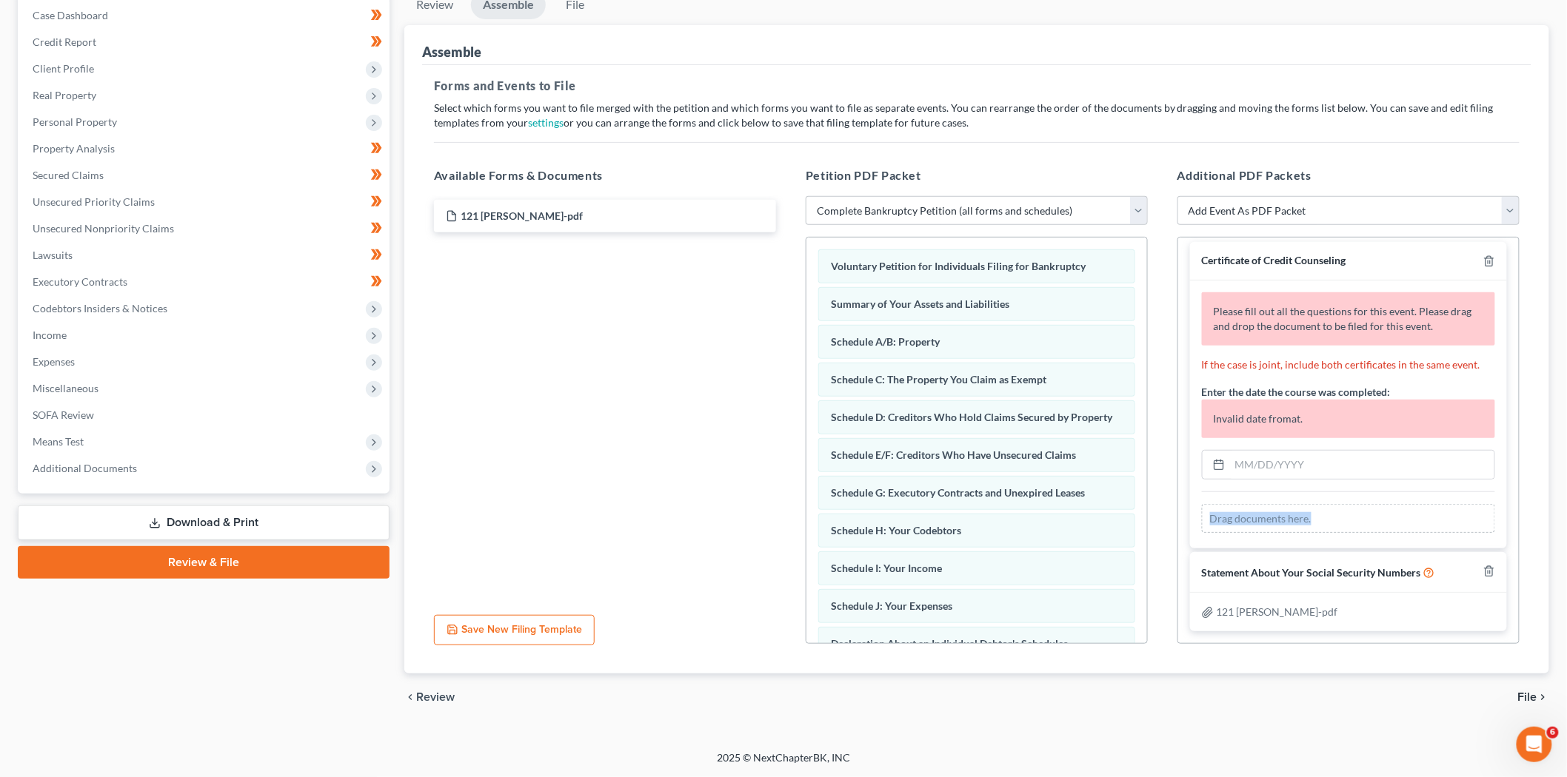
click at [1278, 519] on div "Drag documents here." at bounding box center [1348, 519] width 293 height 30
click at [1329, 512] on div "Drag documents here." at bounding box center [1348, 519] width 293 height 30
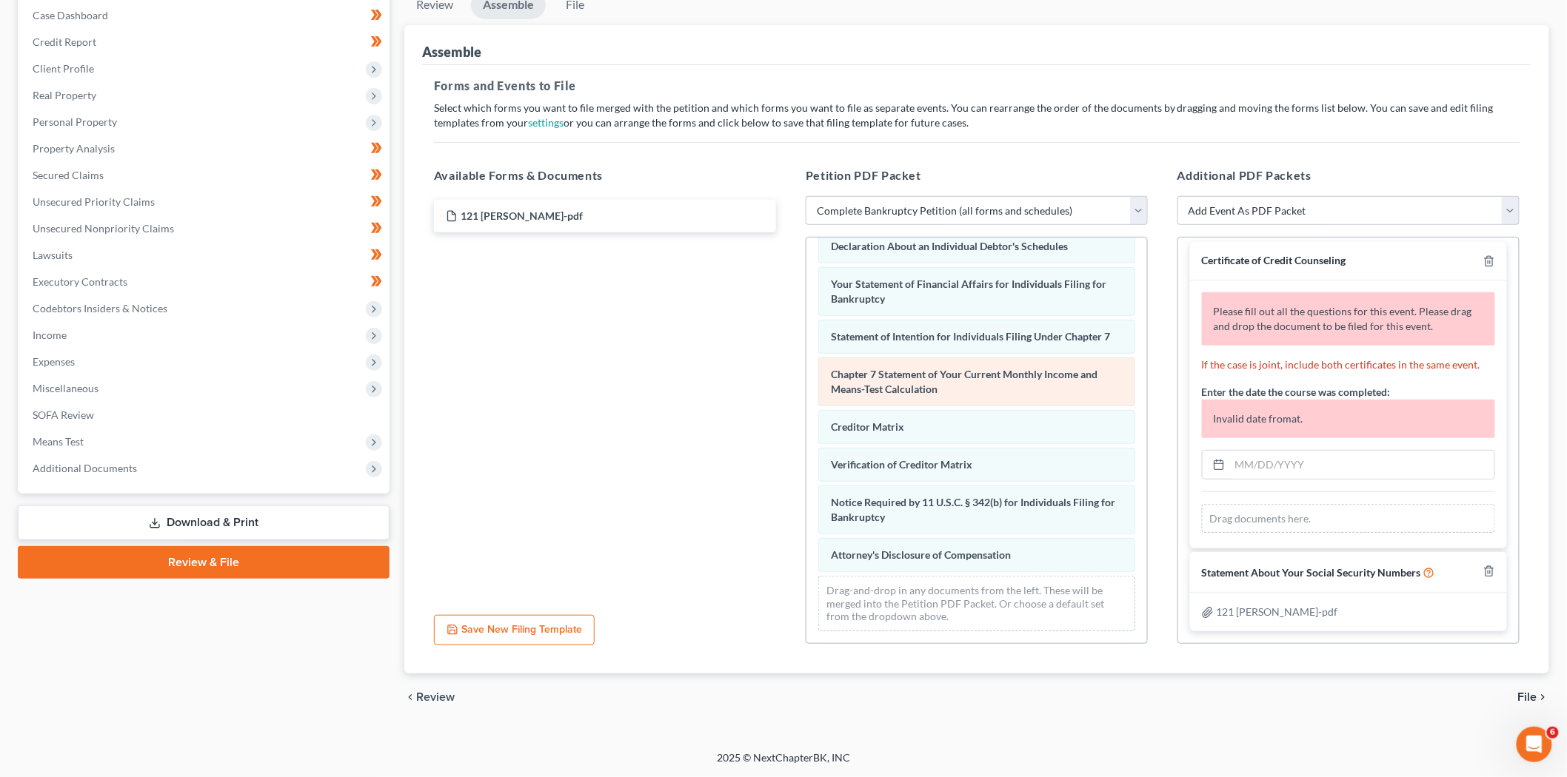
scroll to position [429, 0]
click at [1483, 260] on icon "button" at bounding box center [1489, 261] width 12 height 12
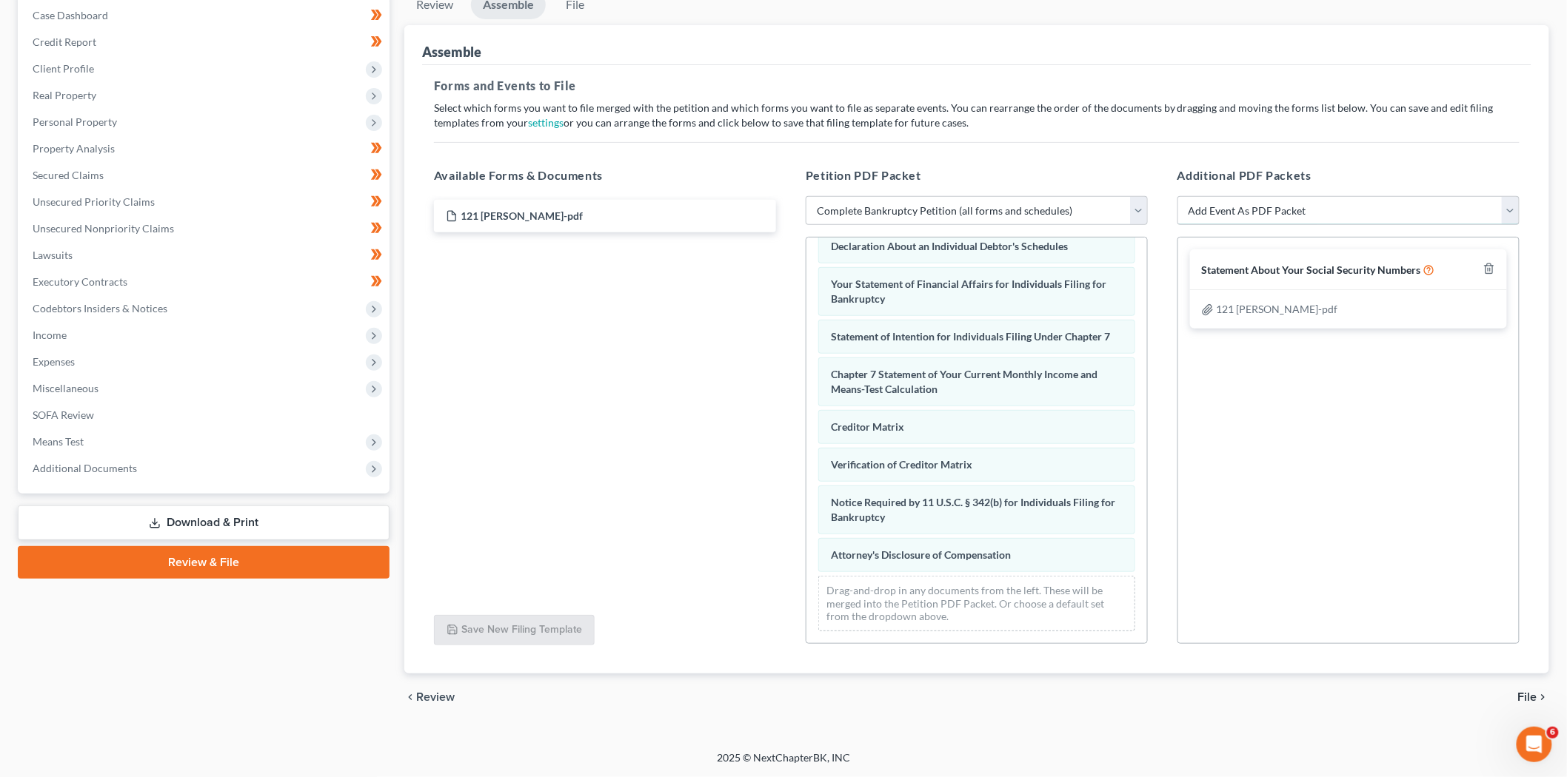
click at [1300, 216] on select "Add Event As PDF Packet Amended Creditor Matrix (Fee)- Only use when no separat…" at bounding box center [1348, 211] width 342 height 30
select select "4"
click at [1177, 196] on select "Add Event As PDF Packet Amended Creditor Matrix (Fee)- Only use when no separat…" at bounding box center [1348, 211] width 342 height 30
select select
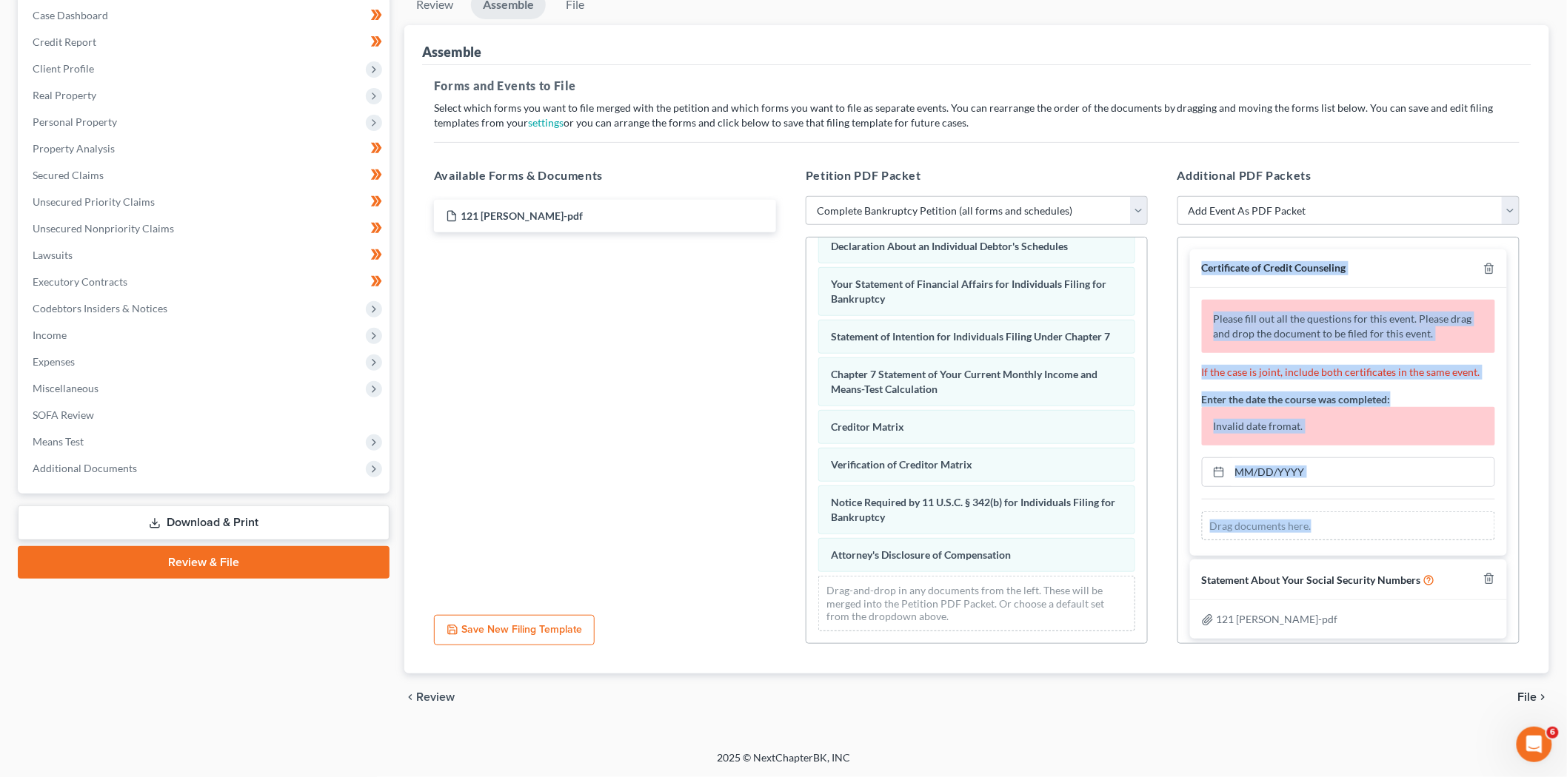
click at [1265, 291] on div "Please fill out all the questions for this event. Please drag and drop the docu…" at bounding box center [1348, 422] width 317 height 268
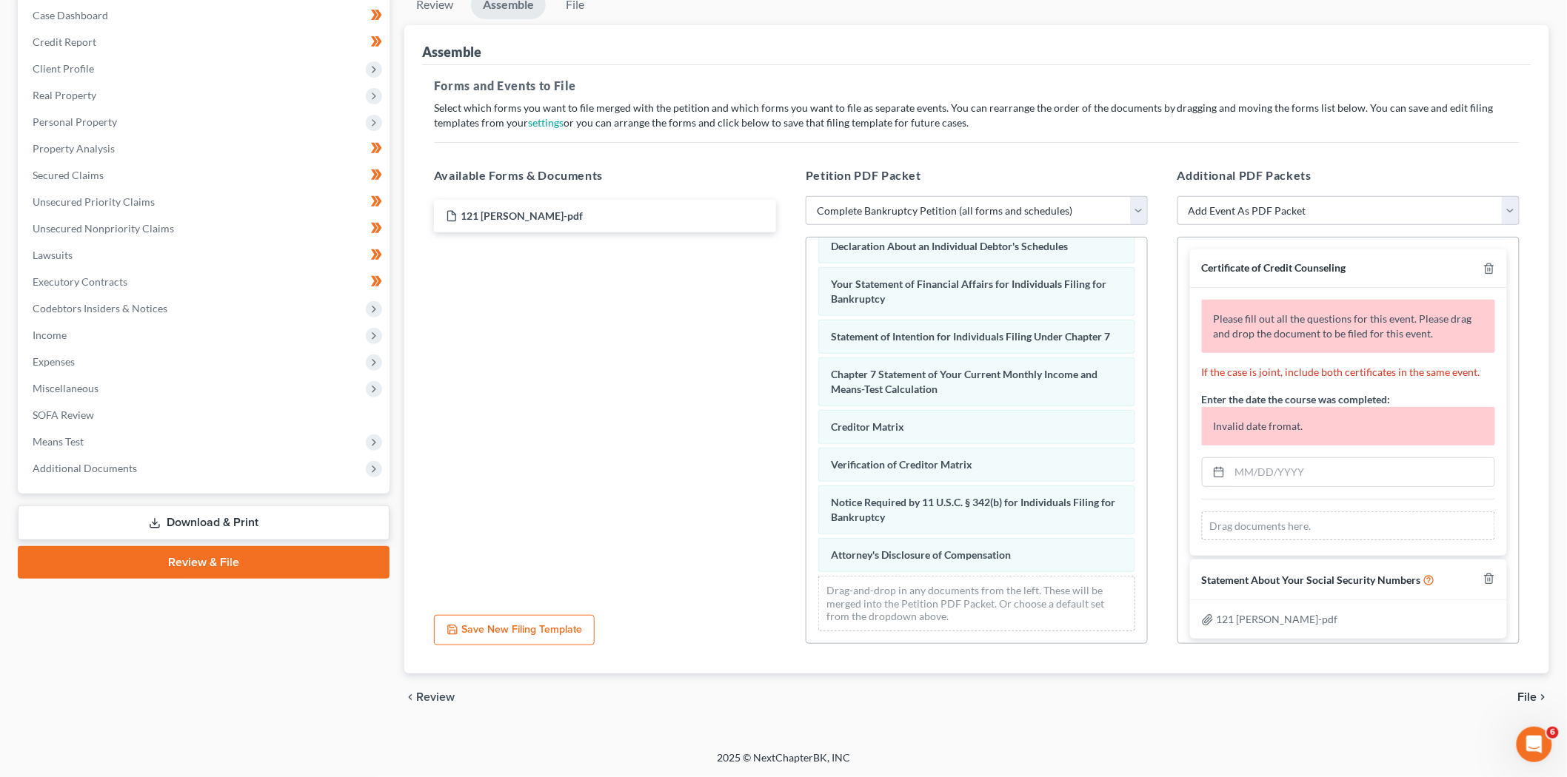
click at [1308, 531] on div "Drag documents here." at bounding box center [1348, 527] width 293 height 30
click at [1309, 528] on div "Drag documents here." at bounding box center [1348, 527] width 293 height 30
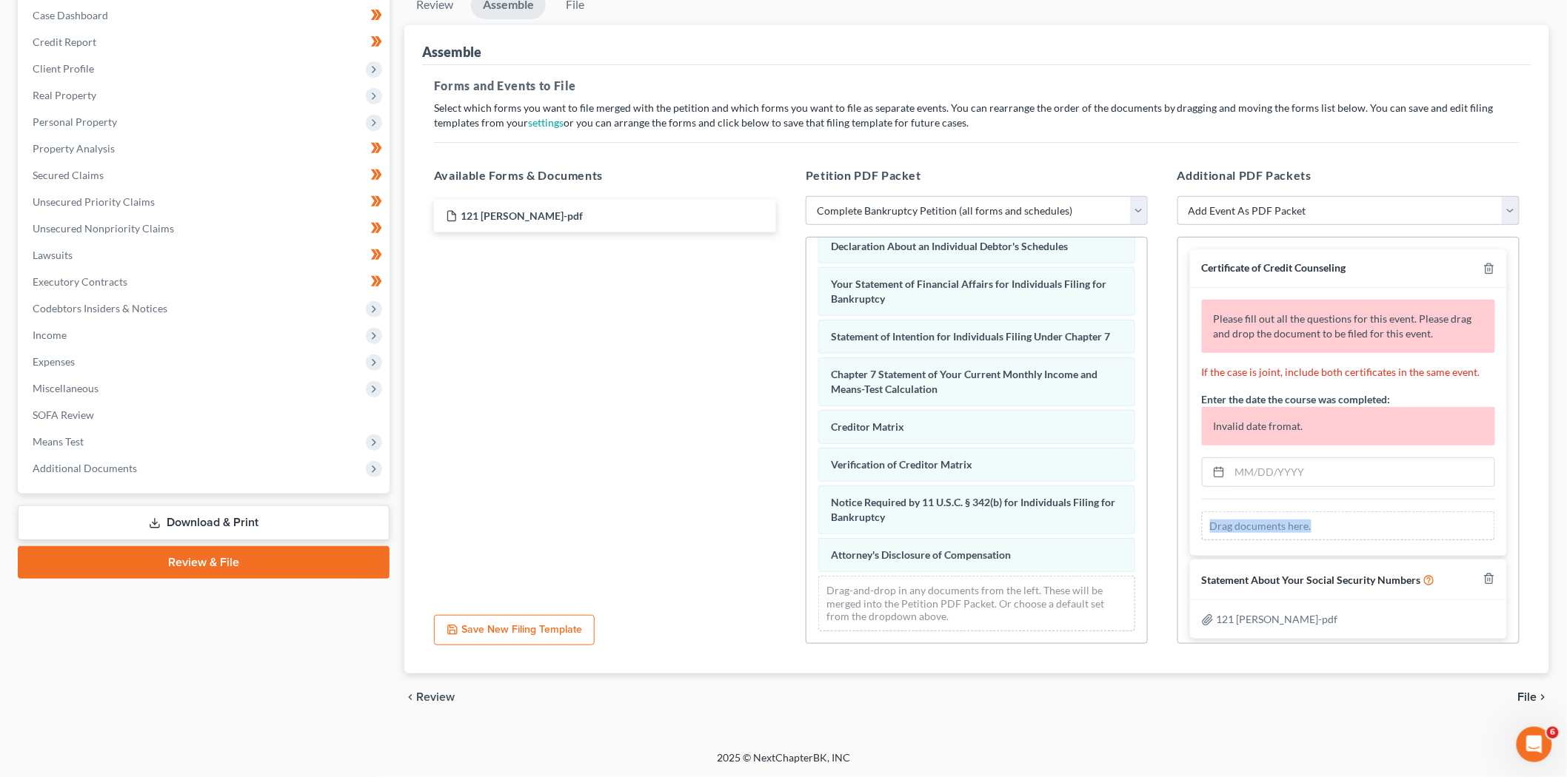
click at [1314, 526] on div "Drag documents here." at bounding box center [1348, 527] width 293 height 30
click at [1282, 531] on div "Drag documents here." at bounding box center [1348, 527] width 293 height 30
click at [1282, 526] on div "Drag documents here." at bounding box center [1348, 527] width 293 height 30
